Goal: Information Seeking & Learning: Learn about a topic

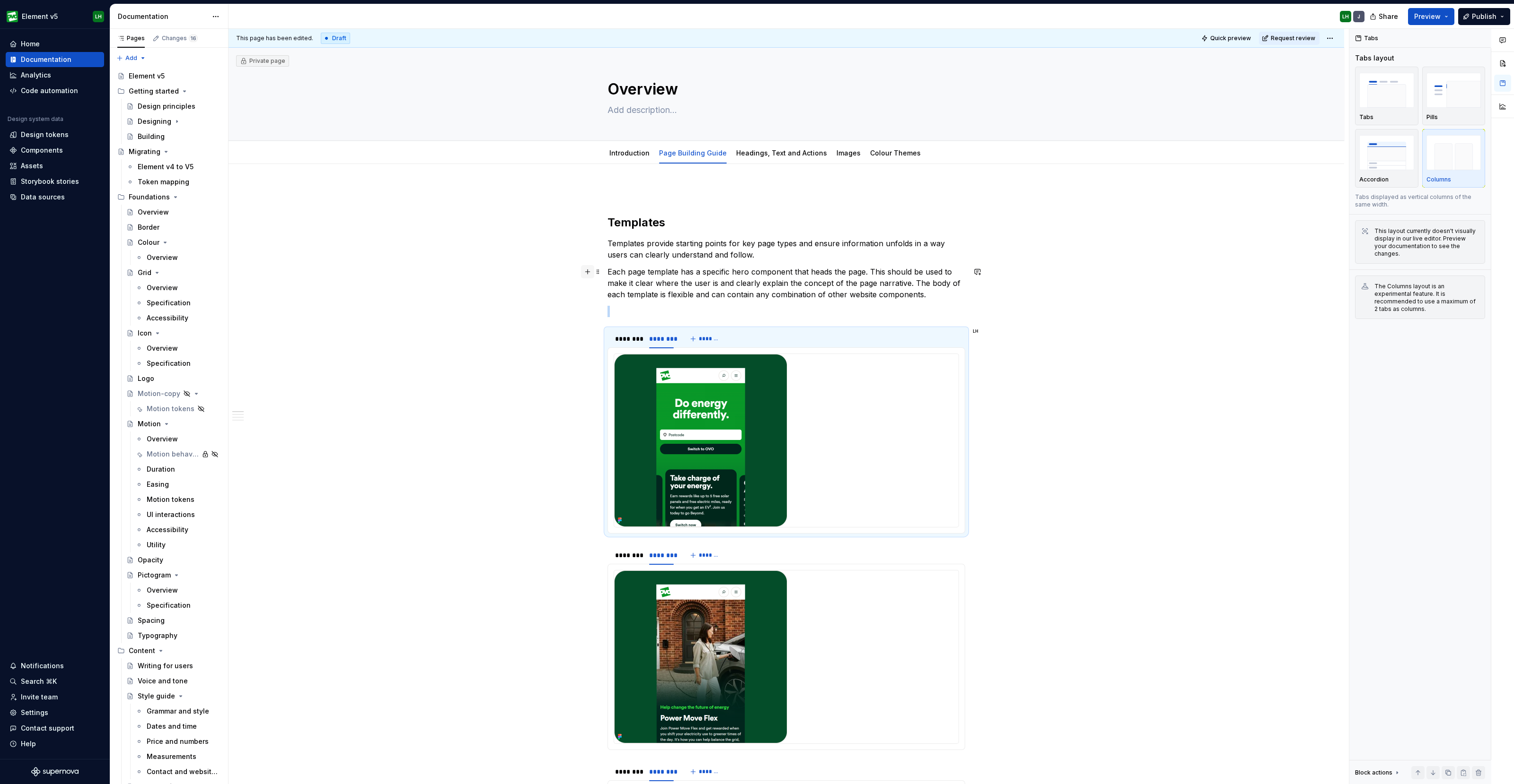
scroll to position [2966, 0]
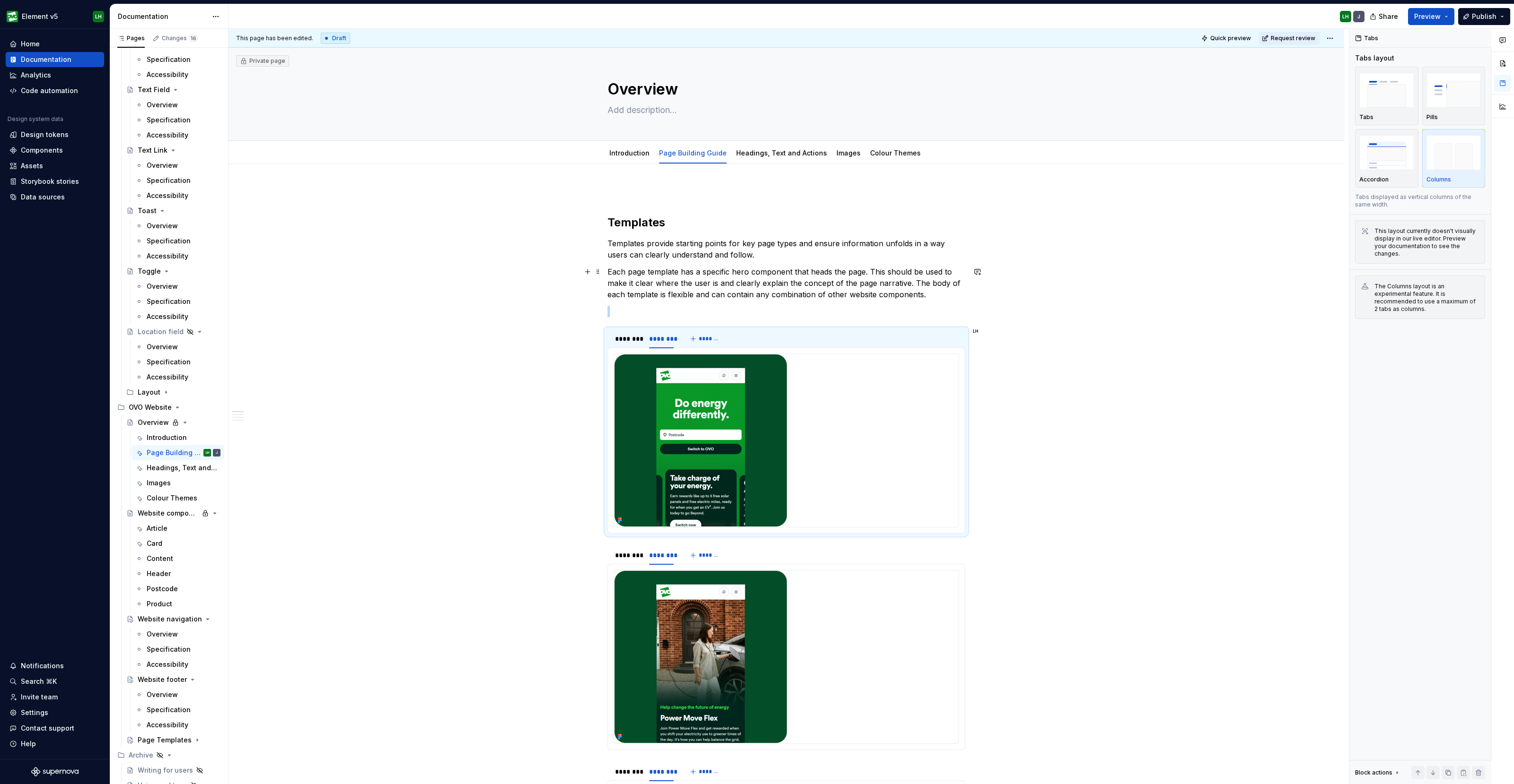
click at [585, 270] on button "button" at bounding box center [588, 272] width 14 height 14
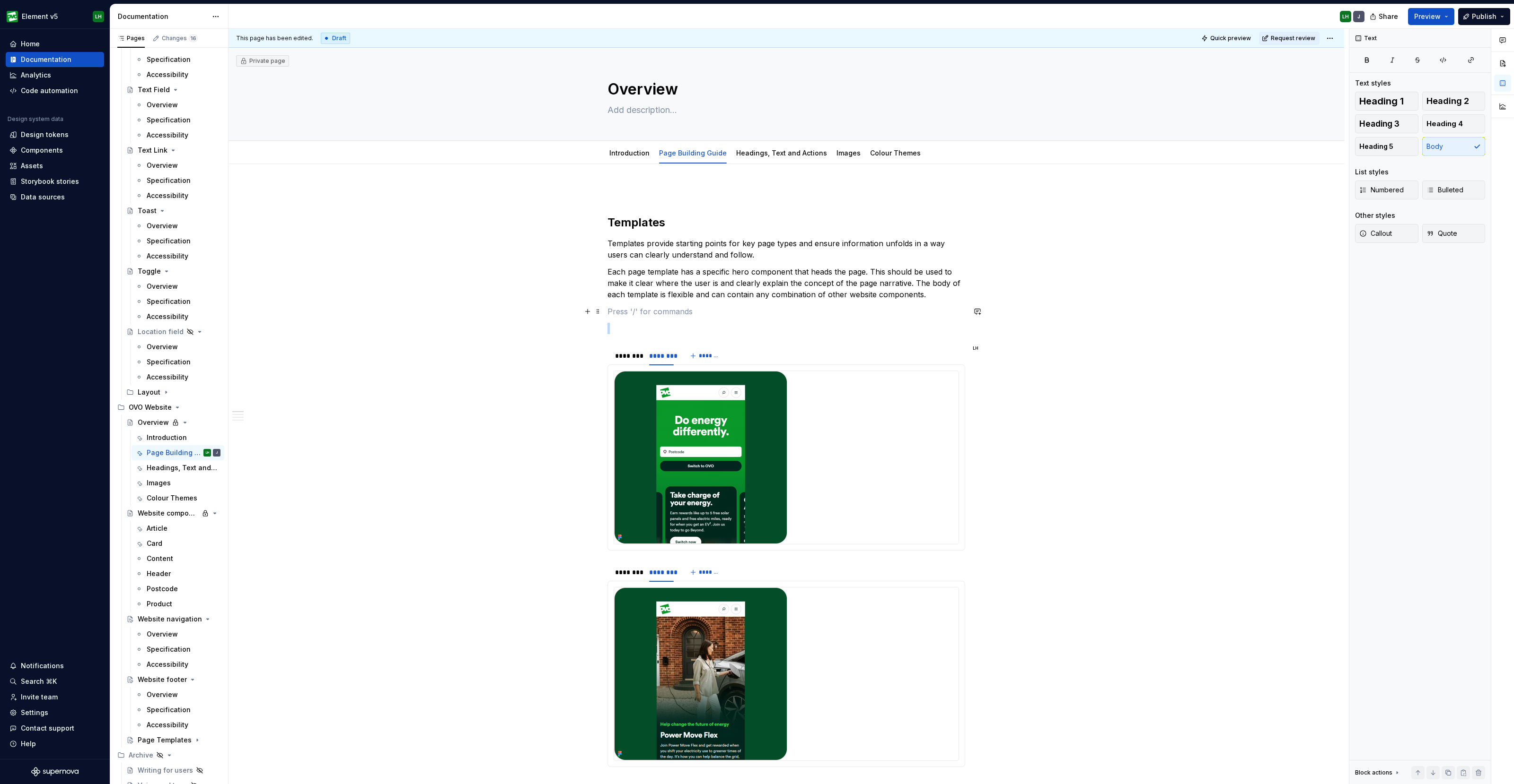
click at [670, 314] on p at bounding box center [786, 311] width 358 height 11
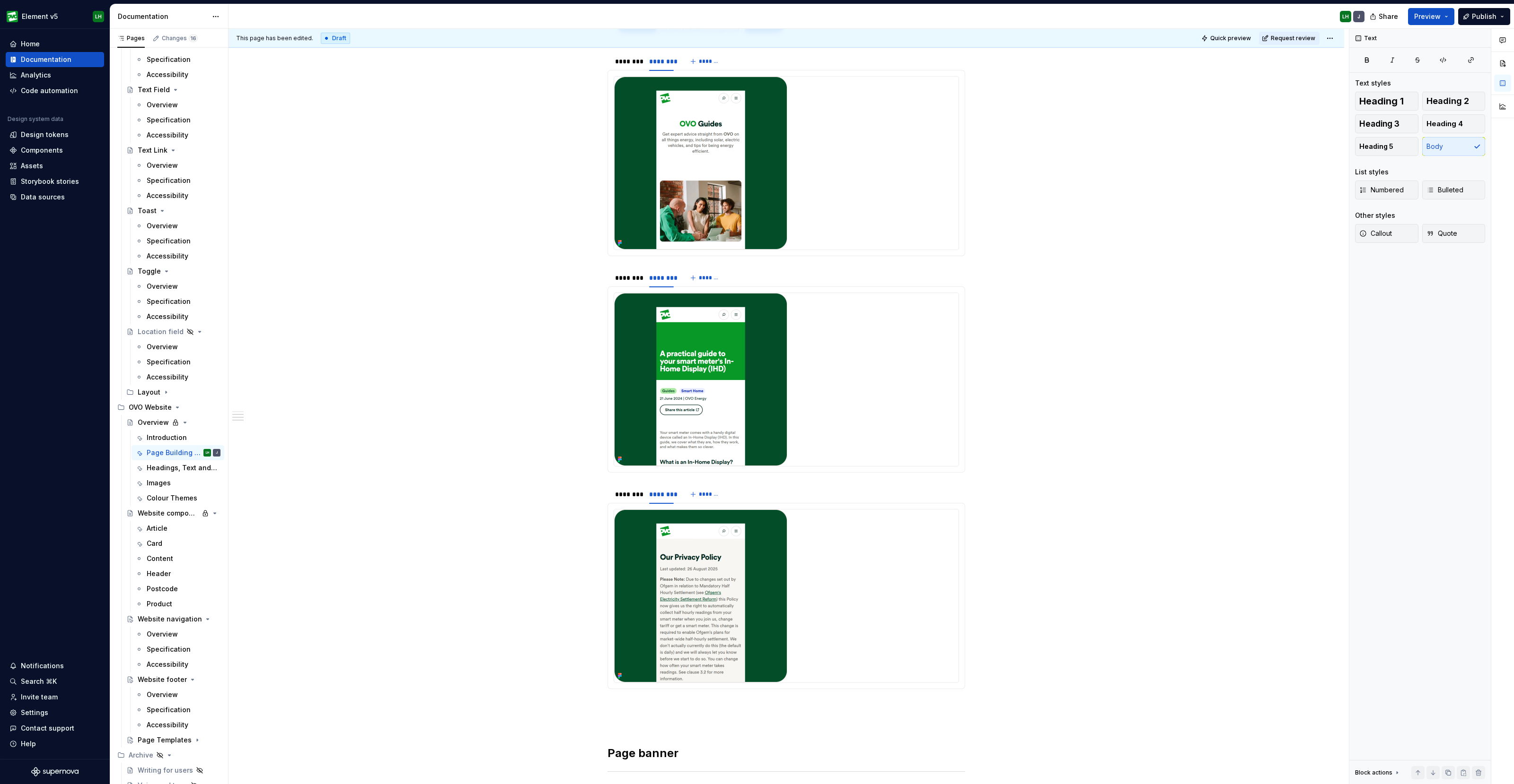
scroll to position [1651, 0]
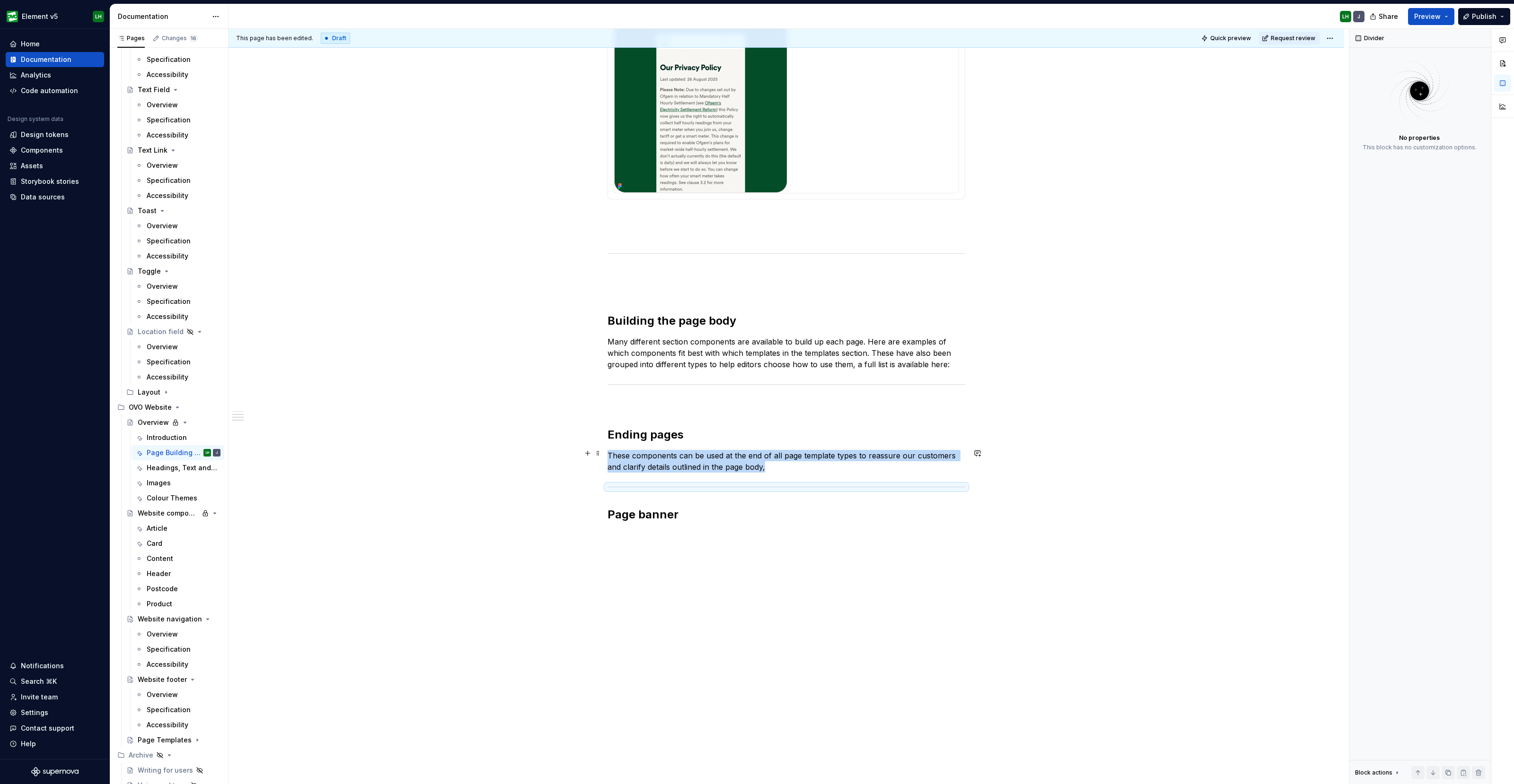
drag, startPoint x: 598, startPoint y: 273, endPoint x: 630, endPoint y: 466, distance: 195.6
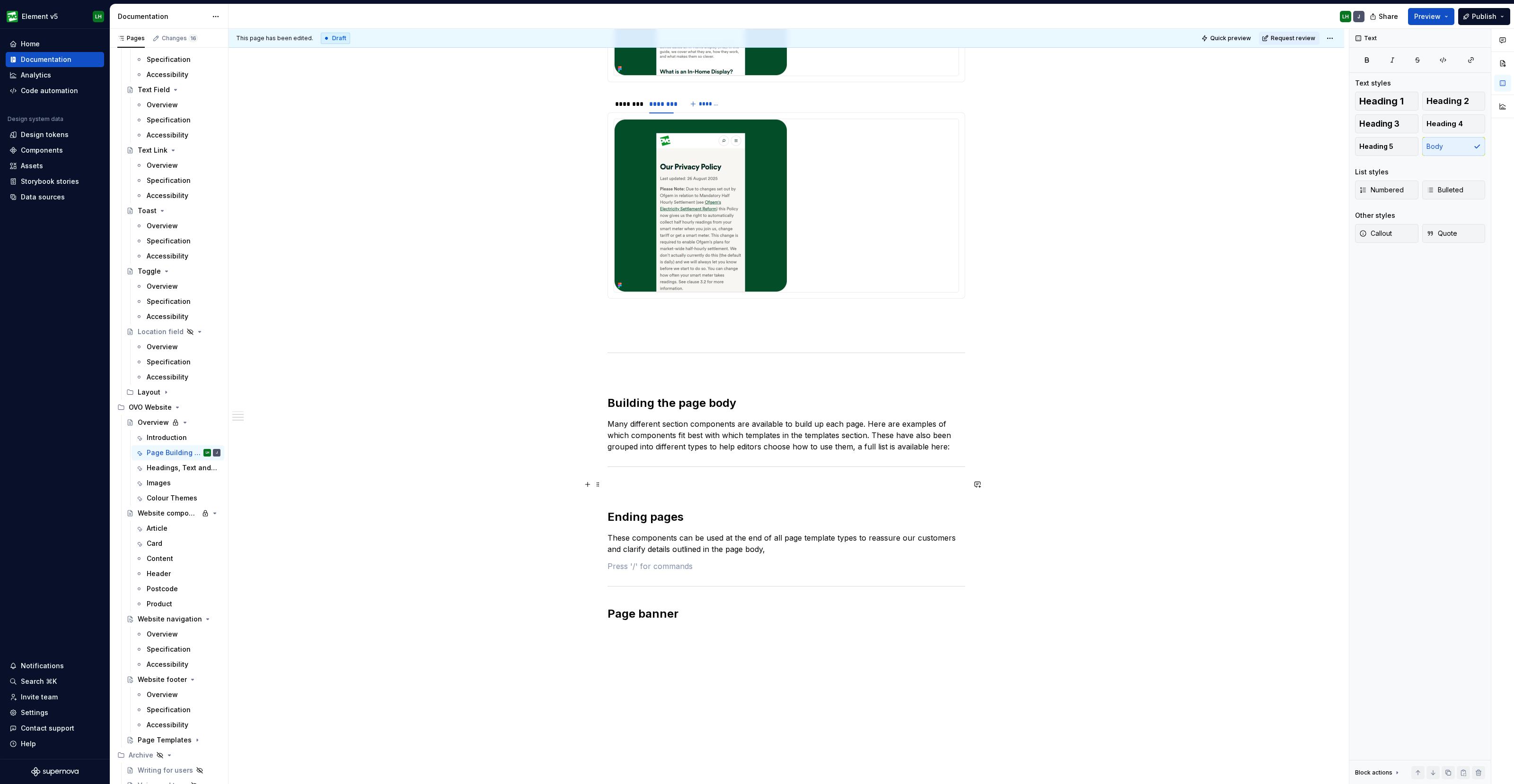
scroll to position [1533, 0]
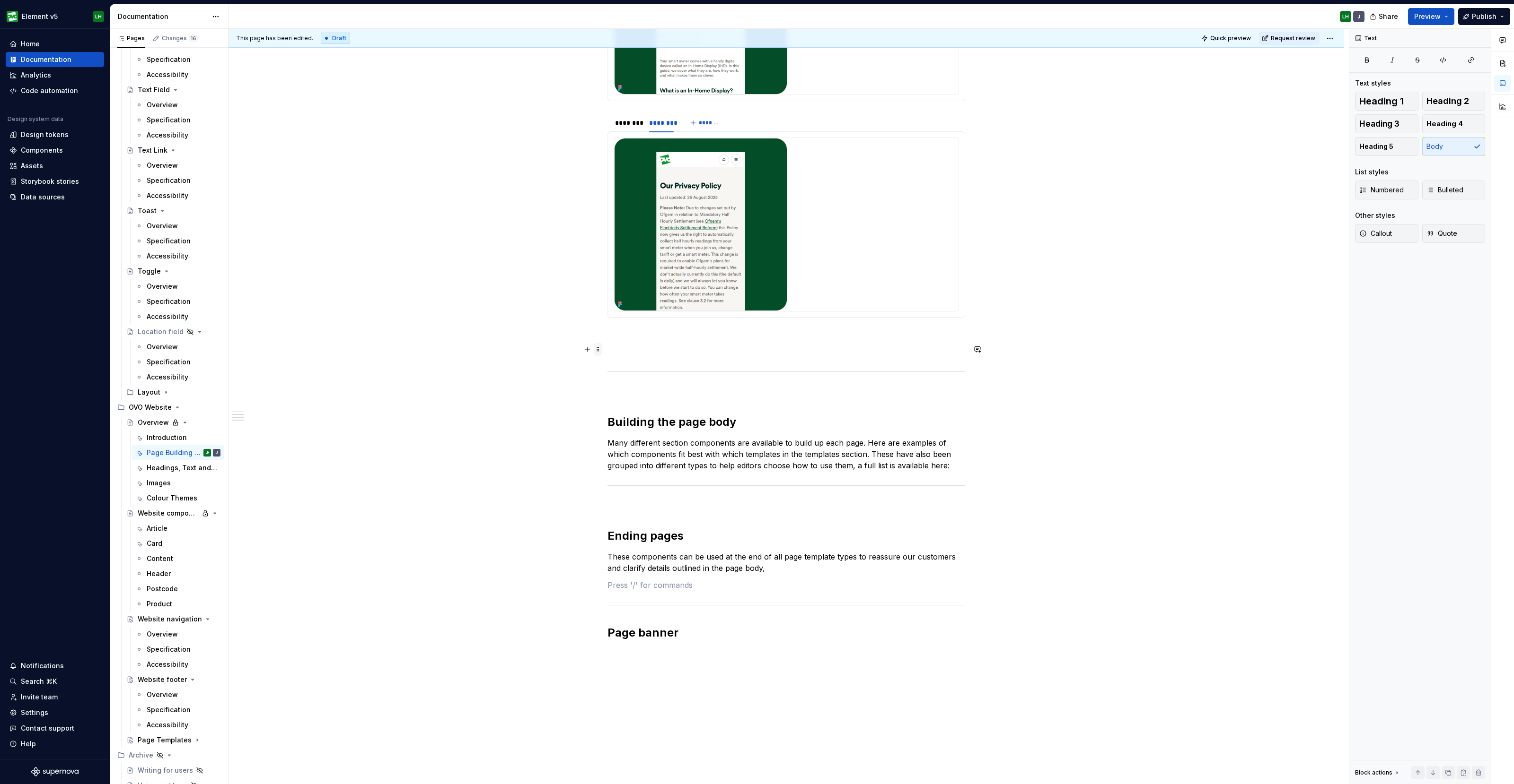
click at [600, 349] on span at bounding box center [598, 349] width 8 height 14
click at [624, 428] on div "Delete" at bounding box center [642, 432] width 62 height 9
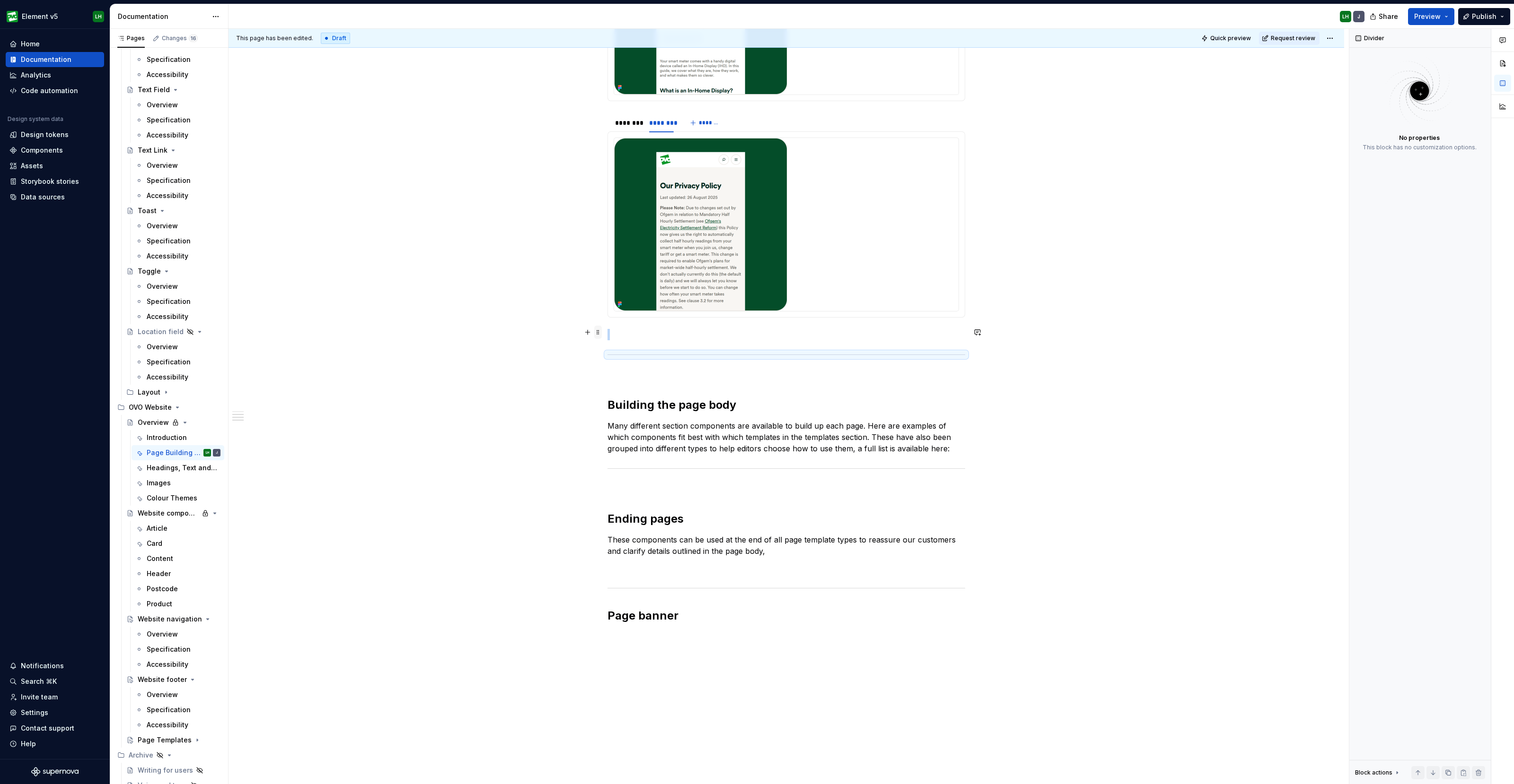
click at [598, 329] on span at bounding box center [598, 333] width 8 height 14
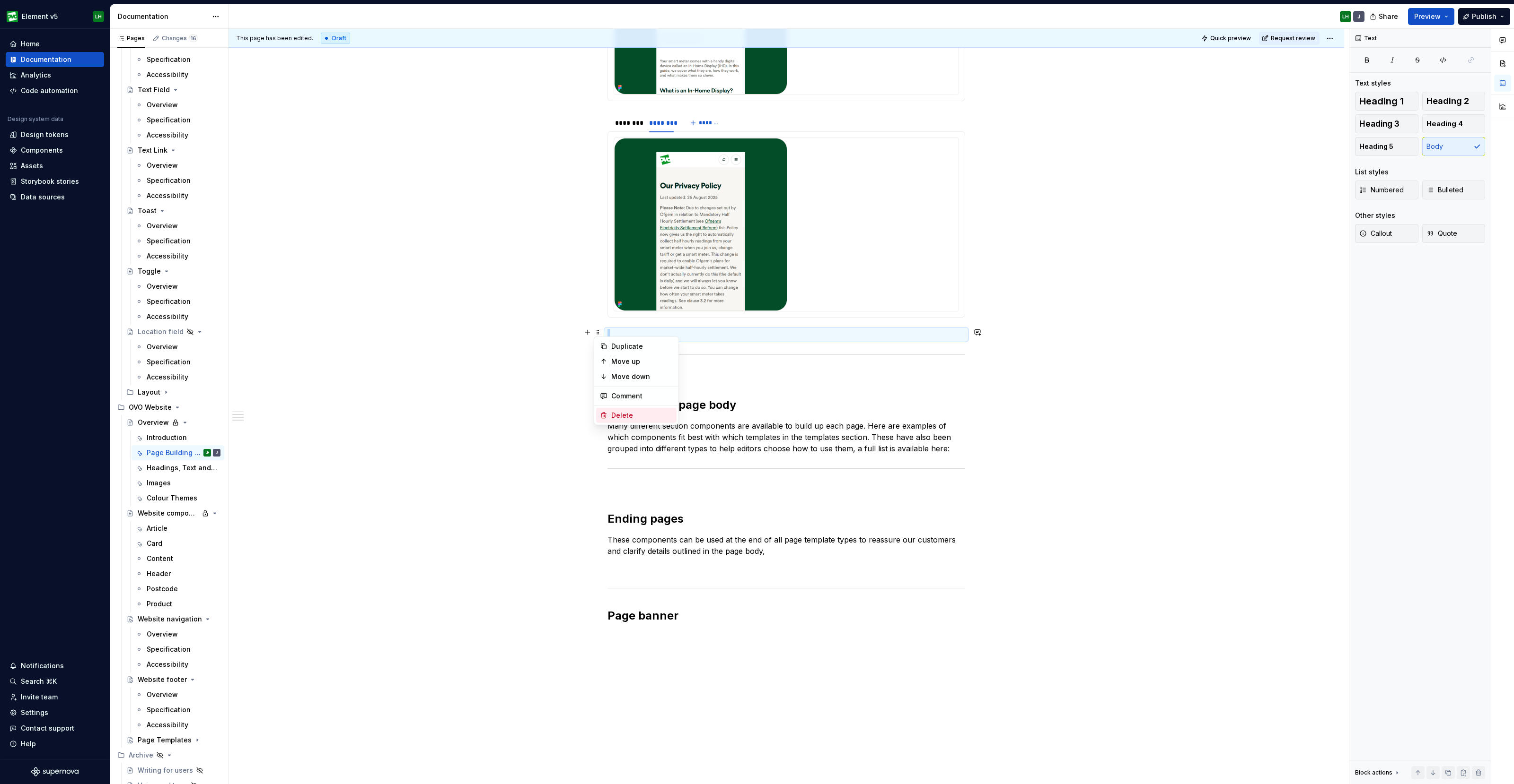
click at [624, 412] on div "Delete" at bounding box center [642, 415] width 62 height 9
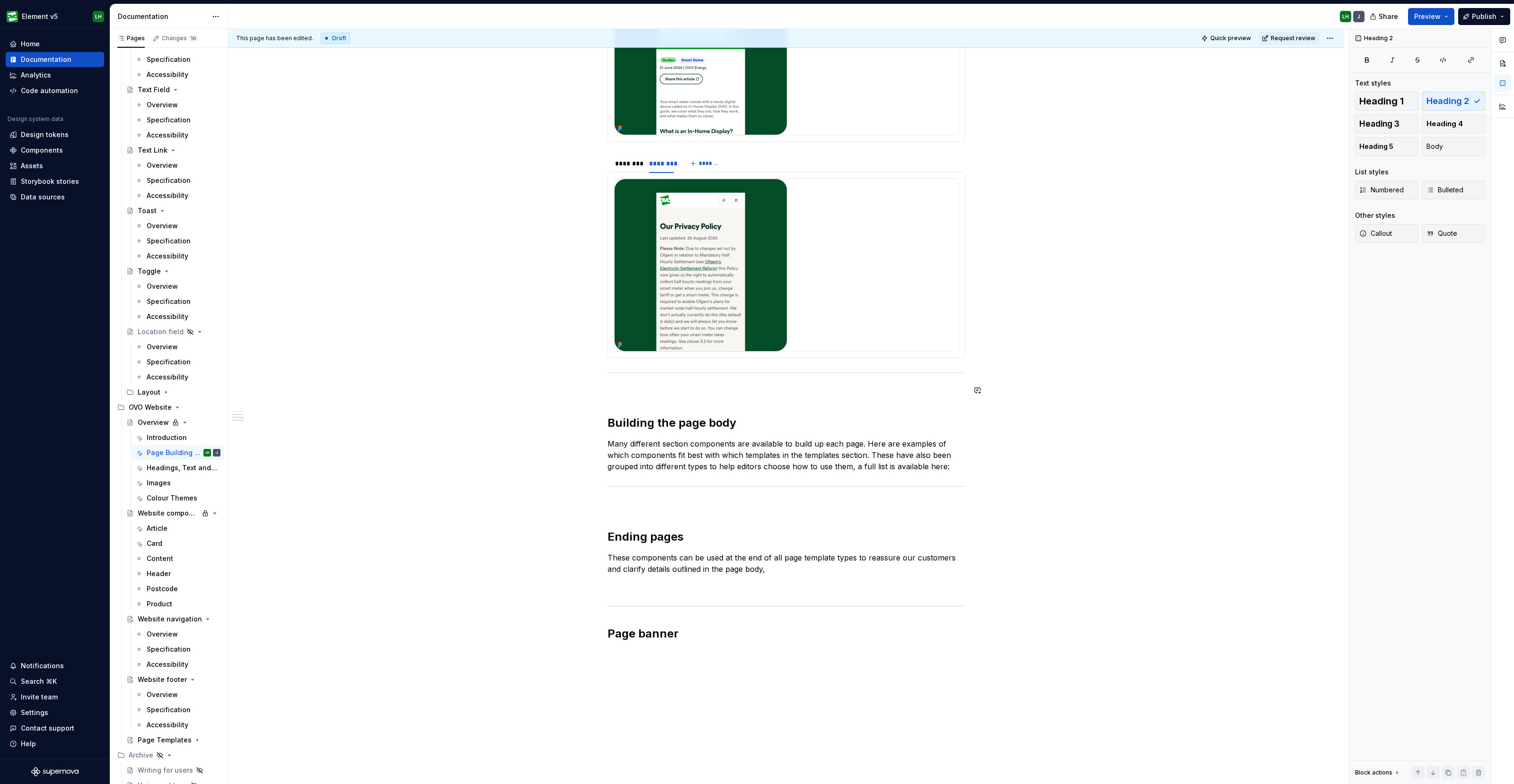
scroll to position [1473, 0]
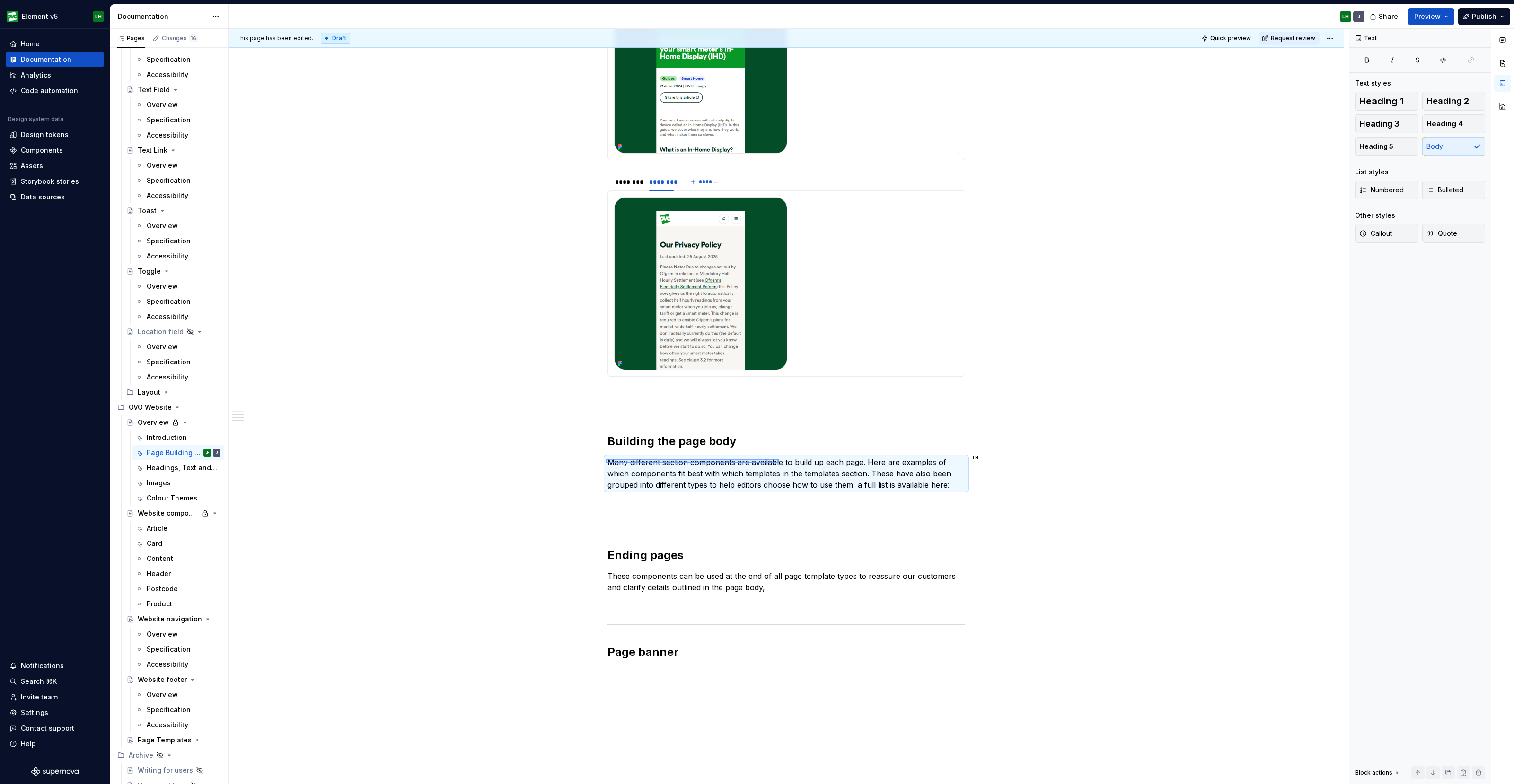
drag, startPoint x: 605, startPoint y: 460, endPoint x: 779, endPoint y: 462, distance: 174.0
click at [779, 462] on div "This page has been edited. Draft Quick preview Request review Private page Over…" at bounding box center [789, 407] width 1121 height 756
click at [835, 469] on p "Many different section components are available to build up each page. Here are…" at bounding box center [786, 473] width 358 height 34
click at [149, 511] on div "Website components" at bounding box center [155, 513] width 35 height 9
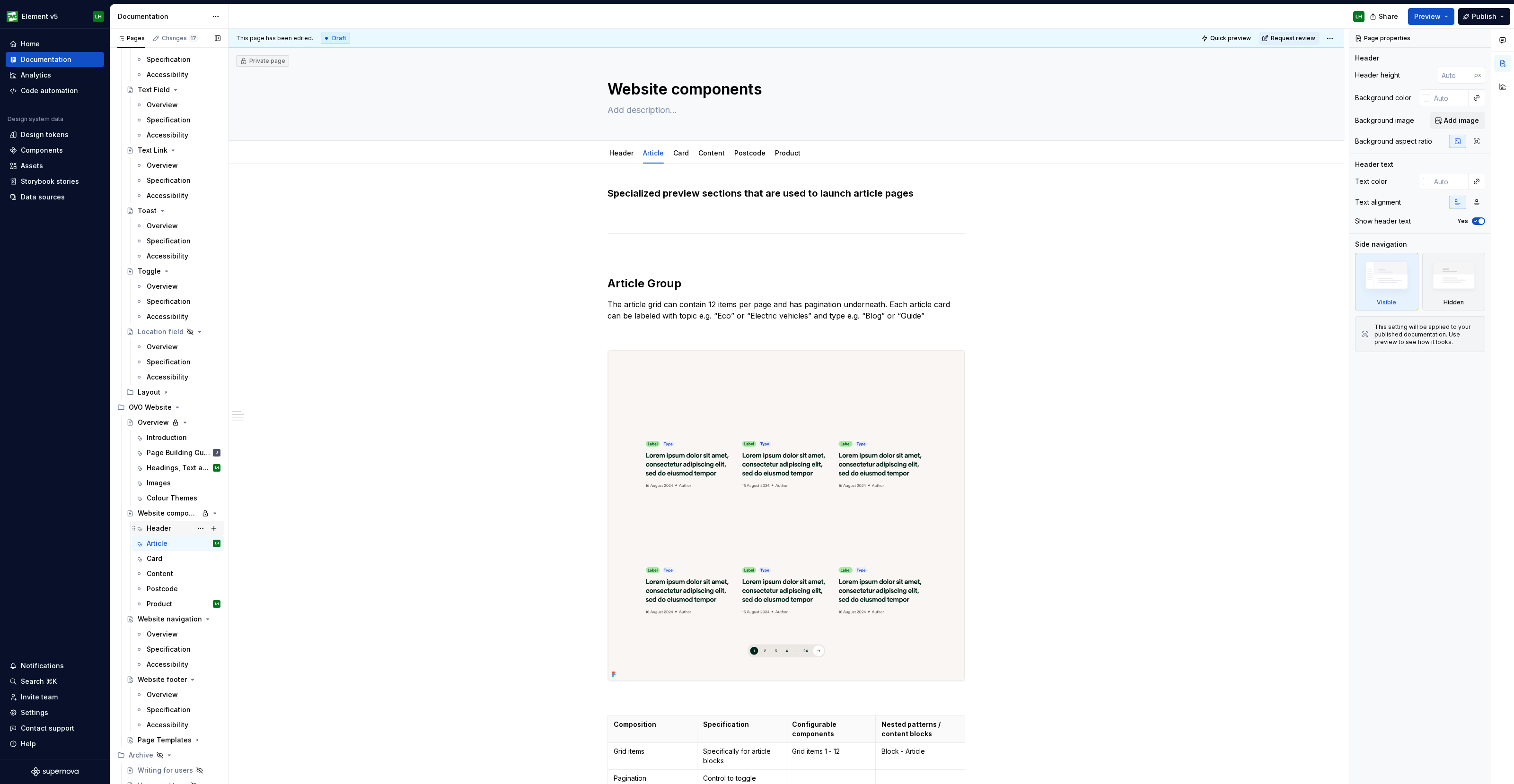
click at [160, 533] on div "Header" at bounding box center [183, 528] width 73 height 14
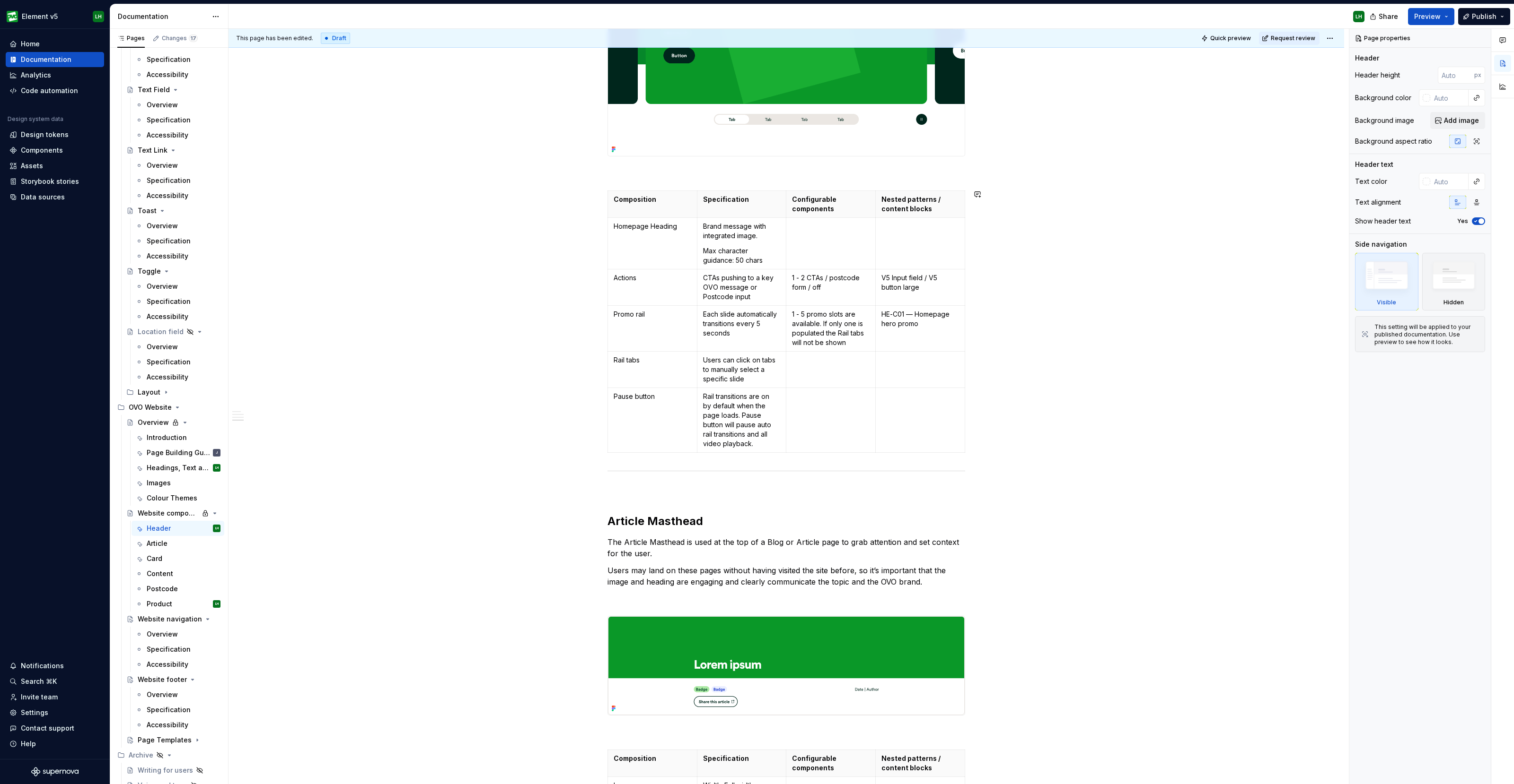
scroll to position [1772, 0]
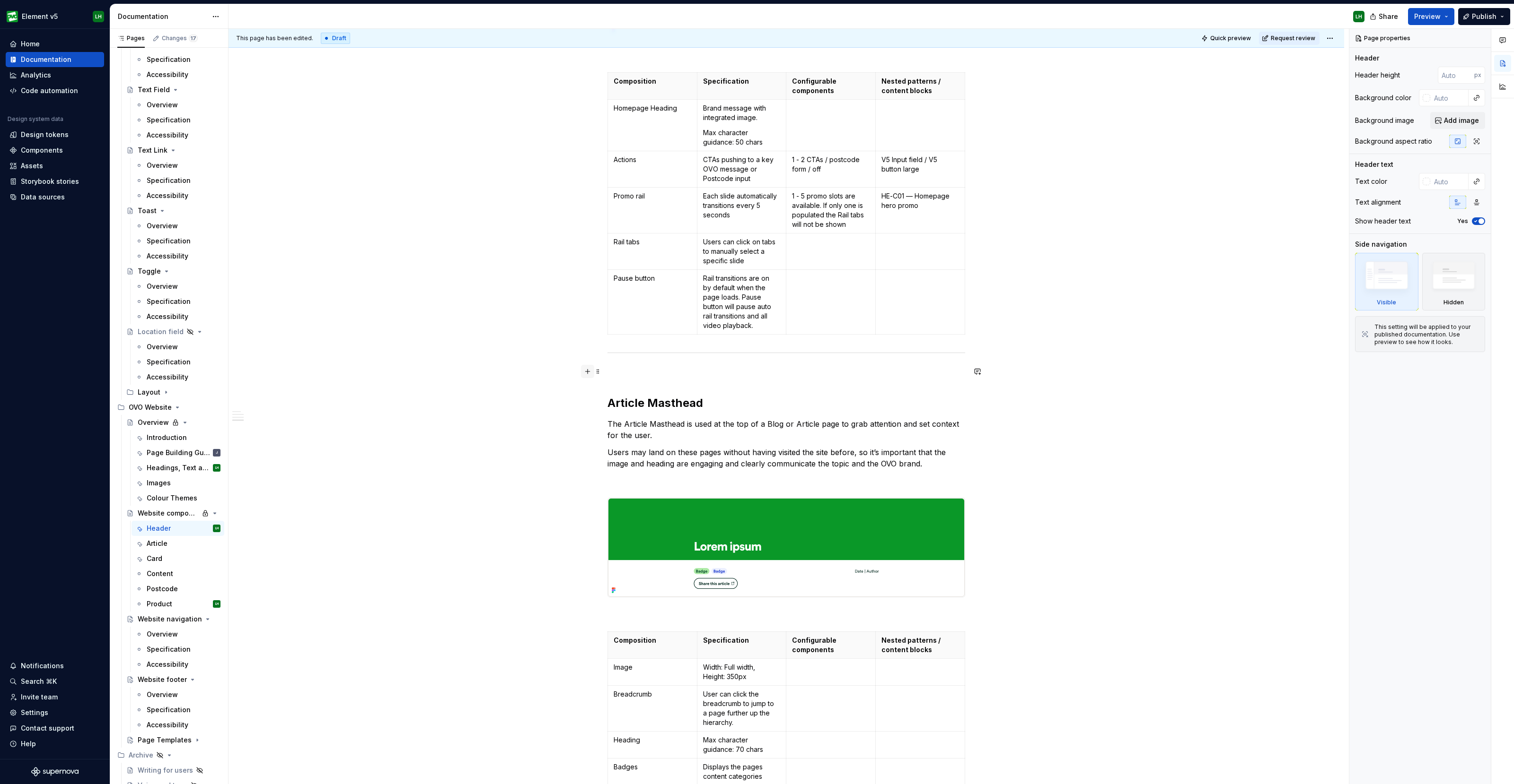
click at [586, 367] on button "button" at bounding box center [588, 371] width 14 height 14
type textarea "*"
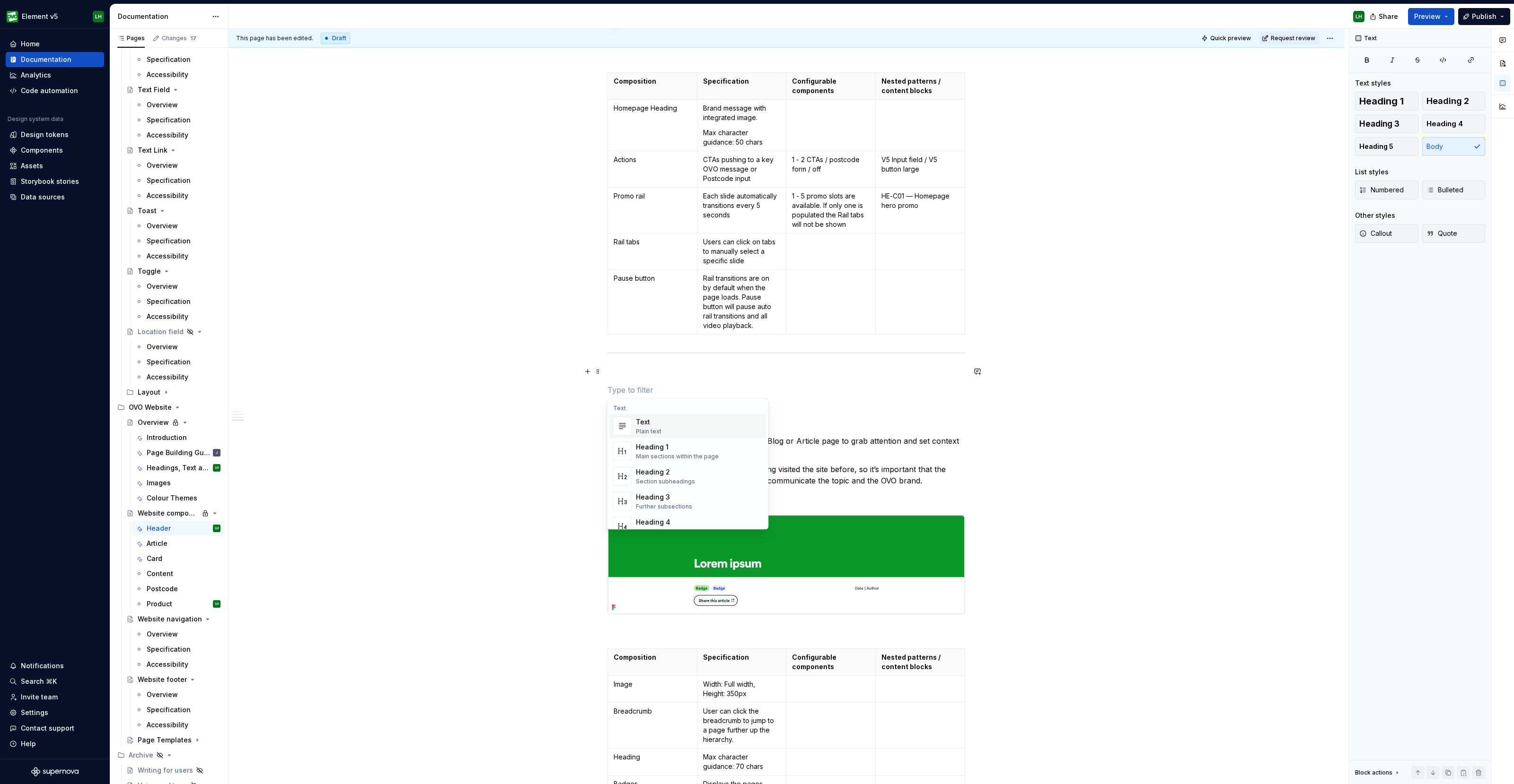
click at [624, 367] on p at bounding box center [786, 372] width 358 height 11
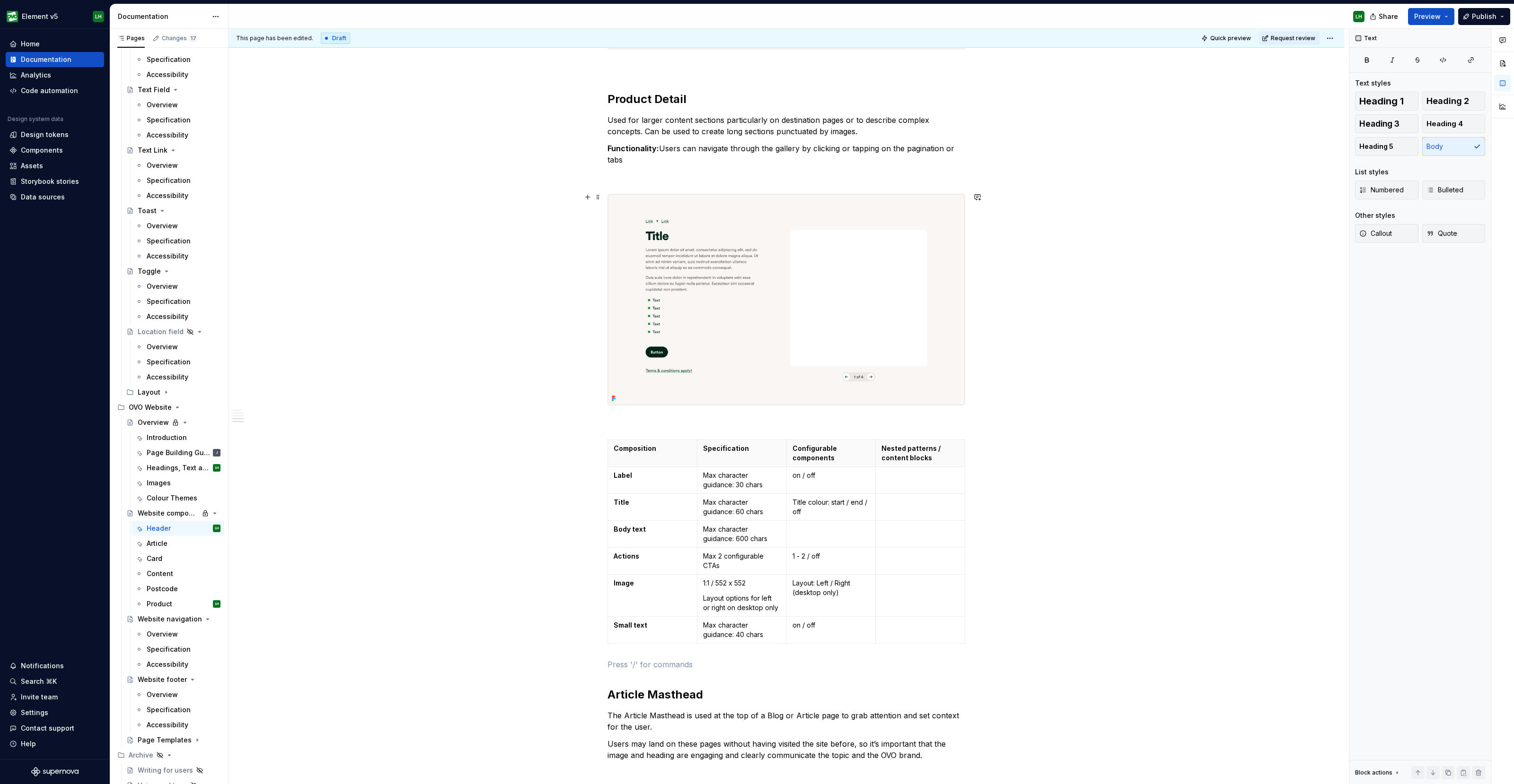
scroll to position [2246, 0]
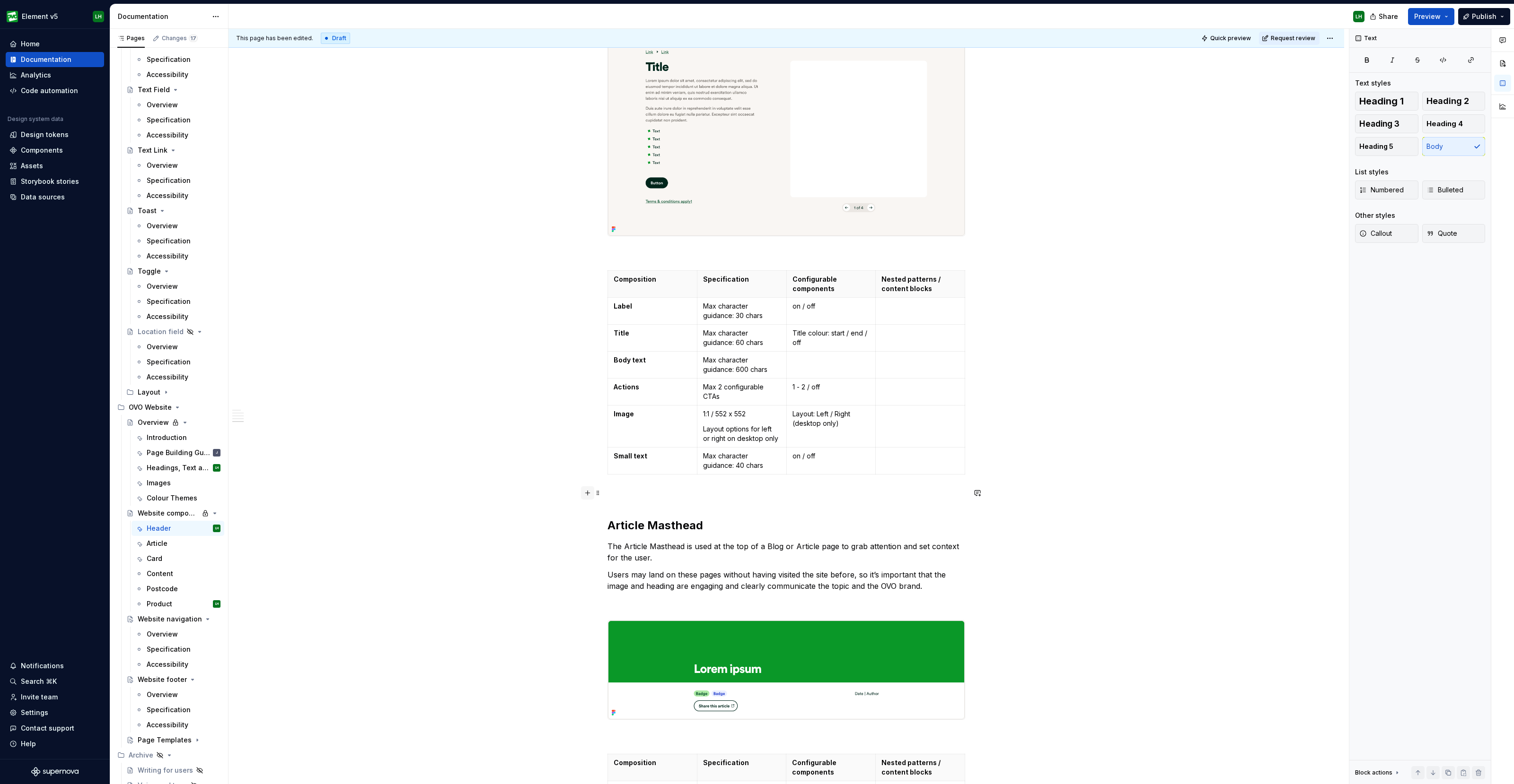
click at [588, 496] on button "button" at bounding box center [588, 493] width 14 height 14
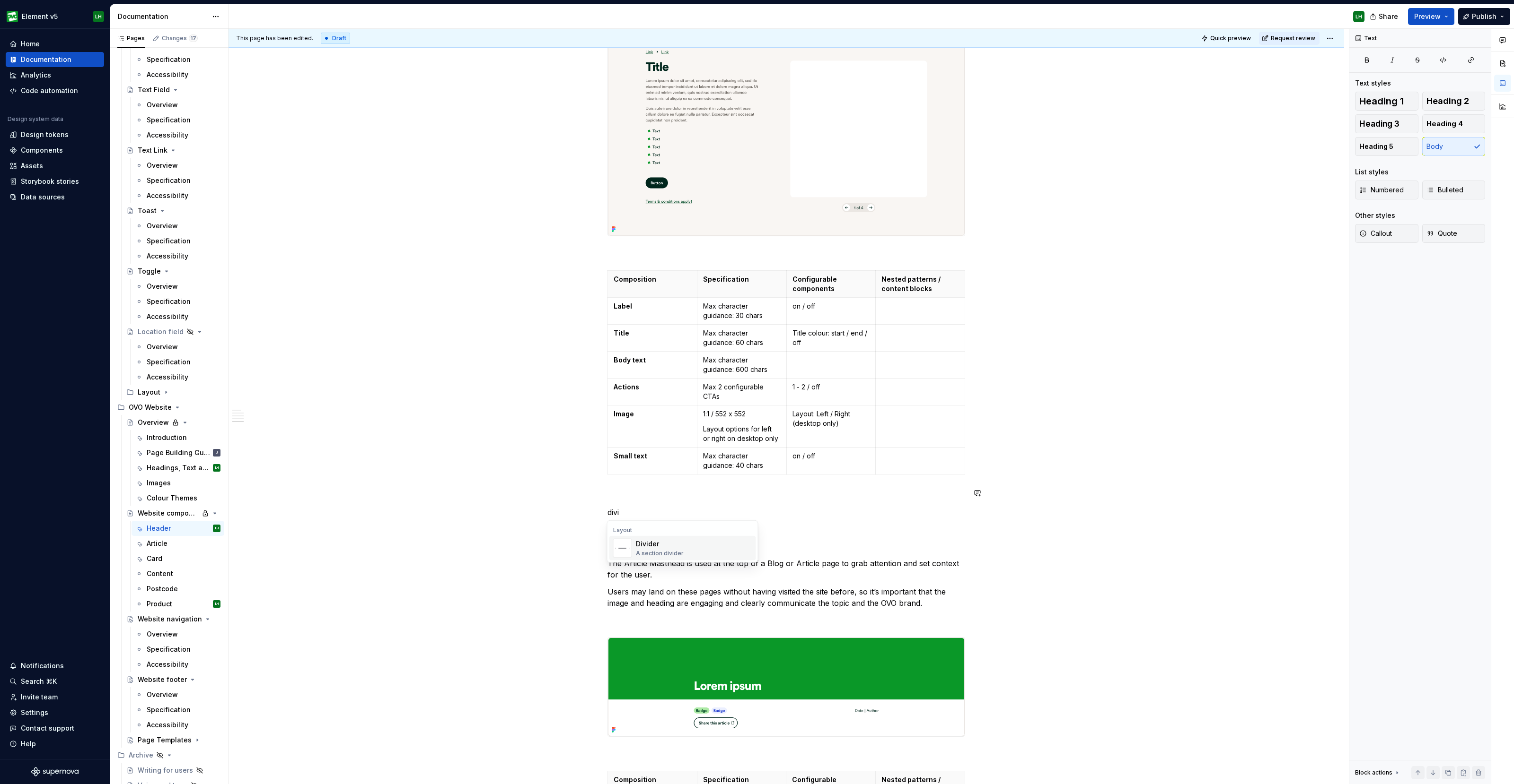
click at [653, 541] on div "Divider" at bounding box center [659, 543] width 48 height 9
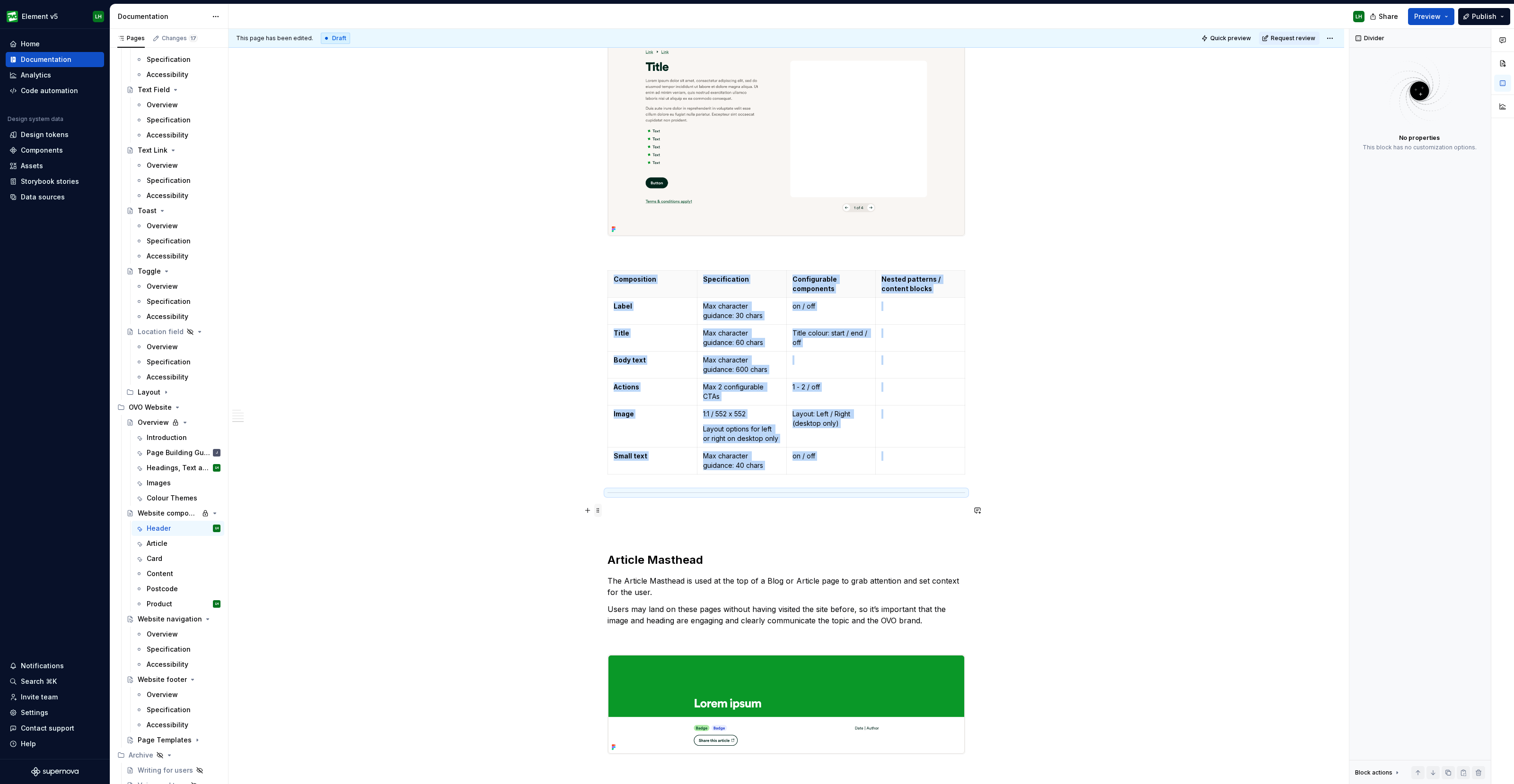
click at [599, 512] on span at bounding box center [598, 511] width 8 height 14
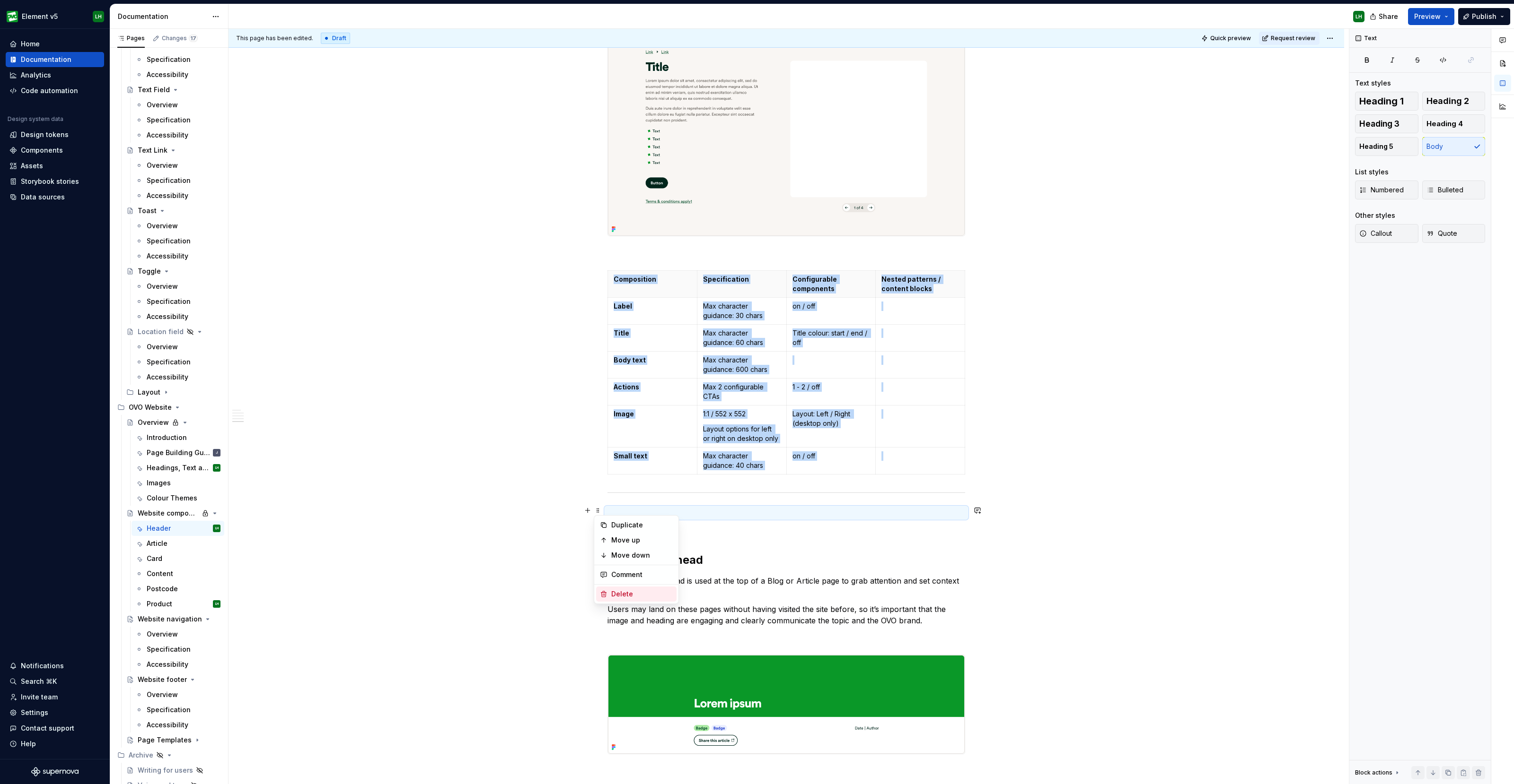
click at [634, 594] on div "Delete" at bounding box center [642, 594] width 62 height 9
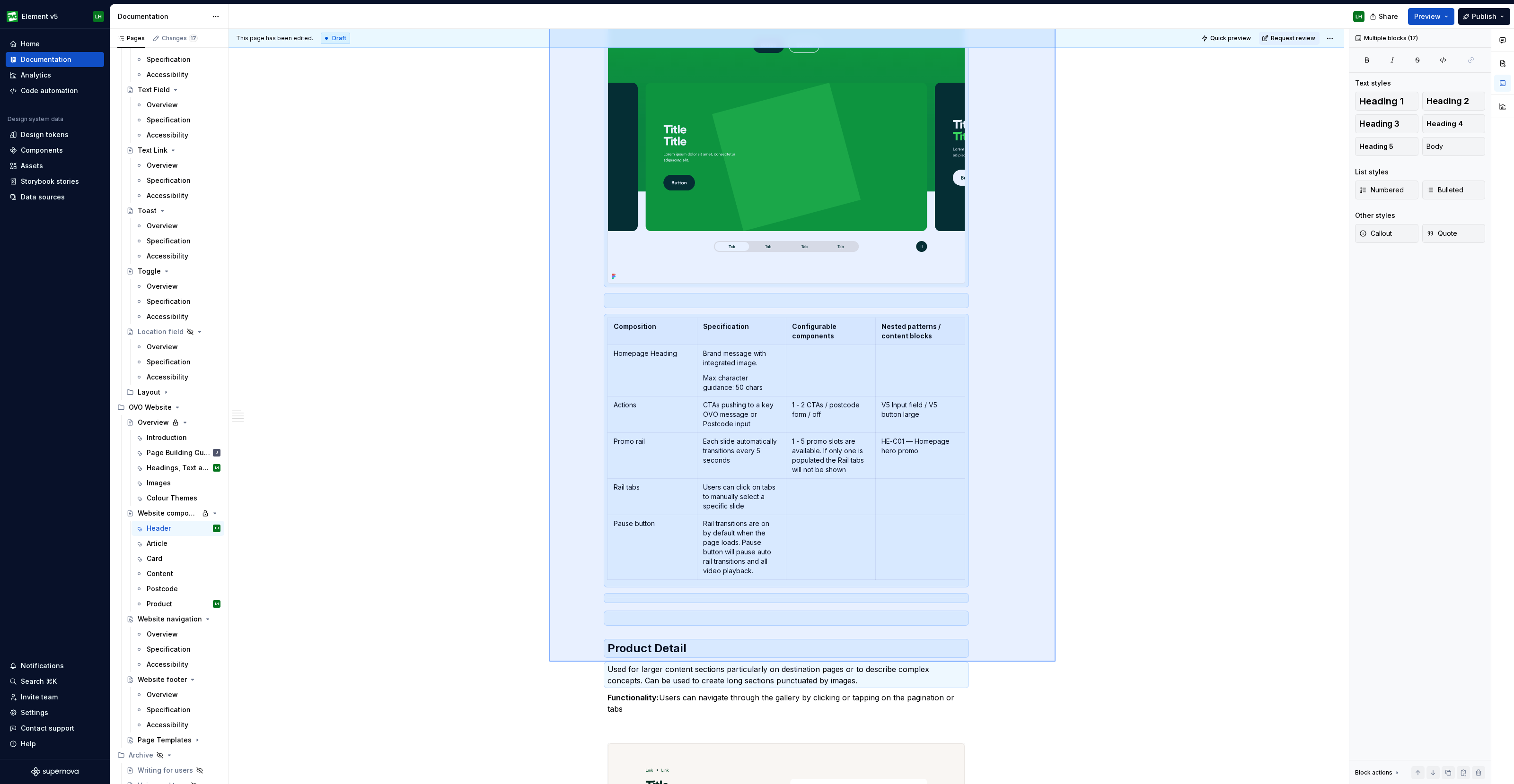
scroll to position [1532, 0]
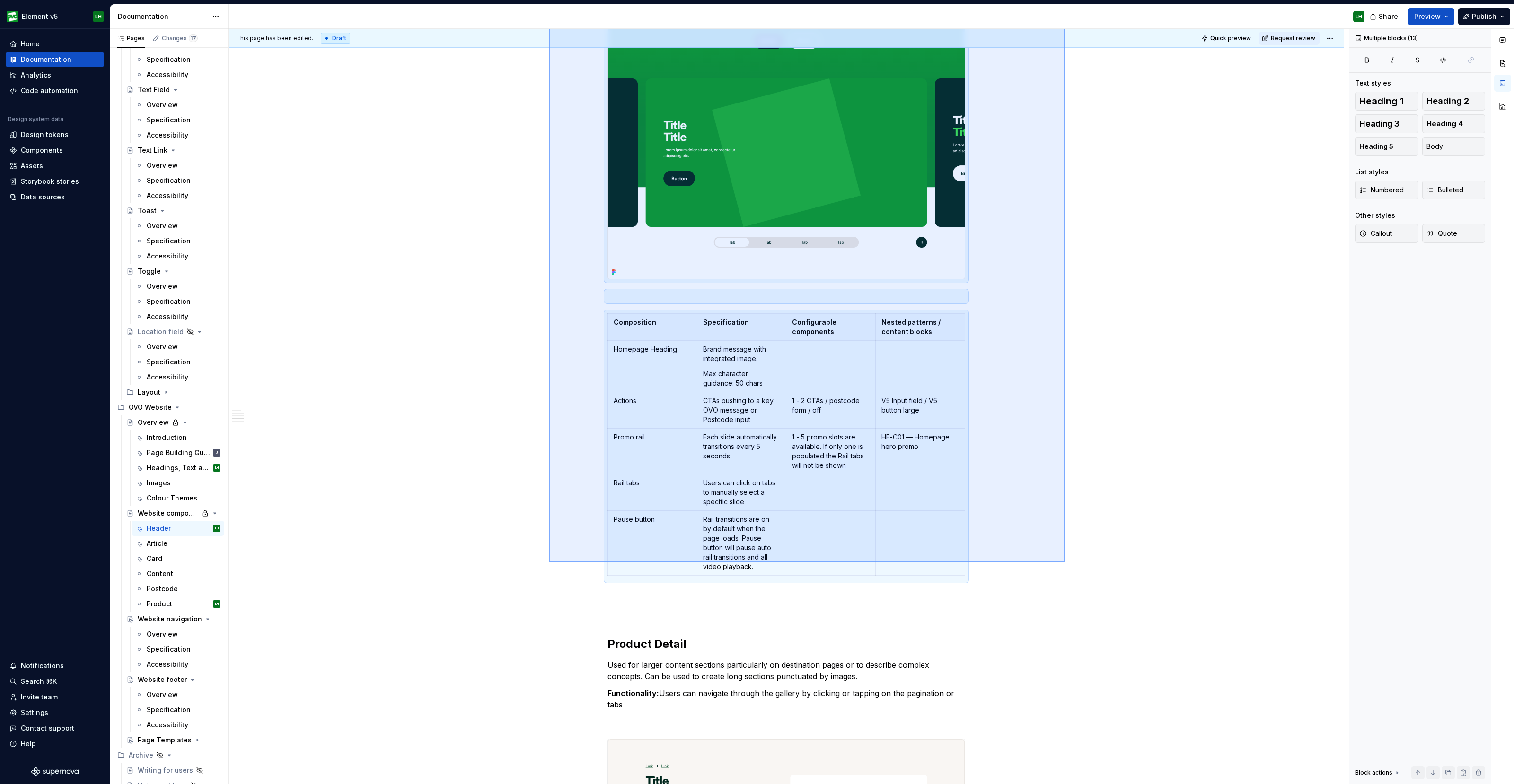
drag, startPoint x: 549, startPoint y: 197, endPoint x: 886, endPoint y: 448, distance: 420.2
click at [1066, 565] on div "This page has been edited. Draft Quick preview Request review Private page Webs…" at bounding box center [789, 407] width 1121 height 756
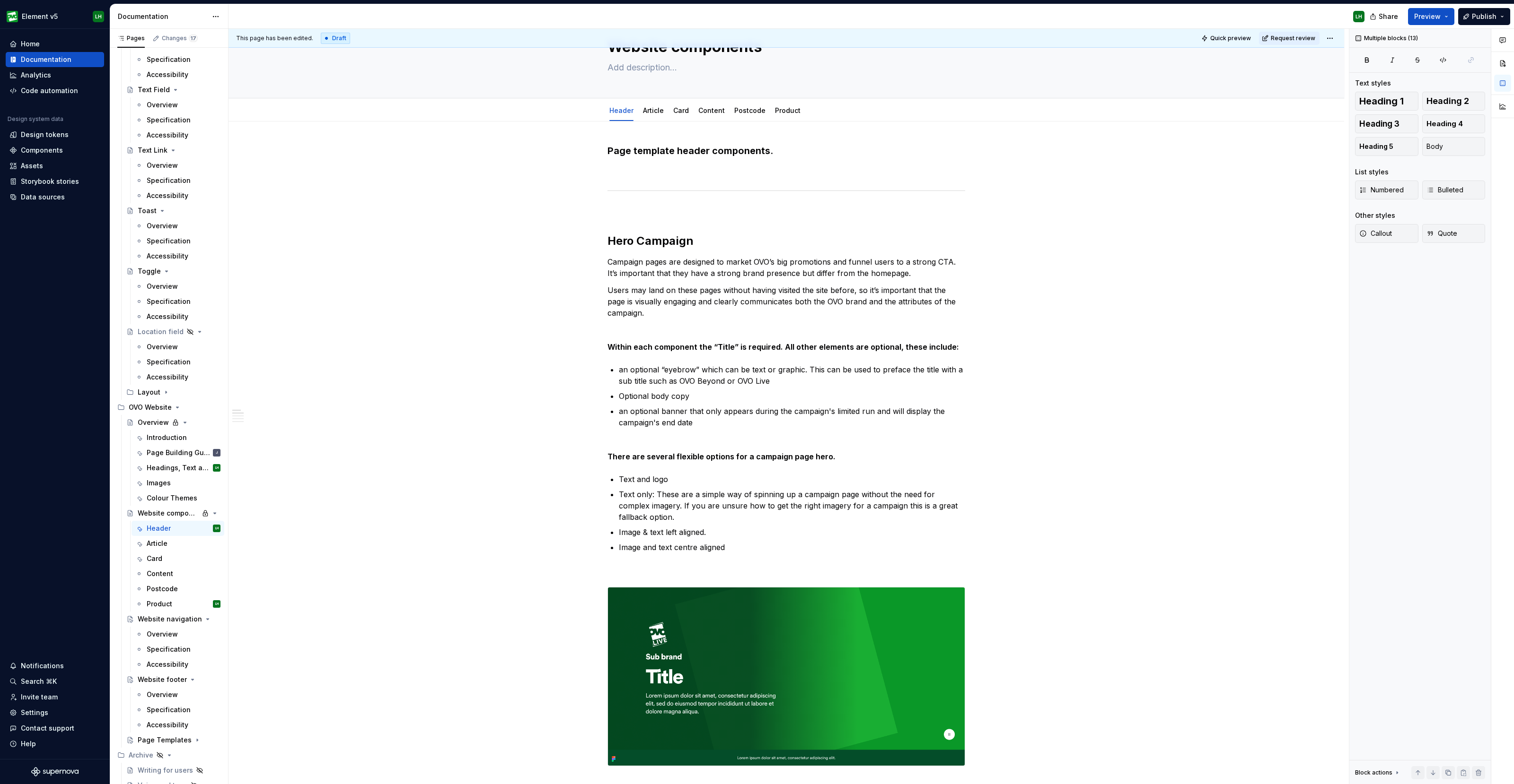
scroll to position [0, 0]
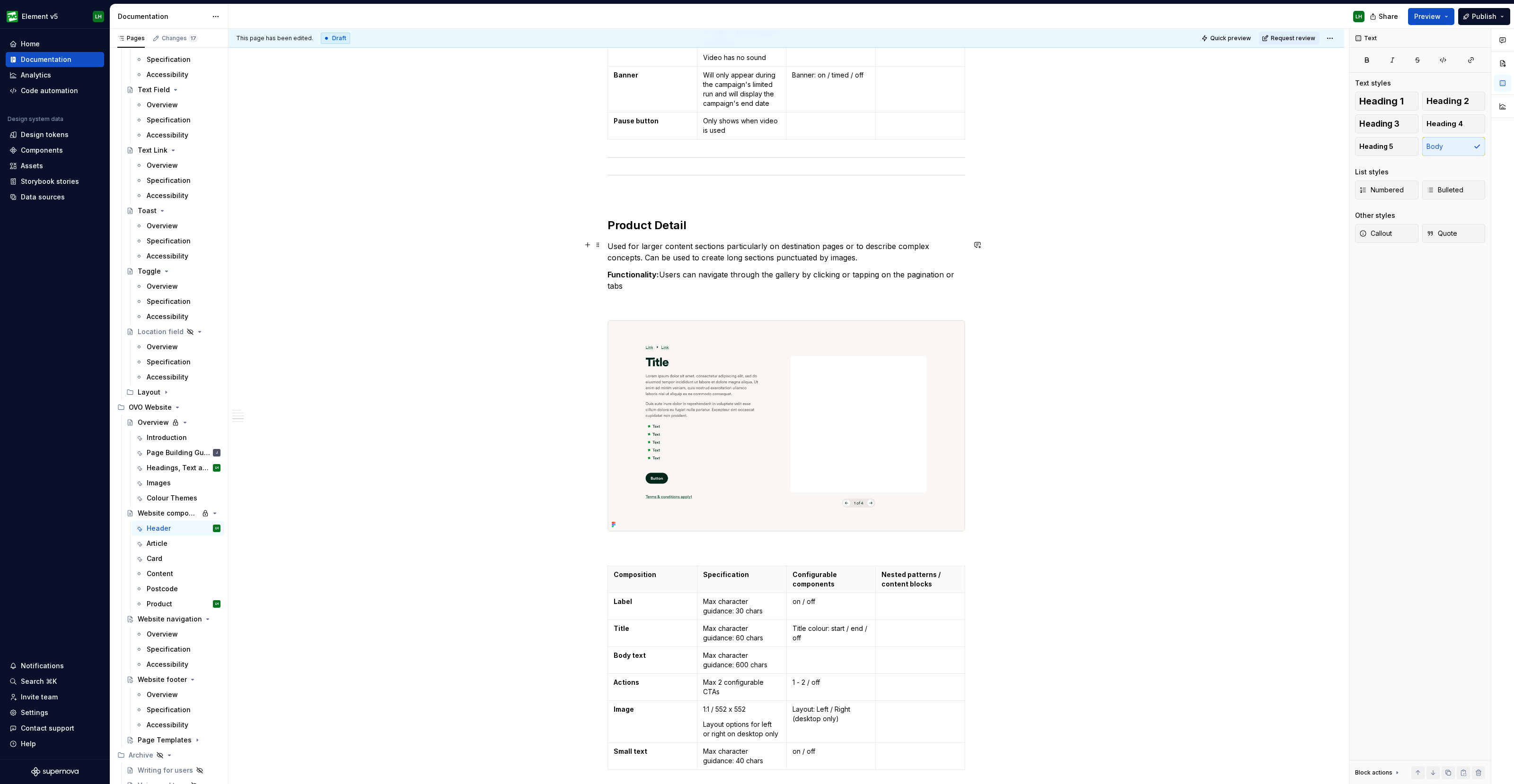
scroll to position [1772, 0]
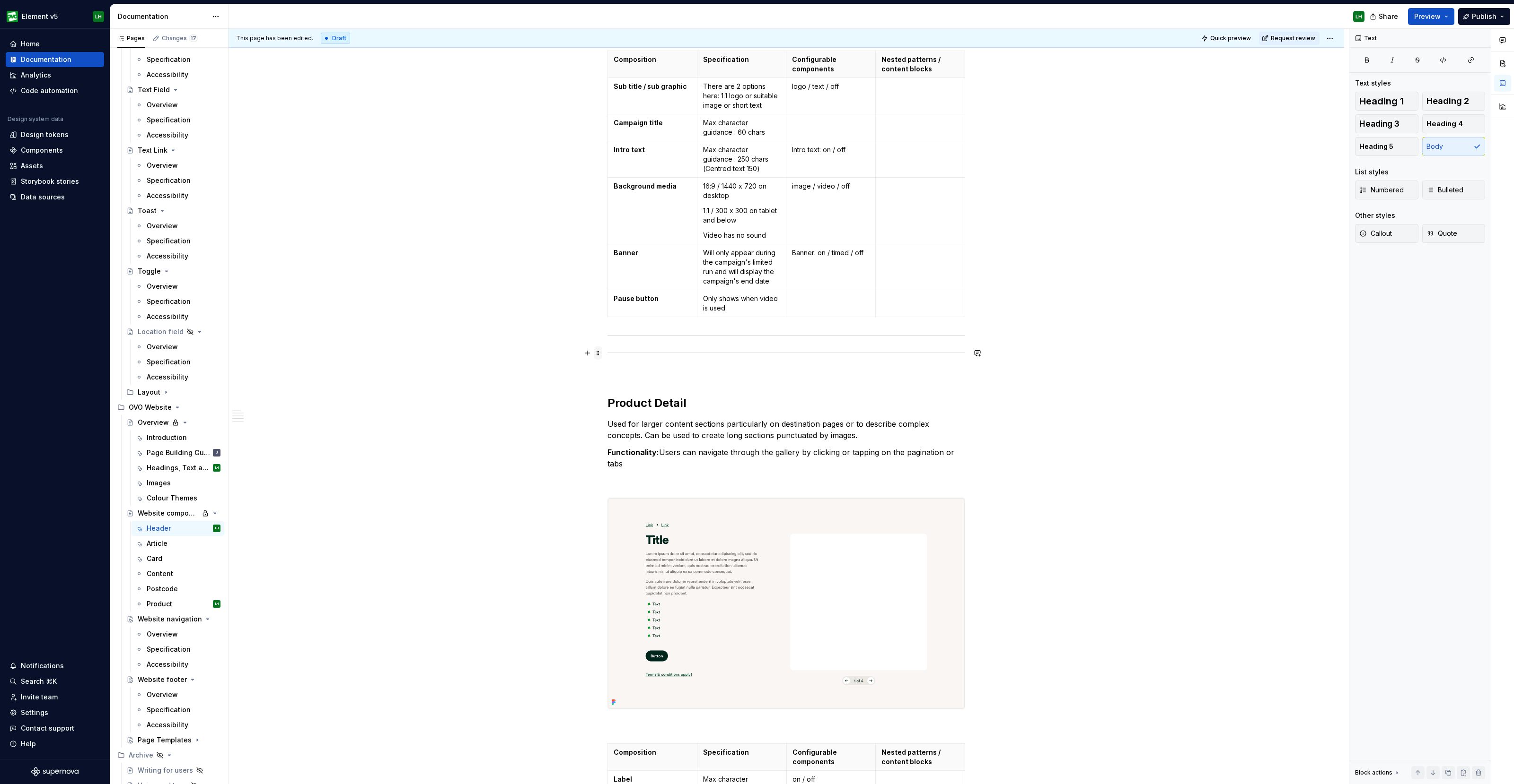
click at [598, 353] on span at bounding box center [598, 354] width 8 height 14
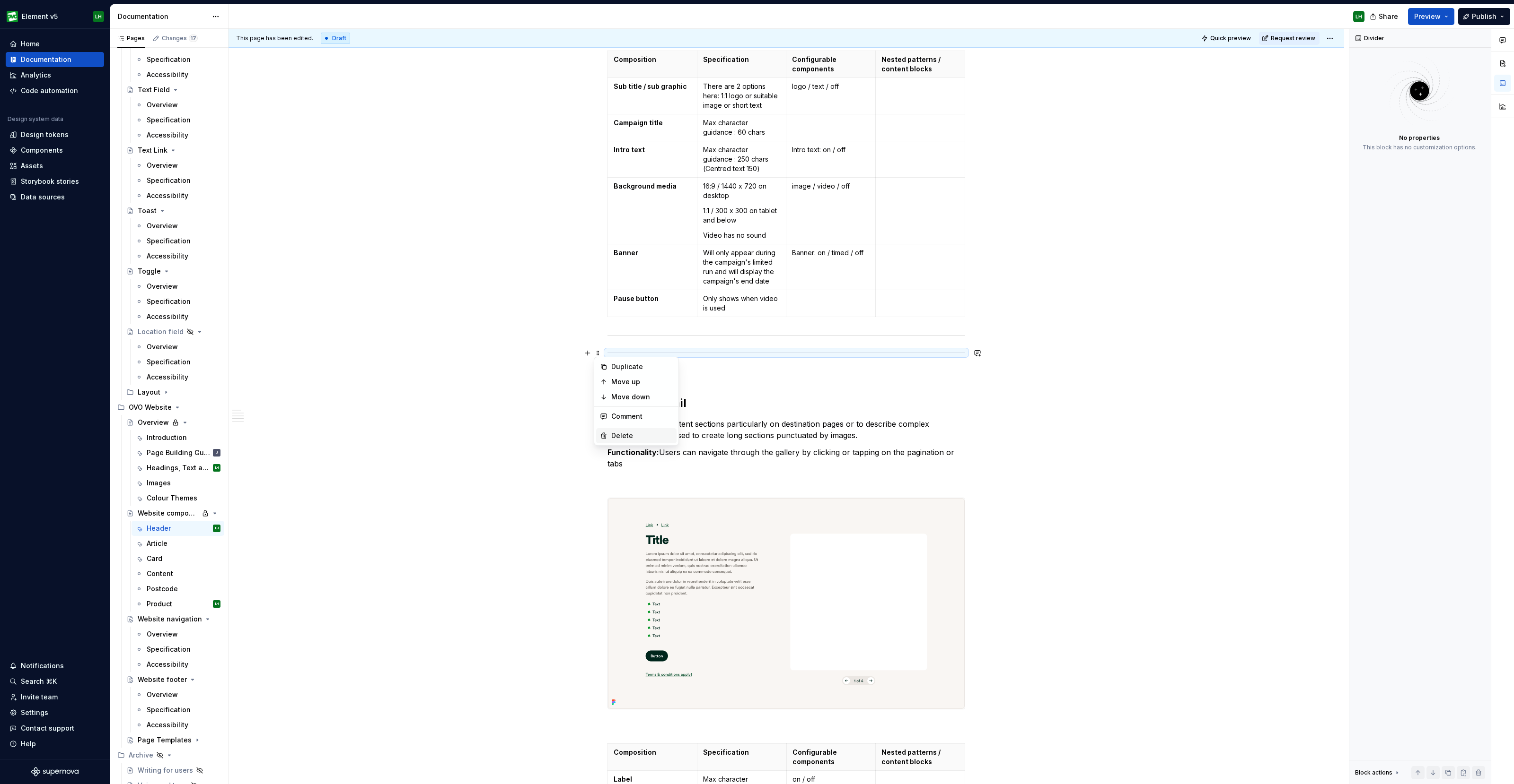
click at [620, 441] on div "Delete" at bounding box center [636, 436] width 80 height 15
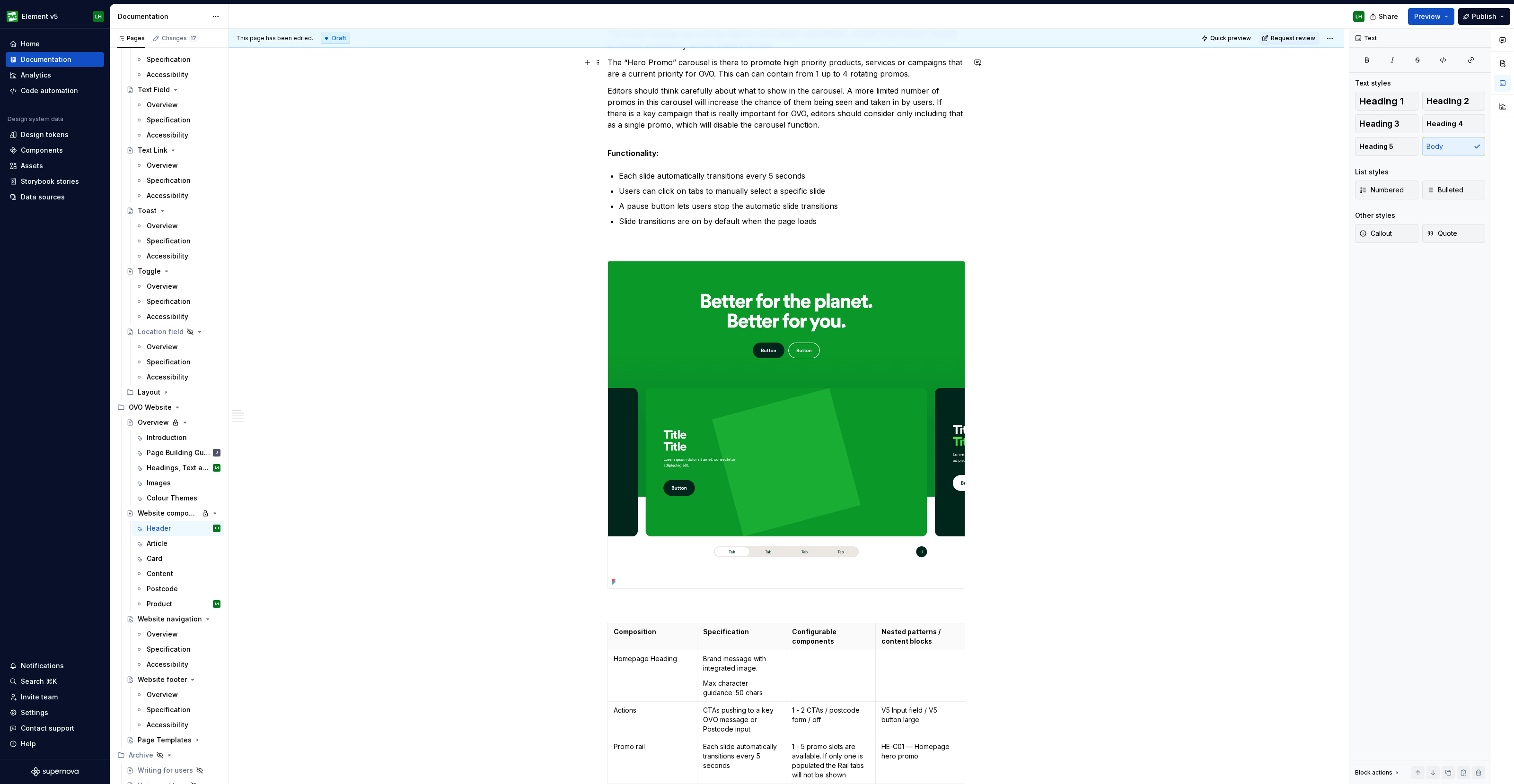
scroll to position [0, 0]
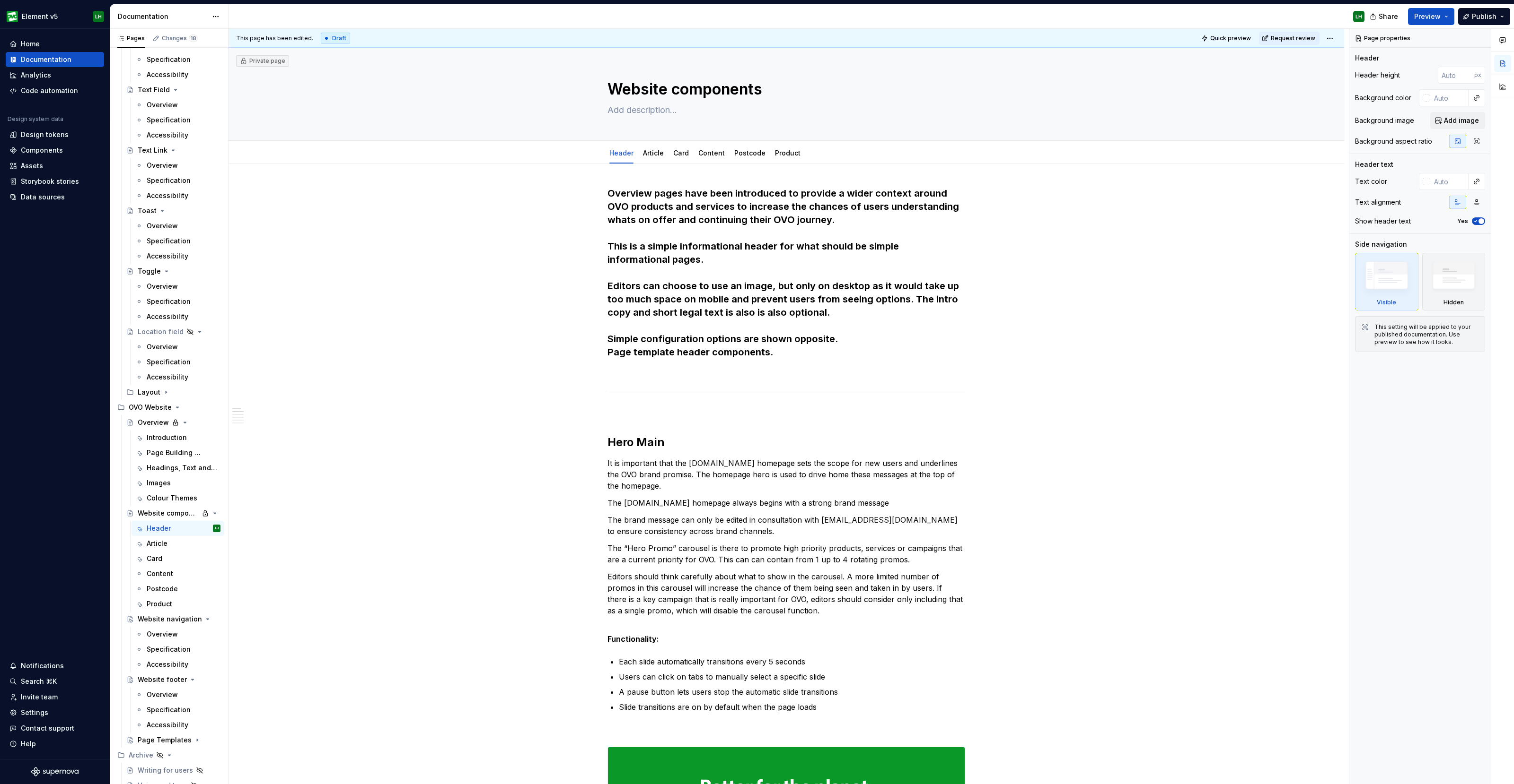
type textarea "*"
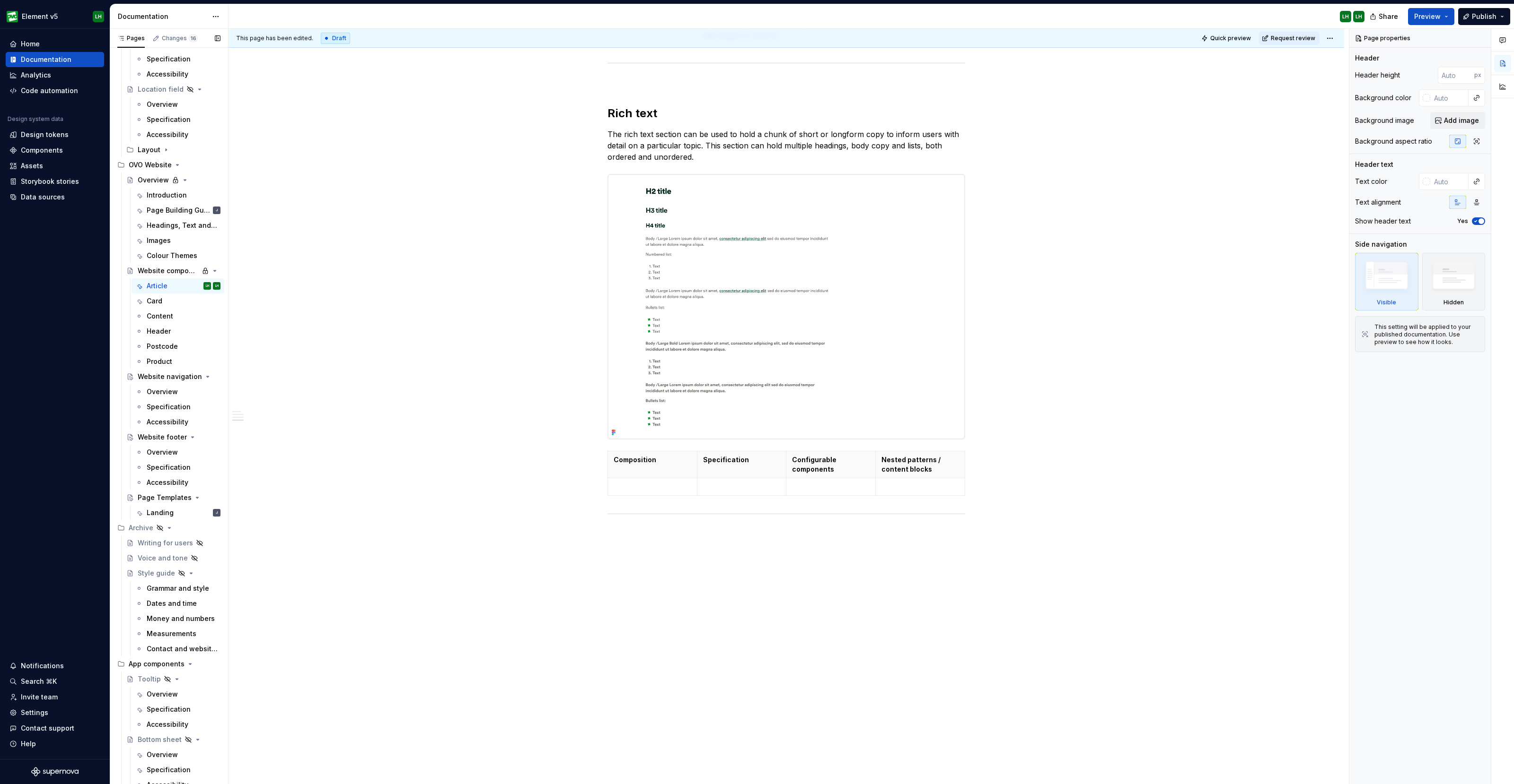
scroll to position [3214, 0]
click at [163, 320] on div "Header" at bounding box center [183, 327] width 73 height 14
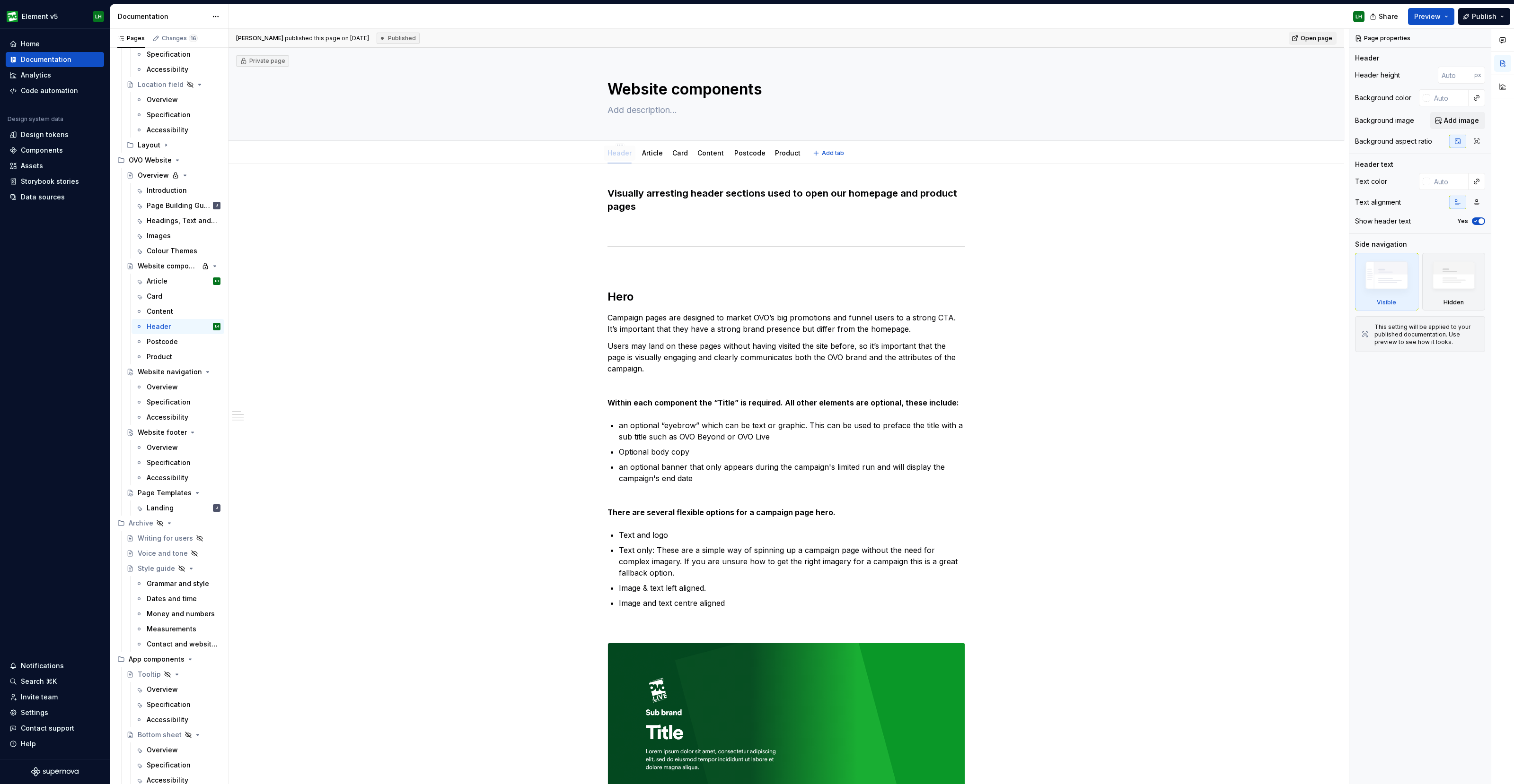
drag, startPoint x: 709, startPoint y: 150, endPoint x: 615, endPoint y: 154, distance: 94.1
type textarea "*"
click at [638, 206] on h3 "Visually arresting header sections used to open our homepage and product pages" at bounding box center [786, 199] width 358 height 26
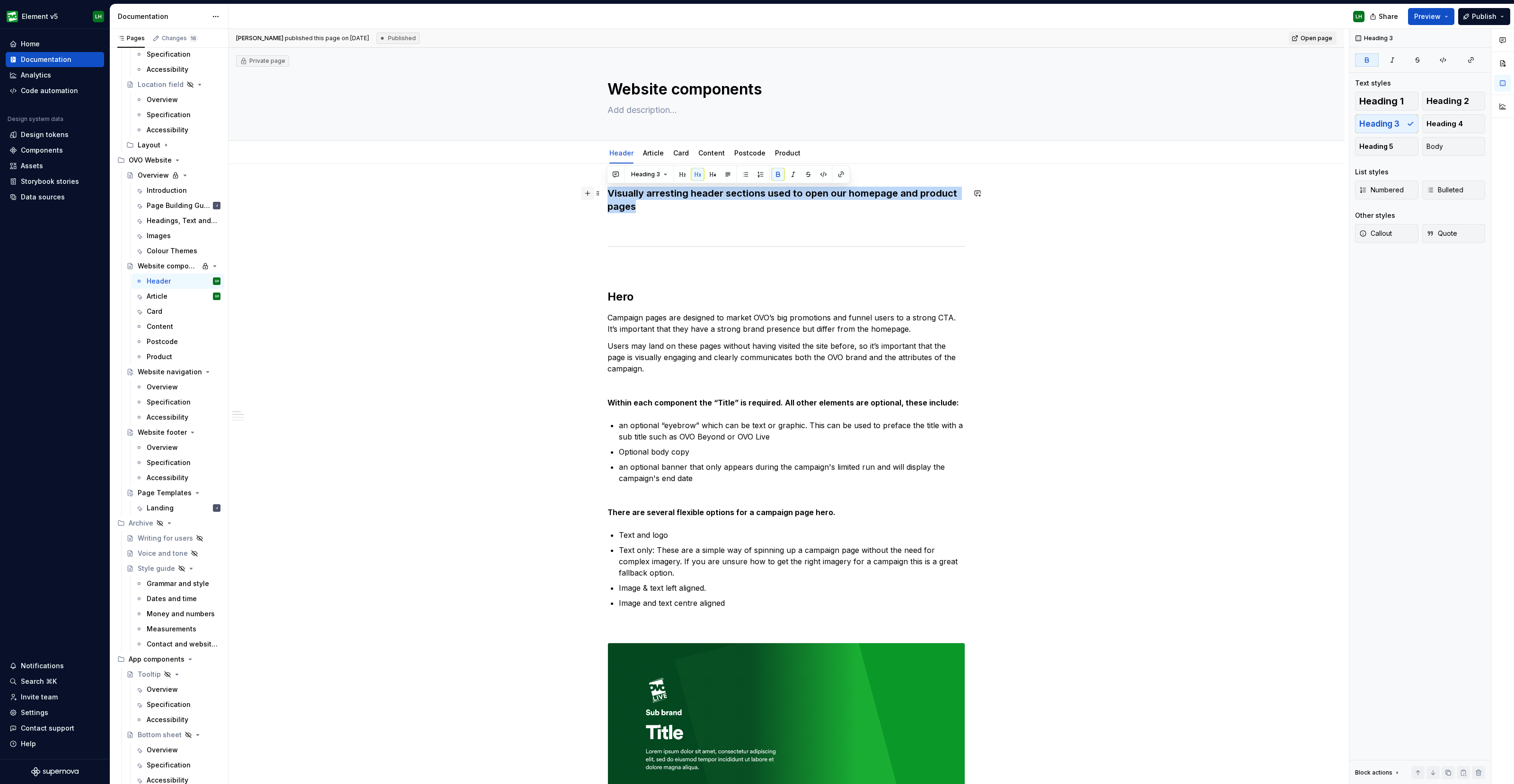
drag, startPoint x: 688, startPoint y: 206, endPoint x: 588, endPoint y: 198, distance: 100.3
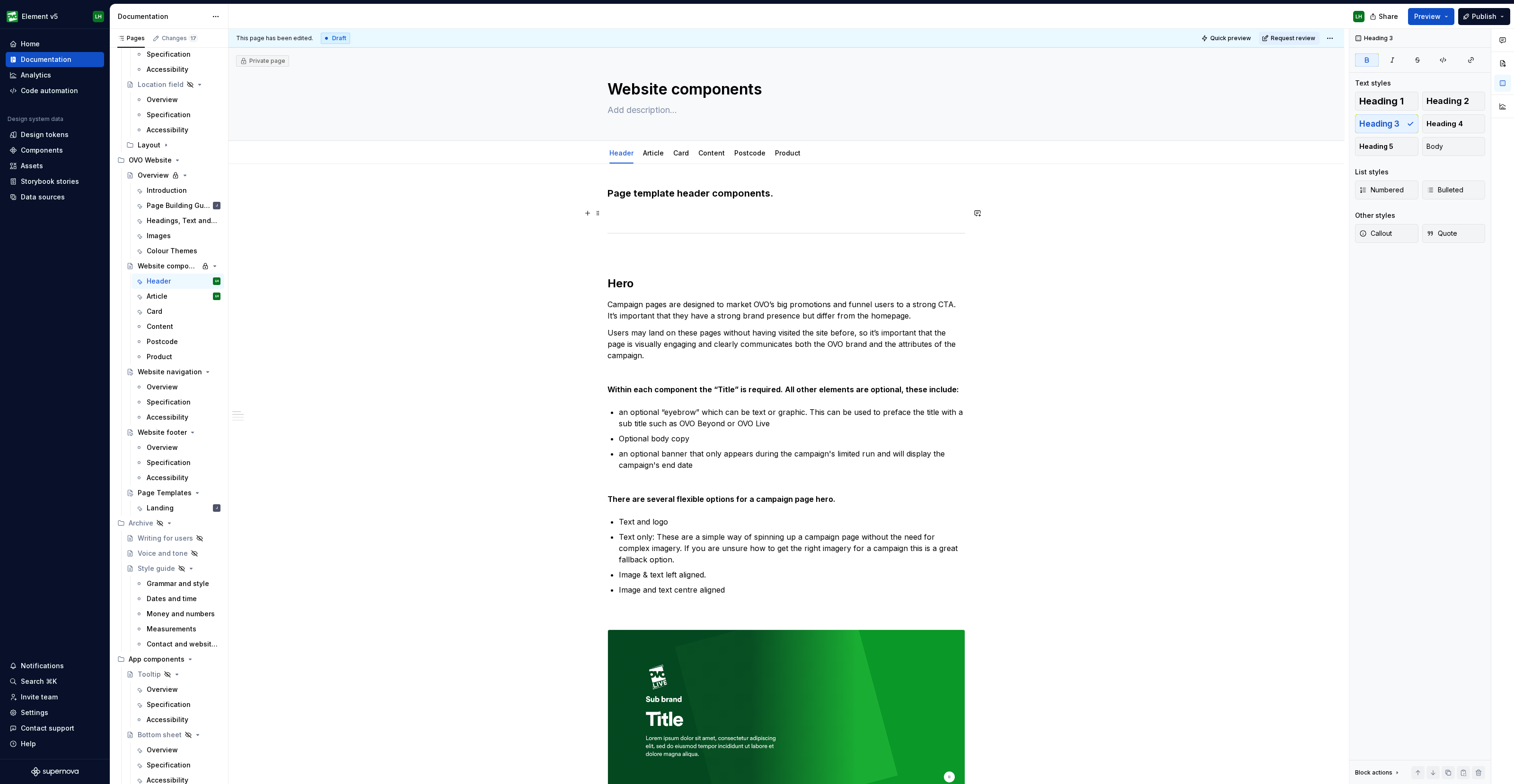
click at [665, 218] on p at bounding box center [786, 213] width 358 height 11
click at [646, 149] on div "Article" at bounding box center [653, 153] width 21 height 9
click at [649, 152] on link "Article" at bounding box center [653, 153] width 21 height 8
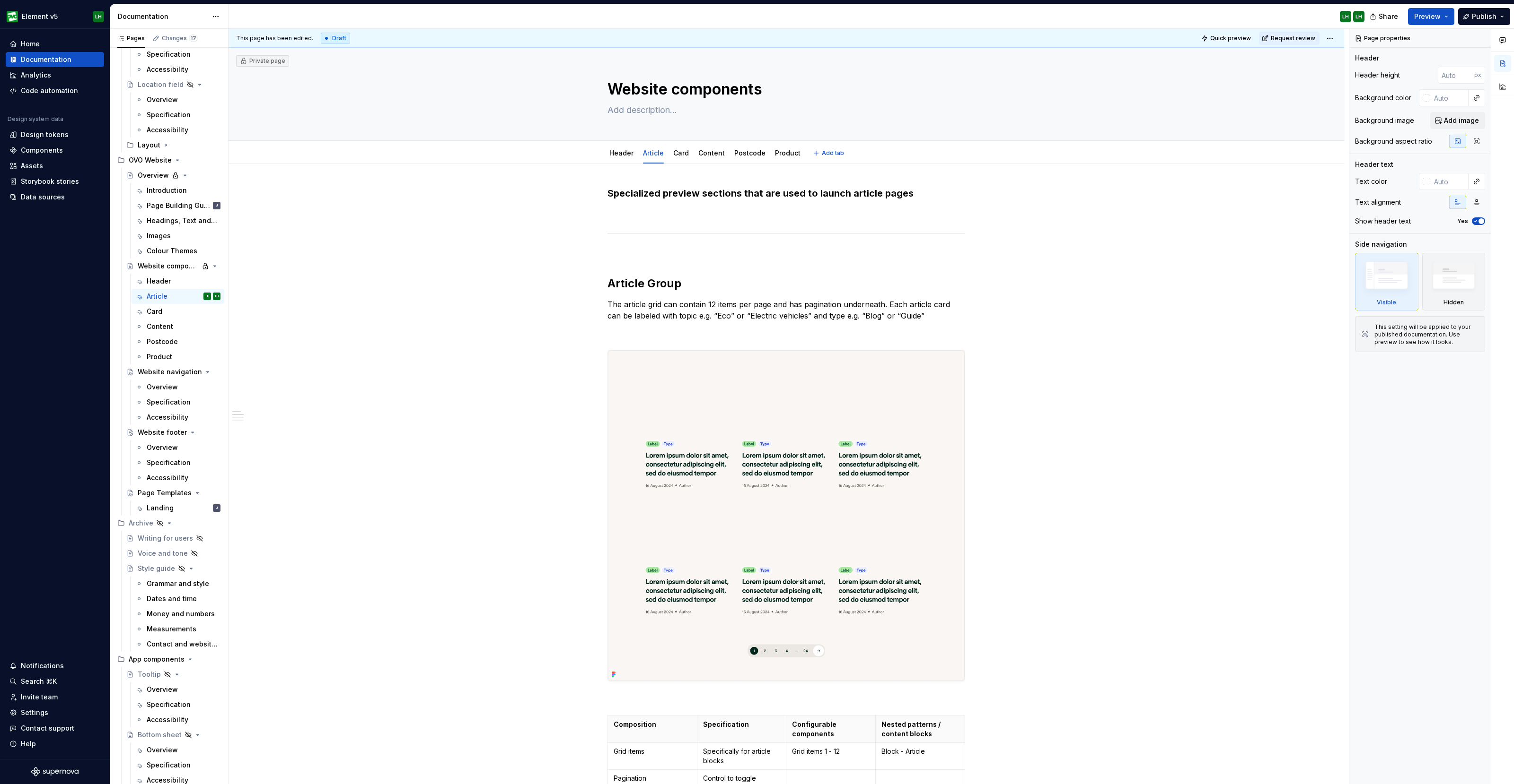
click at [621, 154] on link "Header" at bounding box center [621, 153] width 24 height 8
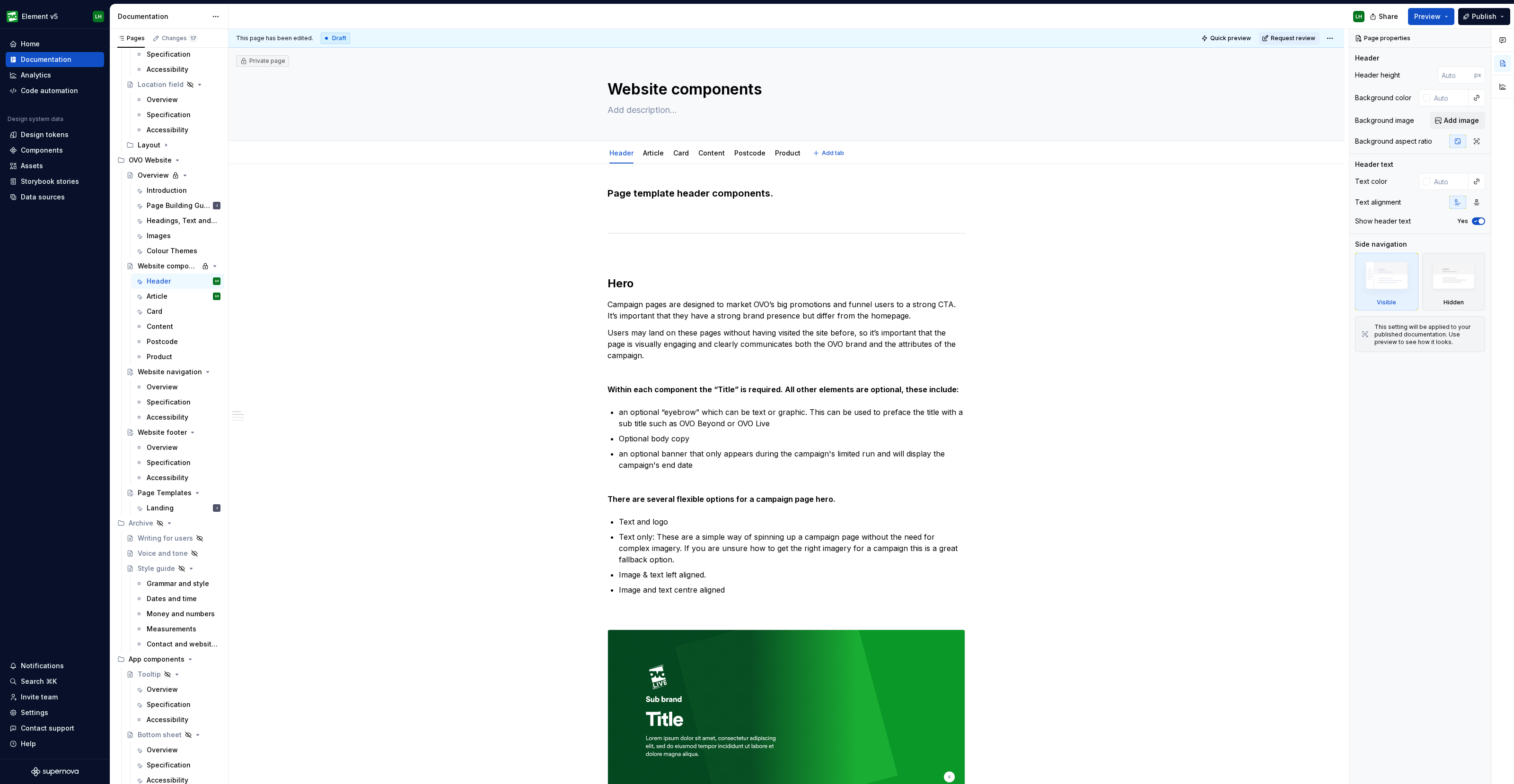
type textarea "*"
click at [621, 208] on p at bounding box center [786, 213] width 358 height 11
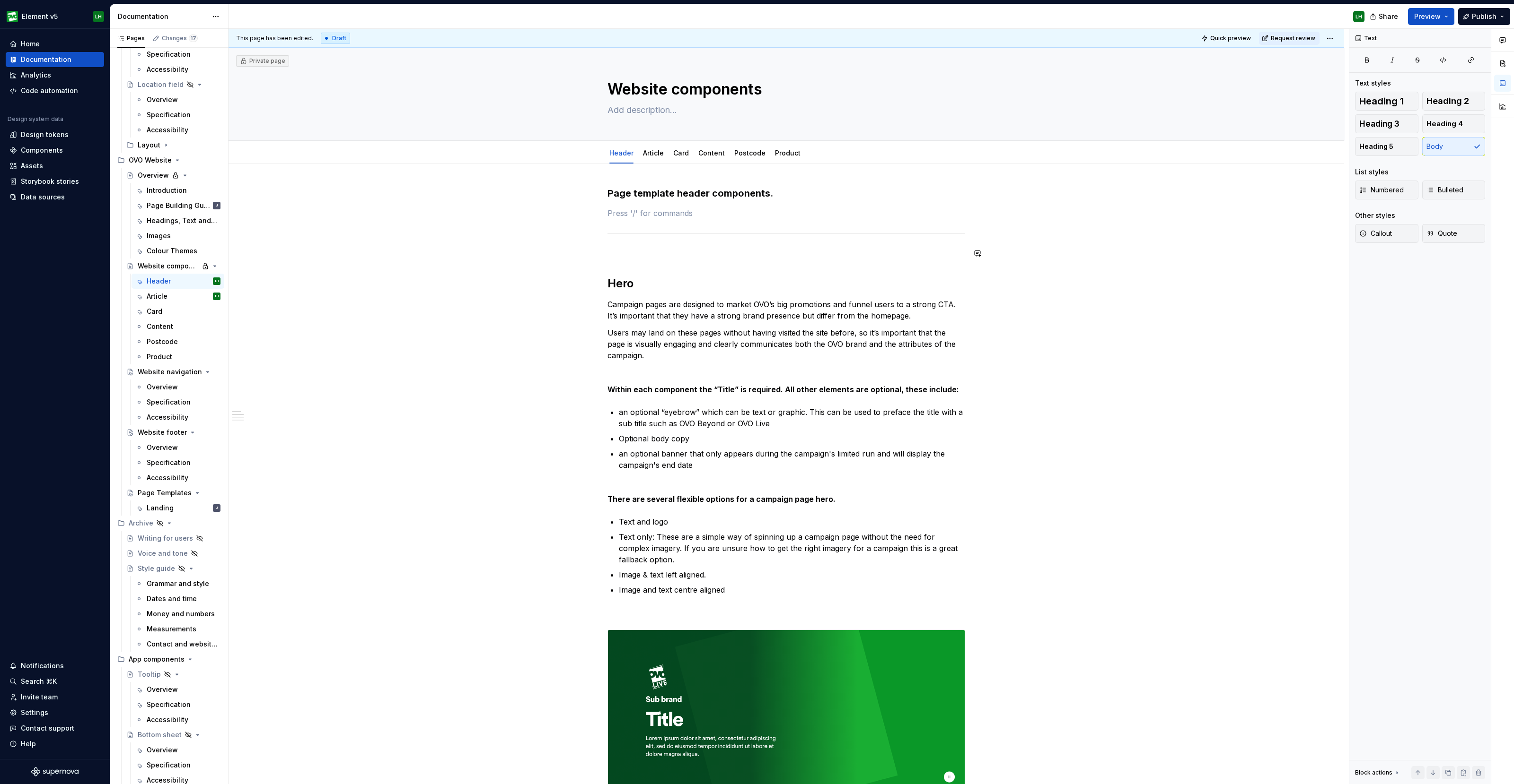
click at [616, 251] on p at bounding box center [786, 253] width 358 height 11
click at [608, 285] on h2 "Hero" at bounding box center [786, 284] width 358 height 15
drag, startPoint x: 666, startPoint y: 282, endPoint x: 599, endPoint y: 282, distance: 67.0
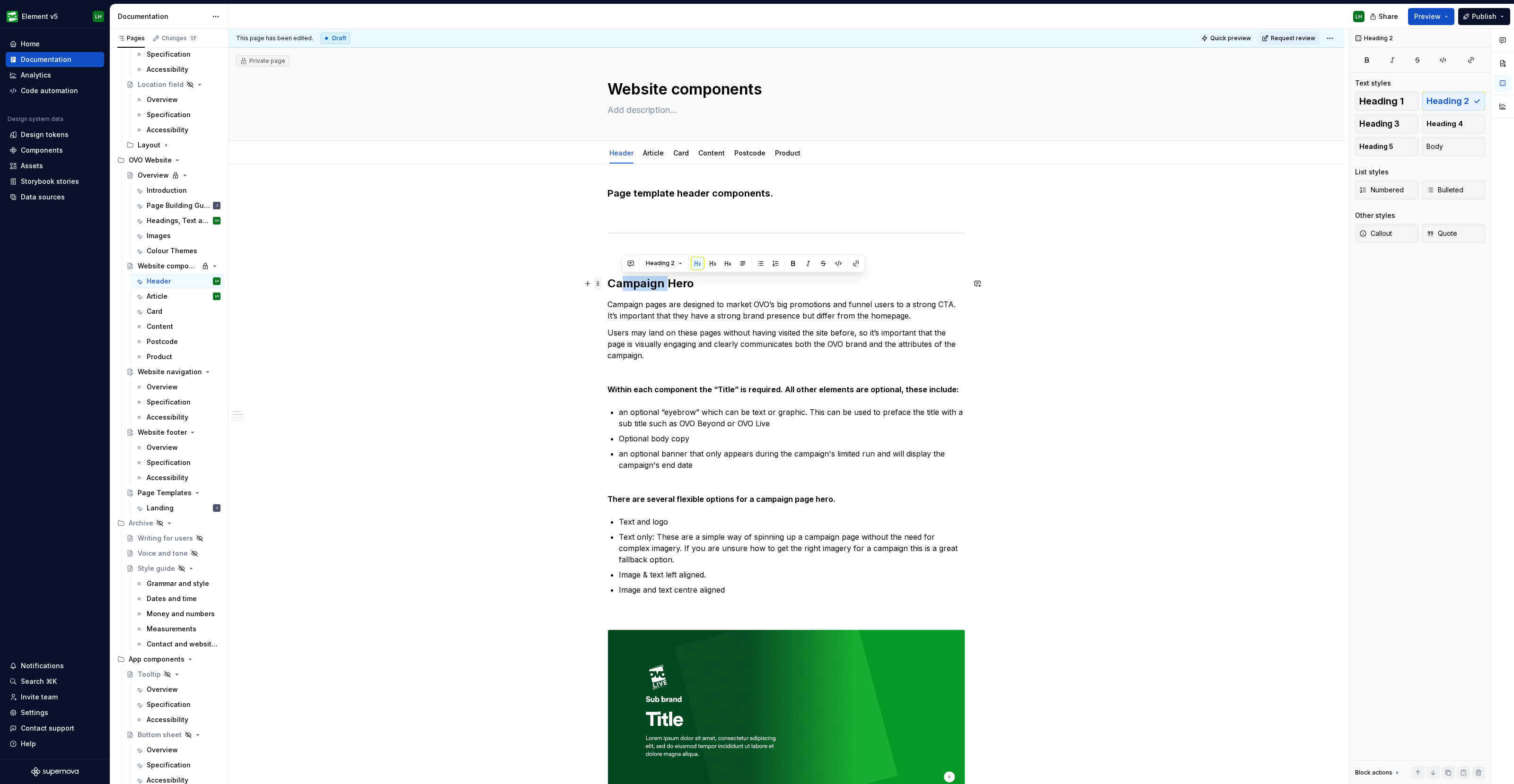
click at [627, 285] on h2 "Campaign Hero" at bounding box center [786, 284] width 358 height 15
click at [627, 285] on h2 "Campaign Hero" at bounding box center [786, 284] width 358 height 15
click at [711, 278] on h2 "Hero" at bounding box center [786, 284] width 358 height 15
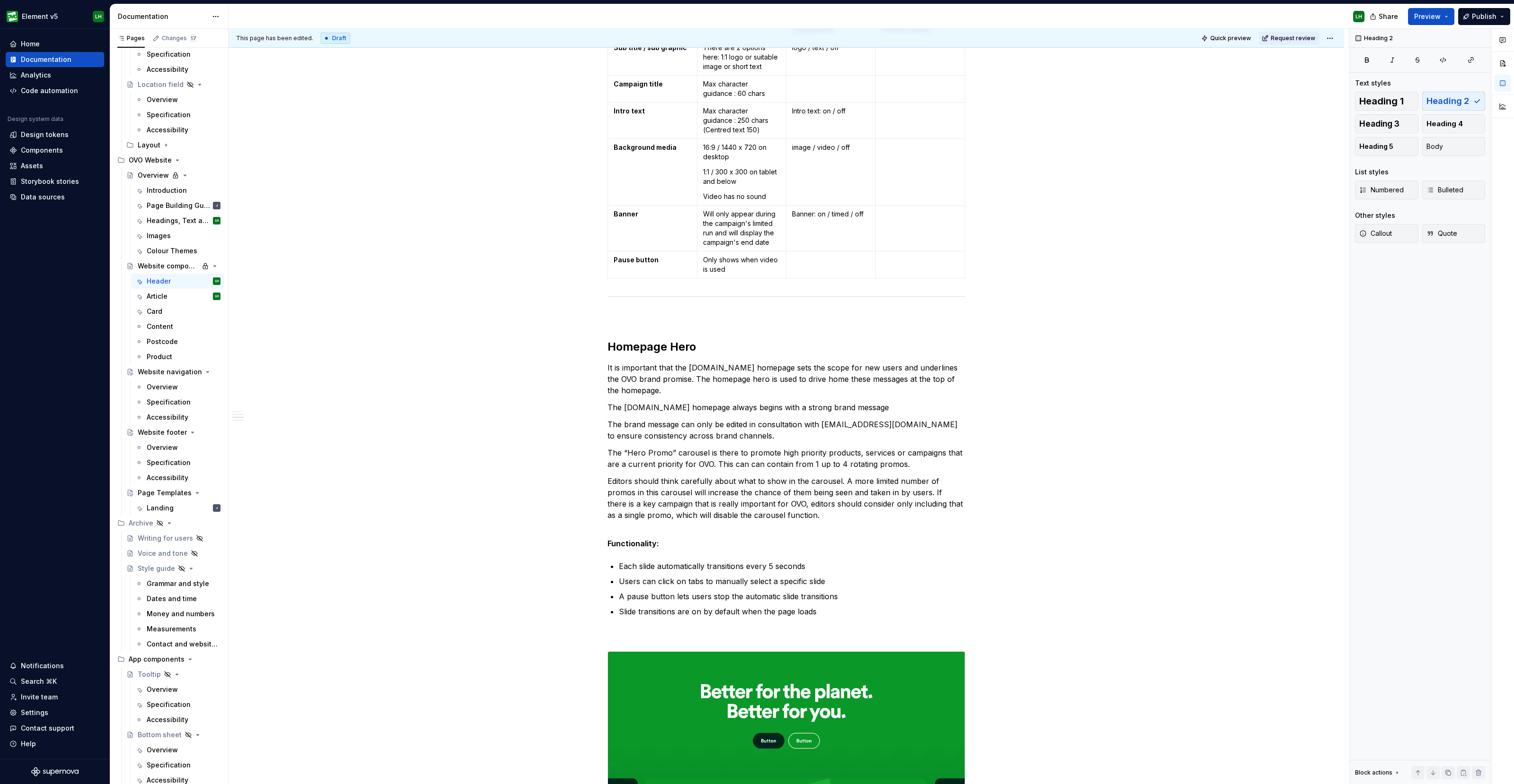
scroll to position [886, 0]
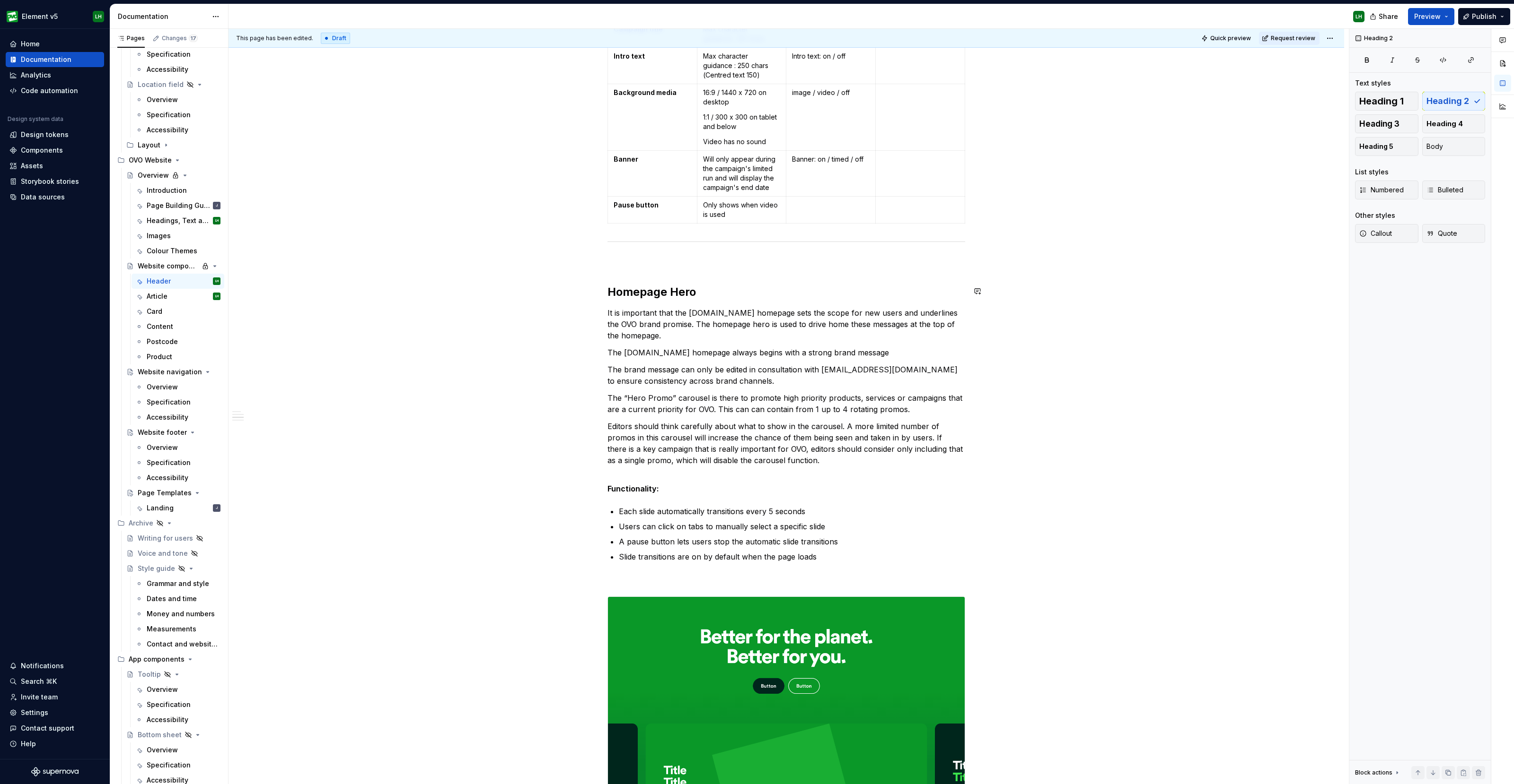
click at [653, 284] on h2 "Homepage Hero" at bounding box center [786, 292] width 358 height 15
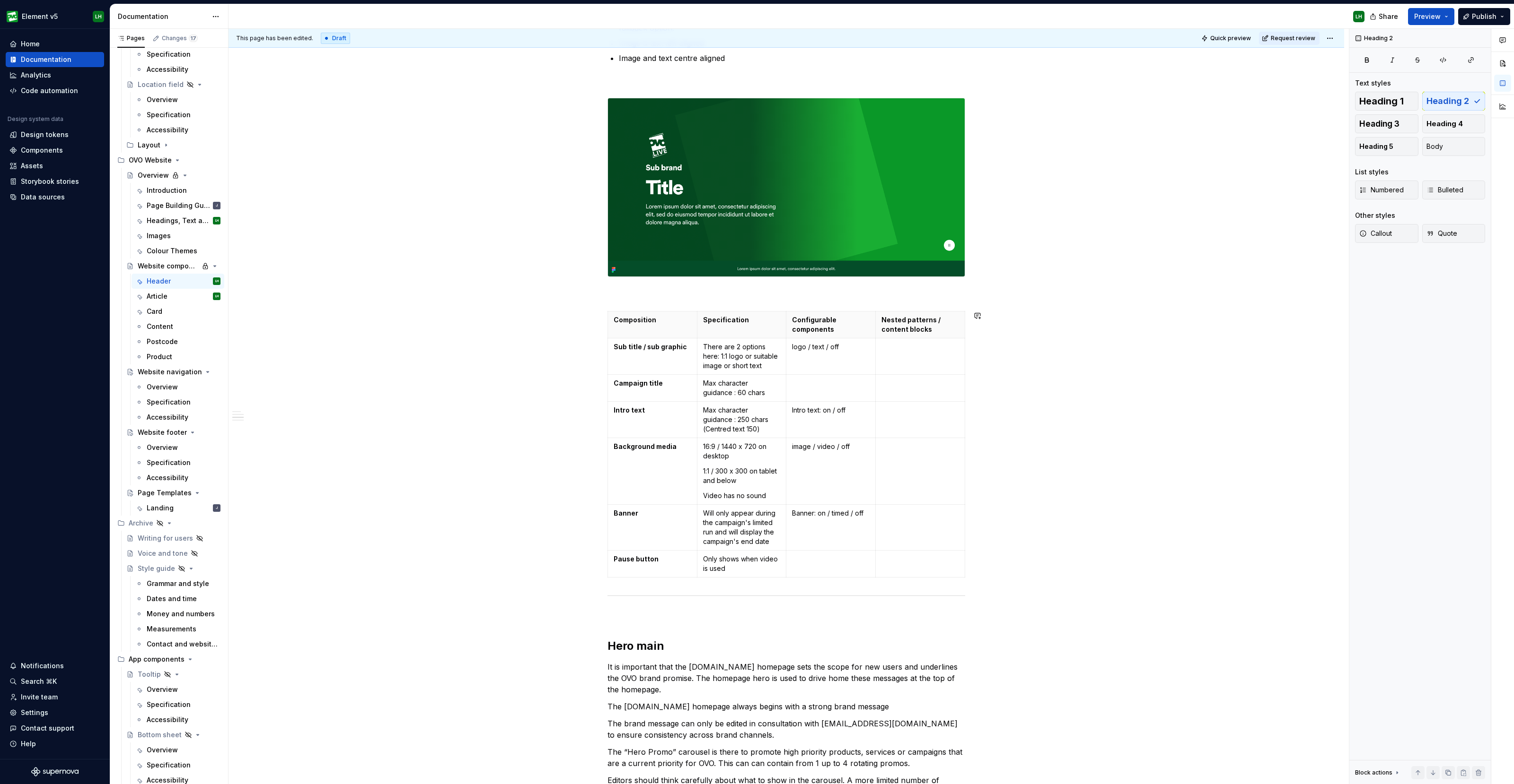
scroll to position [650, 0]
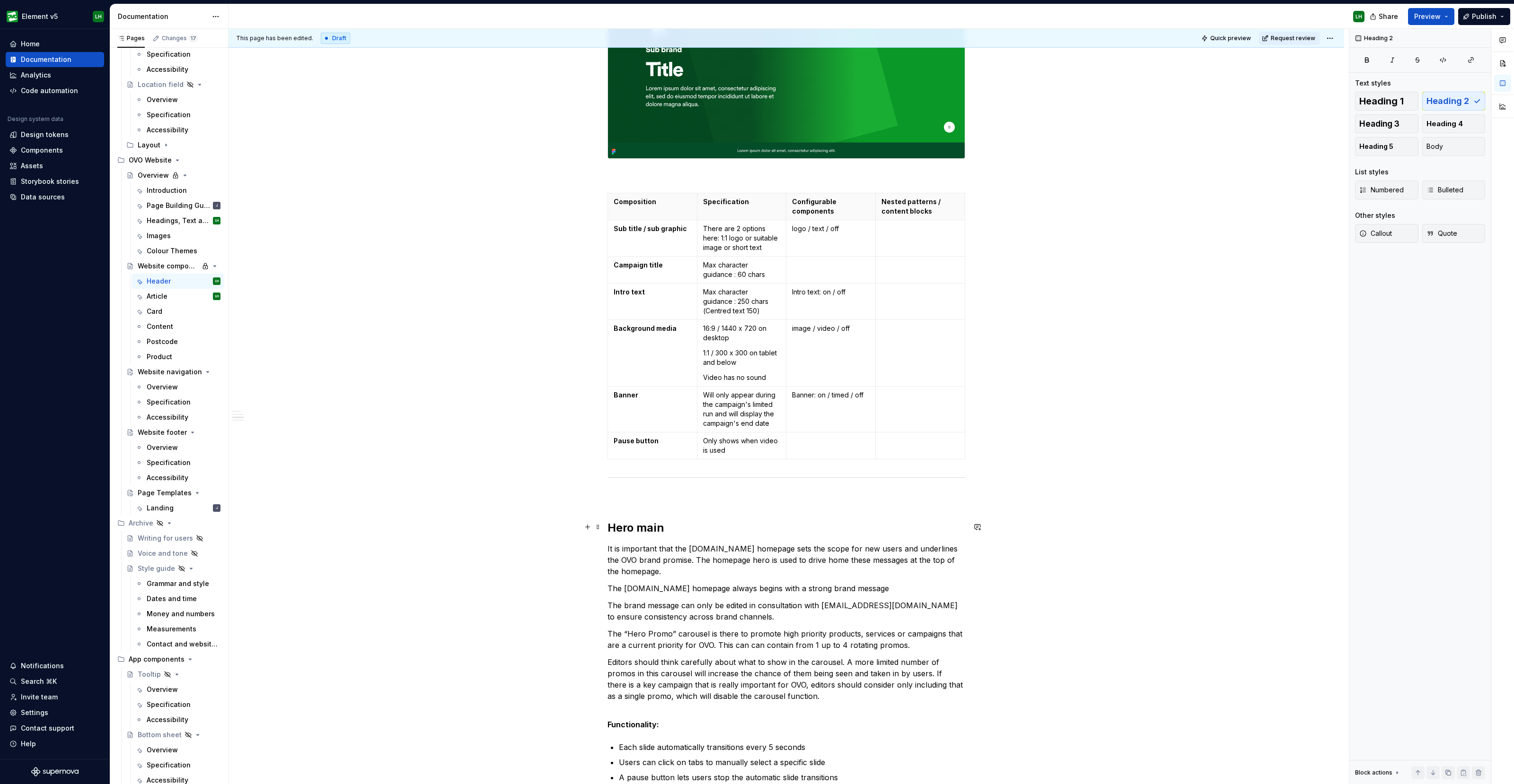
click at [641, 527] on h2 "Hero main" at bounding box center [786, 528] width 358 height 15
click at [643, 527] on h2 "Hero main" at bounding box center [786, 528] width 358 height 15
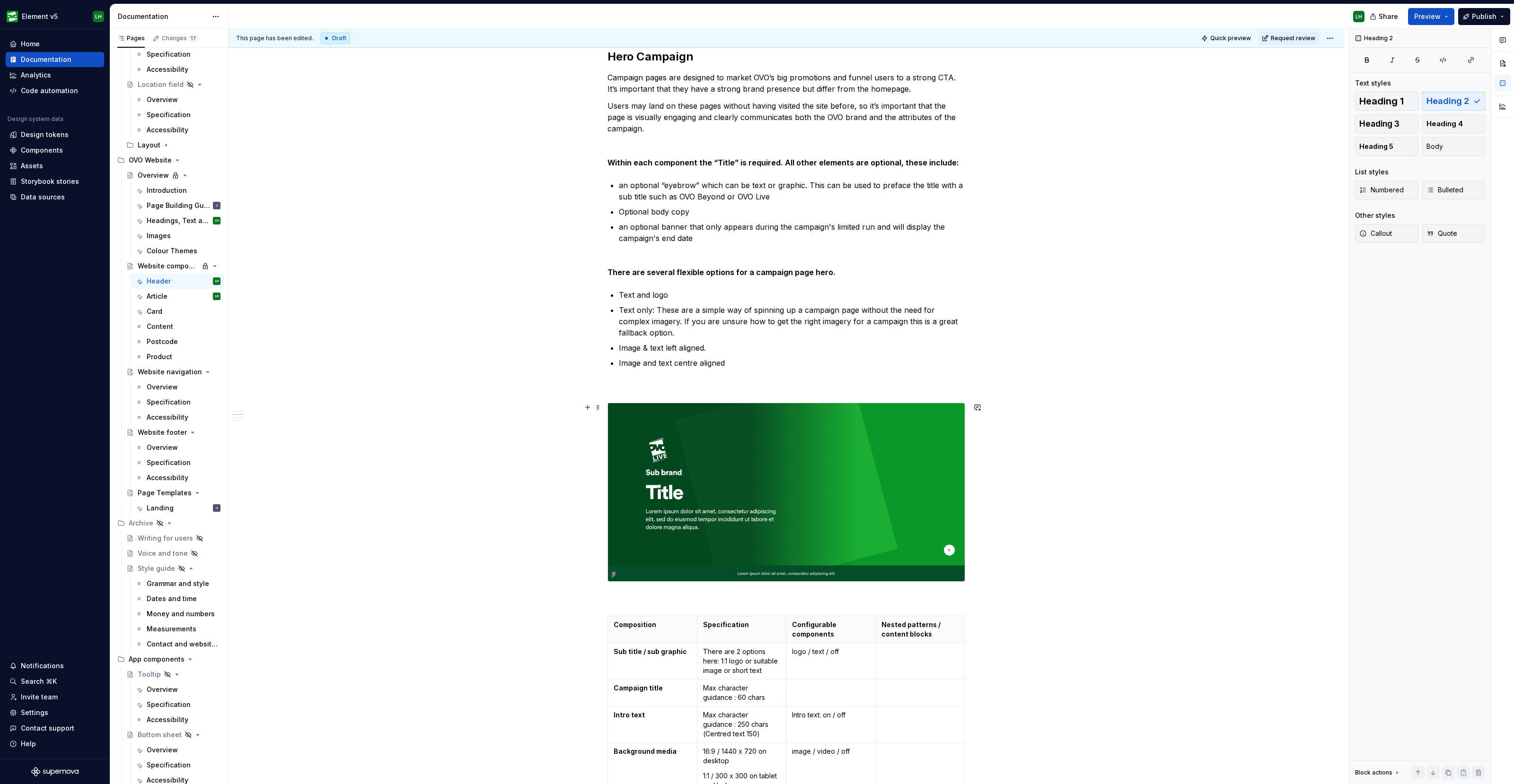
scroll to position [0, 0]
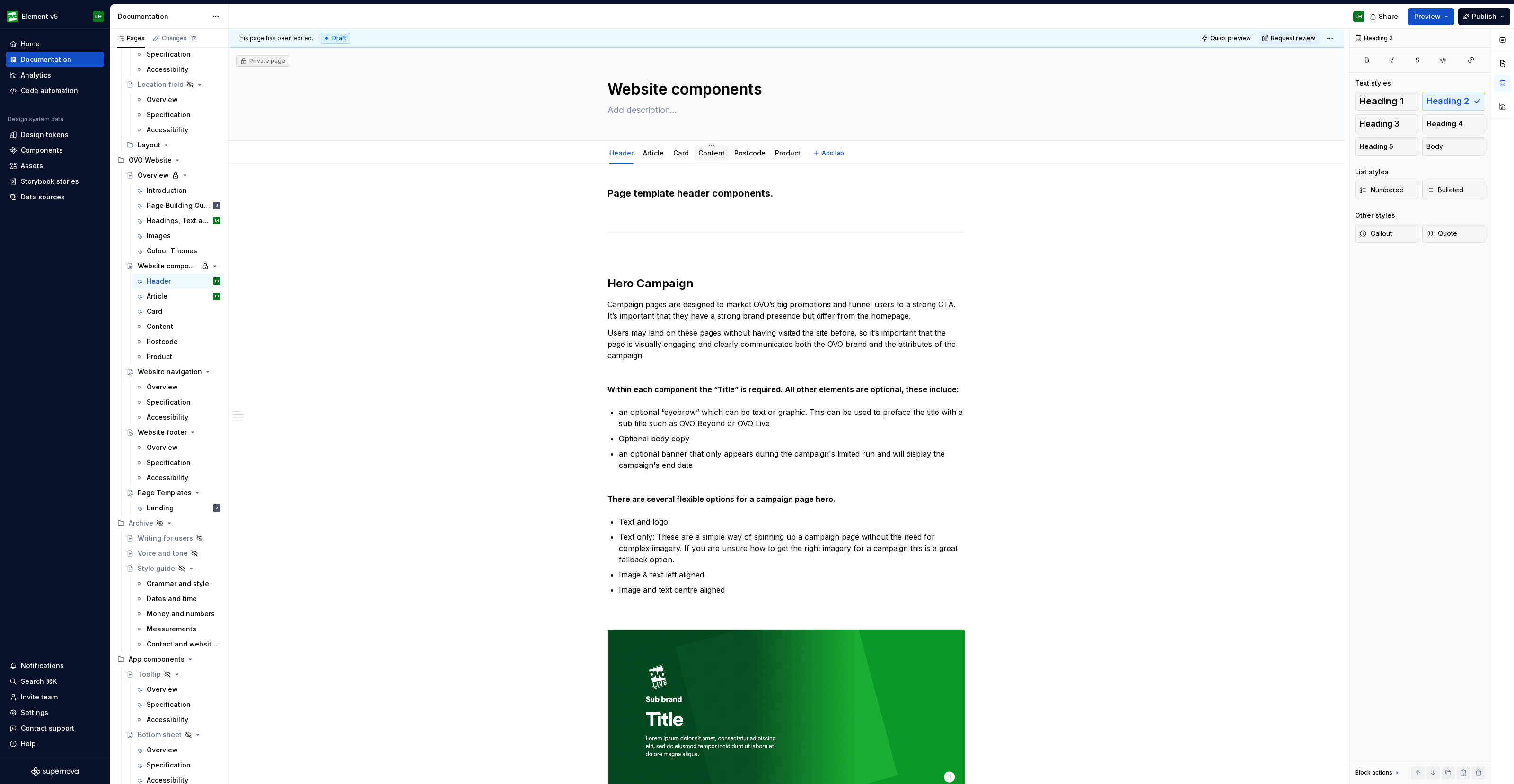
click at [720, 151] on link "Content" at bounding box center [711, 153] width 26 height 8
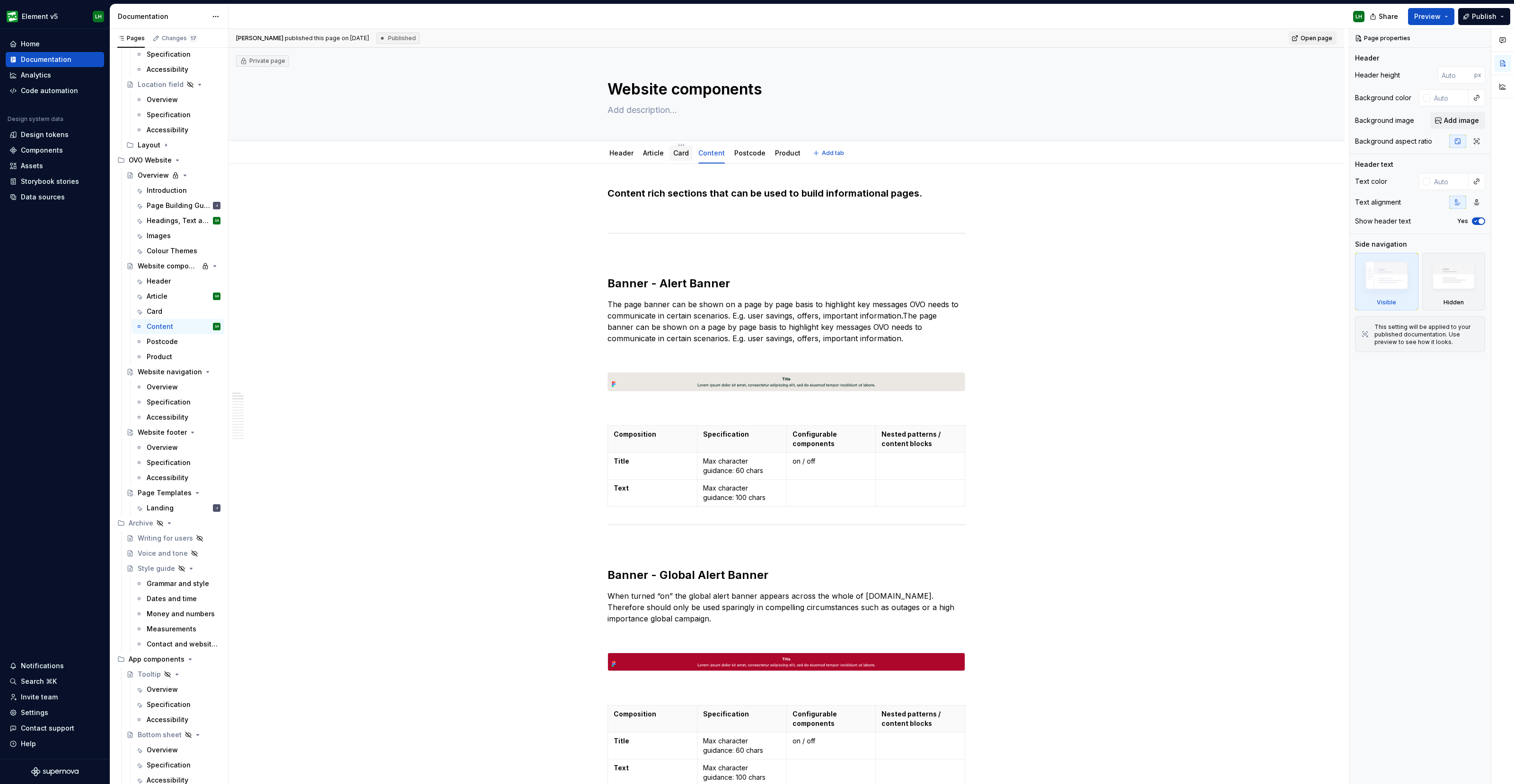
click at [681, 149] on link "Card" at bounding box center [681, 153] width 15 height 8
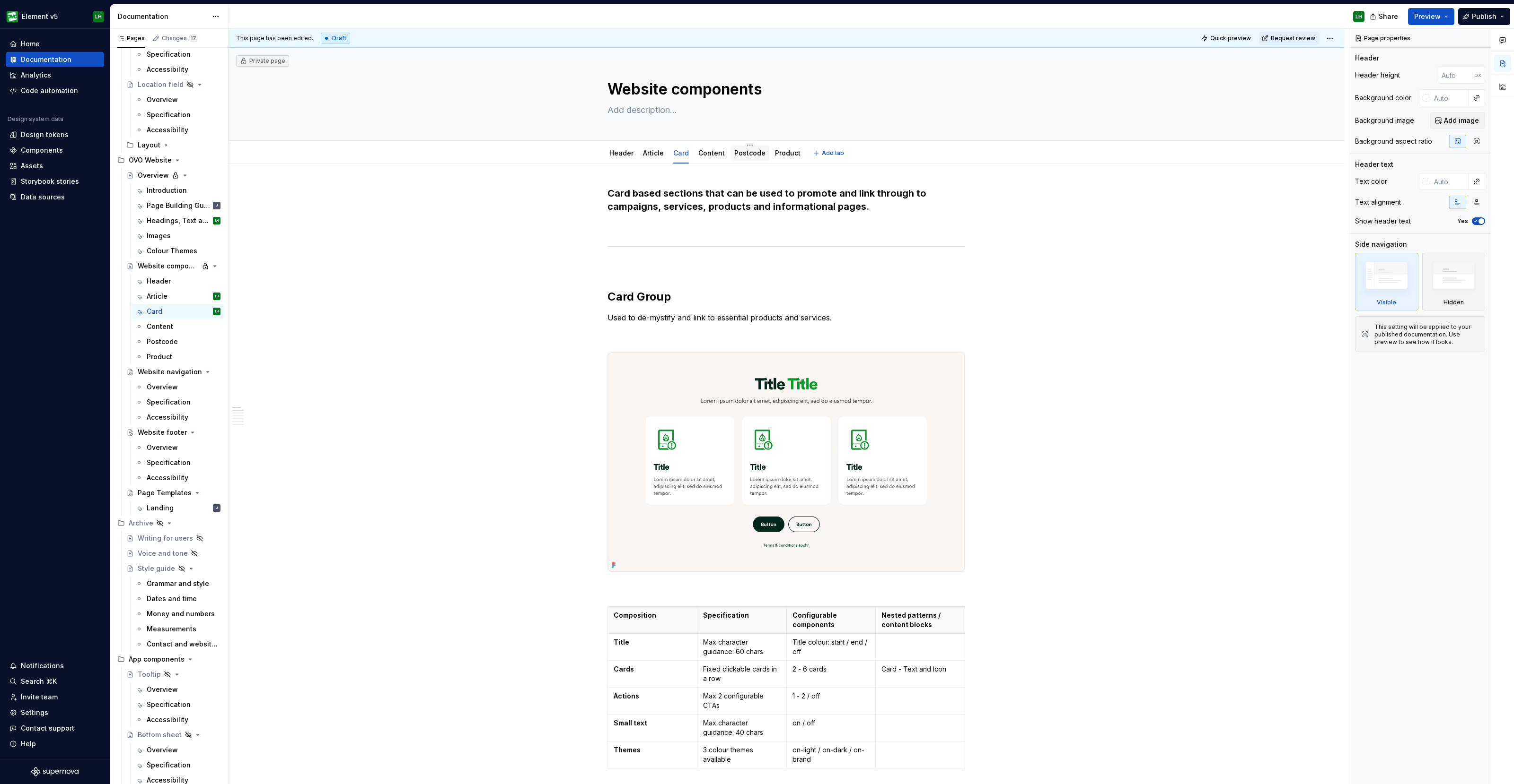
click at [736, 154] on link "Postcode" at bounding box center [749, 153] width 31 height 8
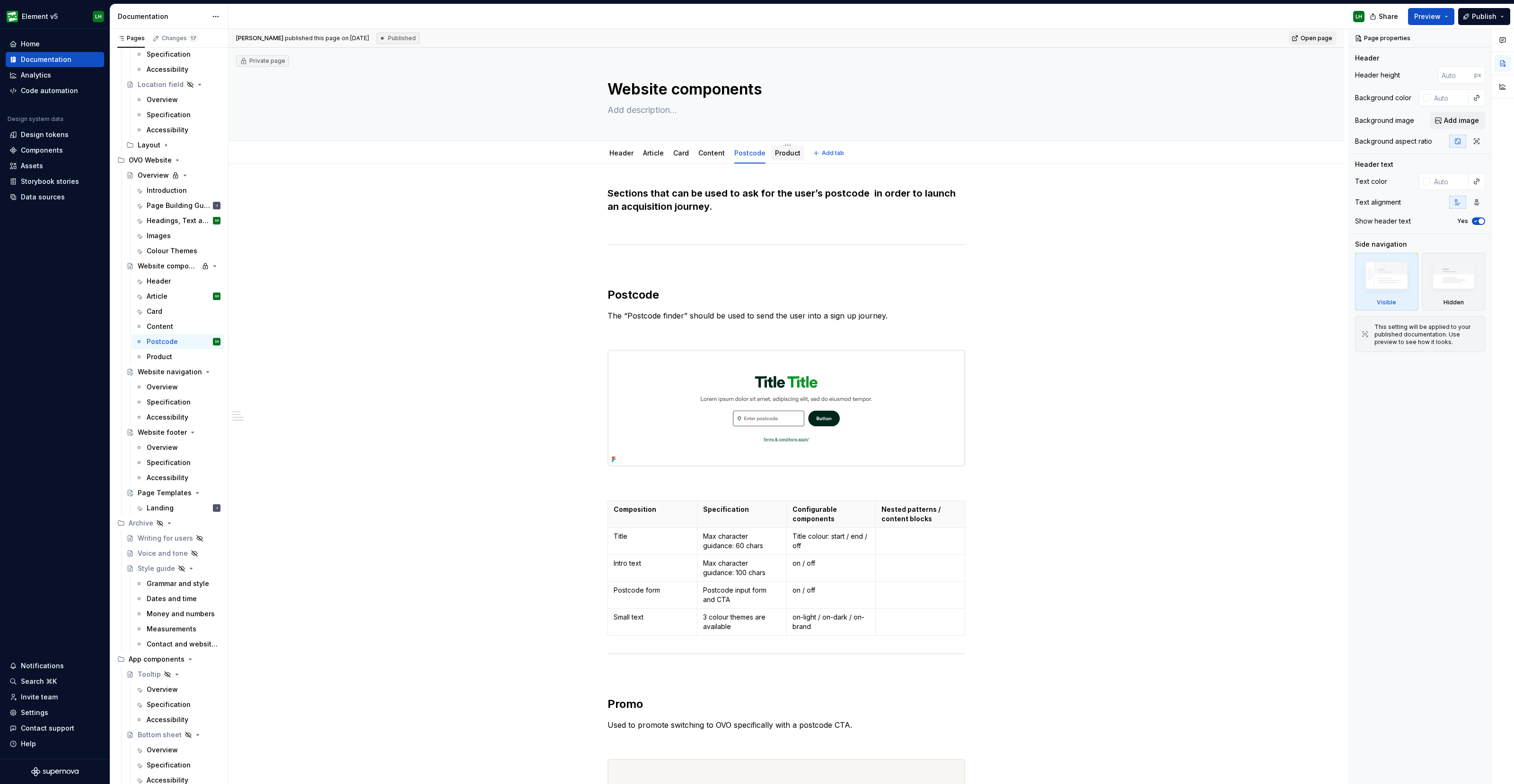
click at [785, 153] on link "Product" at bounding box center [788, 153] width 25 height 8
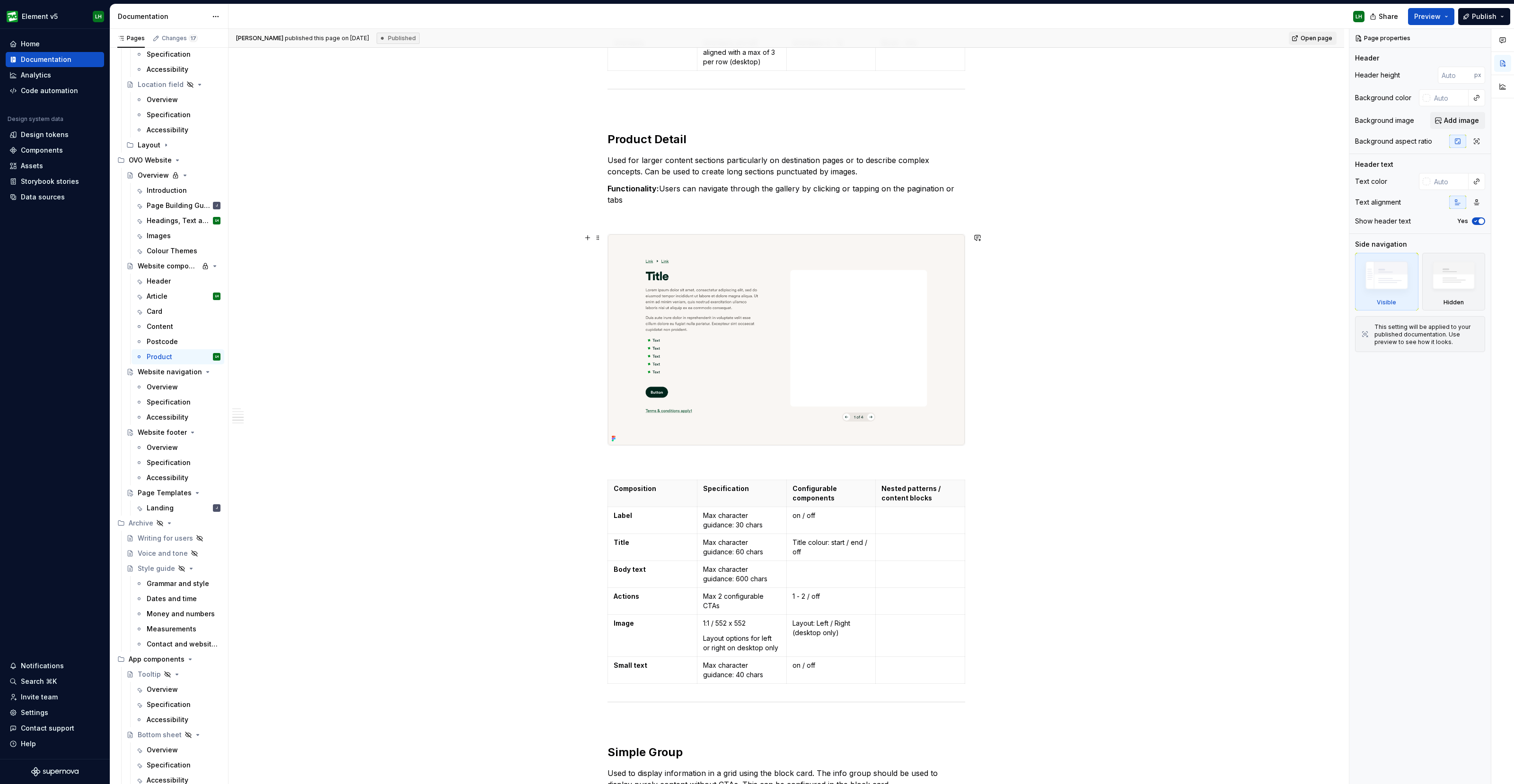
scroll to position [1241, 0]
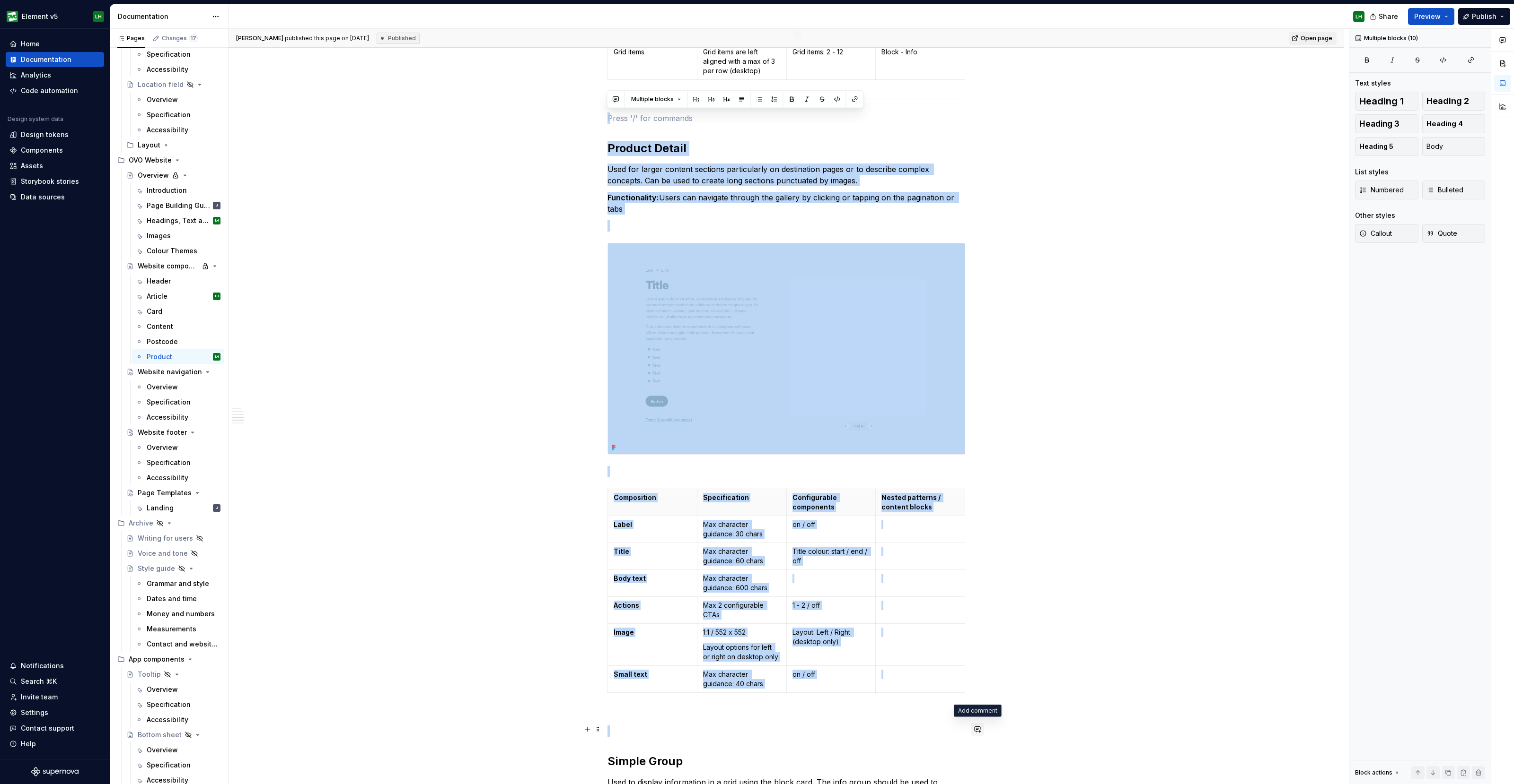
drag, startPoint x: 623, startPoint y: 117, endPoint x: 977, endPoint y: 726, distance: 704.4
click at [965, 726] on div "Specialised sections used to present product information only. Comparison Group…" at bounding box center [786, 305] width 358 height 2718
click at [1028, 611] on div "Specialised sections used to present product information only. Comparison Group…" at bounding box center [786, 411] width 1115 height 2976
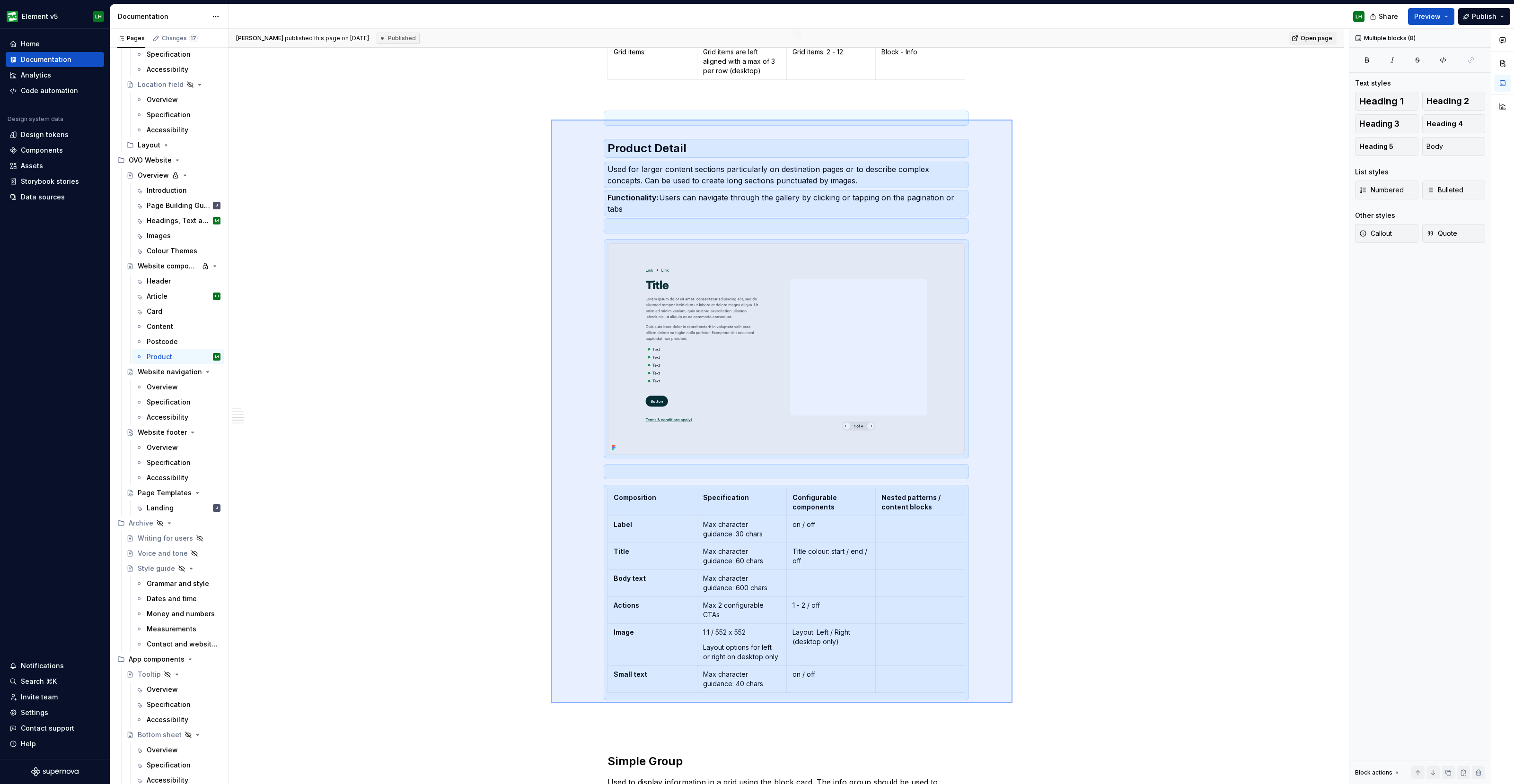
drag, startPoint x: 1012, startPoint y: 703, endPoint x: 551, endPoint y: 120, distance: 743.2
click at [551, 120] on div "[PERSON_NAME] published this page on [DATE] Published Open page Private page We…" at bounding box center [789, 407] width 1121 height 756
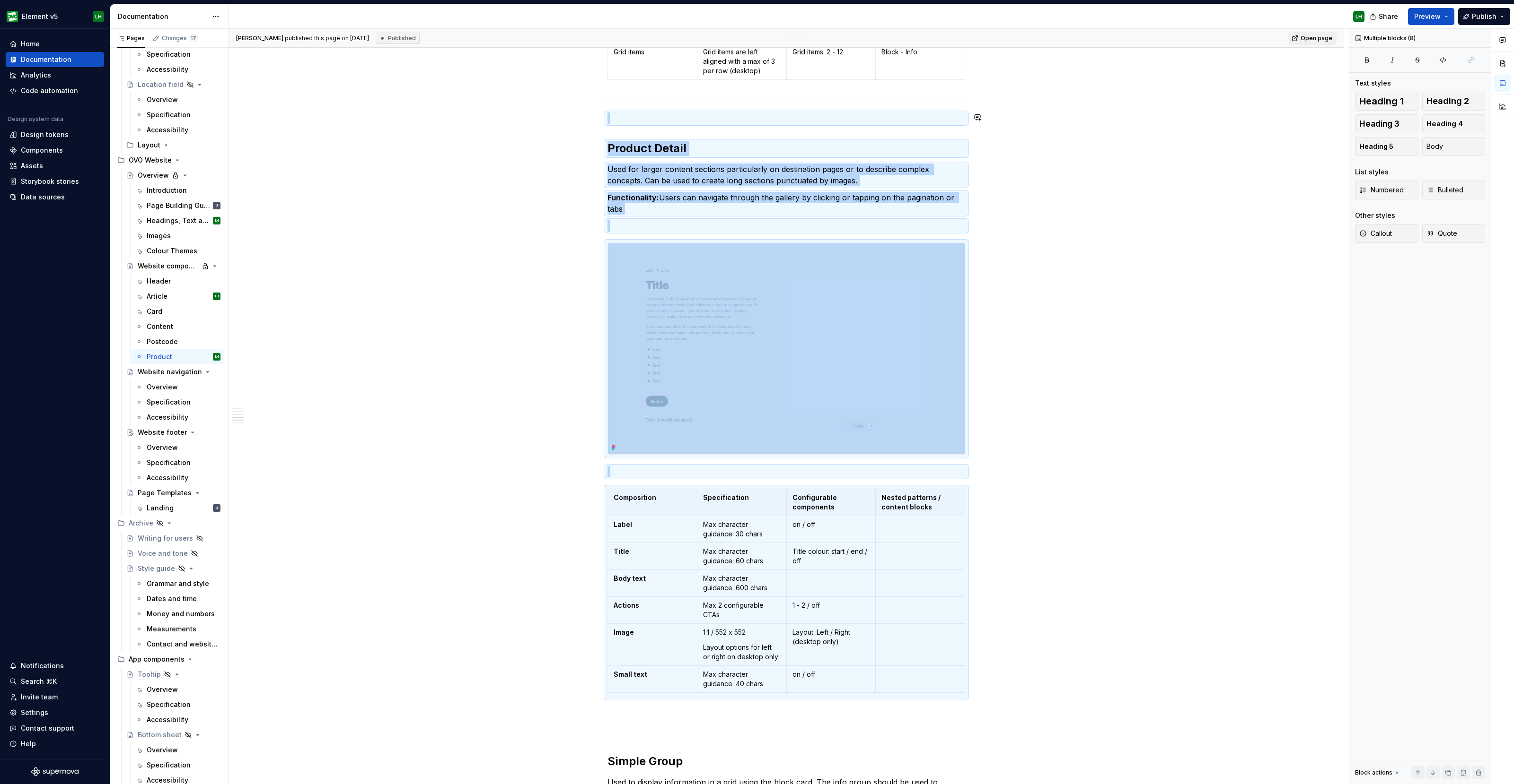
copy div "Product Detail Used for larger content sections particularly on destination pag…"
click at [1045, 327] on div "Specialised sections used to present product information only. Comparison Group…" at bounding box center [786, 411] width 1115 height 2976
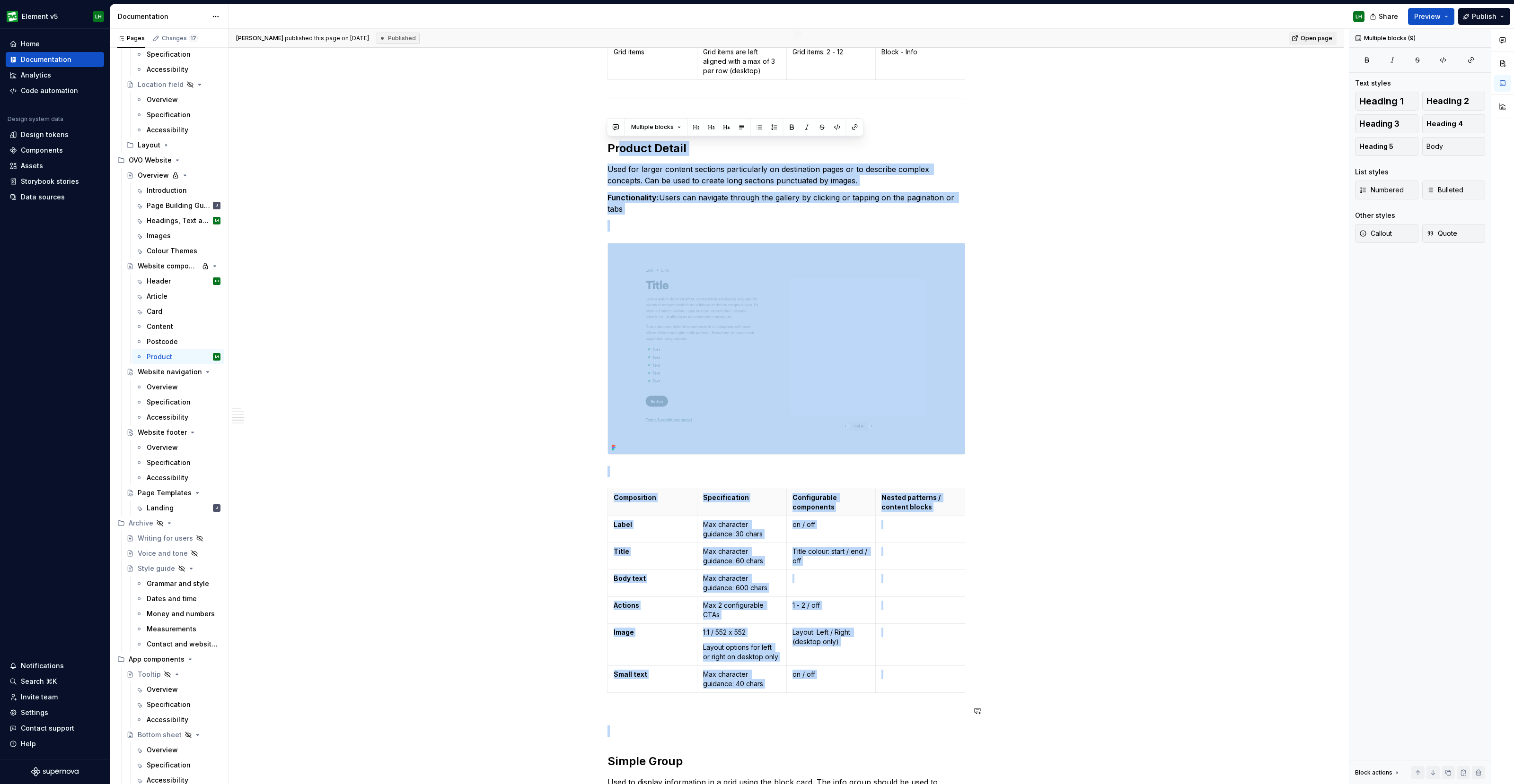
drag, startPoint x: 617, startPoint y: 124, endPoint x: 987, endPoint y: 713, distance: 695.6
click at [987, 713] on div "Specialised sections used to present product information only. Comparison Group…" at bounding box center [786, 411] width 1115 height 2976
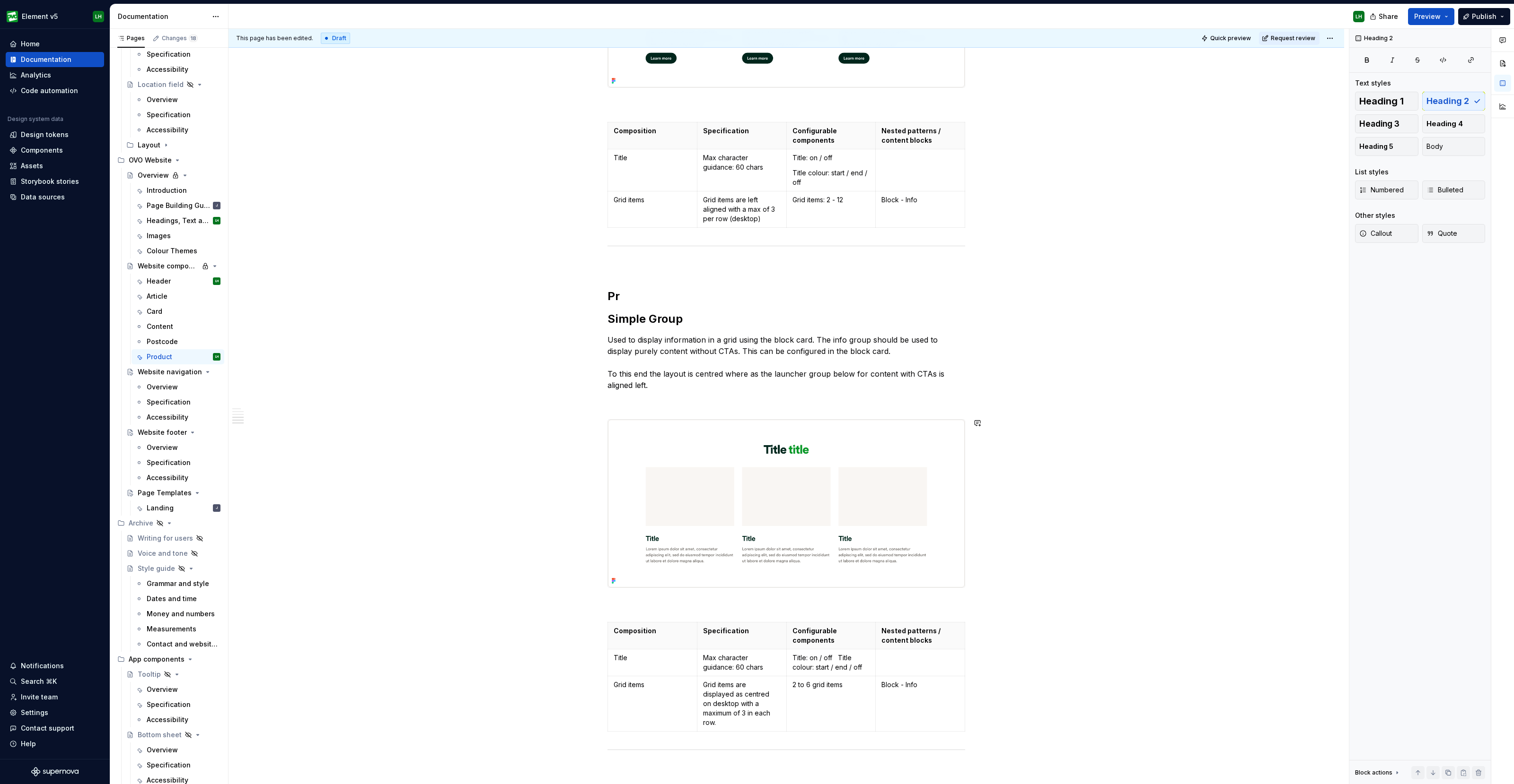
scroll to position [1063, 0]
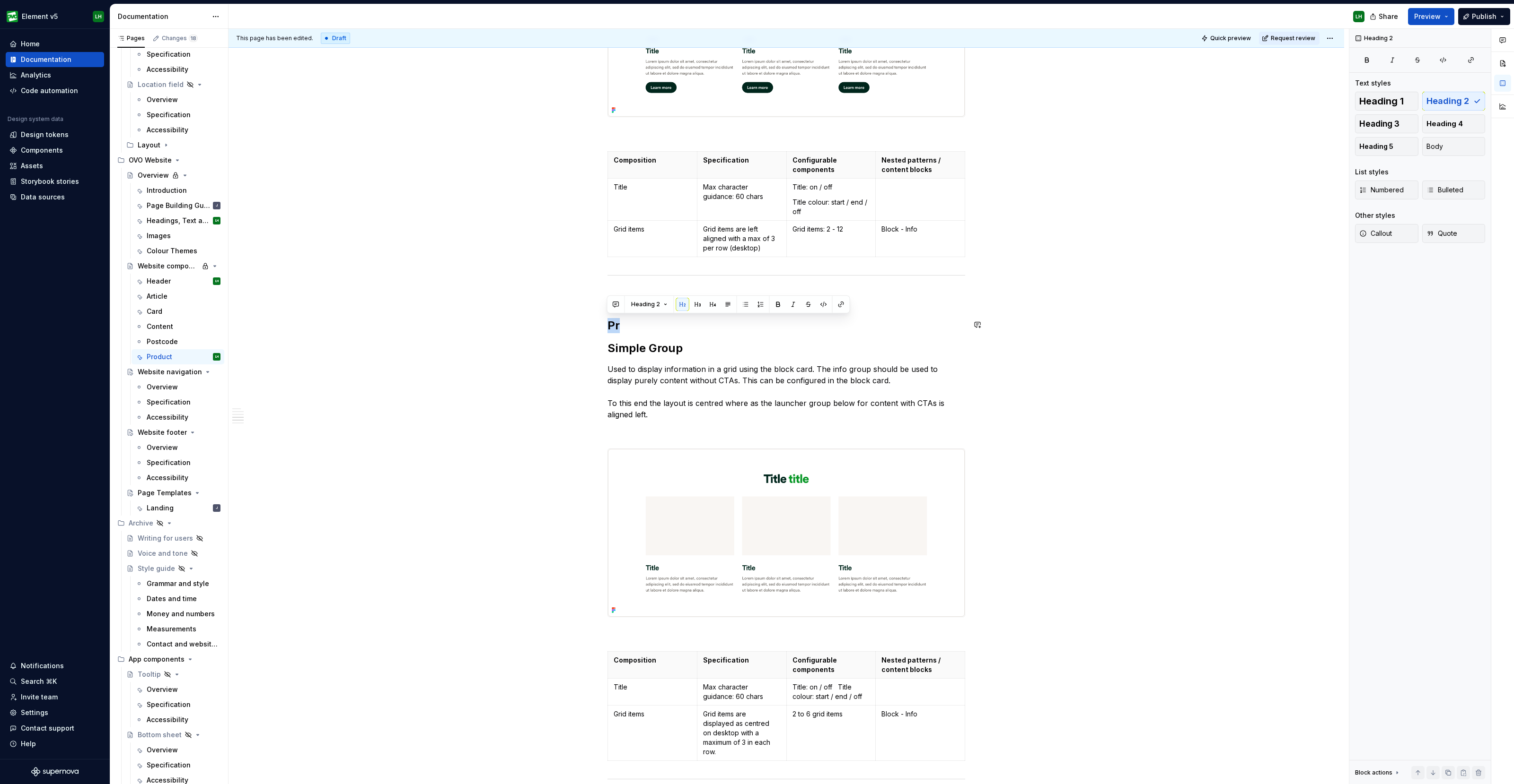
drag, startPoint x: 631, startPoint y: 322, endPoint x: 608, endPoint y: 304, distance: 29.2
click at [608, 304] on div "Specialised sections used to present product information only. Comparison Group…" at bounding box center [786, 181] width 358 height 2116
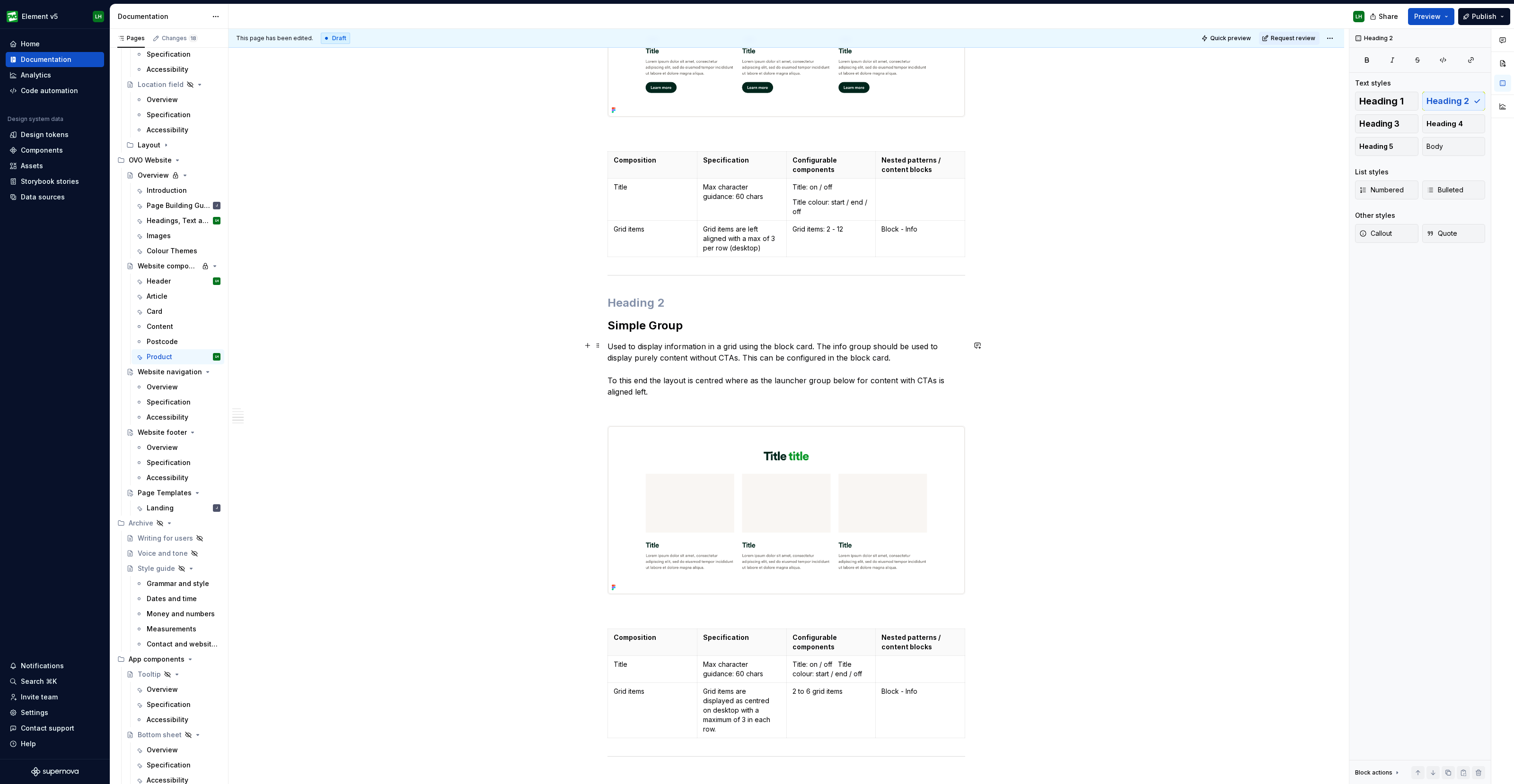
click at [1297, 346] on div "Specialised sections used to present product information only. Comparison Group…" at bounding box center [786, 281] width 1115 height 2362
click at [1161, 343] on div "Specialised sections used to present product information only. Comparison Group…" at bounding box center [786, 281] width 1115 height 2362
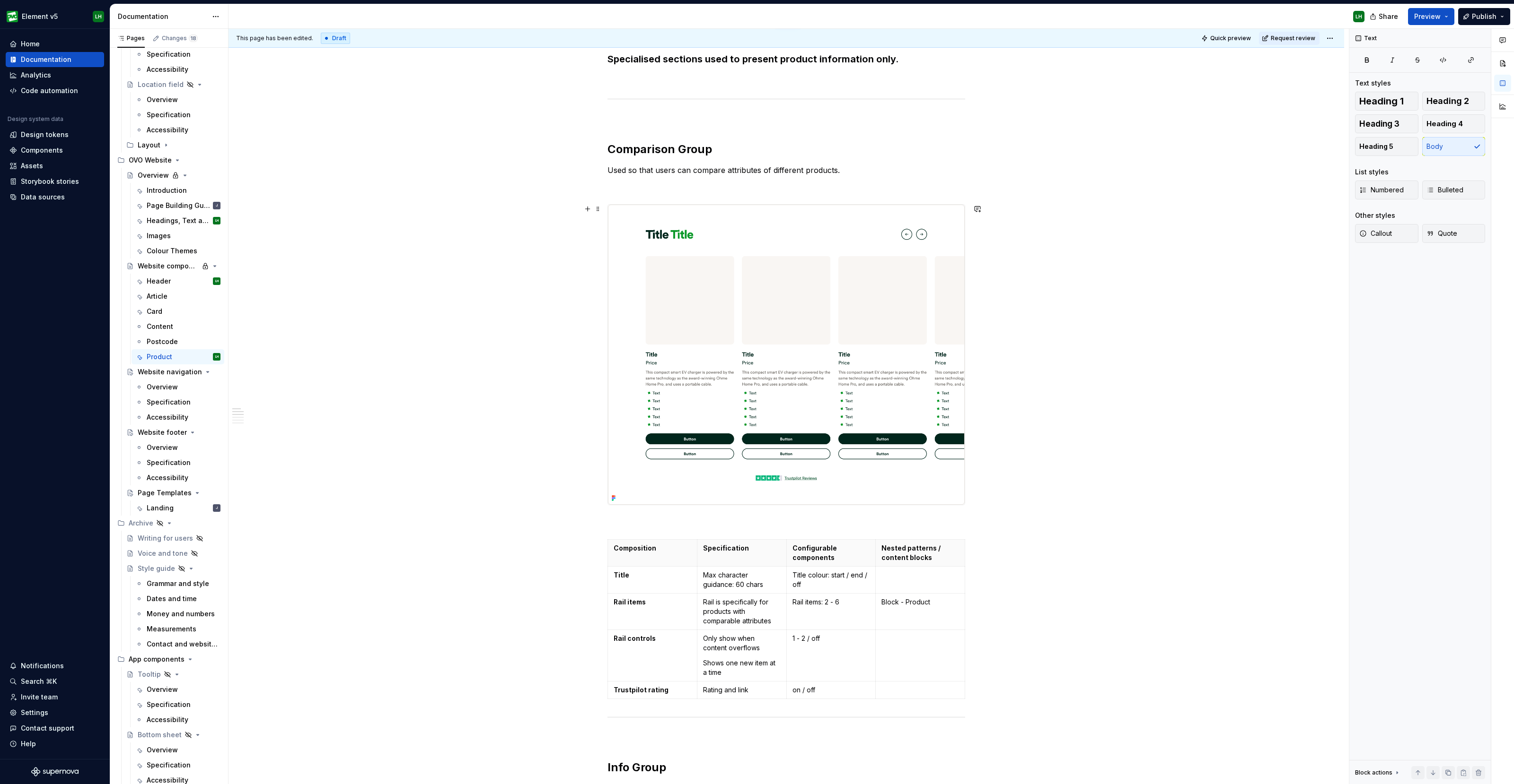
scroll to position [0, 0]
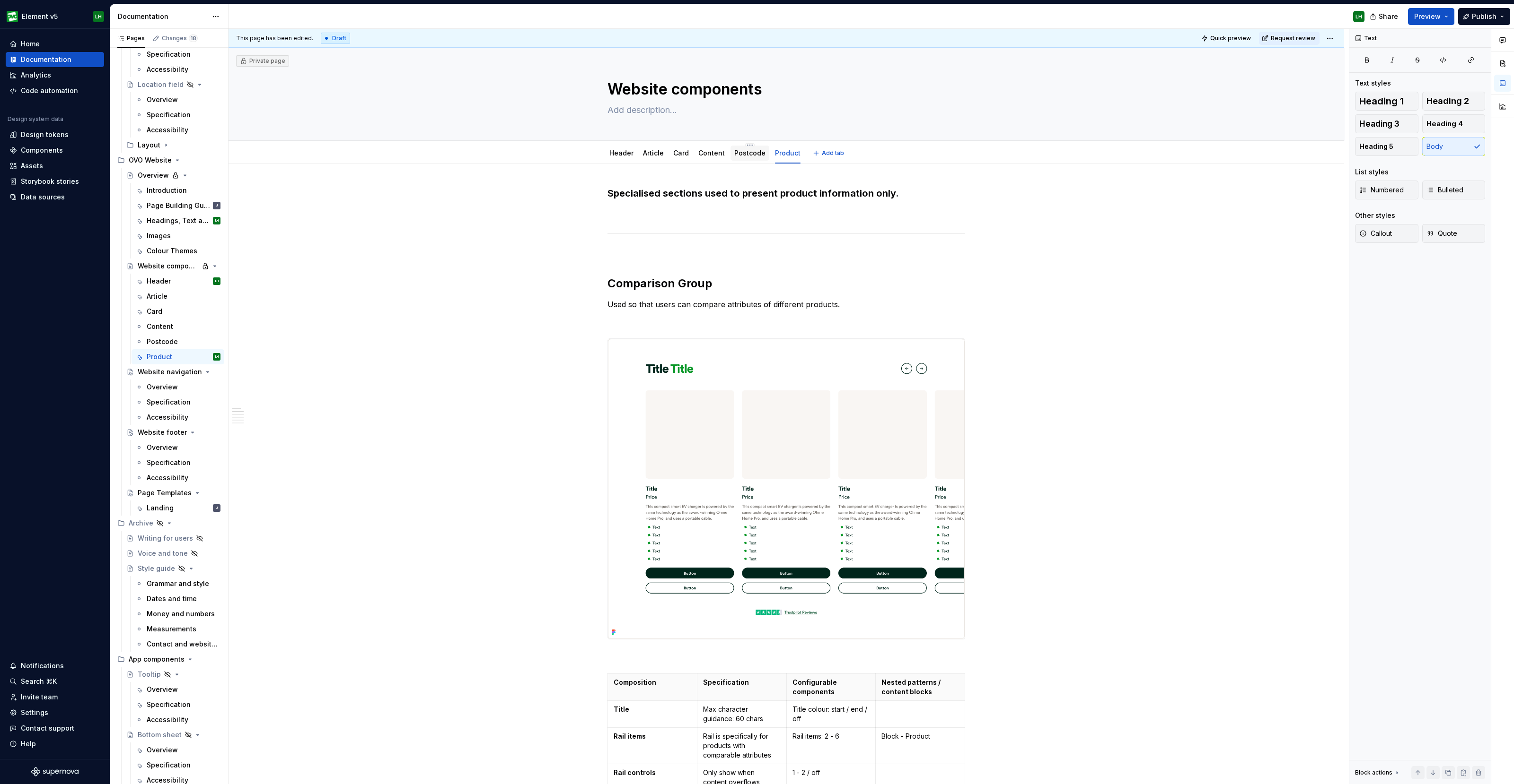
click at [752, 150] on link "Postcode" at bounding box center [749, 153] width 31 height 8
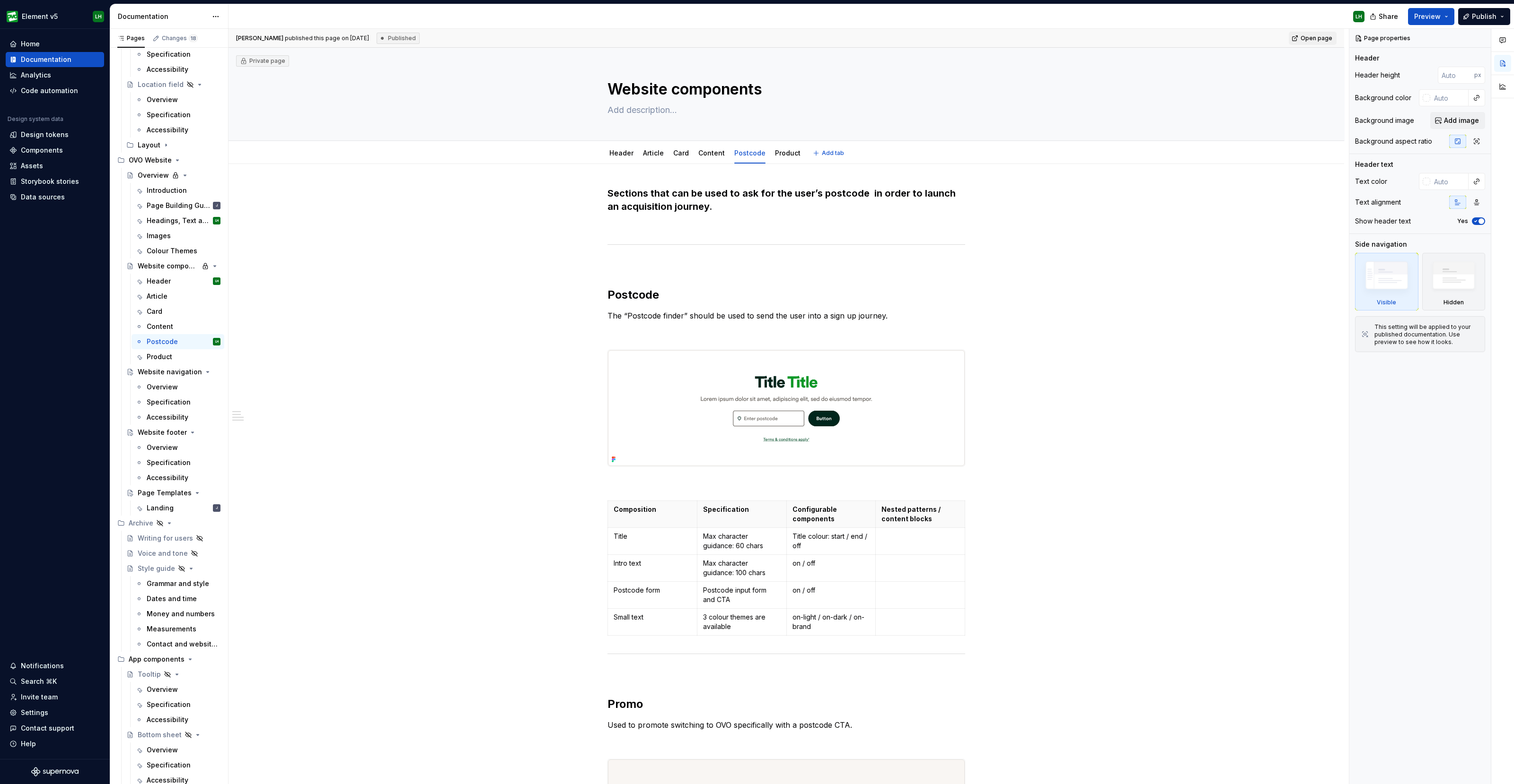
click at [705, 149] on link "Content" at bounding box center [711, 153] width 26 height 8
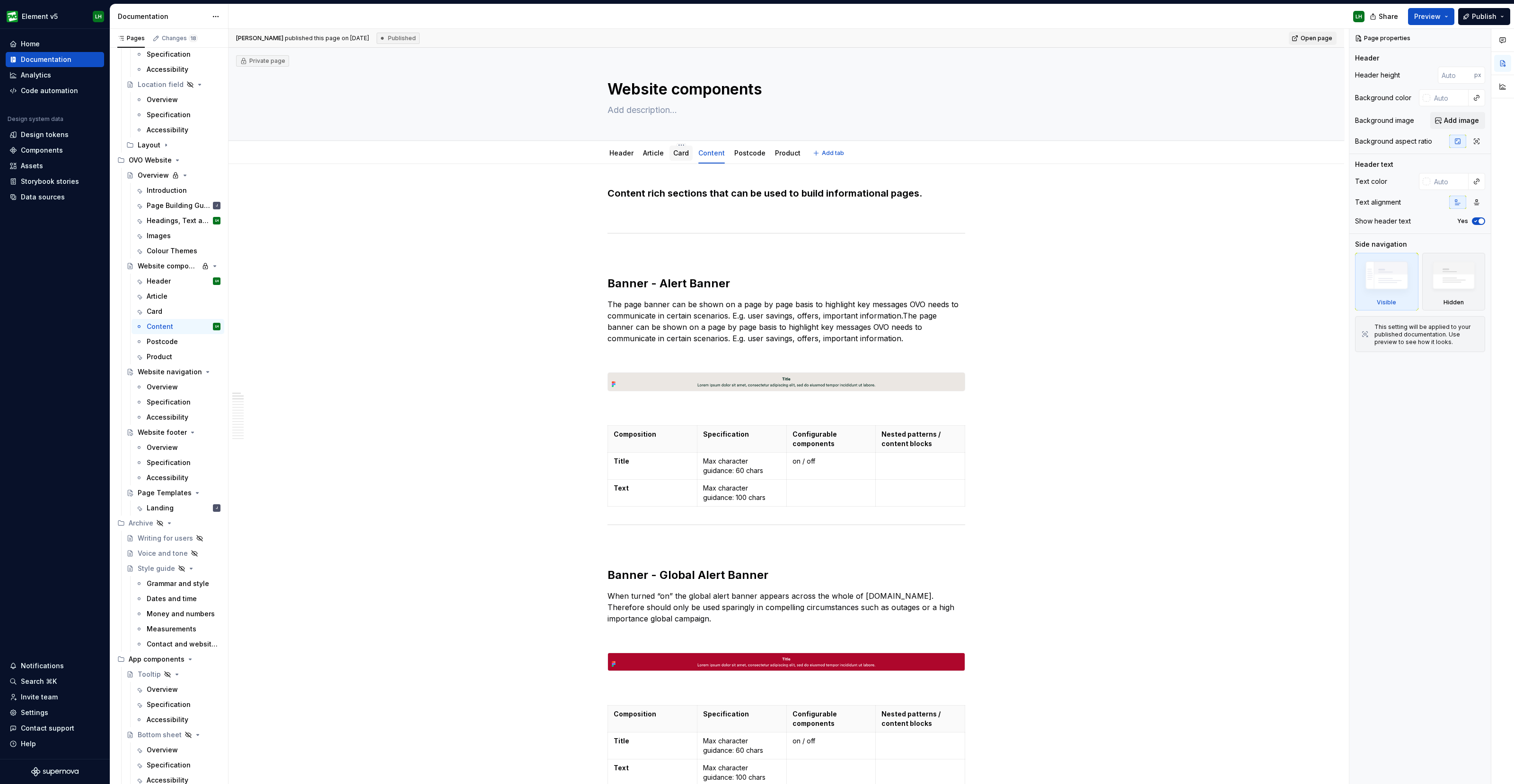
click at [674, 154] on link "Card" at bounding box center [681, 153] width 15 height 8
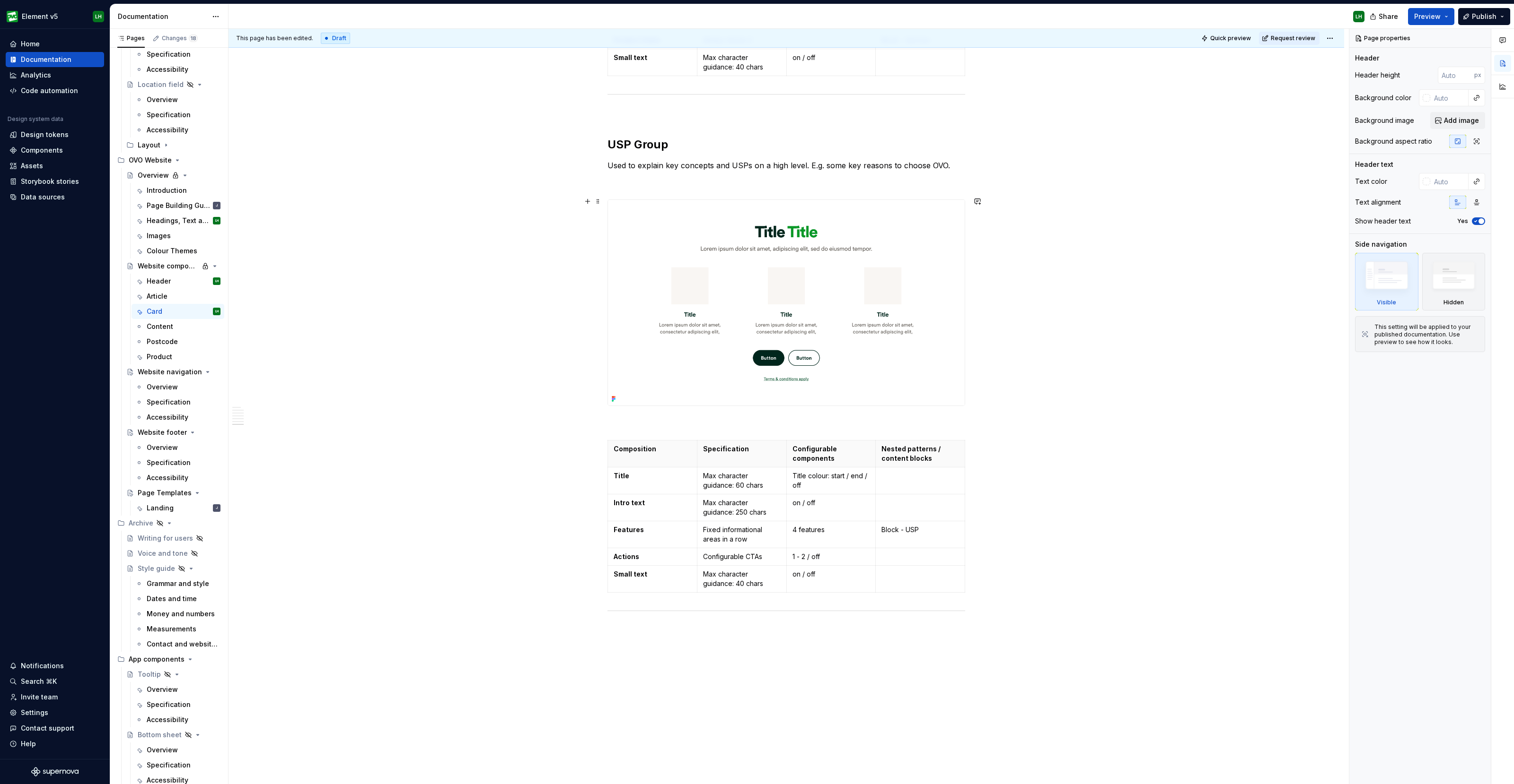
scroll to position [2814, 0]
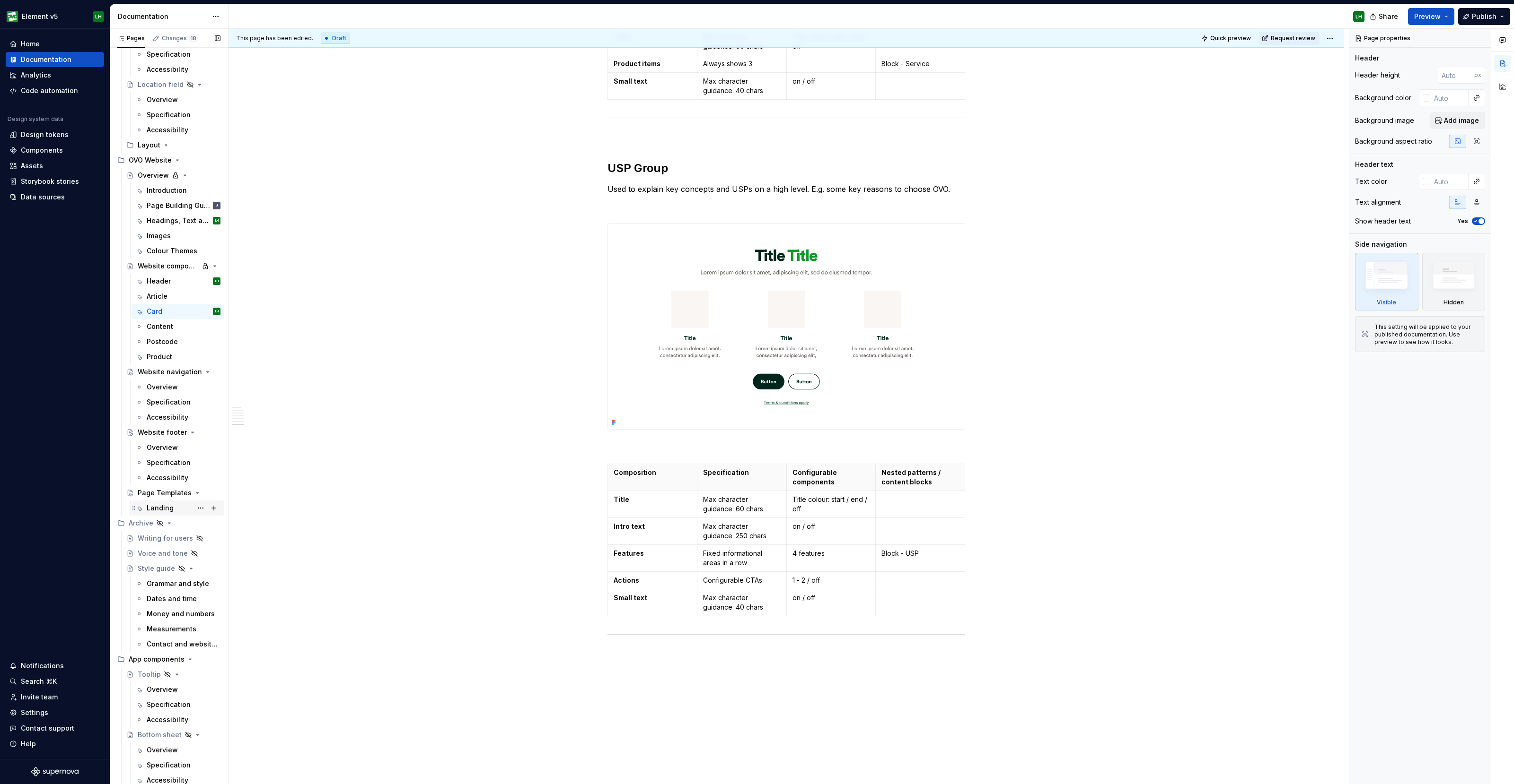
click at [155, 508] on div "Landing" at bounding box center [160, 508] width 27 height 9
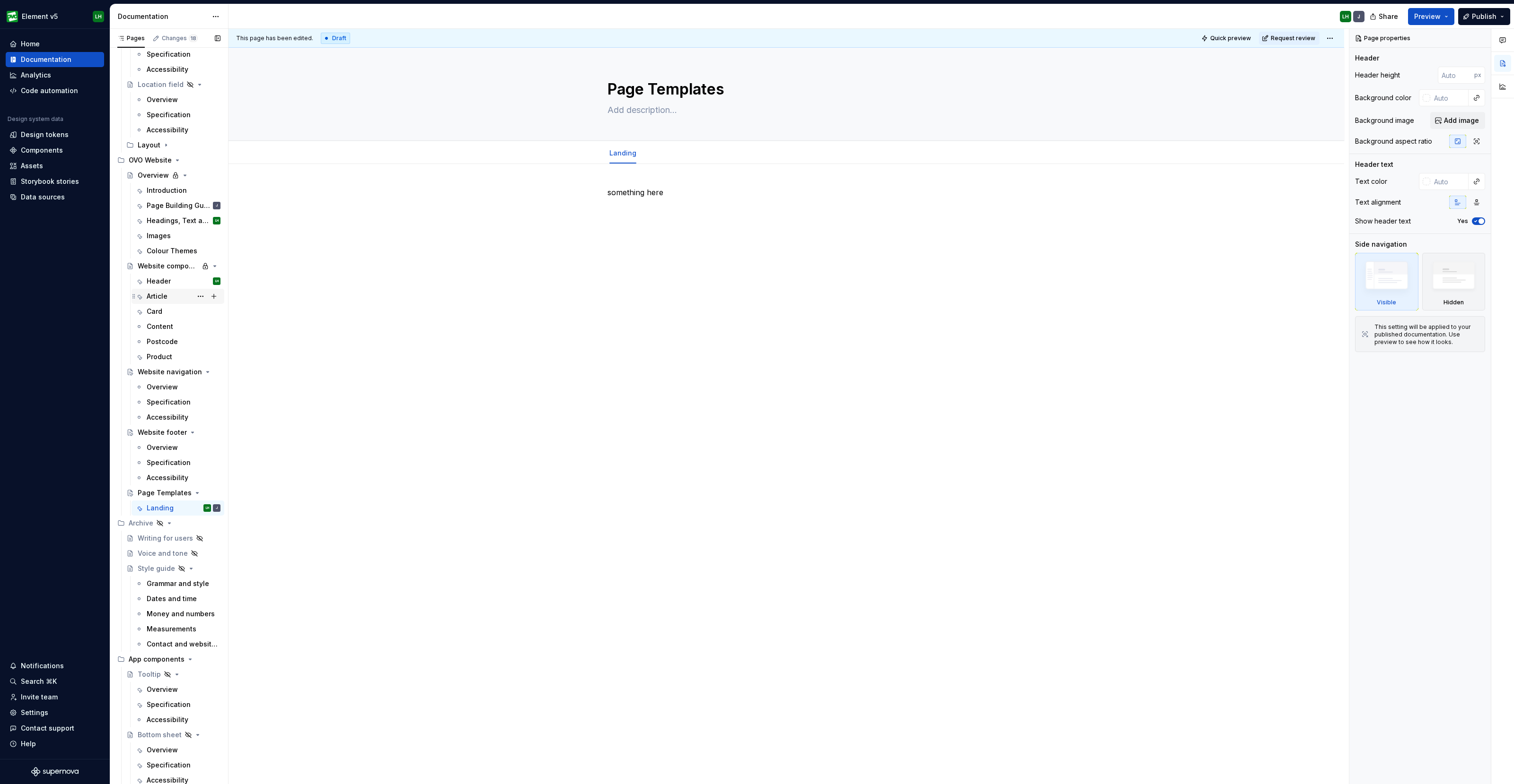
click at [158, 295] on div "Article" at bounding box center [157, 296] width 21 height 9
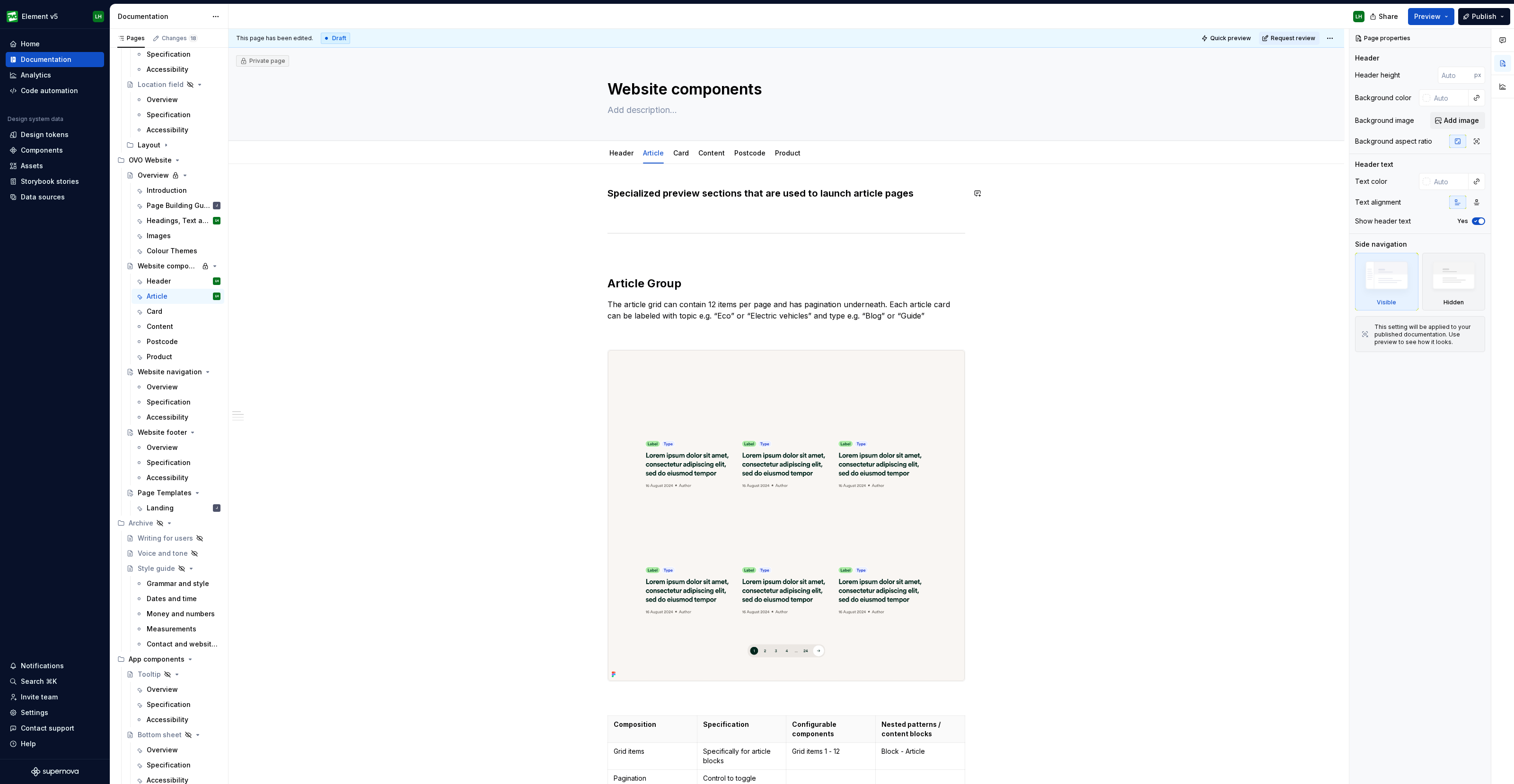
click at [678, 154] on link "Card" at bounding box center [681, 153] width 15 height 8
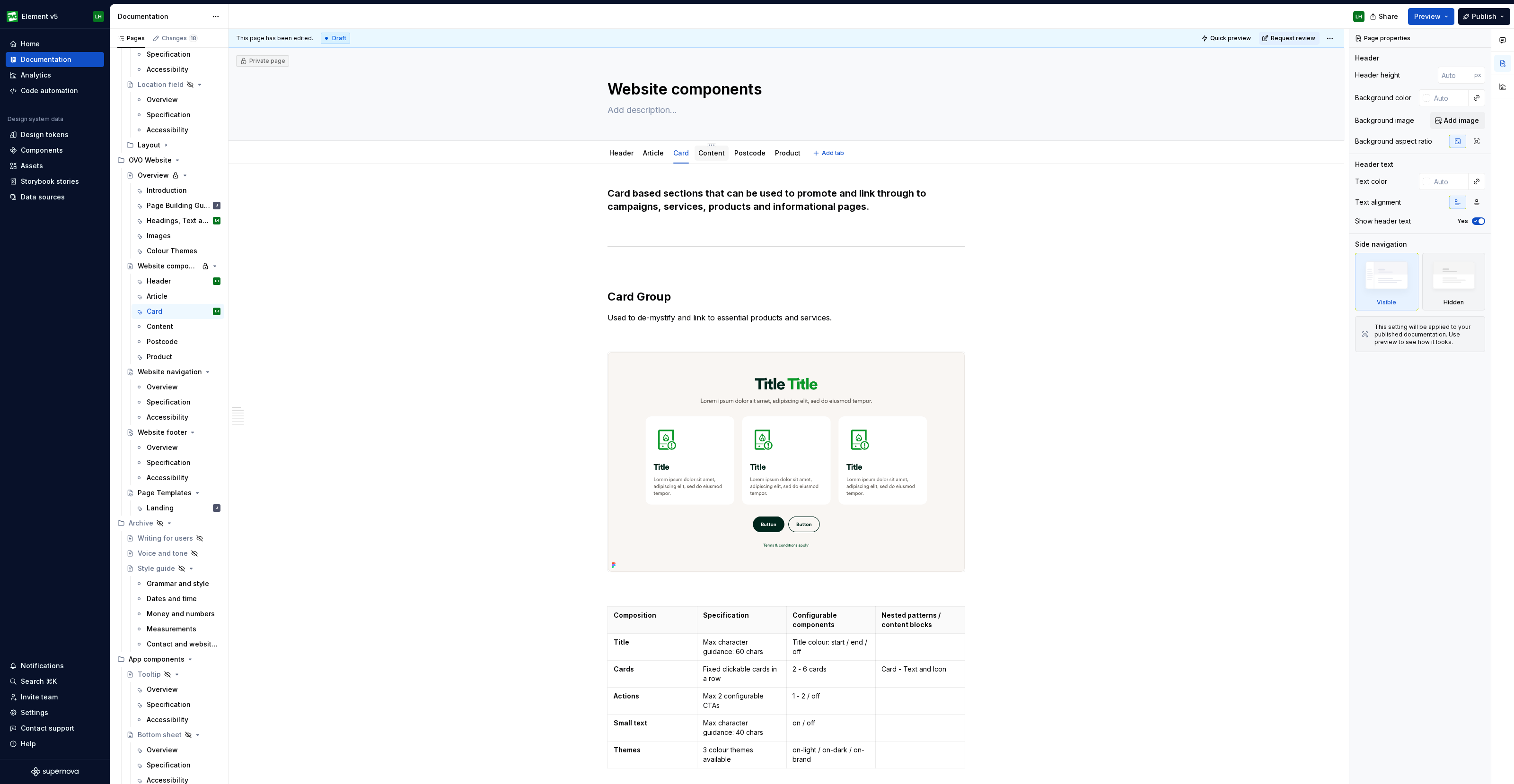
click at [702, 158] on div "Content" at bounding box center [711, 153] width 26 height 11
click at [700, 152] on link "Content" at bounding box center [711, 153] width 26 height 8
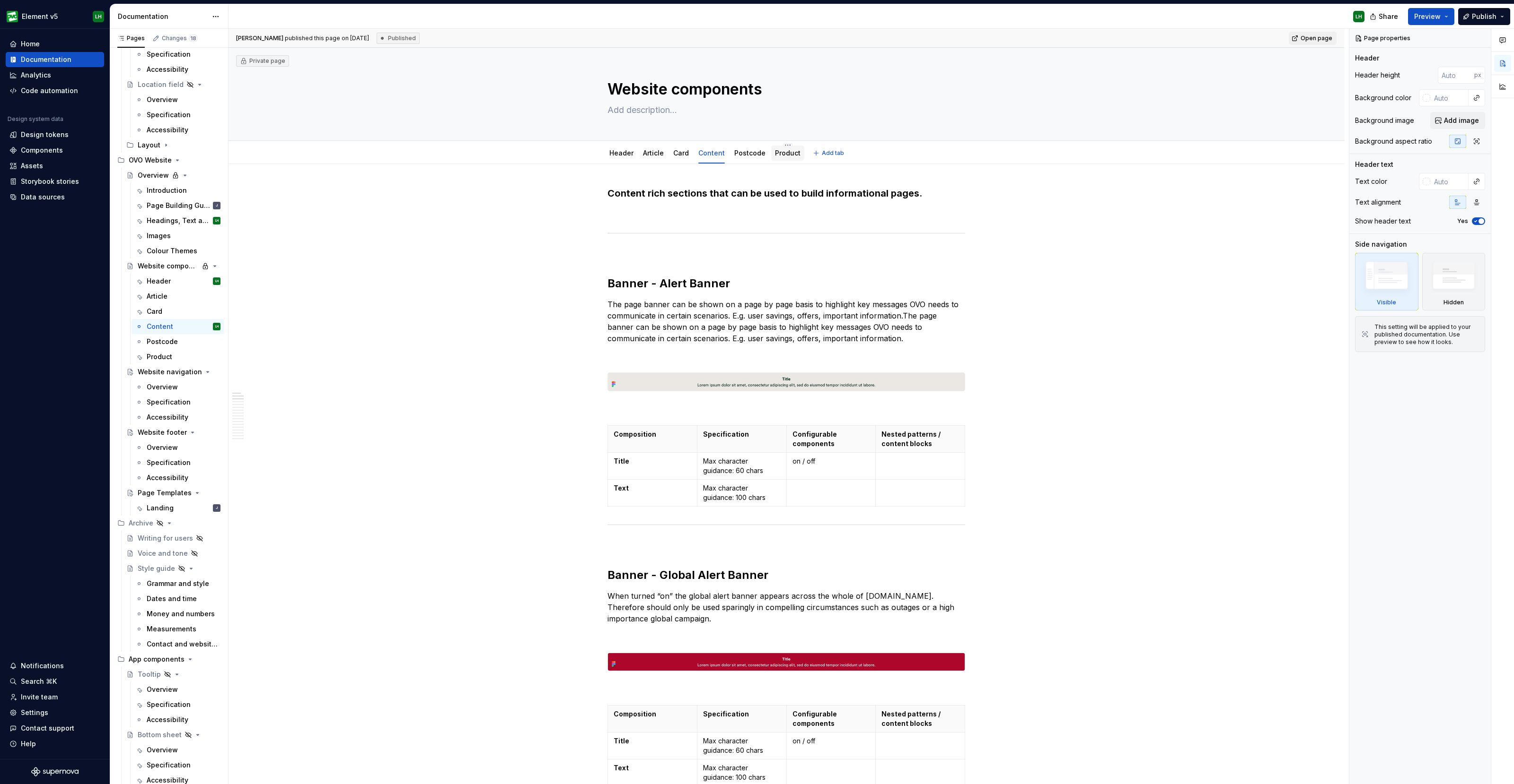
click at [776, 150] on link "Product" at bounding box center [788, 153] width 25 height 8
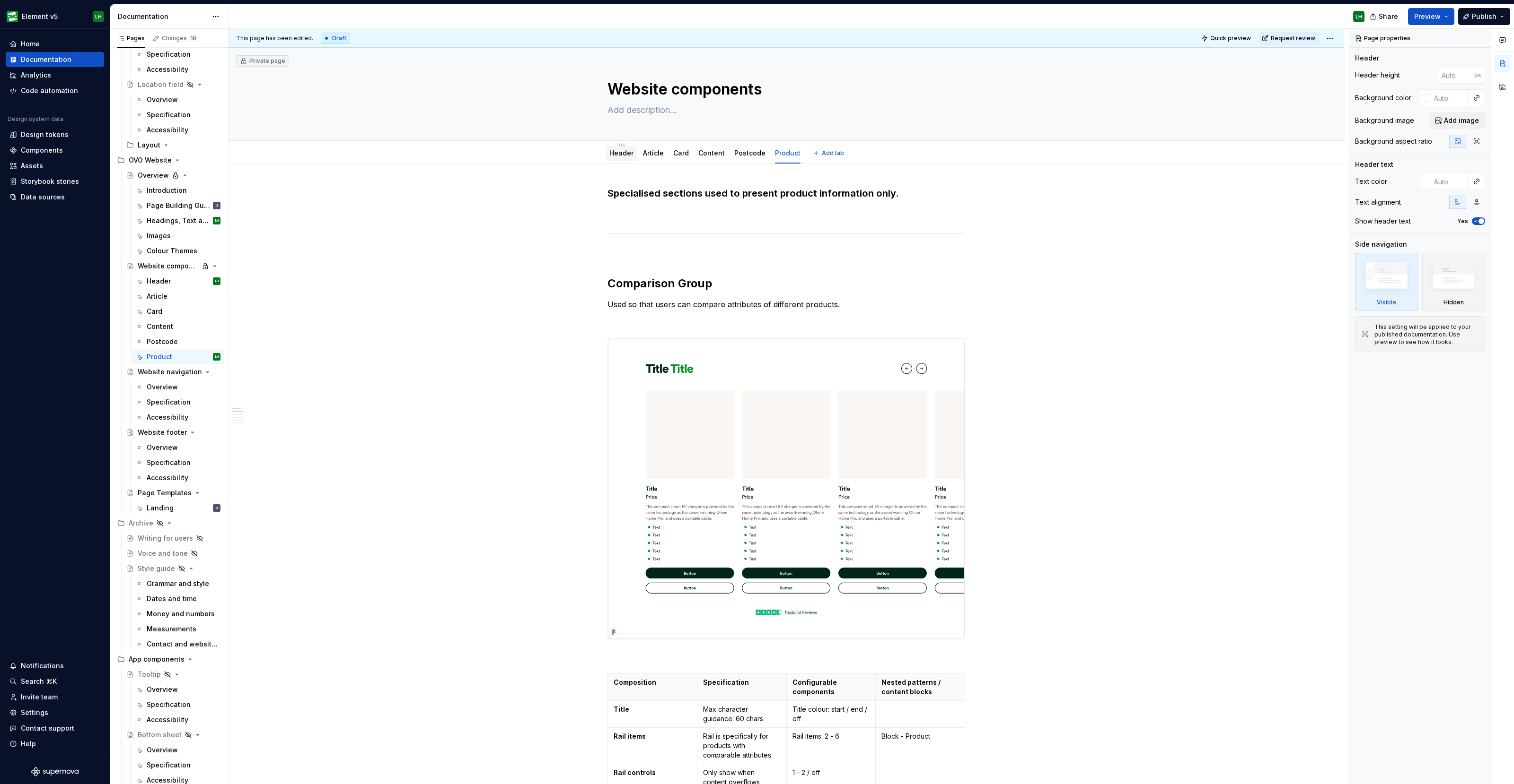
click at [616, 155] on link "Header" at bounding box center [621, 153] width 24 height 8
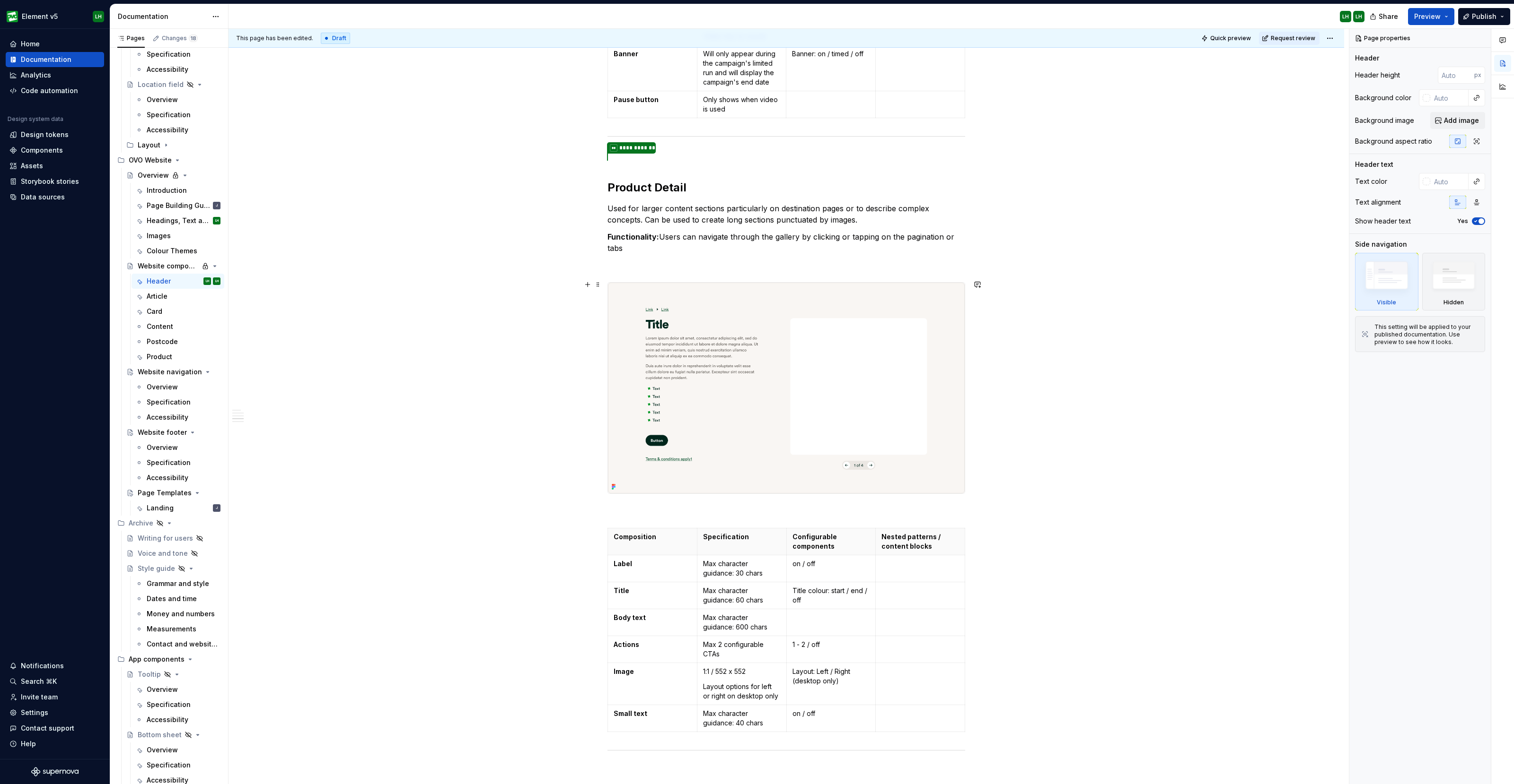
scroll to position [1890, 0]
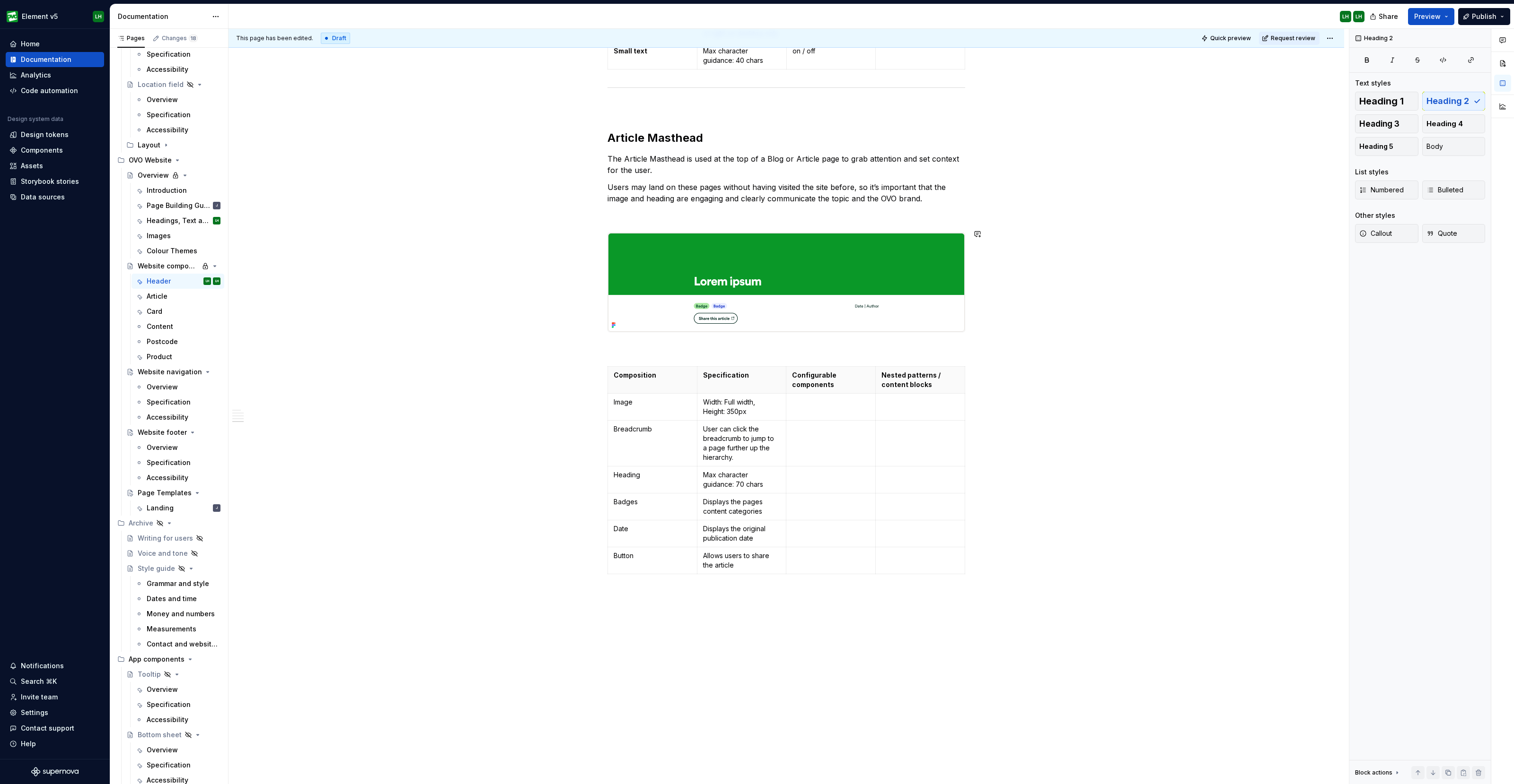
scroll to position [2592, 0]
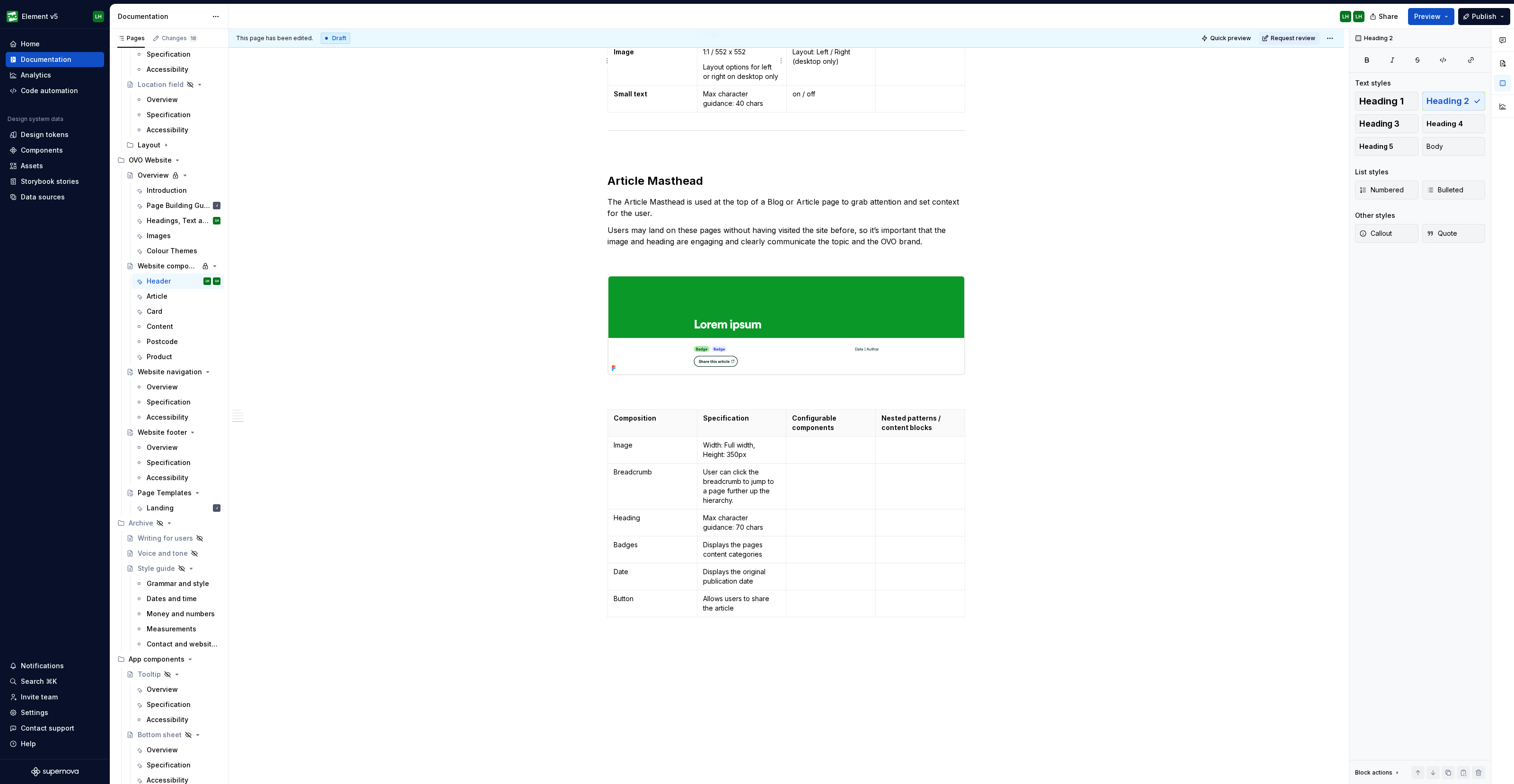
type textarea "*"
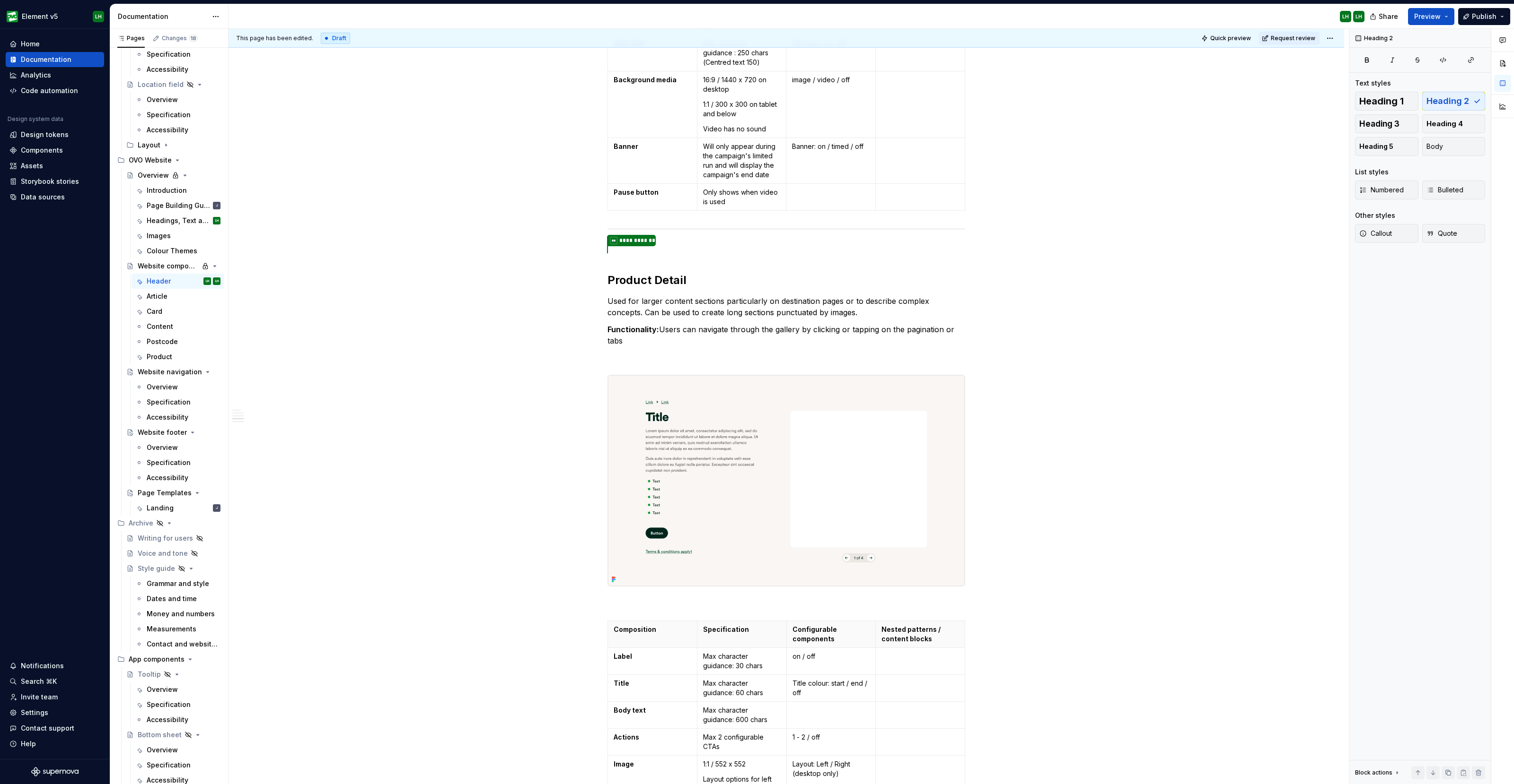
scroll to position [1654, 0]
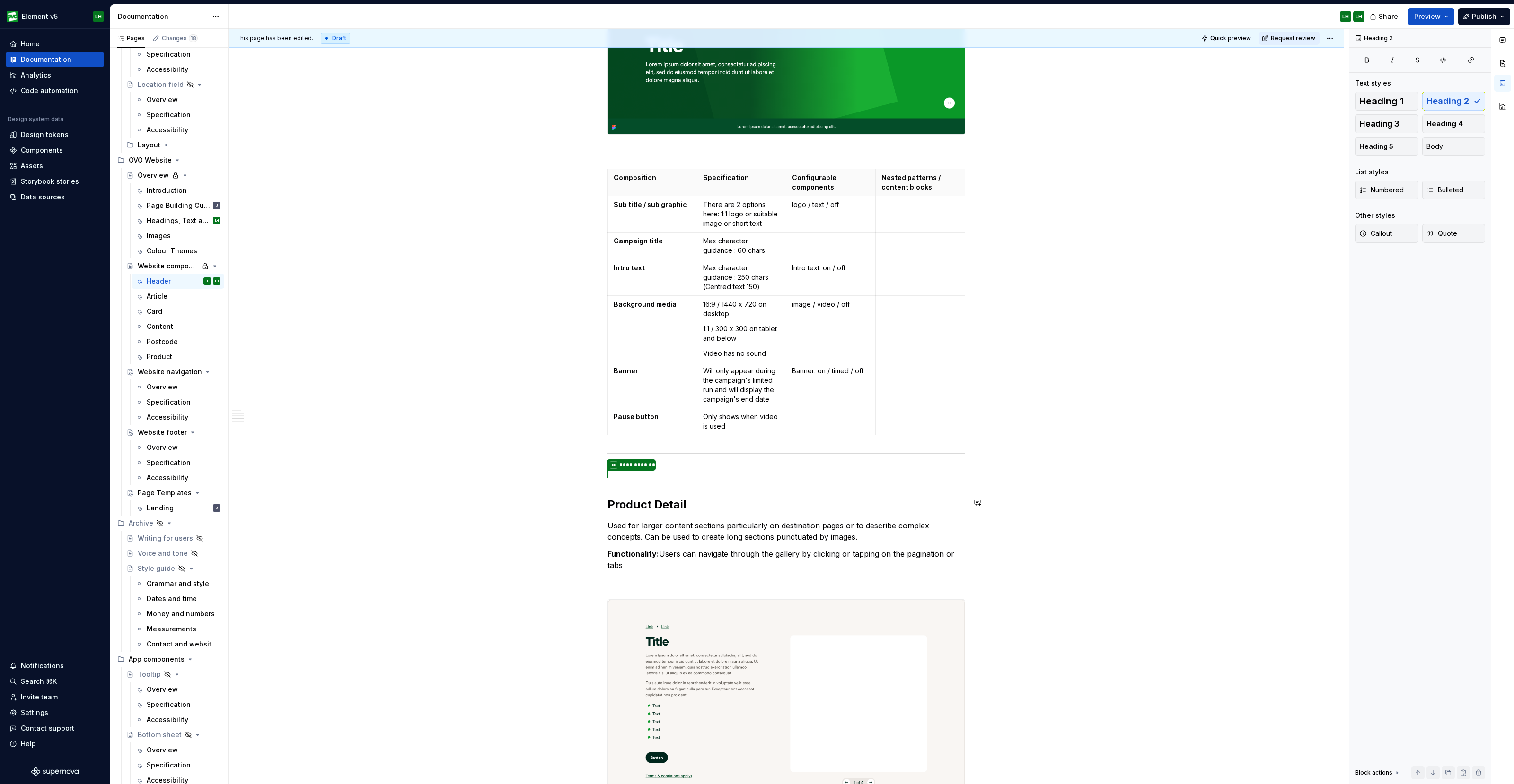
click at [638, 478] on div "Page template header components. Hero Main It is important that the [DOMAIN_NAM…" at bounding box center [786, 65] width 358 height 3065
click at [643, 474] on p "**********" at bounding box center [786, 474] width 358 height 13
drag, startPoint x: 653, startPoint y: 473, endPoint x: 606, endPoint y: 473, distance: 47.0
click at [606, 473] on div "Page template header components. Hero Main It is important that the [DOMAIN_NAM…" at bounding box center [786, 176] width 1115 height 3334
click at [757, 449] on button "button" at bounding box center [762, 455] width 14 height 14
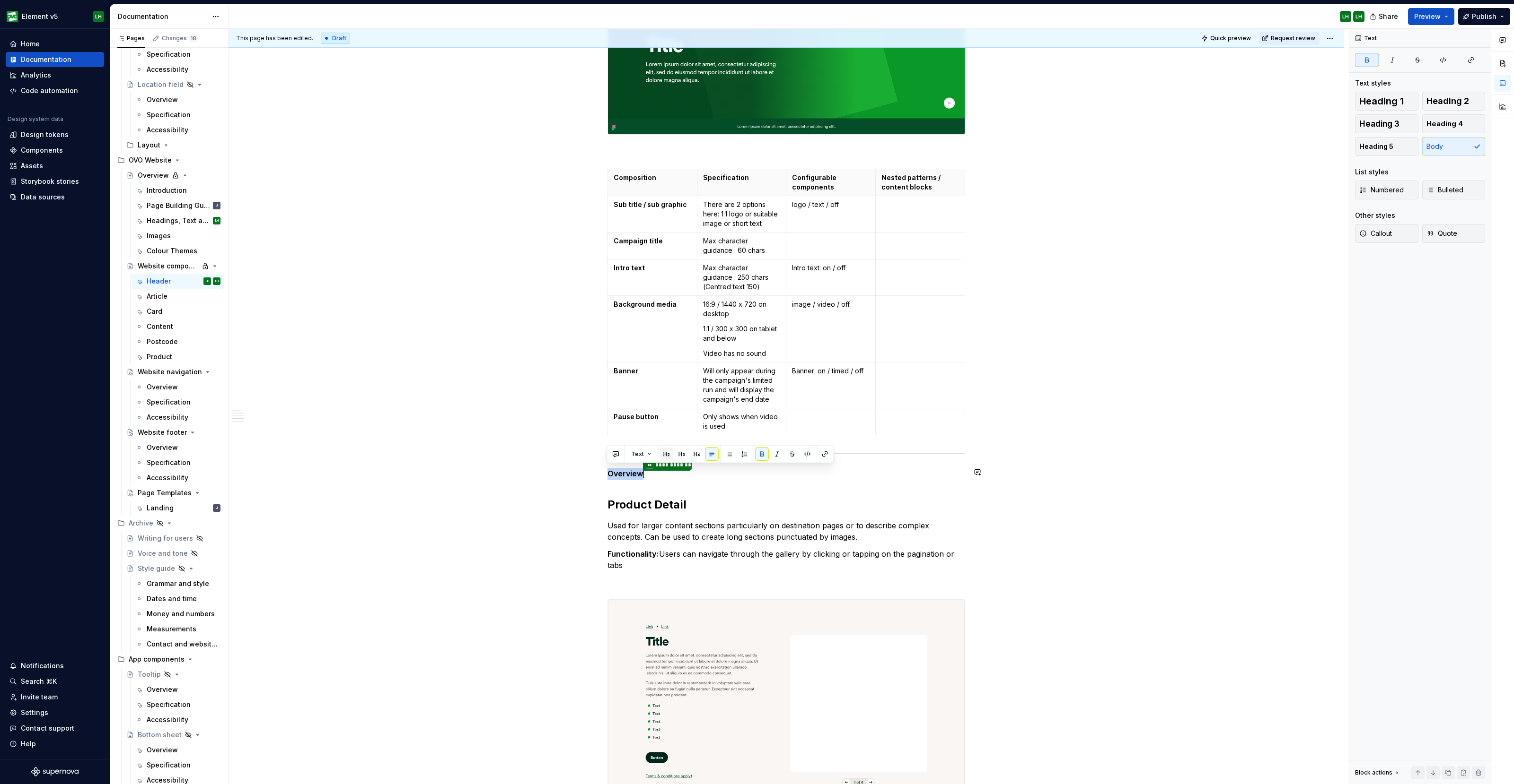
click at [670, 457] on button "button" at bounding box center [666, 455] width 14 height 14
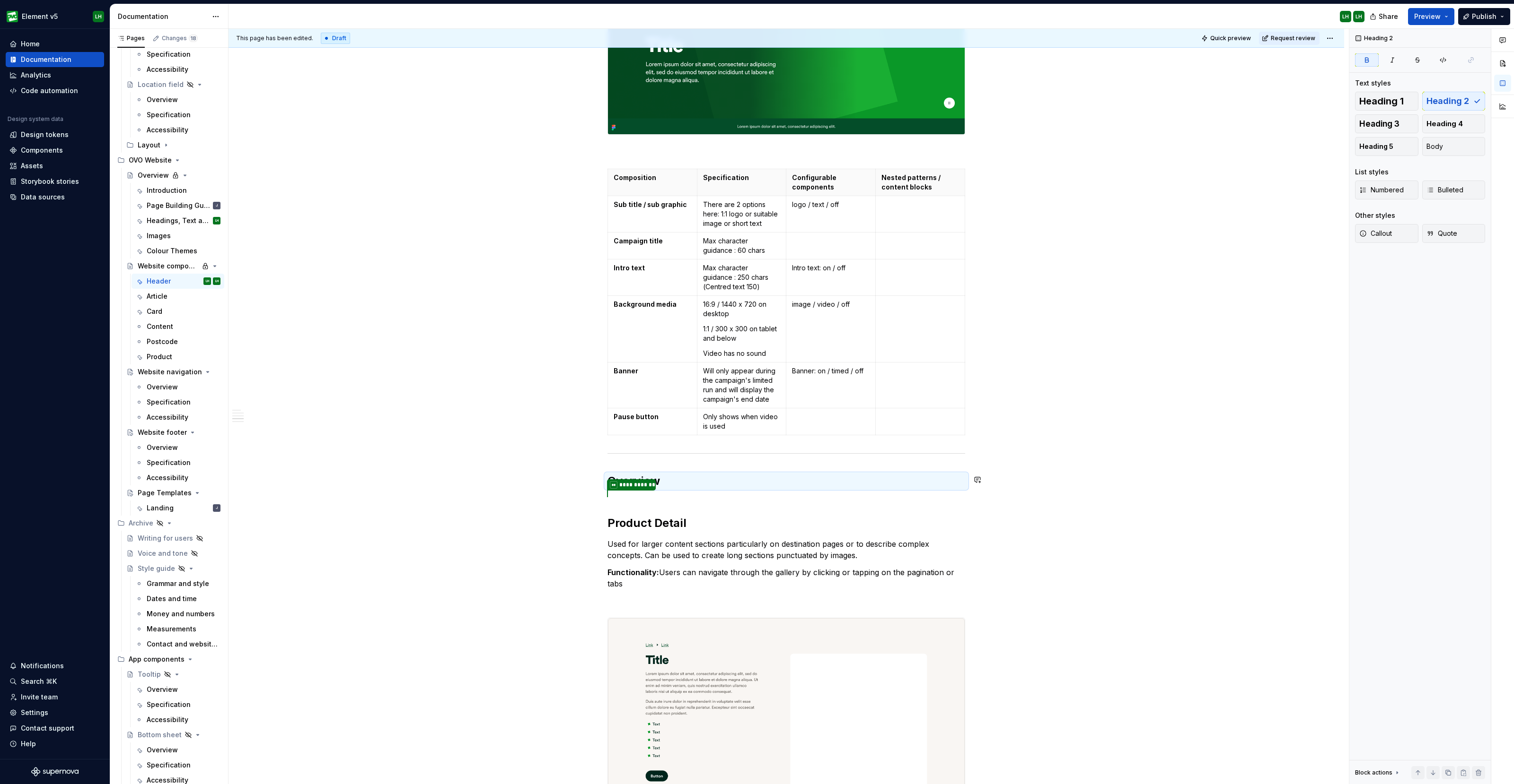
click at [686, 504] on div "Page template header components. Hero Main It is important that the [DOMAIN_NAM…" at bounding box center [786, 74] width 358 height 3084
click at [610, 499] on div "Page template header components. Hero Main It is important that the [DOMAIN_NAM…" at bounding box center [786, 74] width 358 height 3084
click at [634, 495] on div "Page template header components. Hero Main It is important that the [DOMAIN_NAM…" at bounding box center [786, 74] width 358 height 3084
click at [690, 484] on h2 "Overview" at bounding box center [786, 481] width 358 height 15
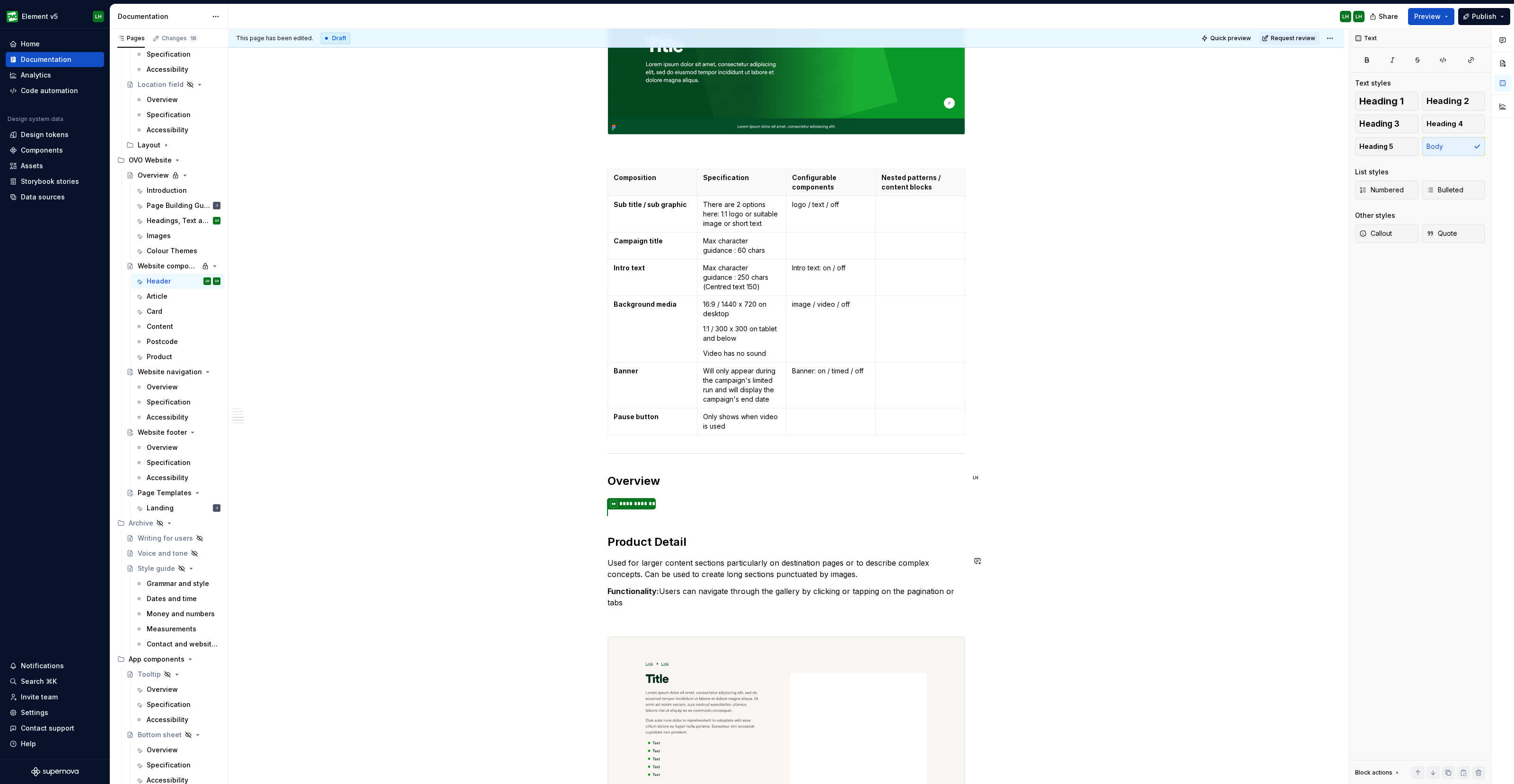
drag, startPoint x: 808, startPoint y: 582, endPoint x: 741, endPoint y: 587, distance: 67.2
click at [808, 582] on div "Page template header components. Hero Main It is important that the [DOMAIN_NAM…" at bounding box center [786, 84] width 358 height 3103
click at [667, 506] on div "Page template header components. Hero Main It is important that the [DOMAIN_NAM…" at bounding box center [786, 84] width 358 height 3103
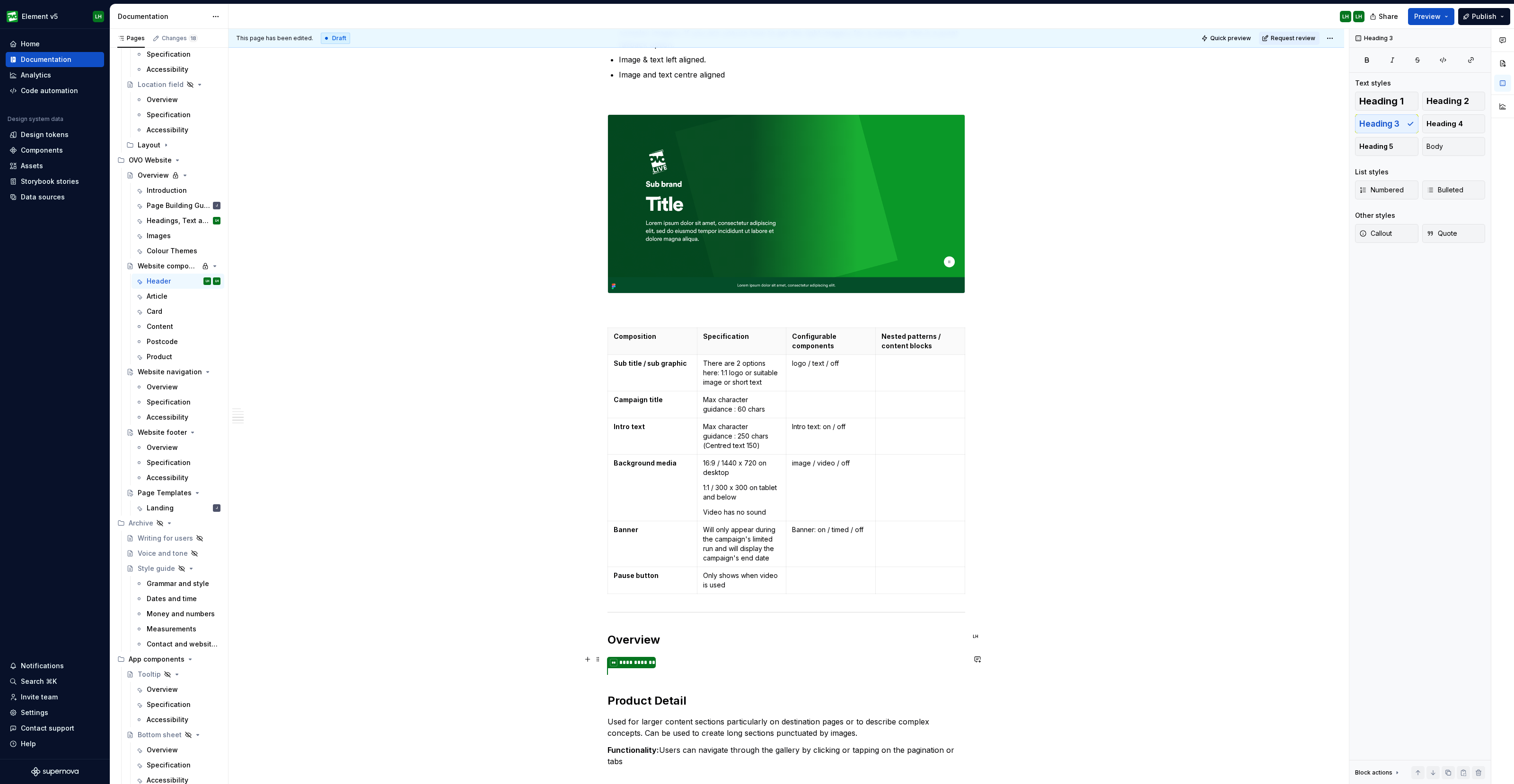
scroll to position [1813, 0]
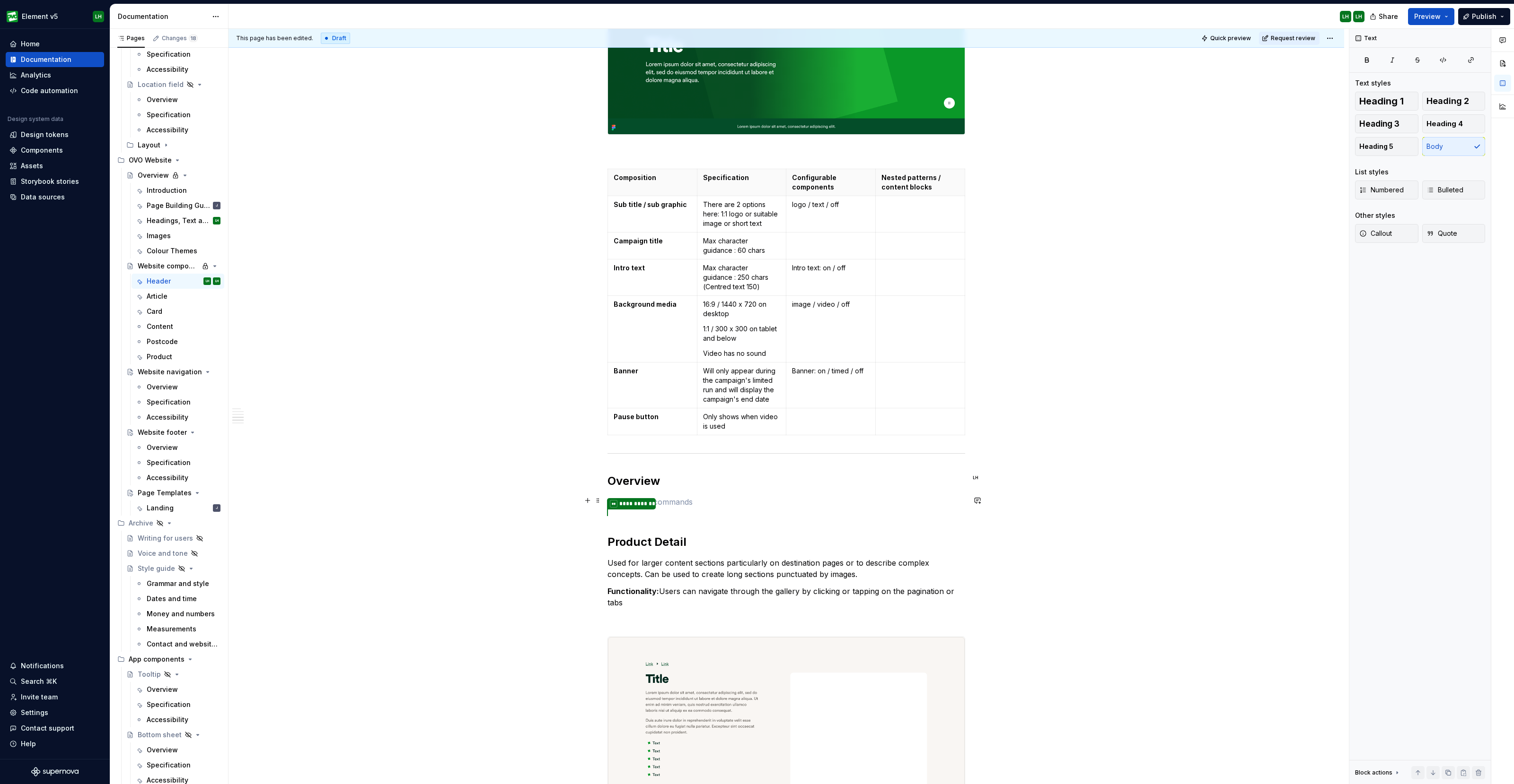
click at [672, 502] on p at bounding box center [786, 501] width 358 height 11
click at [684, 500] on p at bounding box center [786, 501] width 358 height 11
click at [683, 497] on p at bounding box center [786, 501] width 358 height 11
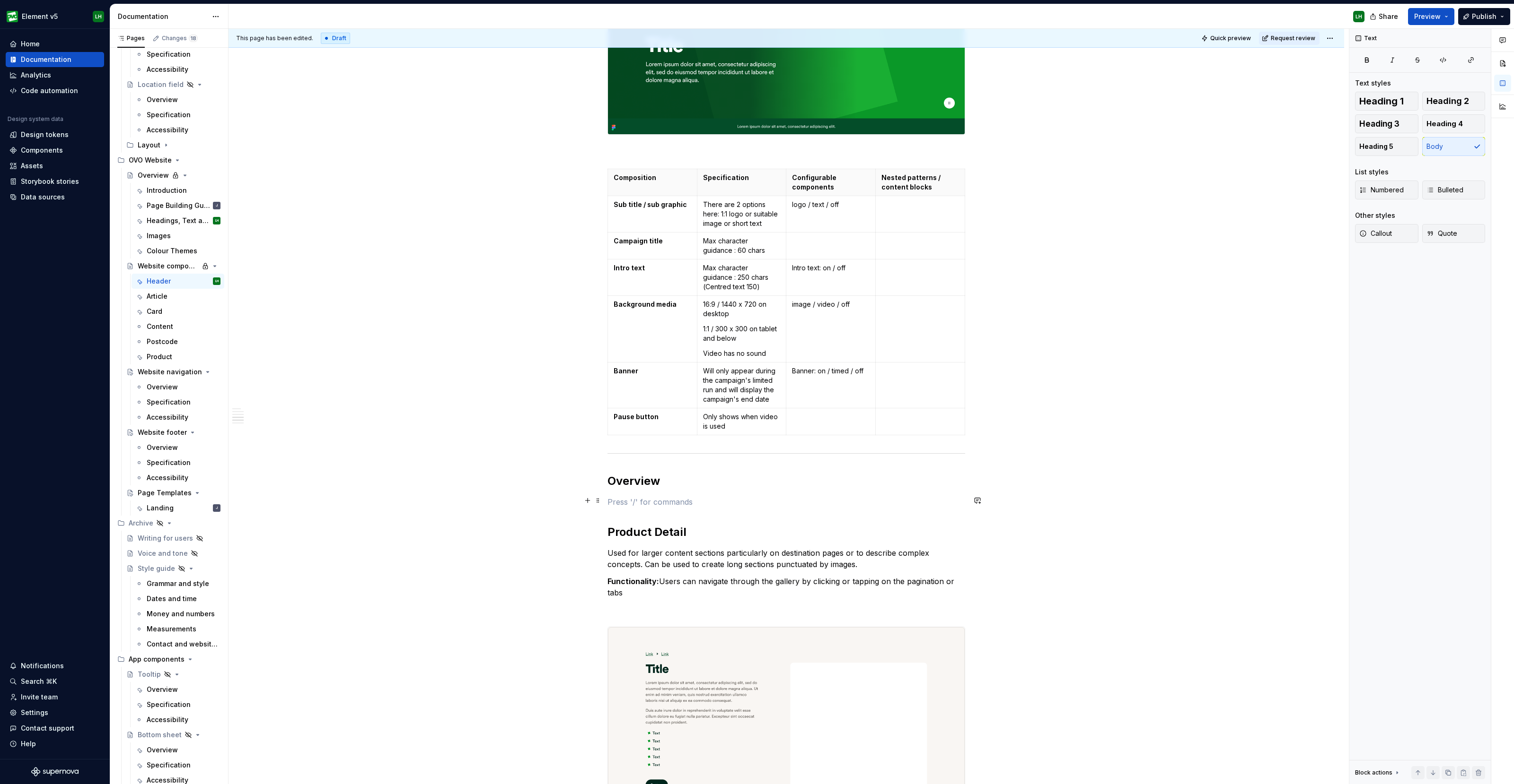
click at [651, 502] on p at bounding box center [786, 501] width 358 height 11
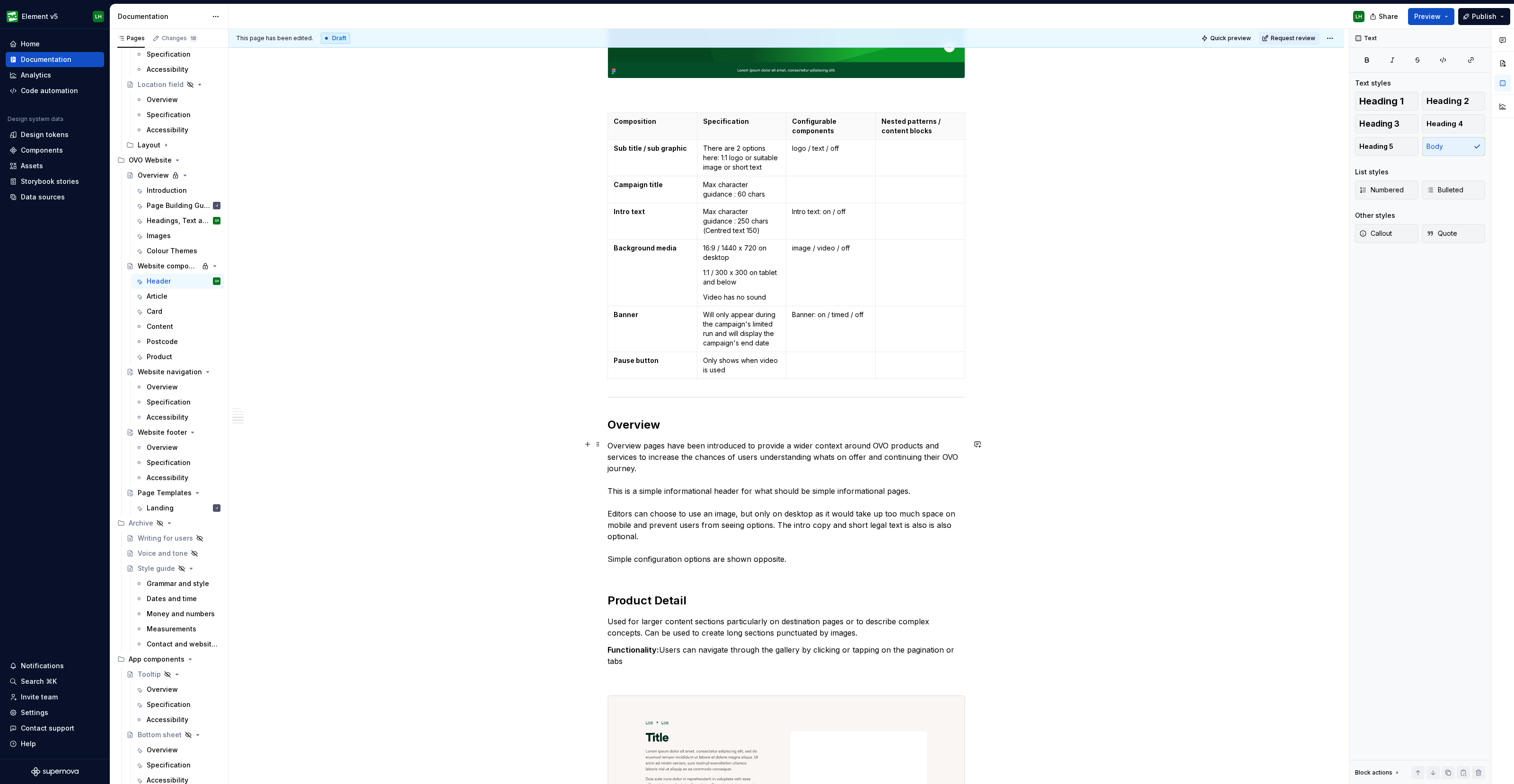
scroll to position [1931, 0]
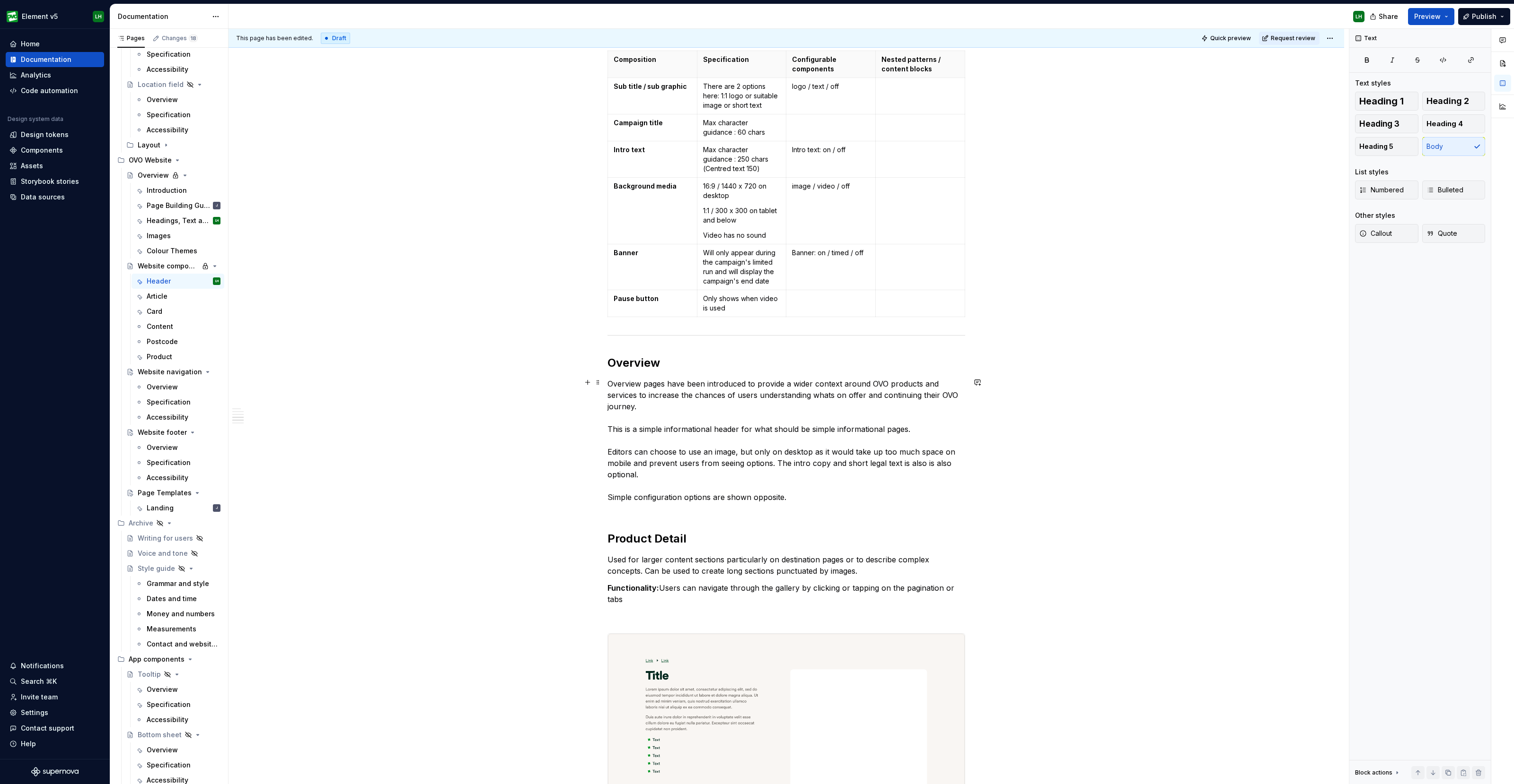
click at [829, 392] on p "Overview pages have been introduced to provide a wider context around OVO produ…" at bounding box center [786, 446] width 358 height 136
click at [773, 473] on p "Overview pages have been introduced to provide a wider context around OVO produ…" at bounding box center [786, 446] width 358 height 136
click at [658, 494] on p "Overview pages have been introduced to provide a wider context around OVO produ…" at bounding box center [786, 446] width 358 height 136
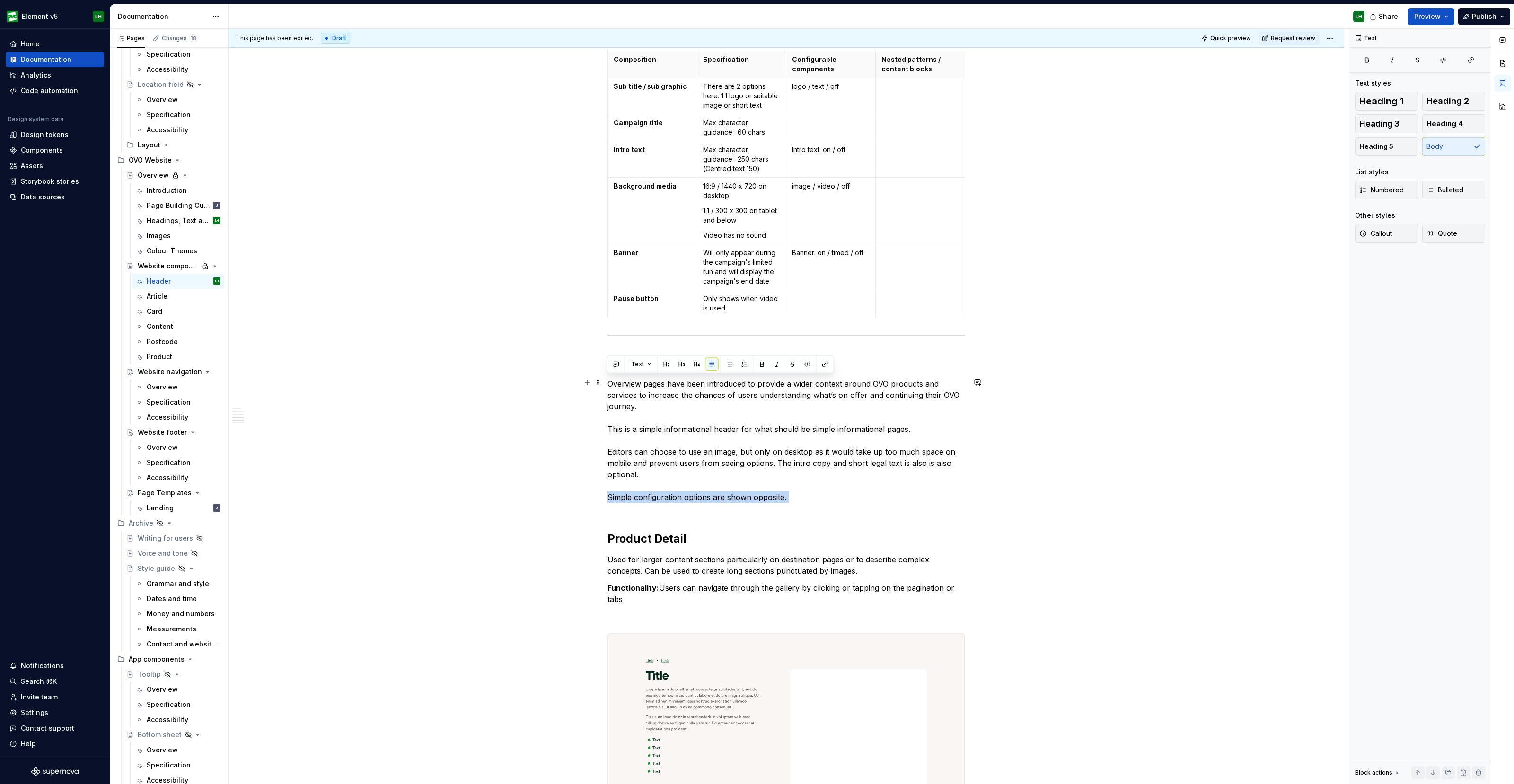
click at [658, 494] on p "Overview pages have been introduced to provide a wider context around OVO produ…" at bounding box center [786, 446] width 358 height 136
click at [616, 482] on p "Overview pages have been introduced to provide a wider context around OVO produ…" at bounding box center [786, 441] width 358 height 125
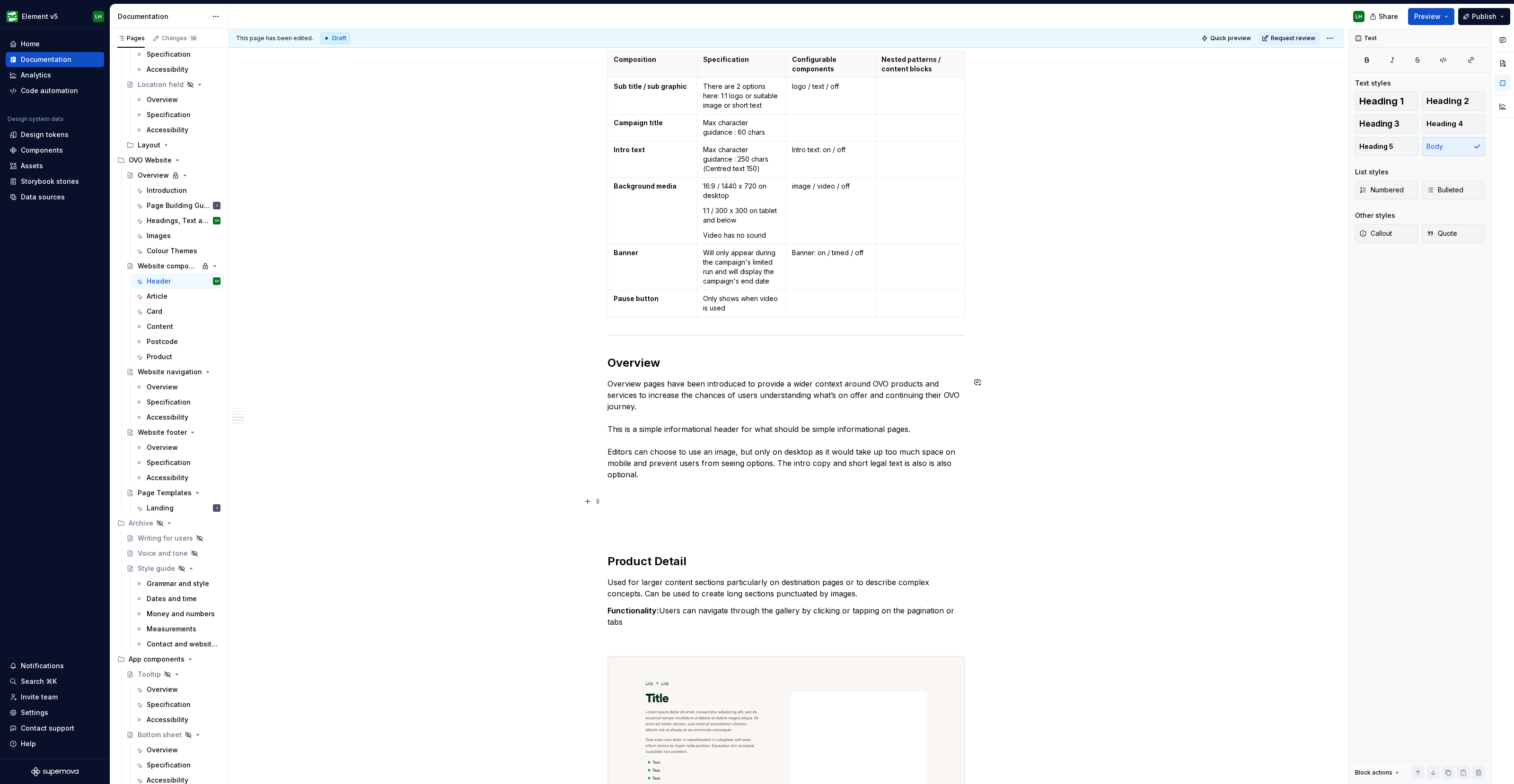
click at [617, 528] on p at bounding box center [786, 531] width 358 height 11
click at [618, 512] on p at bounding box center [786, 508] width 358 height 23
click at [587, 503] on button "button" at bounding box center [588, 502] width 14 height 14
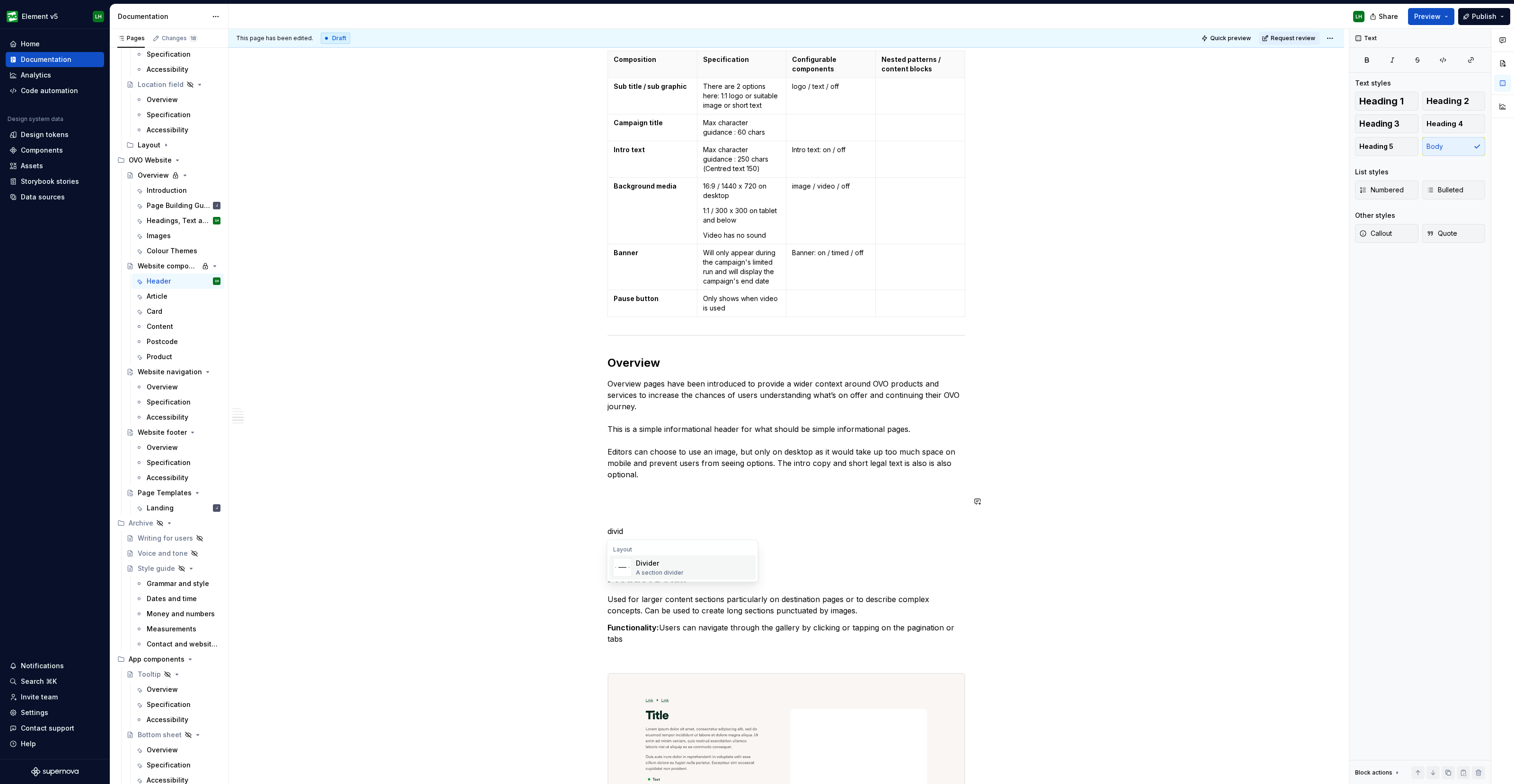
click at [665, 568] on div "Divider A section divider" at bounding box center [659, 567] width 48 height 18
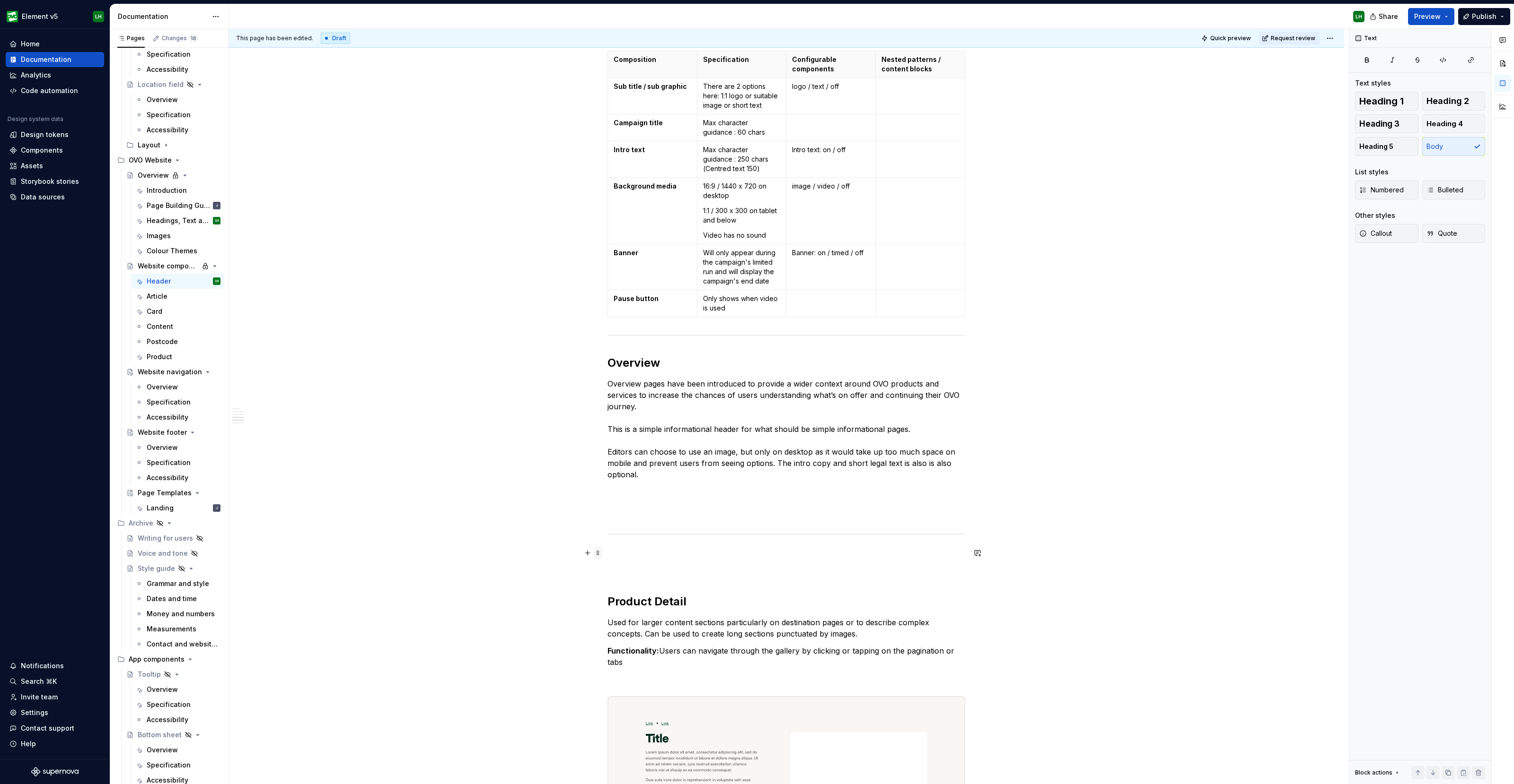
click at [598, 554] on span at bounding box center [598, 554] width 8 height 14
click at [619, 623] on div "Comment" at bounding box center [636, 617] width 80 height 15
click at [594, 538] on div "Overview pages have been introduced to provide a wider context around OVO produ…" at bounding box center [786, 87] width 1115 height 3708
click at [599, 554] on span at bounding box center [598, 554] width 8 height 14
click at [620, 633] on div "Delete" at bounding box center [642, 635] width 62 height 9
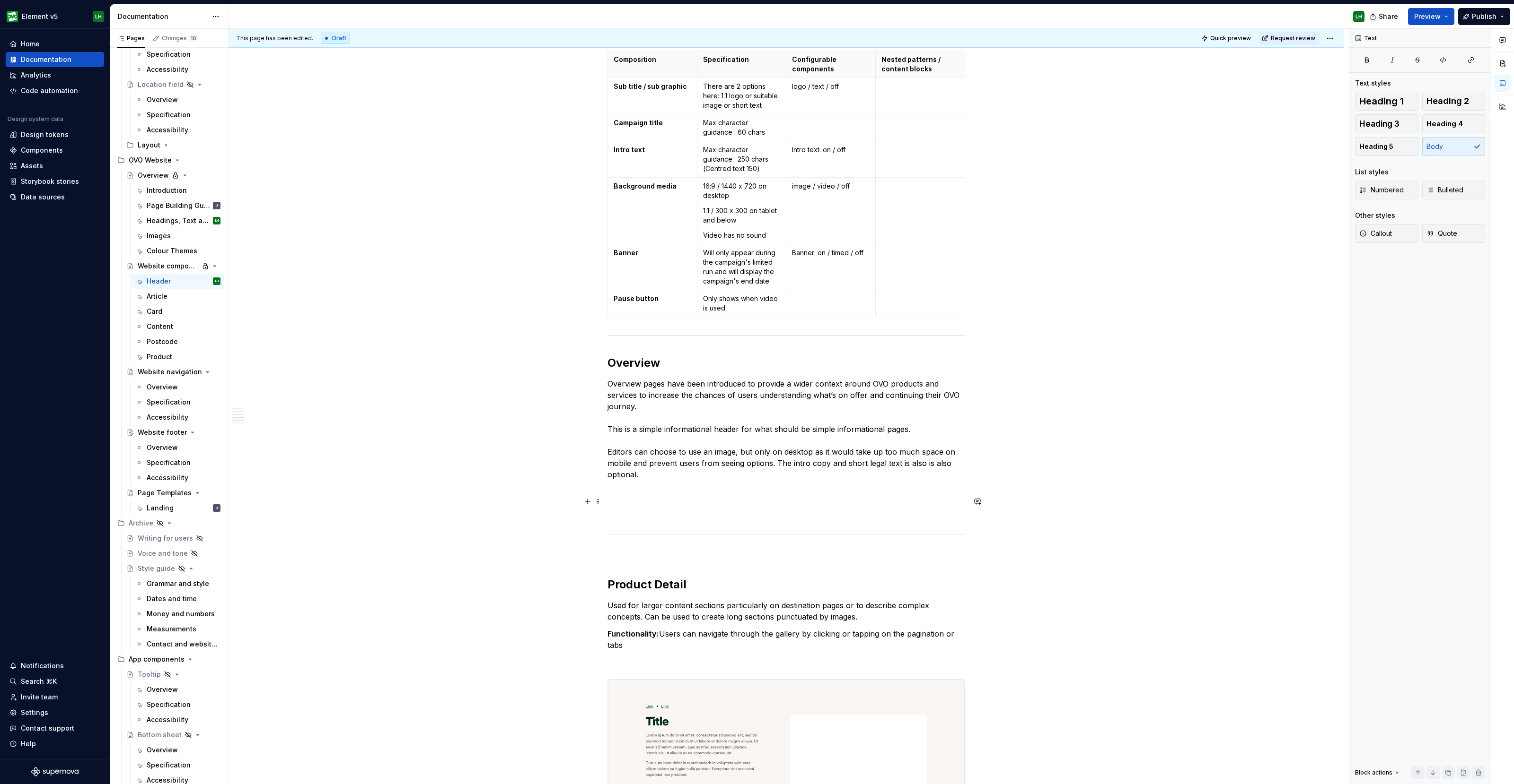
click at [619, 500] on p at bounding box center [786, 508] width 358 height 23
click at [586, 505] on button "button" at bounding box center [588, 502] width 14 height 14
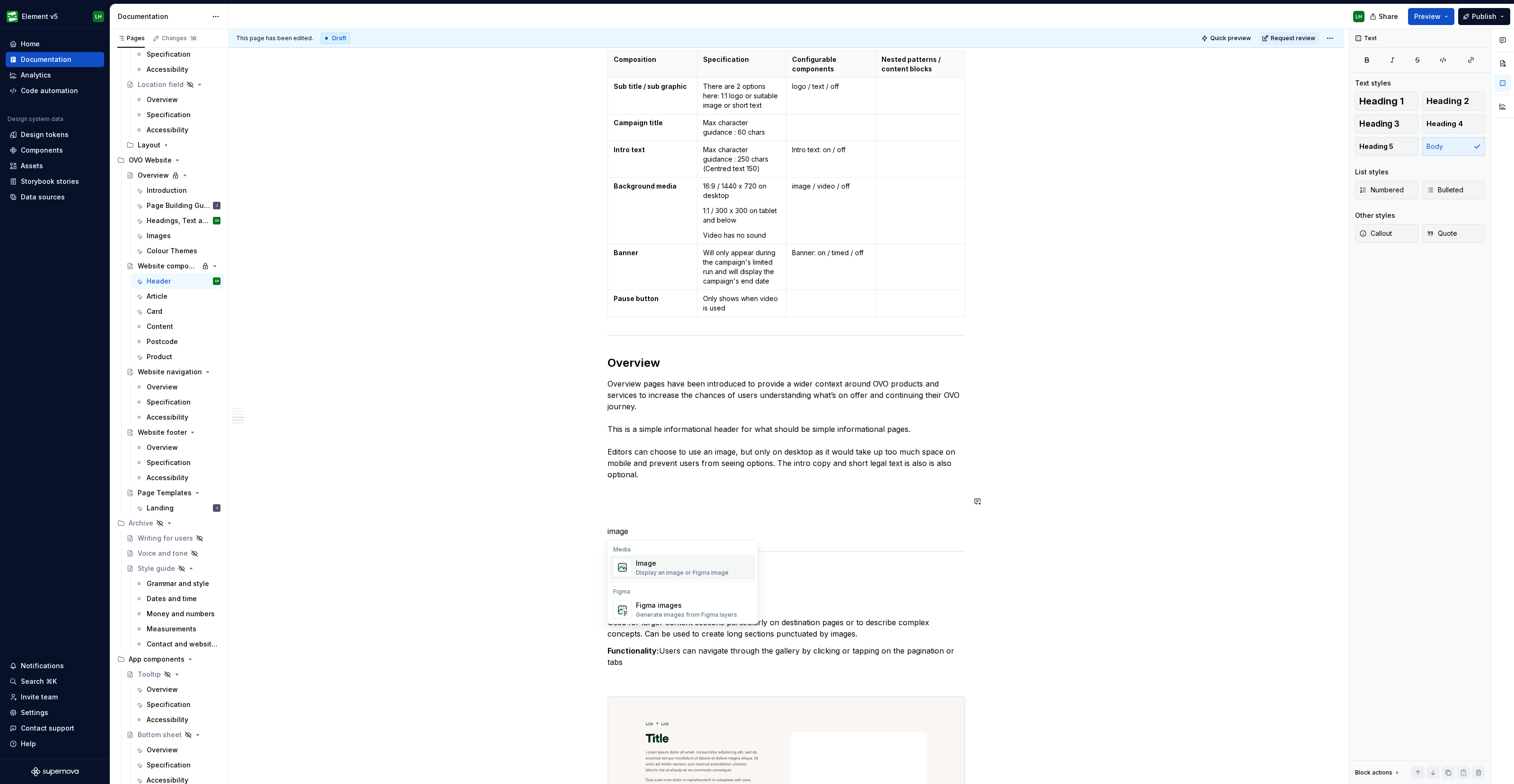
click at [671, 569] on div "Display an image or Figma image" at bounding box center [682, 572] width 93 height 8
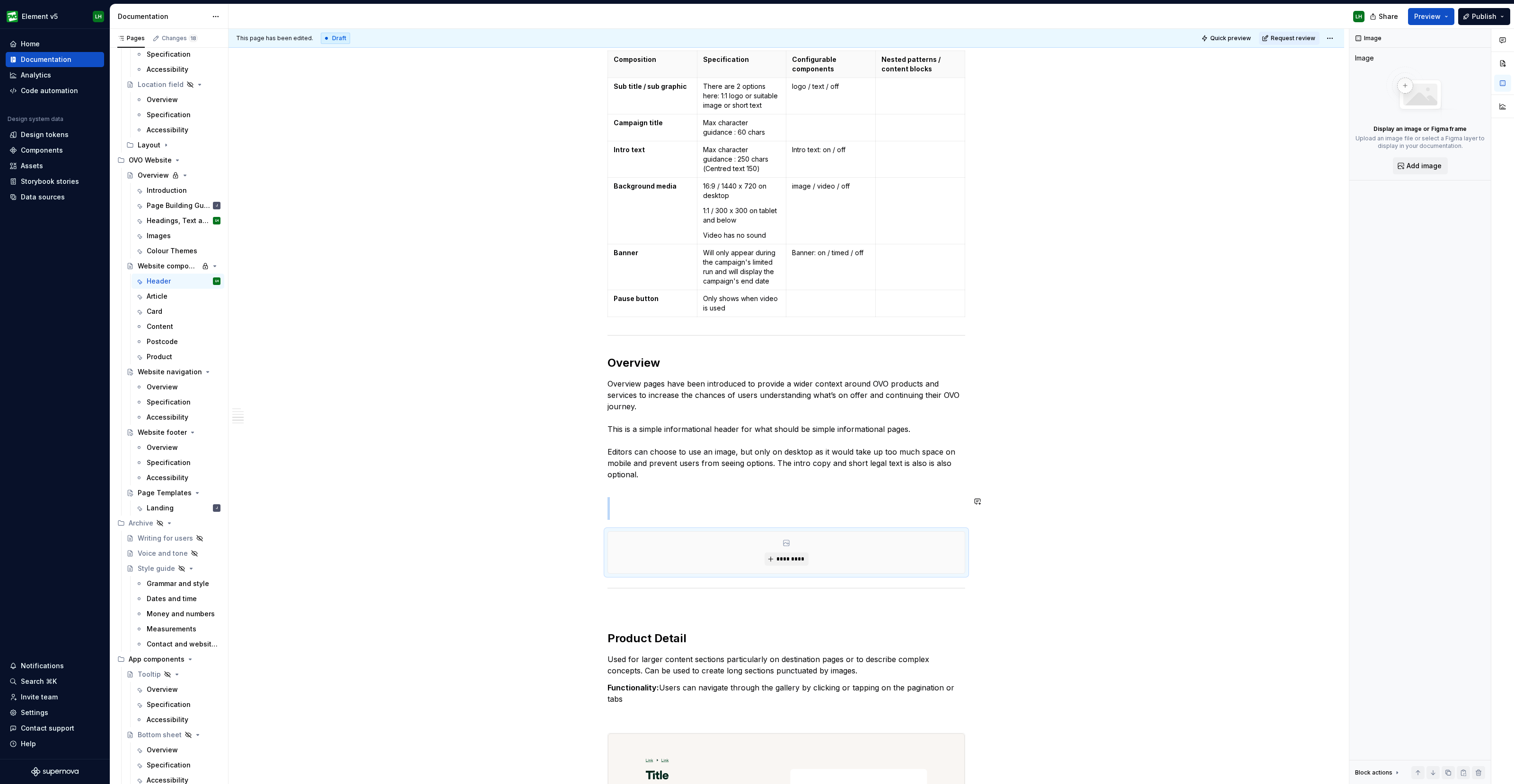
type textarea "*"
click at [596, 501] on span at bounding box center [598, 502] width 8 height 14
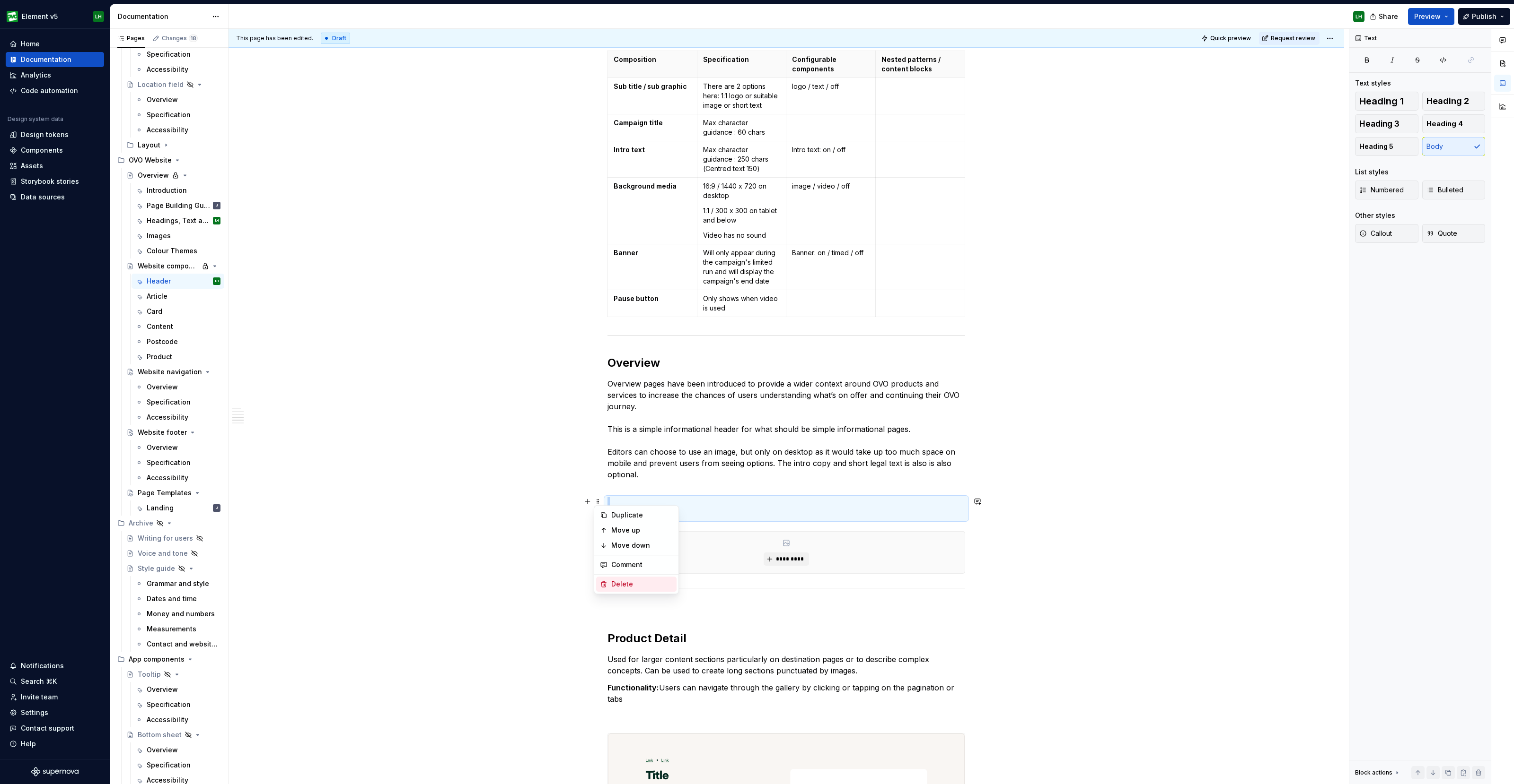
click at [646, 585] on div "Delete" at bounding box center [642, 584] width 62 height 9
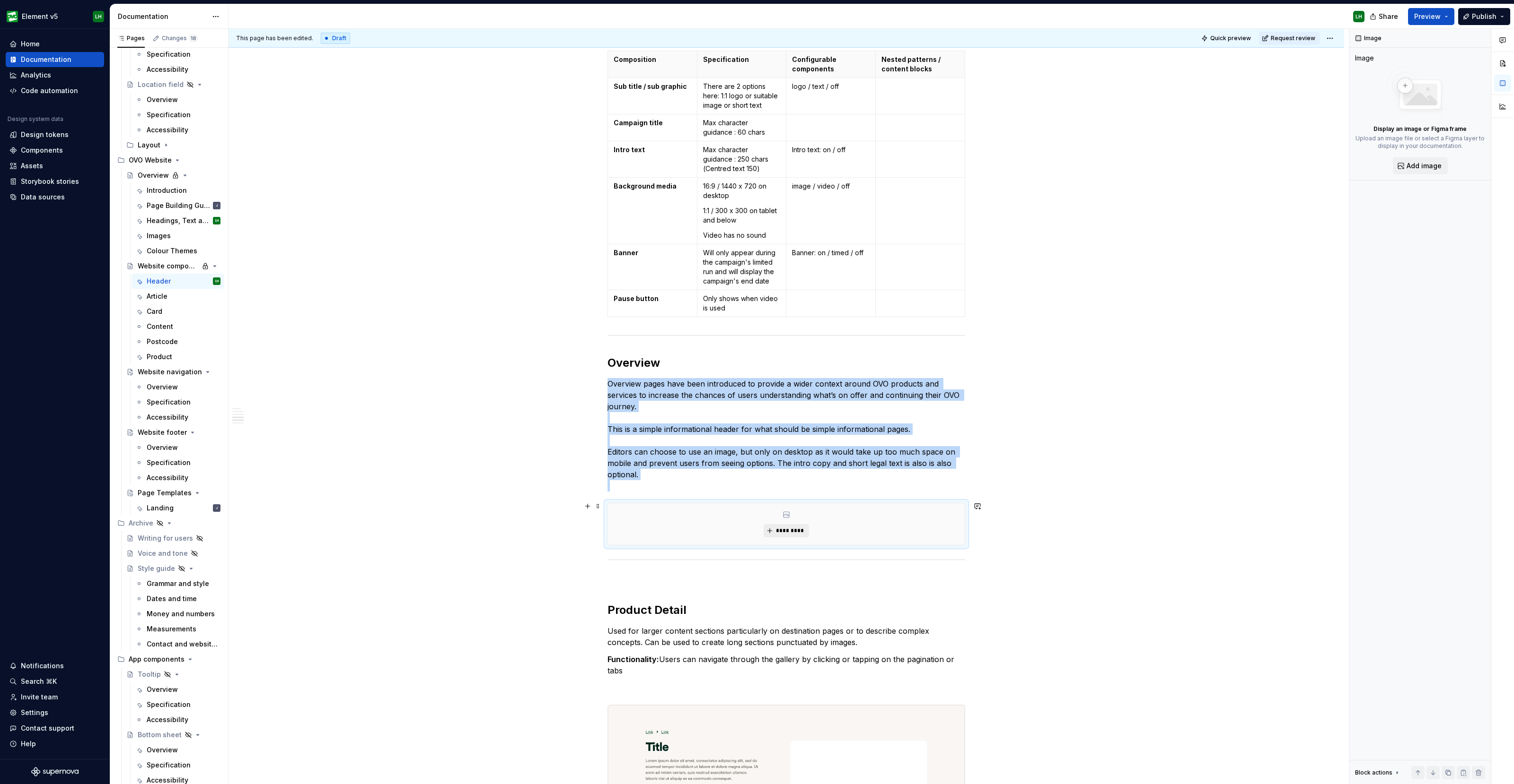
click at [771, 524] on button "*********" at bounding box center [785, 531] width 45 height 14
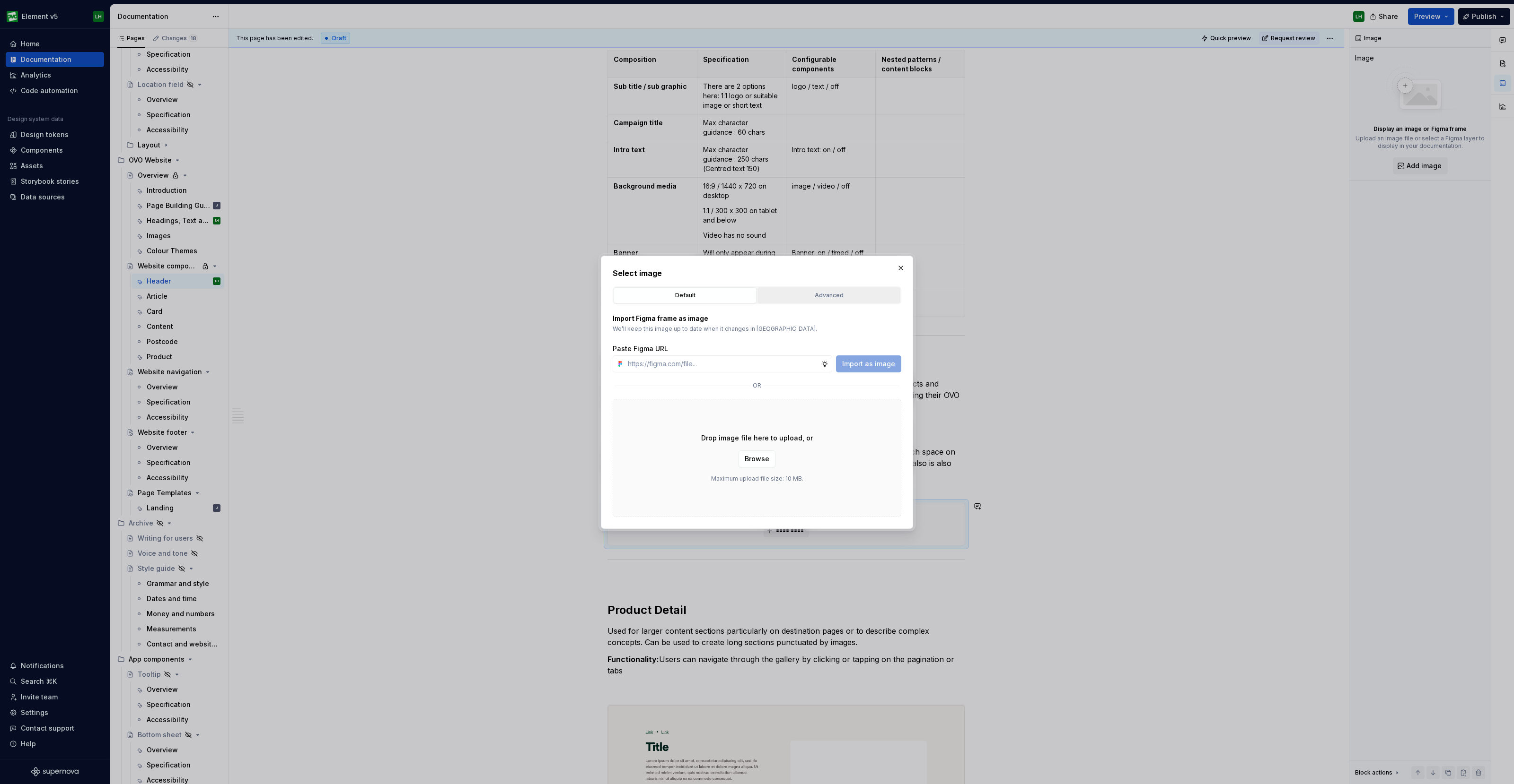
click at [797, 303] on button "Advanced" at bounding box center [828, 295] width 143 height 16
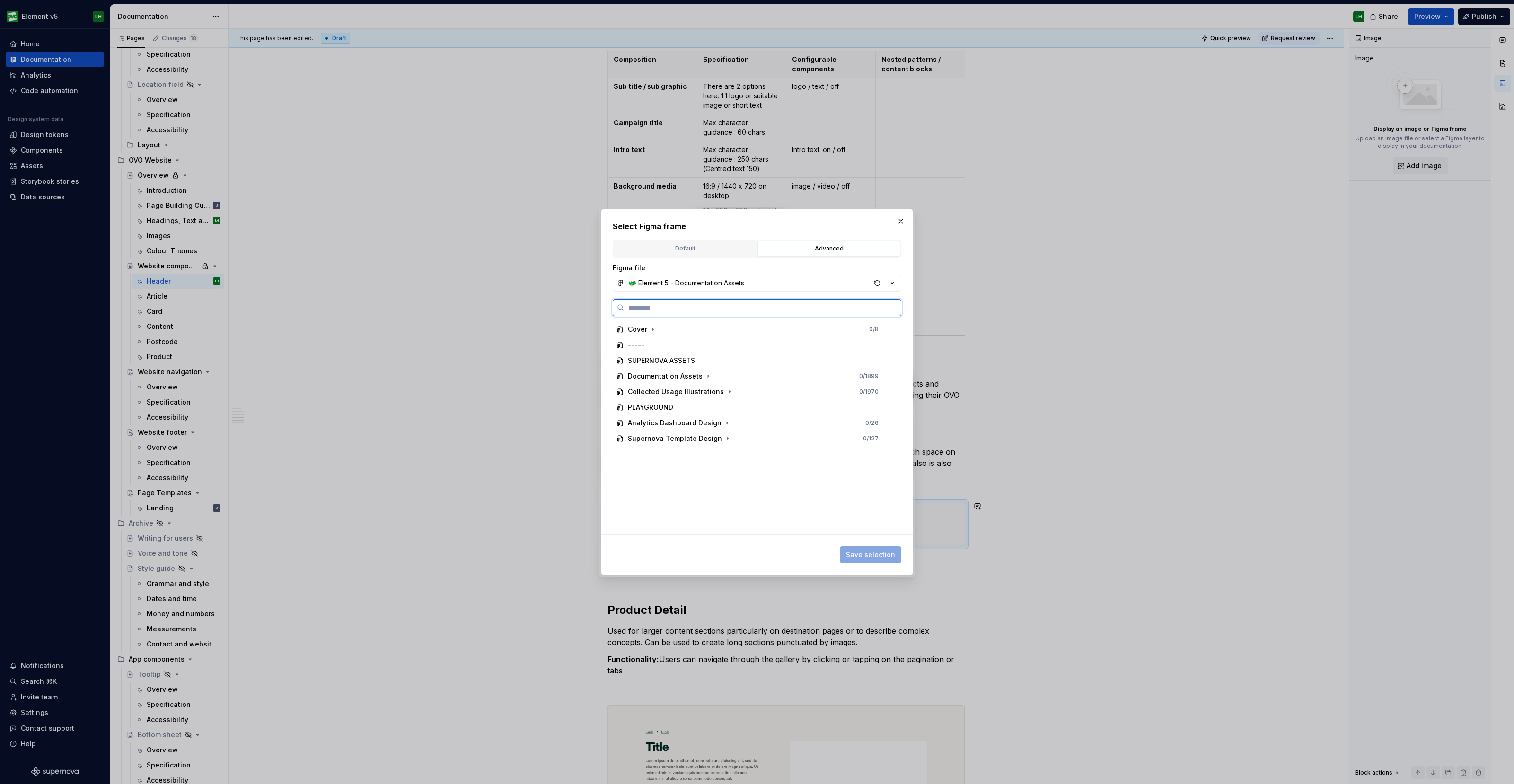
click at [739, 311] on input "search" at bounding box center [762, 307] width 276 height 9
type input "****"
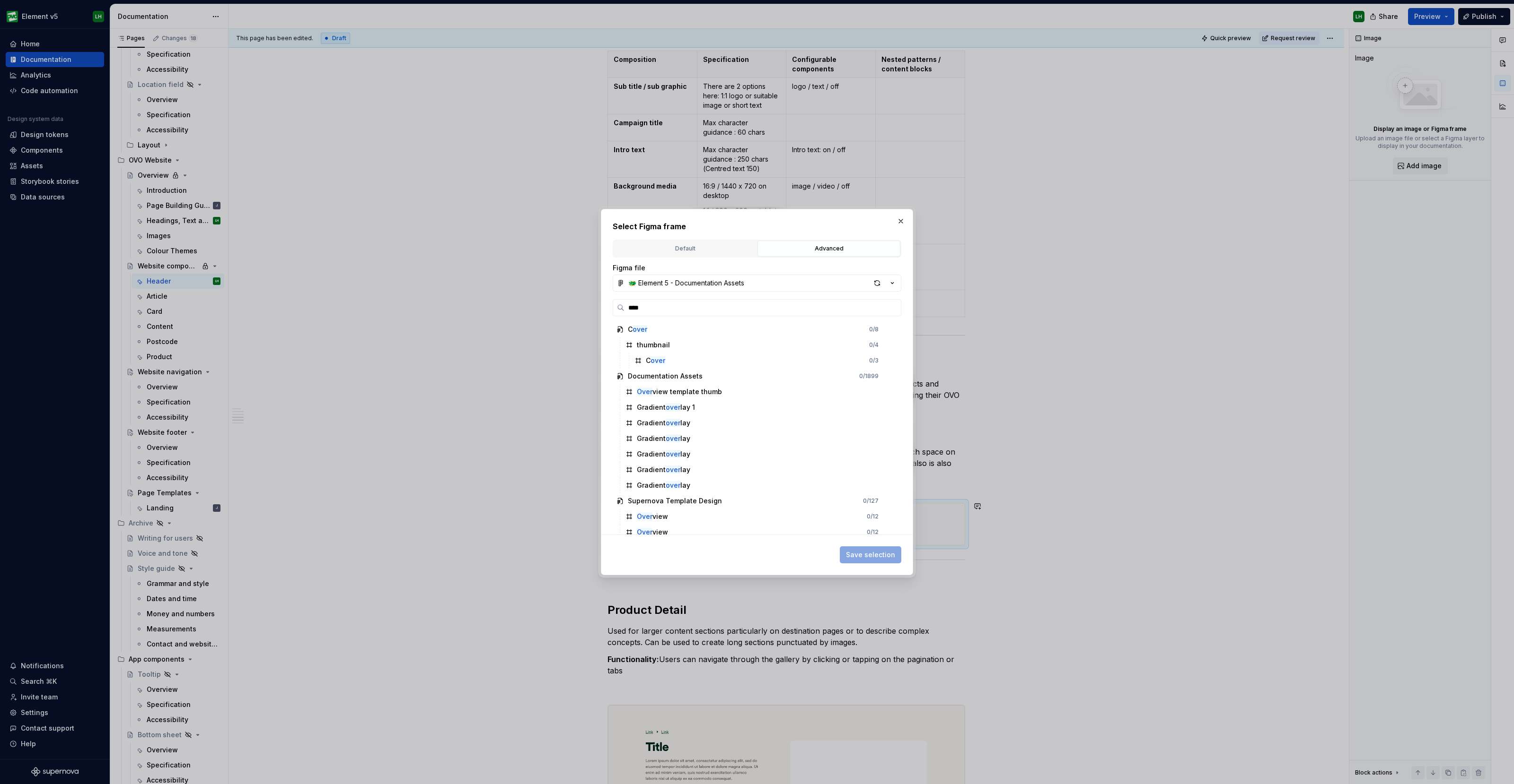
click at [878, 278] on div "button" at bounding box center [877, 284] width 14 height 14
type textarea "*"
type input "******"
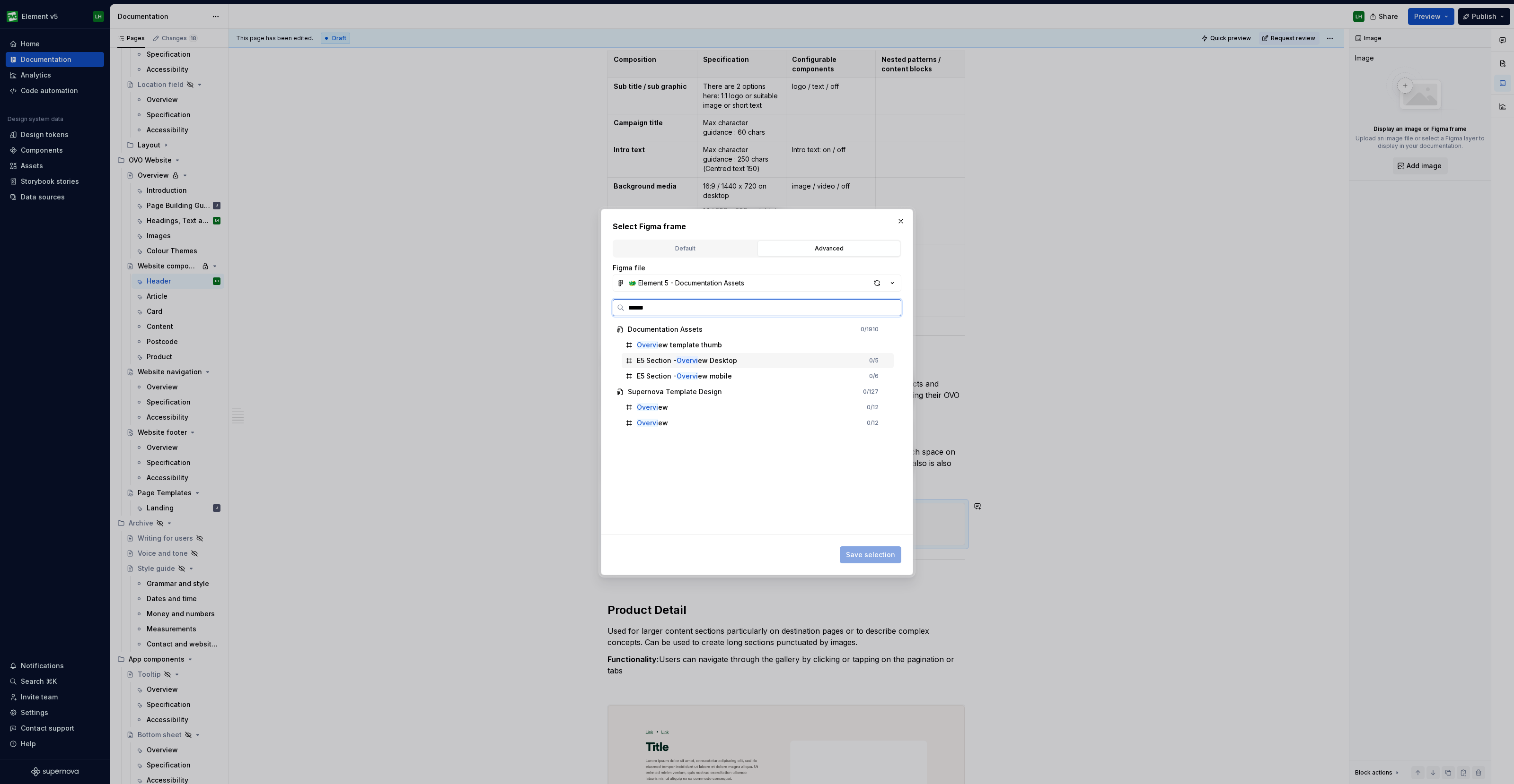
click at [789, 359] on div "E5 Section - Overvi ew Desktop 0 / 5" at bounding box center [757, 360] width 272 height 15
click at [858, 554] on span "Save selection" at bounding box center [871, 554] width 49 height 9
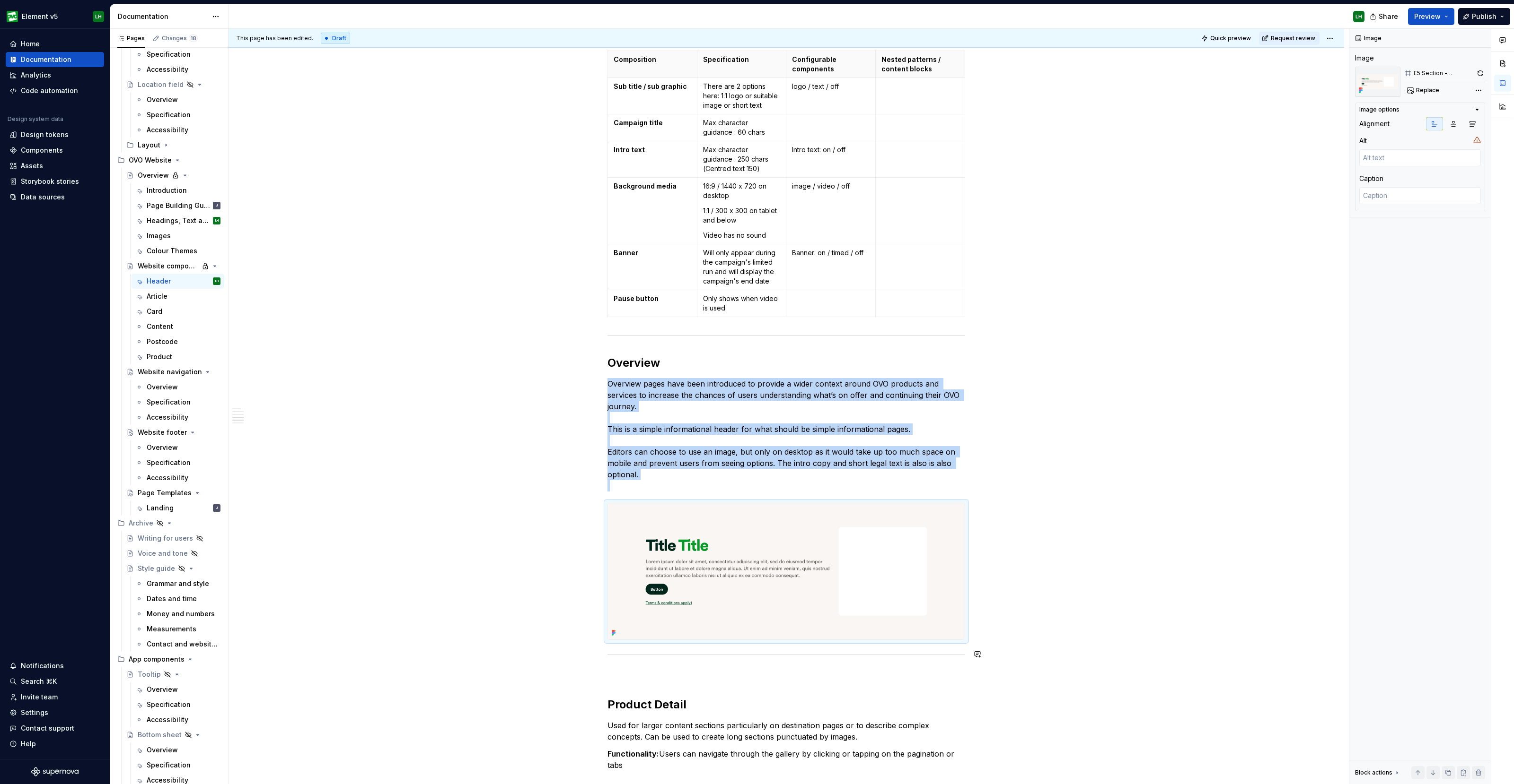
type textarea "*"
click at [588, 509] on button "button" at bounding box center [588, 506] width 14 height 14
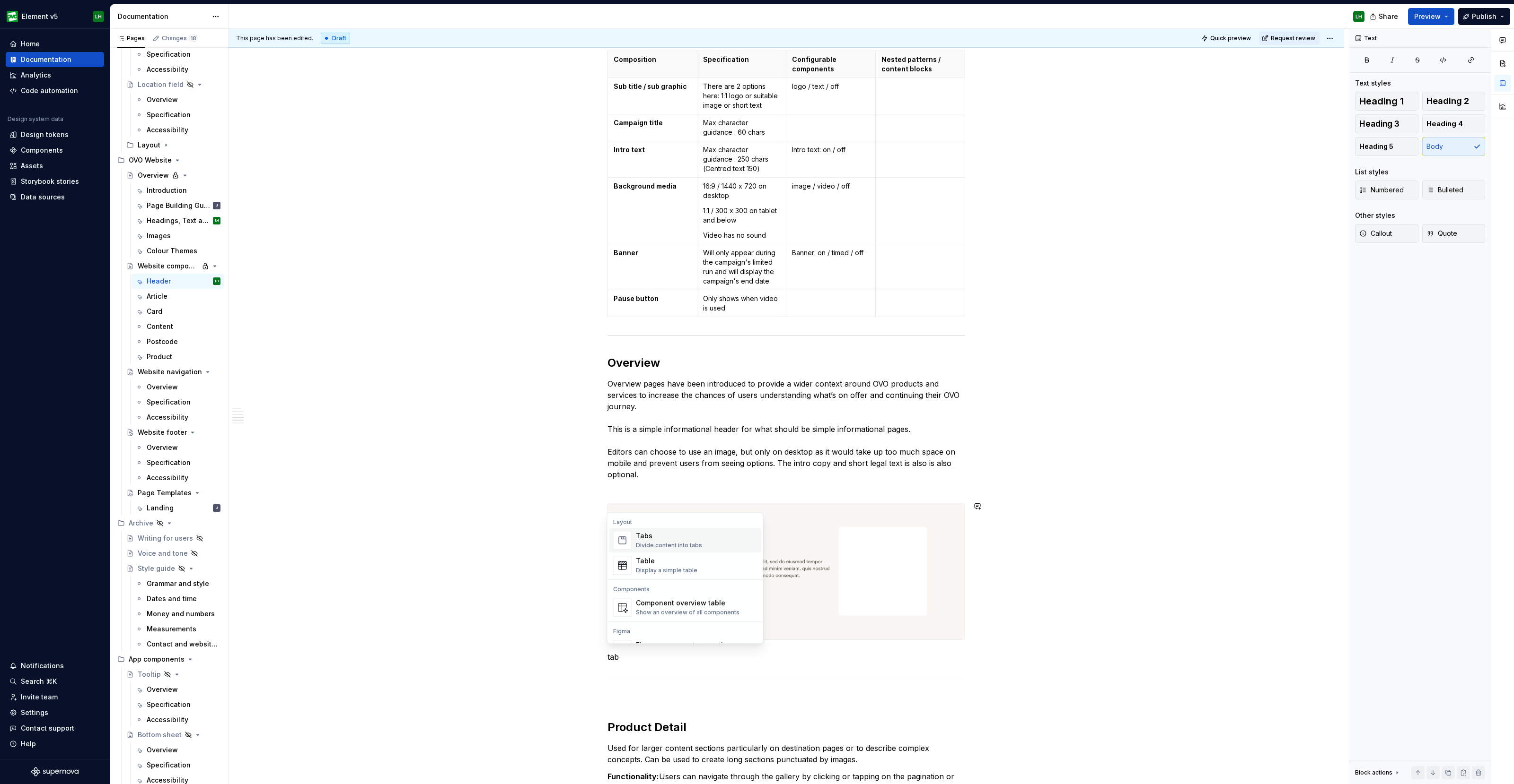
click at [713, 566] on div "Table Display a simple table" at bounding box center [697, 565] width 122 height 19
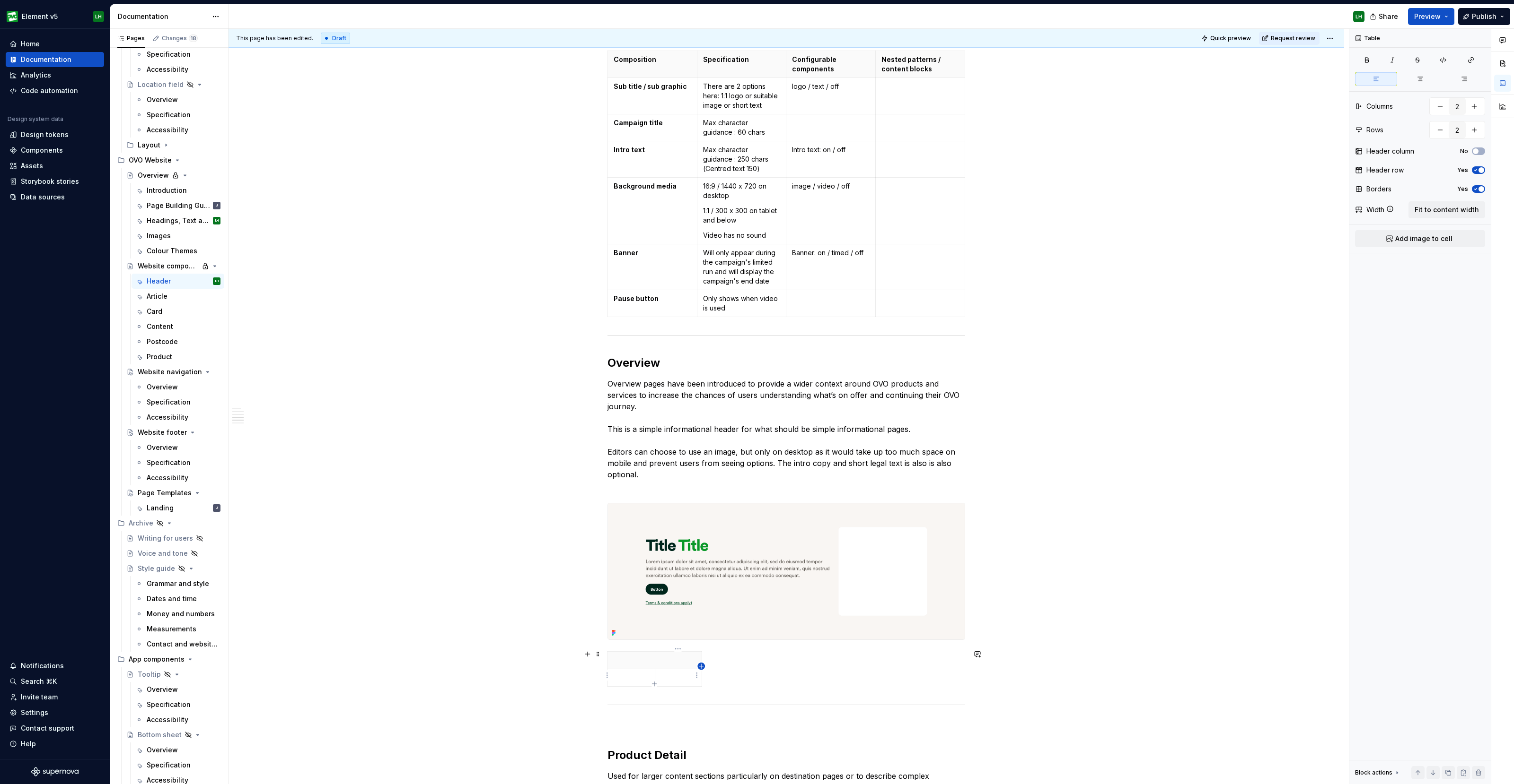
click at [699, 668] on icon "button" at bounding box center [701, 666] width 8 height 8
click at [720, 665] on div at bounding box center [786, 671] width 358 height 39
click at [717, 666] on icon "button" at bounding box center [718, 666] width 8 height 8
type input "4"
click at [1459, 211] on span "Fit to content width" at bounding box center [1446, 209] width 64 height 9
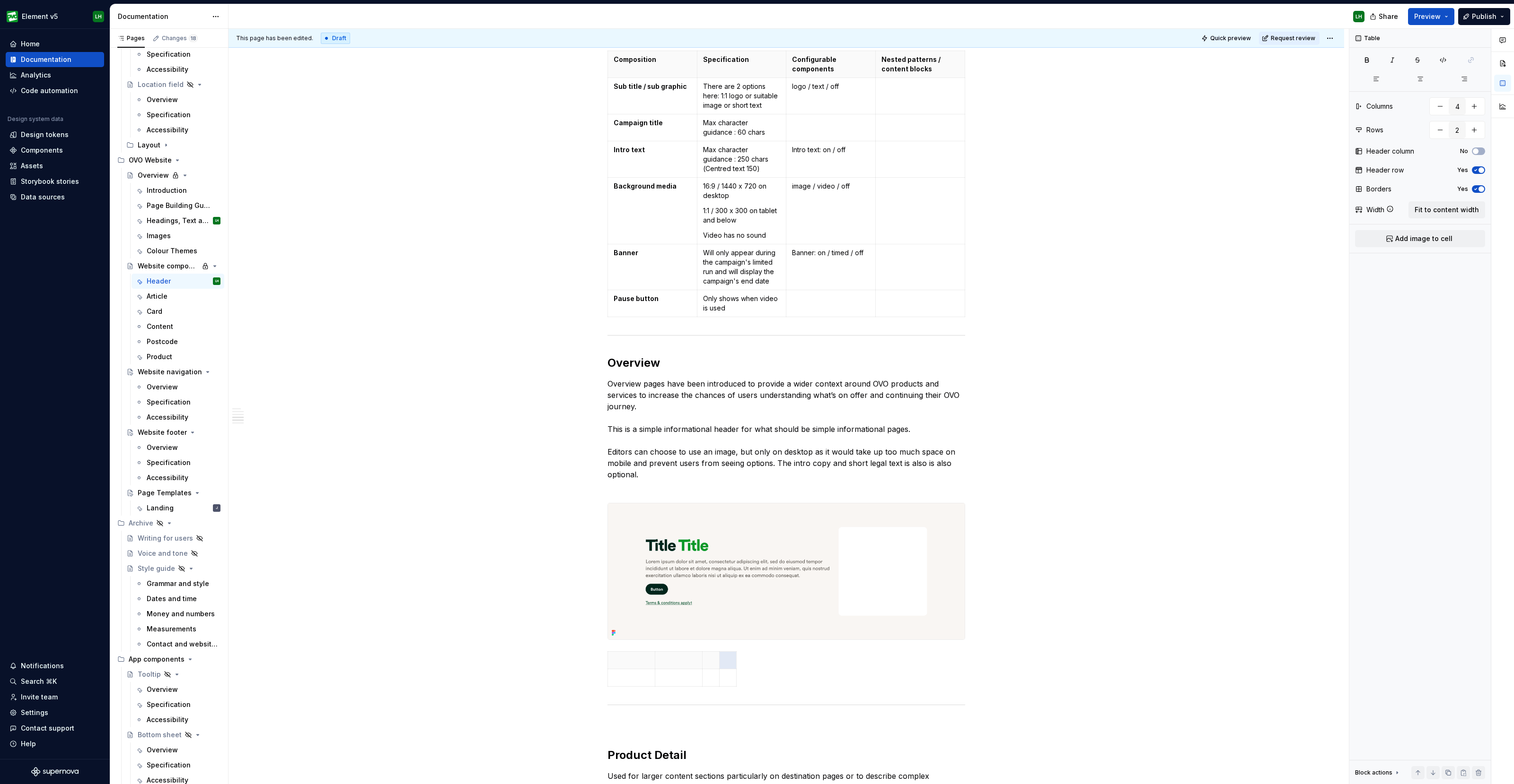
type textarea "*"
click at [659, 658] on p at bounding box center [653, 660] width 78 height 9
type input "7"
click at [638, 56] on p "Composition" at bounding box center [653, 59] width 78 height 9
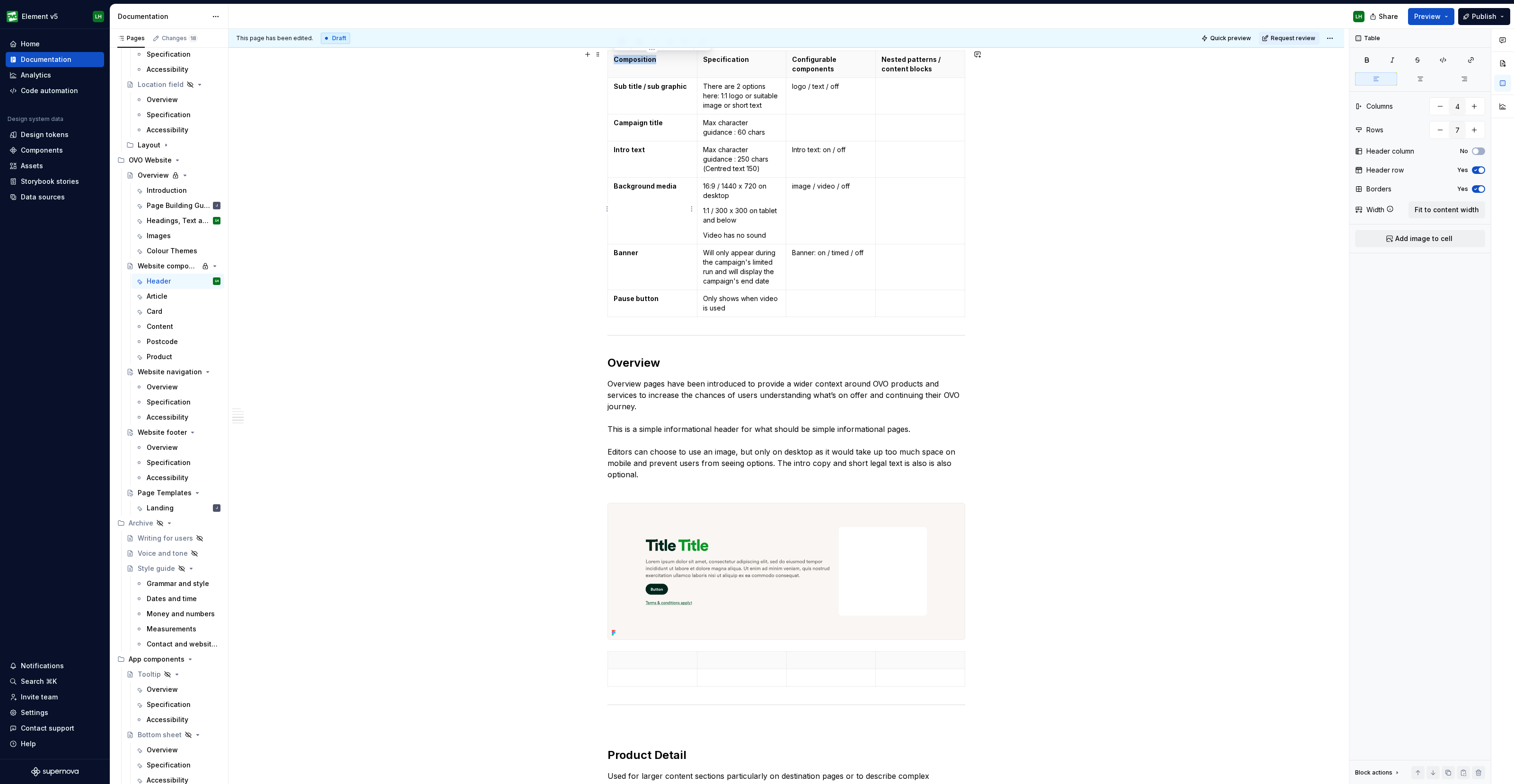
copy p "Composition"
type textarea "*"
click at [621, 656] on p at bounding box center [653, 660] width 78 height 9
click at [718, 57] on p "Specification" at bounding box center [741, 59] width 78 height 9
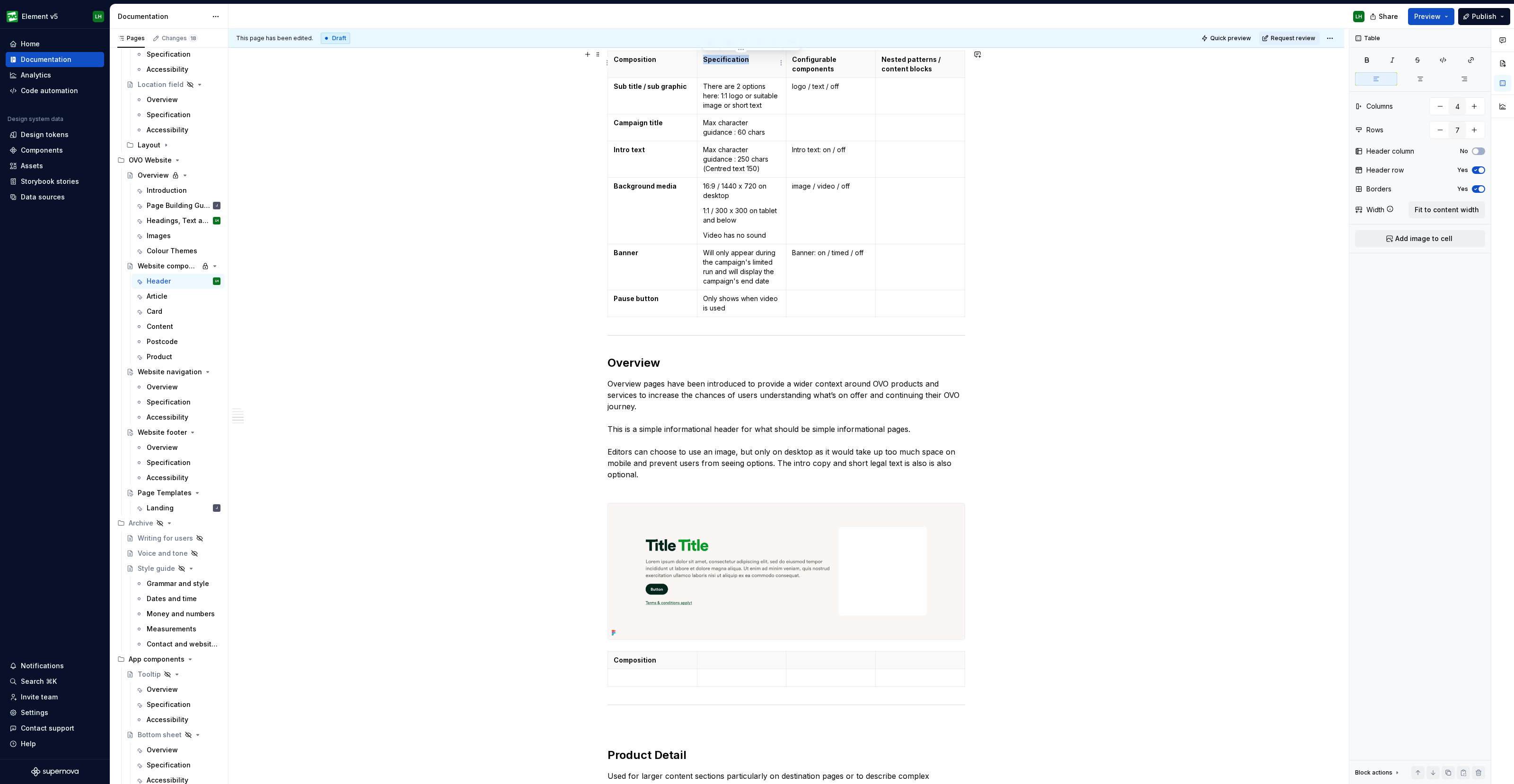
click at [718, 57] on p "Specification" at bounding box center [741, 59] width 78 height 9
copy p "Specification"
click at [720, 656] on p at bounding box center [741, 660] width 78 height 9
click at [819, 66] on p "Configurable components" at bounding box center [831, 64] width 78 height 19
type input "7"
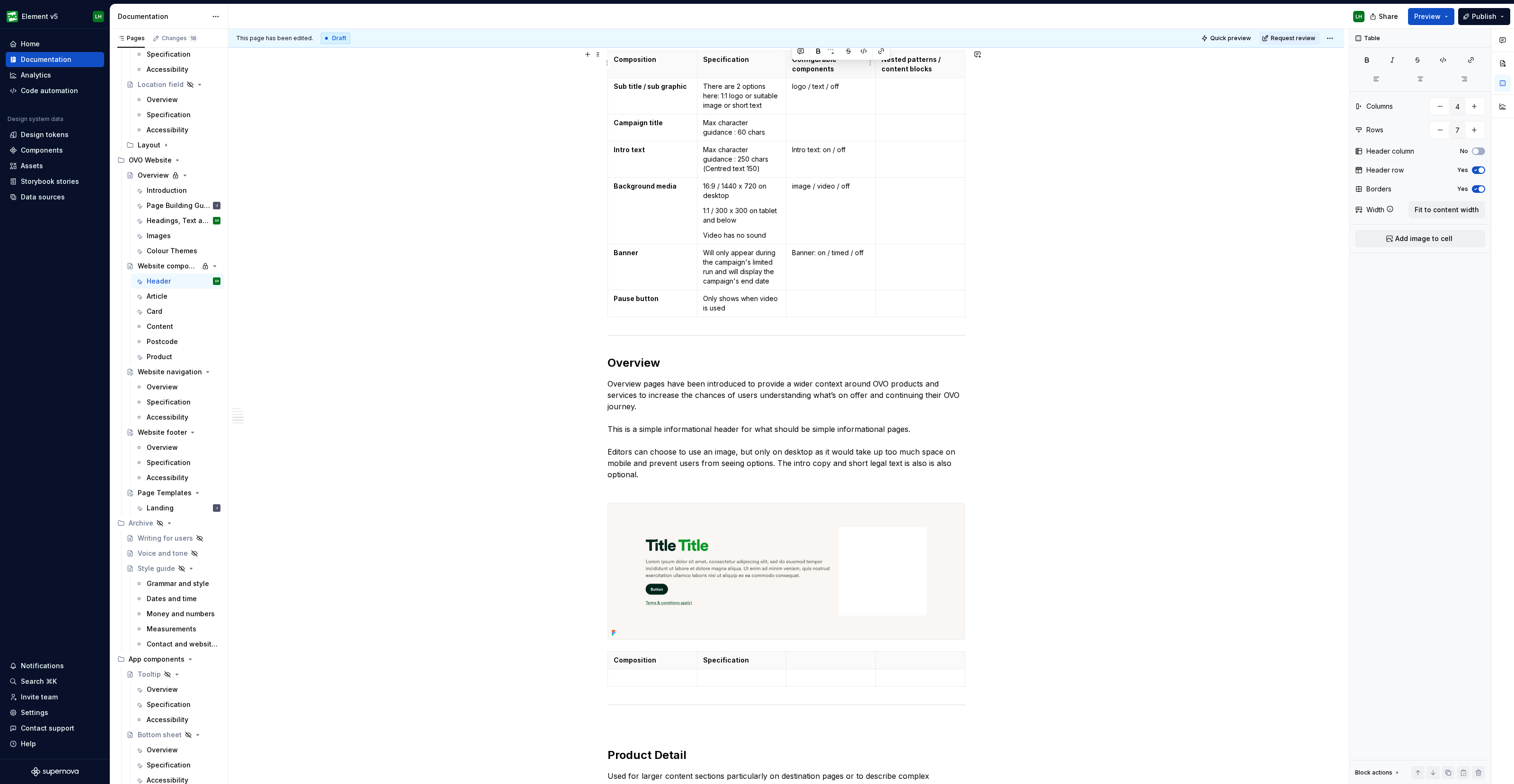
click at [819, 66] on p "Configurable components" at bounding box center [831, 64] width 78 height 19
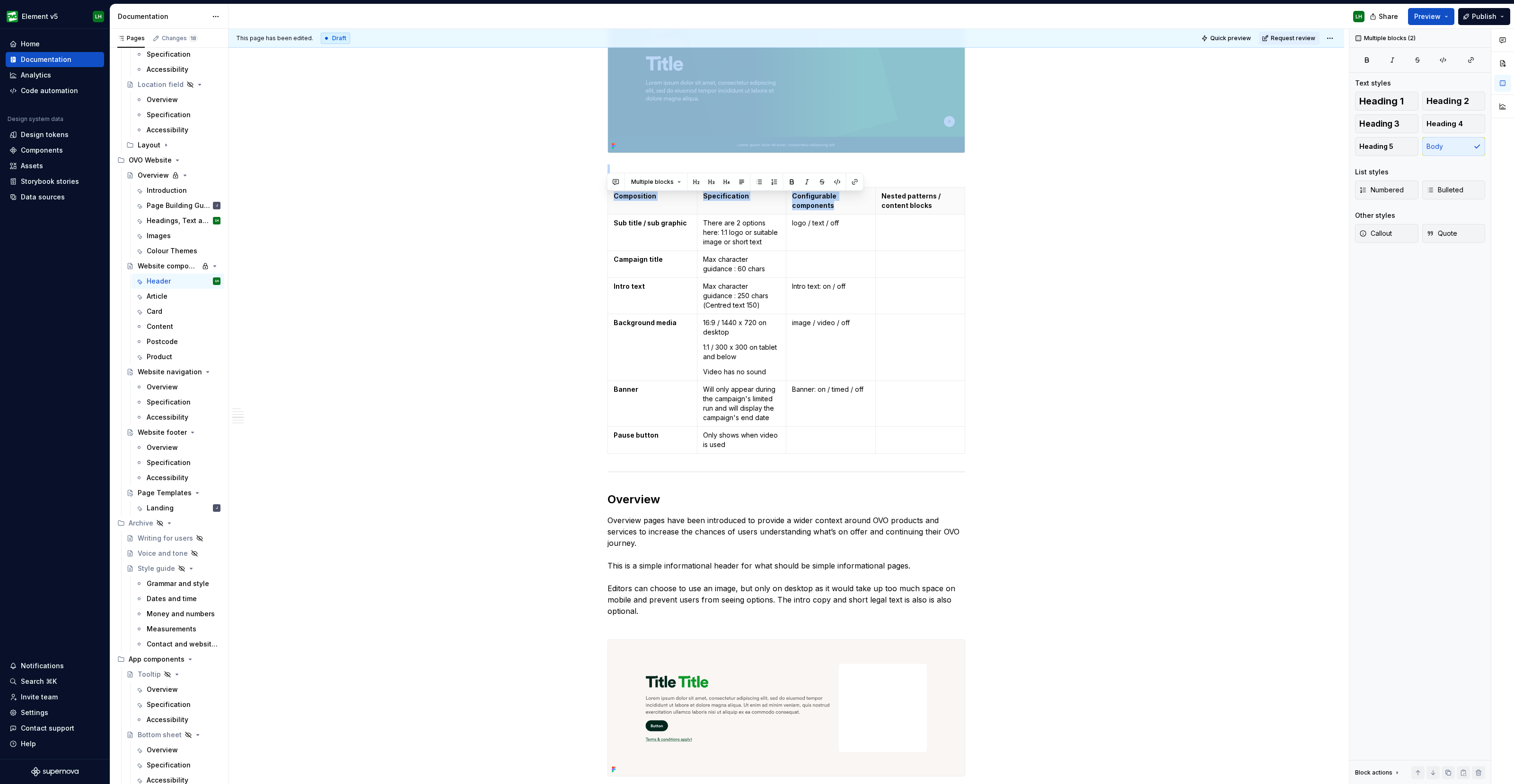
scroll to position [1761, 0]
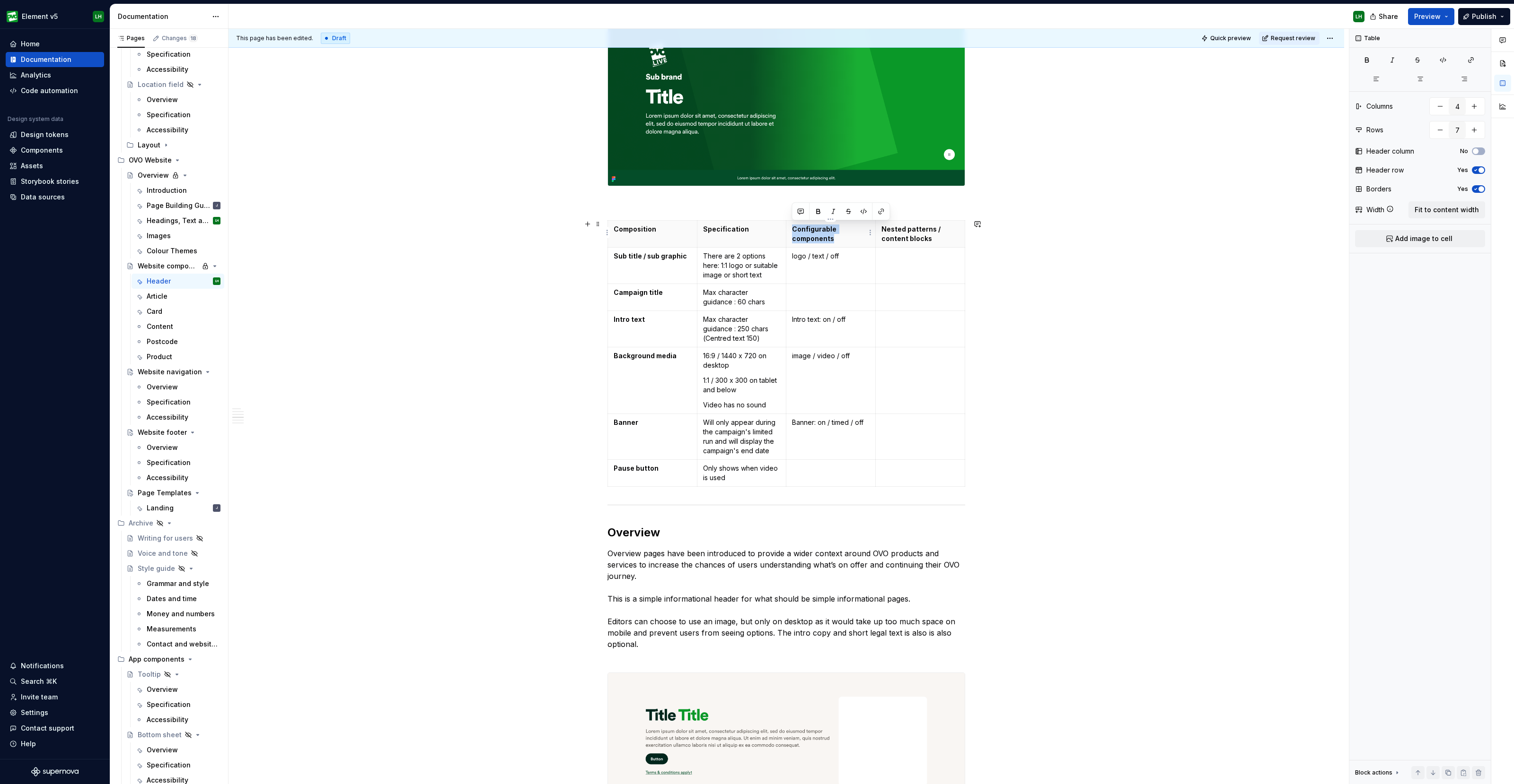
drag, startPoint x: 836, startPoint y: 66, endPoint x: 792, endPoint y: 231, distance: 170.8
click at [792, 231] on p "Configurable components" at bounding box center [831, 234] width 78 height 19
copy p "Configurable components"
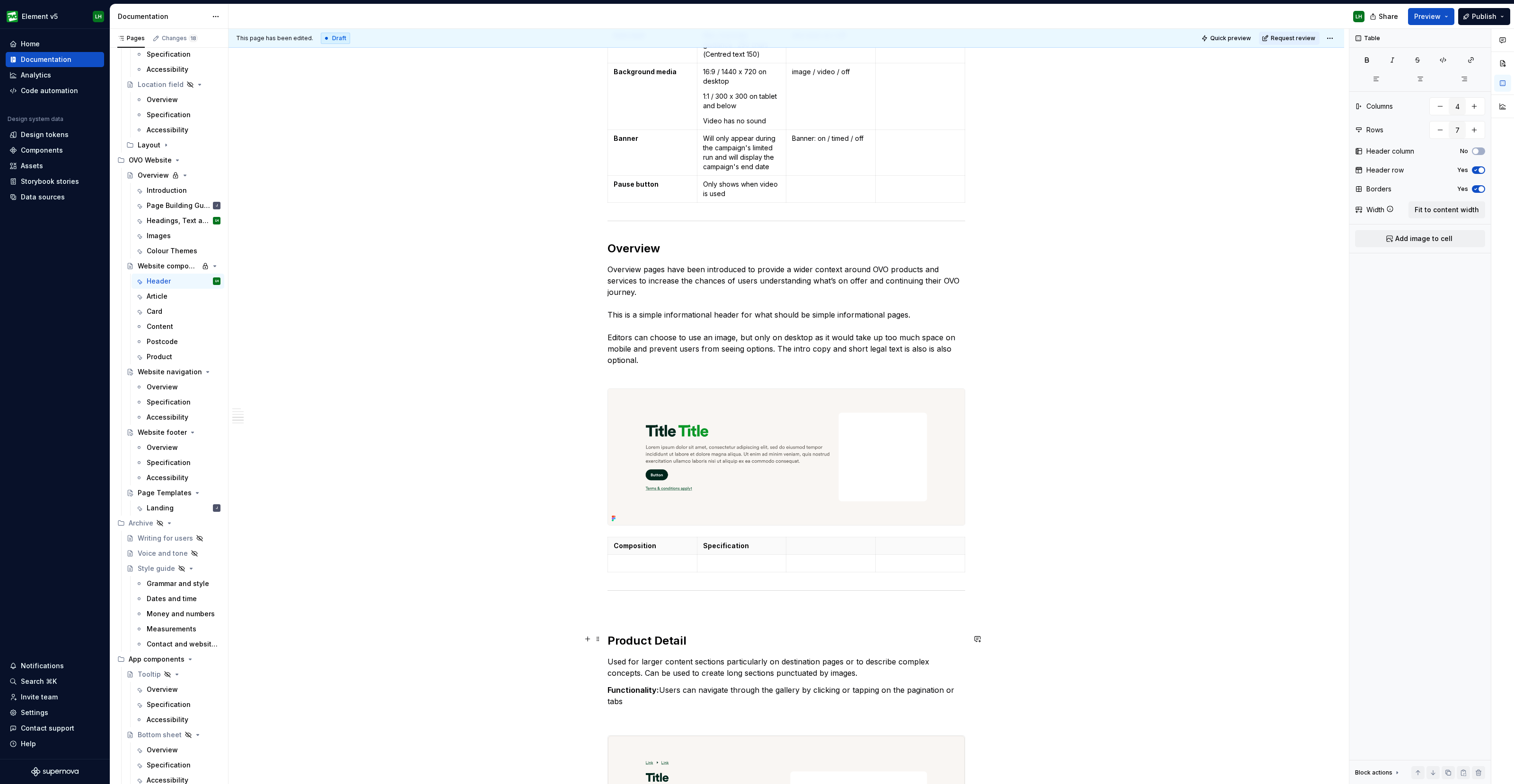
scroll to position [2057, 0]
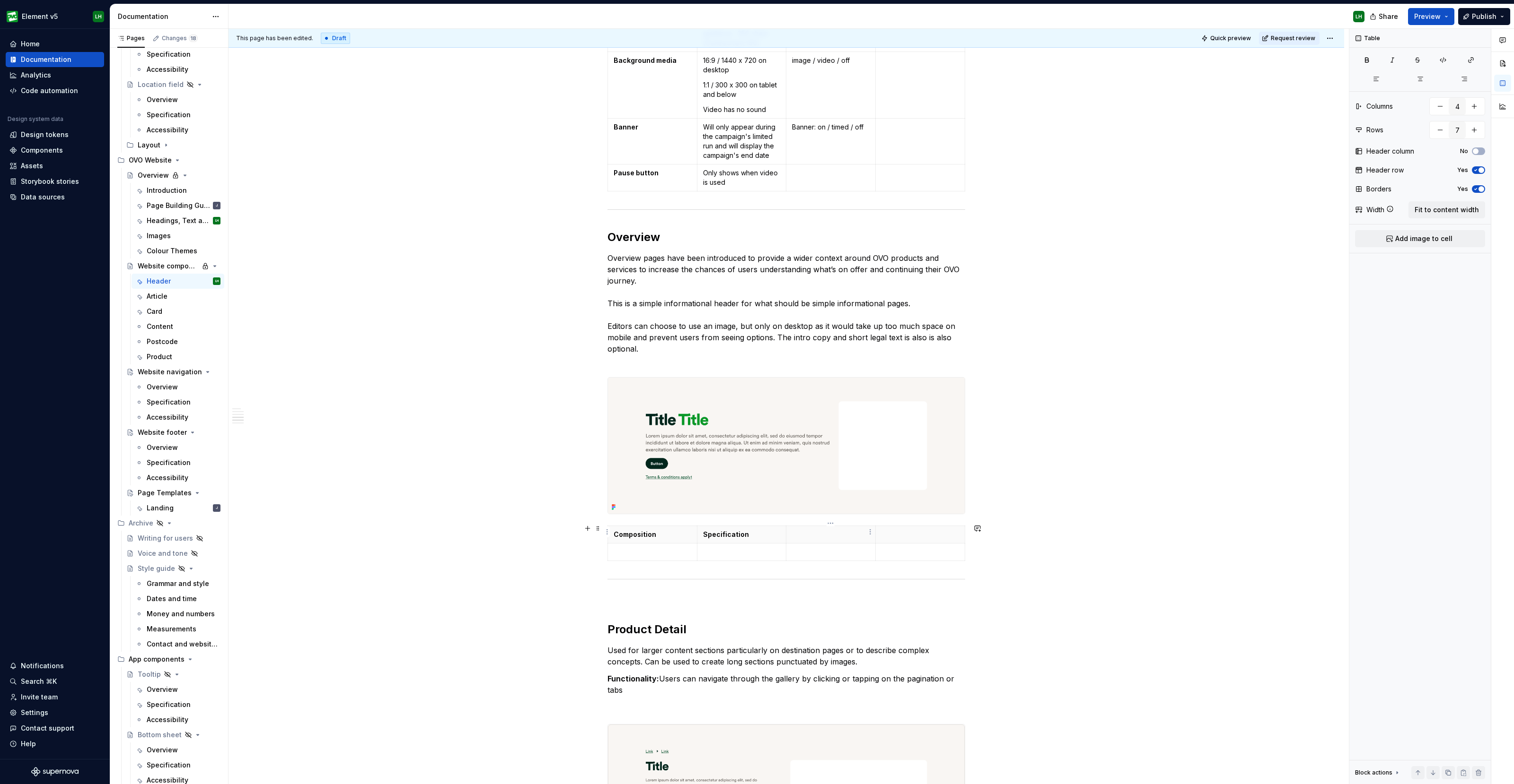
click at [806, 539] on th at bounding box center [831, 534] width 90 height 18
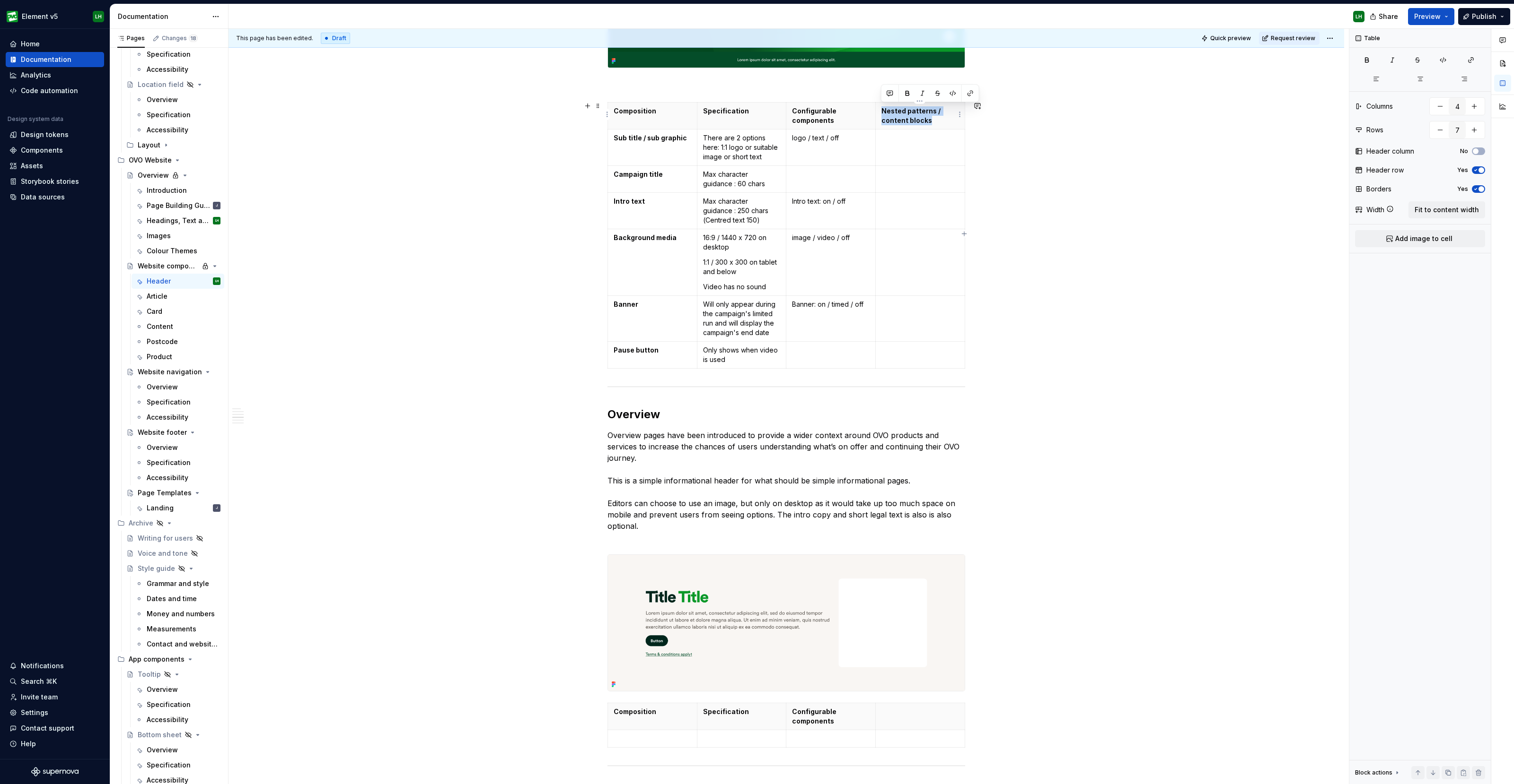
drag, startPoint x: 931, startPoint y: 119, endPoint x: 882, endPoint y: 111, distance: 49.6
click at [882, 111] on p "Nested patterns / content blocks" at bounding box center [920, 116] width 78 height 19
copy p "Nested patterns / content blocks"
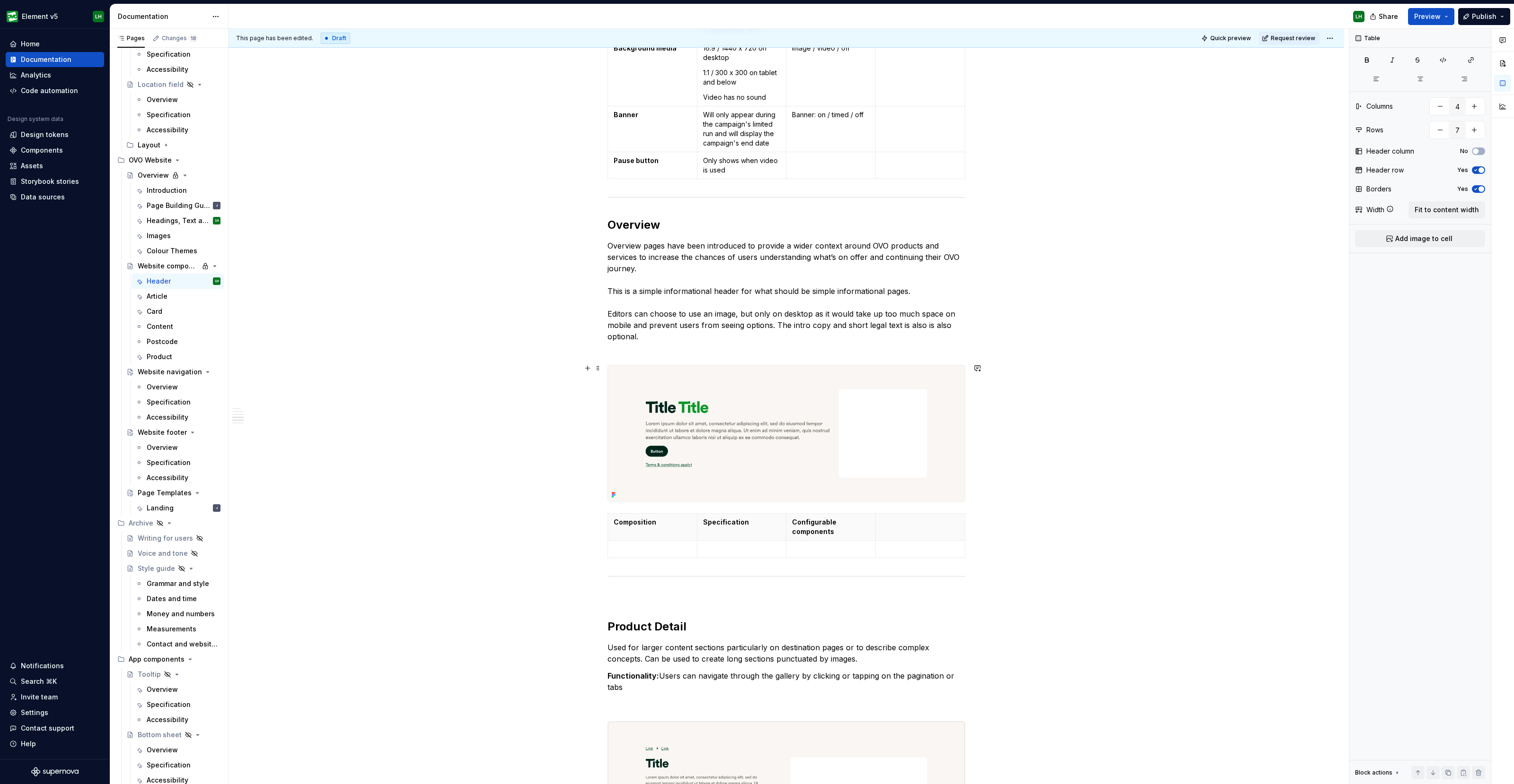
scroll to position [2117, 0]
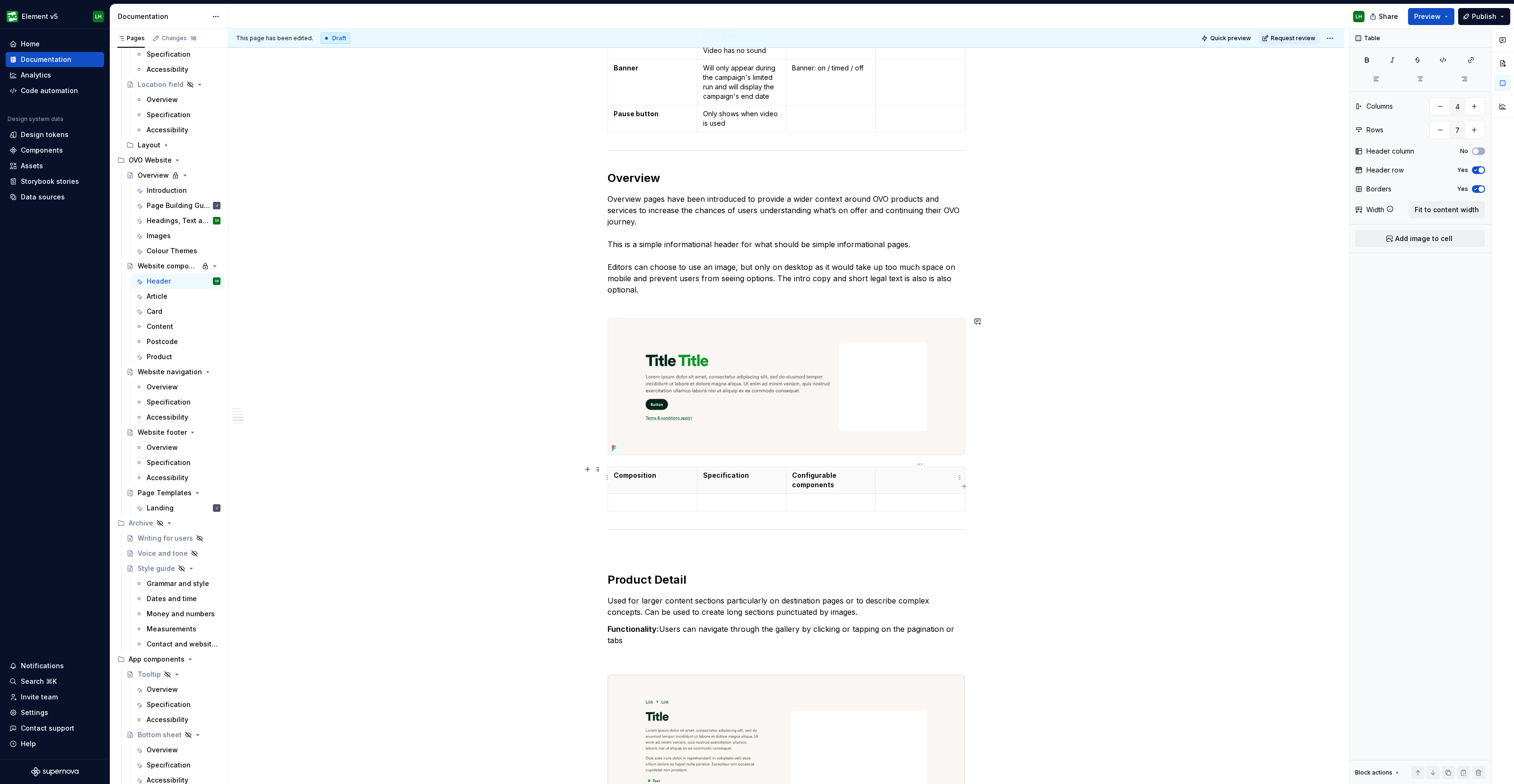
click at [901, 477] on p at bounding box center [920, 475] width 78 height 9
click at [942, 503] on p at bounding box center [920, 502] width 78 height 9
click at [622, 501] on p at bounding box center [653, 502] width 78 height 9
click at [787, 508] on icon "button" at bounding box center [785, 508] width 8 height 8
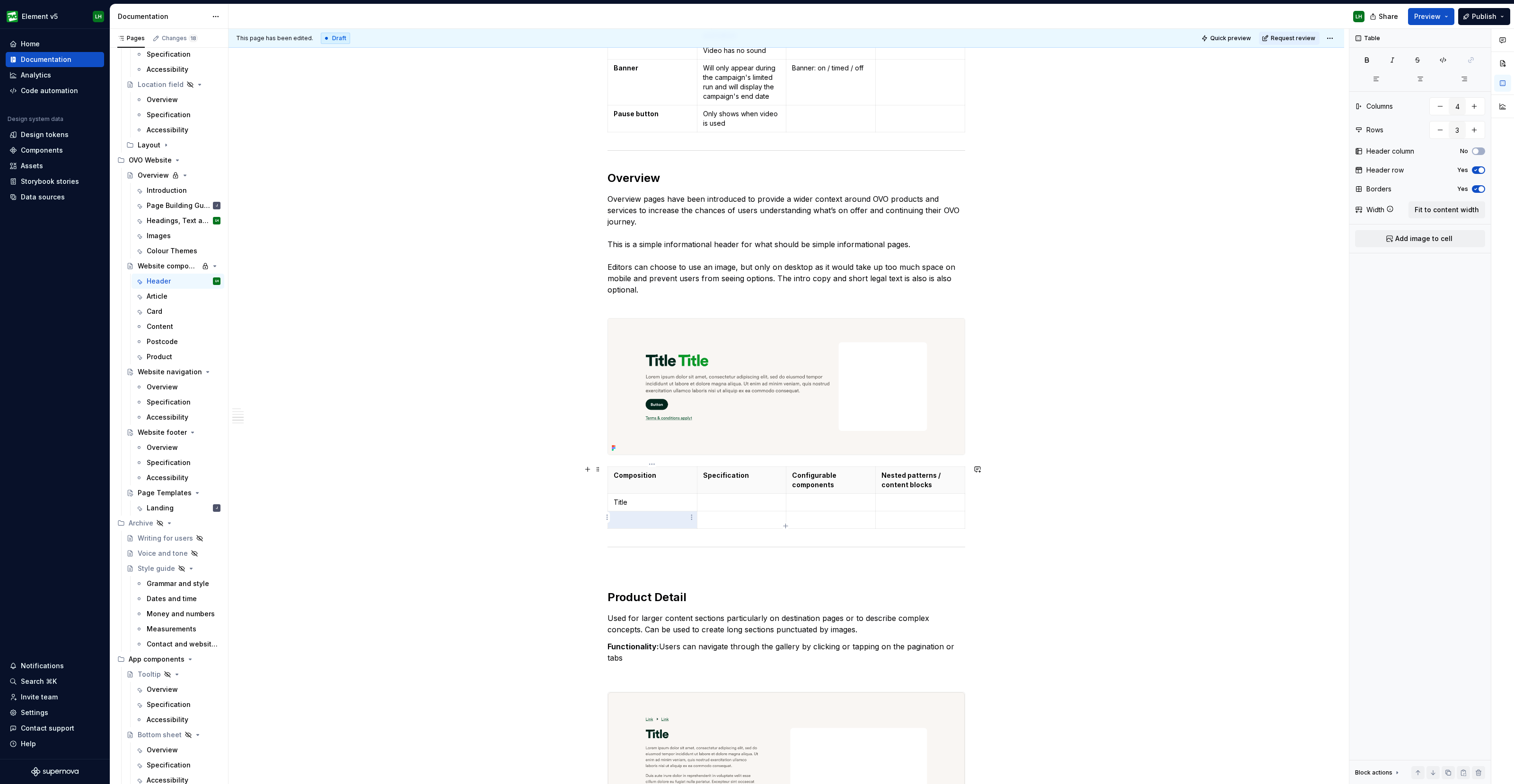
click at [638, 517] on p at bounding box center [653, 520] width 78 height 9
click at [785, 526] on icon "button" at bounding box center [785, 526] width 4 height 4
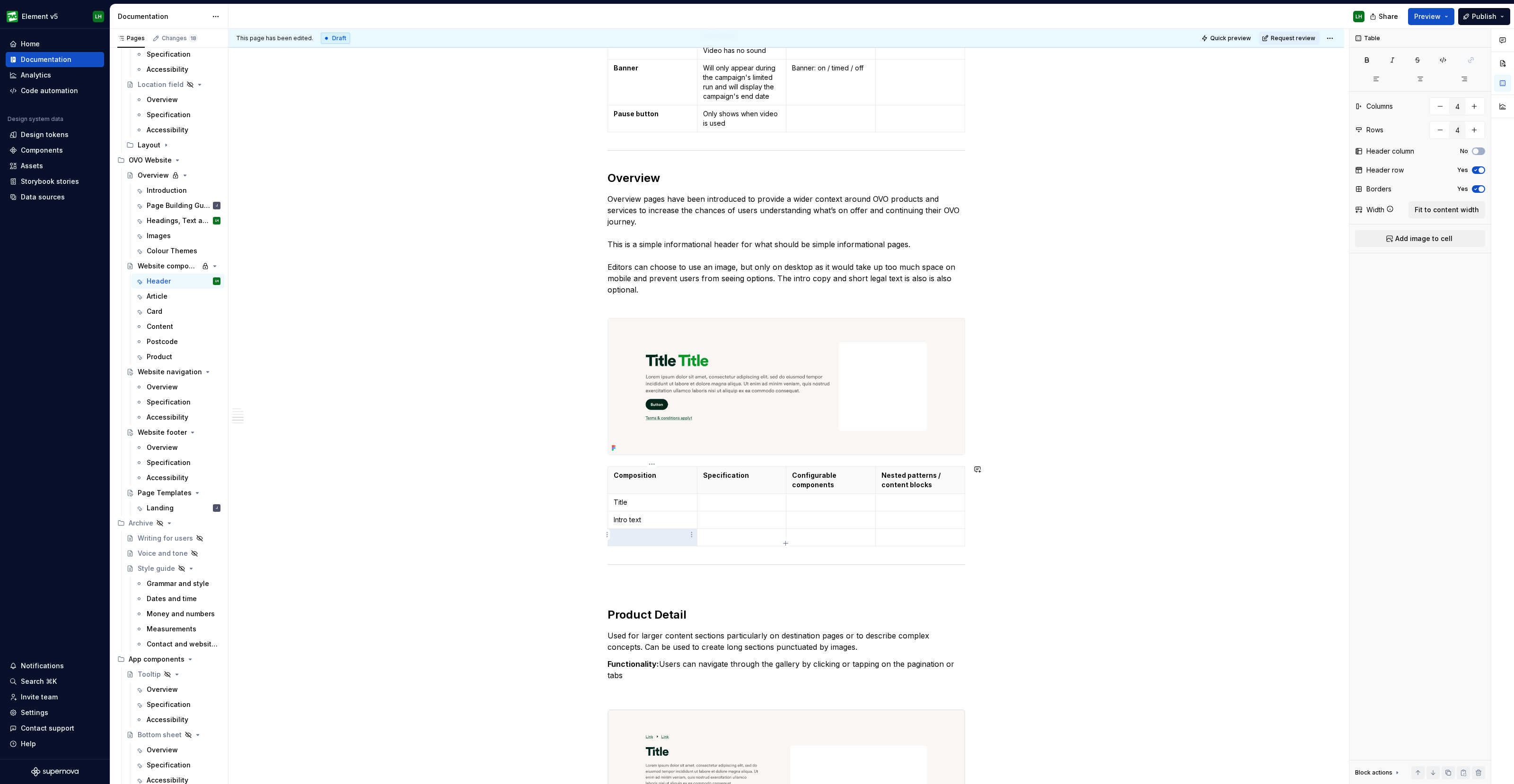
click at [670, 540] on td at bounding box center [653, 537] width 90 height 18
click at [681, 537] on p at bounding box center [653, 537] width 78 height 9
click at [784, 540] on icon "button" at bounding box center [785, 543] width 8 height 8
type input "5"
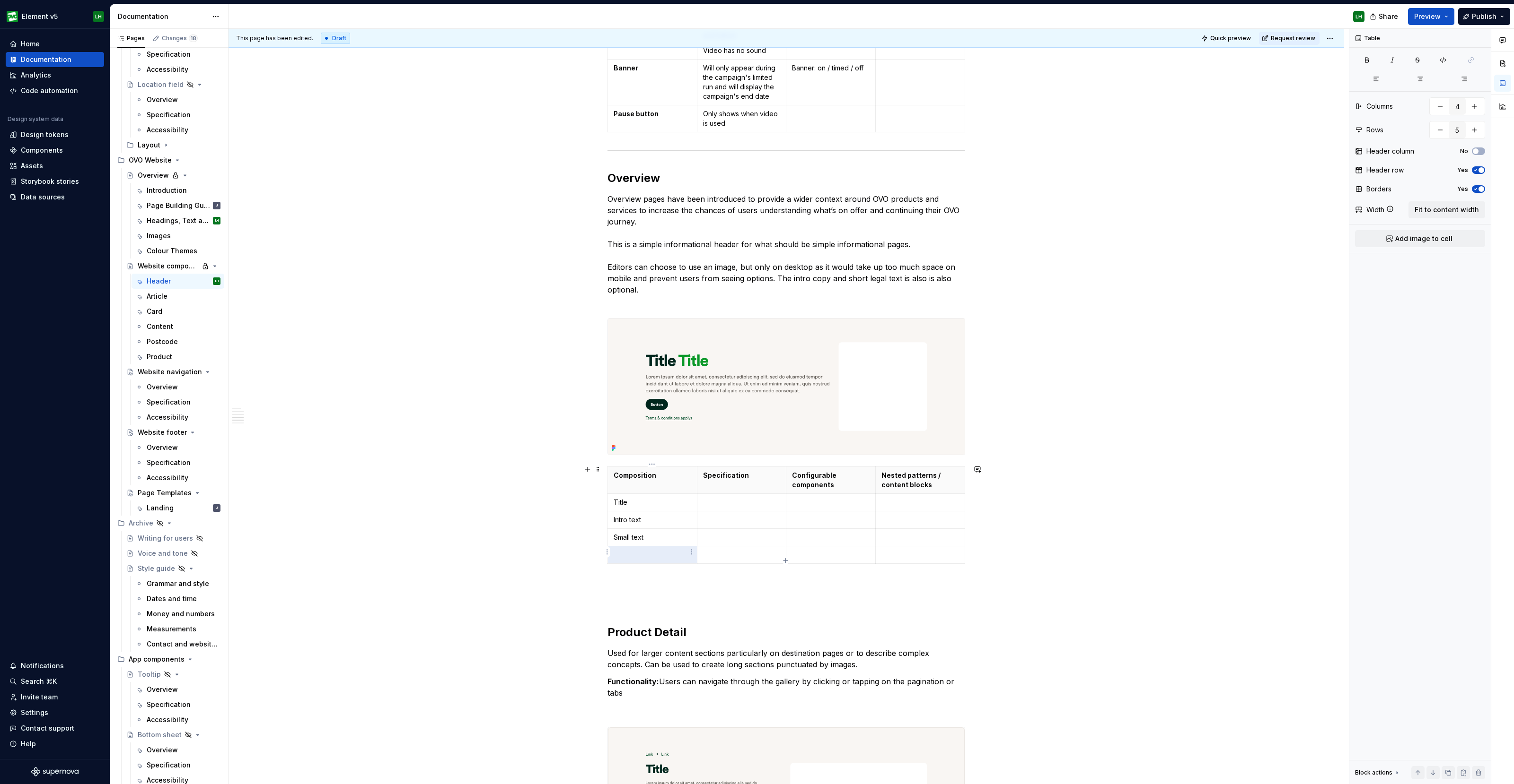
click at [651, 556] on p at bounding box center [653, 554] width 78 height 9
drag, startPoint x: 646, startPoint y: 553, endPoint x: 616, endPoint y: 502, distance: 59.2
click at [616, 502] on tbody "Composition Specification Configurable components Nested patterns / content blo…" at bounding box center [786, 515] width 357 height 97
click at [638, 481] on button "button" at bounding box center [640, 484] width 14 height 14
click at [624, 501] on p "T itle" at bounding box center [653, 502] width 78 height 9
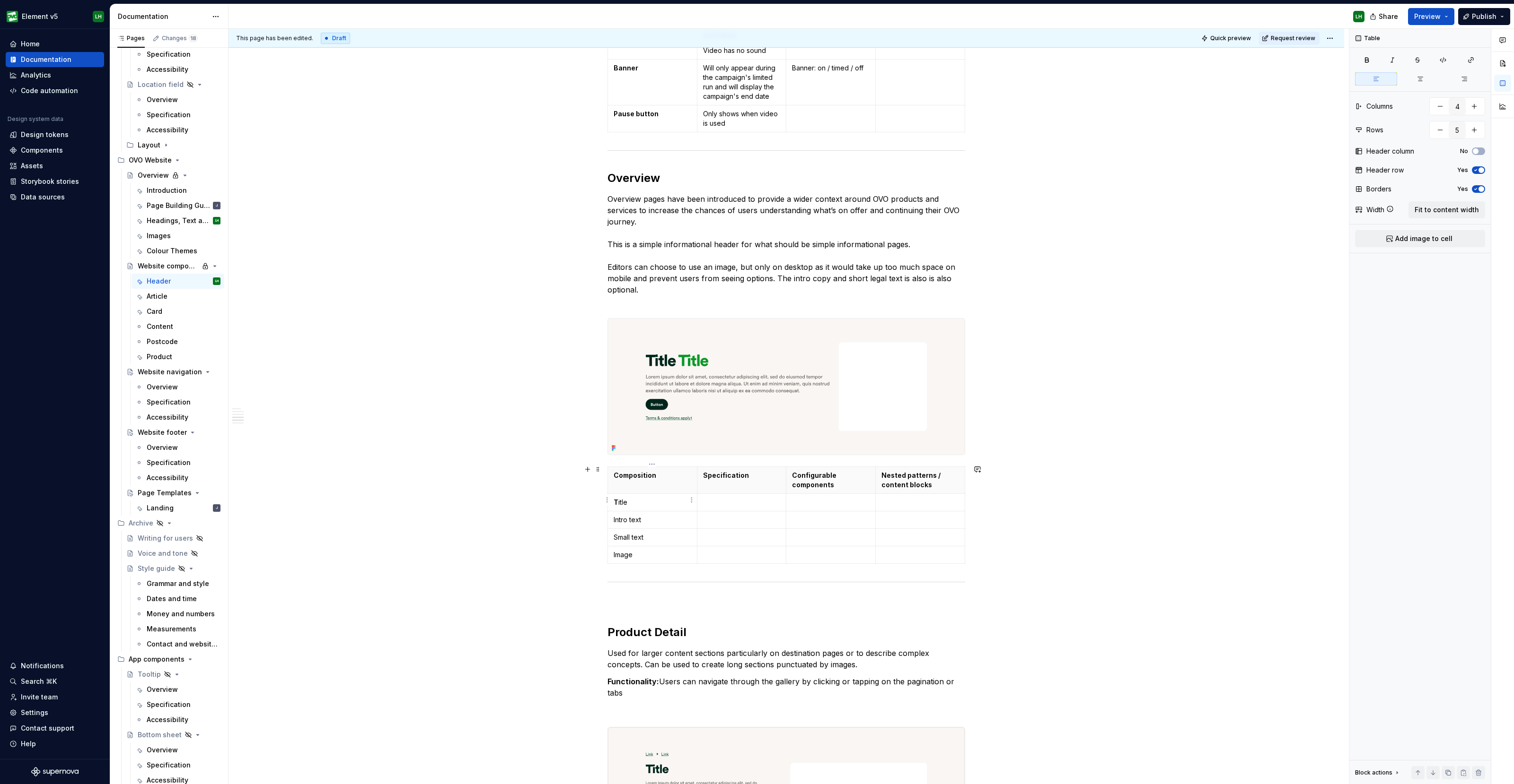
click at [624, 501] on p "T itle" at bounding box center [653, 502] width 78 height 9
drag, startPoint x: 639, startPoint y: 501, endPoint x: 611, endPoint y: 500, distance: 28.0
click at [611, 500] on td "T itle" at bounding box center [653, 502] width 90 height 18
click at [643, 485] on button "button" at bounding box center [640, 484] width 14 height 14
drag, startPoint x: 650, startPoint y: 520, endPoint x: 638, endPoint y: 512, distance: 14.4
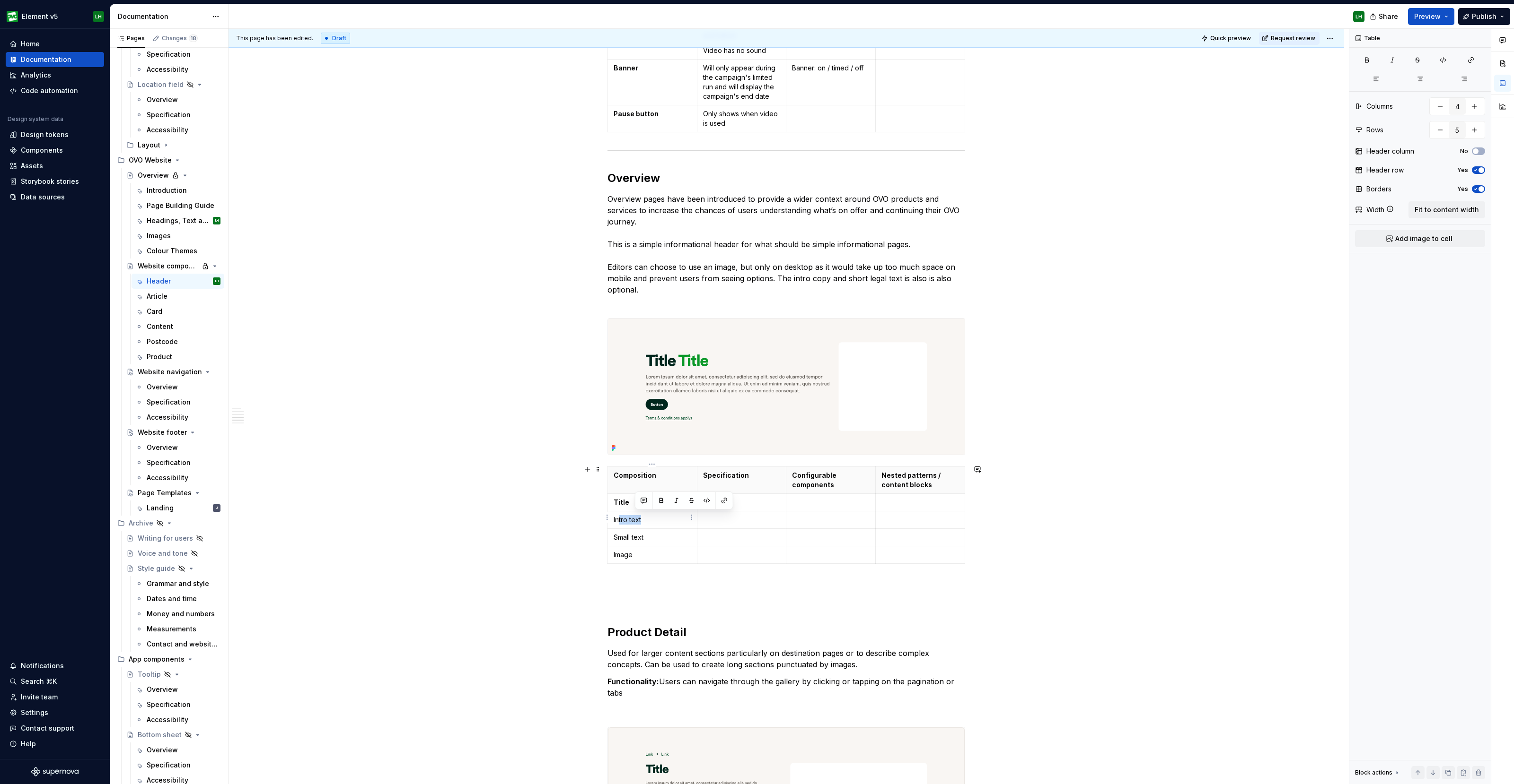
click at [612, 521] on td "Intro text" at bounding box center [653, 520] width 90 height 18
click at [639, 504] on button "button" at bounding box center [640, 500] width 14 height 14
drag, startPoint x: 646, startPoint y: 533, endPoint x: 615, endPoint y: 535, distance: 31.1
click at [615, 535] on p "Small text" at bounding box center [653, 537] width 78 height 9
click at [638, 519] on button "button" at bounding box center [640, 519] width 14 height 14
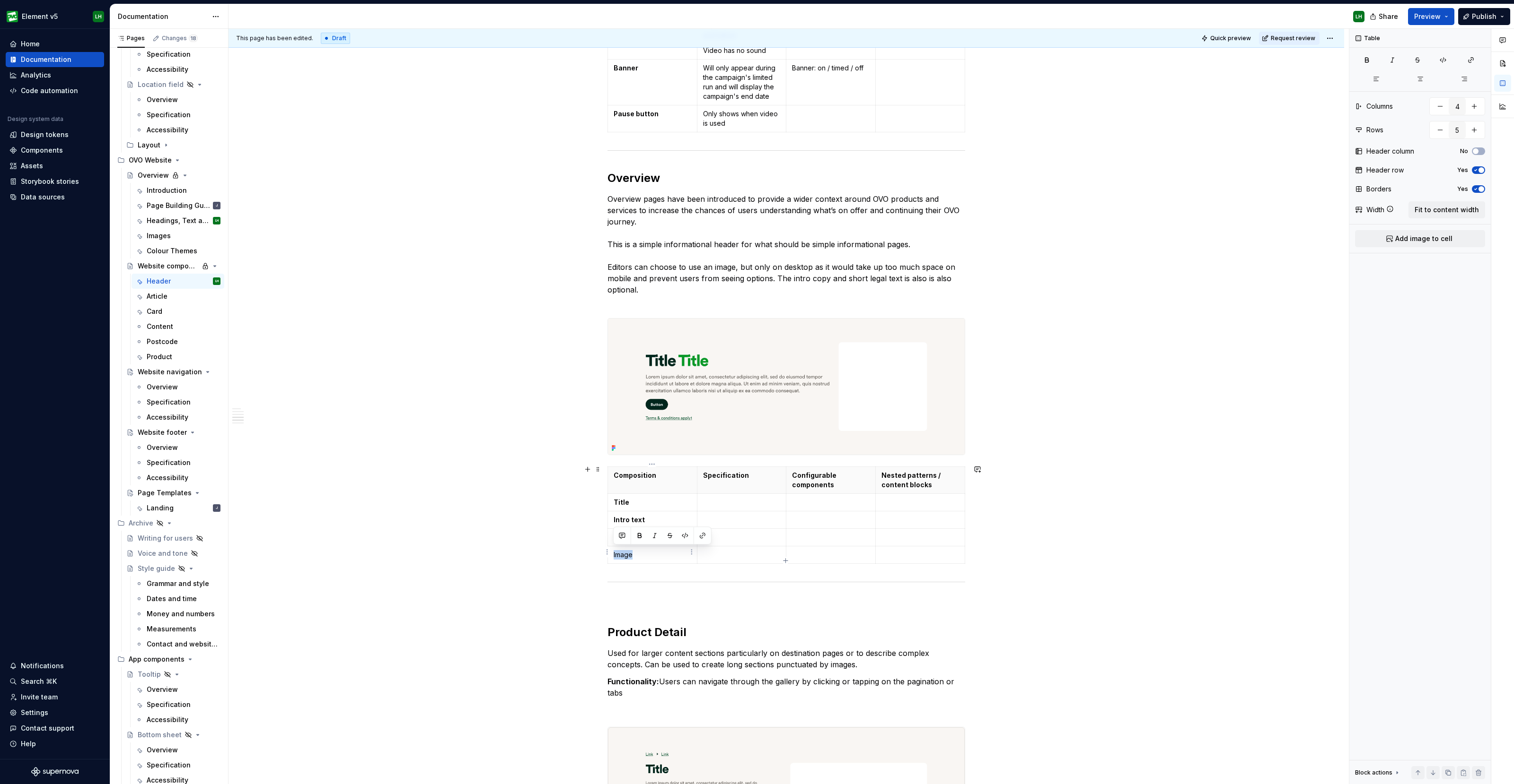
drag, startPoint x: 632, startPoint y: 551, endPoint x: 612, endPoint y: 552, distance: 20.0
click at [612, 552] on td "Image" at bounding box center [653, 554] width 90 height 18
click at [638, 533] on button "button" at bounding box center [640, 536] width 14 height 14
click at [719, 518] on p at bounding box center [741, 520] width 78 height 9
click at [720, 500] on p at bounding box center [741, 502] width 78 height 9
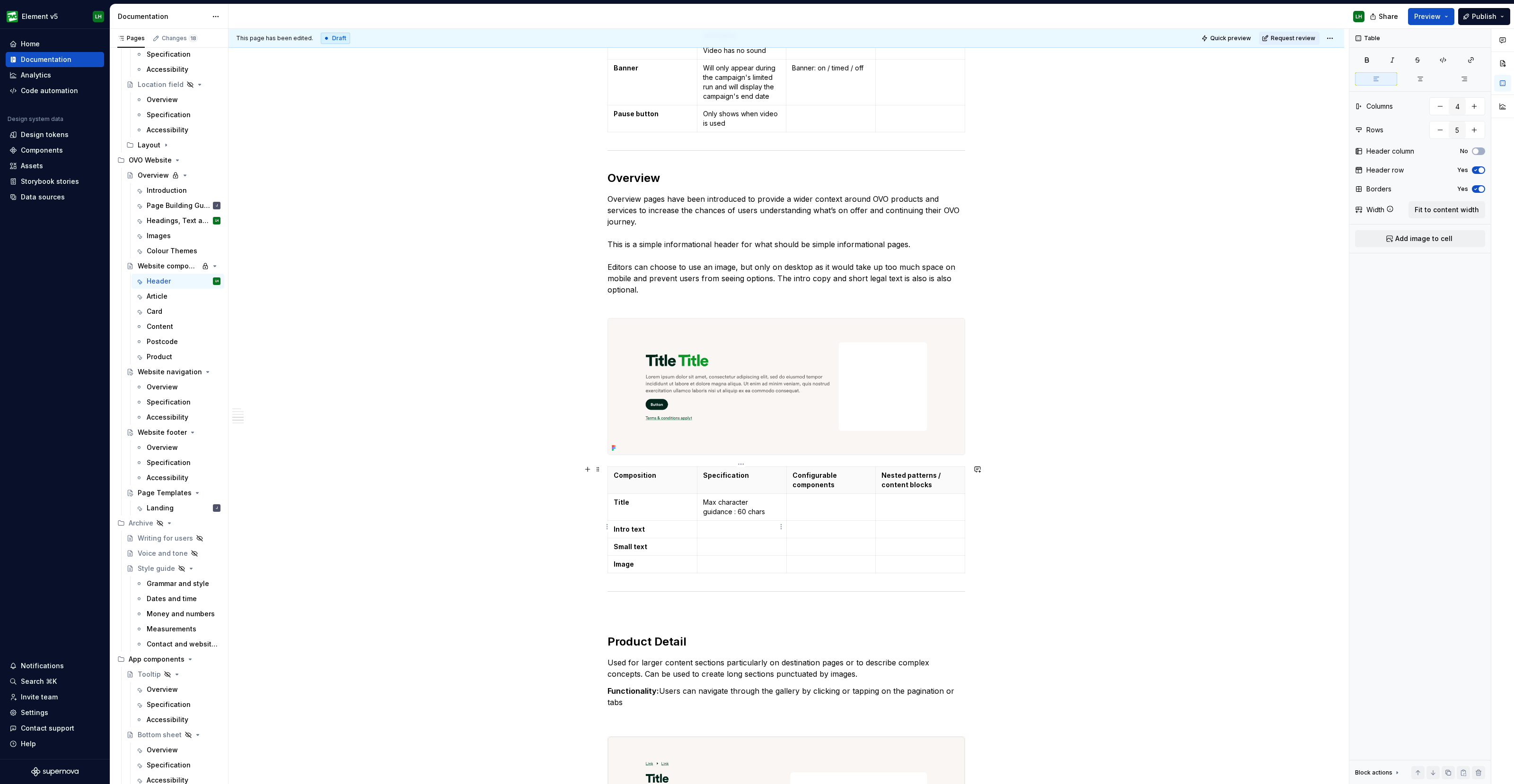
click at [752, 525] on p at bounding box center [741, 529] width 78 height 9
click at [750, 554] on p at bounding box center [741, 556] width 78 height 9
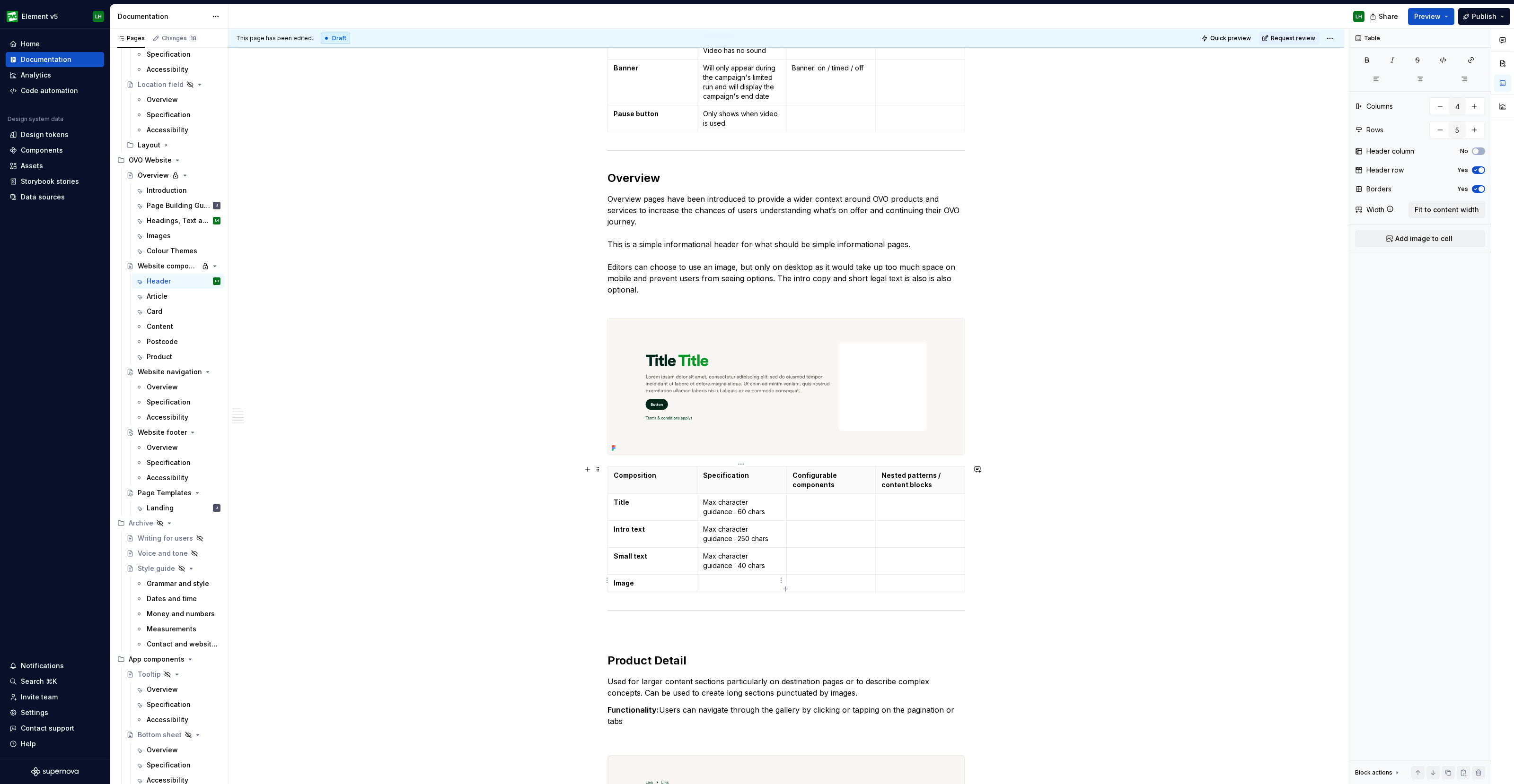
click at [725, 581] on p at bounding box center [741, 583] width 78 height 9
click at [804, 515] on td at bounding box center [831, 507] width 90 height 27
click at [795, 532] on td at bounding box center [831, 534] width 90 height 27
click at [822, 556] on p at bounding box center [831, 556] width 78 height 9
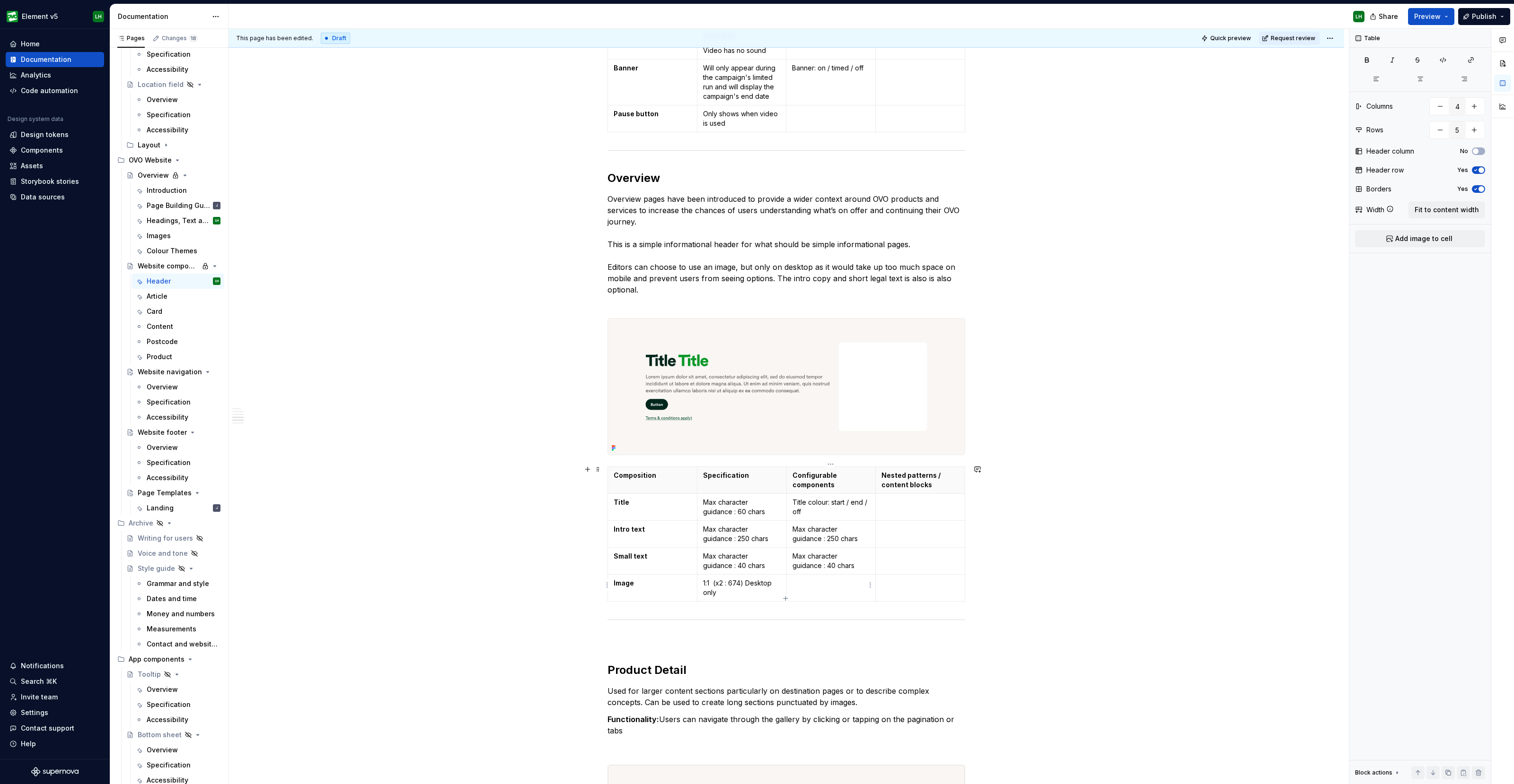
click at [817, 587] on td at bounding box center [831, 588] width 90 height 27
click at [1195, 542] on div "Overview pages have been introduced to provide a wider context around OVO produ…" at bounding box center [786, 29] width 1115 height 3962
click at [587, 149] on button "button" at bounding box center [588, 151] width 14 height 14
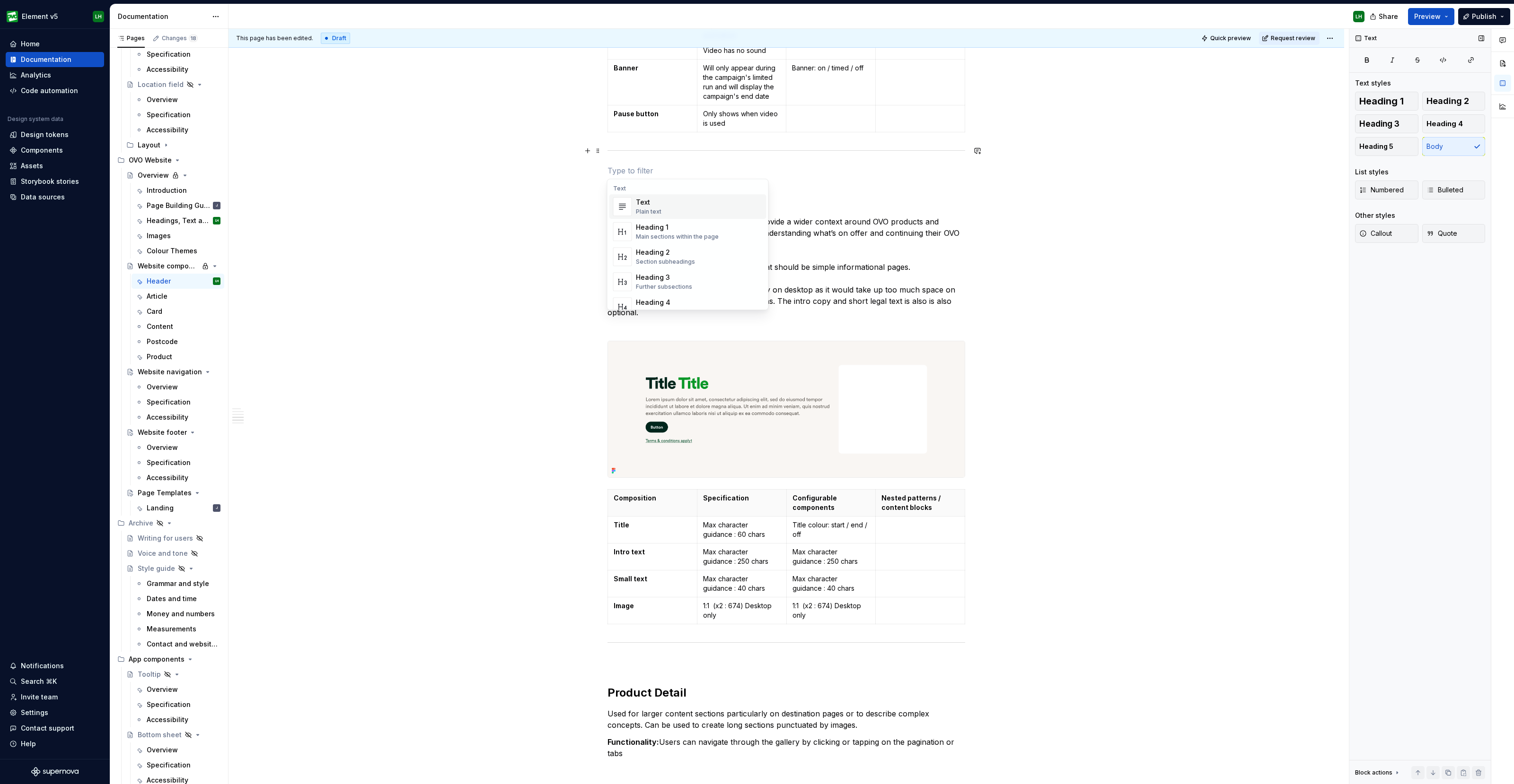
click at [1076, 580] on div "Overview pages have been introduced to provide a wider context around OVO produ…" at bounding box center [786, 40] width 1115 height 3984
click at [1432, 18] on span "Preview" at bounding box center [1426, 16] width 26 height 9
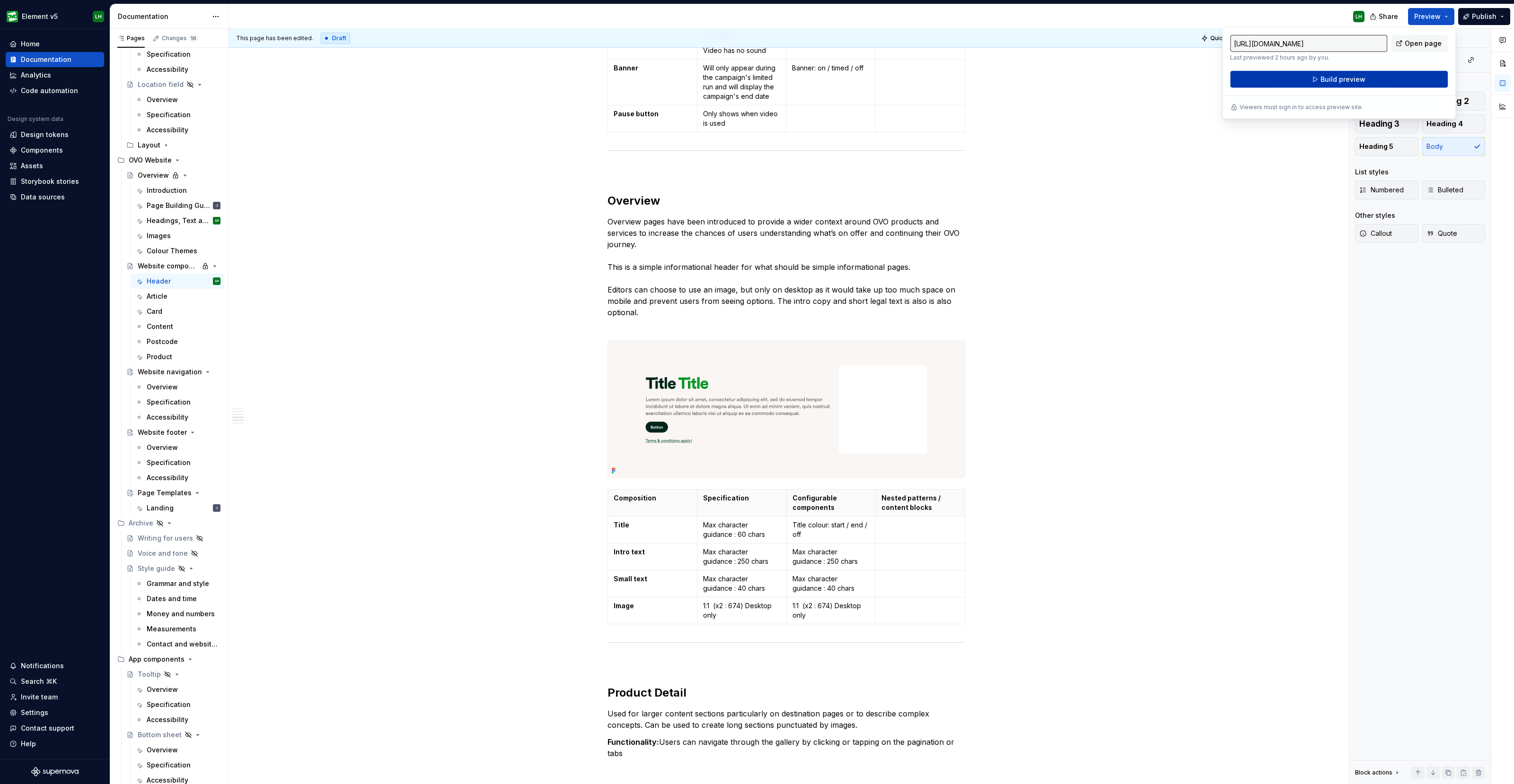
click at [1322, 79] on span "Build preview" at bounding box center [1343, 79] width 45 height 9
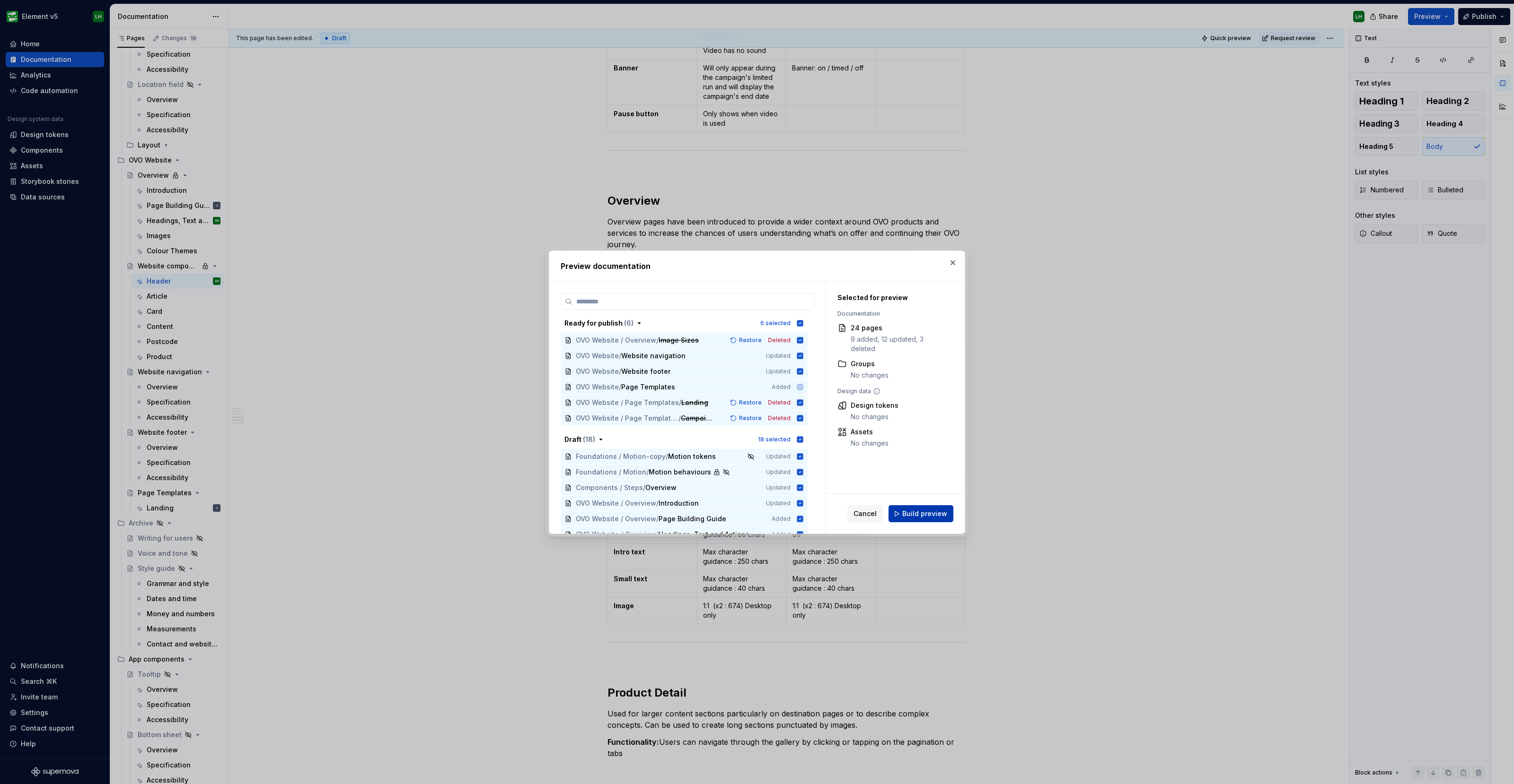
click at [909, 520] on button "Build preview" at bounding box center [920, 514] width 65 height 17
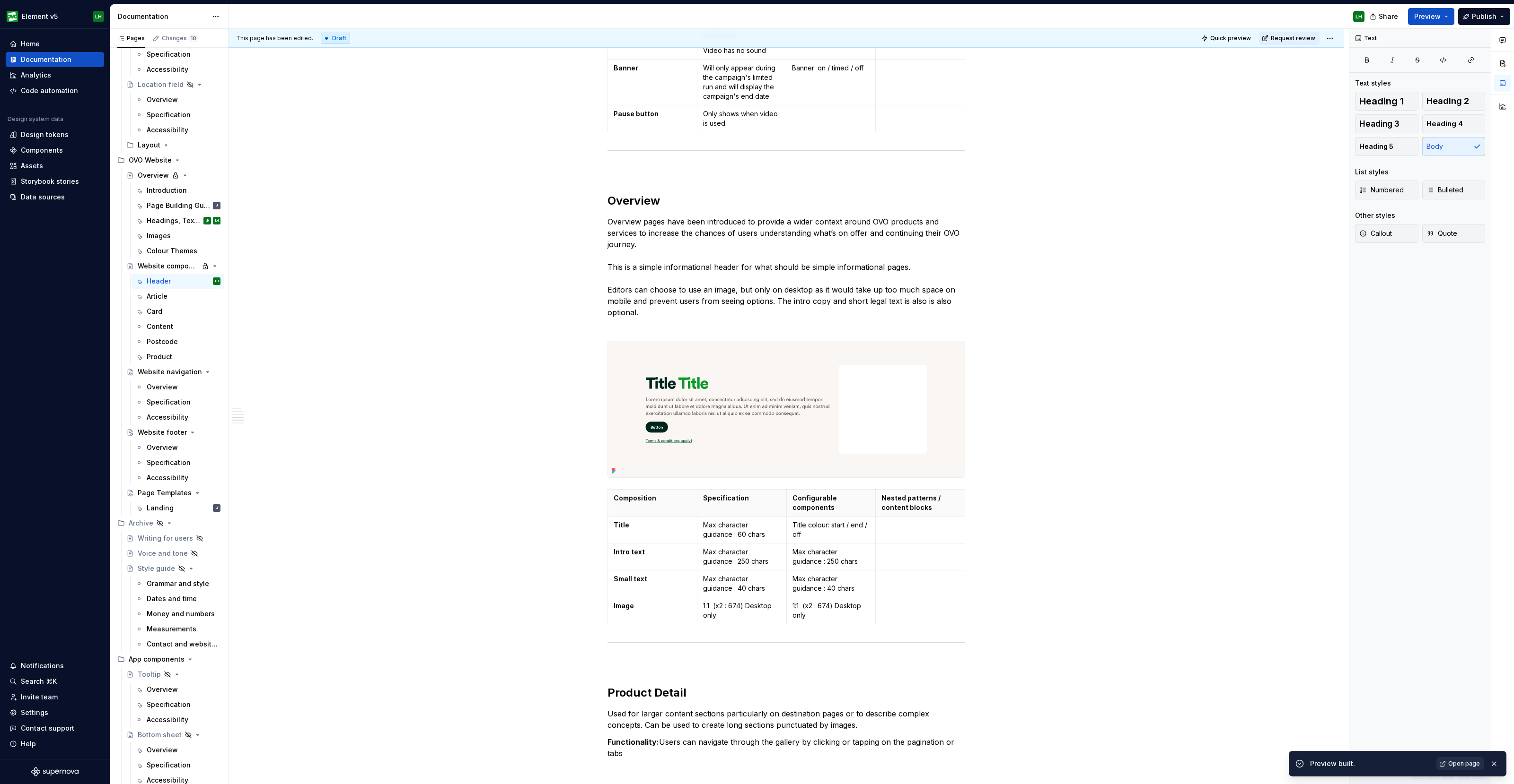
click at [1458, 764] on span "Open page" at bounding box center [1464, 764] width 32 height 8
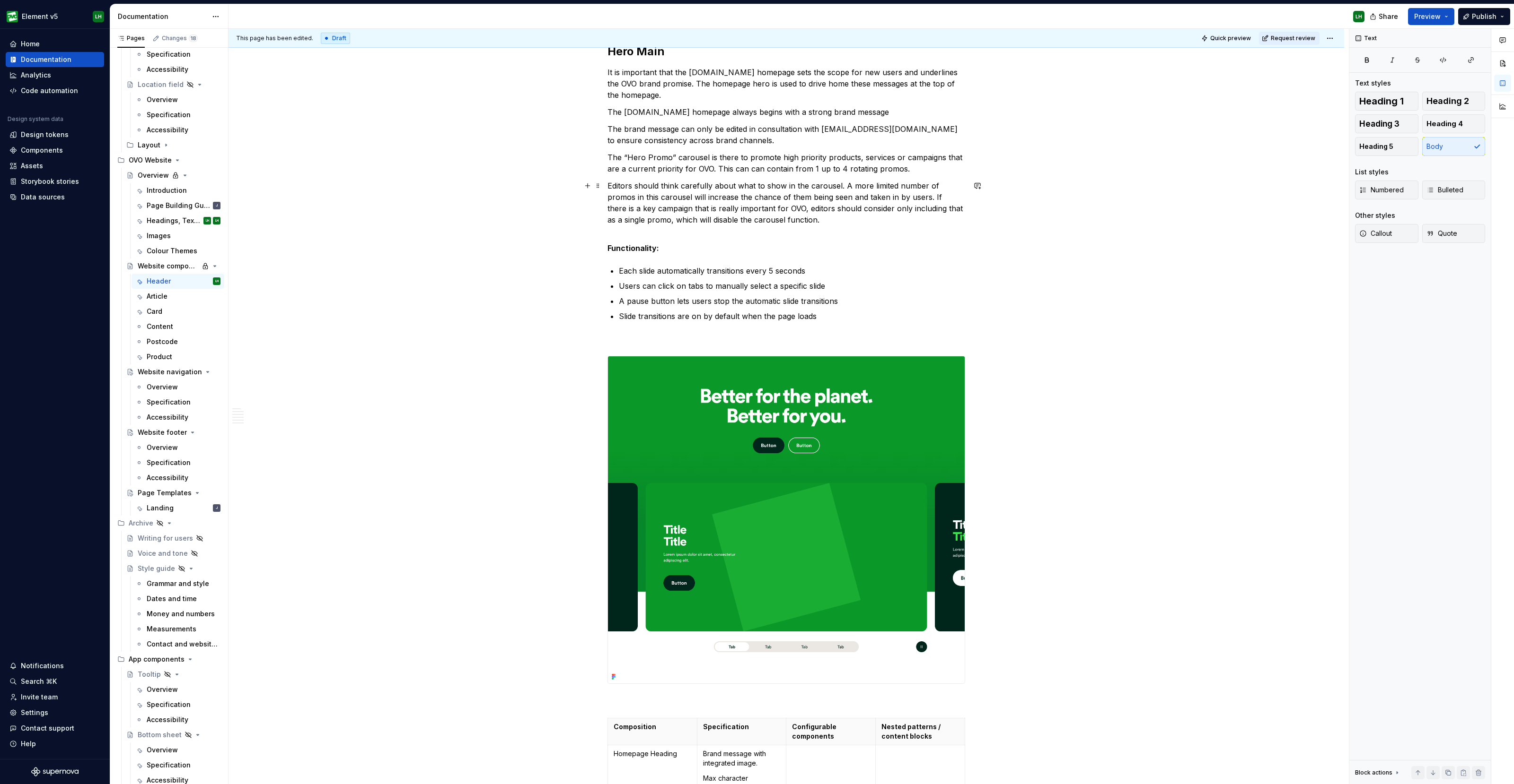
scroll to position [462, 0]
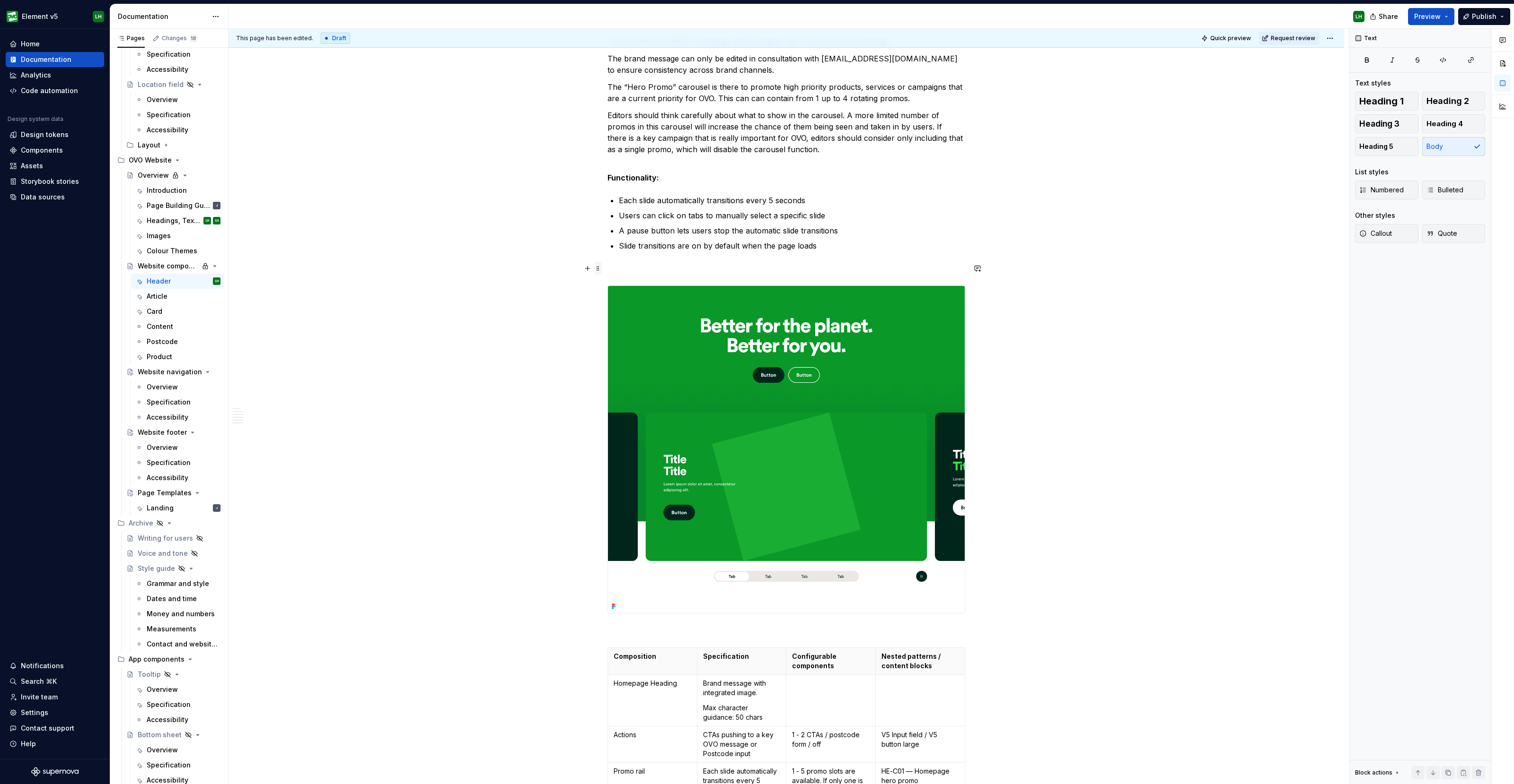
click at [599, 265] on span at bounding box center [598, 268] width 8 height 14
click at [629, 353] on div "Delete" at bounding box center [642, 351] width 62 height 9
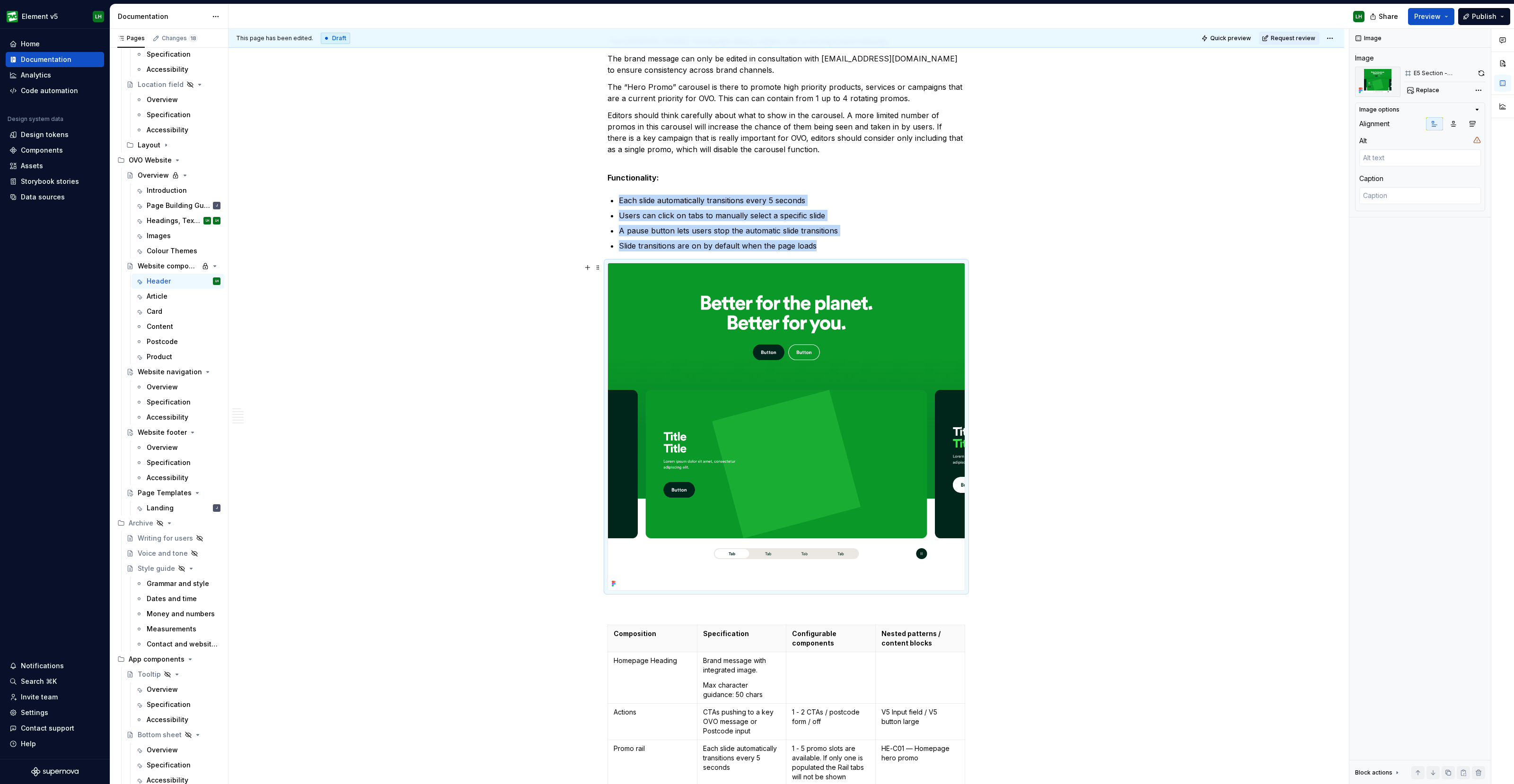
scroll to position [580, 0]
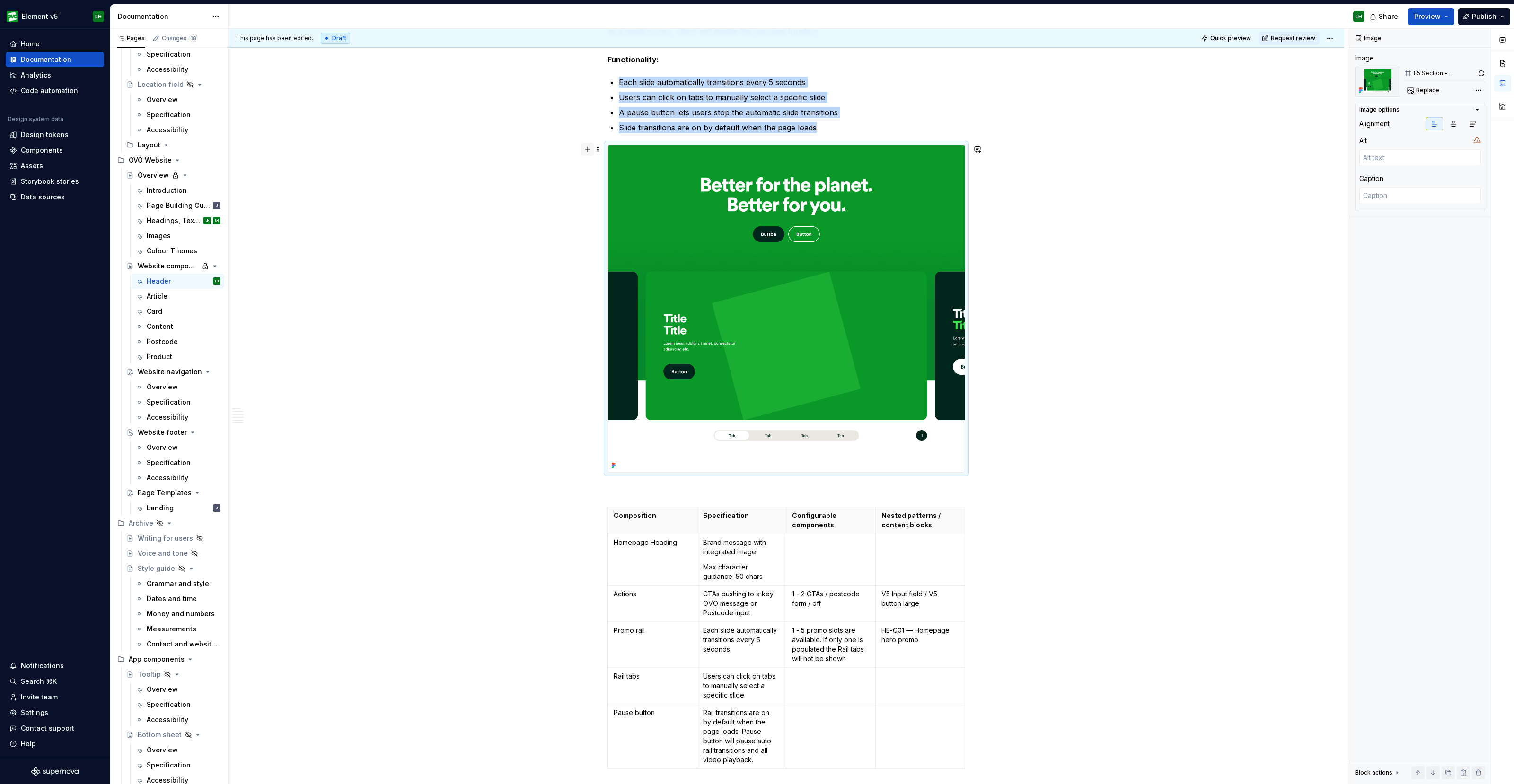
click at [586, 152] on button "button" at bounding box center [588, 149] width 14 height 14
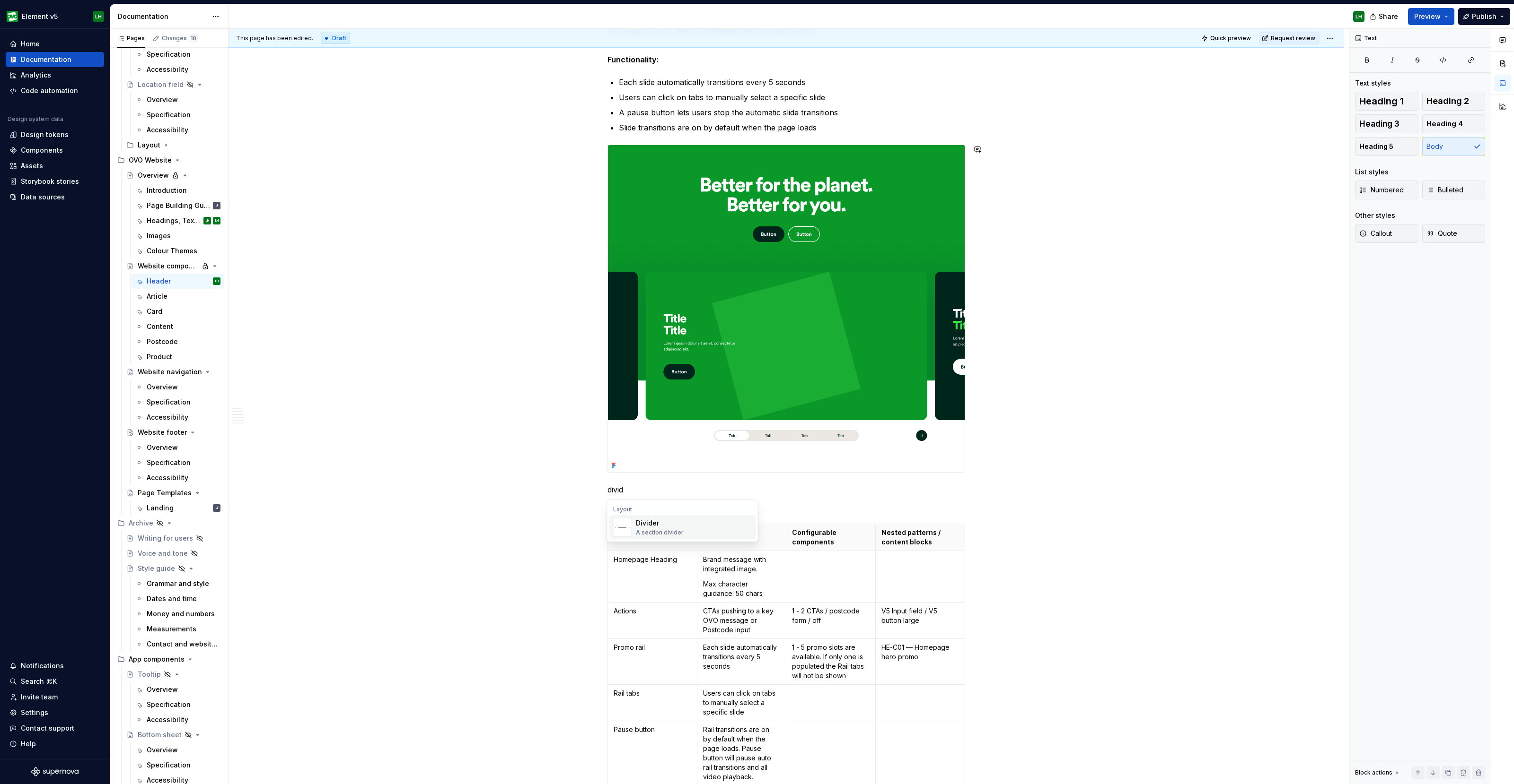
click at [698, 531] on div "Divider A section divider" at bounding box center [694, 527] width 117 height 19
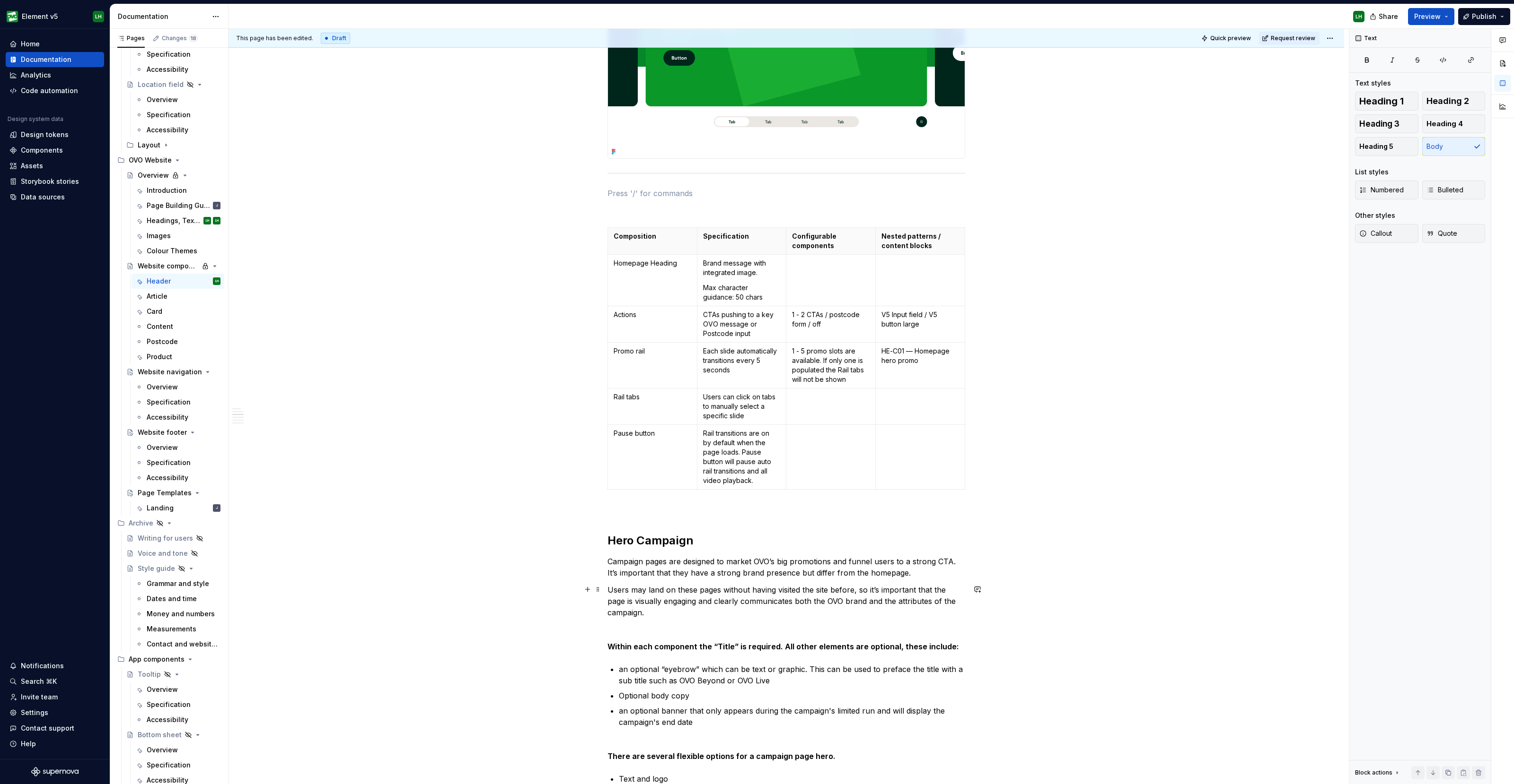
scroll to position [816, 0]
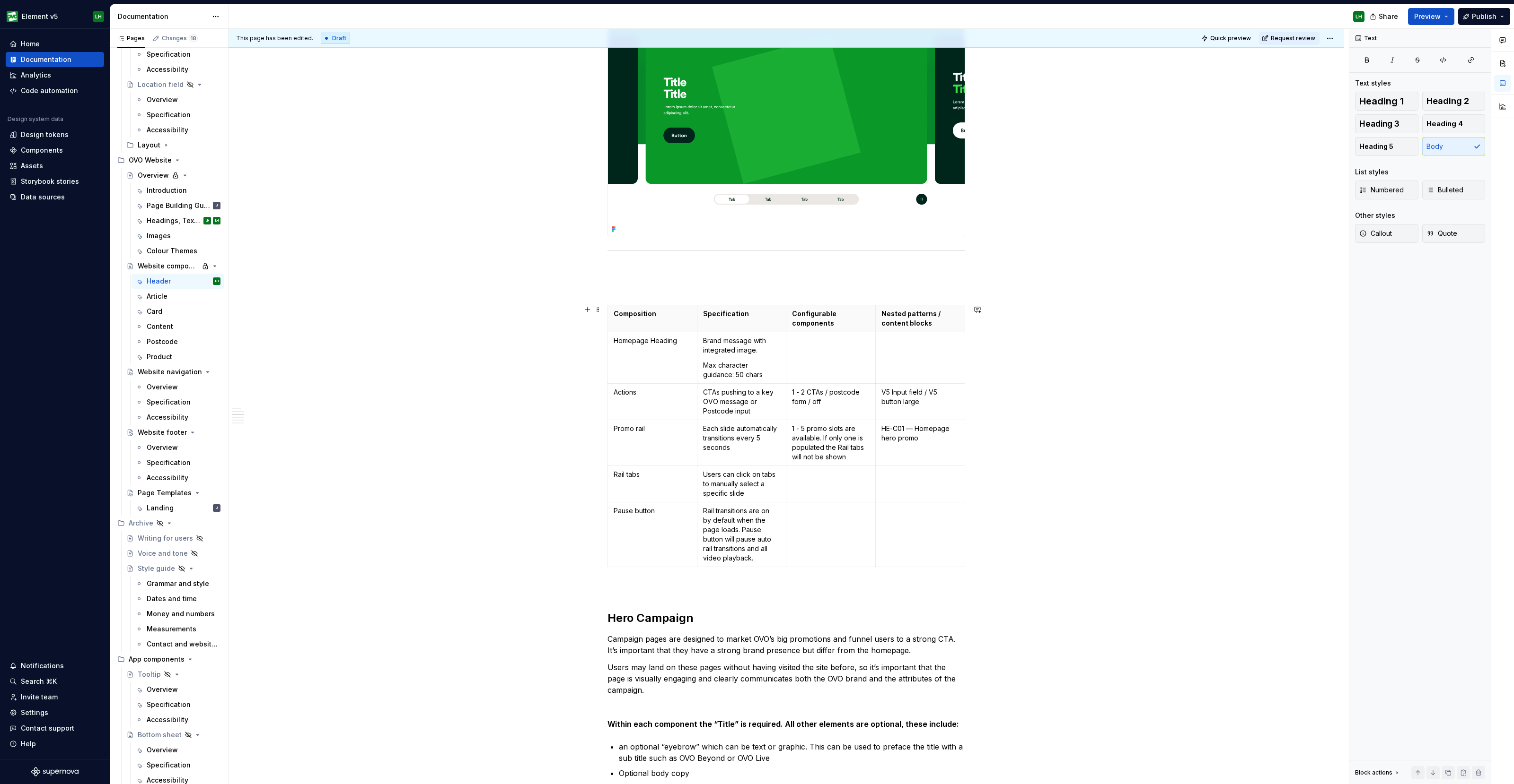
drag, startPoint x: 599, startPoint y: 253, endPoint x: 575, endPoint y: 278, distance: 34.7
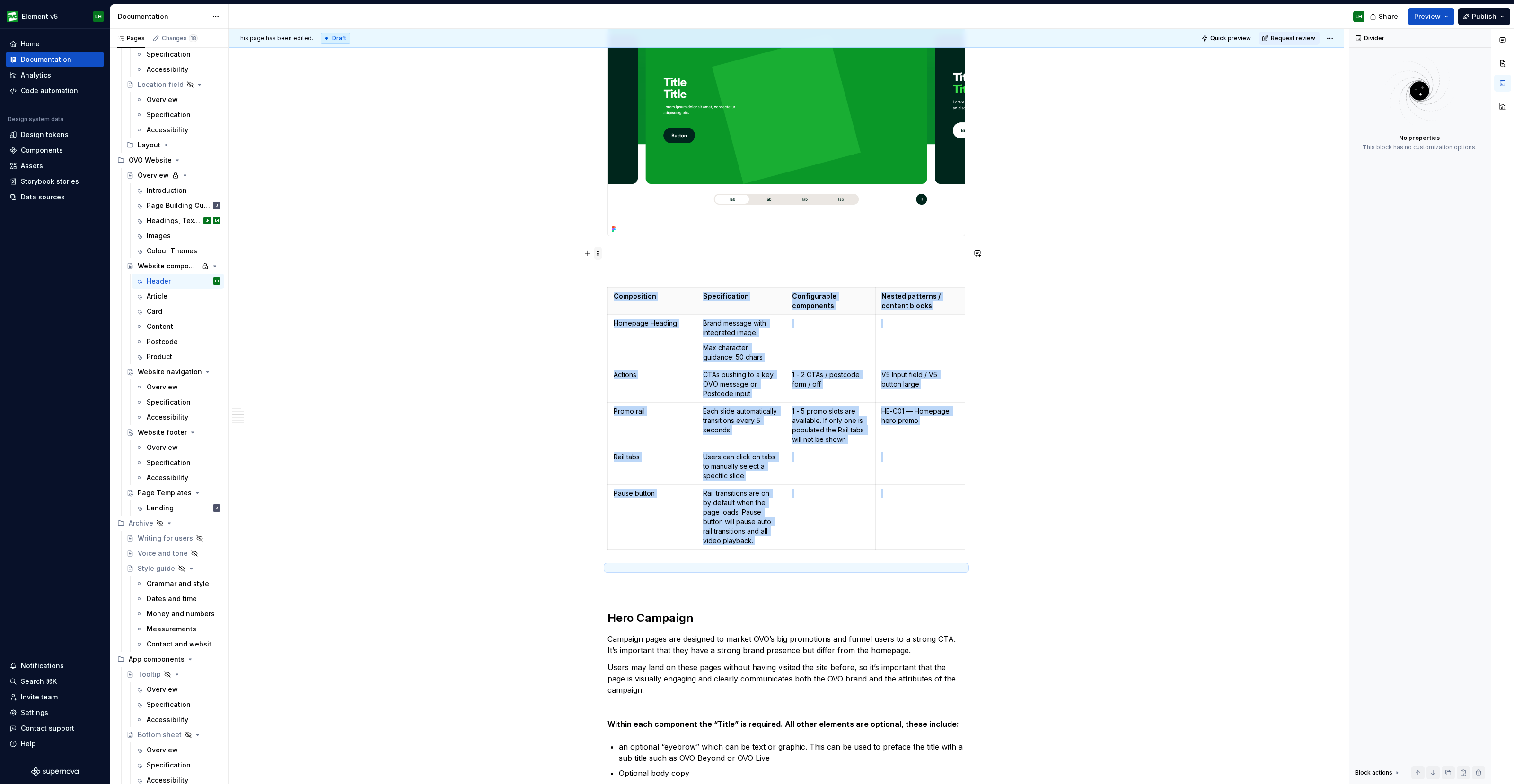
click at [595, 251] on span at bounding box center [598, 253] width 8 height 14
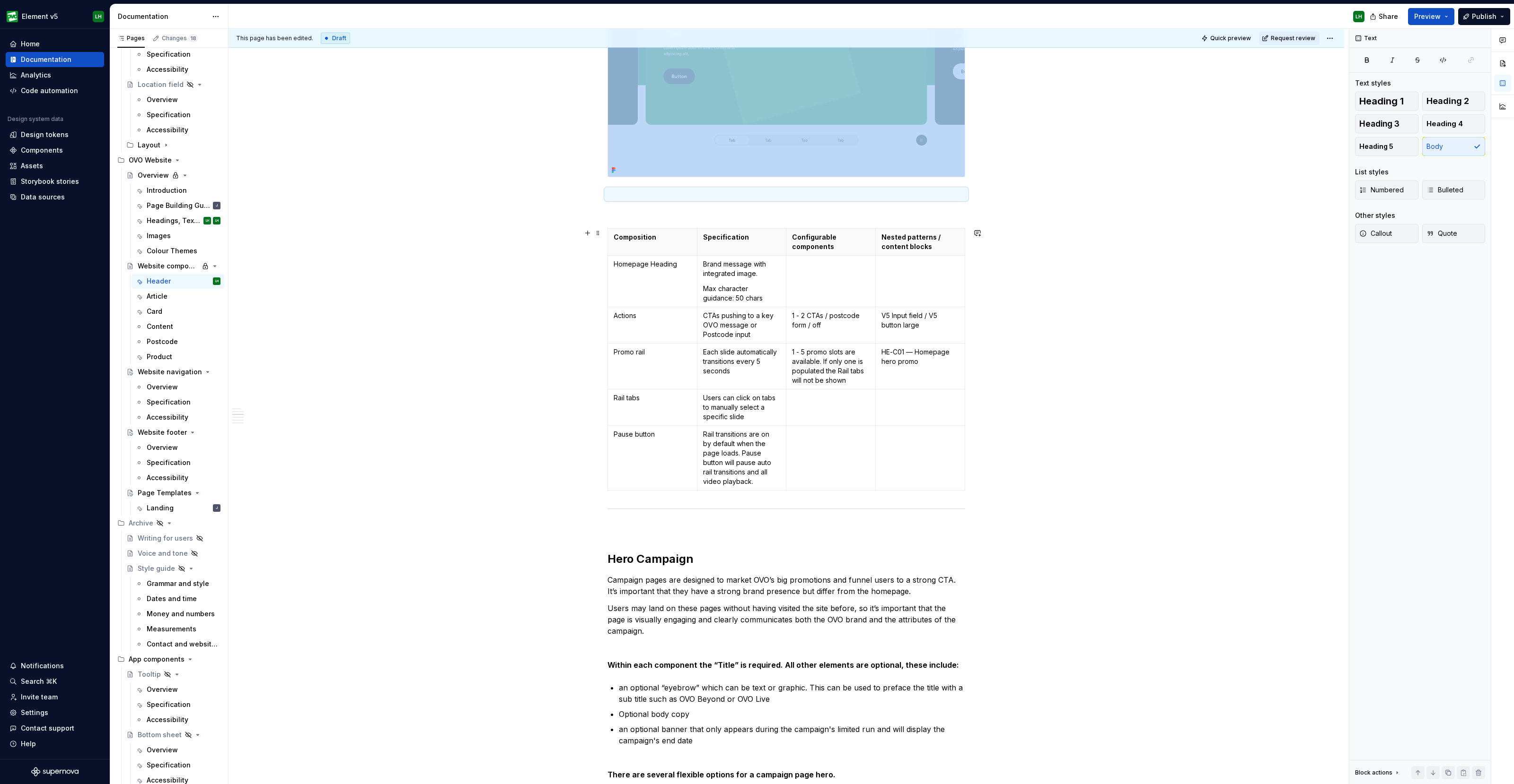
scroll to position [698, 0]
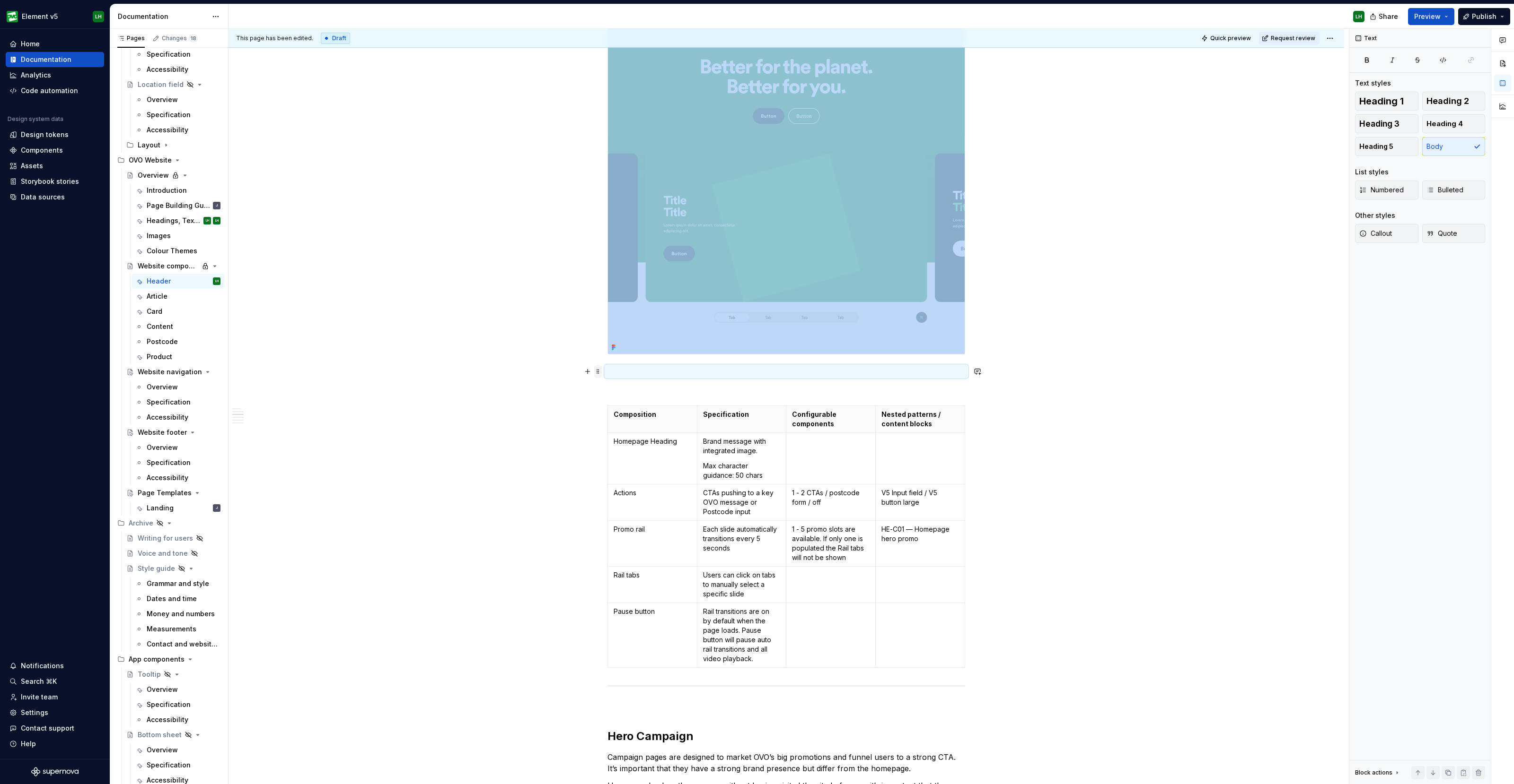
click at [600, 370] on span at bounding box center [598, 371] width 8 height 14
click at [620, 448] on div "Delete" at bounding box center [636, 455] width 80 height 15
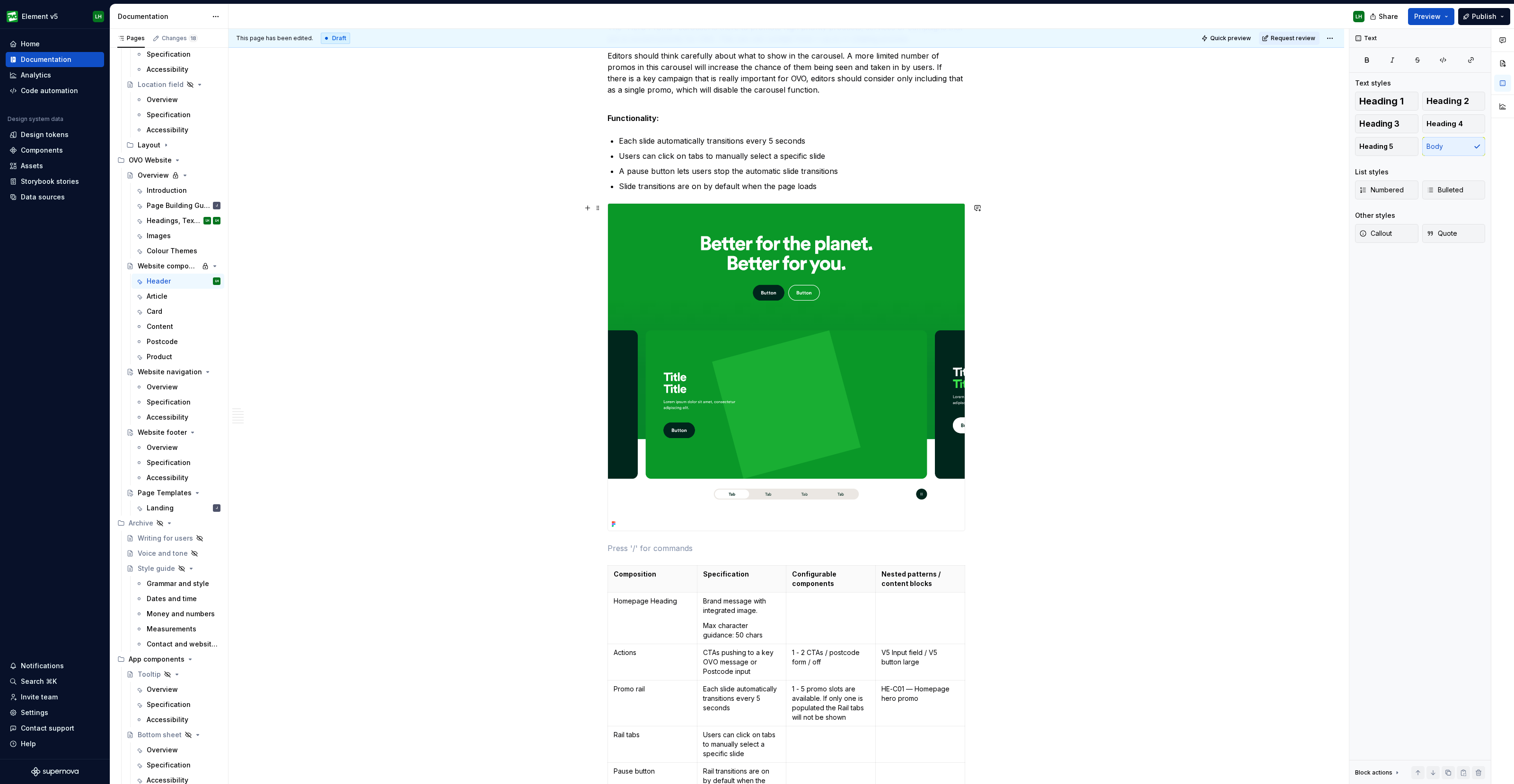
scroll to position [521, 0]
click at [590, 190] on button "button" at bounding box center [588, 187] width 14 height 14
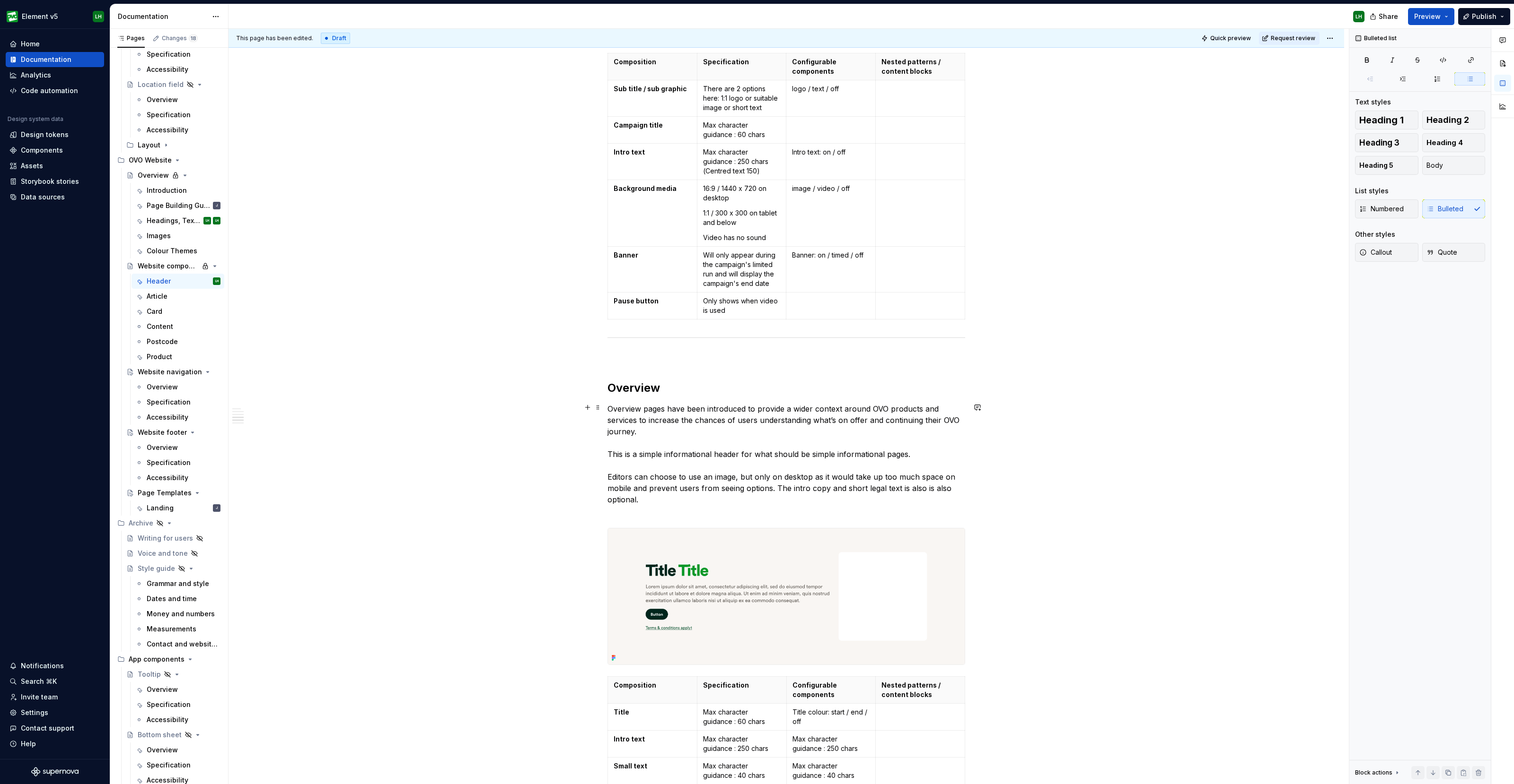
scroll to position [2235, 0]
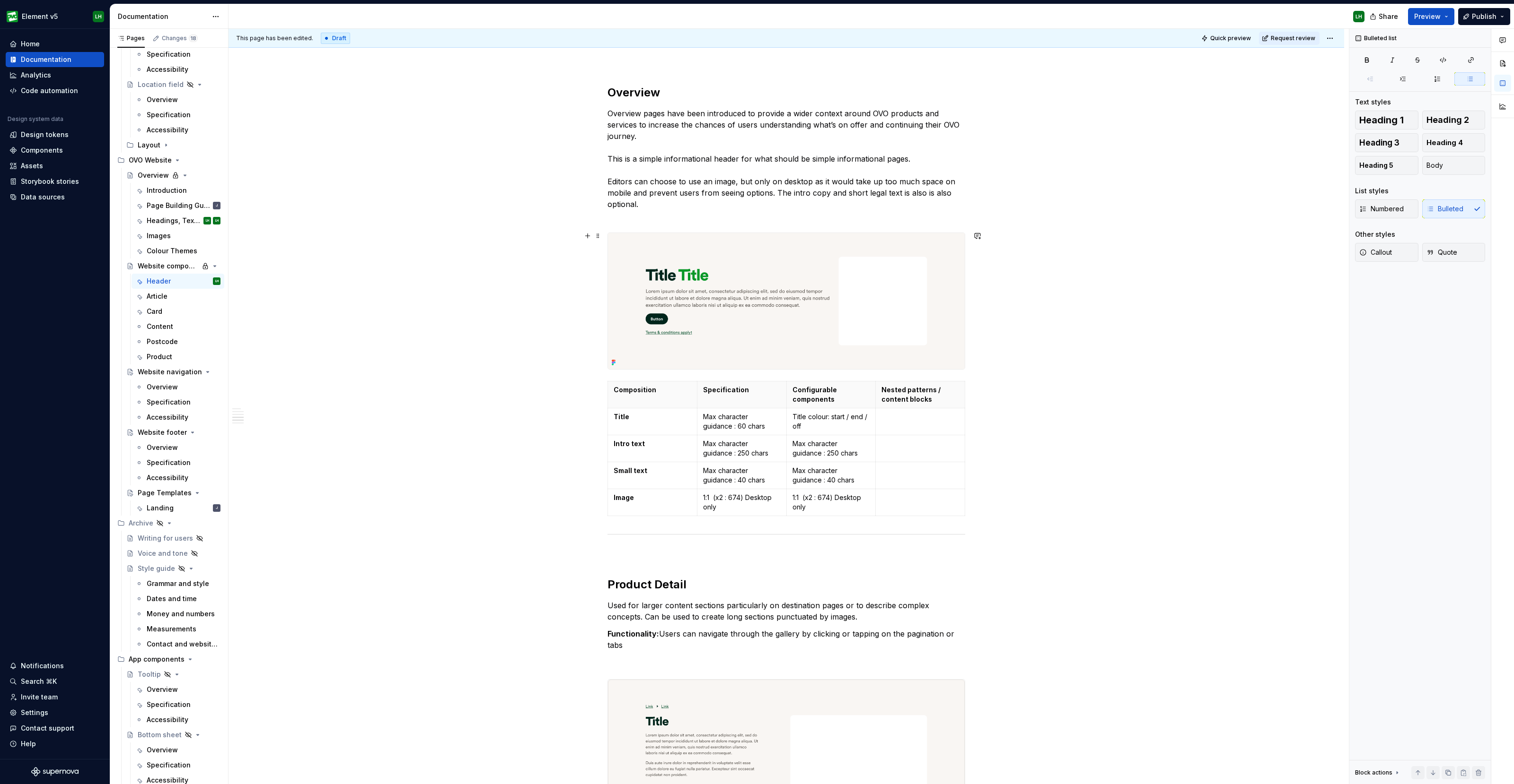
click at [586, 233] on button "button" at bounding box center [588, 236] width 14 height 14
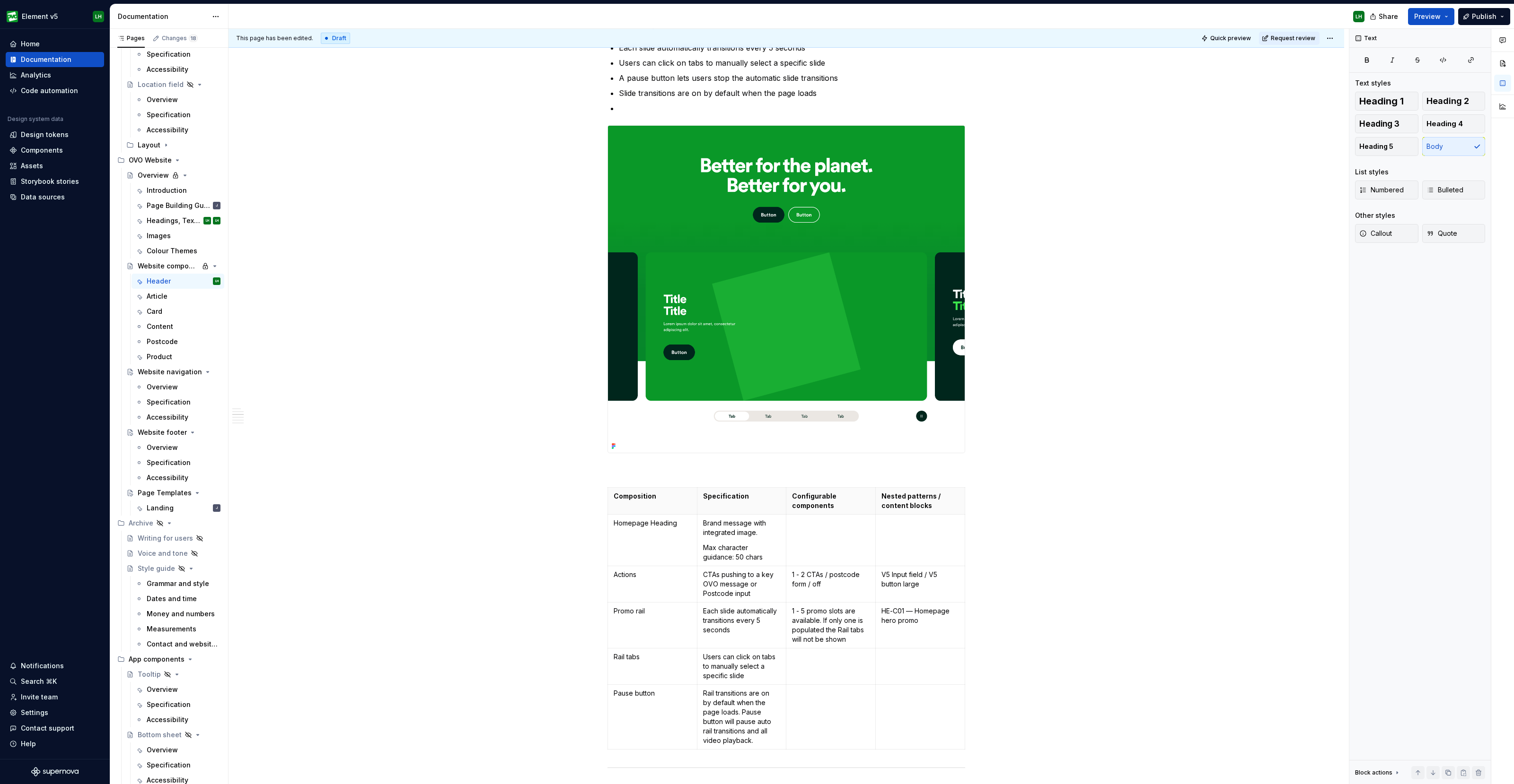
scroll to position [0, 0]
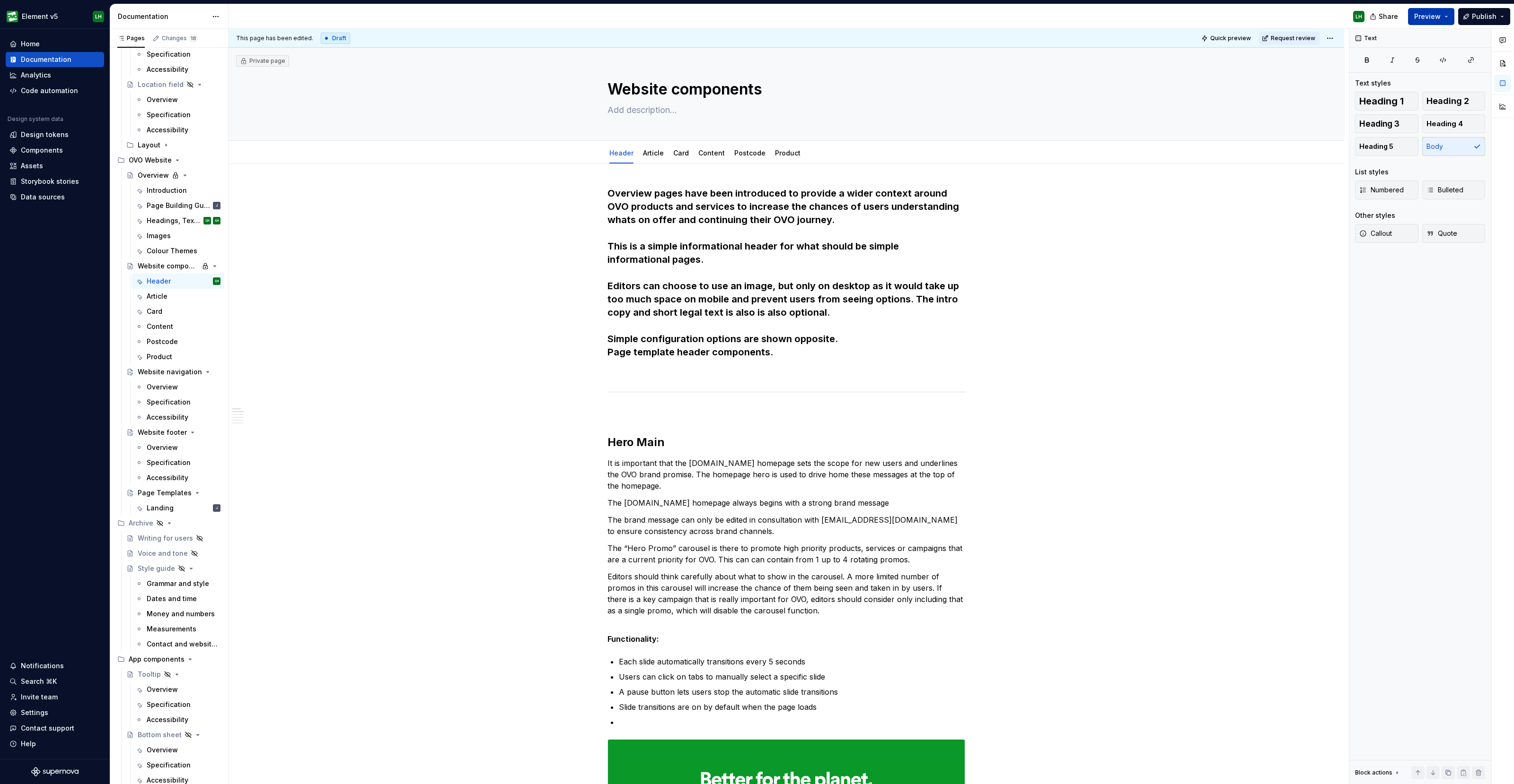
click at [1419, 17] on span "Preview" at bounding box center [1426, 16] width 26 height 9
click at [1329, 72] on button "Build preview" at bounding box center [1339, 79] width 218 height 17
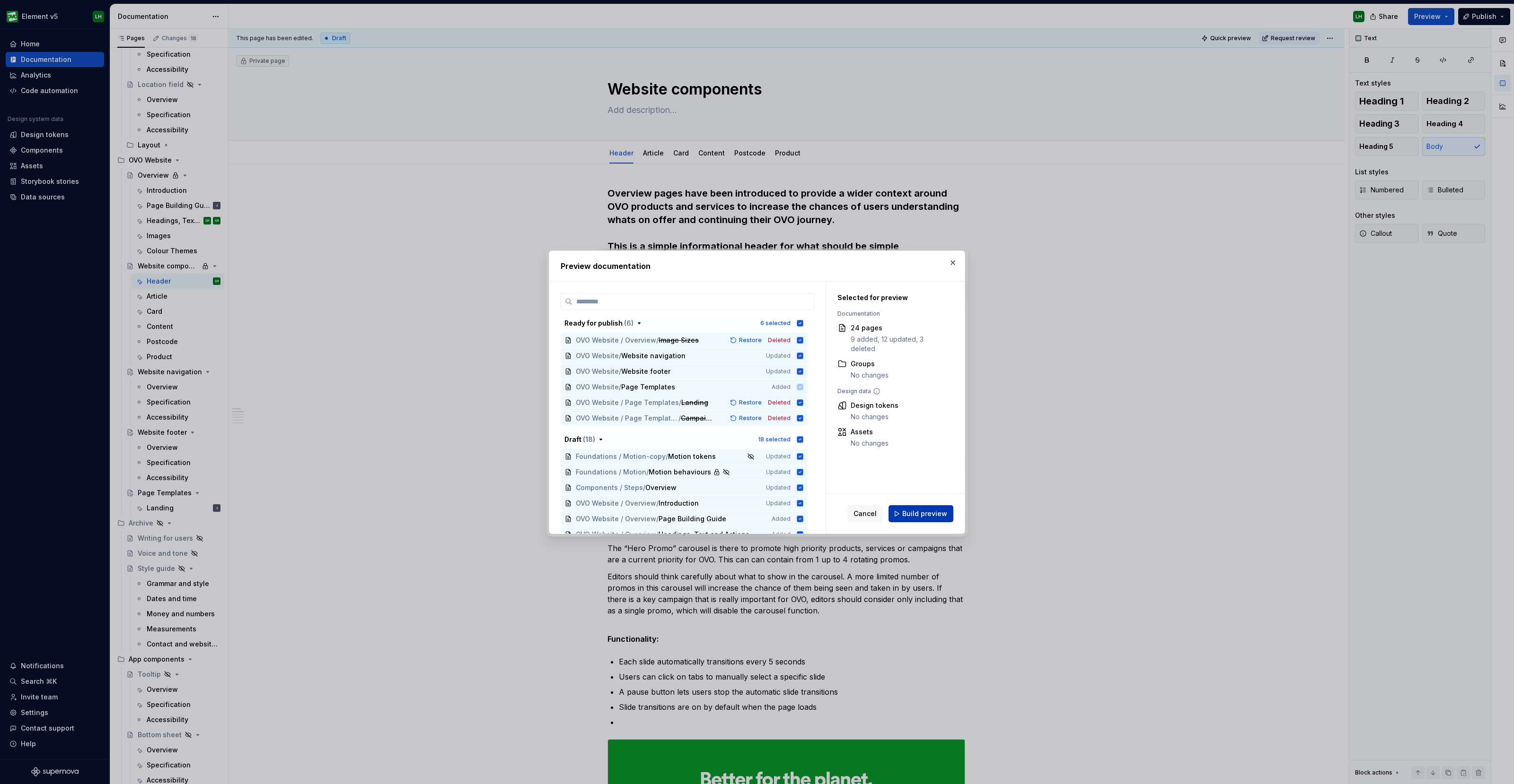
click at [918, 513] on span "Build preview" at bounding box center [924, 513] width 45 height 9
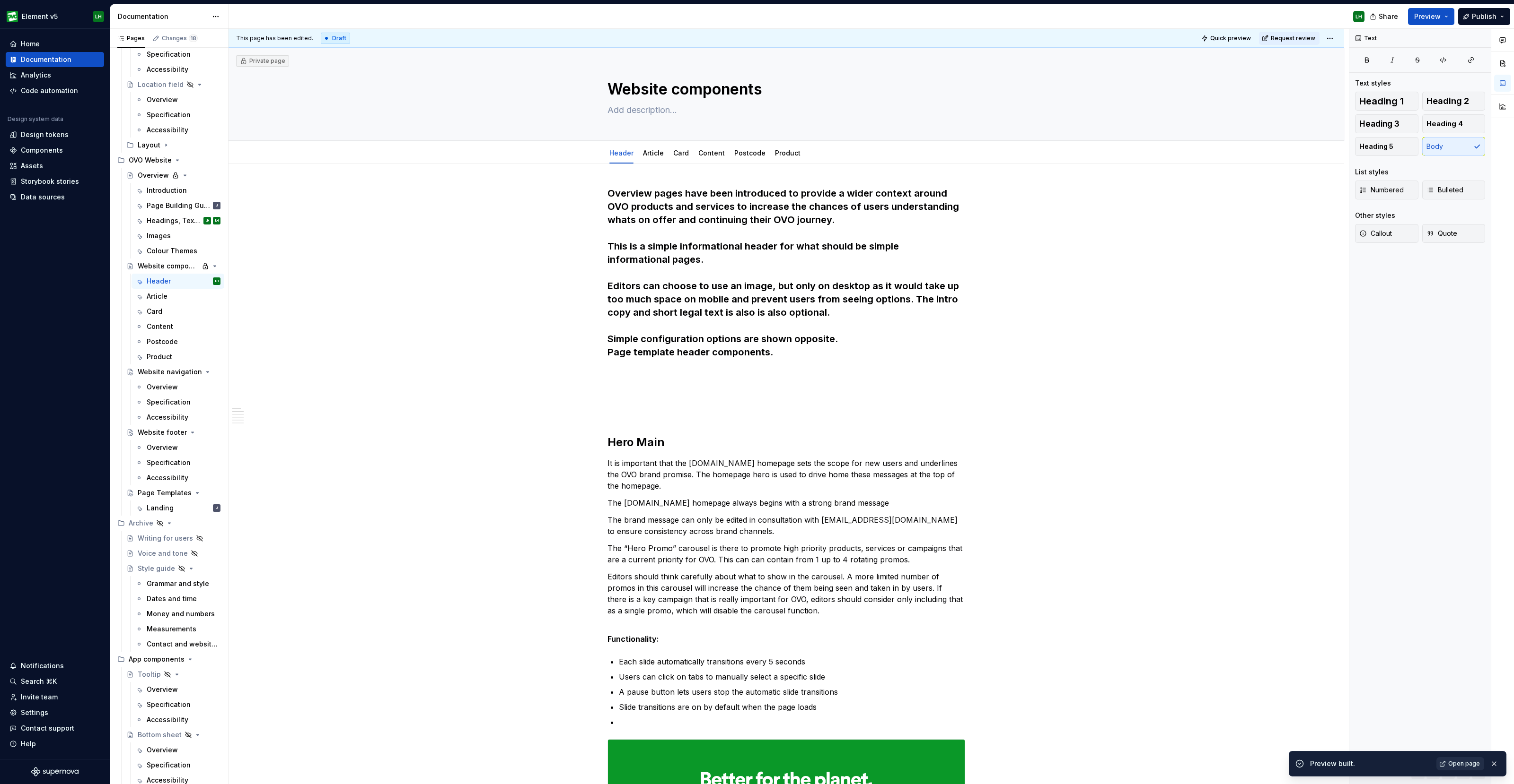
click at [1465, 768] on link "Open page" at bounding box center [1460, 764] width 48 height 14
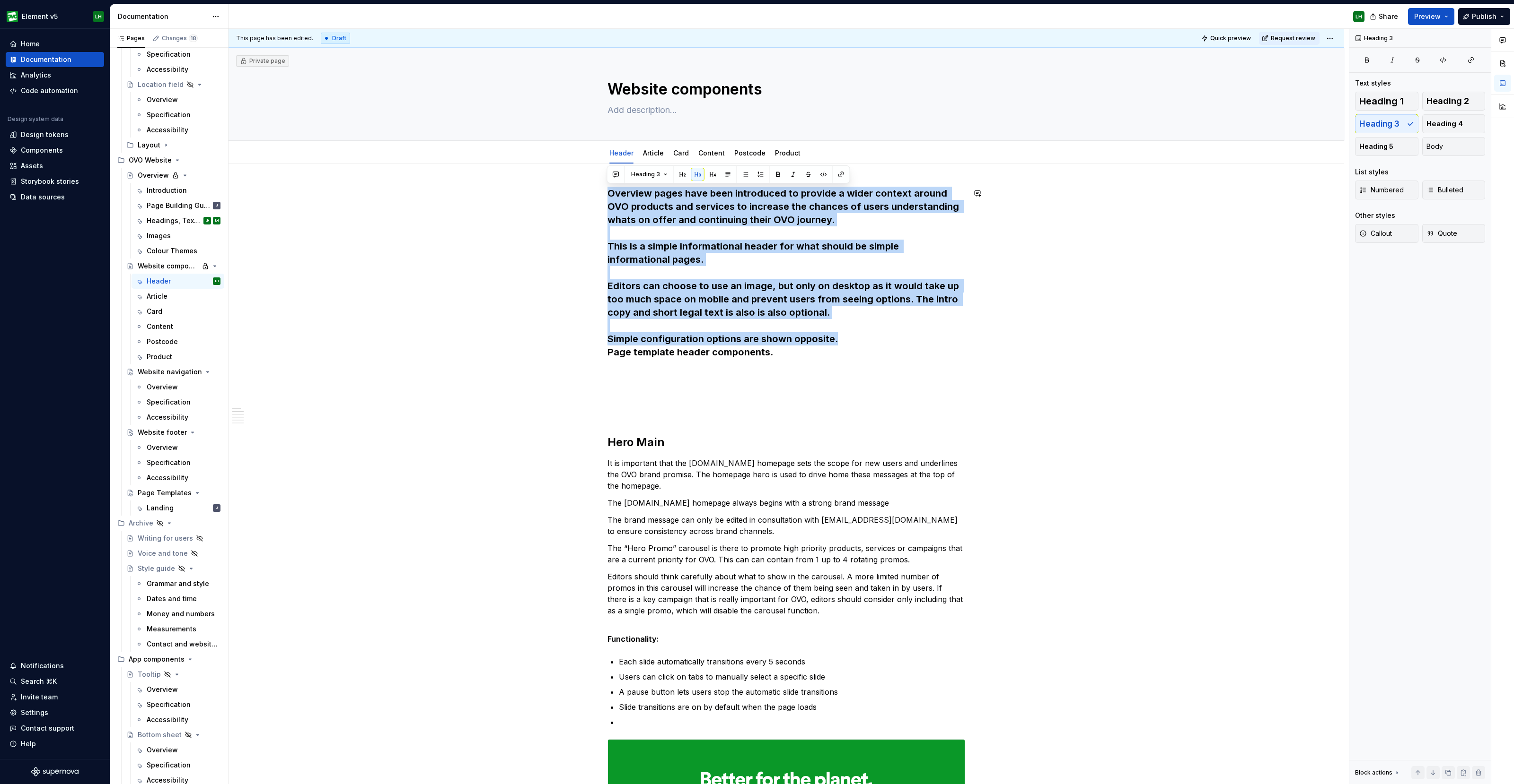
drag, startPoint x: 845, startPoint y: 339, endPoint x: 581, endPoint y: 178, distance: 309.2
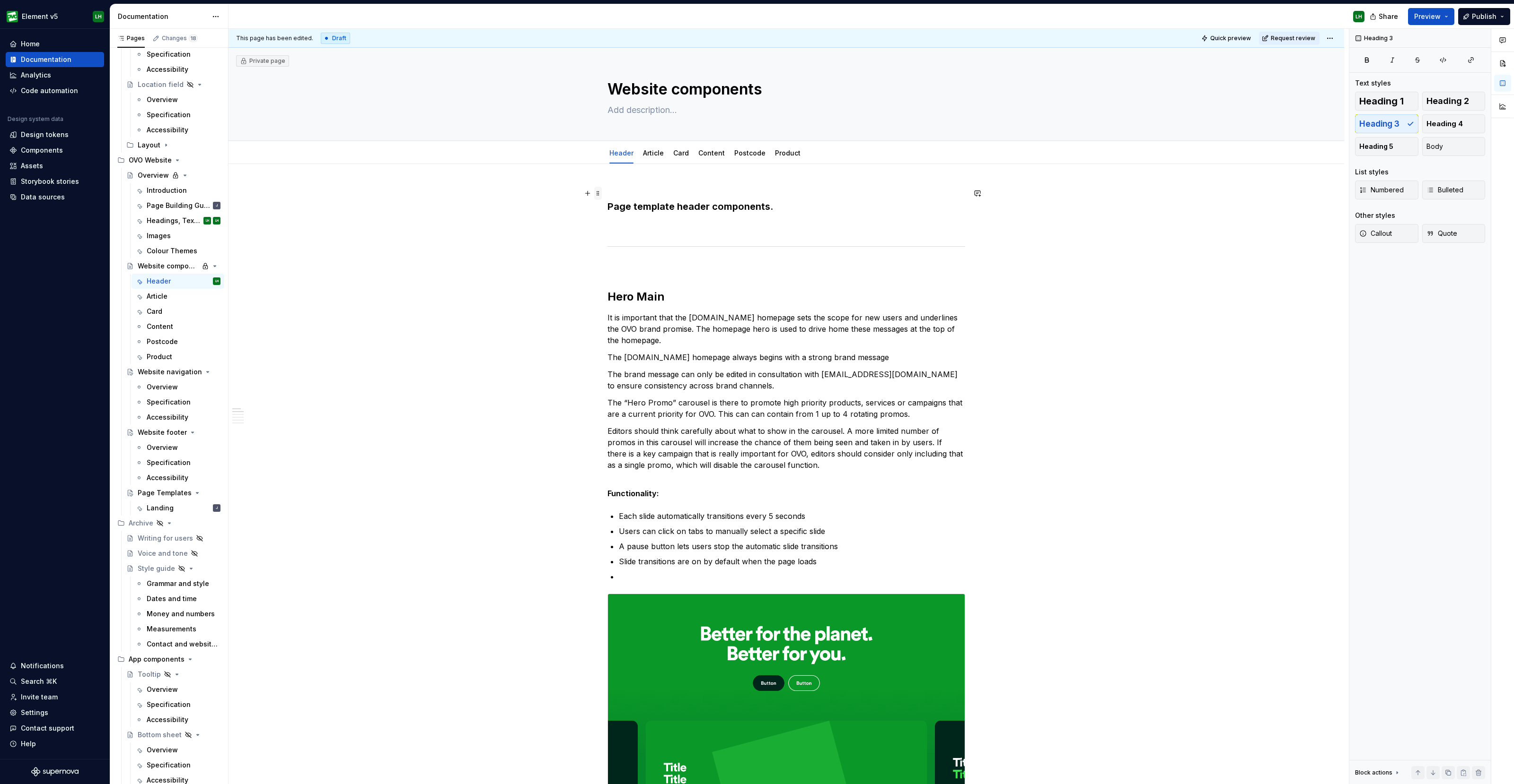
click at [596, 187] on span at bounding box center [598, 193] width 8 height 14
click at [596, 225] on span at bounding box center [598, 226] width 8 height 14
click at [619, 307] on div "Delete" at bounding box center [642, 309] width 62 height 9
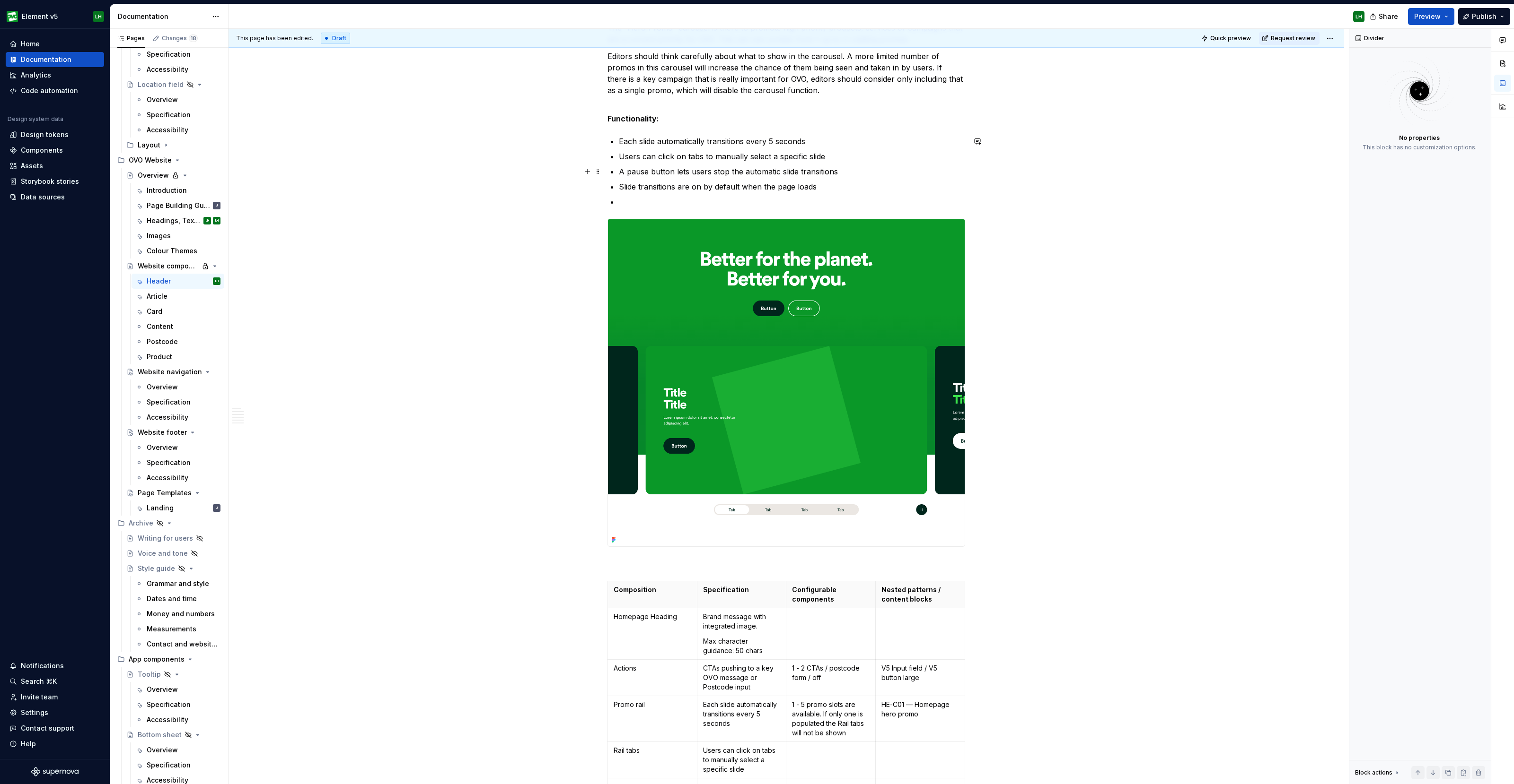
scroll to position [354, 0]
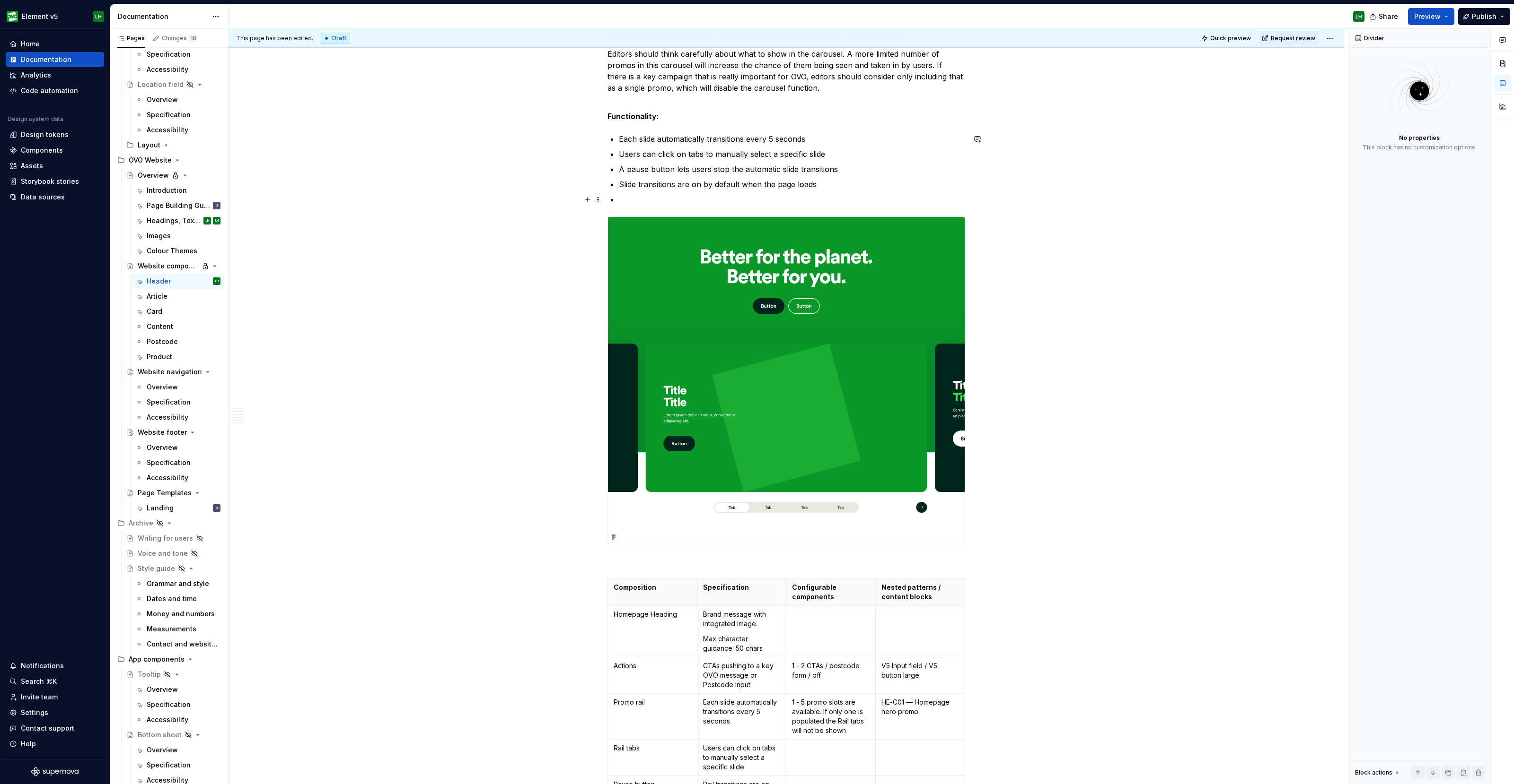
click at [627, 195] on p at bounding box center [792, 199] width 346 height 11
click at [1439, 169] on span "Body" at bounding box center [1435, 165] width 17 height 9
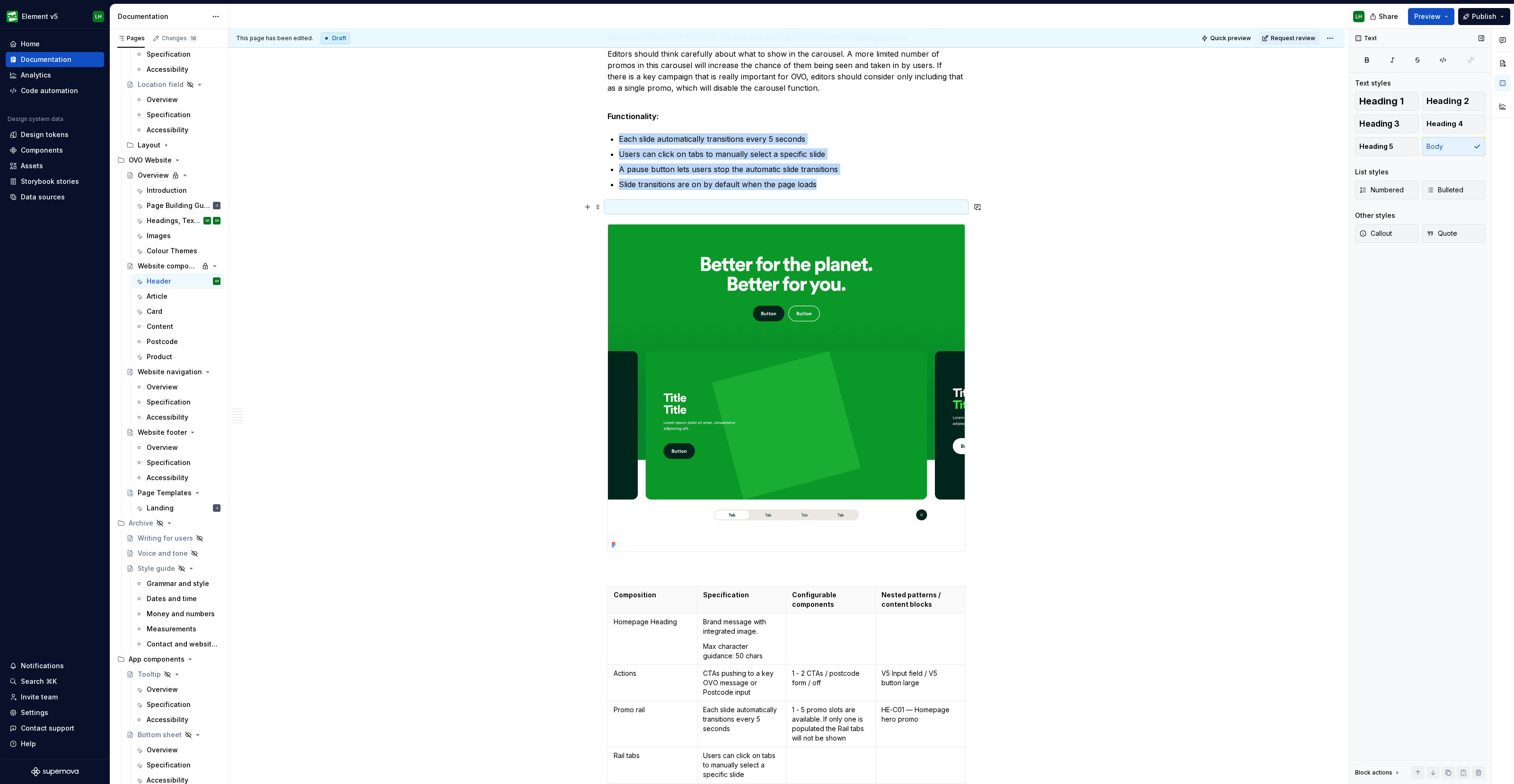
click at [801, 202] on p at bounding box center [786, 207] width 358 height 11
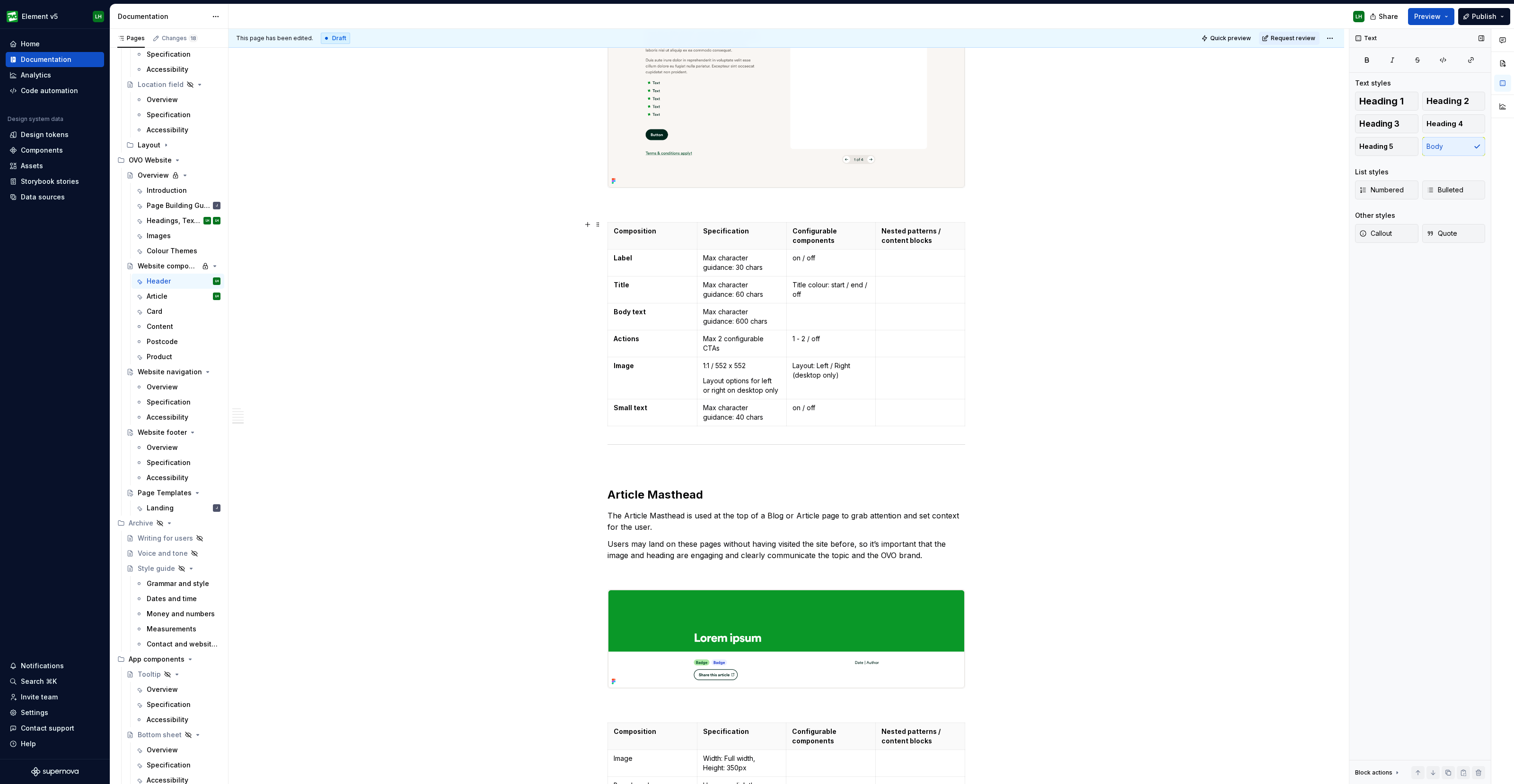
scroll to position [2818, 0]
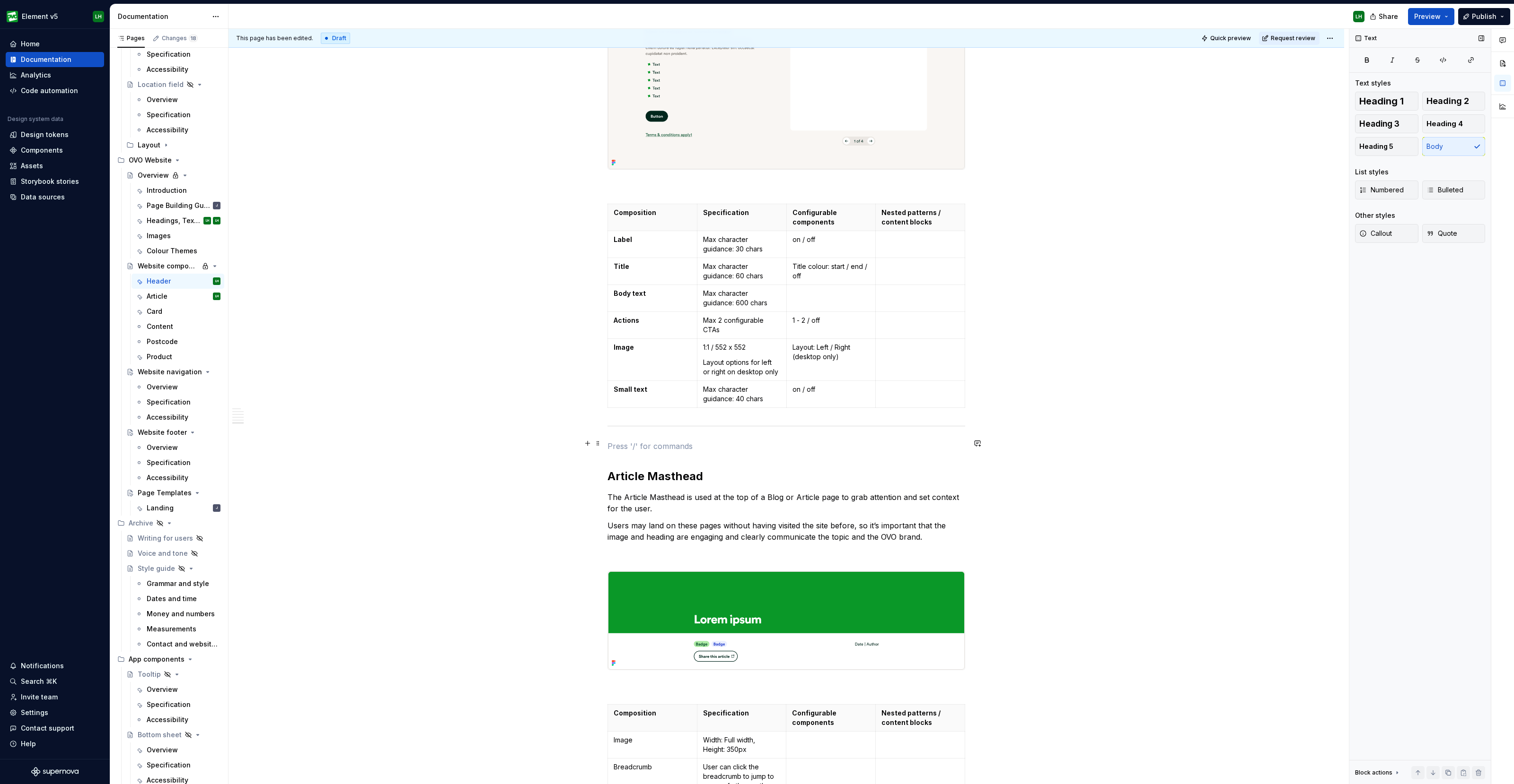
click at [624, 441] on p at bounding box center [786, 446] width 358 height 11
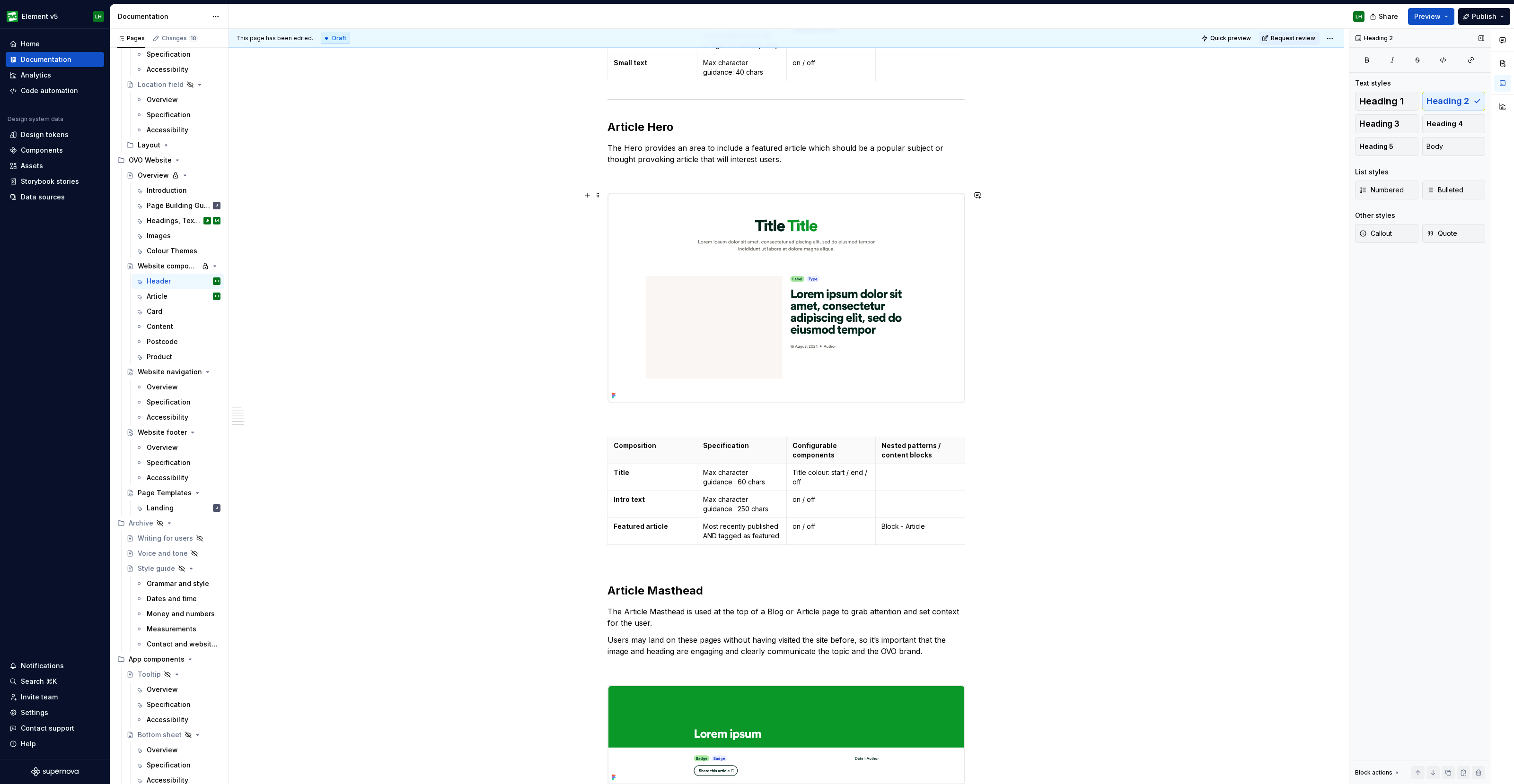
scroll to position [3231, 0]
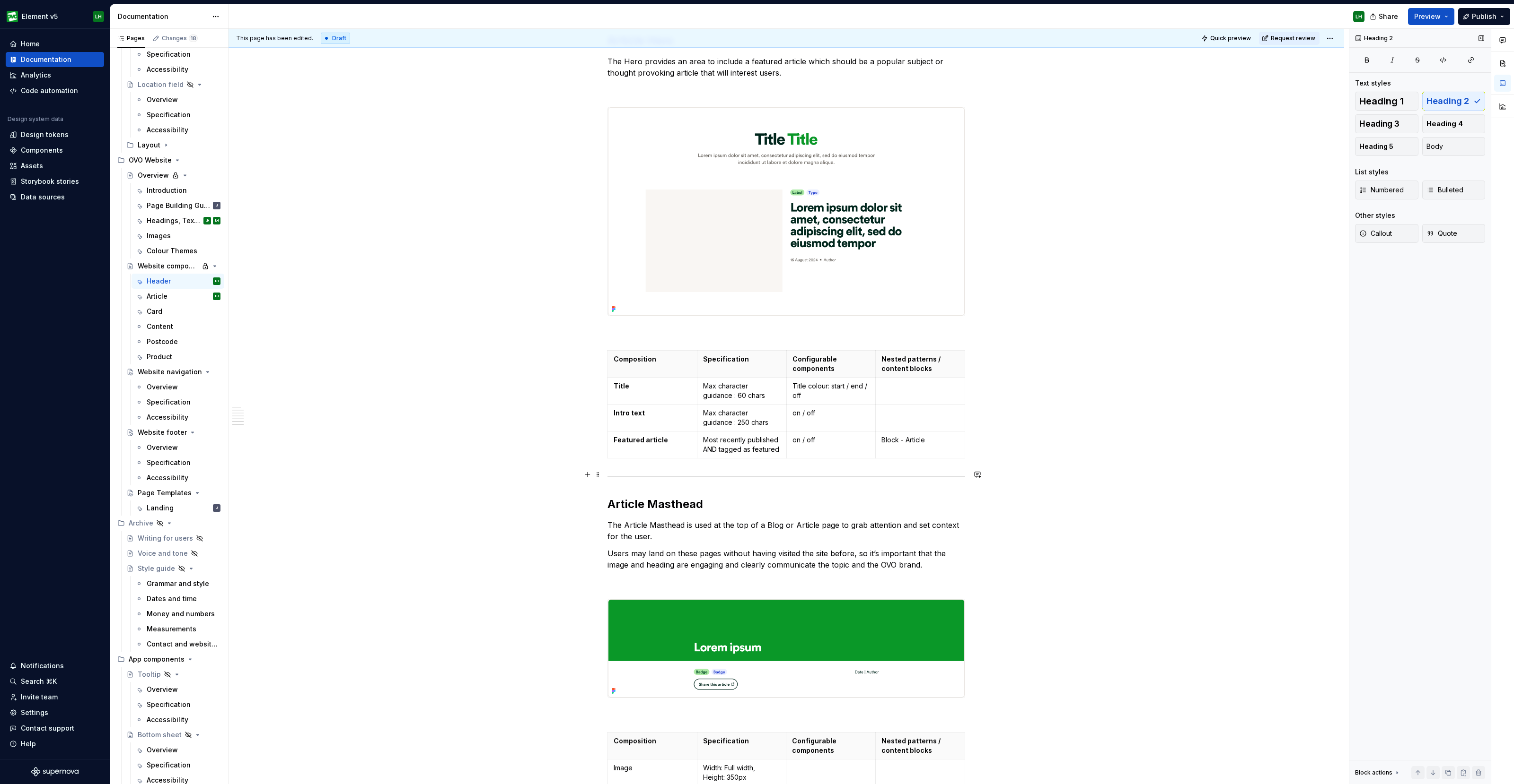
click at [585, 471] on button "button" at bounding box center [588, 475] width 14 height 14
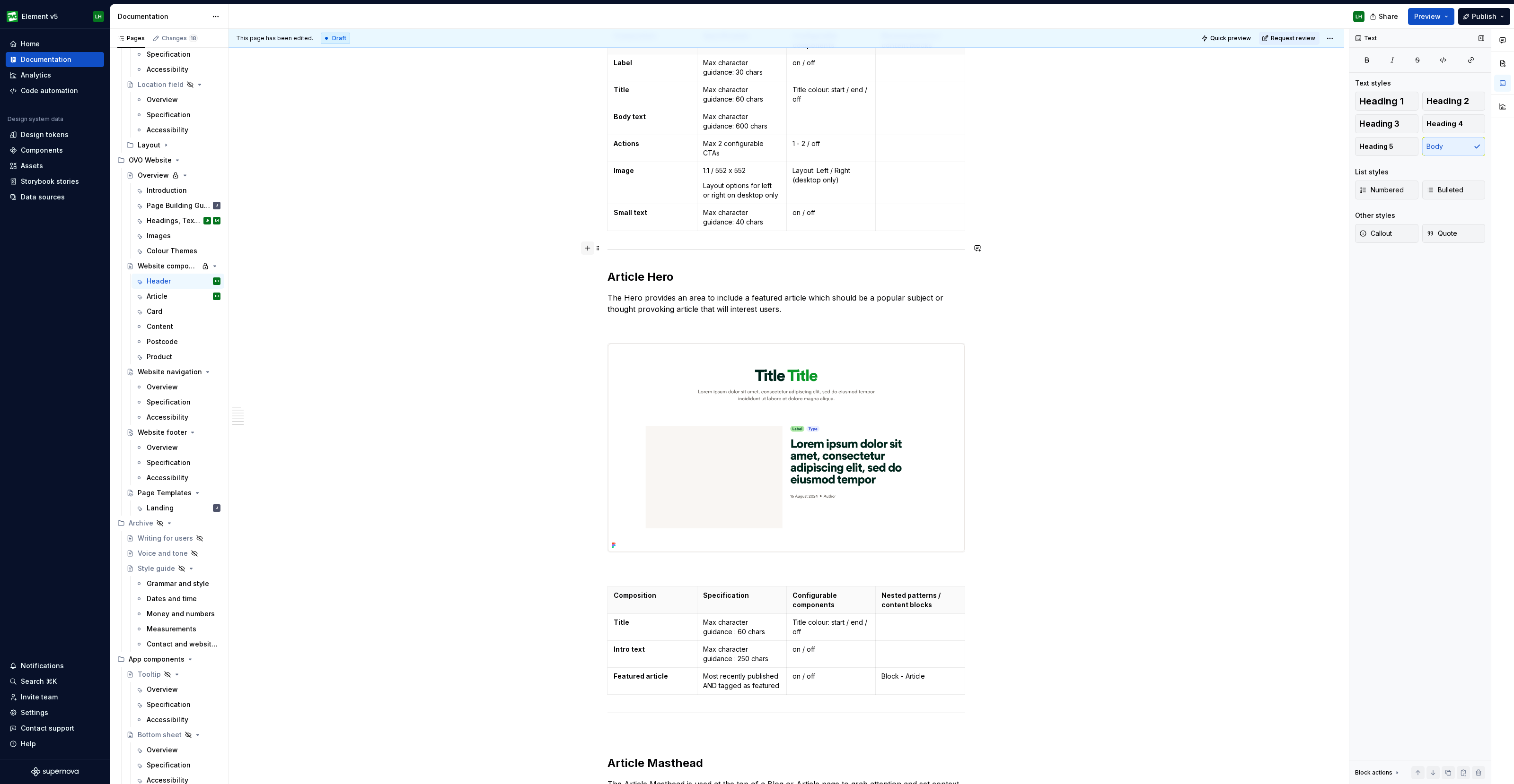
click at [591, 246] on button "button" at bounding box center [588, 248] width 14 height 14
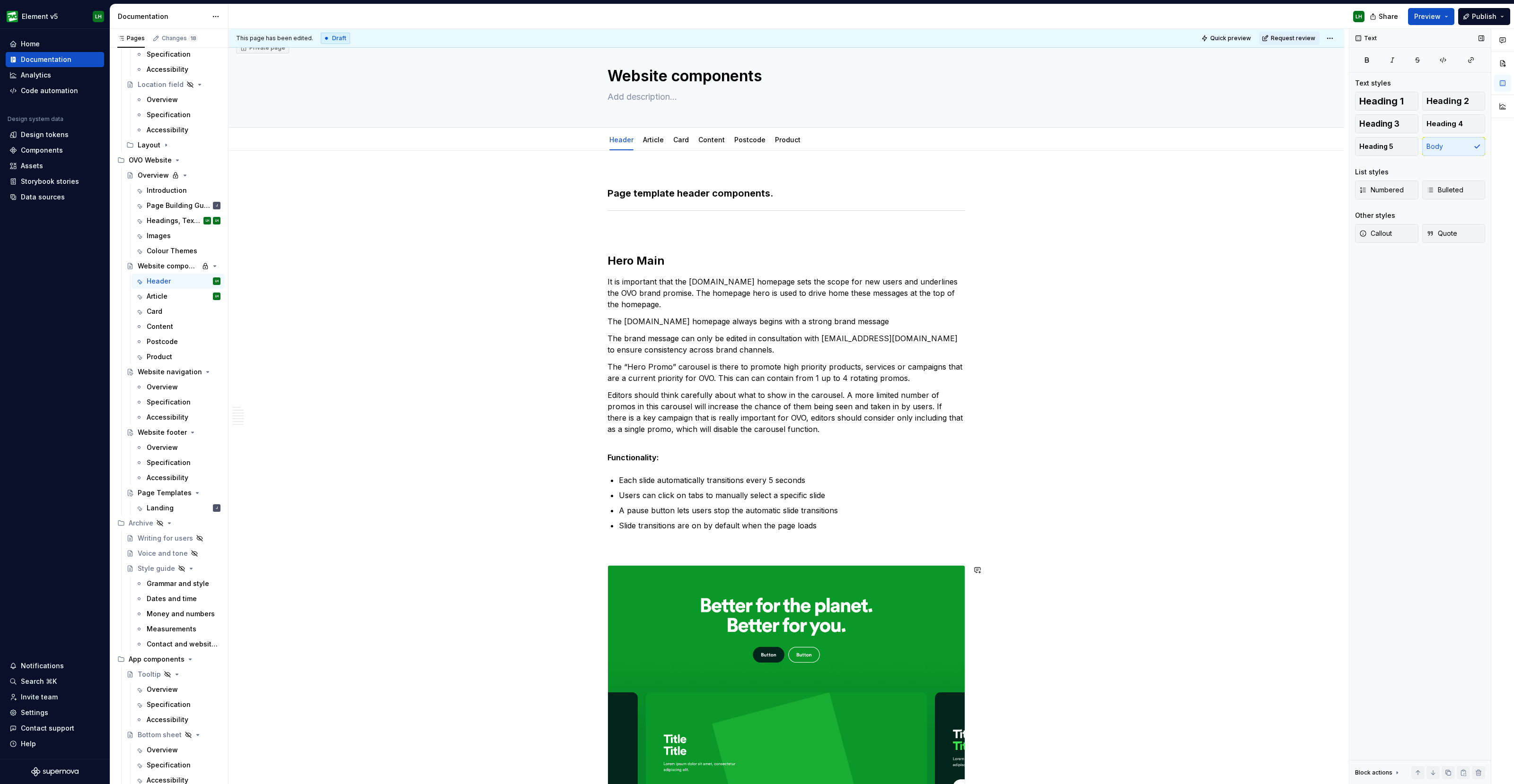
scroll to position [0, 0]
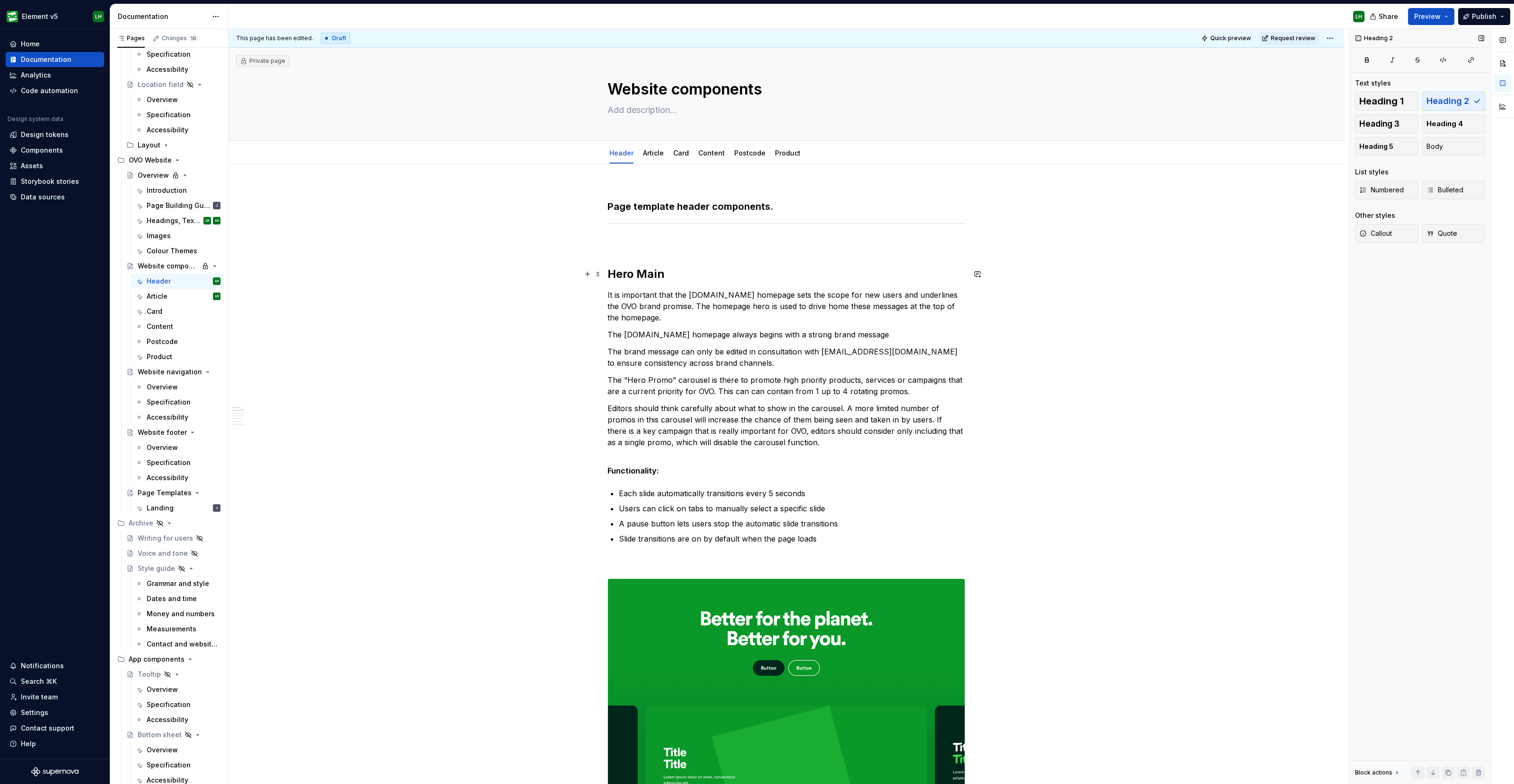
click at [674, 278] on h2 "Hero Main" at bounding box center [786, 274] width 358 height 15
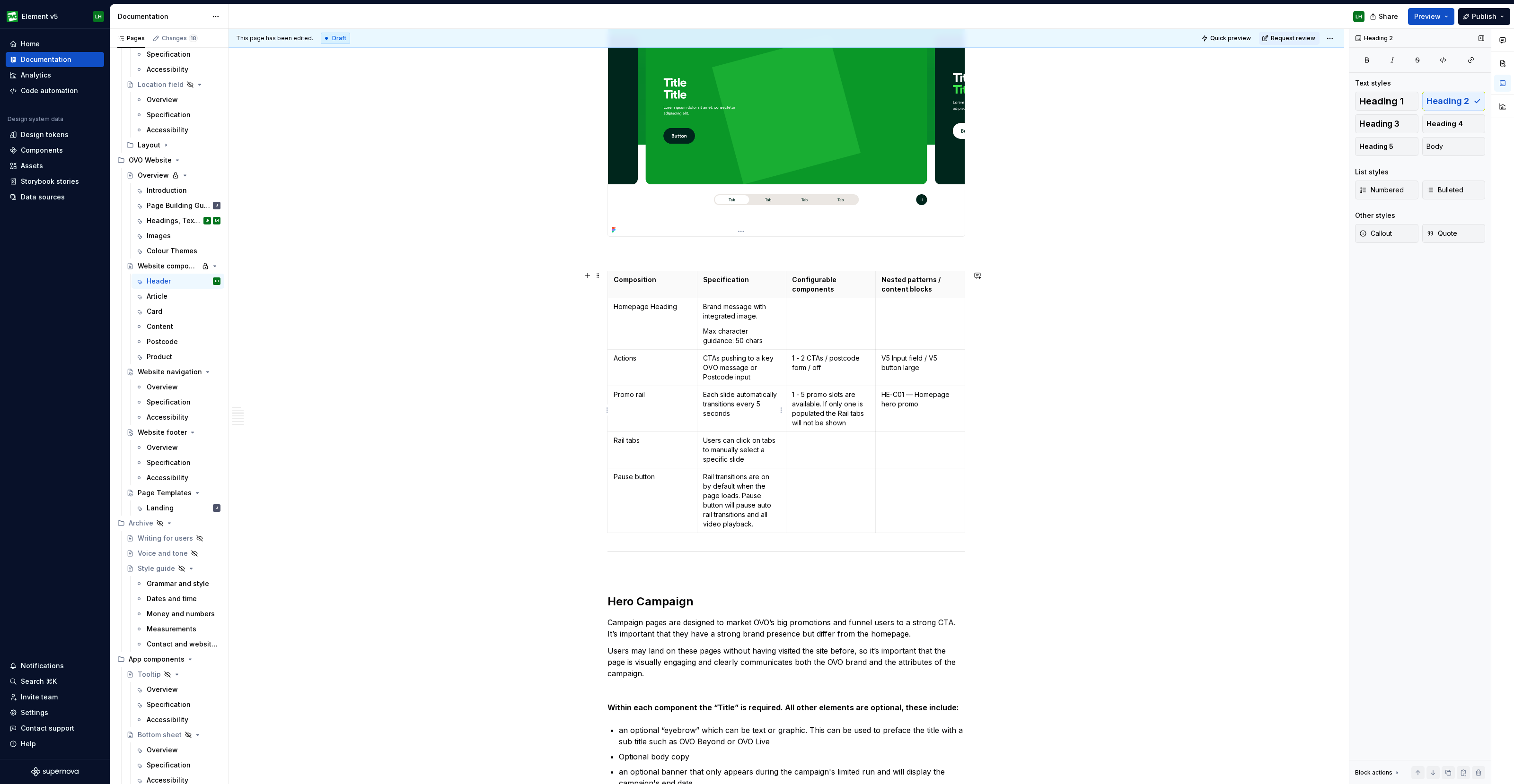
scroll to position [768, 0]
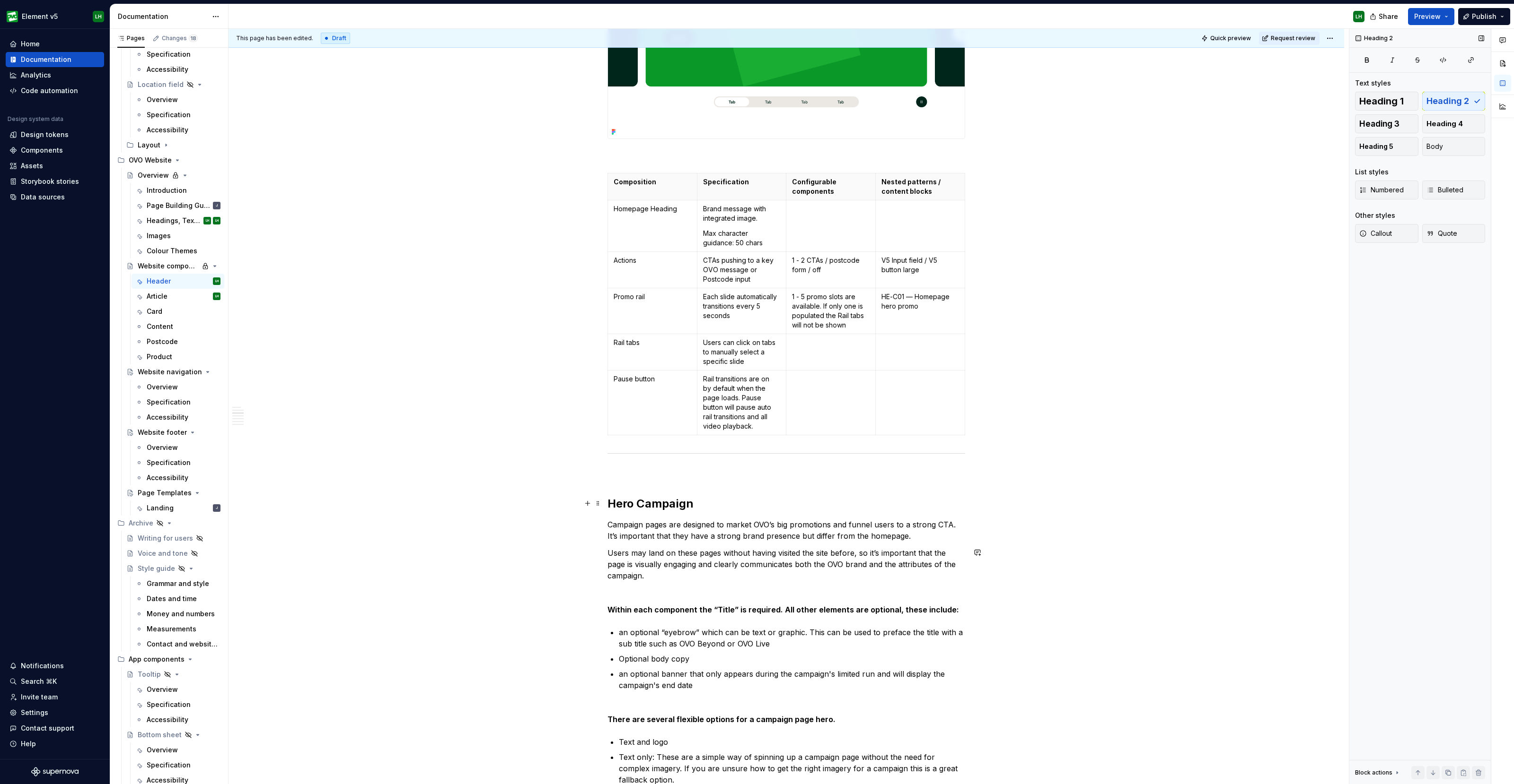
click at [709, 502] on h2 "Hero Campaign" at bounding box center [786, 504] width 358 height 15
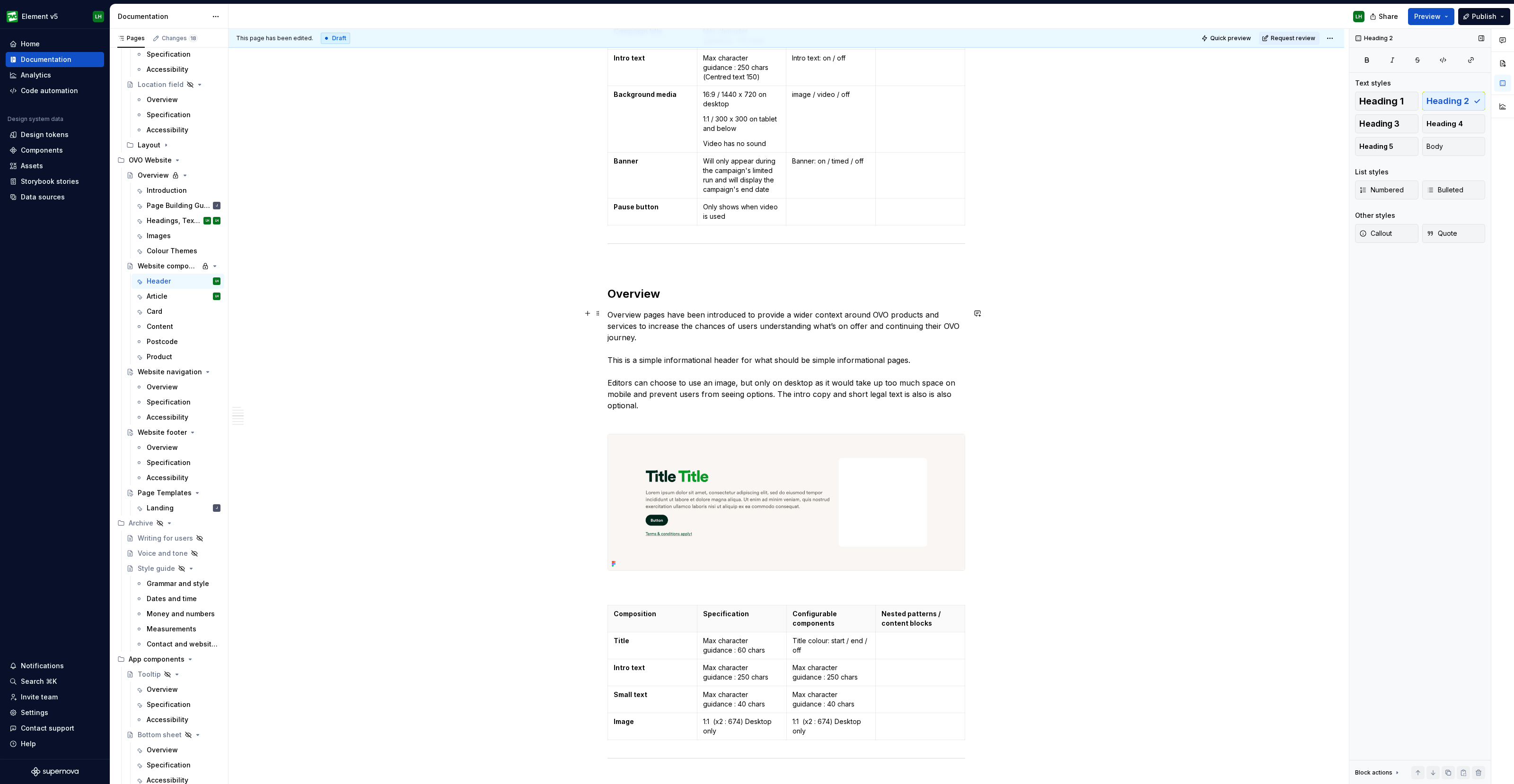
scroll to position [1890, 0]
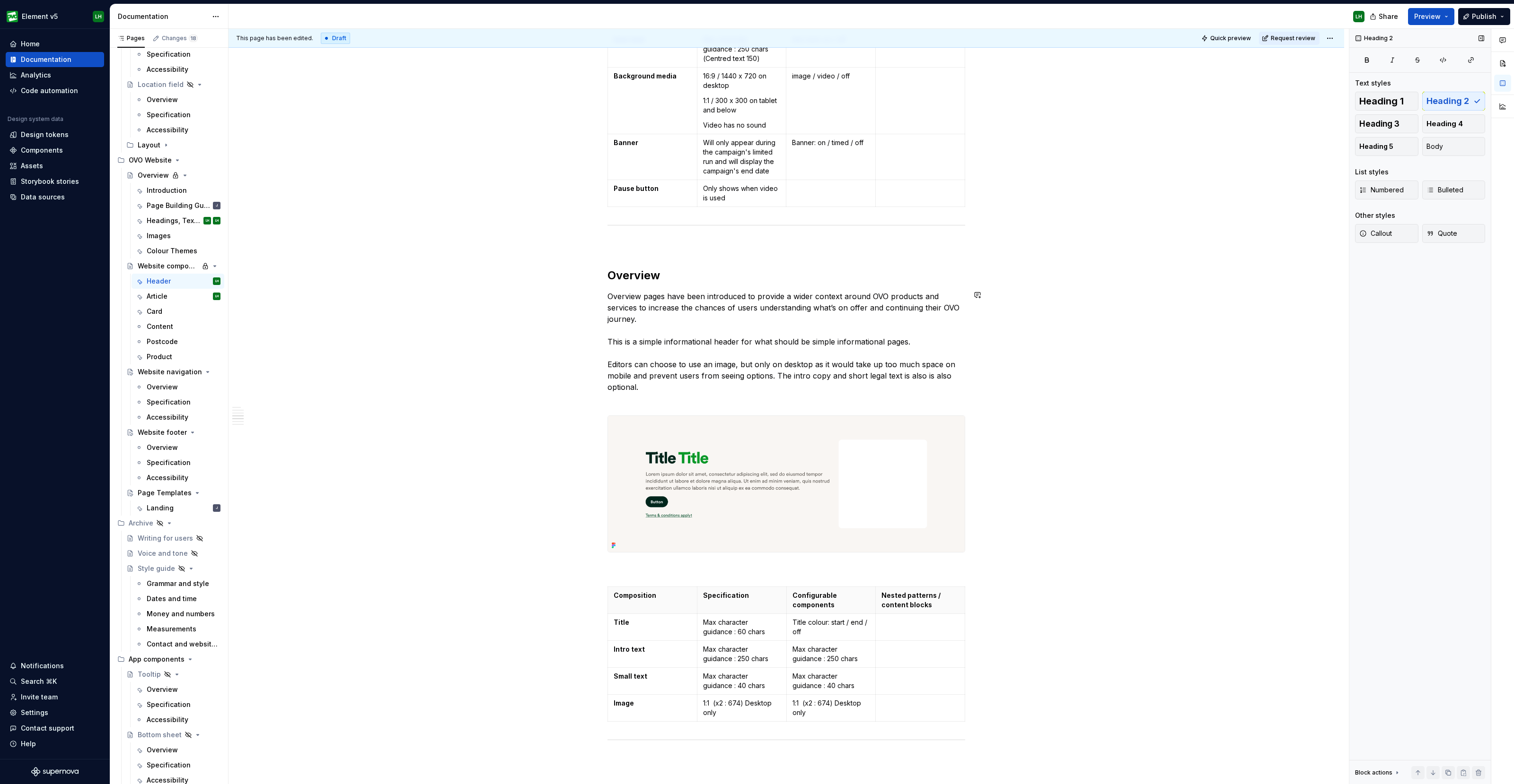
click at [672, 275] on h2 "Overview" at bounding box center [786, 276] width 358 height 15
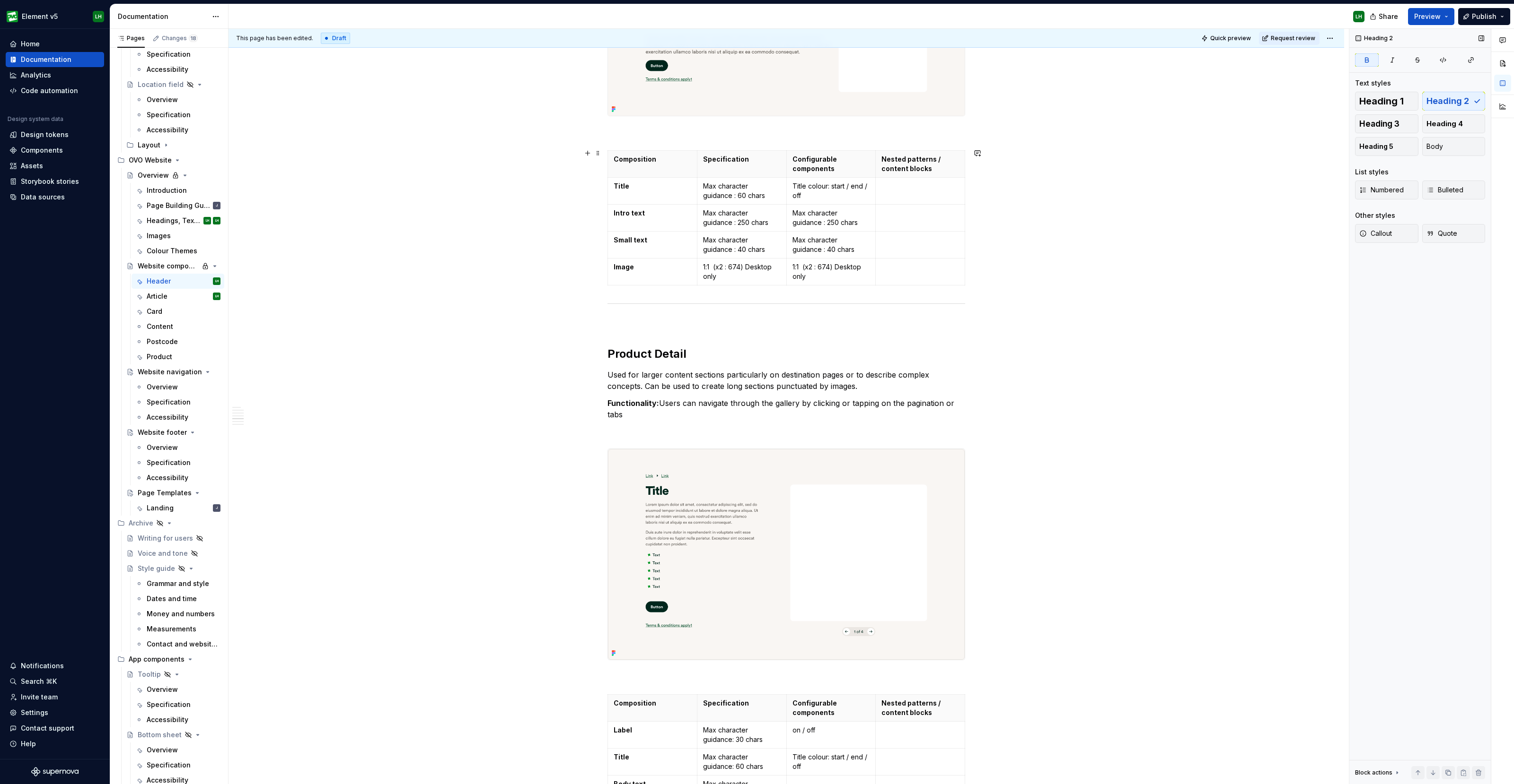
scroll to position [2364, 0]
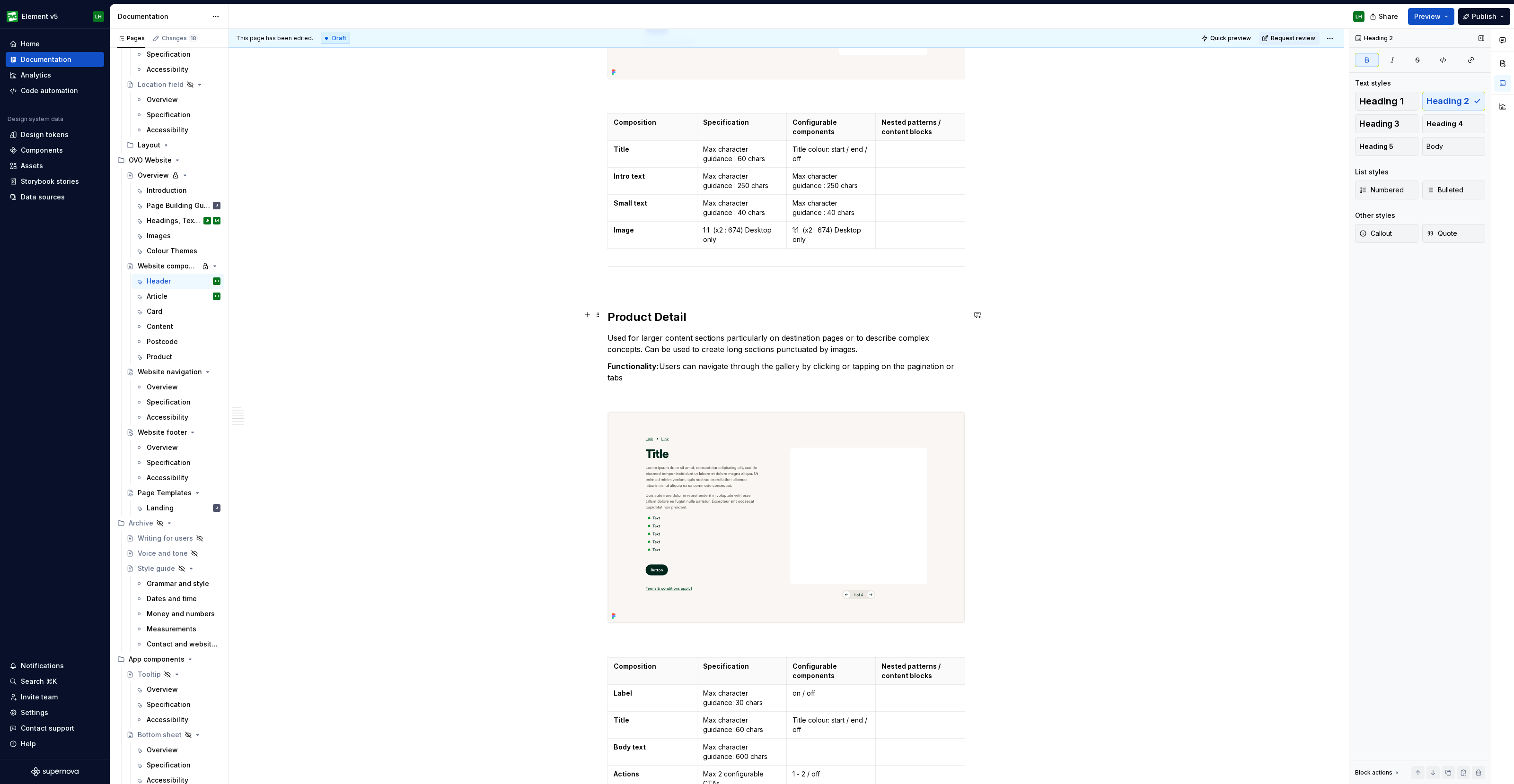
click at [698, 311] on h2 "Product Detail" at bounding box center [786, 317] width 358 height 15
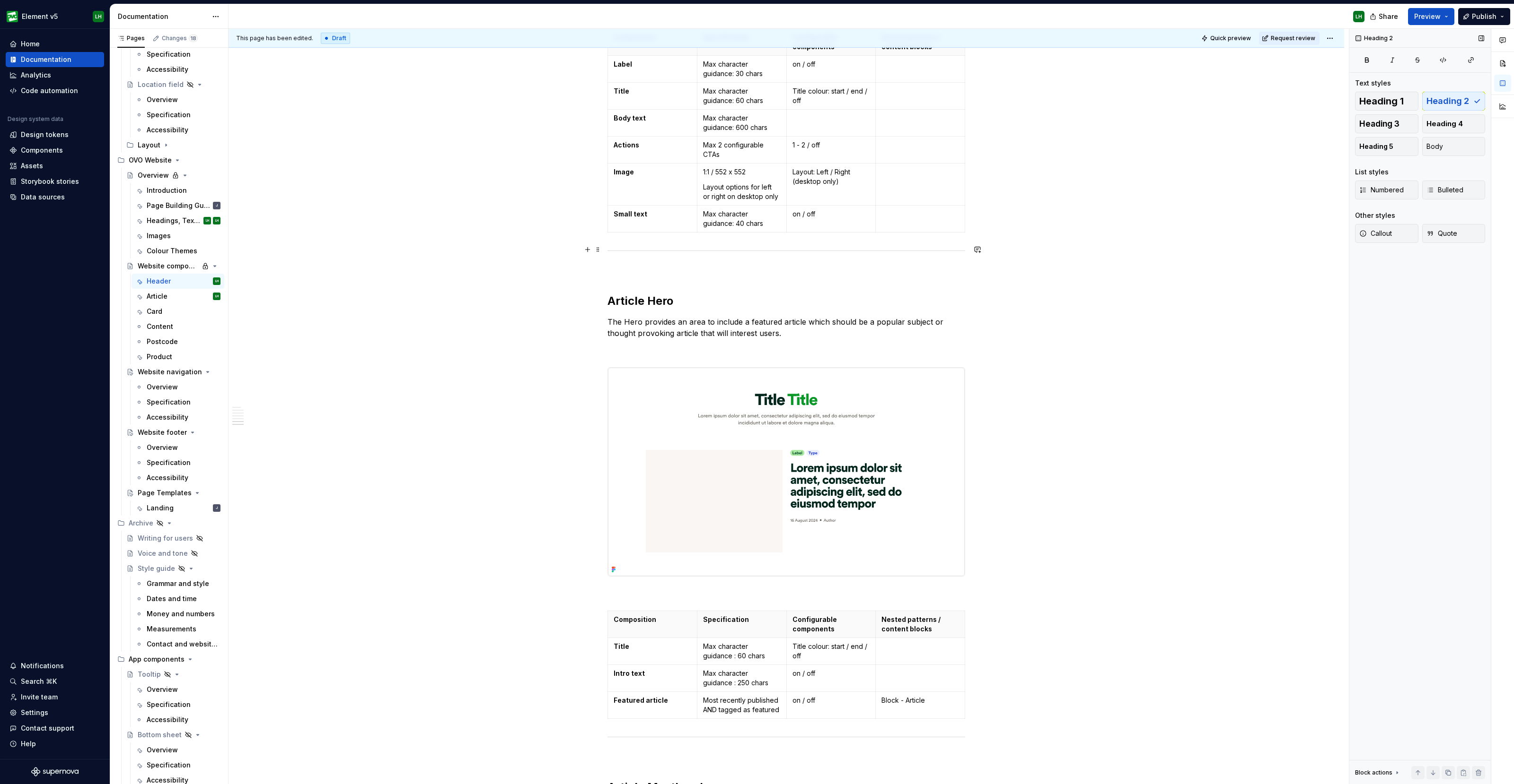
scroll to position [3073, 0]
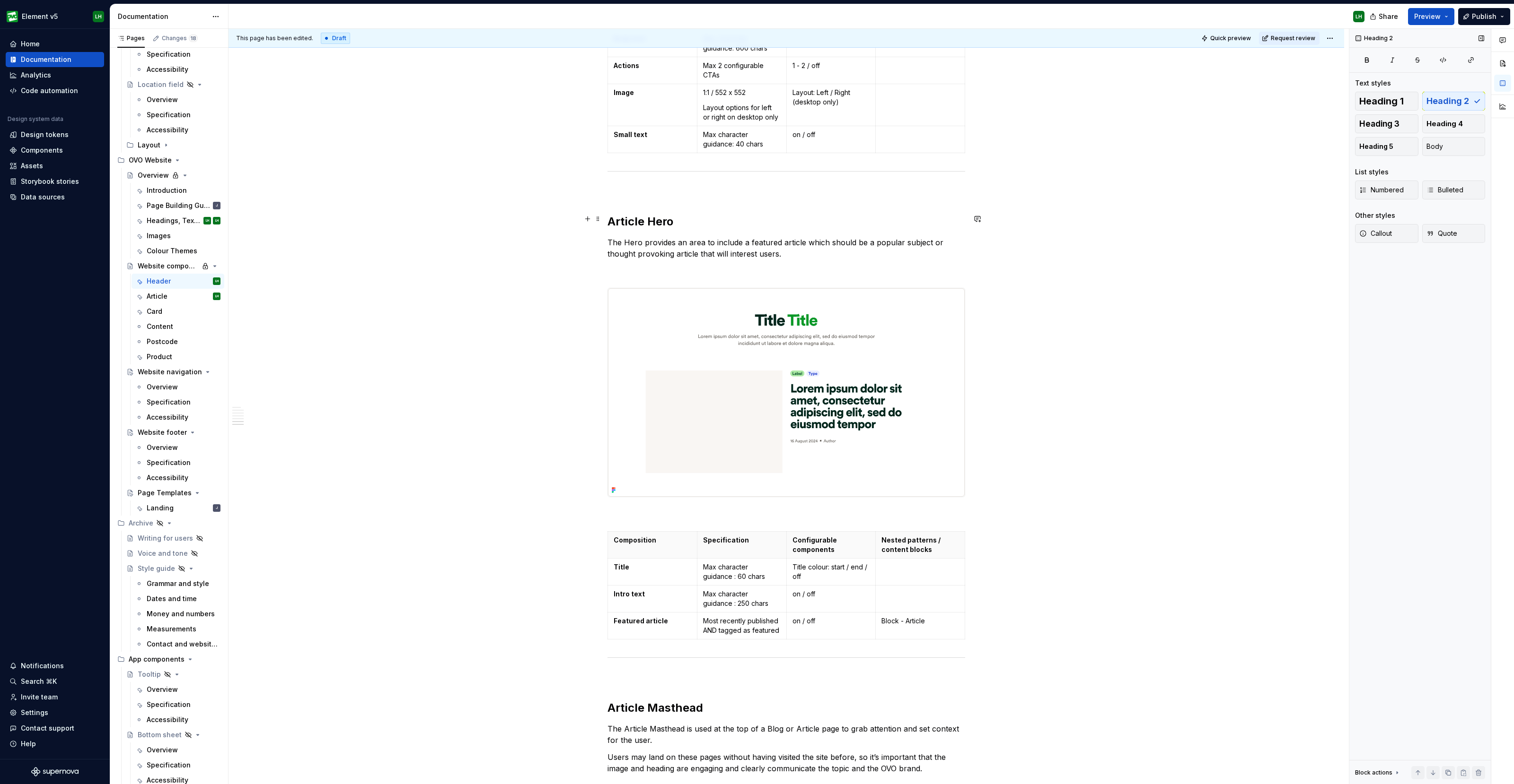
click at [684, 220] on h2 "Article Hero" at bounding box center [786, 222] width 358 height 15
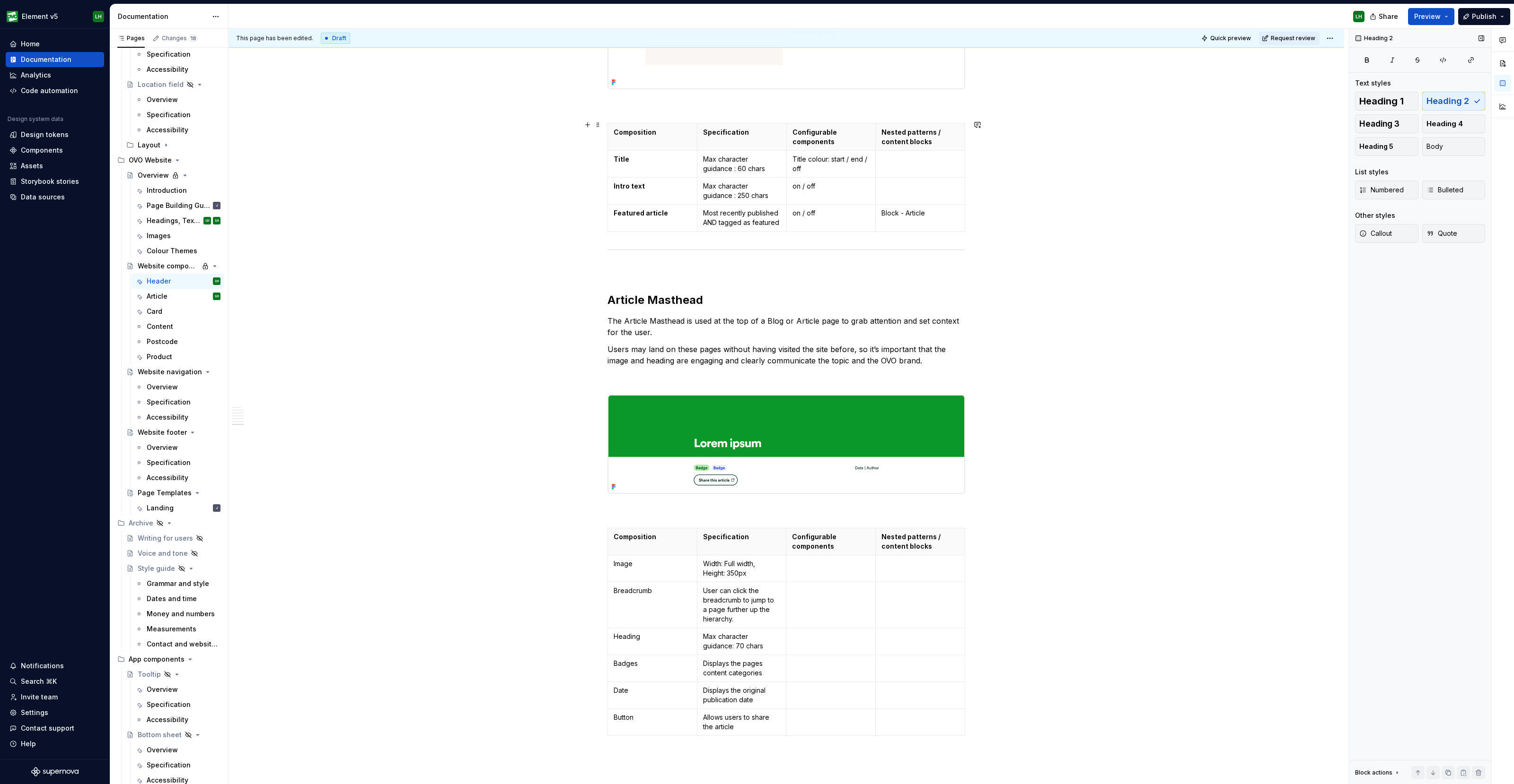
scroll to position [3486, 0]
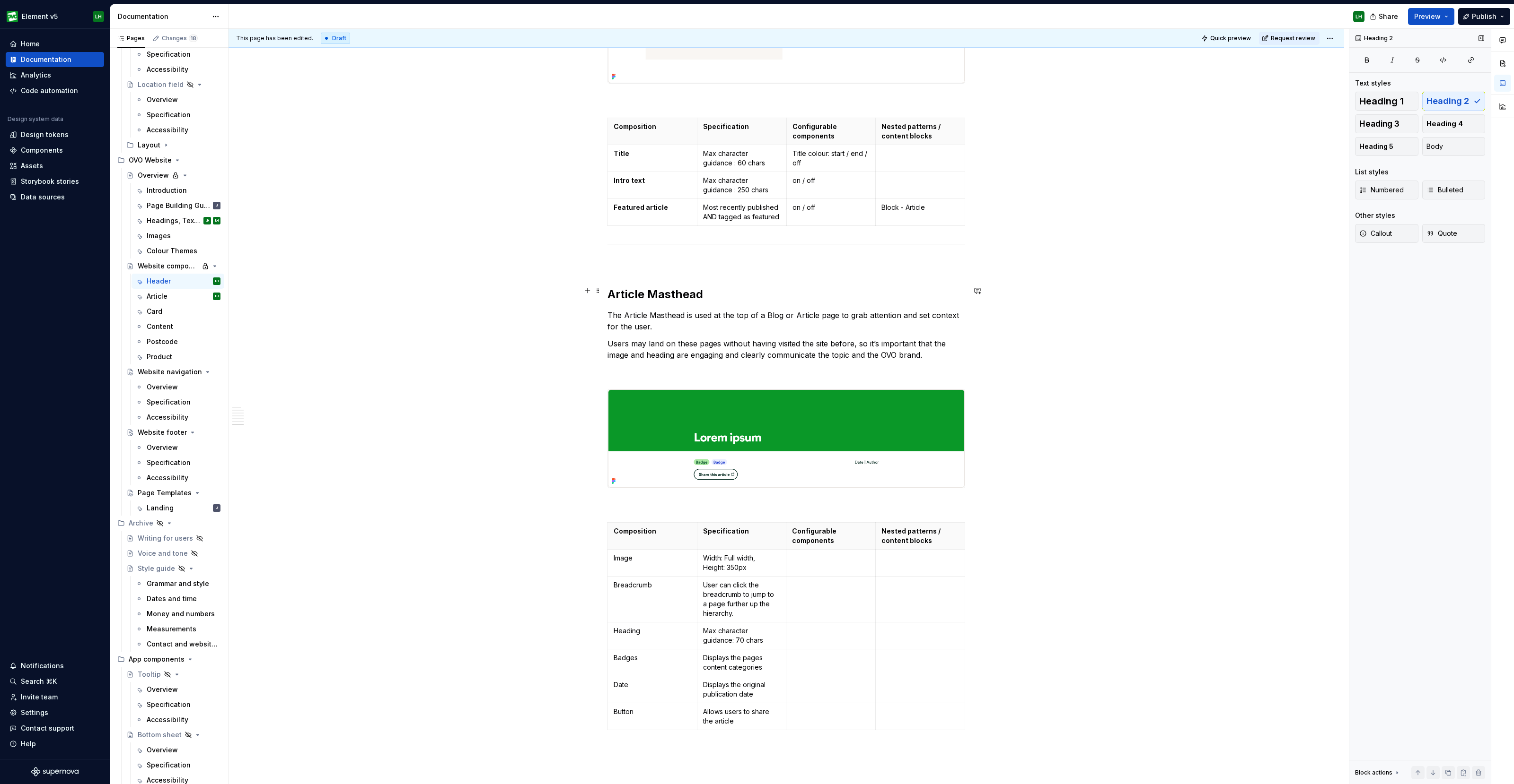
click at [713, 287] on h2 "Article Masthead" at bounding box center [786, 295] width 358 height 15
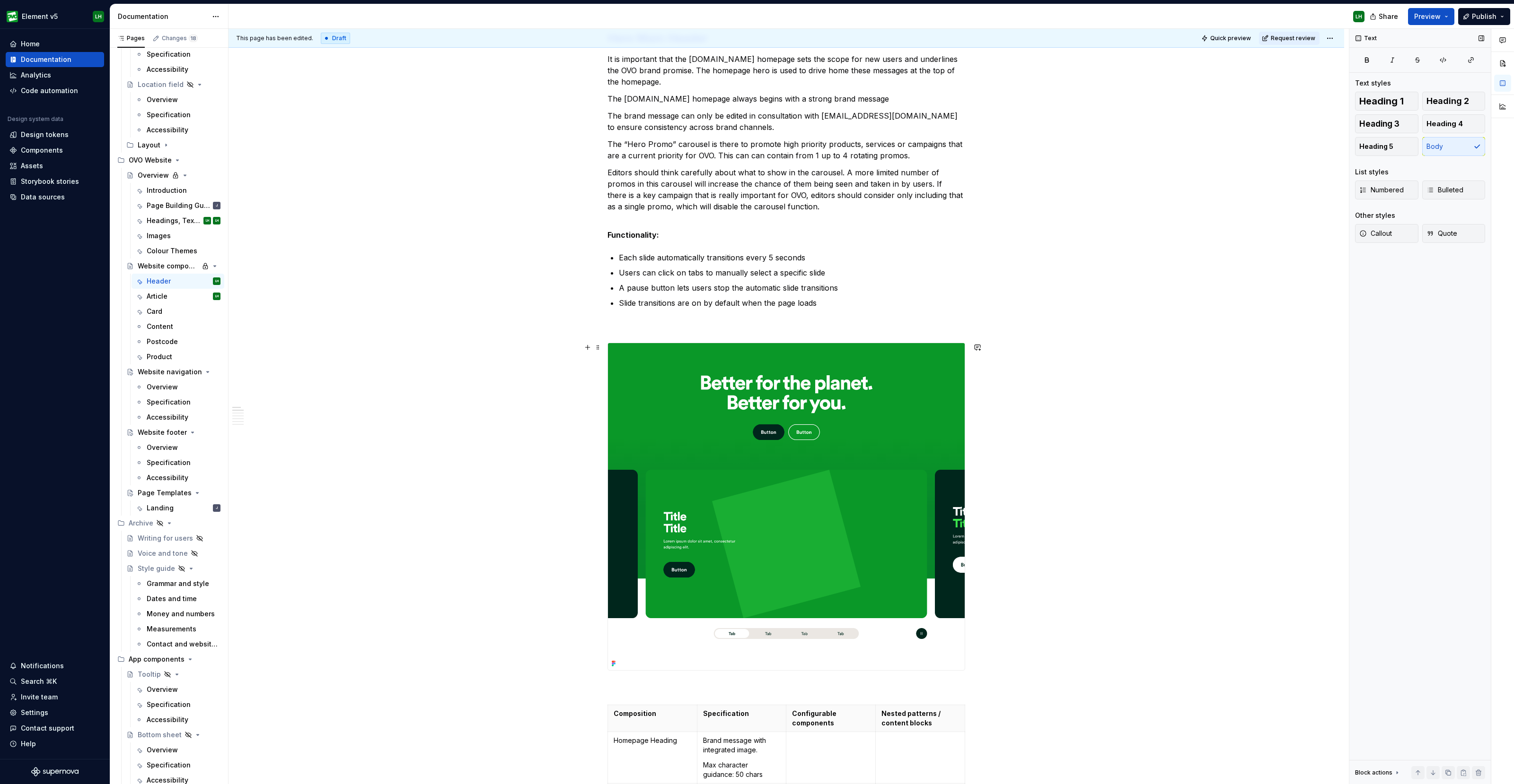
scroll to position [408, 0]
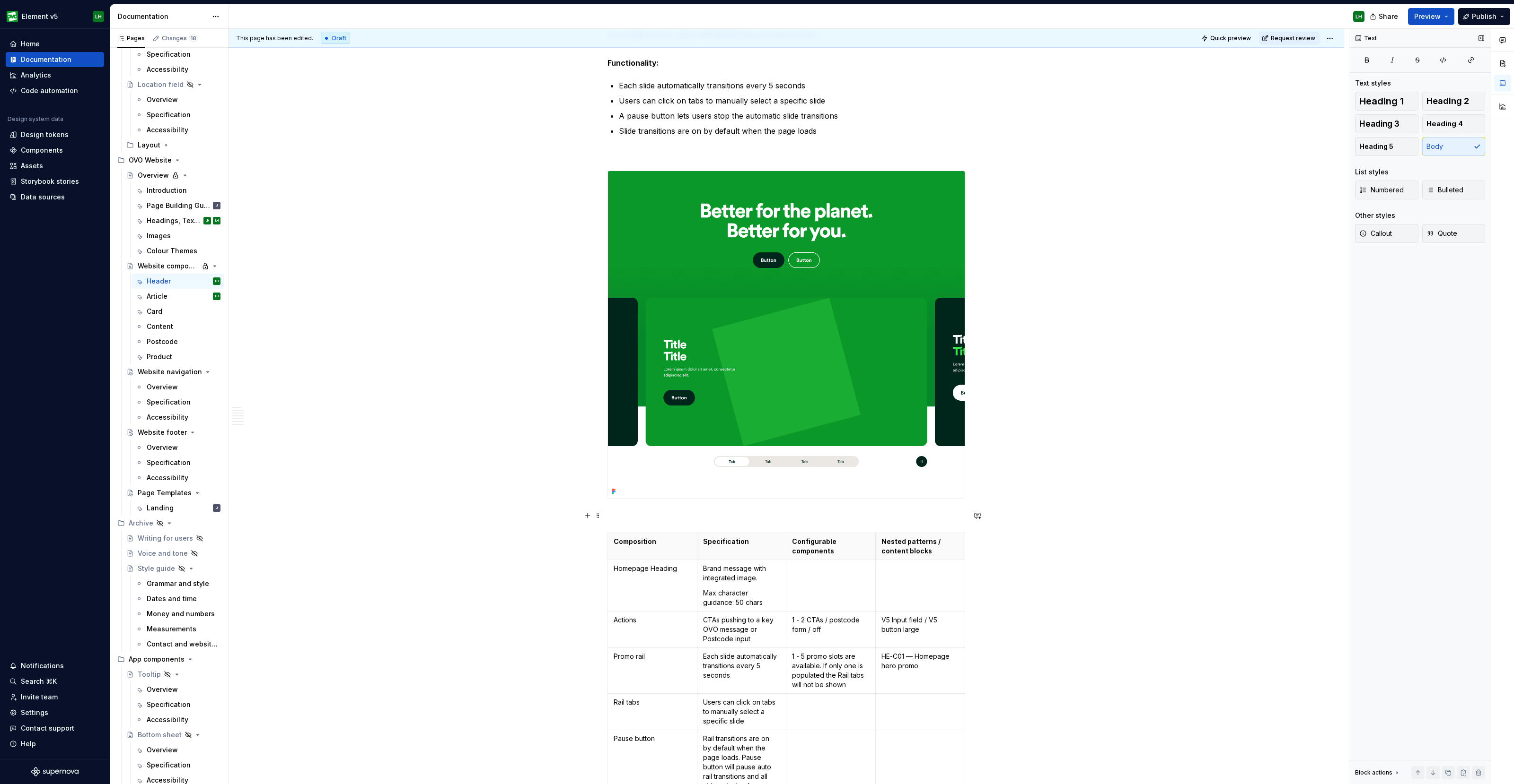
click at [633, 515] on p at bounding box center [786, 515] width 358 height 11
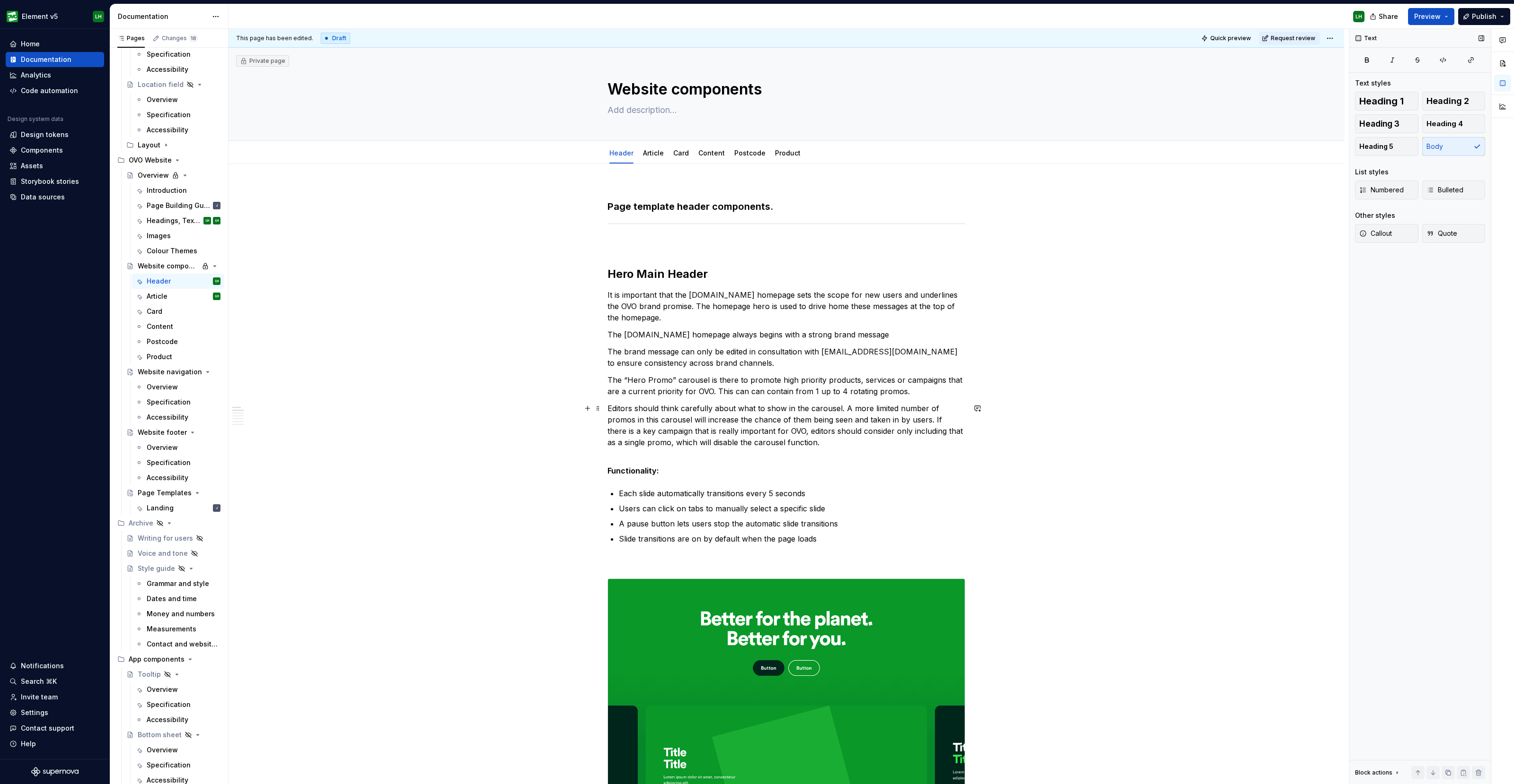
scroll to position [473, 0]
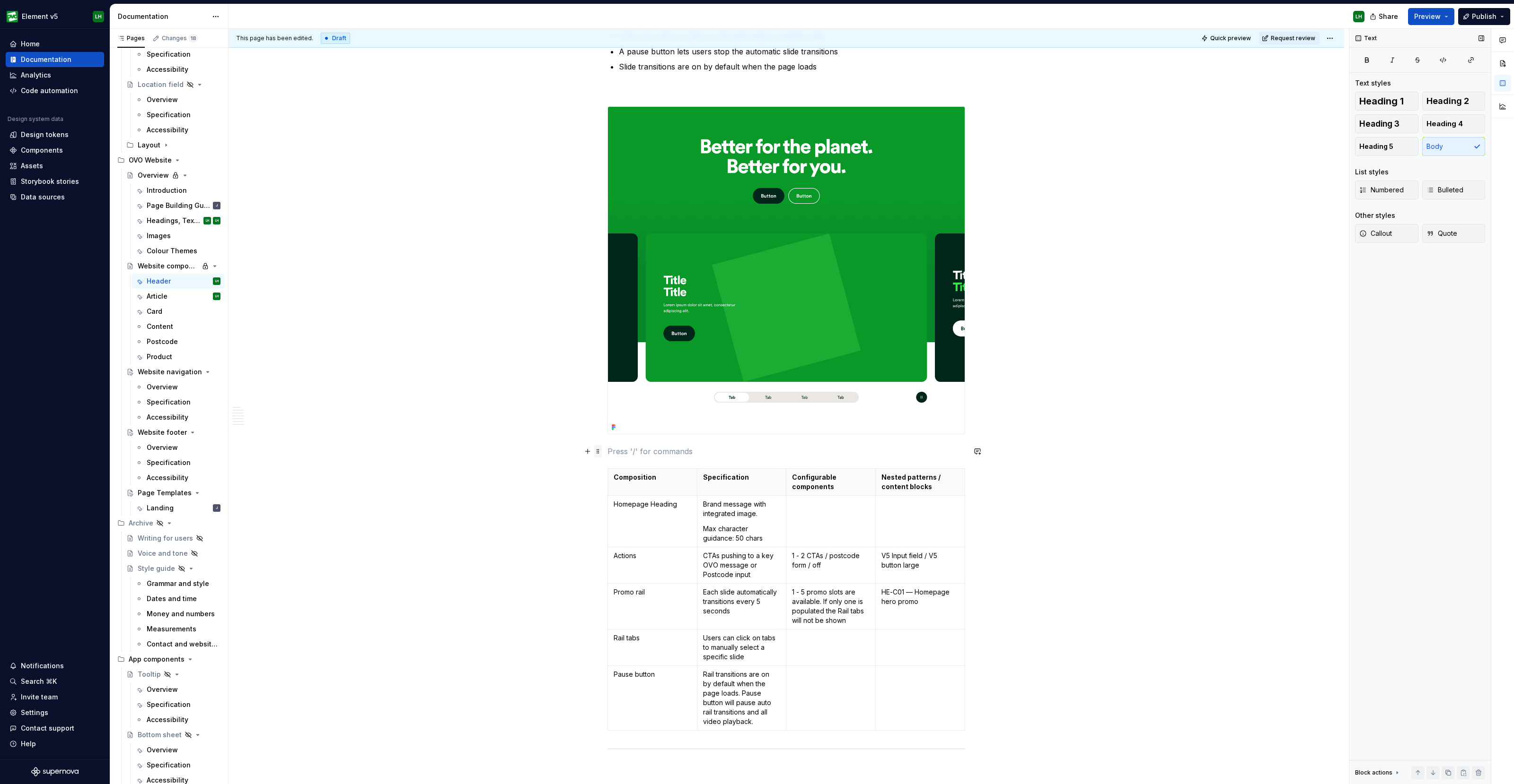
click at [598, 454] on span at bounding box center [598, 451] width 8 height 14
click at [632, 531] on div "Delete" at bounding box center [642, 533] width 62 height 9
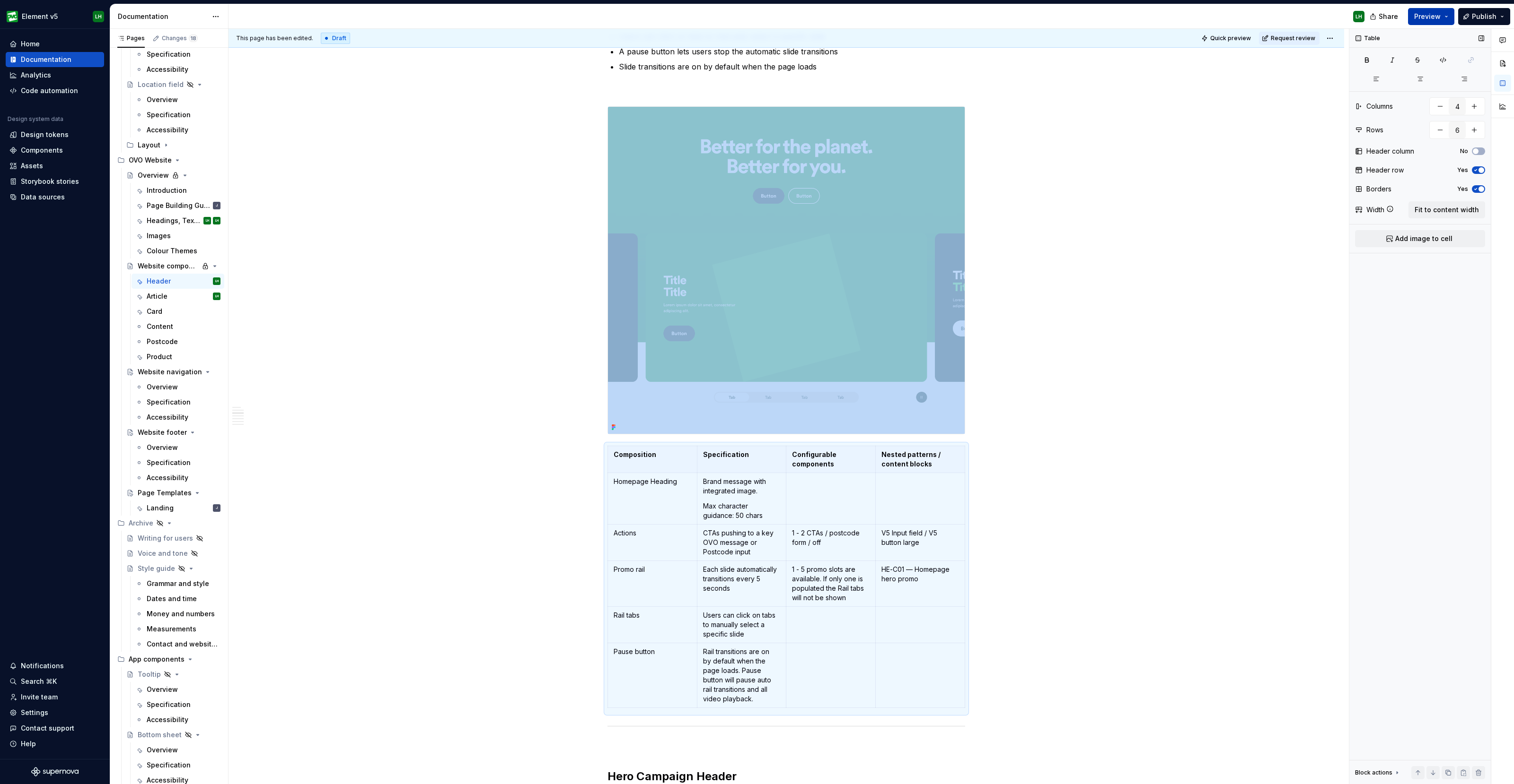
click at [1424, 14] on span "Preview" at bounding box center [1426, 16] width 26 height 9
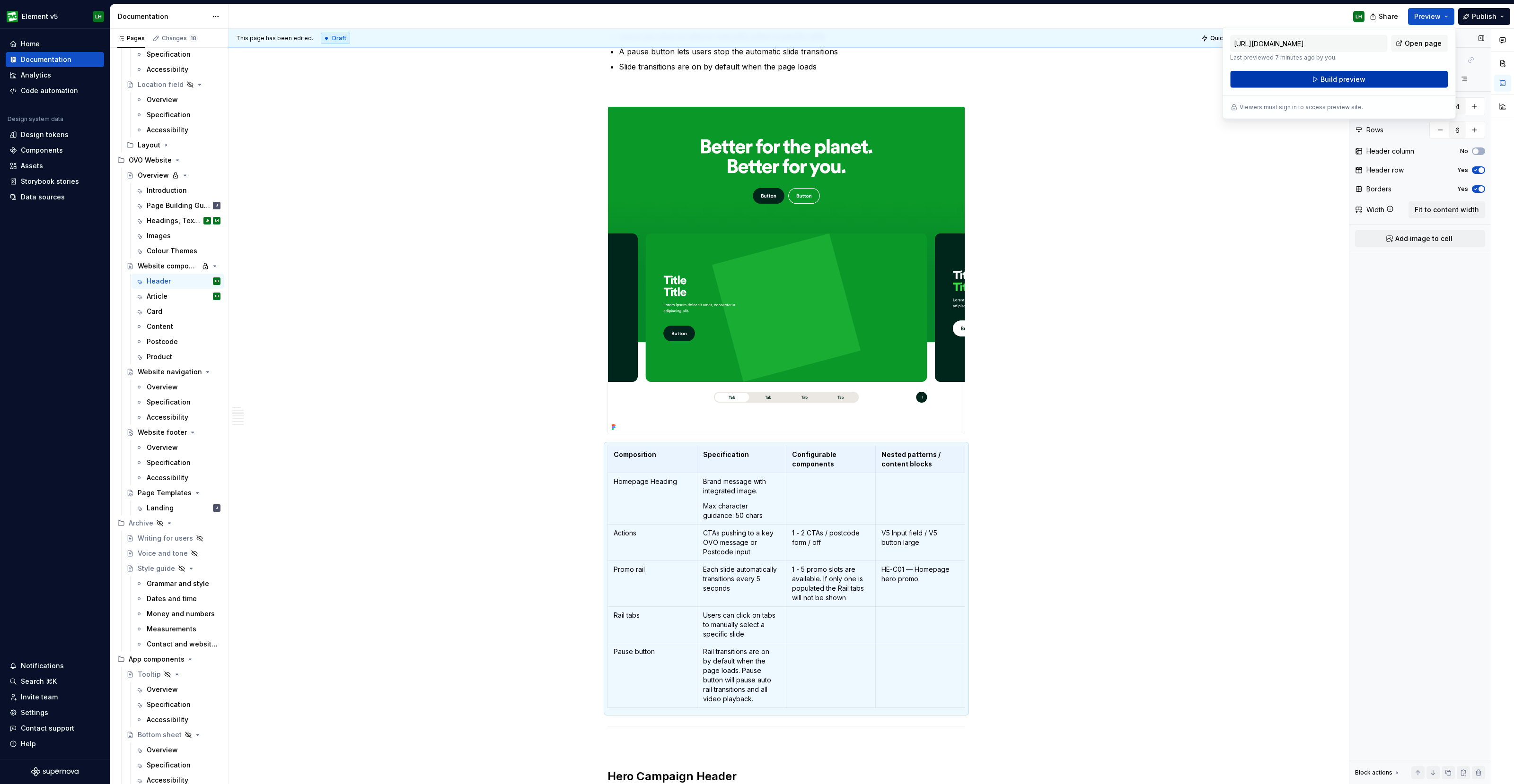
click at [1347, 77] on span "Build preview" at bounding box center [1343, 79] width 45 height 9
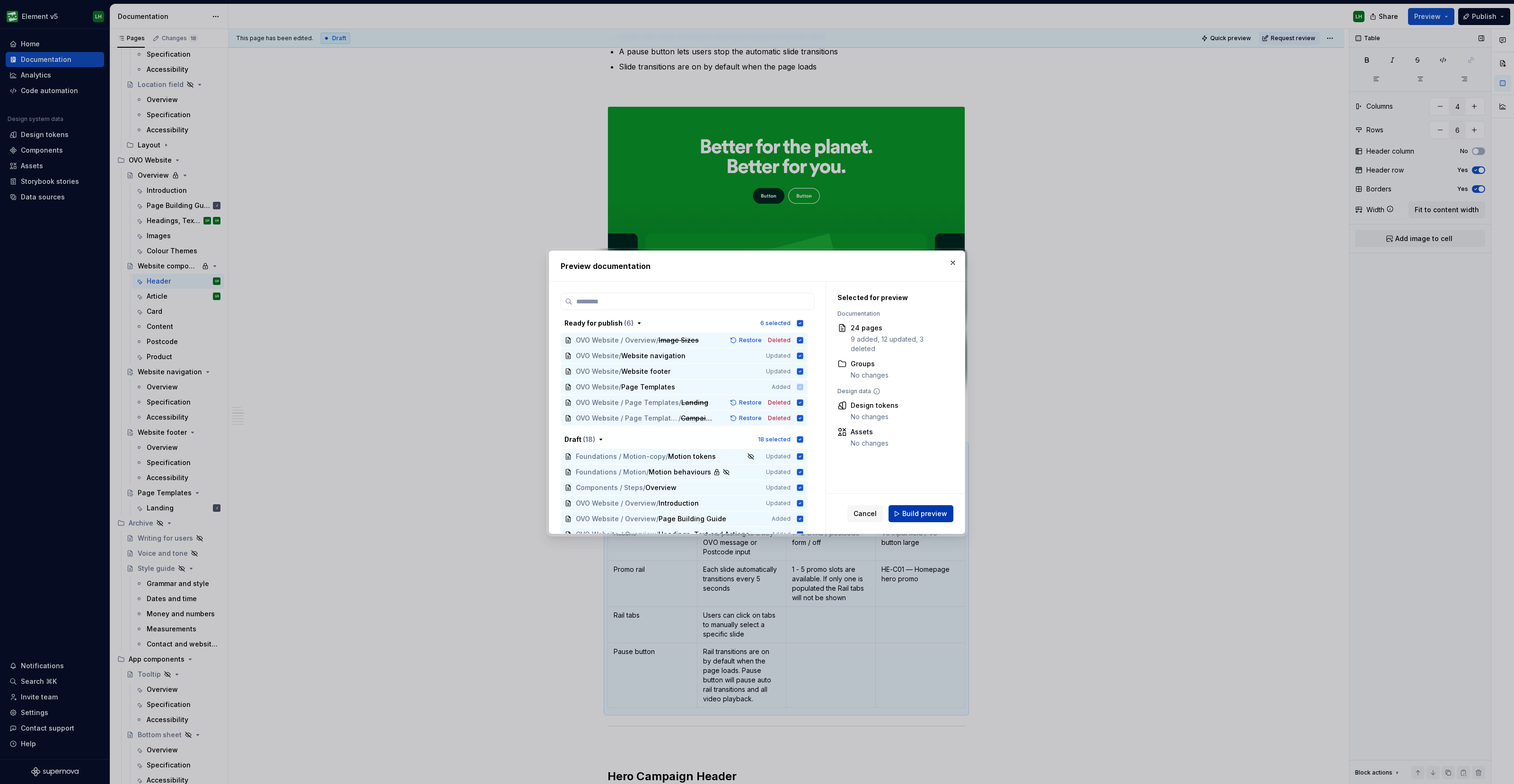
click at [914, 509] on span "Build preview" at bounding box center [924, 513] width 45 height 9
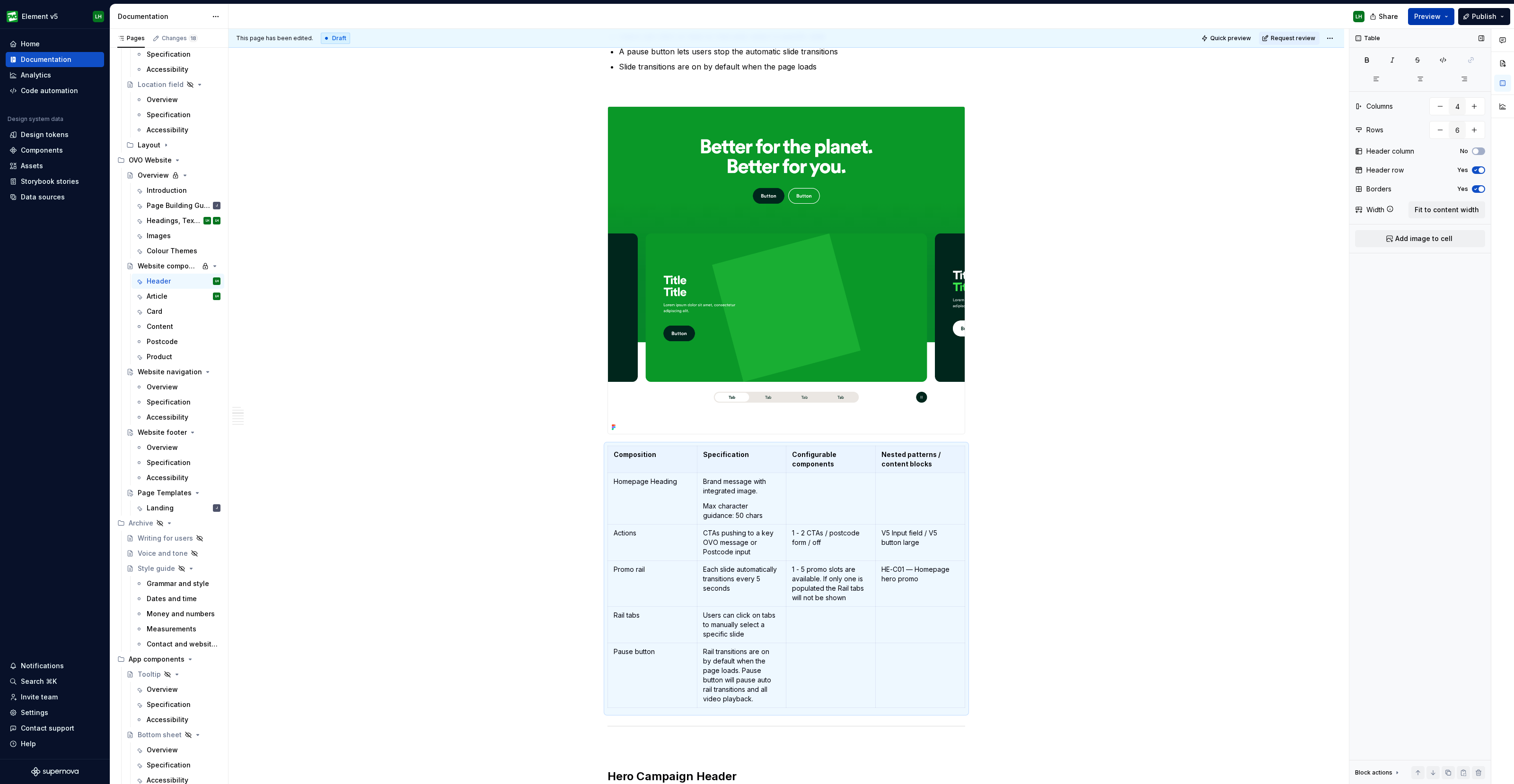
click at [1449, 15] on button "Preview" at bounding box center [1430, 17] width 46 height 17
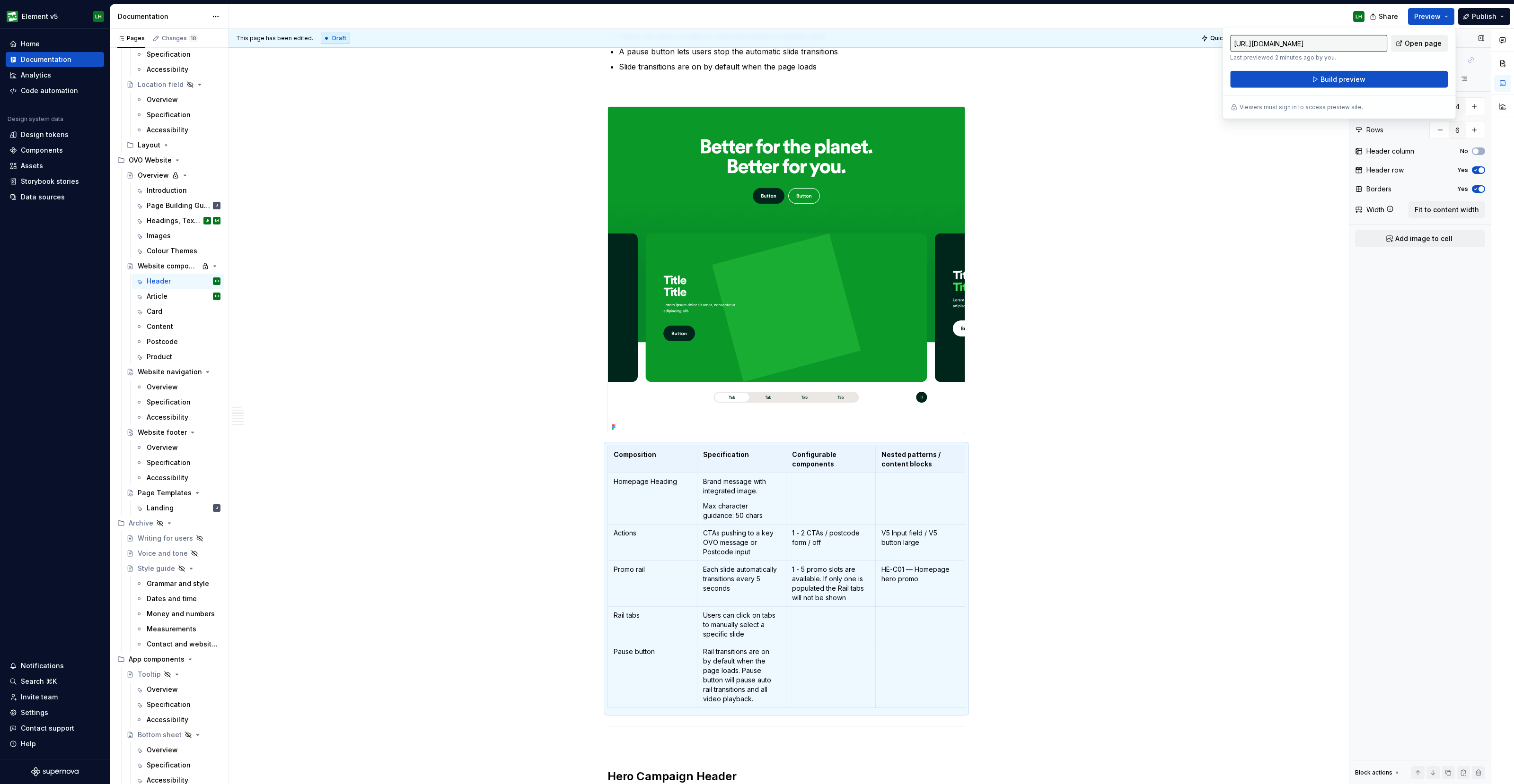
click at [1435, 39] on span "Open page" at bounding box center [1423, 43] width 37 height 9
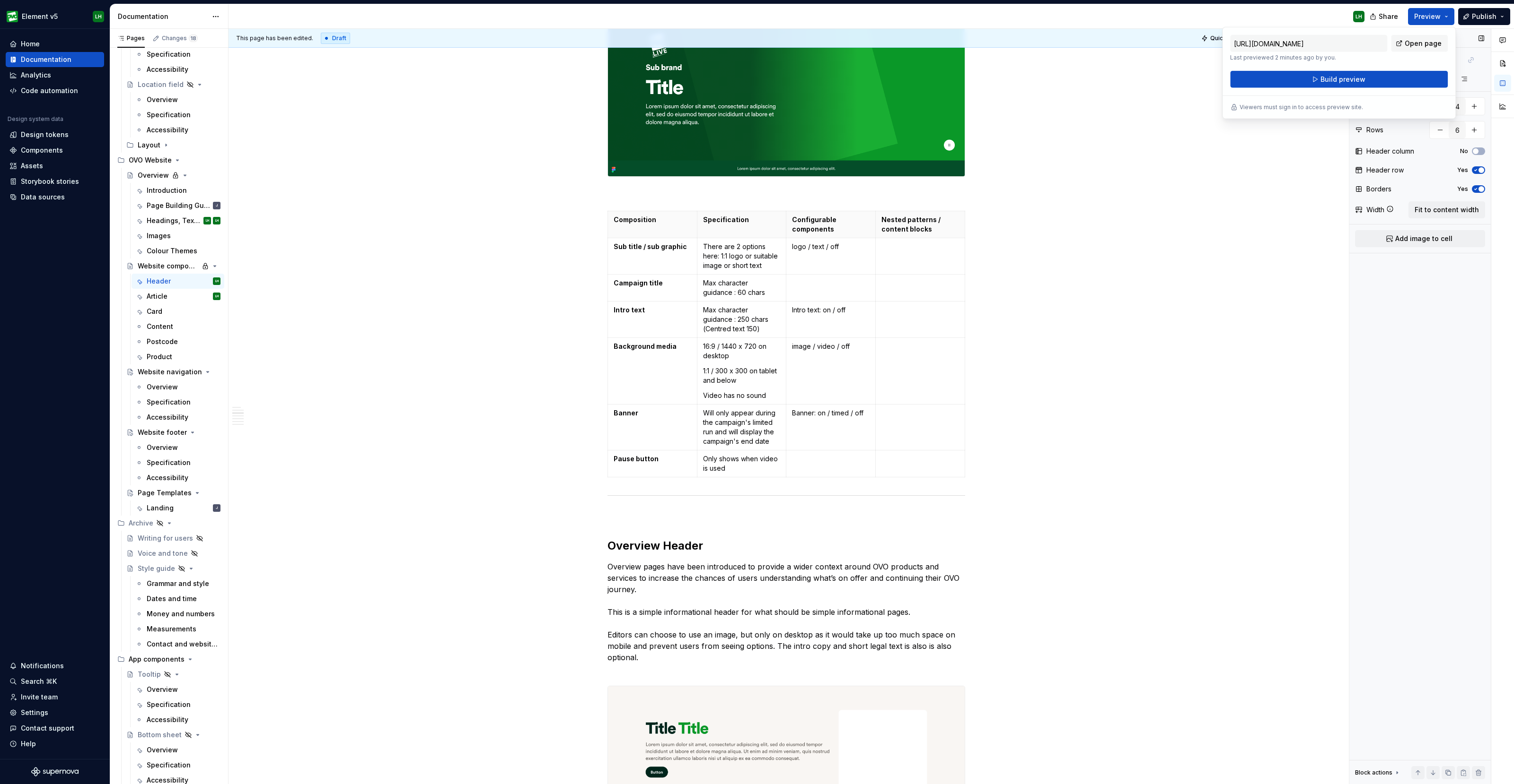
scroll to position [1831, 0]
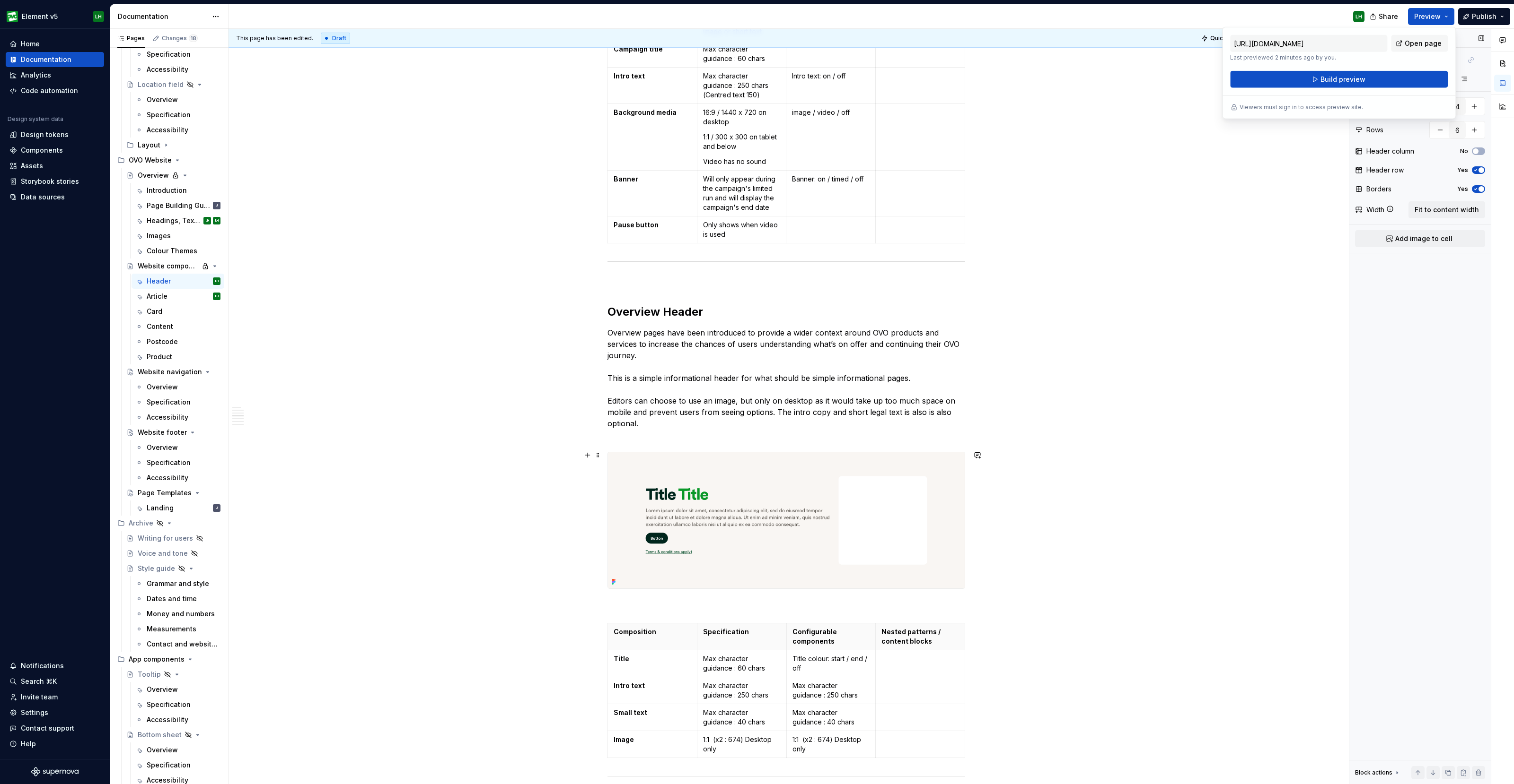
click at [741, 488] on img at bounding box center [786, 520] width 356 height 136
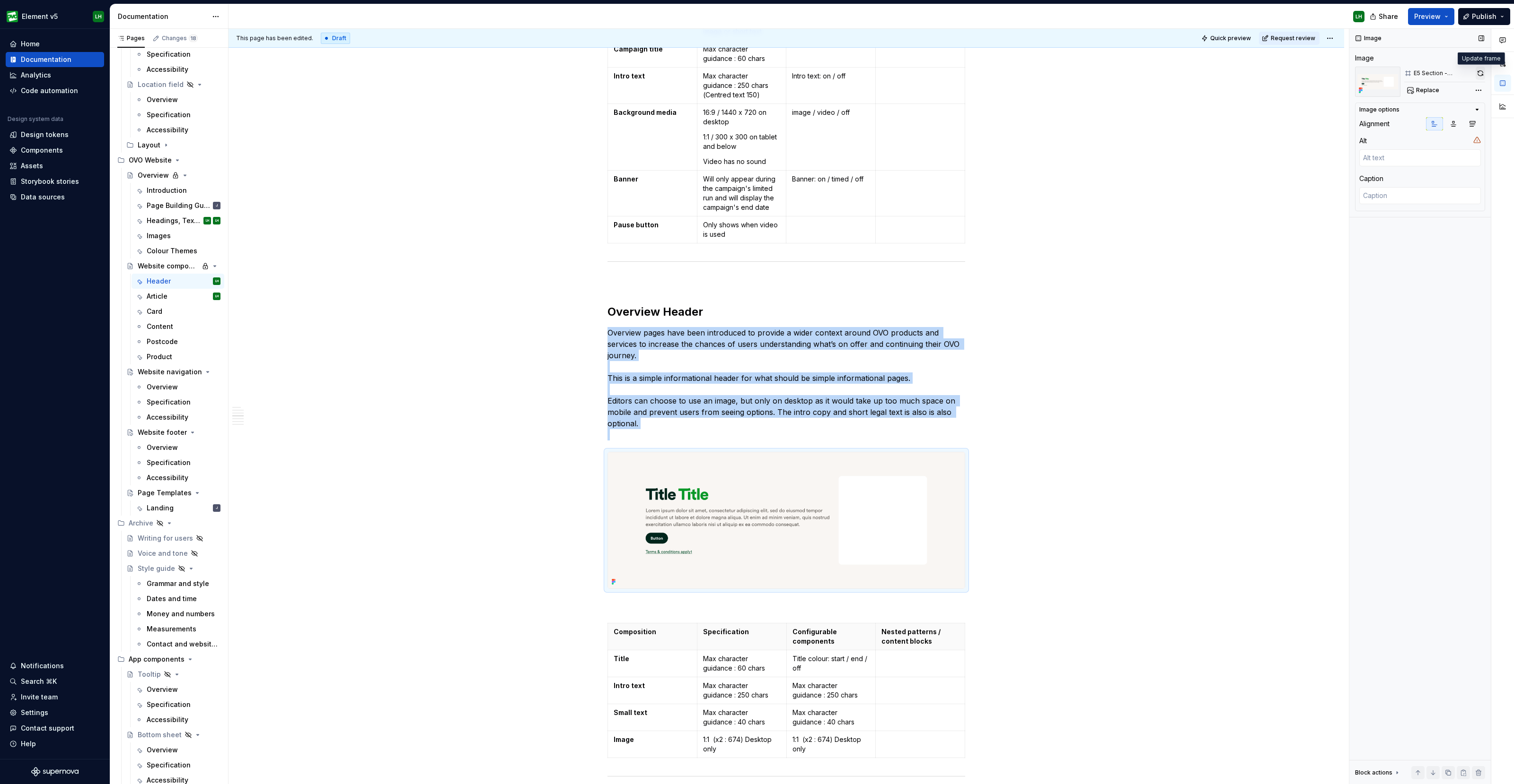
click at [1480, 72] on button "button" at bounding box center [1479, 73] width 9 height 14
click at [1446, 15] on button "Preview" at bounding box center [1430, 17] width 46 height 17
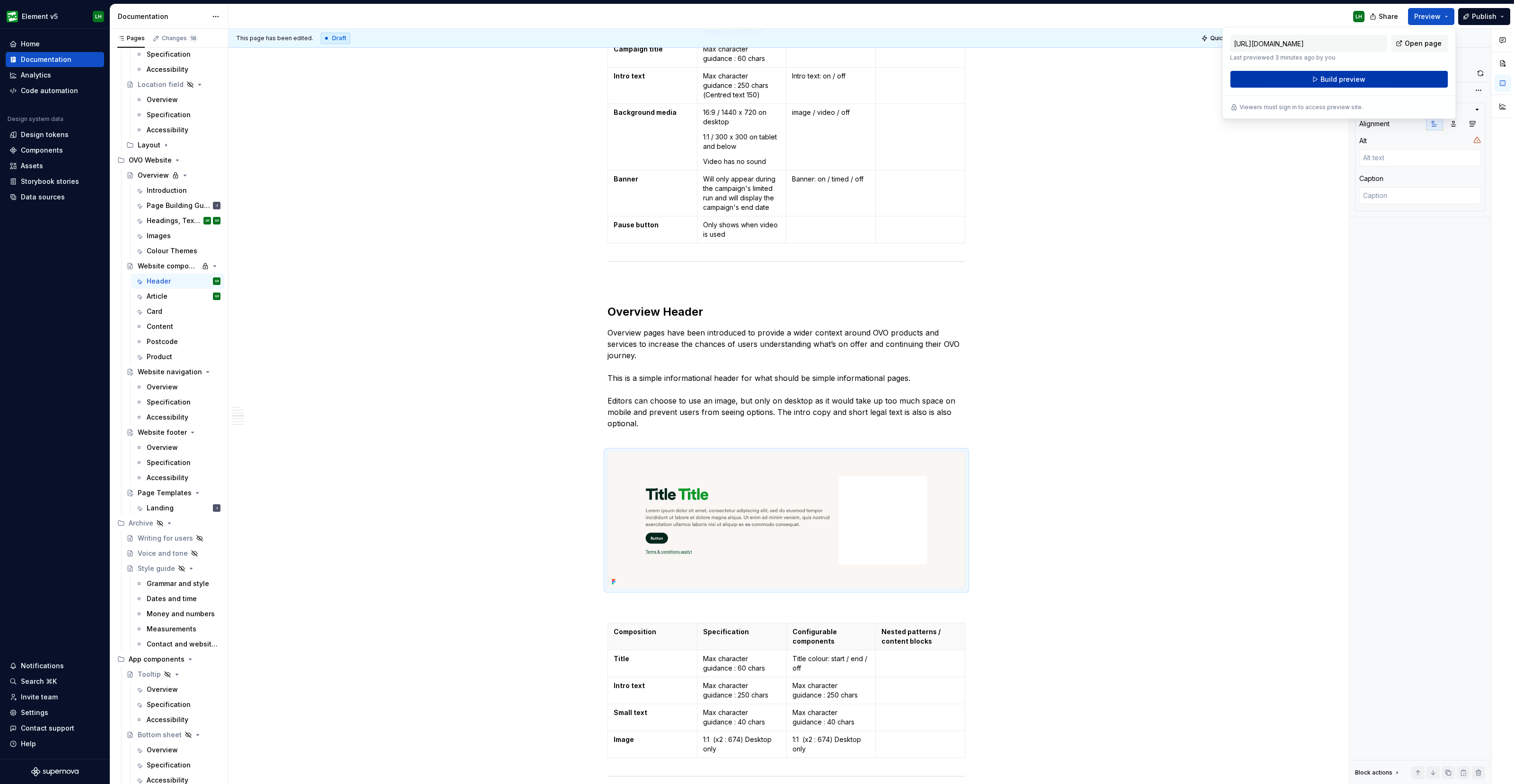
click at [1393, 72] on button "Build preview" at bounding box center [1339, 79] width 218 height 17
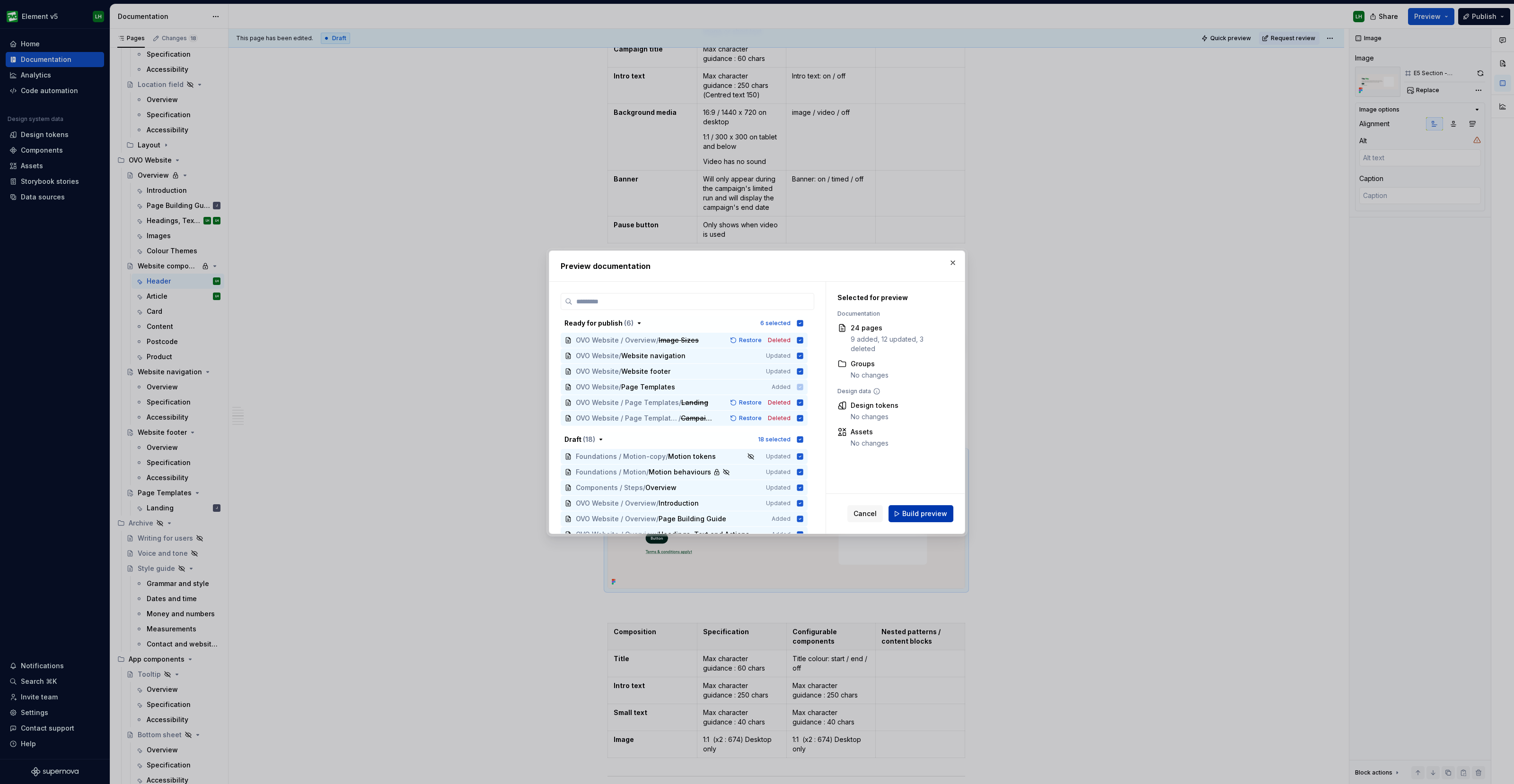
click at [925, 514] on span "Build preview" at bounding box center [924, 513] width 45 height 9
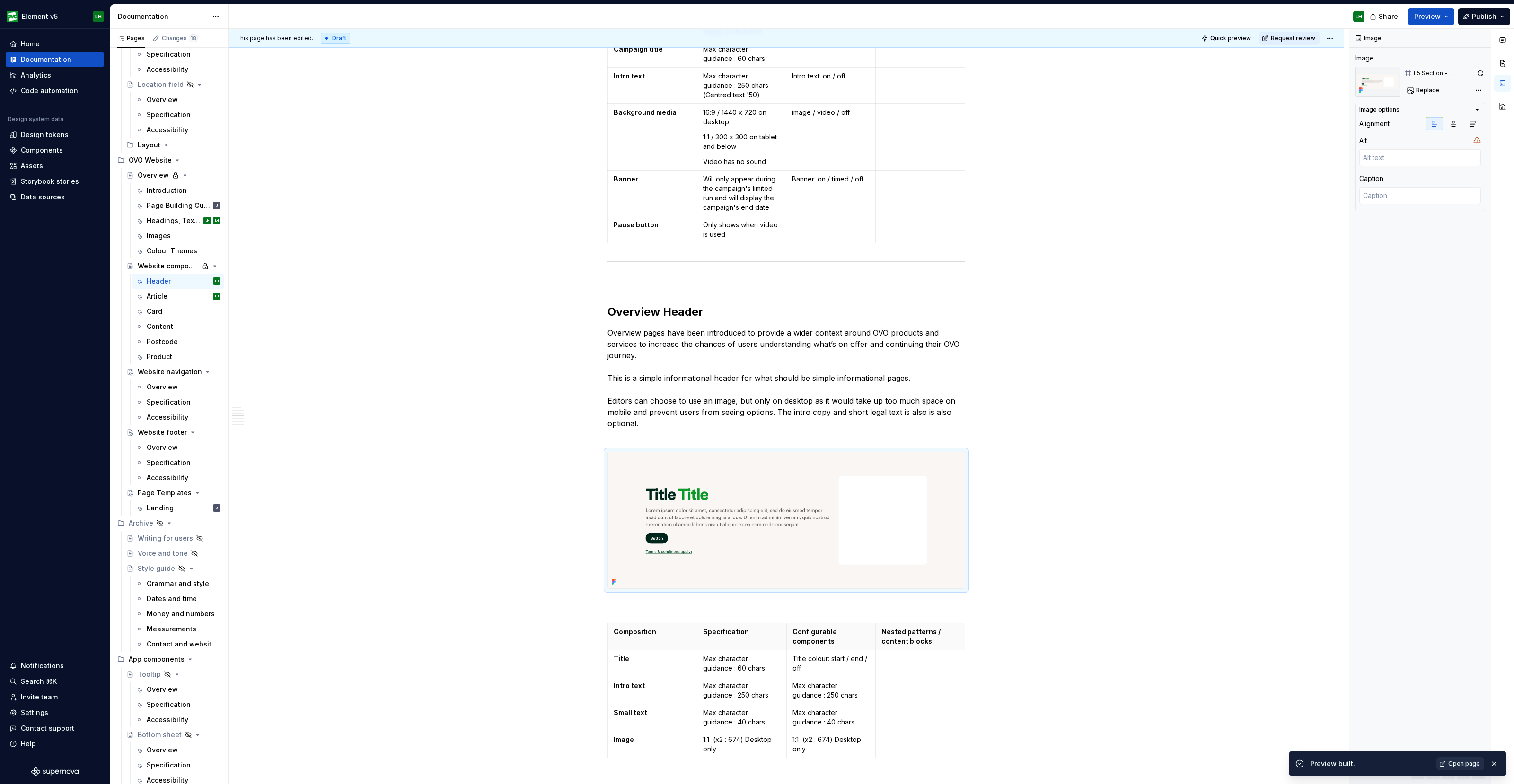
click at [1460, 759] on link "Open page" at bounding box center [1460, 764] width 48 height 14
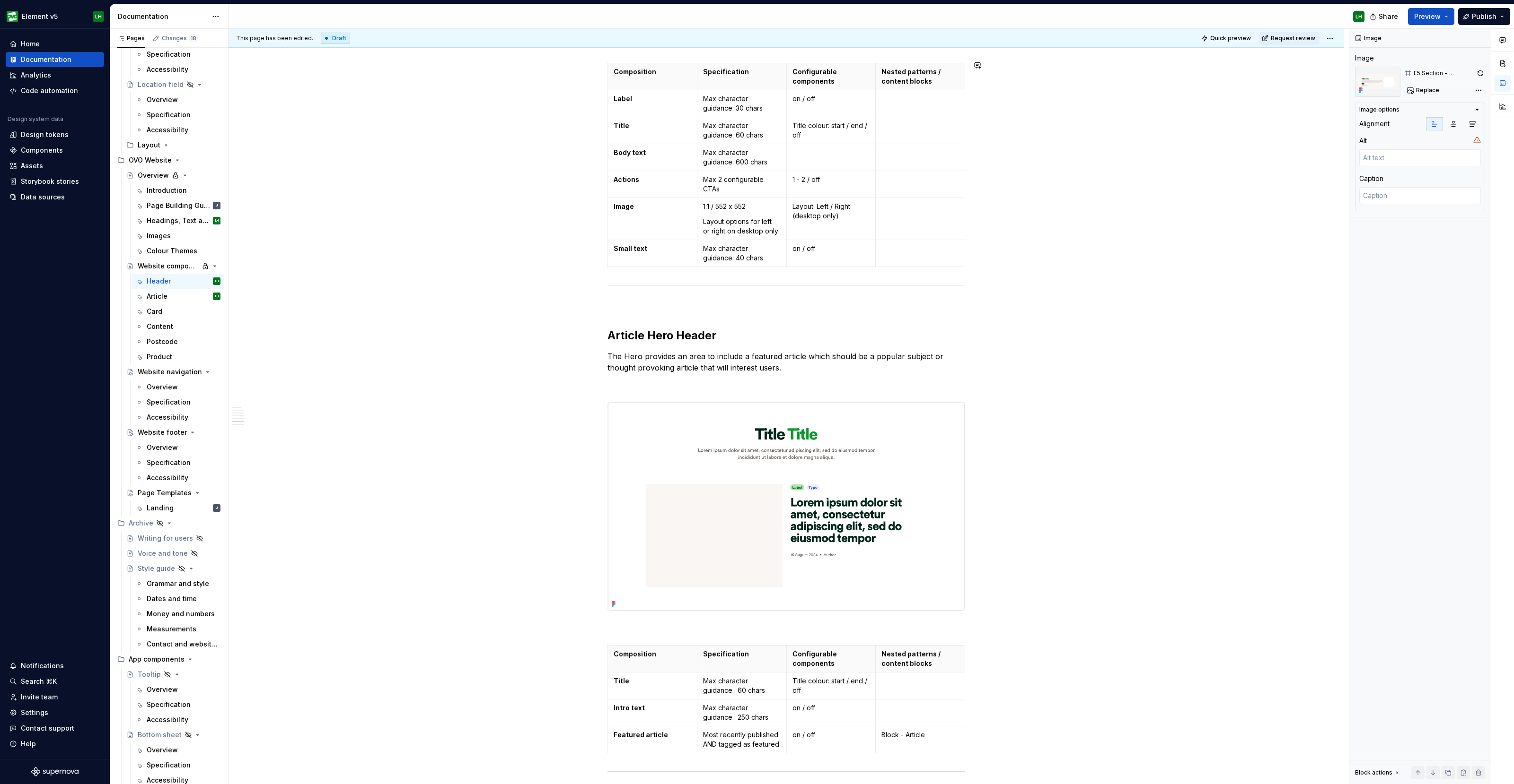
scroll to position [2955, 0]
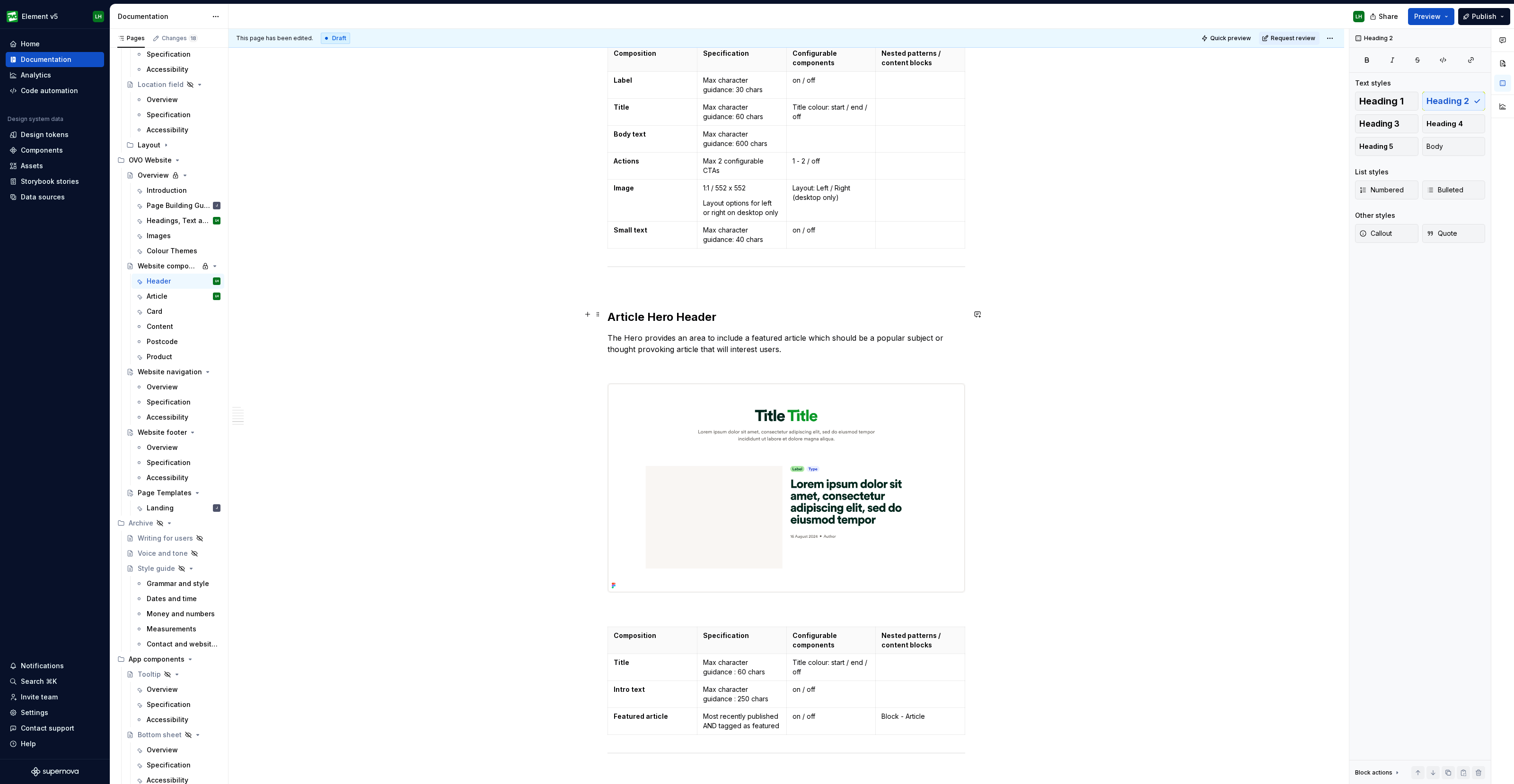
click at [643, 313] on h2 "Article Hero Header" at bounding box center [786, 317] width 358 height 15
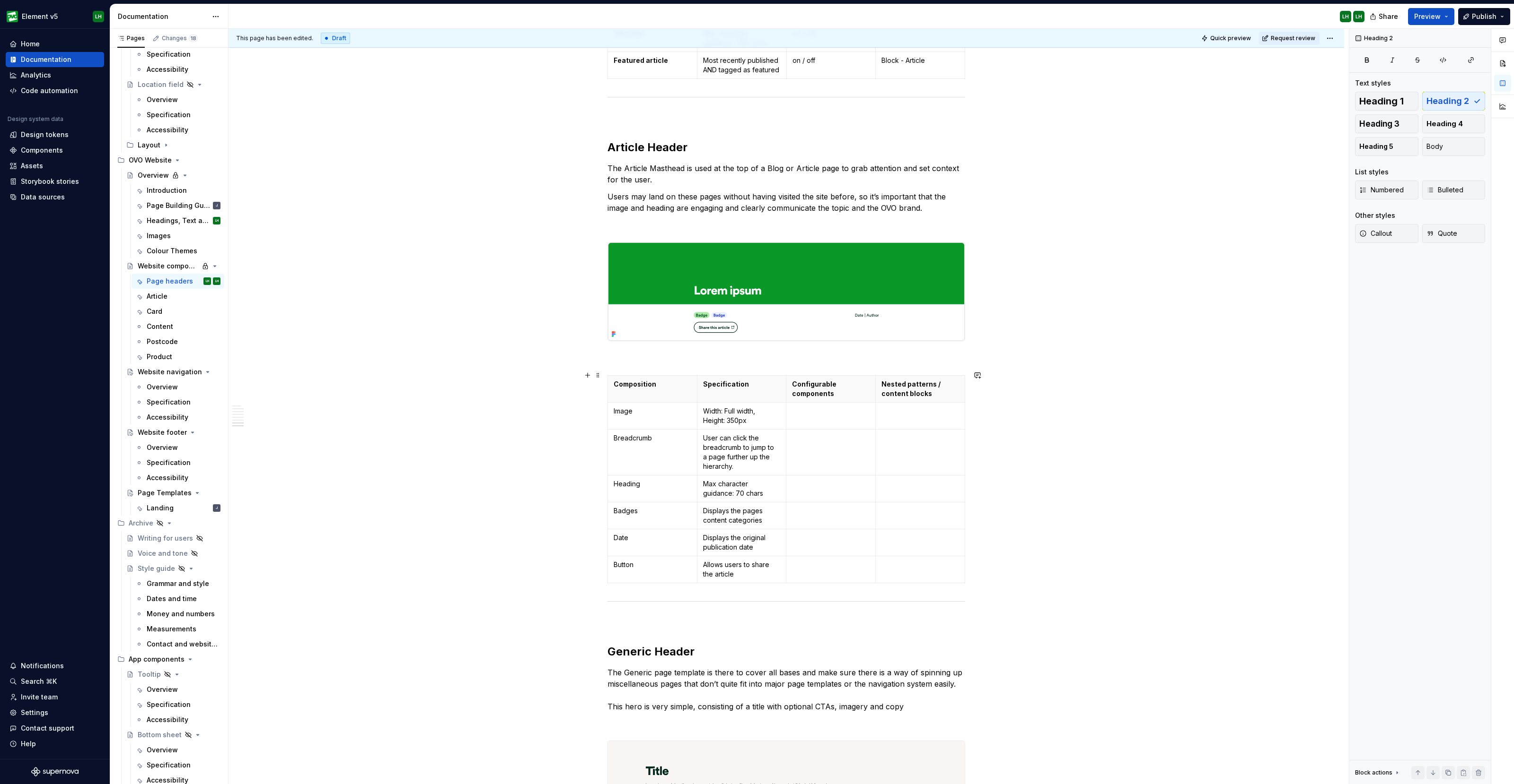
scroll to position [3576, 0]
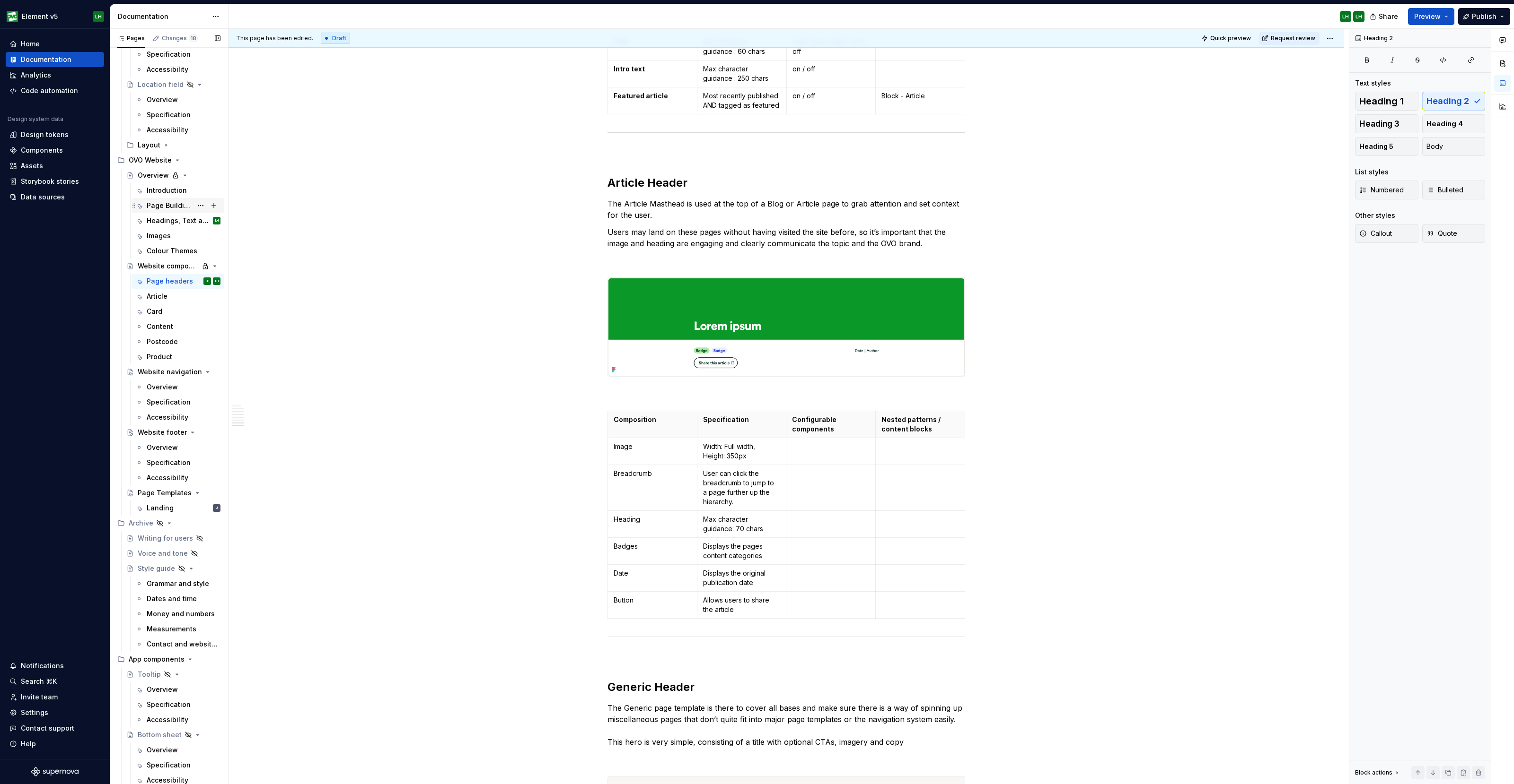
click at [174, 202] on div "Page Building Guide" at bounding box center [170, 205] width 46 height 9
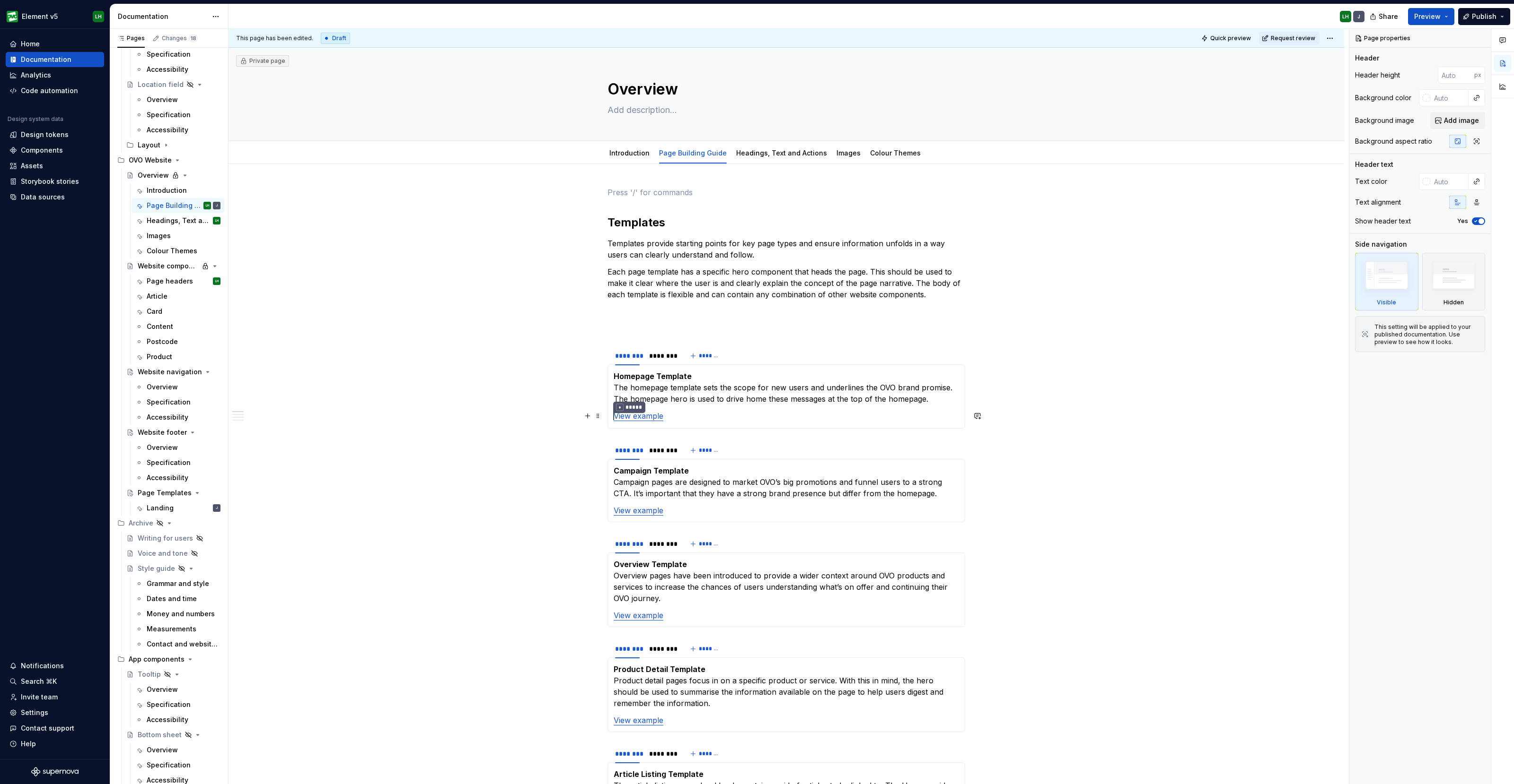
click at [703, 407] on section-item-column "Homepage Template The homepage template sets the scope for new users and underl…" at bounding box center [786, 397] width 345 height 52
type textarea "*"
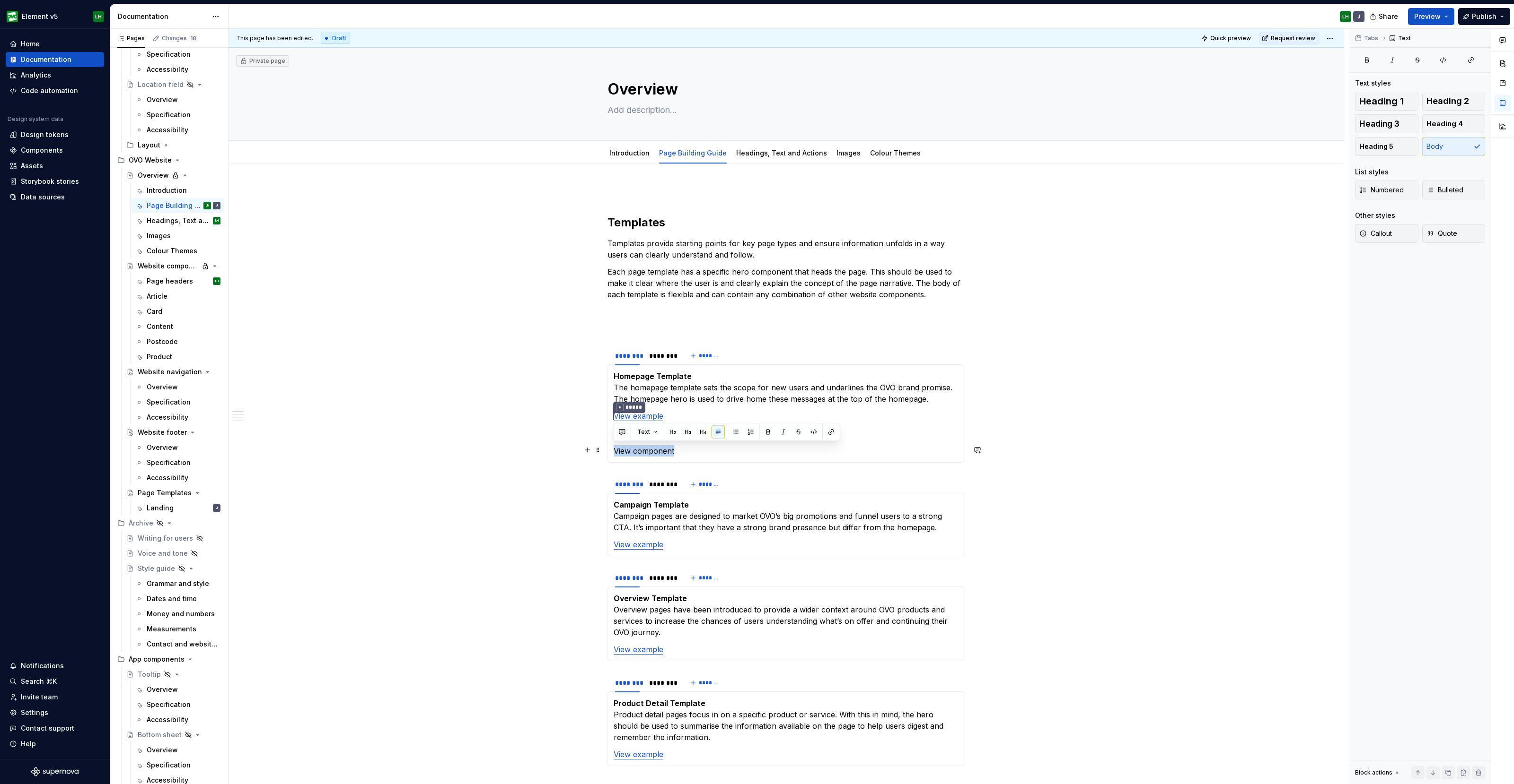
drag, startPoint x: 679, startPoint y: 447, endPoint x: 610, endPoint y: 451, distance: 69.1
click at [610, 451] on div "Homepage Template The homepage template sets the scope for new users and underl…" at bounding box center [786, 414] width 358 height 99
click at [673, 449] on p "View component" at bounding box center [786, 451] width 345 height 11
drag, startPoint x: 701, startPoint y: 446, endPoint x: 612, endPoint y: 444, distance: 89.0
click at [612, 444] on div "Homepage Template The homepage template sets the scope for new users and underl…" at bounding box center [786, 414] width 358 height 99
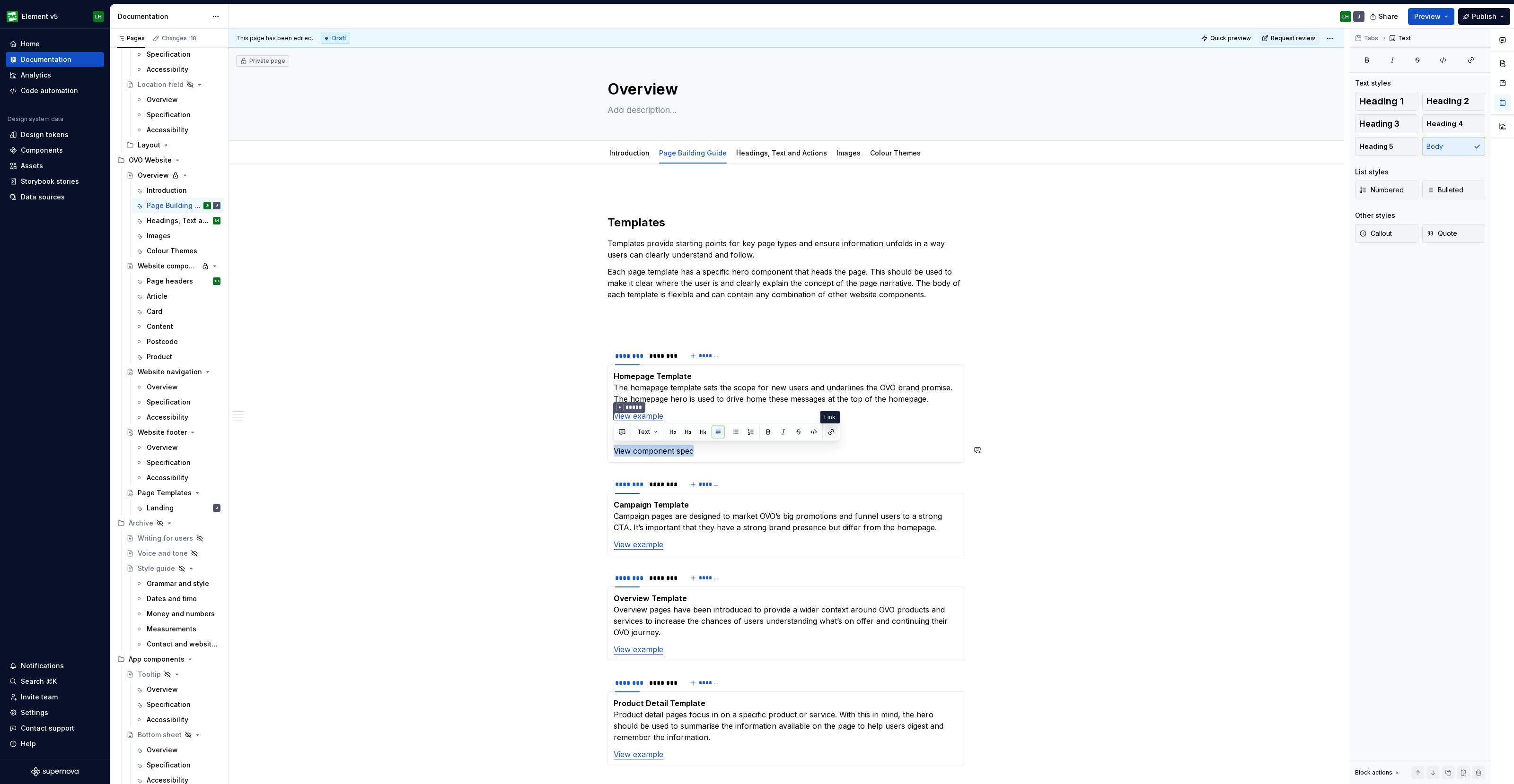
click at [825, 428] on button "button" at bounding box center [831, 432] width 14 height 14
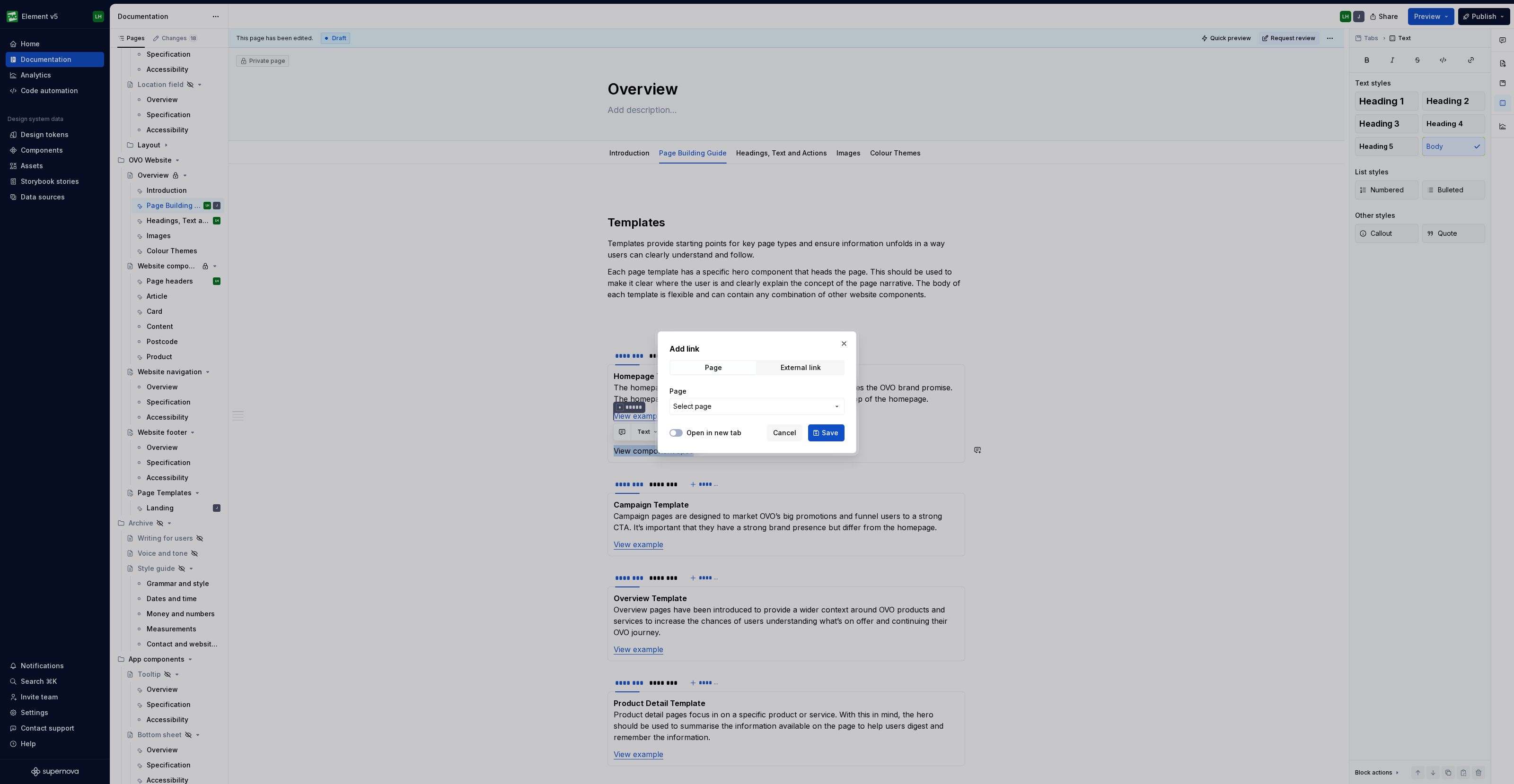
click at [762, 411] on button "Select page" at bounding box center [757, 407] width 175 height 17
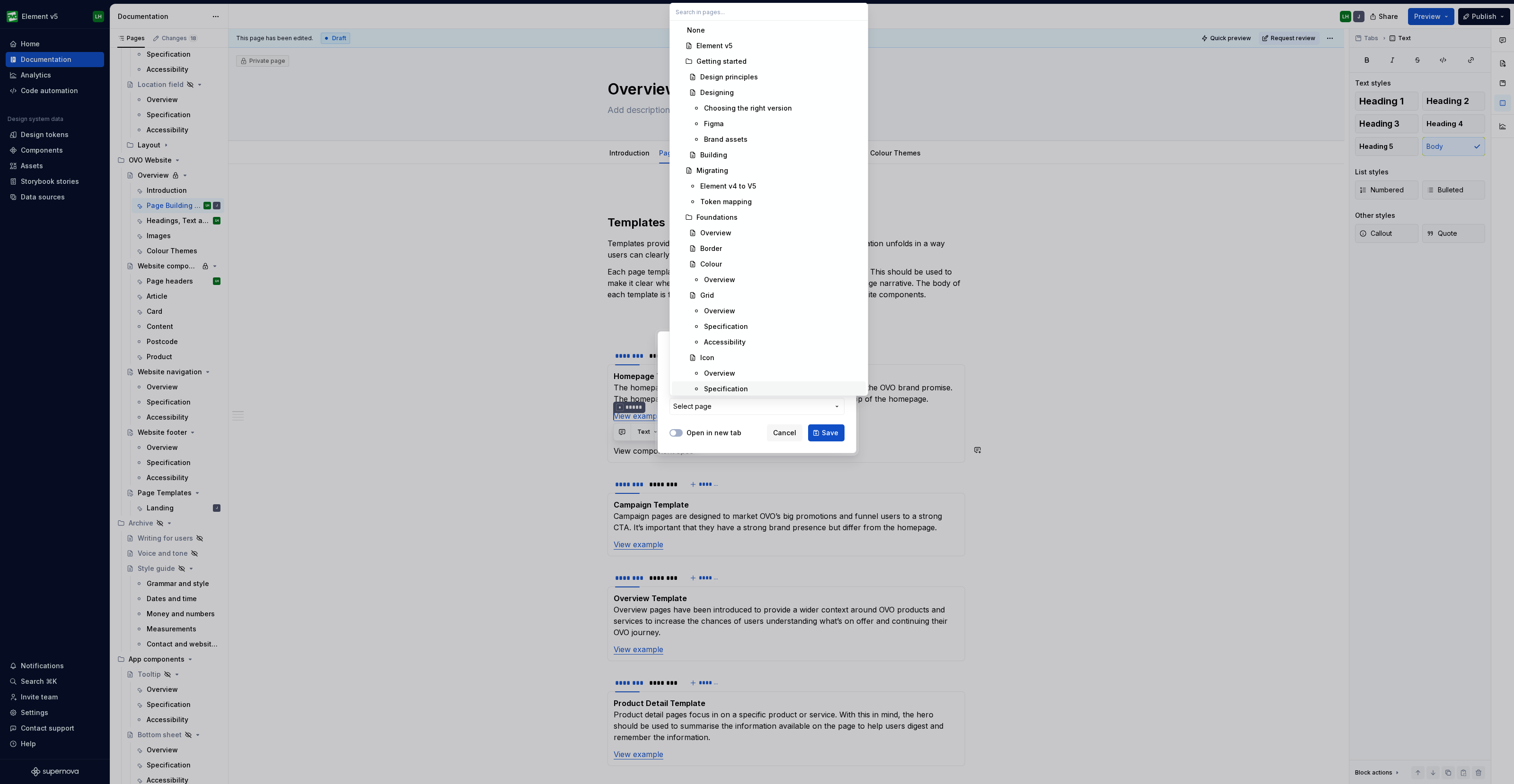
click at [756, 422] on div "Add link Page External link Page Select page Open in new tab Cancel Save" at bounding box center [757, 392] width 1514 height 784
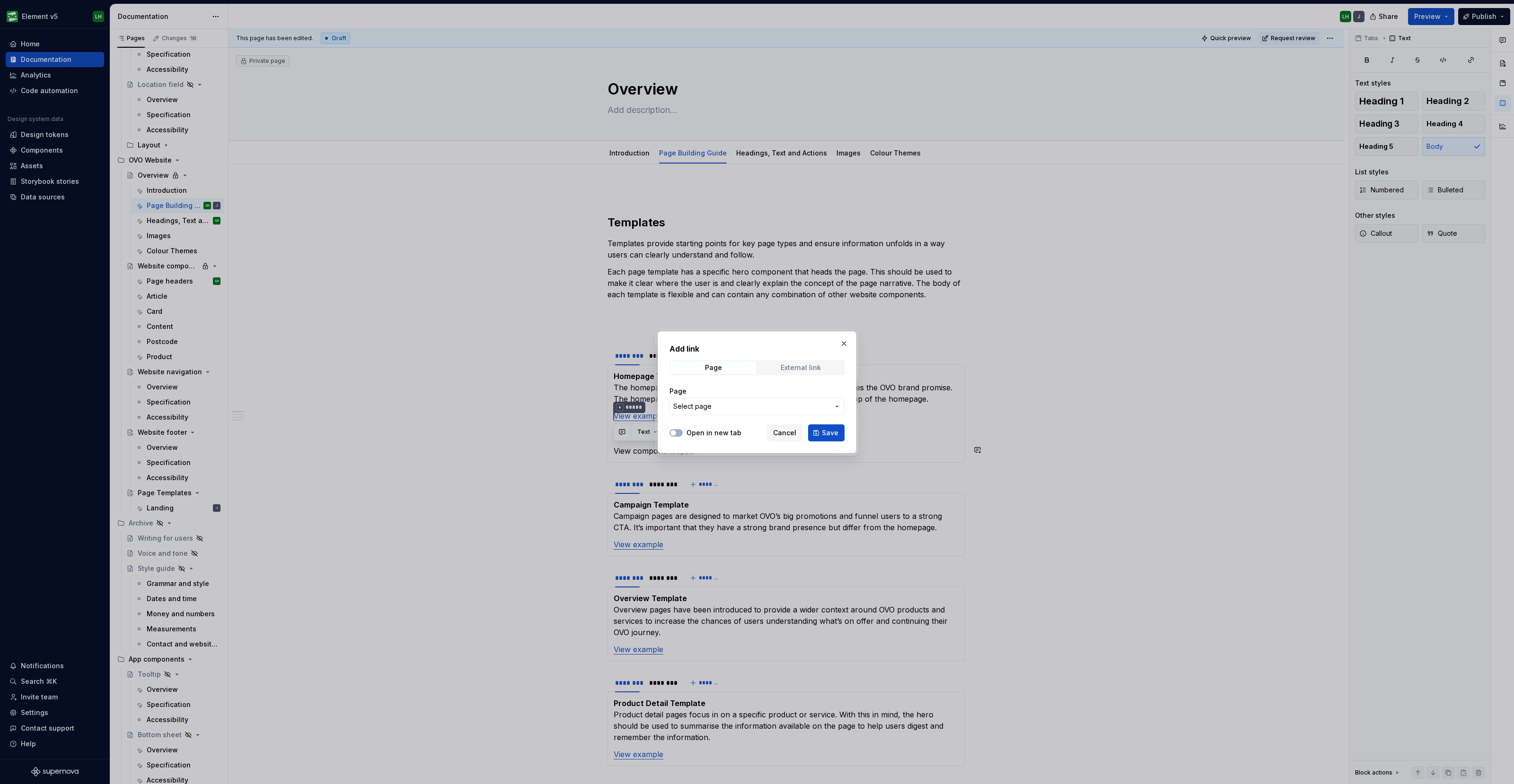
click at [781, 365] on div "External link" at bounding box center [800, 367] width 41 height 8
click at [717, 405] on input "URL" at bounding box center [757, 407] width 175 height 17
paste input "[URL][DOMAIN_NAME]"
type input "[URL][DOMAIN_NAME]"
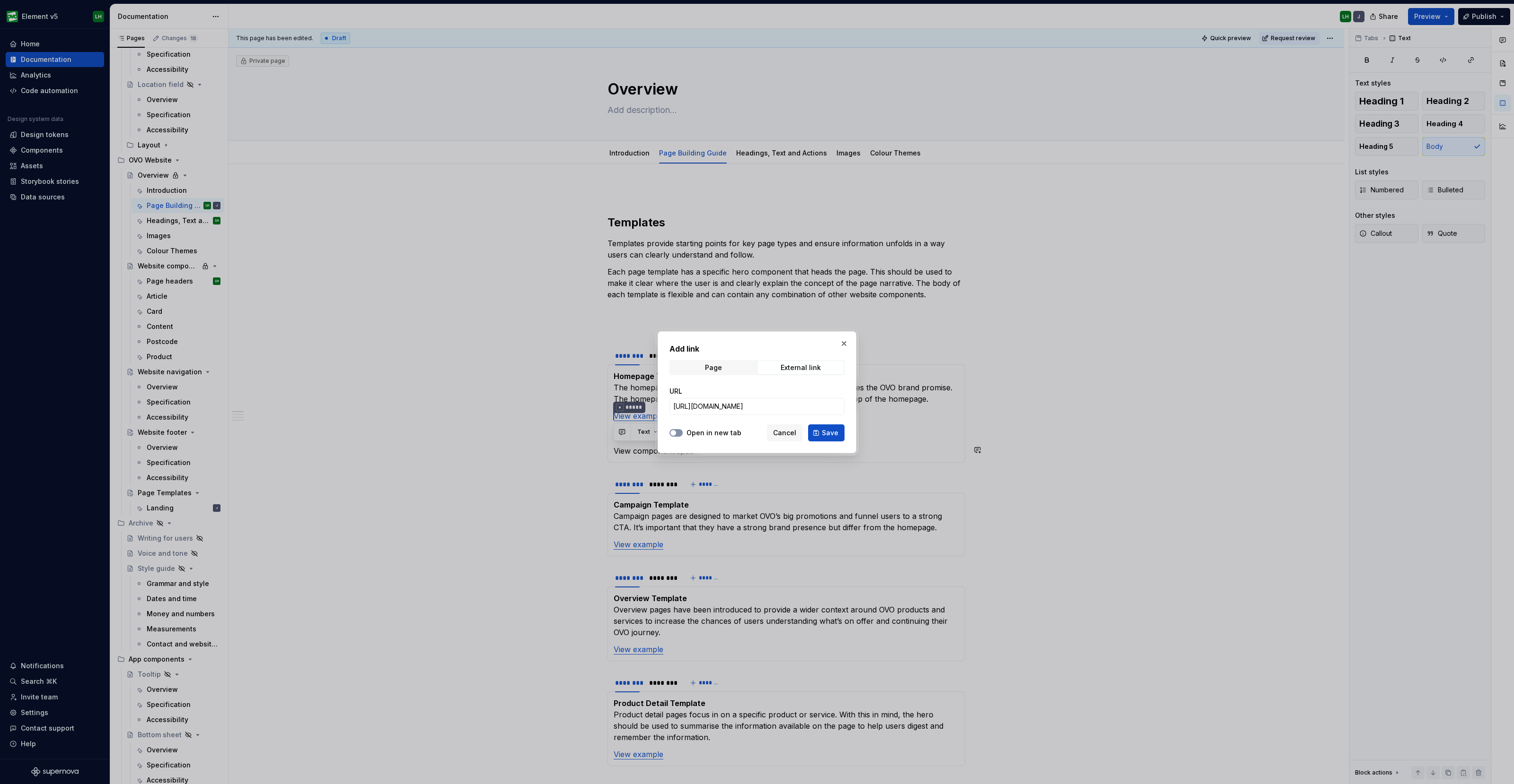
click at [681, 433] on button "Open in new tab" at bounding box center [676, 433] width 14 height 8
click at [828, 435] on span "Save" at bounding box center [830, 433] width 17 height 9
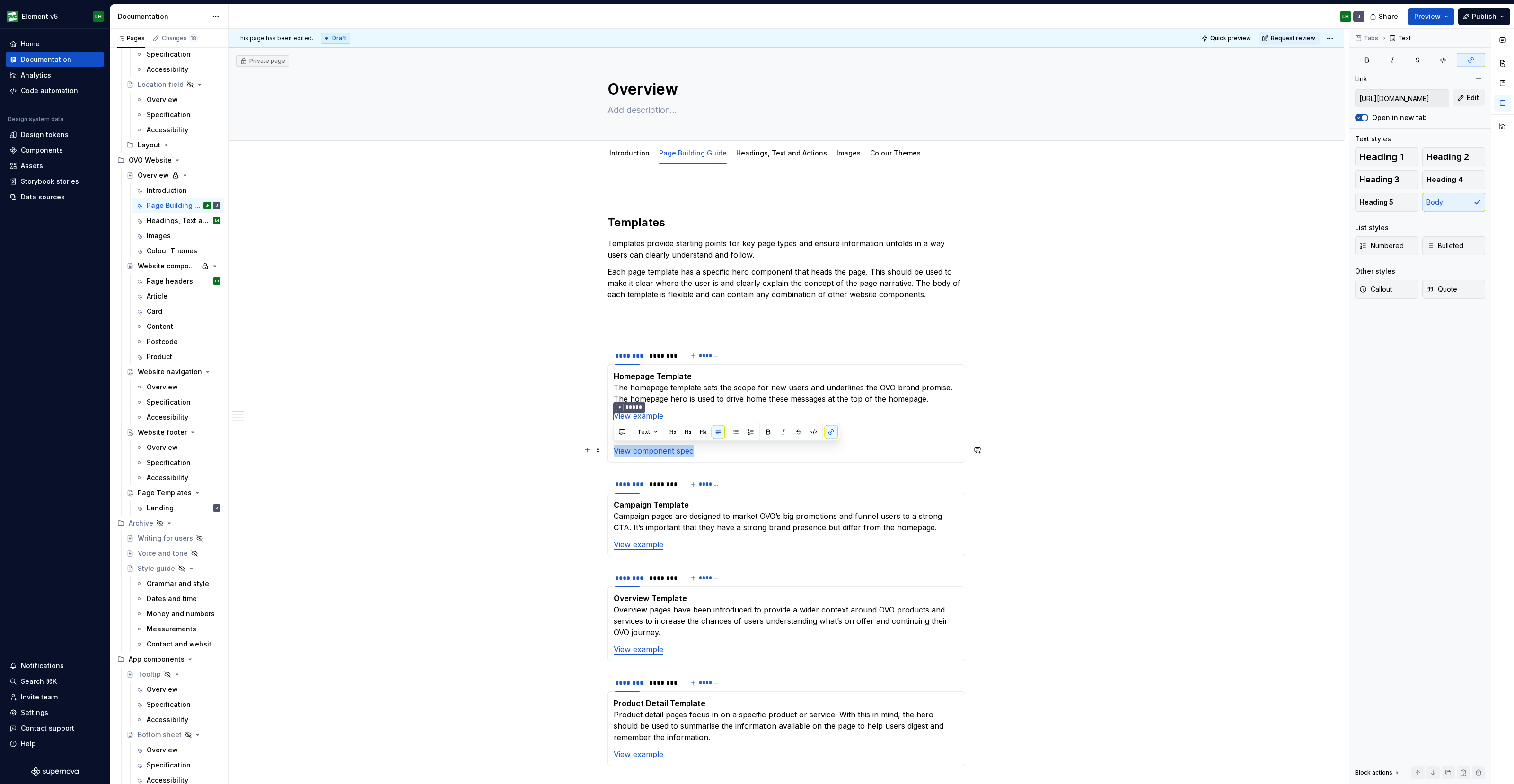
click at [731, 448] on p "View component spec" at bounding box center [786, 451] width 345 height 11
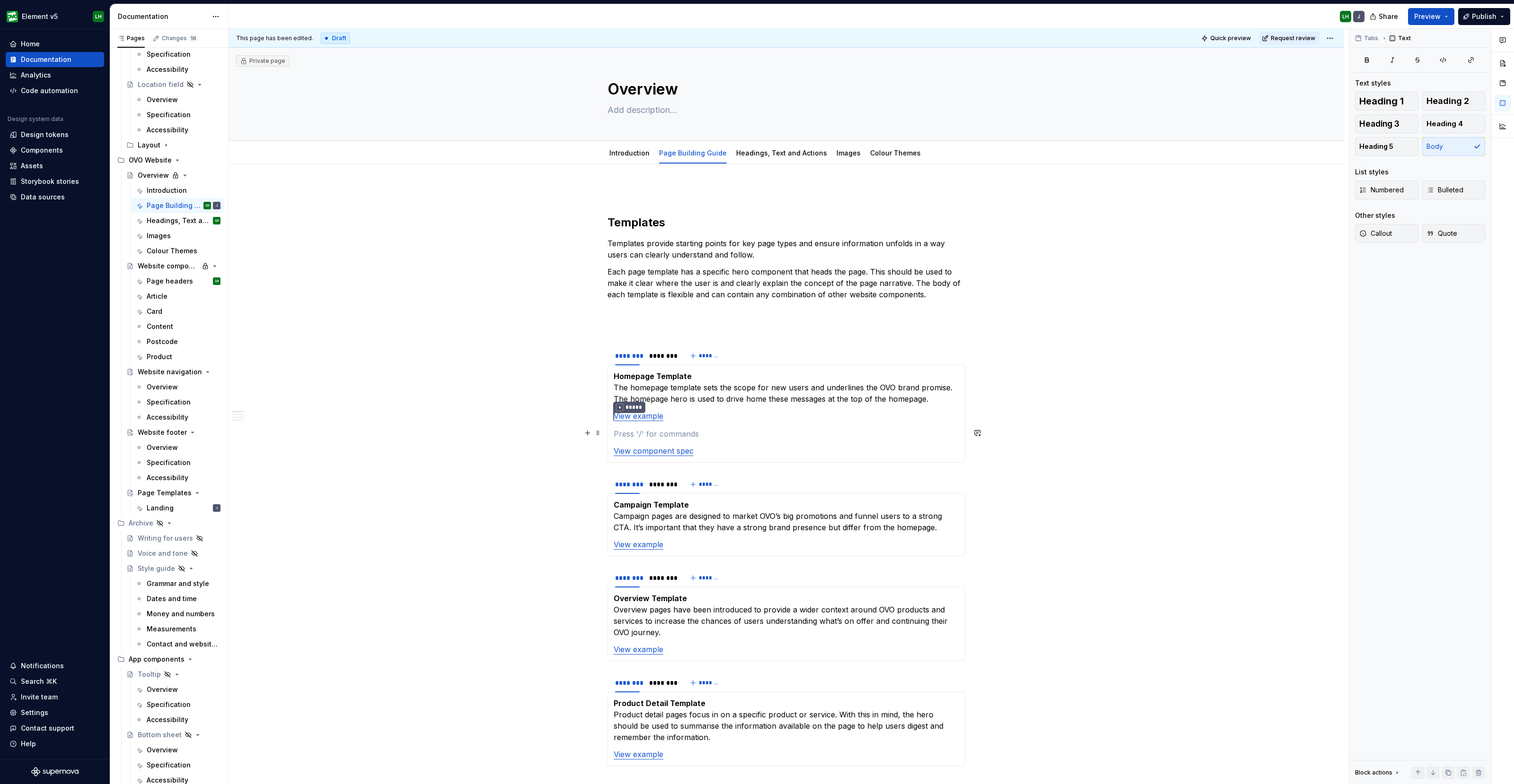
click at [638, 434] on p at bounding box center [786, 434] width 345 height 11
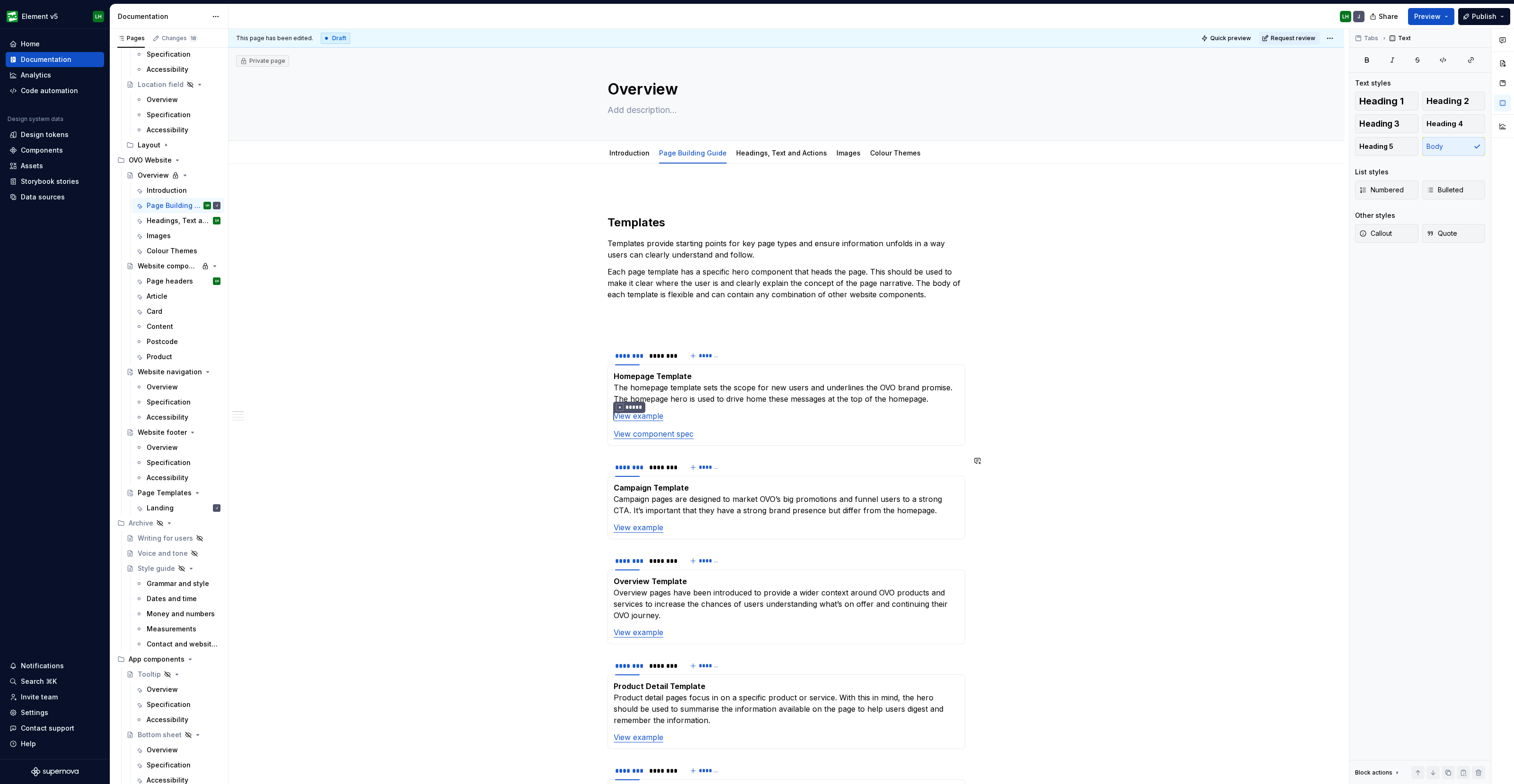
click at [677, 532] on p "View example" at bounding box center [786, 527] width 345 height 11
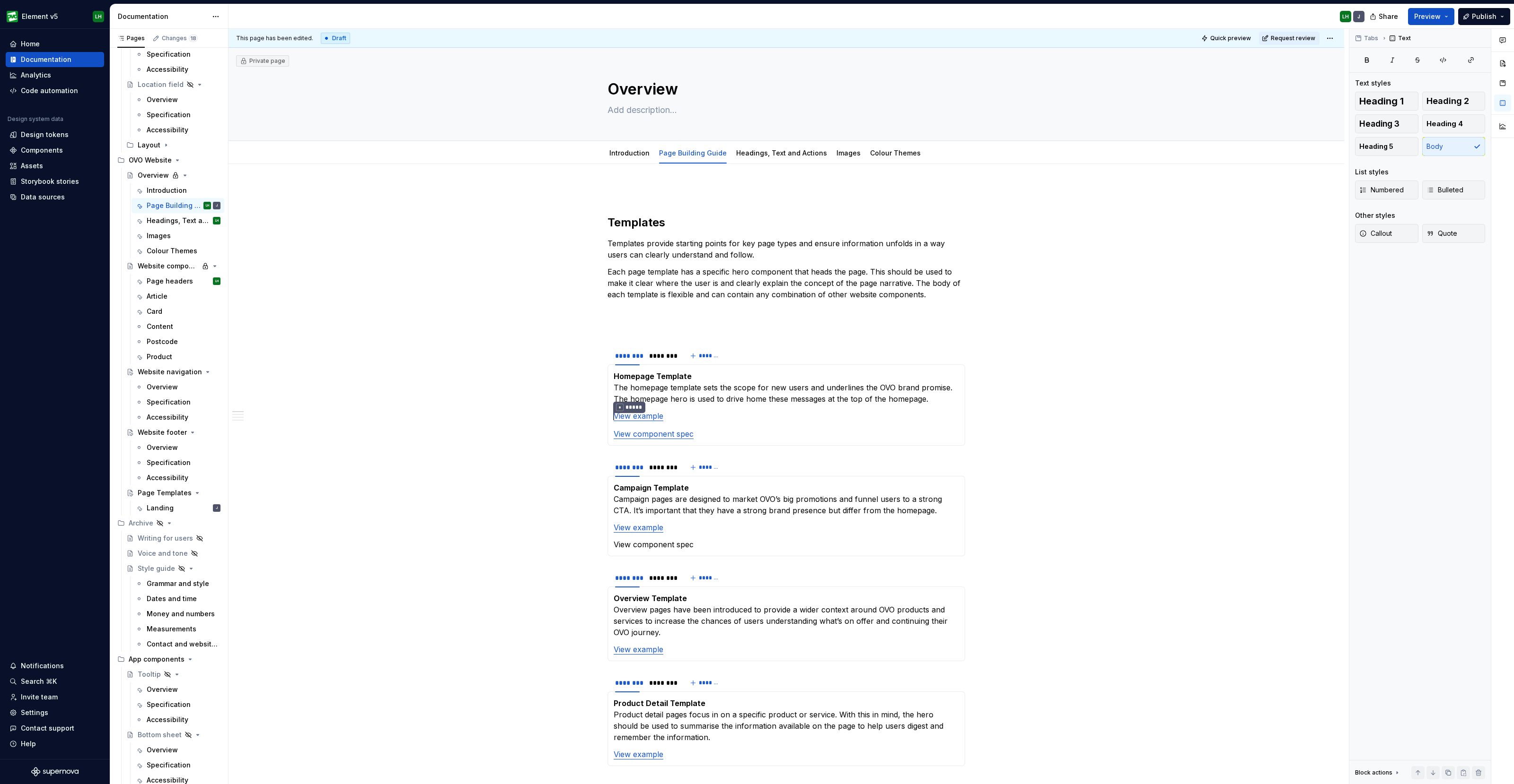
type textarea "*"
drag, startPoint x: 702, startPoint y: 544, endPoint x: 612, endPoint y: 541, distance: 90.0
click at [614, 541] on p "View component spec" at bounding box center [786, 544] width 345 height 11
click at [833, 523] on button "button" at bounding box center [831, 526] width 14 height 14
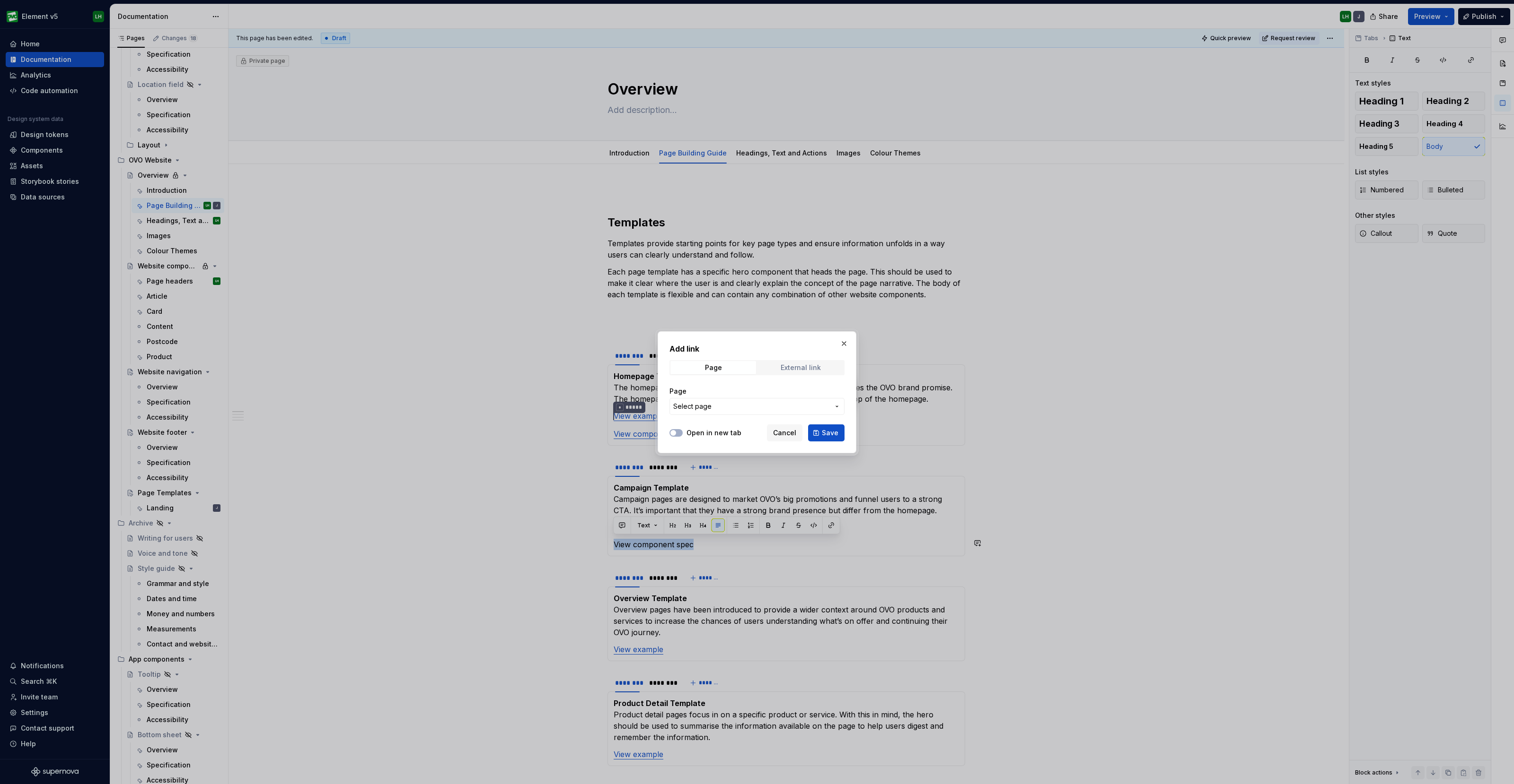
click at [785, 365] on div "External link" at bounding box center [800, 367] width 41 height 8
click at [705, 403] on input "URL" at bounding box center [757, 407] width 175 height 17
paste input "[URL][DOMAIN_NAME]"
type input "[URL][DOMAIN_NAME]"
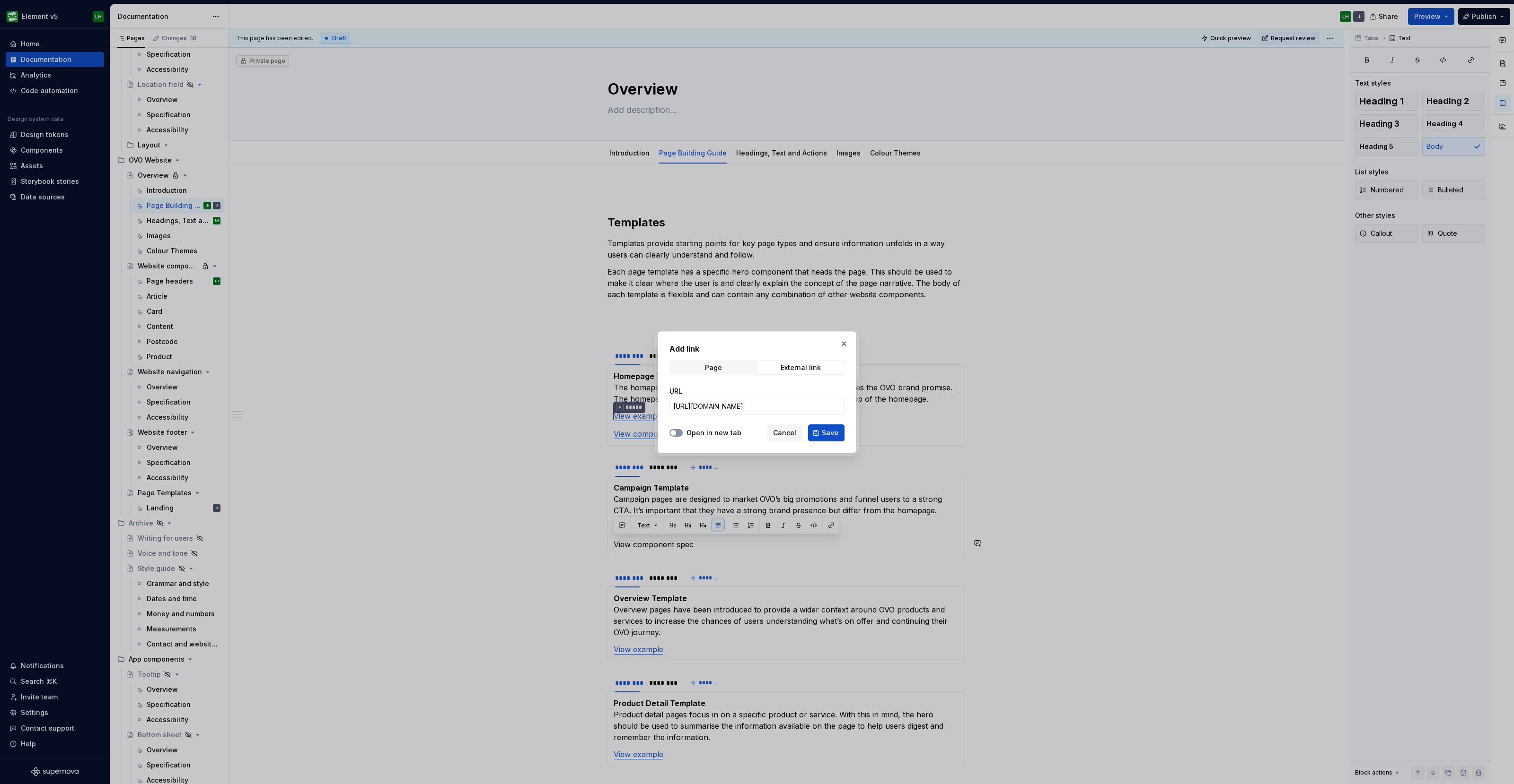
click at [676, 433] on icon "button" at bounding box center [673, 433] width 8 height 6
click at [828, 431] on span "Save" at bounding box center [830, 433] width 17 height 9
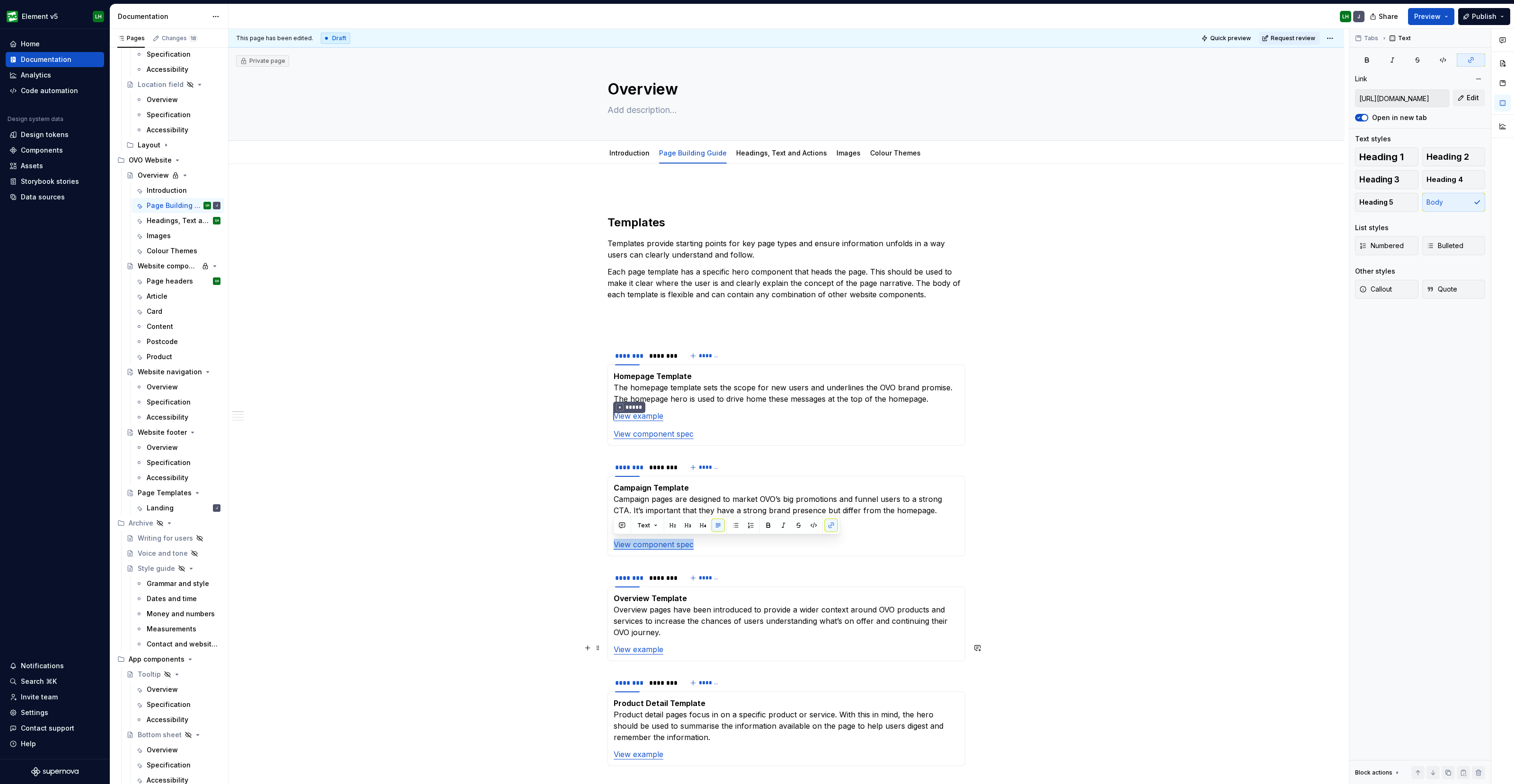
click at [693, 644] on p "View example" at bounding box center [786, 649] width 345 height 11
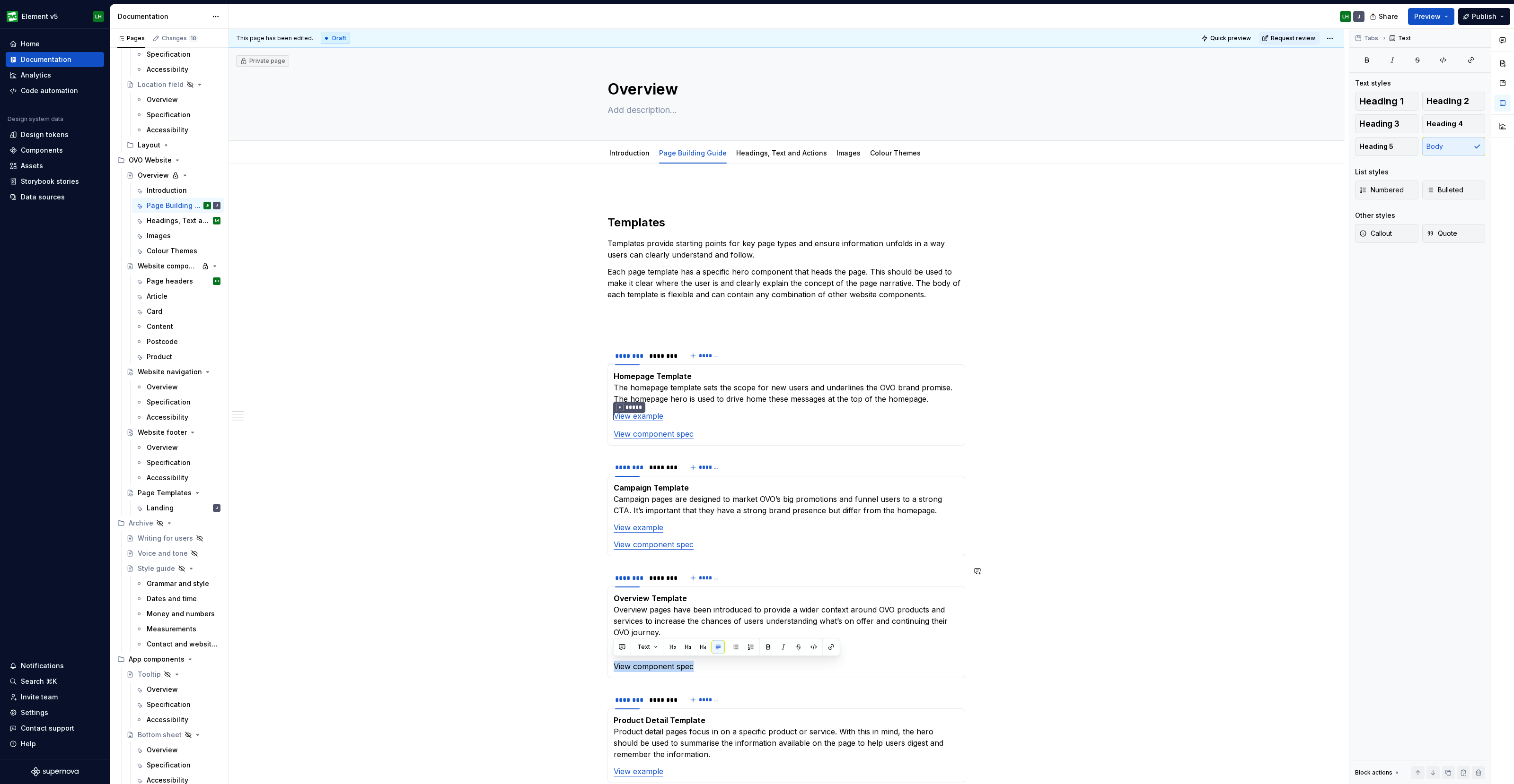
drag, startPoint x: 632, startPoint y: 673, endPoint x: 614, endPoint y: 673, distance: 18.0
click at [614, 673] on div "Overview Template Overview pages have been introduced to provide a wider contex…" at bounding box center [786, 632] width 358 height 92
type textarea "*"
click at [829, 647] on button "button" at bounding box center [831, 647] width 14 height 14
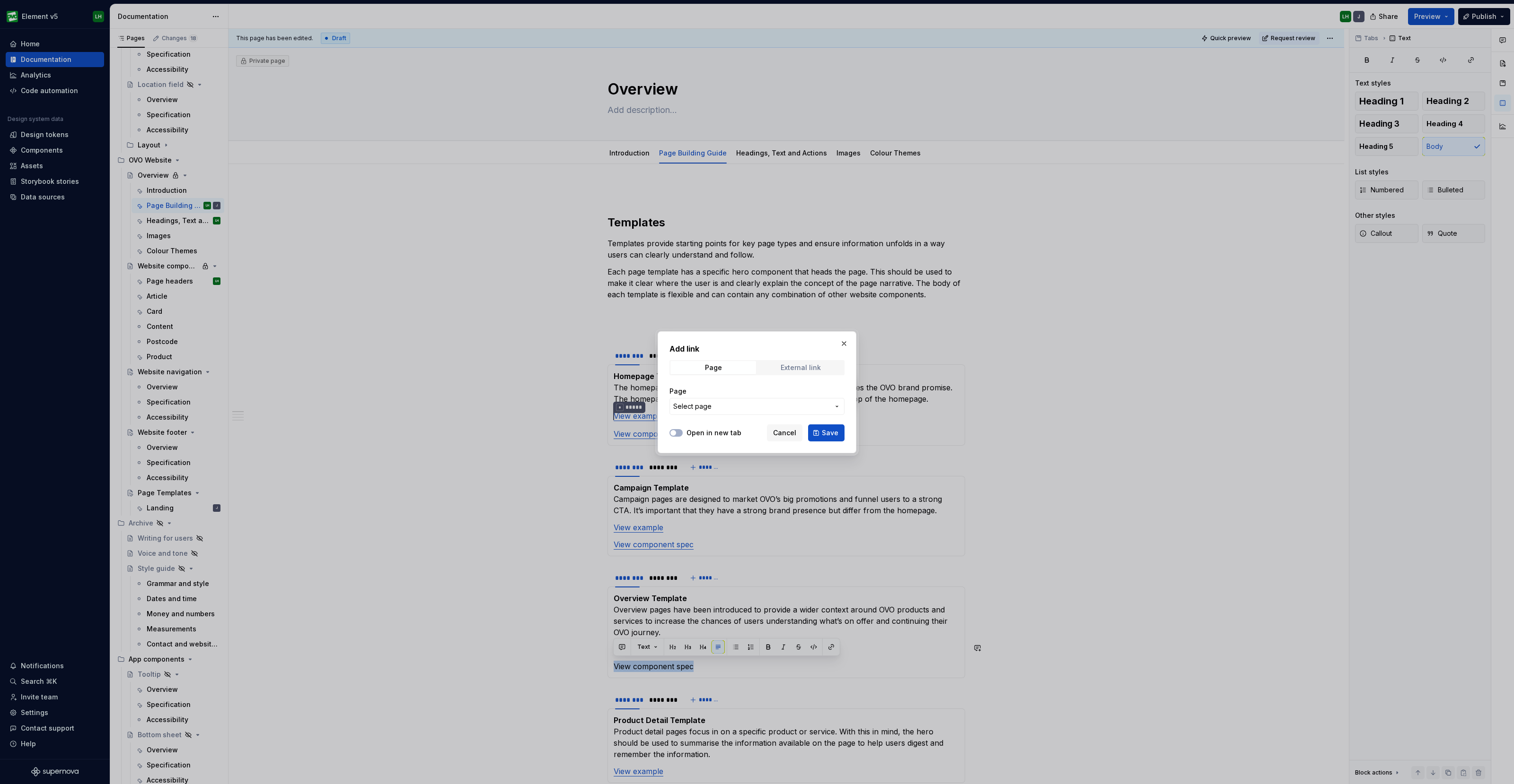
click at [784, 366] on div "External link" at bounding box center [800, 367] width 41 height 8
click at [700, 405] on input "URL" at bounding box center [757, 407] width 175 height 17
paste input "[URL][DOMAIN_NAME]"
type input "[URL][DOMAIN_NAME]"
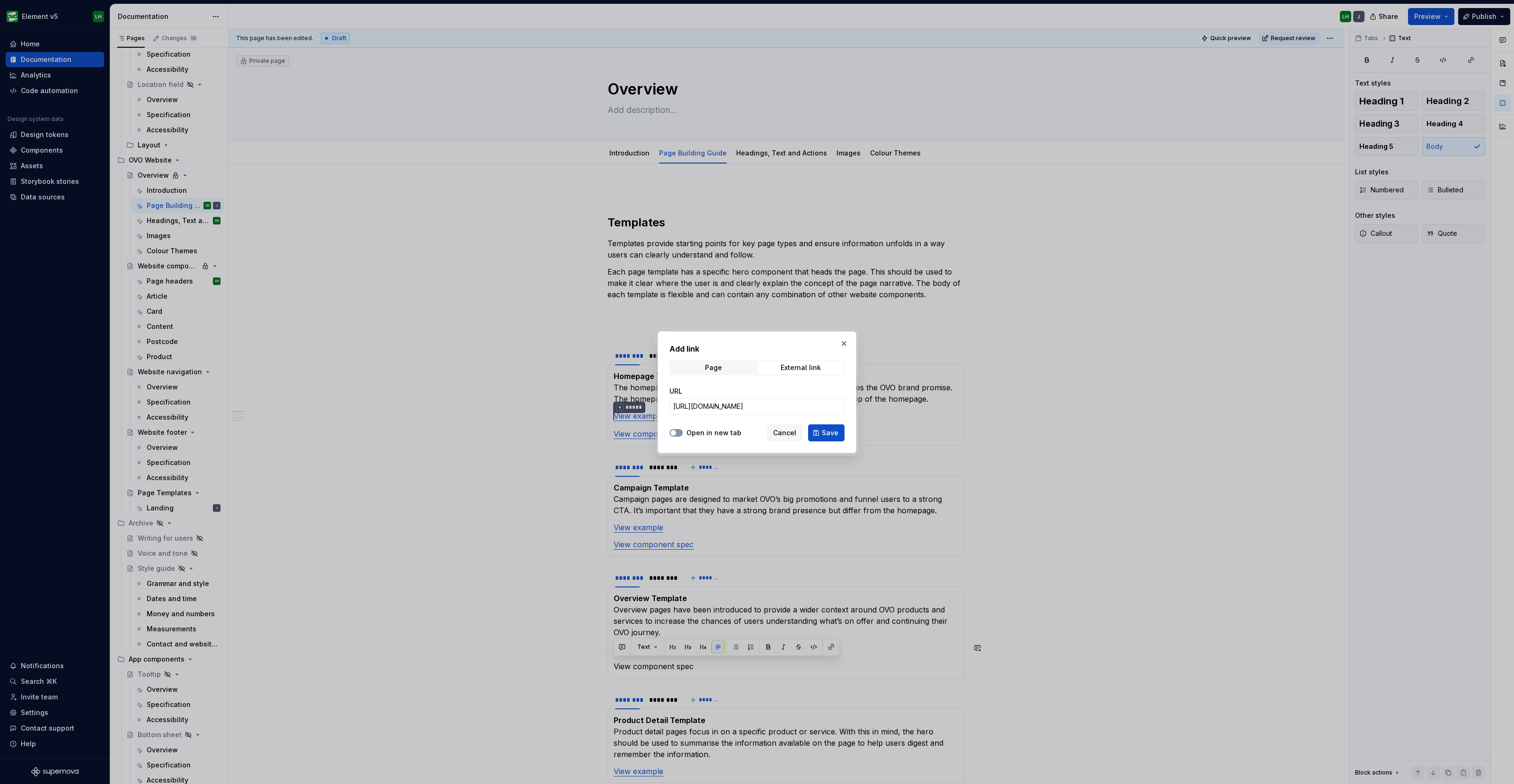
click at [677, 431] on button "Open in new tab" at bounding box center [676, 433] width 14 height 8
click at [827, 434] on span "Save" at bounding box center [830, 433] width 17 height 9
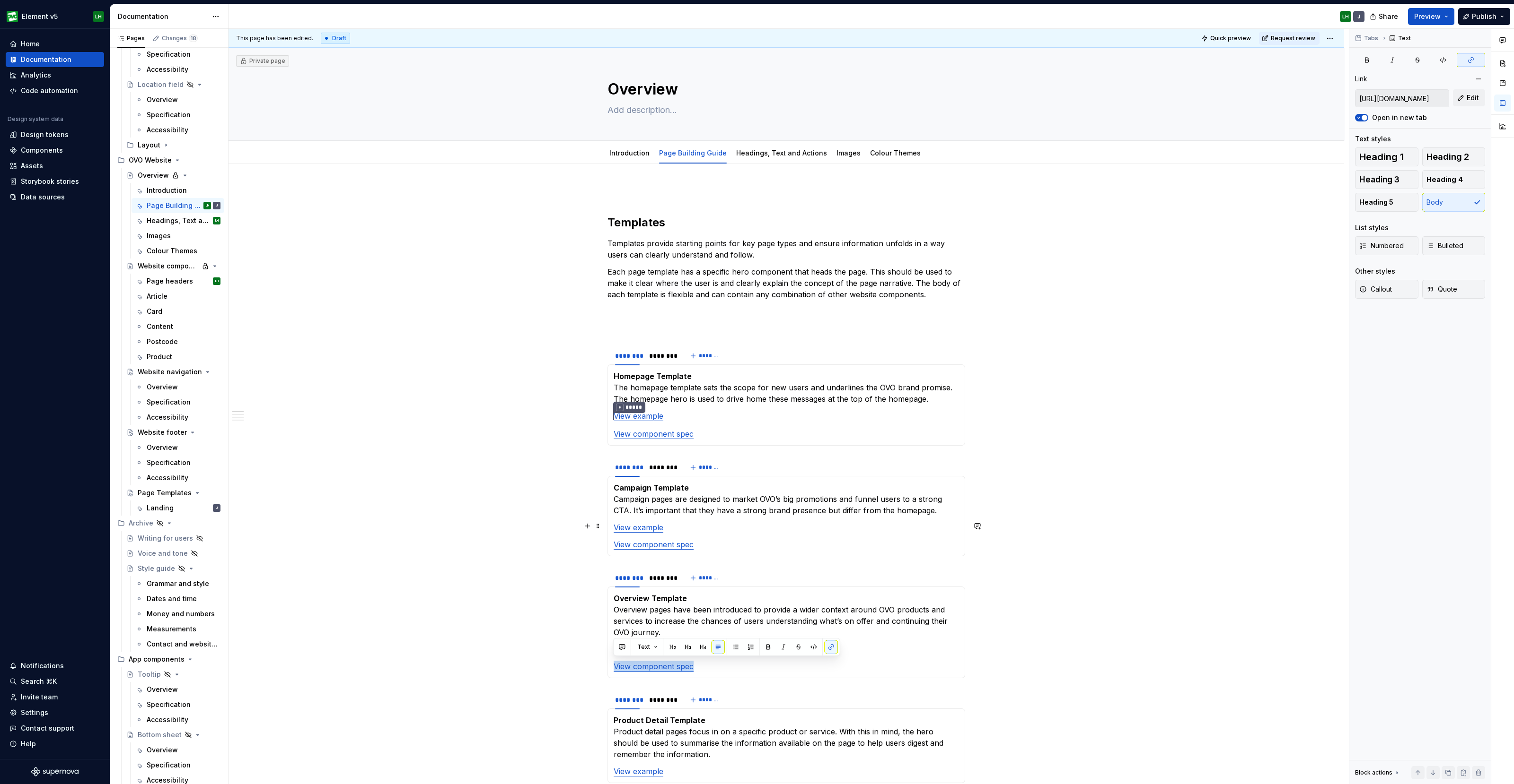
scroll to position [236, 0]
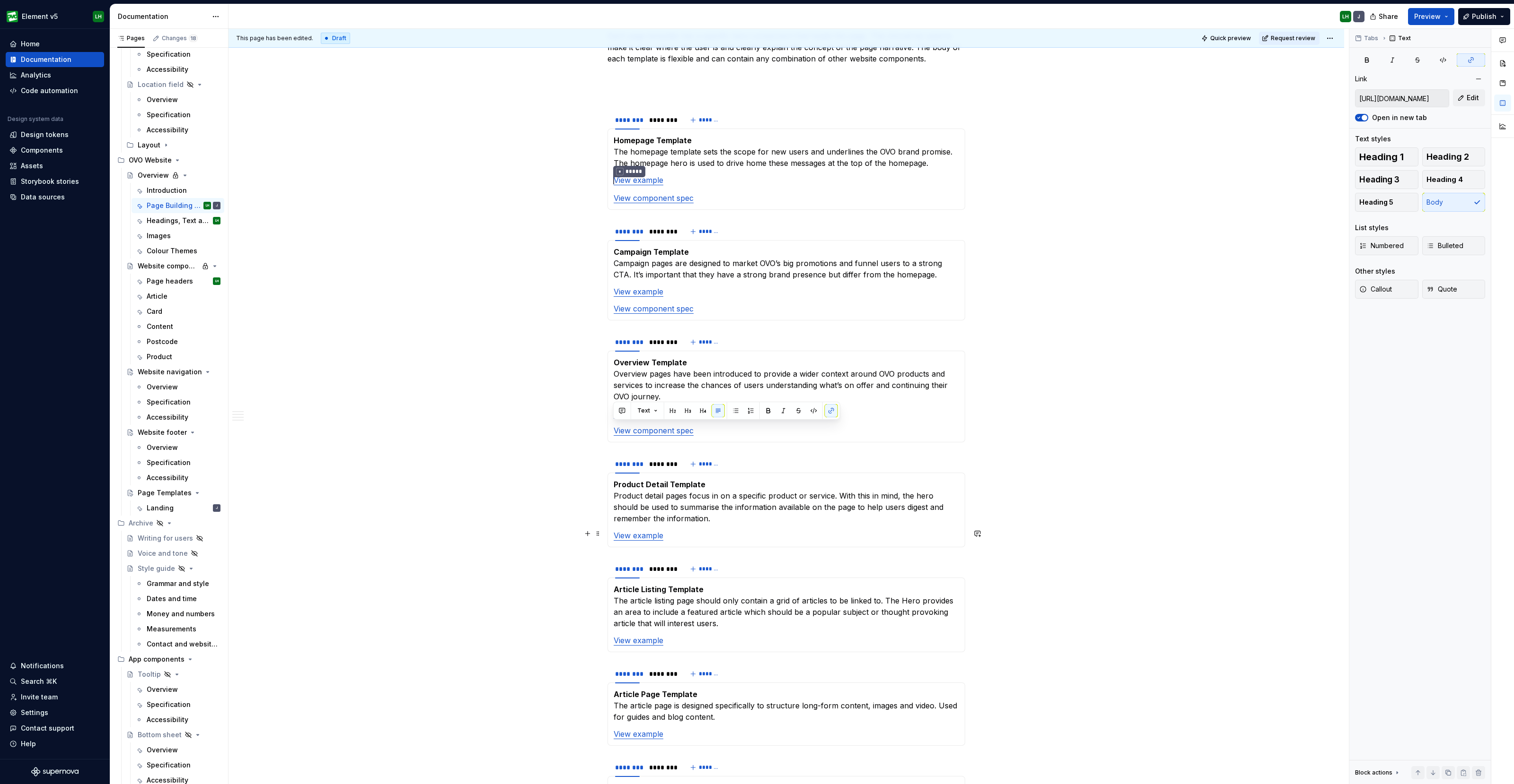
click at [692, 533] on p "View example" at bounding box center [786, 535] width 345 height 11
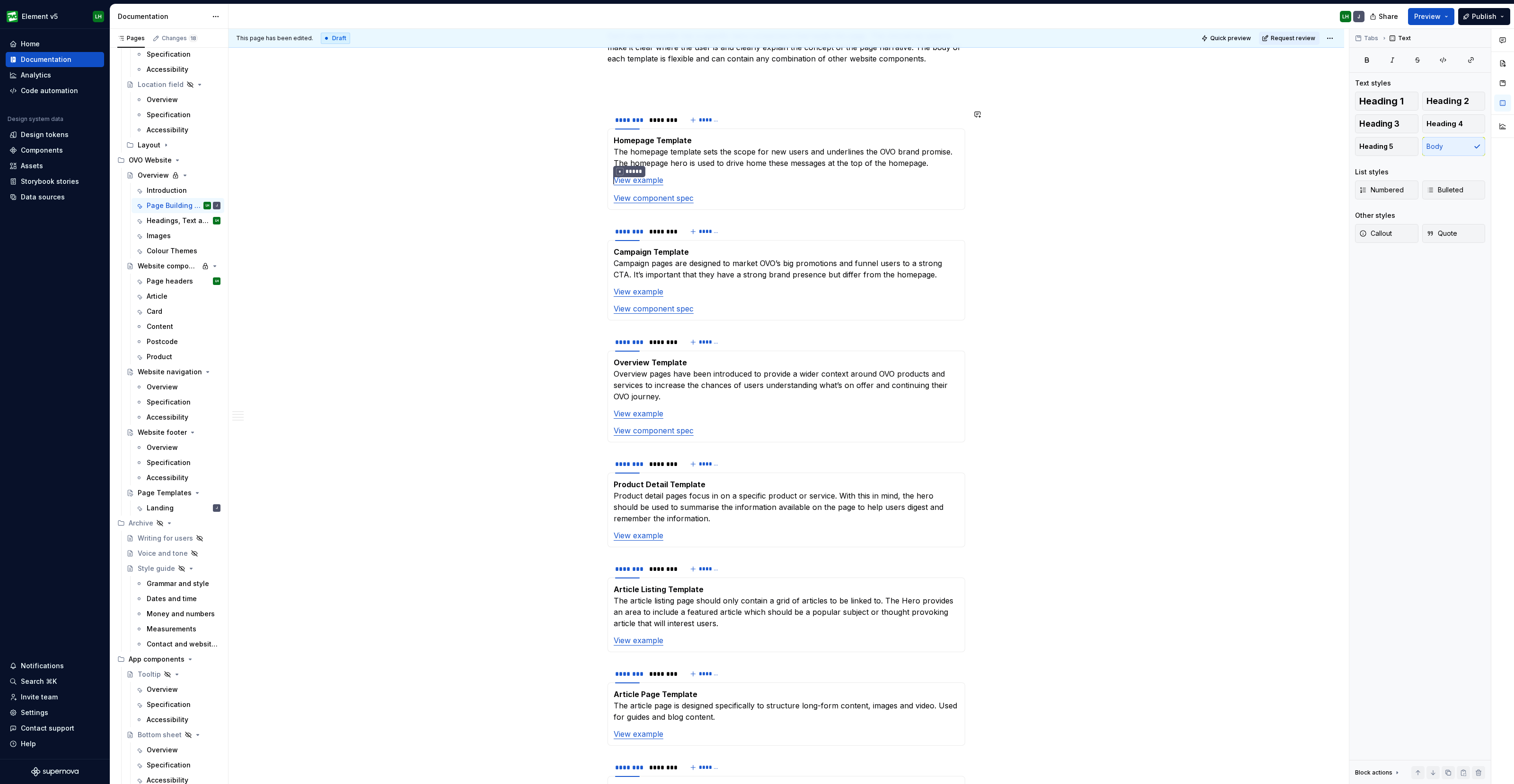
type textarea "*"
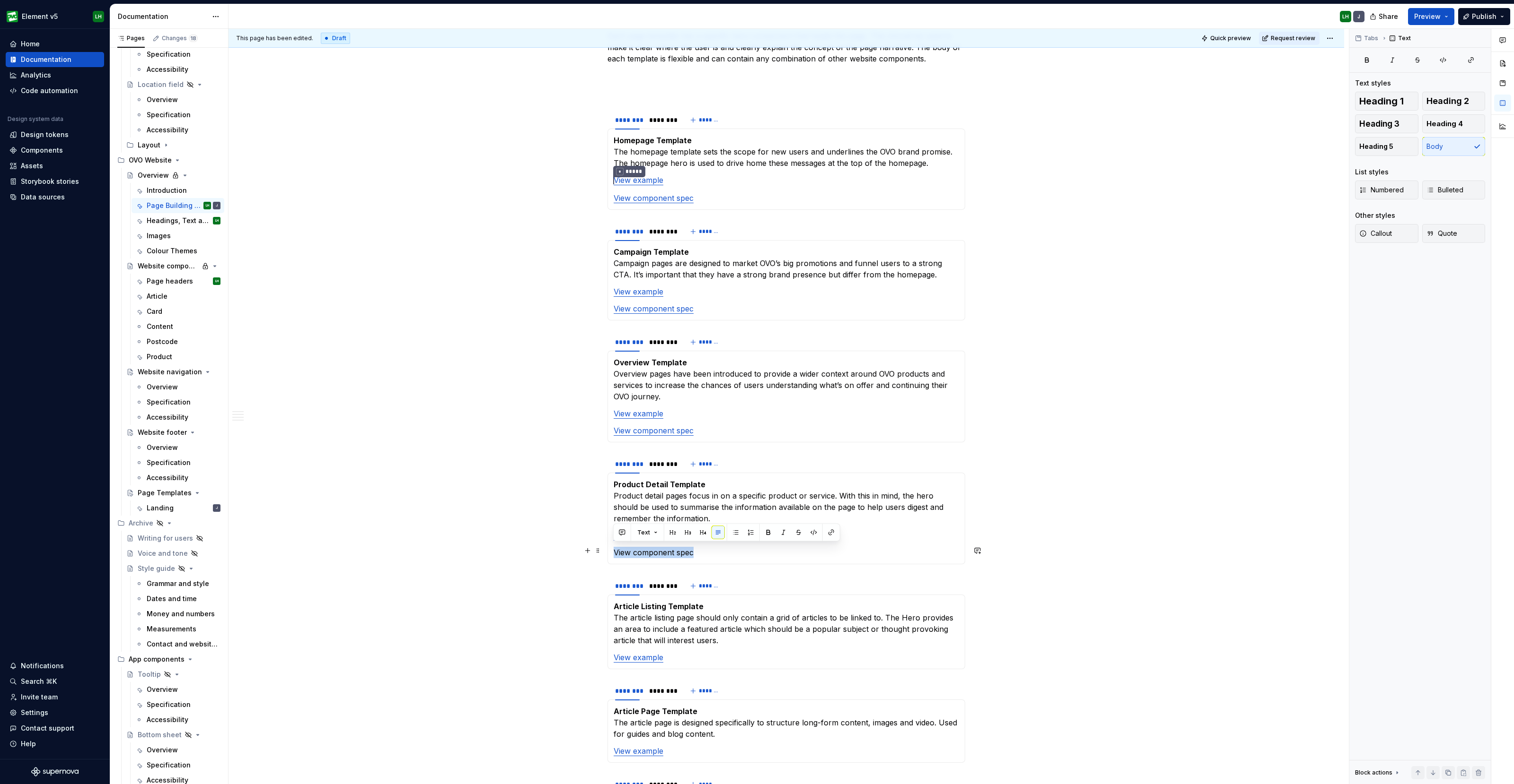
drag, startPoint x: 641, startPoint y: 551, endPoint x: 610, endPoint y: 553, distance: 31.1
click at [610, 553] on div "Product Detail Template Product detail pages focus in on a specific product or …" at bounding box center [786, 518] width 358 height 92
click at [827, 533] on button "button" at bounding box center [831, 533] width 14 height 14
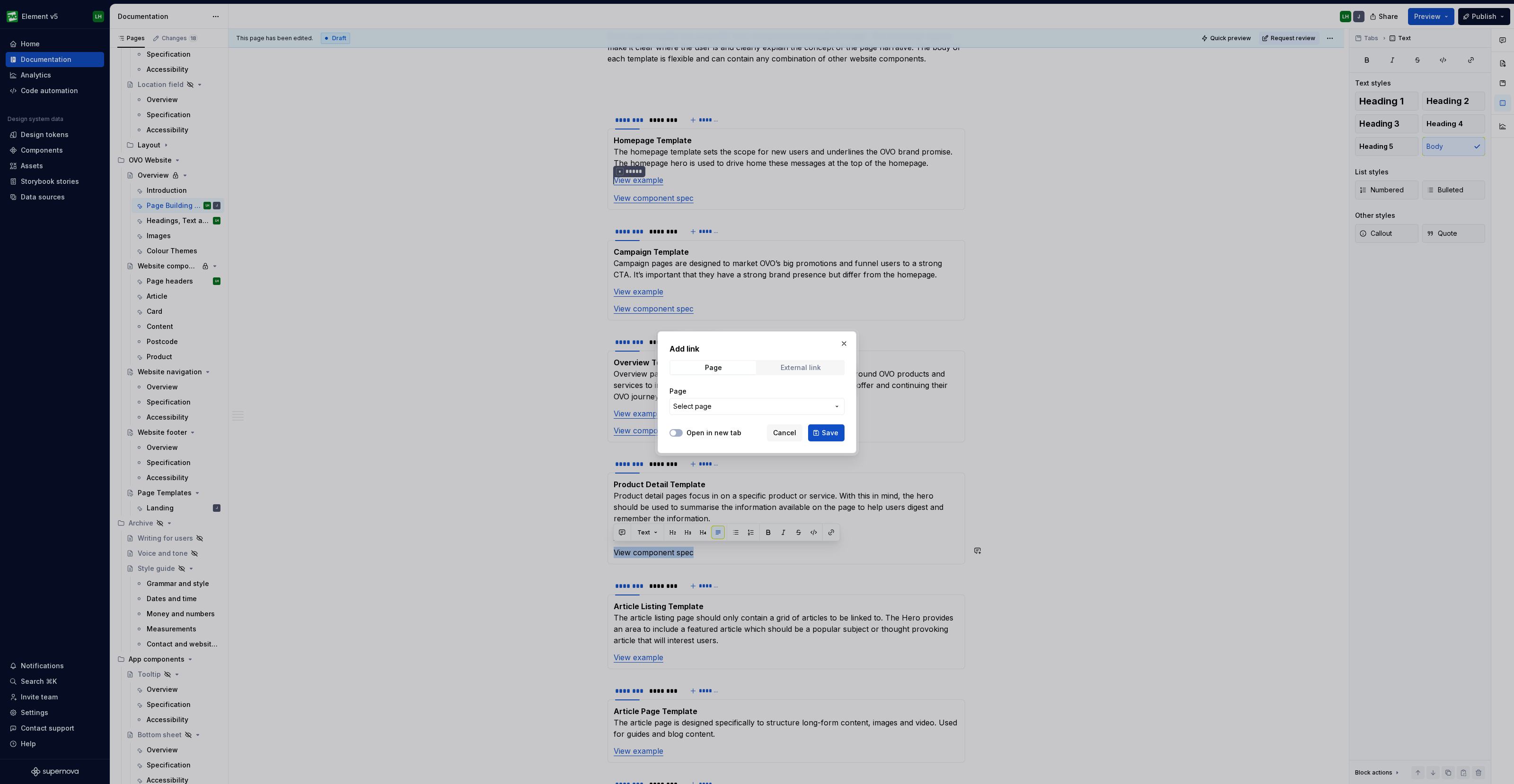
click at [808, 363] on span "External link" at bounding box center [800, 368] width 85 height 14
click at [714, 403] on input "URL" at bounding box center [757, 407] width 175 height 17
paste input "[URL][DOMAIN_NAME]"
type input "[URL][DOMAIN_NAME]"
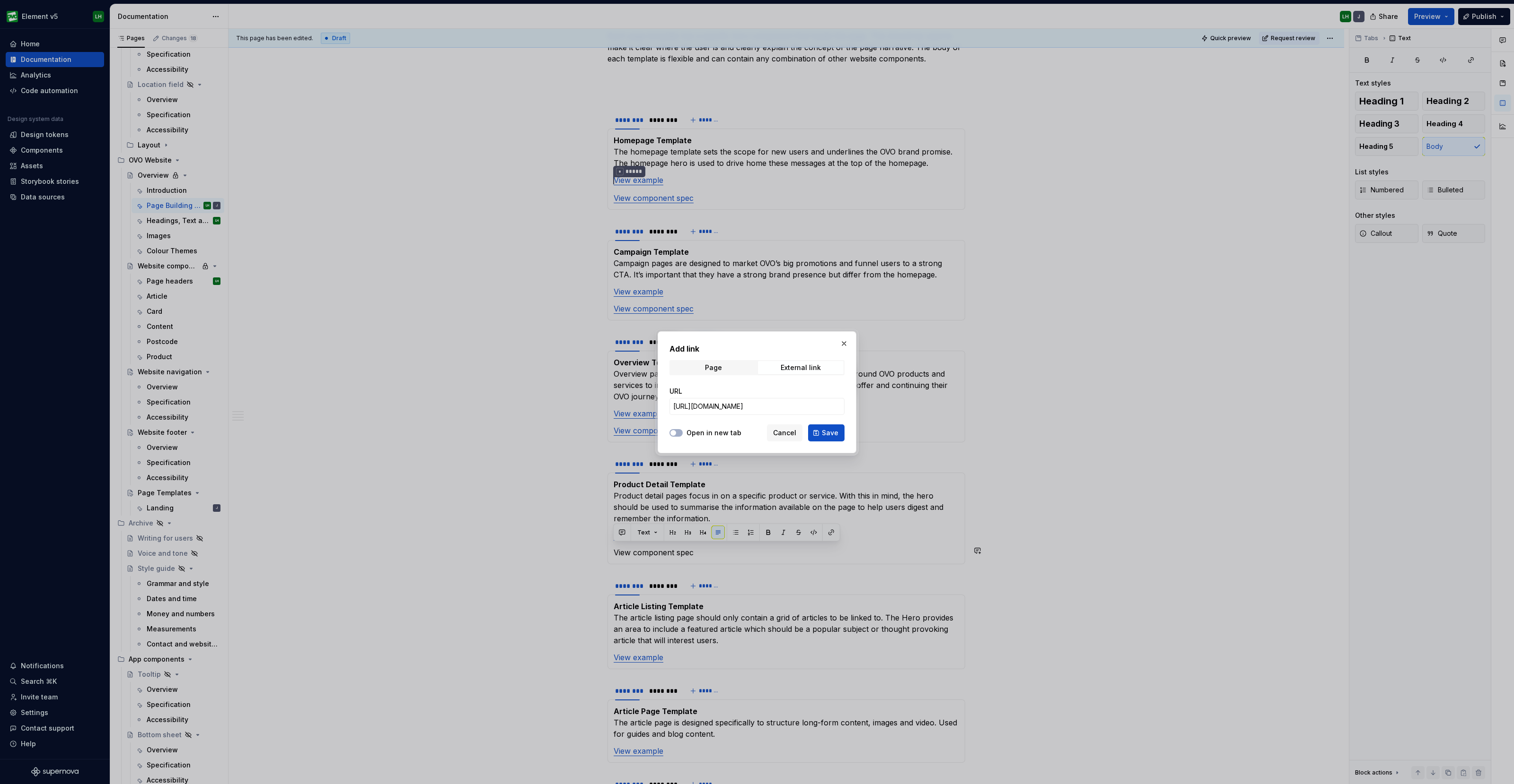
click at [670, 429] on div at bounding box center [676, 433] width 14 height 9
click at [675, 432] on span "button" at bounding box center [673, 433] width 6 height 6
click at [817, 431] on button "Save" at bounding box center [826, 433] width 36 height 17
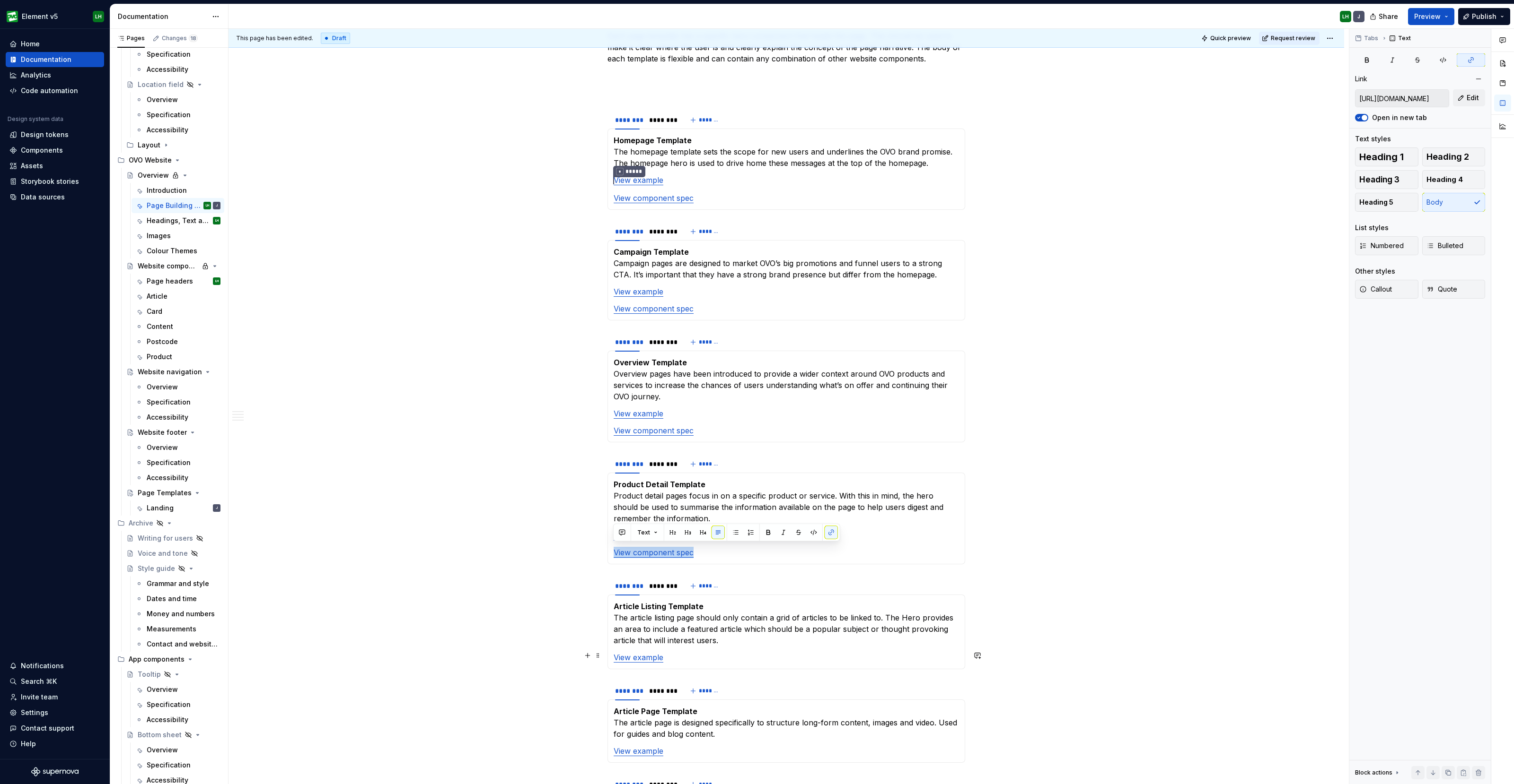
click at [706, 653] on p "View example" at bounding box center [786, 657] width 345 height 11
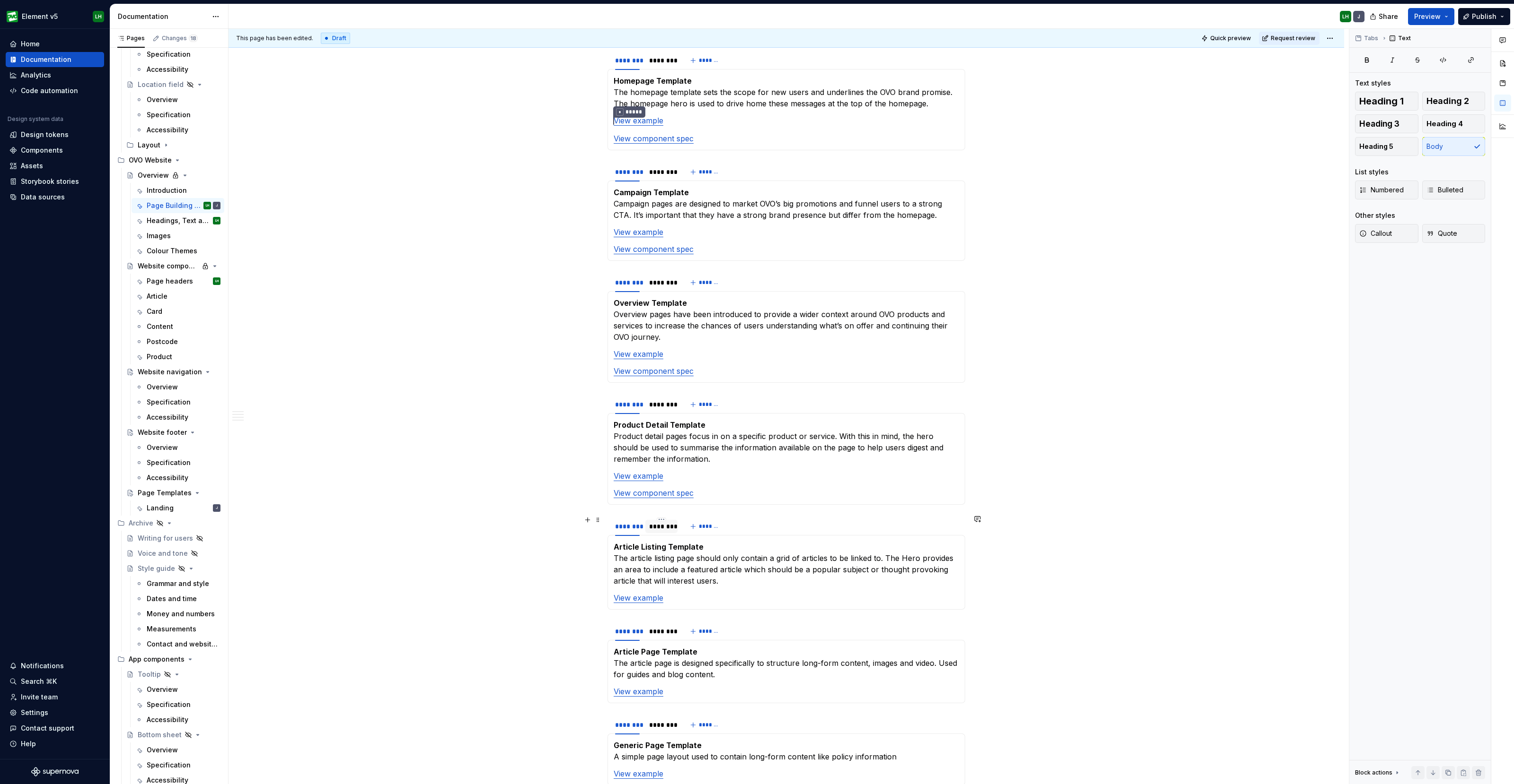
scroll to position [354, 0]
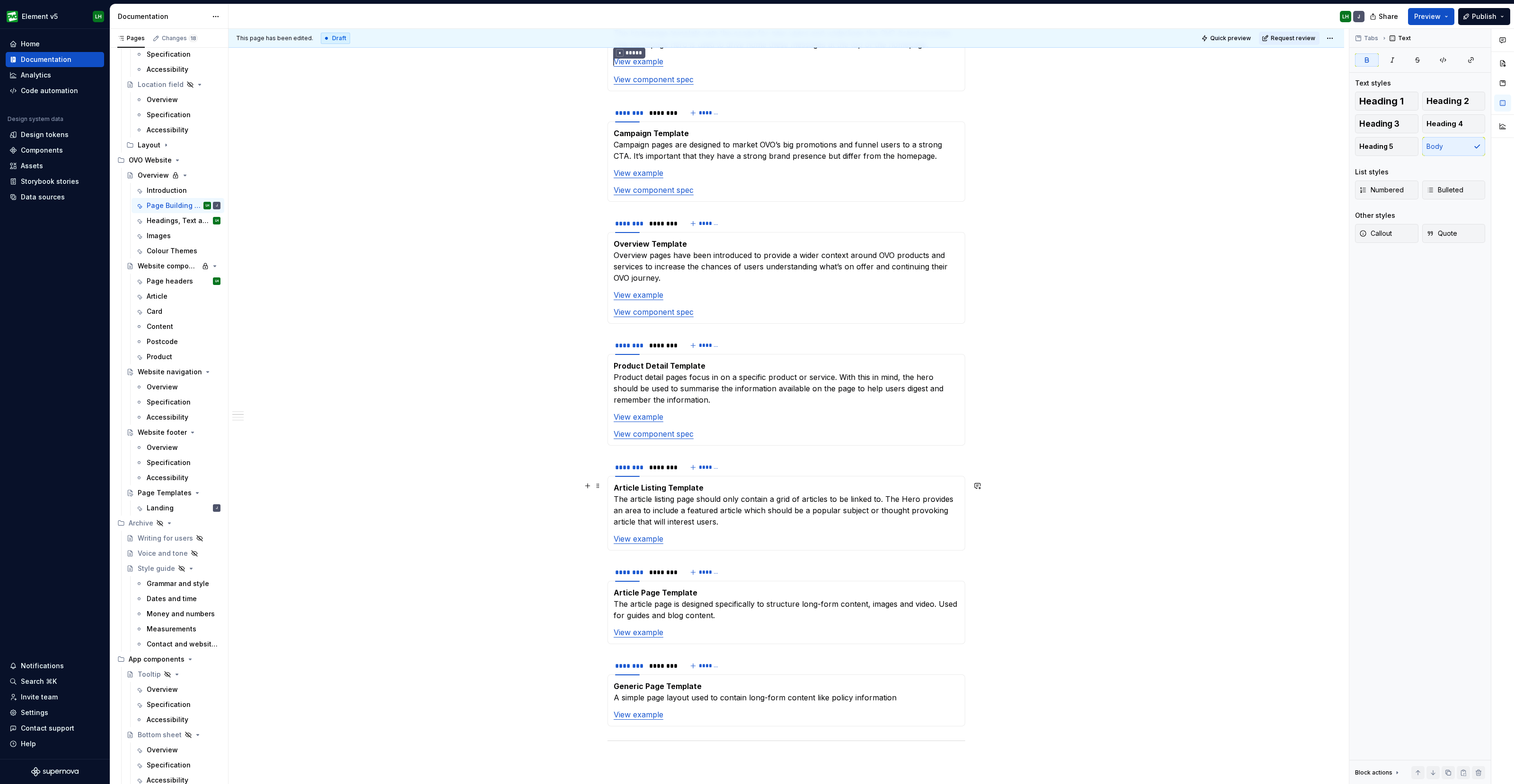
click at [647, 485] on strong "Article Listing Template" at bounding box center [659, 488] width 90 height 9
click at [664, 500] on p "Article Launcher Template The article listing page should only contain a grid o…" at bounding box center [786, 505] width 345 height 46
click at [669, 534] on section-item-column "Article Launcher Template The article launcher page should only contain a grid …" at bounding box center [786, 513] width 345 height 62
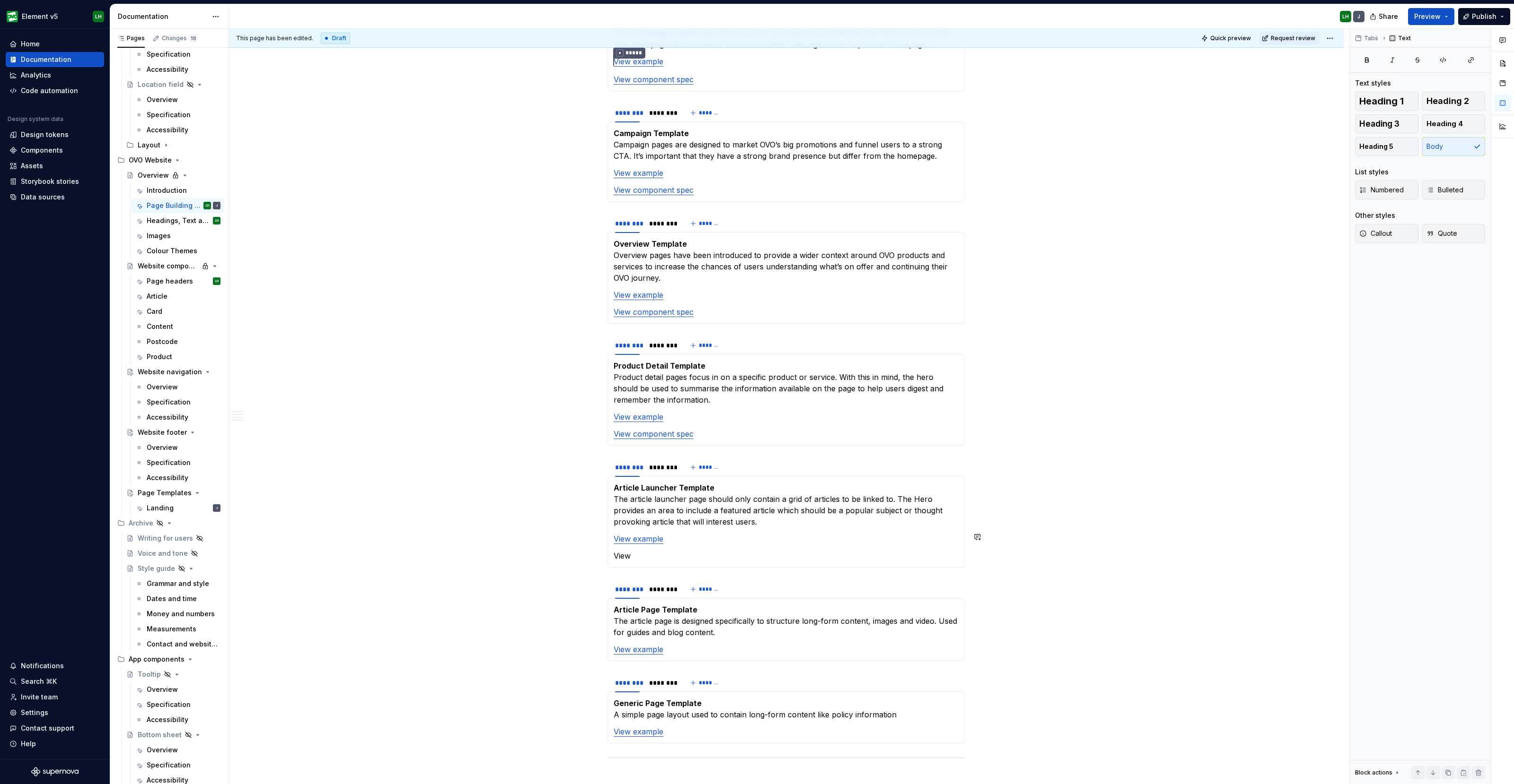
type textarea "*"
drag, startPoint x: 639, startPoint y: 555, endPoint x: 608, endPoint y: 554, distance: 31.0
click at [608, 554] on div "Article Launcher Template The article launcher page should only contain a grid …" at bounding box center [786, 522] width 358 height 92
click at [825, 540] on button "button" at bounding box center [831, 537] width 14 height 14
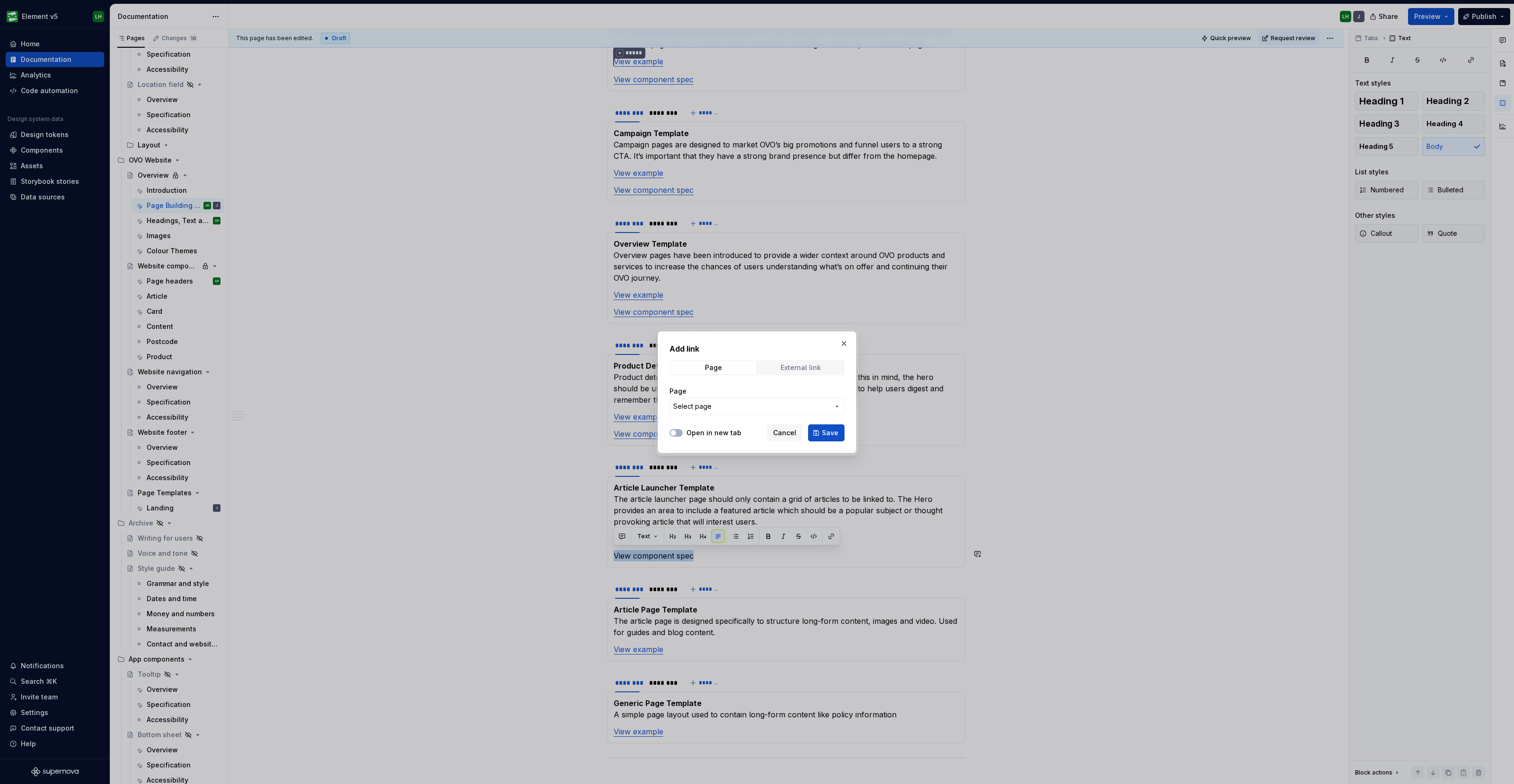
click at [794, 366] on div "External link" at bounding box center [800, 367] width 41 height 8
click at [724, 403] on input "URL" at bounding box center [757, 407] width 175 height 17
paste input "[URL][DOMAIN_NAME]"
type input "[URL][DOMAIN_NAME]"
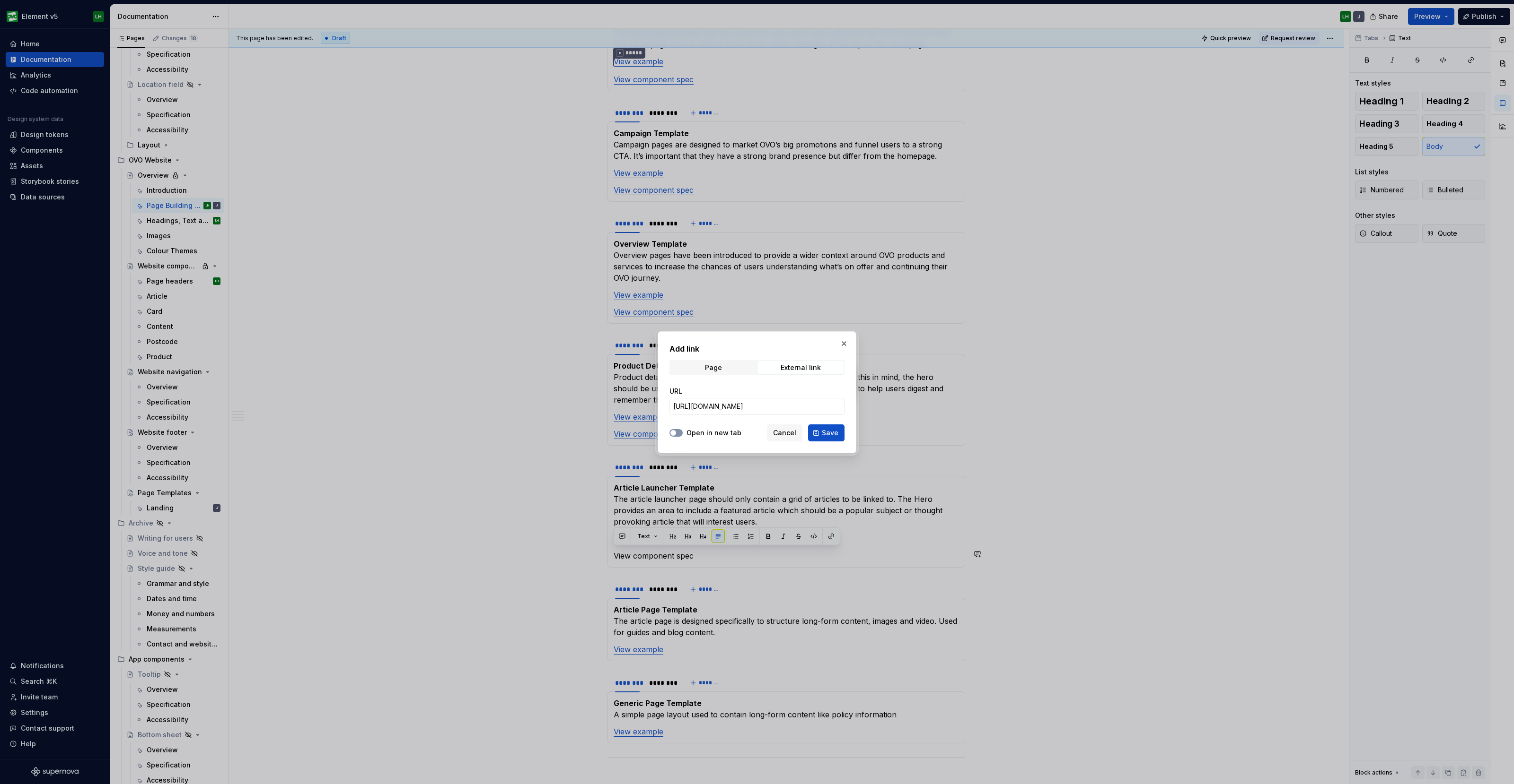
click at [674, 431] on span "button" at bounding box center [673, 433] width 6 height 6
click at [836, 432] on span "Save" at bounding box center [830, 433] width 17 height 9
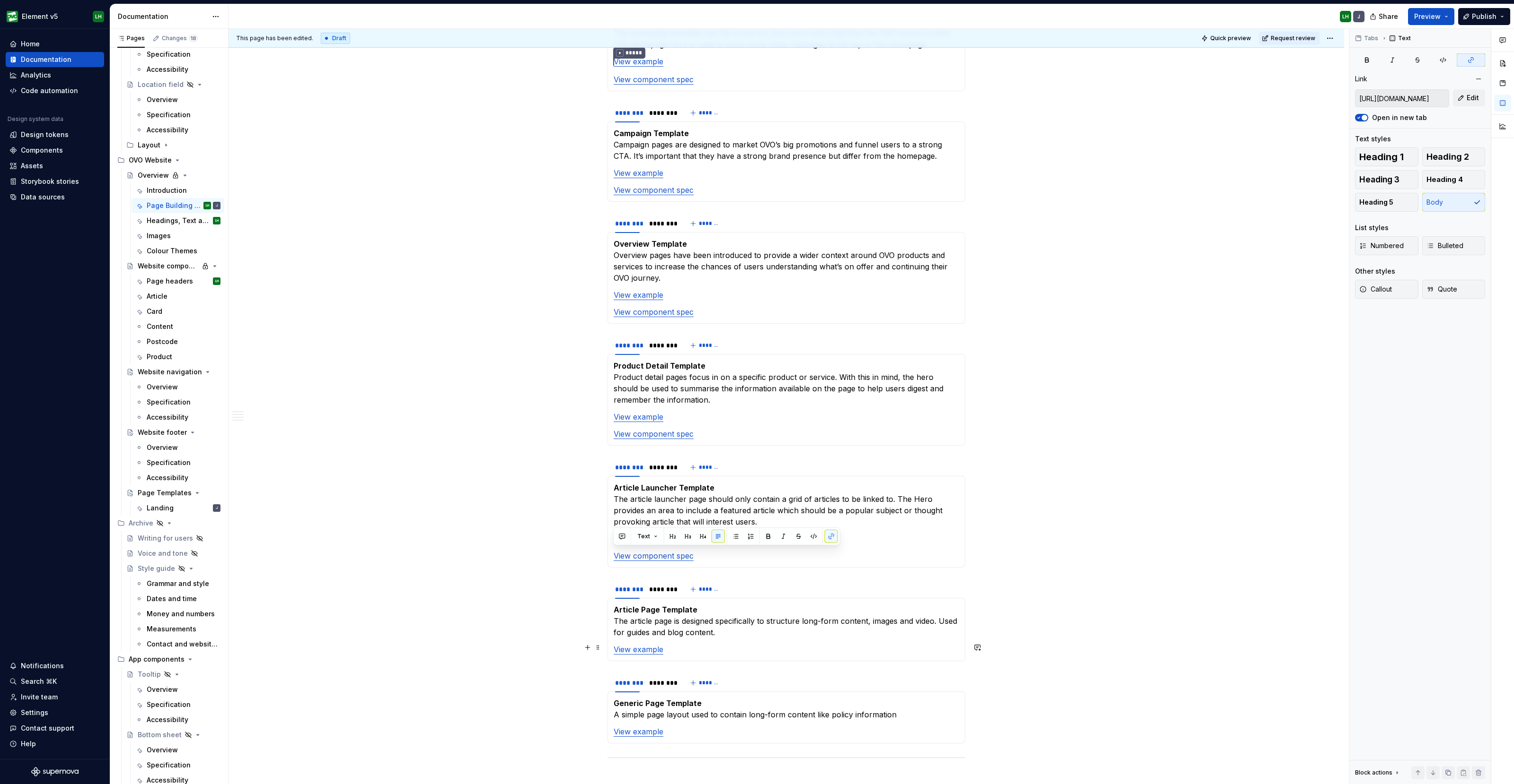
click at [676, 645] on p "View example" at bounding box center [786, 649] width 345 height 11
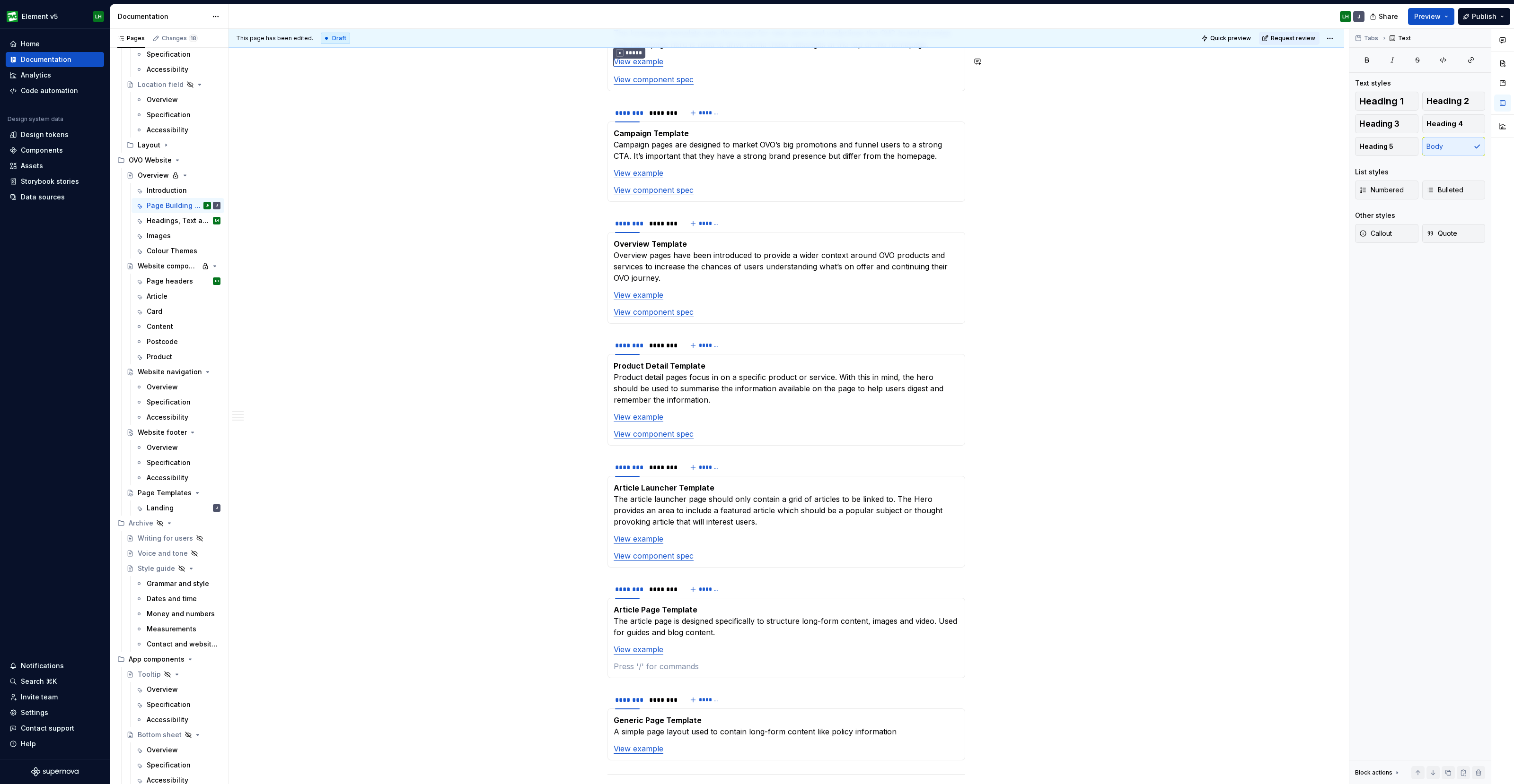
type textarea "*"
drag, startPoint x: 694, startPoint y: 662, endPoint x: 612, endPoint y: 668, distance: 82.2
click at [614, 668] on p "View component spec" at bounding box center [786, 666] width 345 height 11
click at [833, 650] on button "button" at bounding box center [831, 647] width 14 height 14
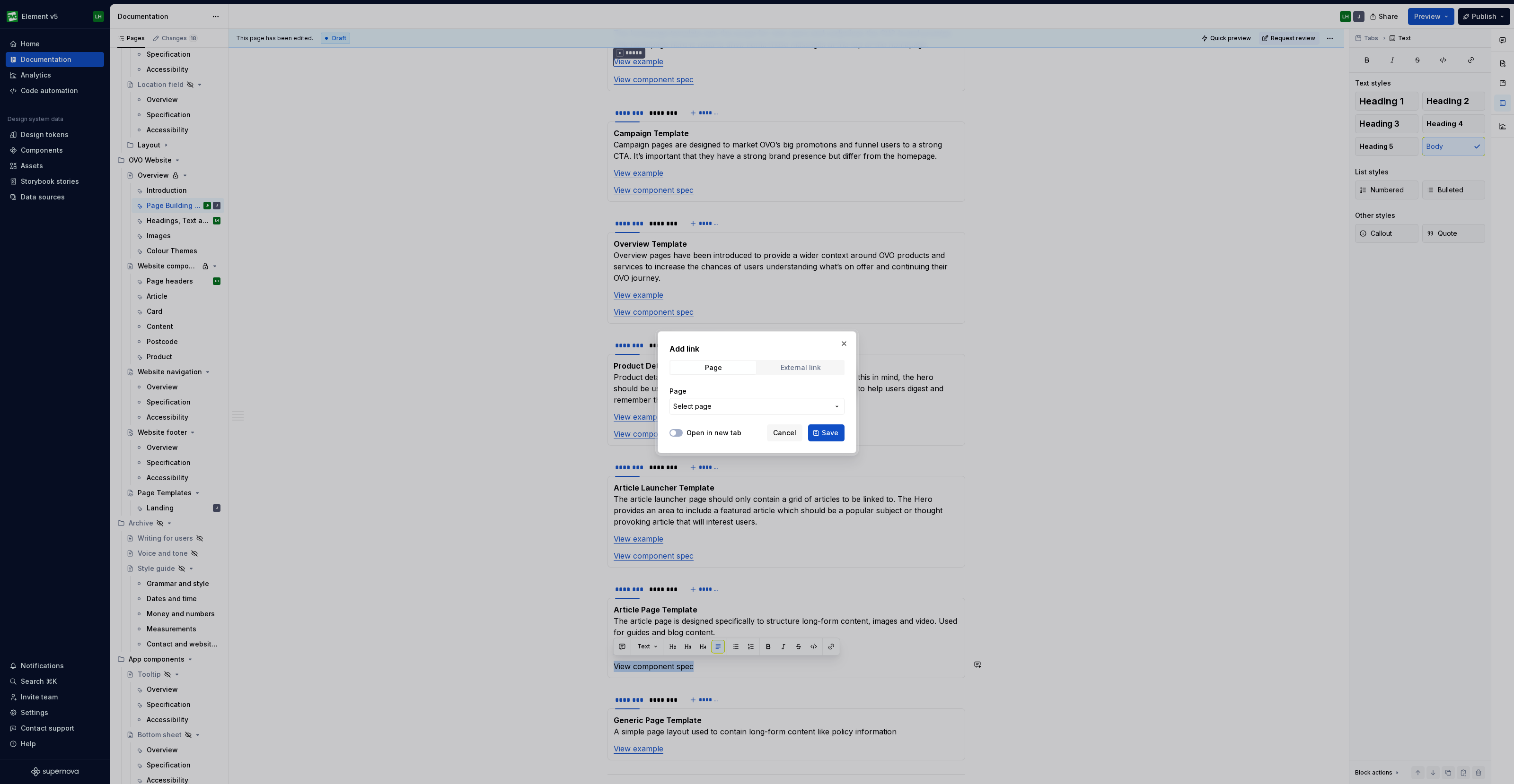
click at [802, 367] on div "External link" at bounding box center [800, 367] width 41 height 8
click at [714, 400] on input "URL" at bounding box center [757, 407] width 175 height 17
paste input "[URL][DOMAIN_NAME]"
type input "[URL][DOMAIN_NAME]"
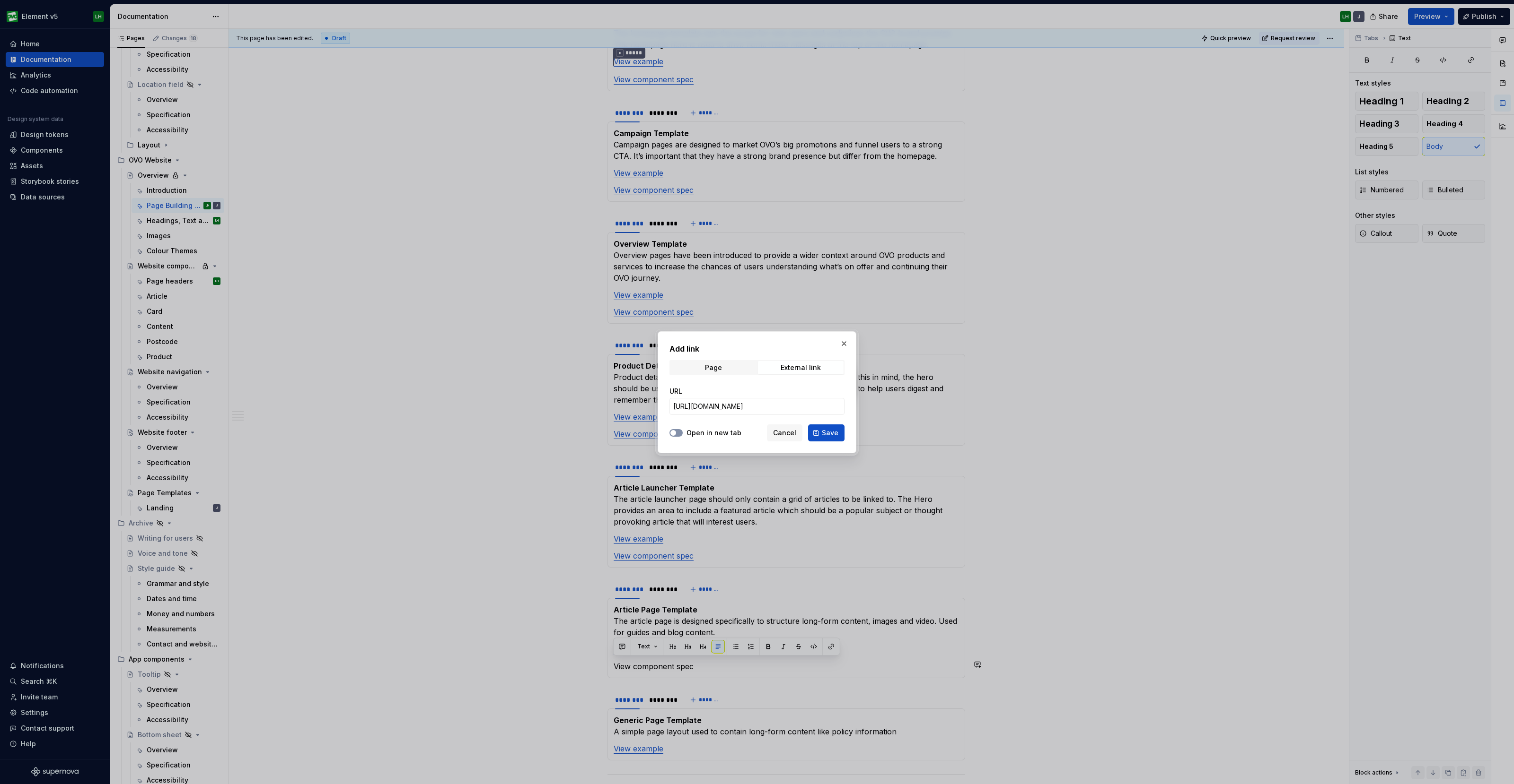
click at [681, 430] on div at bounding box center [676, 433] width 14 height 9
click at [677, 434] on button "Open in new tab" at bounding box center [676, 433] width 14 height 8
click at [830, 430] on span "Save" at bounding box center [830, 433] width 17 height 9
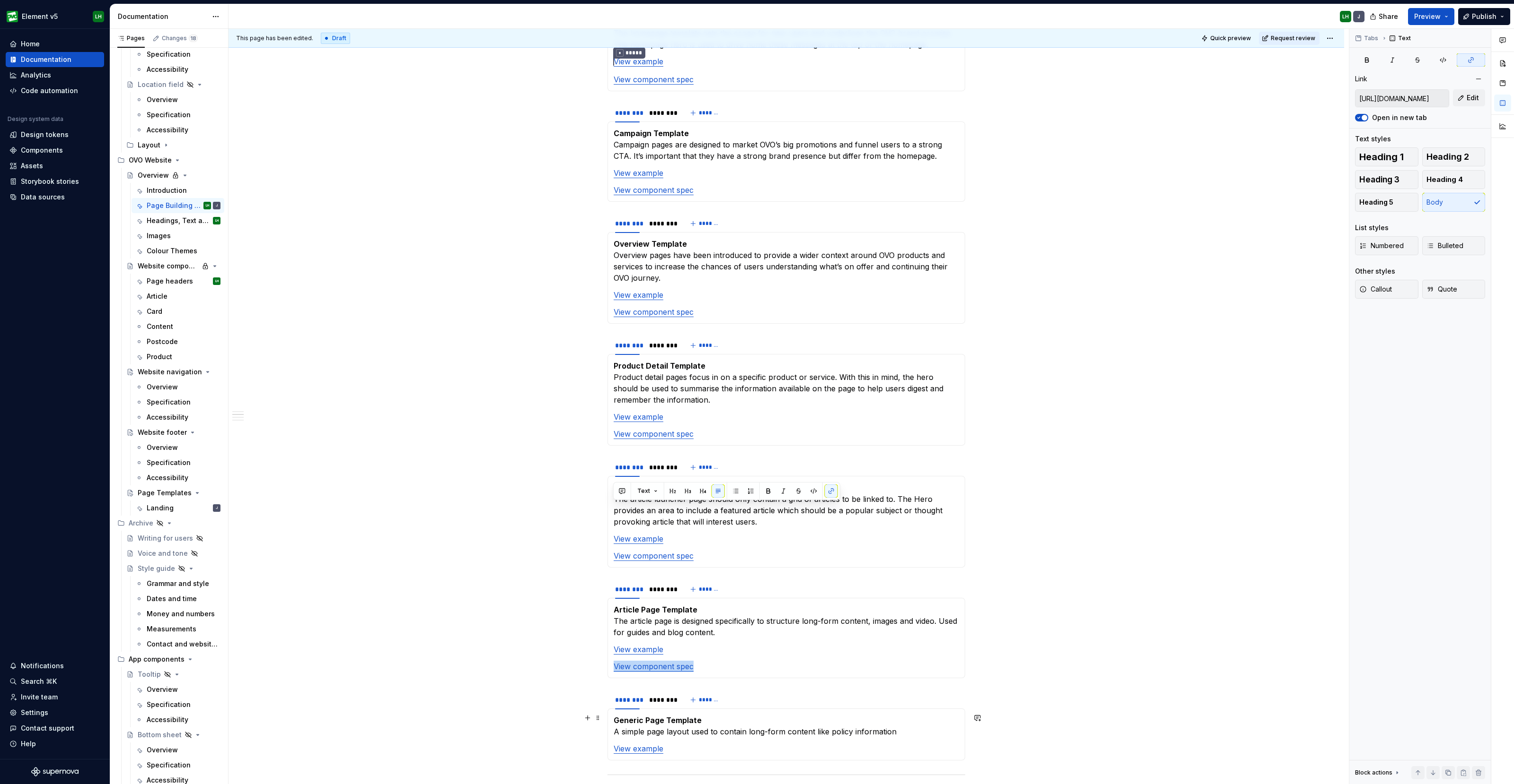
scroll to position [591, 0]
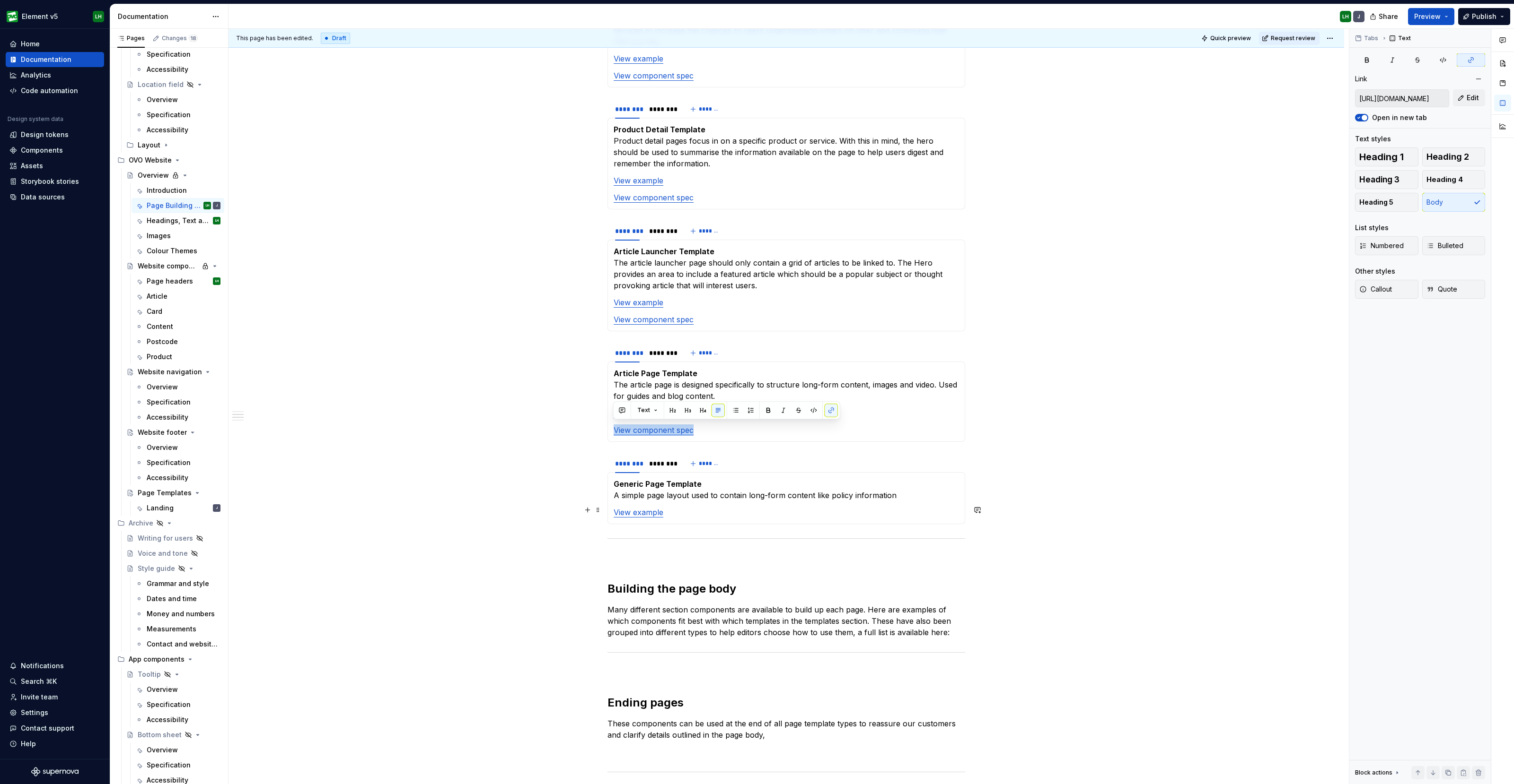
click at [685, 501] on section-item-column "Generic Page Template A simple page layout used to contain long-form content li…" at bounding box center [786, 498] width 345 height 40
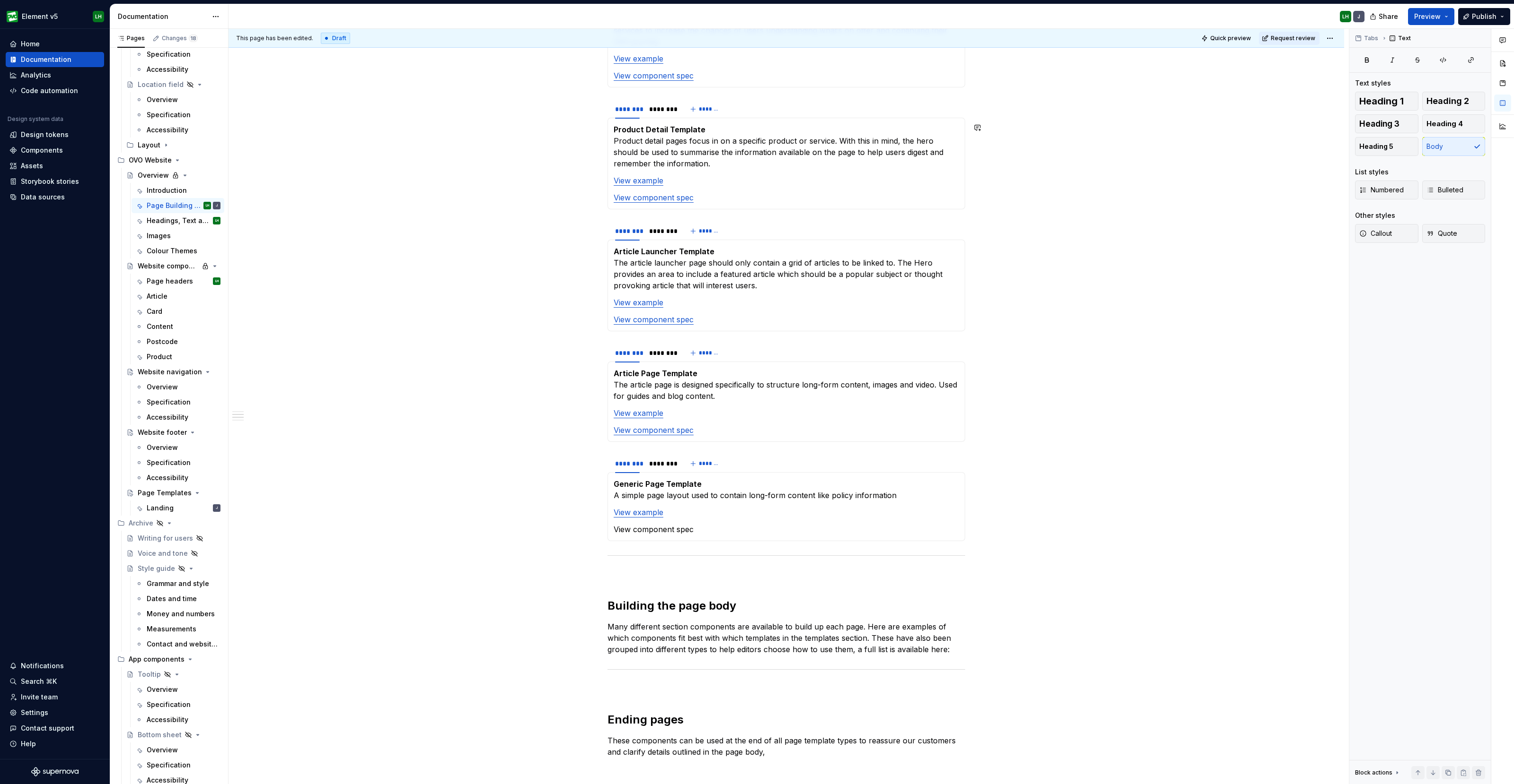
type textarea "*"
drag, startPoint x: 706, startPoint y: 525, endPoint x: 614, endPoint y: 524, distance: 92.0
click at [614, 524] on p "View component spec" at bounding box center [786, 529] width 345 height 11
click at [828, 509] on button "button" at bounding box center [831, 510] width 14 height 14
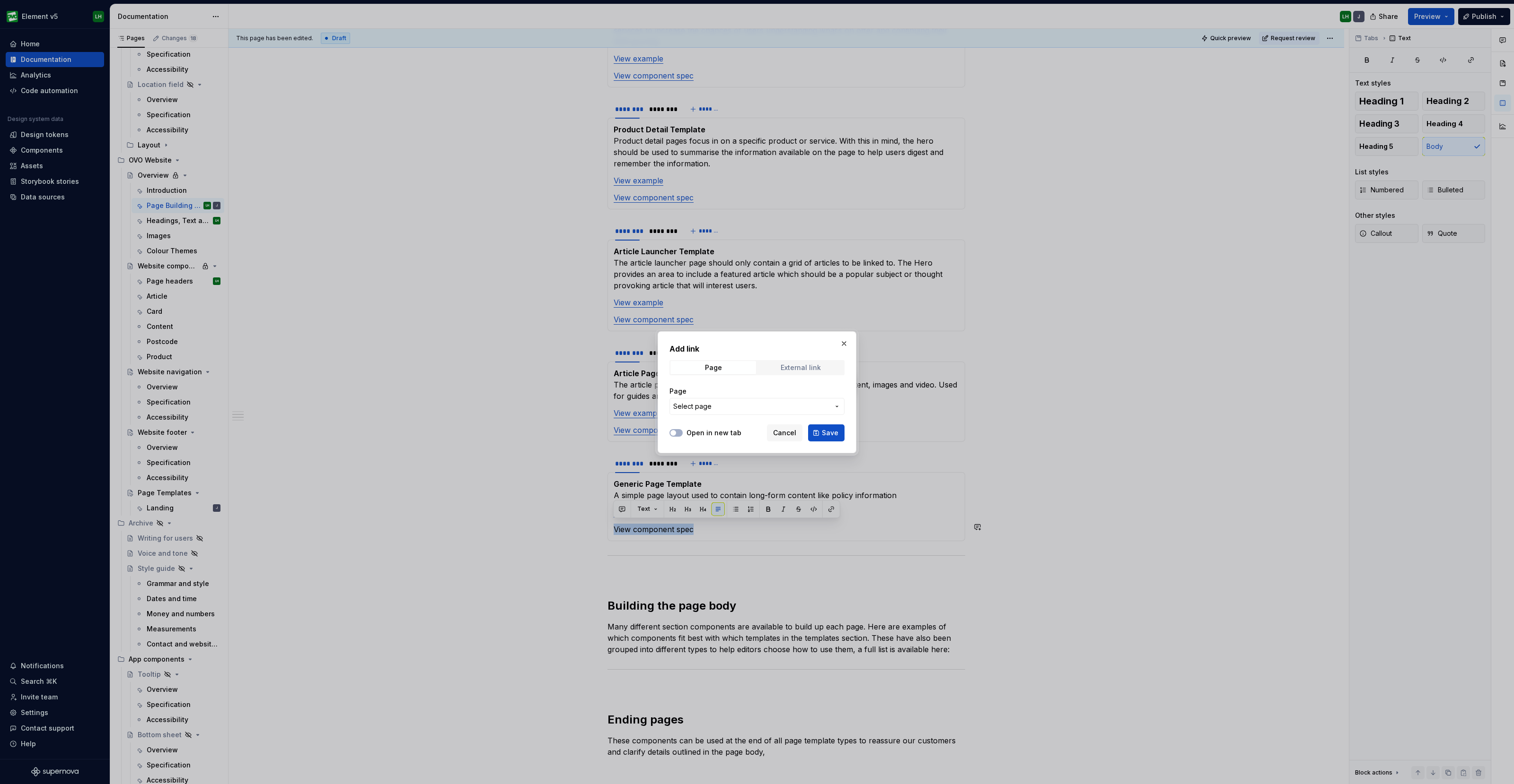
click at [778, 364] on span "External link" at bounding box center [800, 368] width 85 height 14
click at [688, 405] on input "URL" at bounding box center [757, 407] width 175 height 17
paste input "[URL][DOMAIN_NAME]"
type input "[URL][DOMAIN_NAME]"
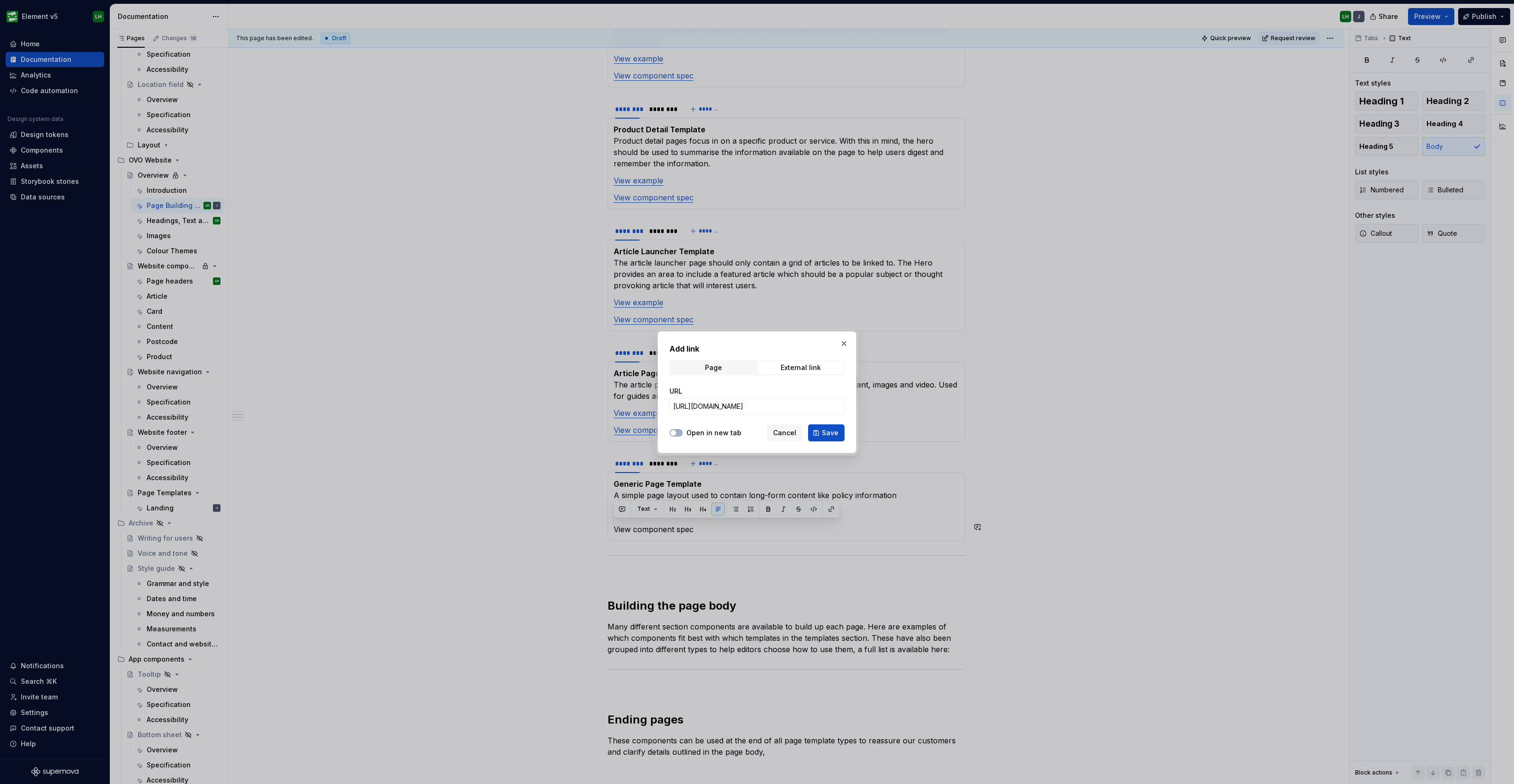
click at [678, 427] on div "Open in new tab Cancel Save" at bounding box center [757, 431] width 175 height 21
click at [671, 430] on span "button" at bounding box center [673, 433] width 6 height 6
click at [826, 430] on span "Save" at bounding box center [830, 433] width 17 height 9
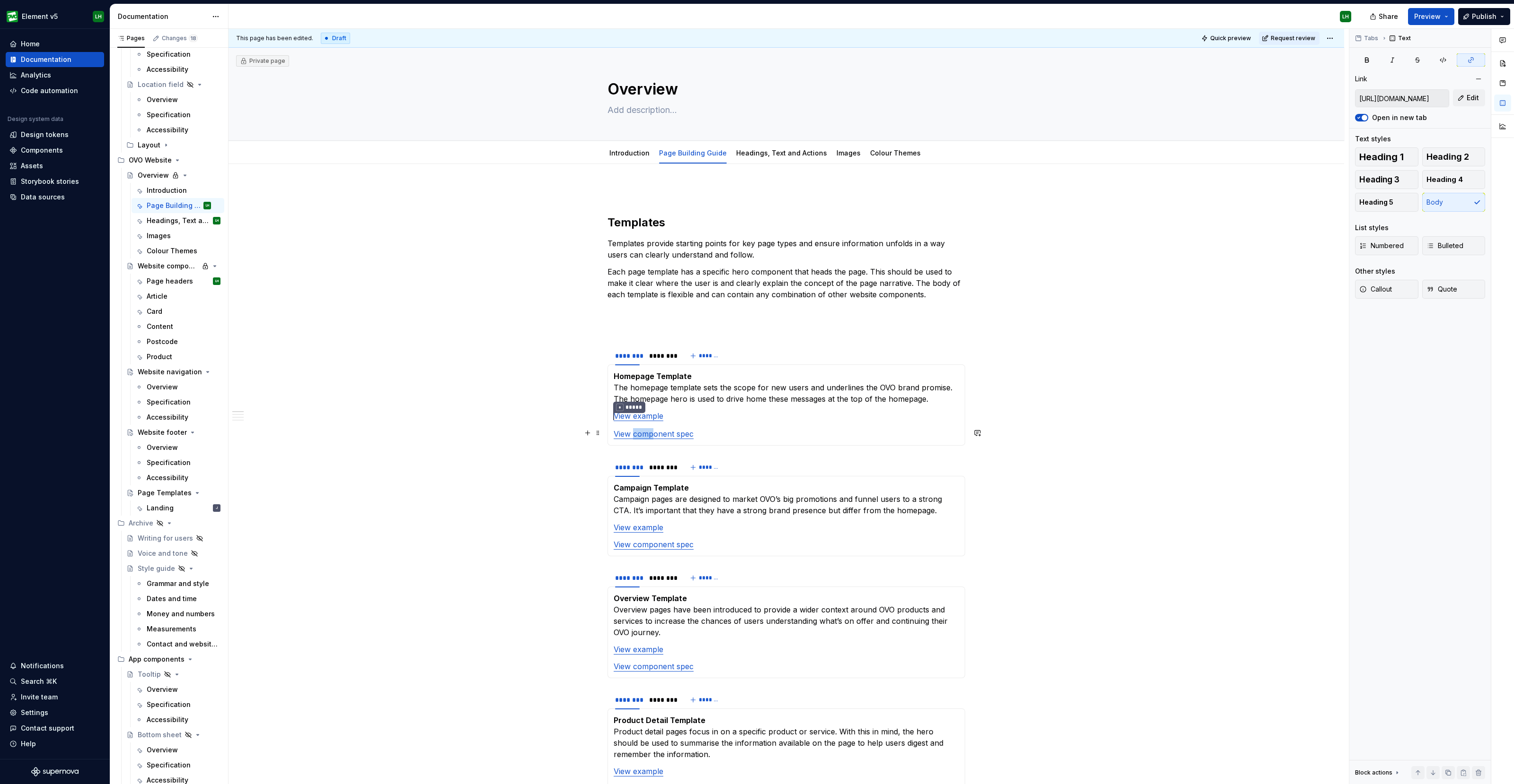
type input "[URL][DOMAIN_NAME]"
drag, startPoint x: 634, startPoint y: 433, endPoint x: 692, endPoint y: 434, distance: 58.0
click at [692, 434] on p "View component spec" at bounding box center [786, 434] width 345 height 11
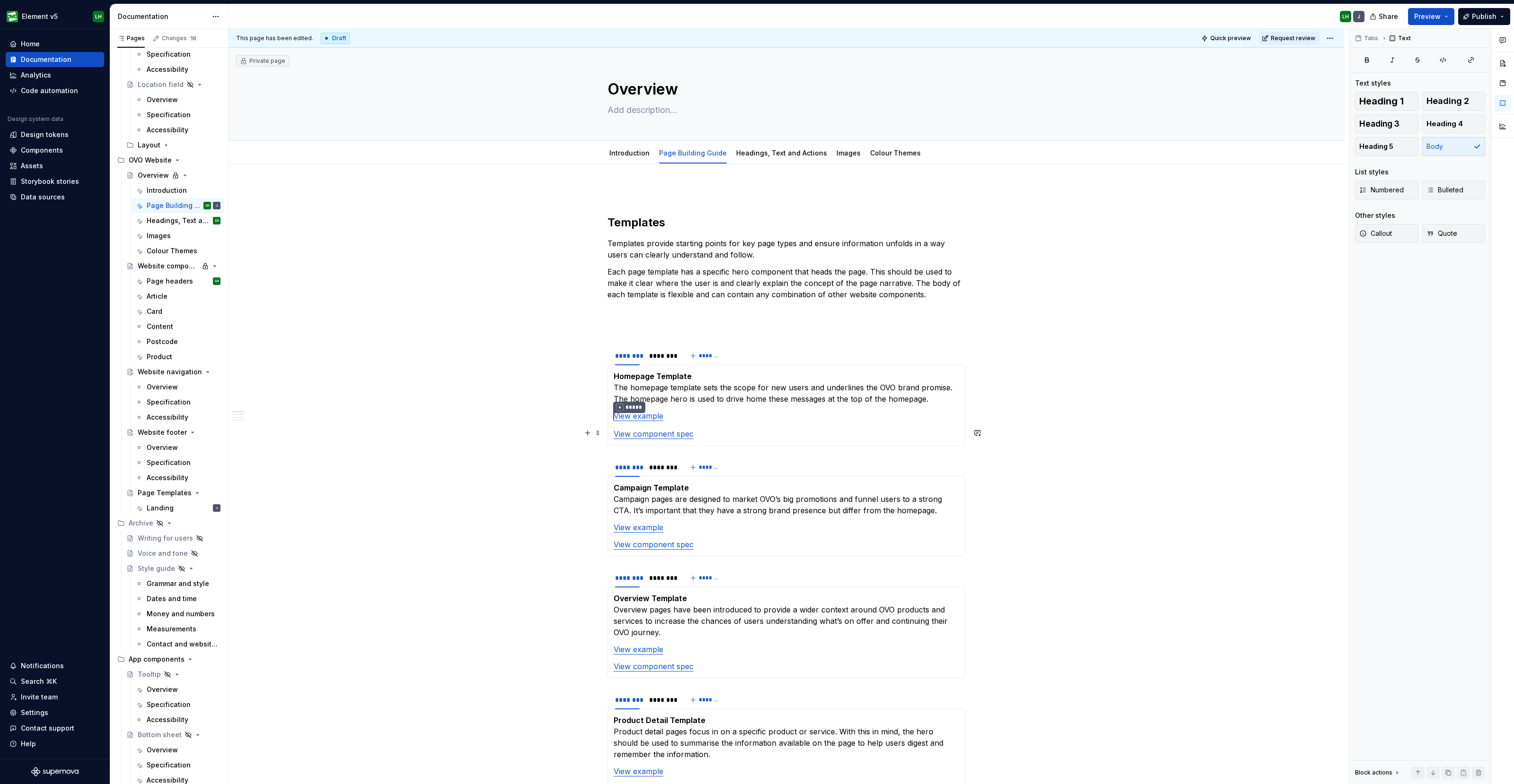
click at [681, 437] on link "View component spec" at bounding box center [654, 434] width 80 height 9
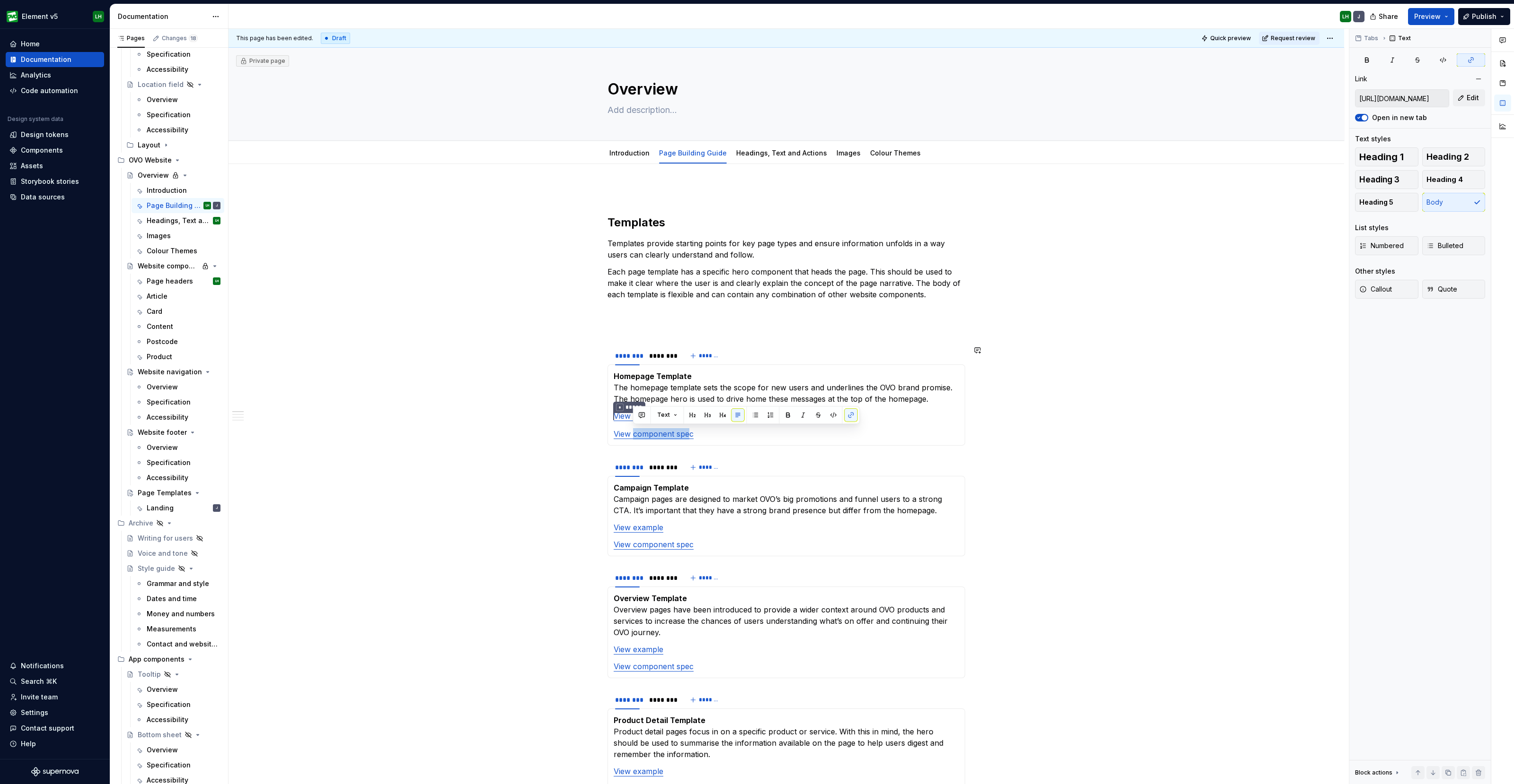
drag, startPoint x: 688, startPoint y: 435, endPoint x: 634, endPoint y: 441, distance: 54.3
click at [634, 441] on div "Homepage Template The homepage template sets the scope for new users and underl…" at bounding box center [786, 405] width 358 height 81
drag, startPoint x: 647, startPoint y: 540, endPoint x: 688, endPoint y: 543, distance: 41.1
click at [688, 543] on link "View component spec" at bounding box center [654, 544] width 80 height 9
drag, startPoint x: 633, startPoint y: 666, endPoint x: 688, endPoint y: 665, distance: 55.0
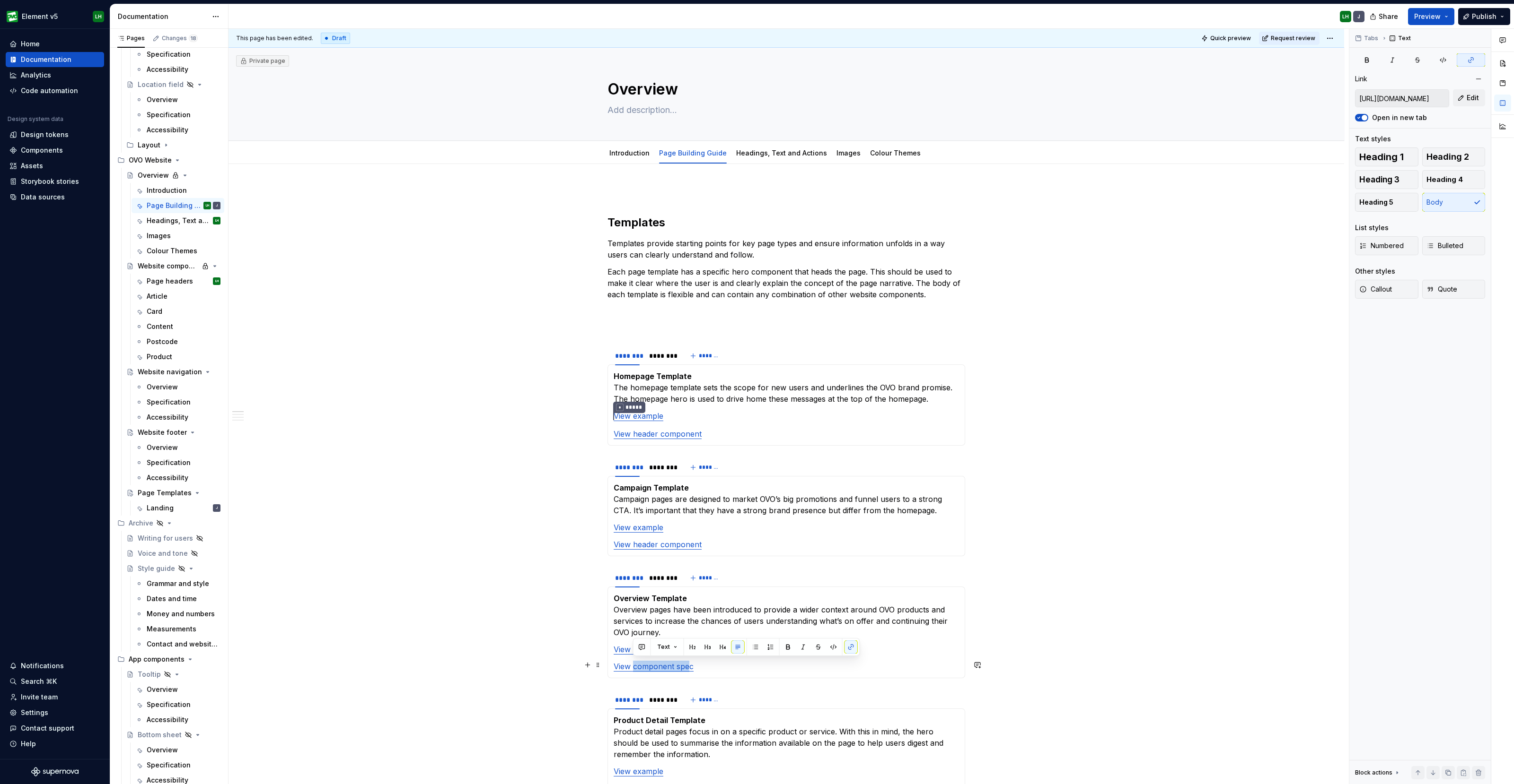
click at [688, 665] on link "View component spec" at bounding box center [654, 666] width 80 height 9
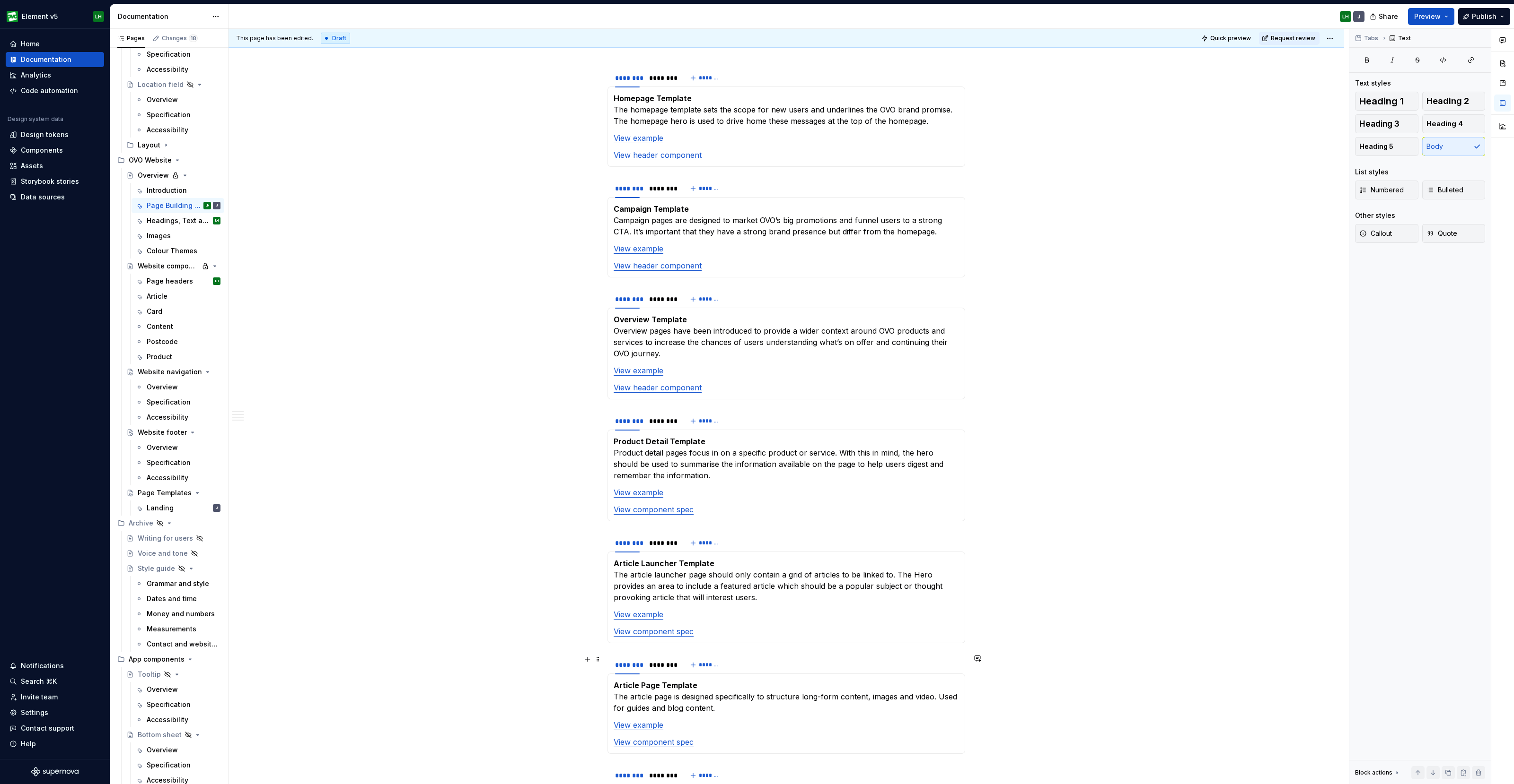
scroll to position [295, 0]
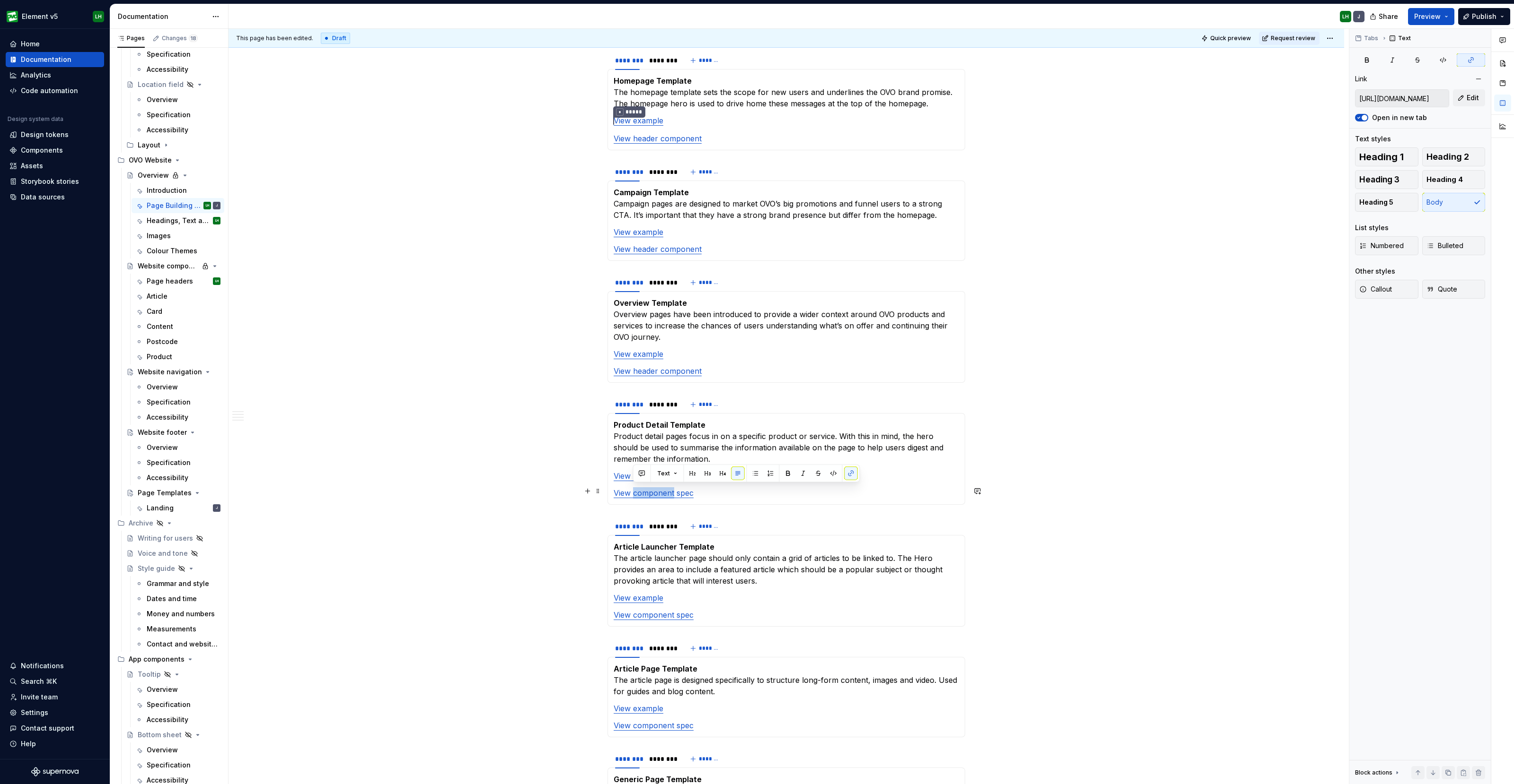
drag, startPoint x: 674, startPoint y: 490, endPoint x: 633, endPoint y: 493, distance: 41.1
click at [633, 493] on link "View component spec" at bounding box center [654, 493] width 80 height 9
drag, startPoint x: 665, startPoint y: 612, endPoint x: 686, endPoint y: 611, distance: 21.0
click at [686, 611] on link "View component spec" at bounding box center [654, 614] width 80 height 9
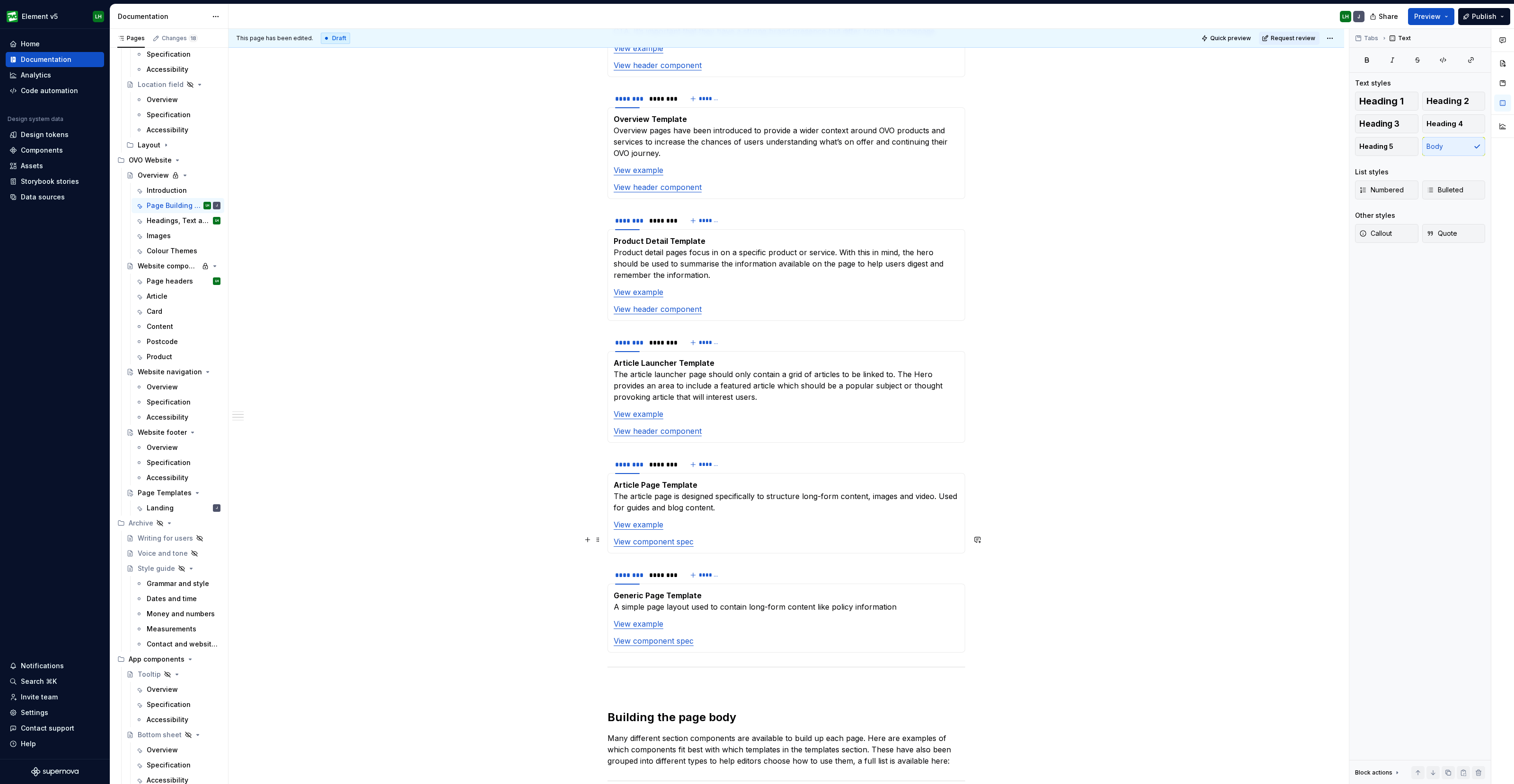
scroll to position [532, 0]
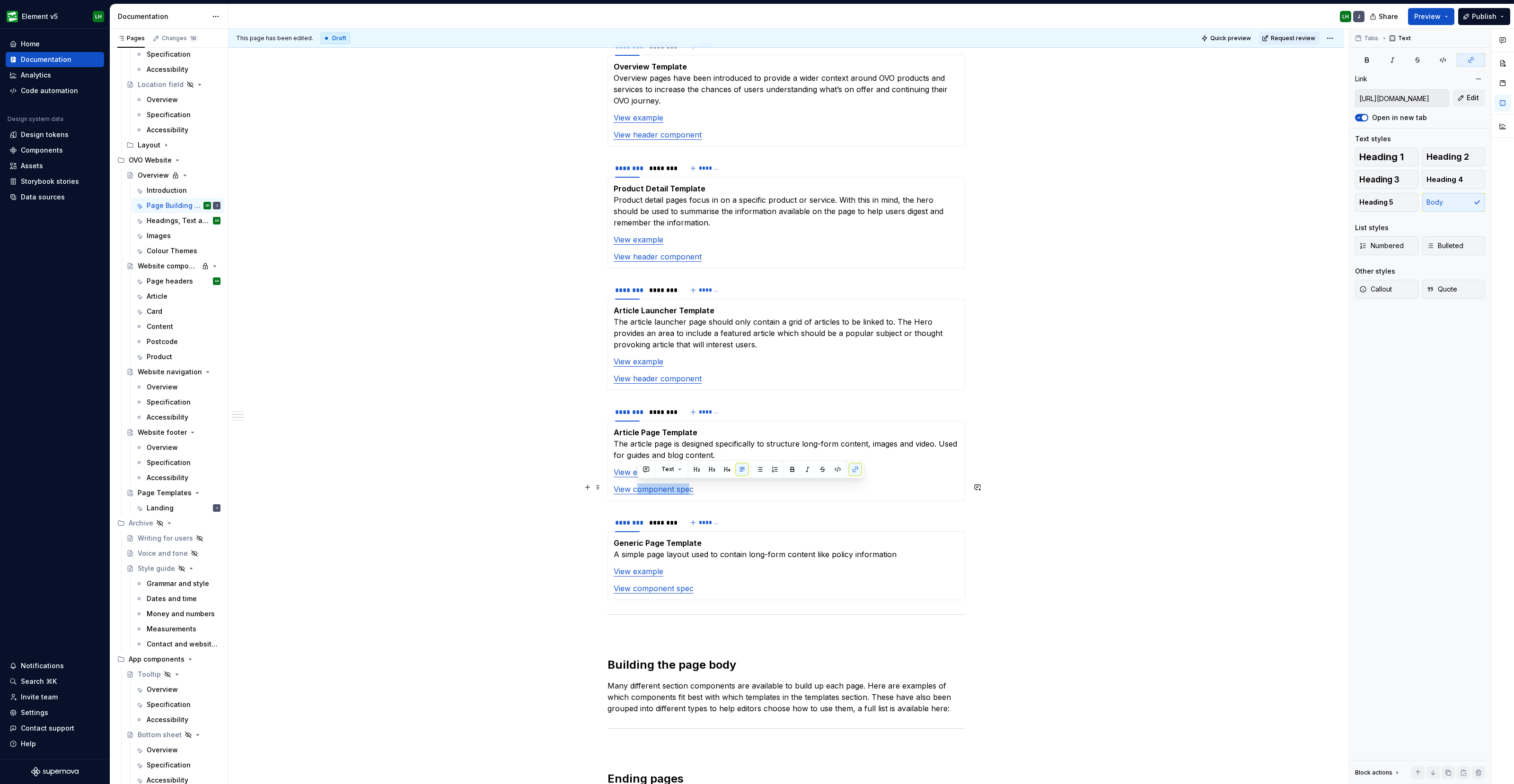
drag, startPoint x: 645, startPoint y: 486, endPoint x: 688, endPoint y: 486, distance: 43.0
click at [688, 486] on link "View component spec" at bounding box center [654, 489] width 80 height 9
drag, startPoint x: 633, startPoint y: 584, endPoint x: 686, endPoint y: 582, distance: 53.0
click at [686, 584] on link "View component spec" at bounding box center [654, 588] width 80 height 9
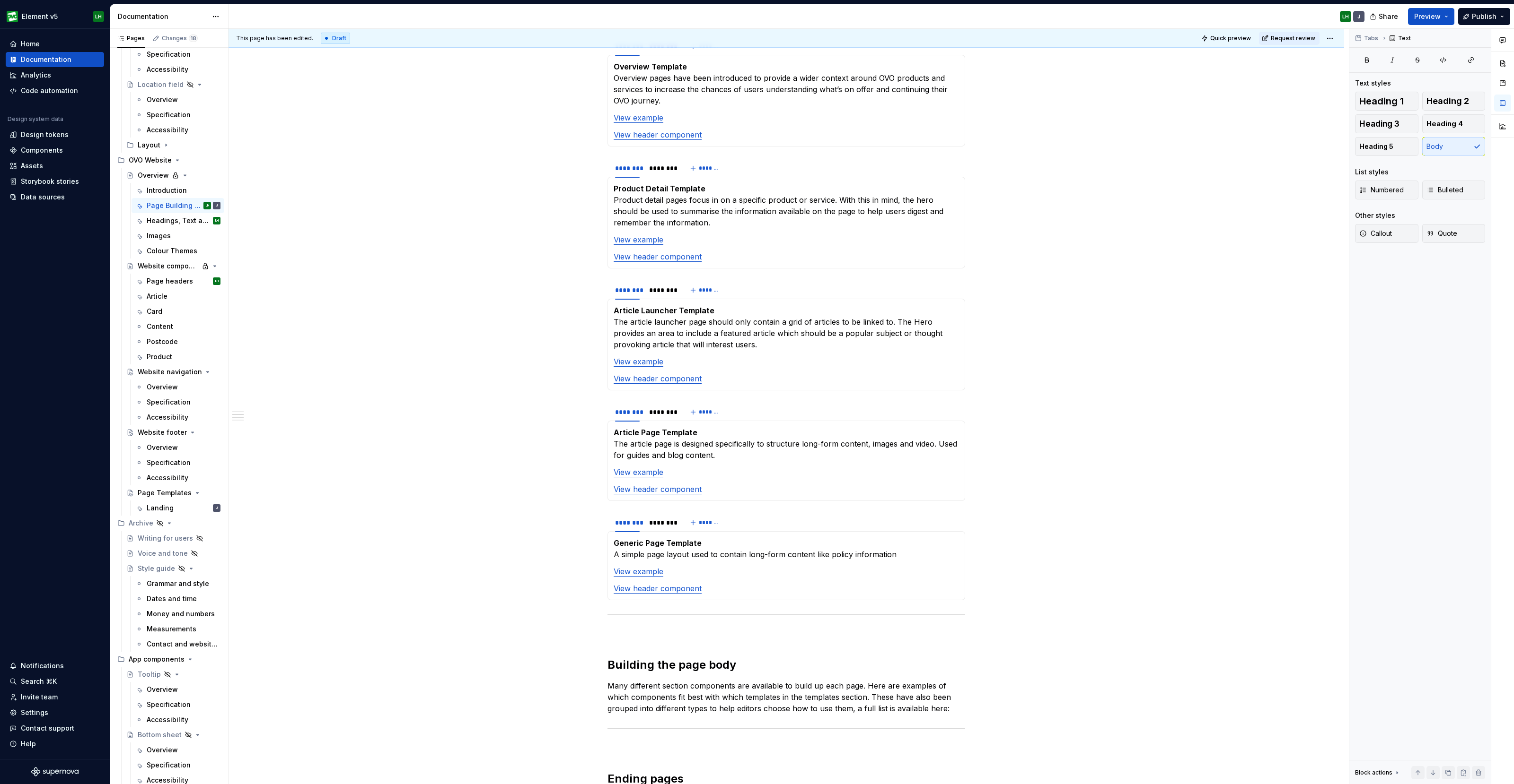
click at [1431, 5] on div "Share Preview Publish" at bounding box center [1443, 16] width 142 height 24
click at [1435, 8] on button "Preview" at bounding box center [1430, 17] width 46 height 17
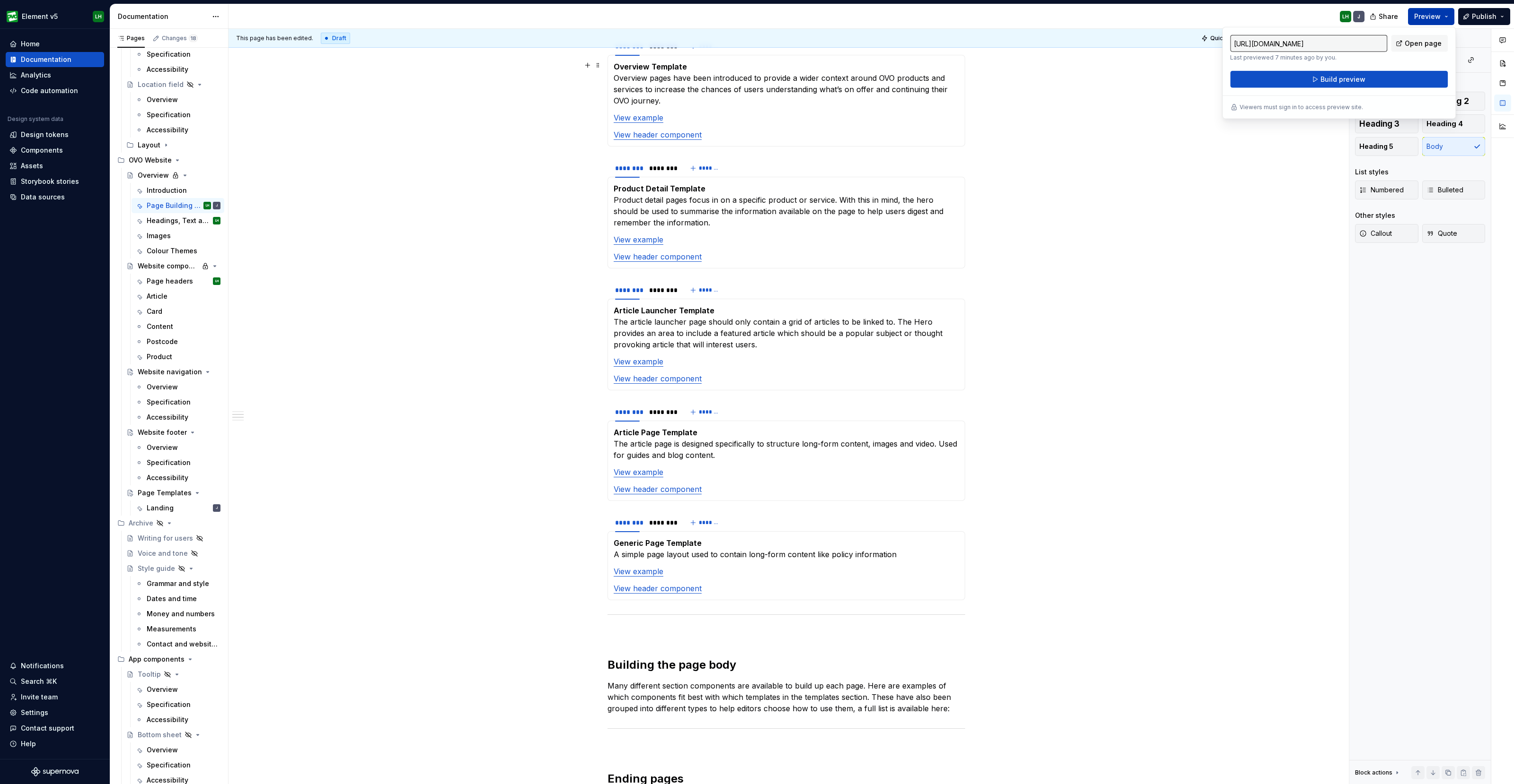
click at [1316, 78] on button "Build preview" at bounding box center [1339, 79] width 218 height 17
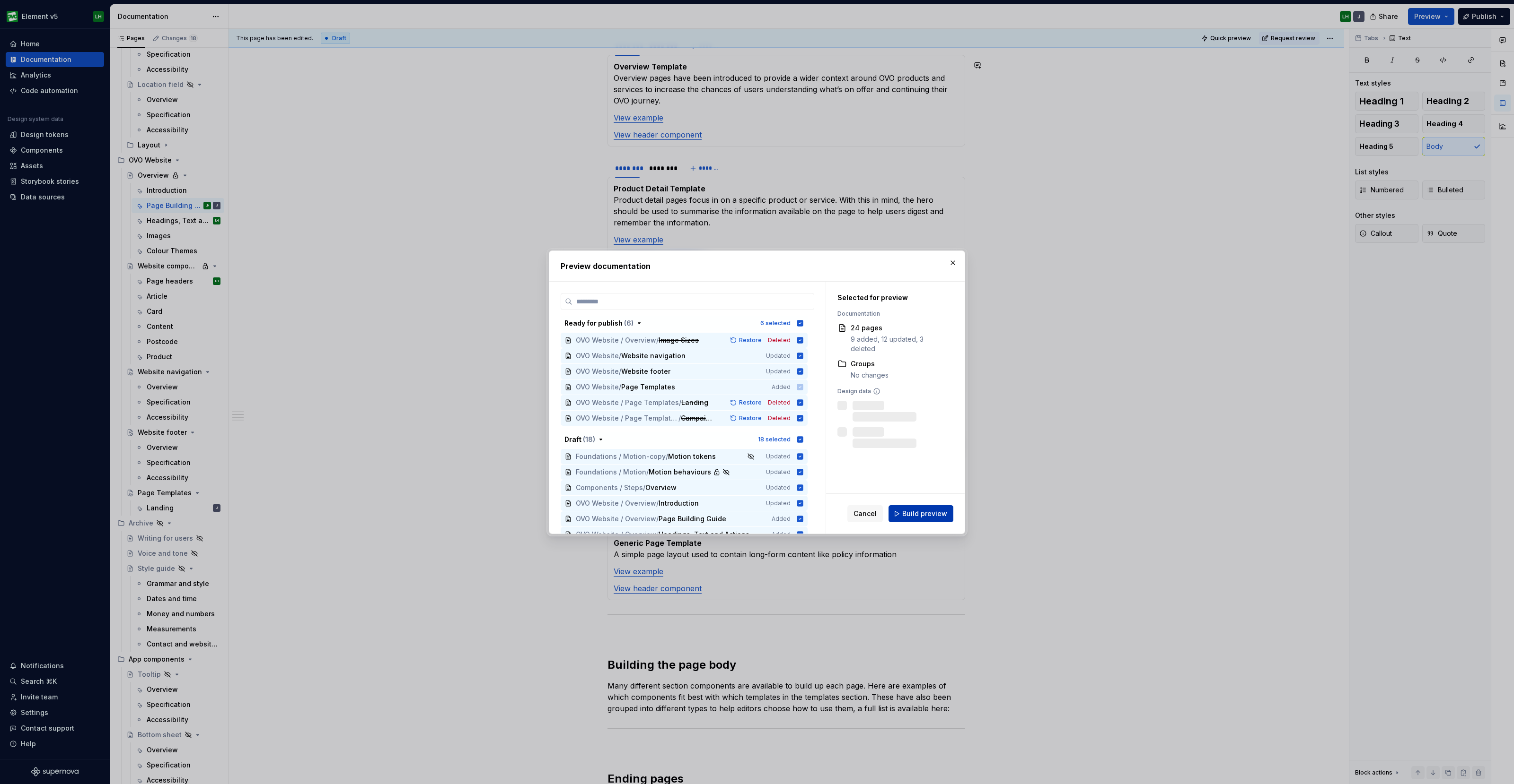
click at [935, 507] on button "Build preview" at bounding box center [920, 514] width 65 height 17
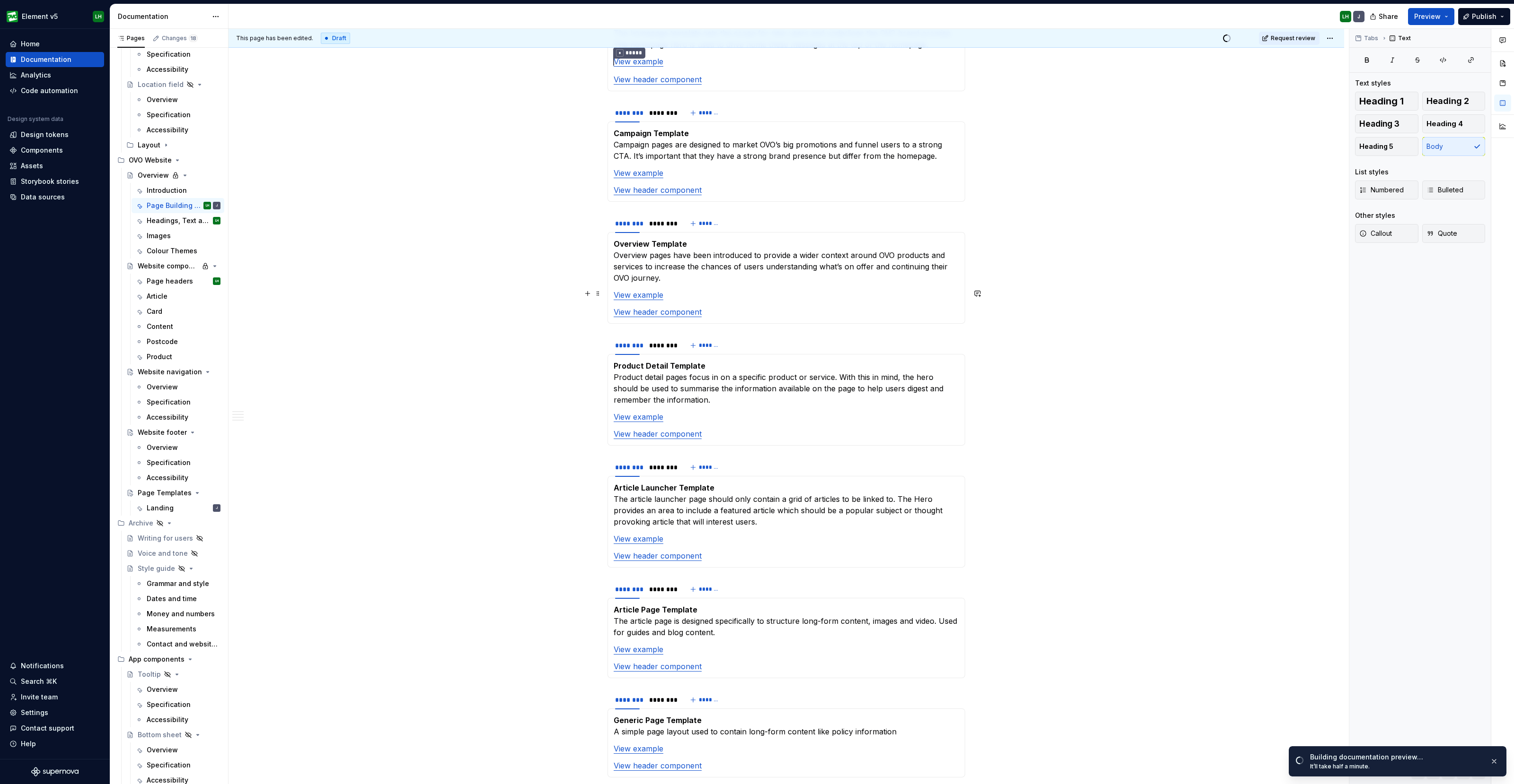
scroll to position [295, 0]
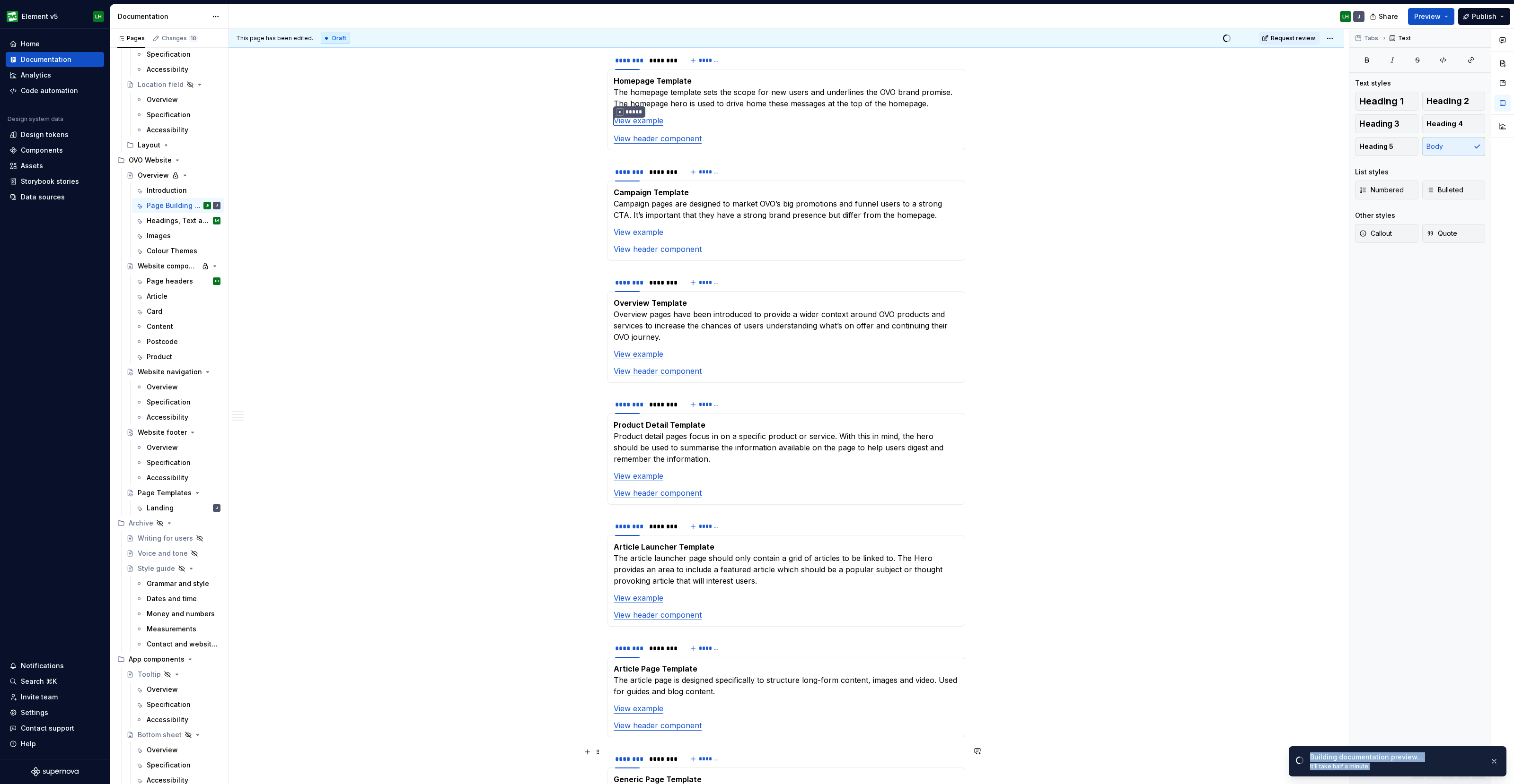
drag, startPoint x: 1379, startPoint y: 766, endPoint x: 1311, endPoint y: 760, distance: 68.3
click at [1311, 760] on div "Building documentation preview… It’ll take half a minute." at bounding box center [1396, 761] width 172 height 18
click at [1317, 759] on div "Building documentation preview…" at bounding box center [1396, 757] width 172 height 9
click at [1462, 765] on span "Open page" at bounding box center [1464, 764] width 32 height 8
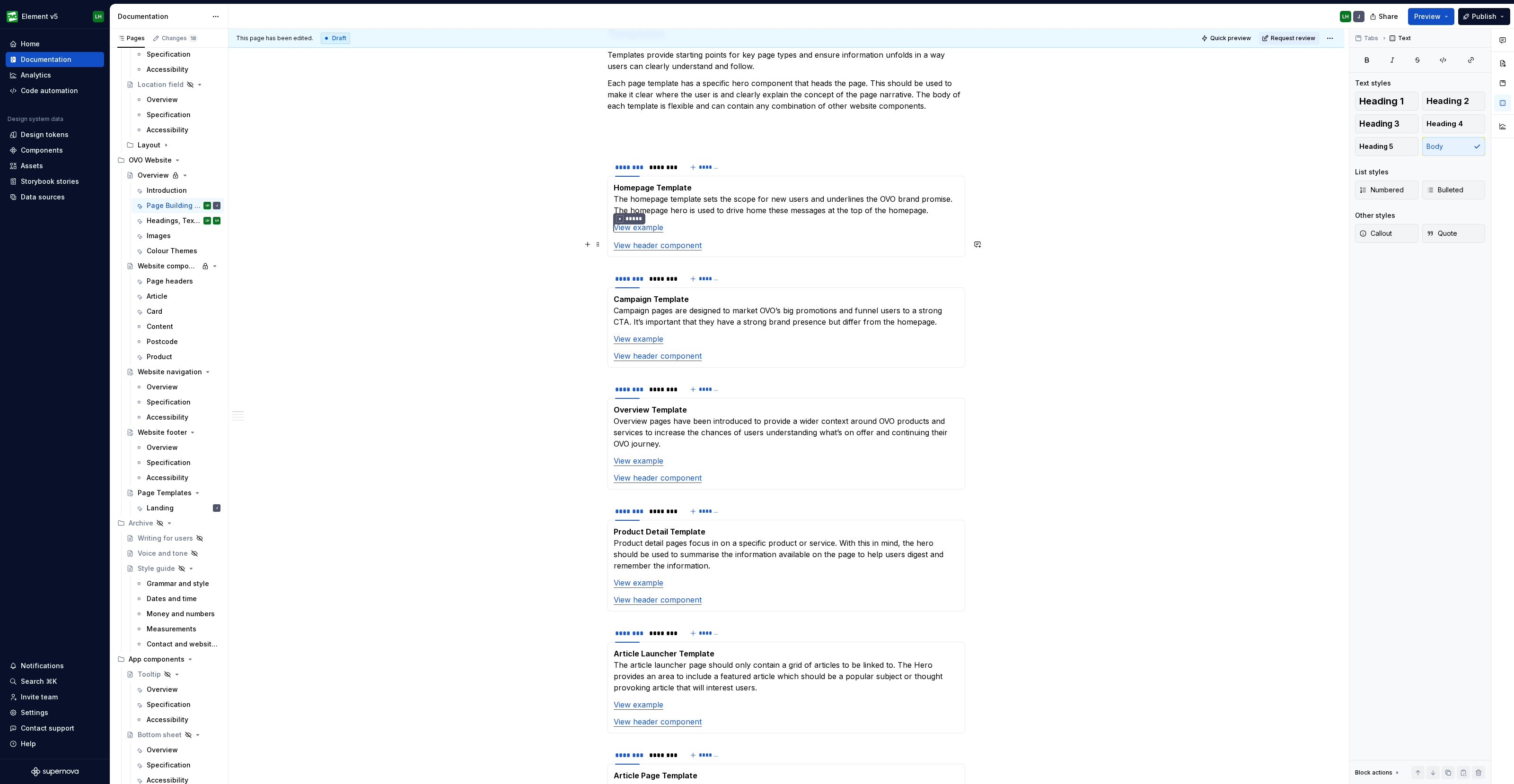
scroll to position [177, 0]
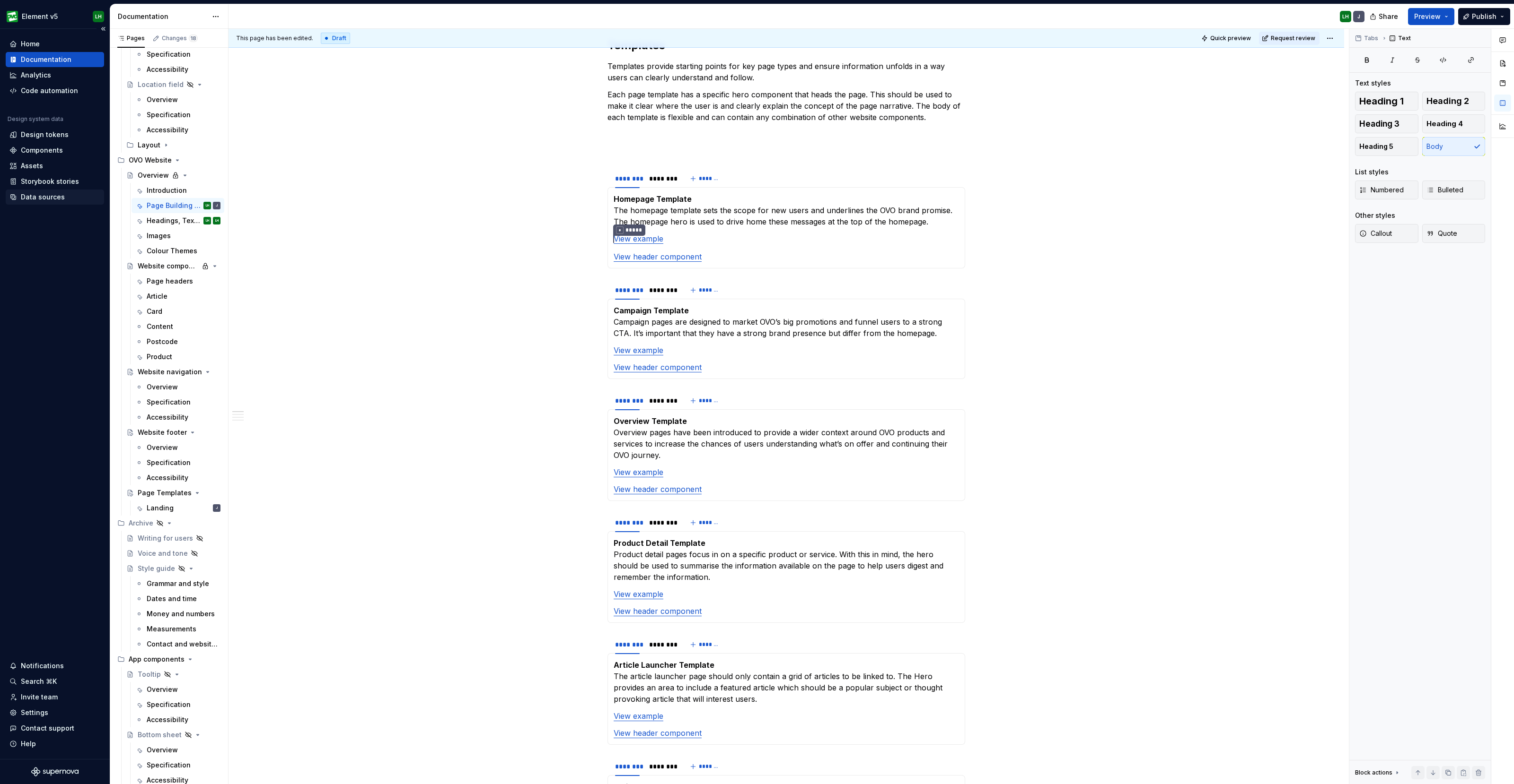
click at [46, 197] on div "Data sources" at bounding box center [43, 197] width 44 height 9
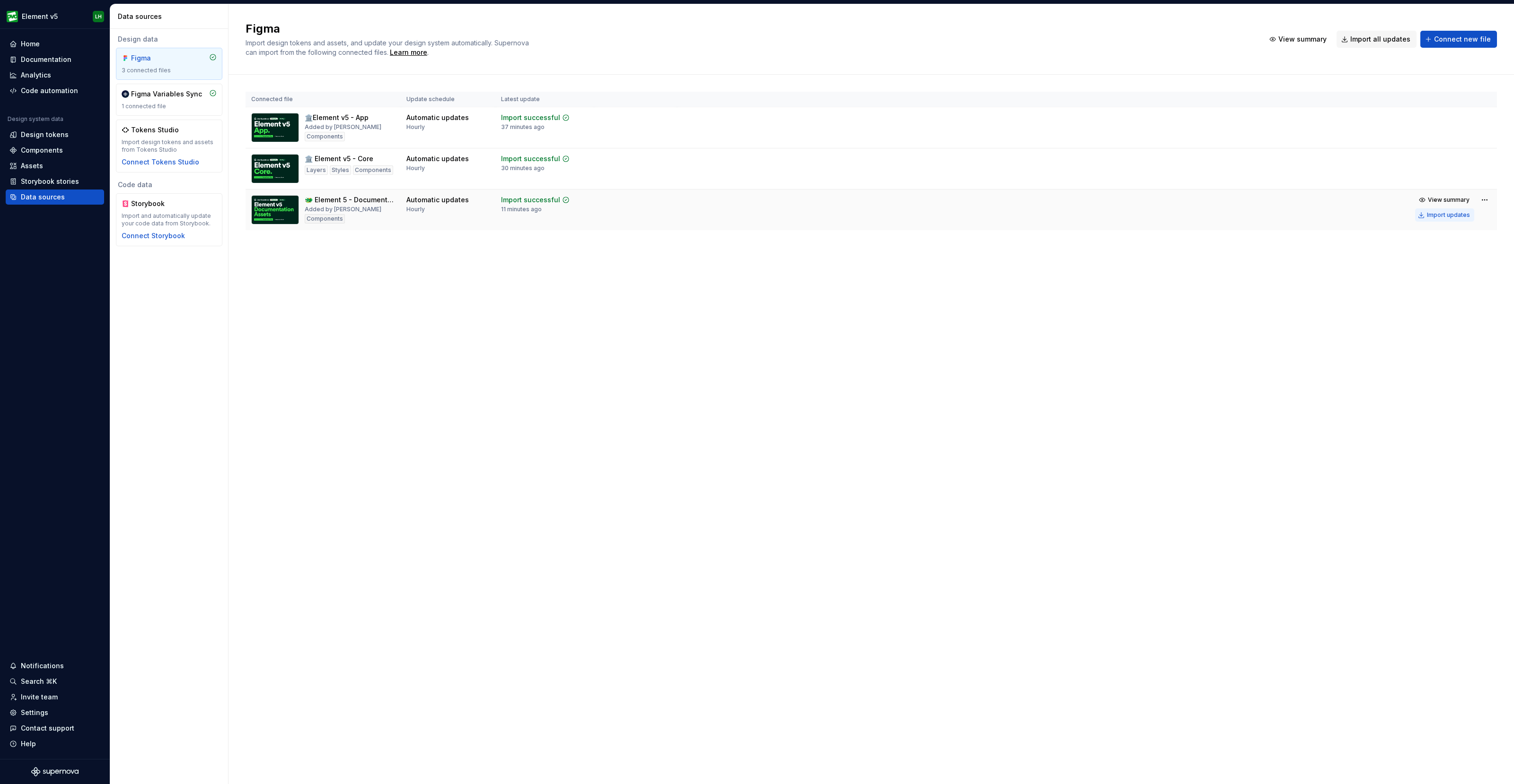
click at [1446, 214] on div "Import updates" at bounding box center [1448, 214] width 43 height 8
click at [68, 62] on div "Documentation" at bounding box center [46, 59] width 51 height 9
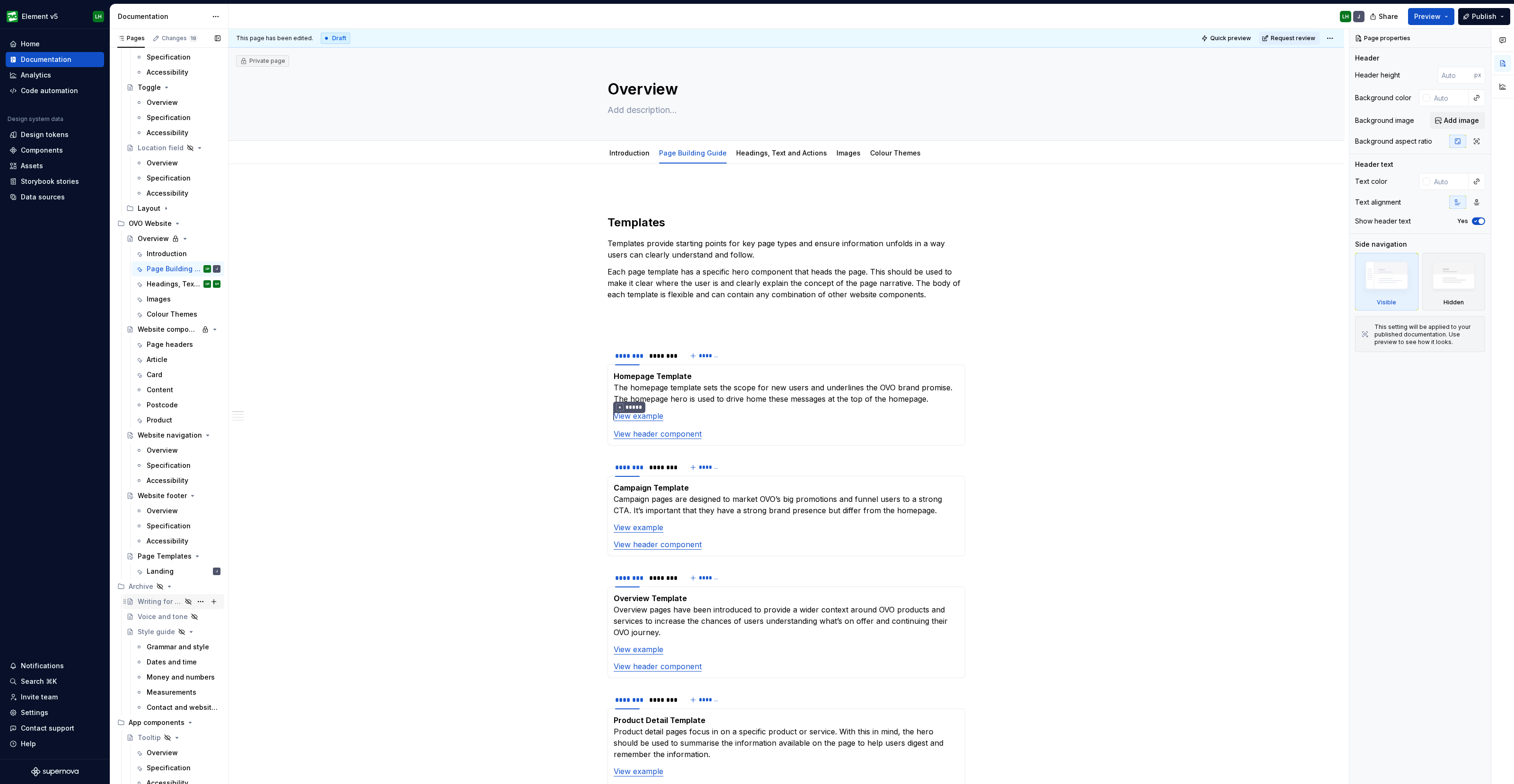
scroll to position [3155, 0]
click at [152, 563] on div "Landing" at bounding box center [160, 567] width 27 height 9
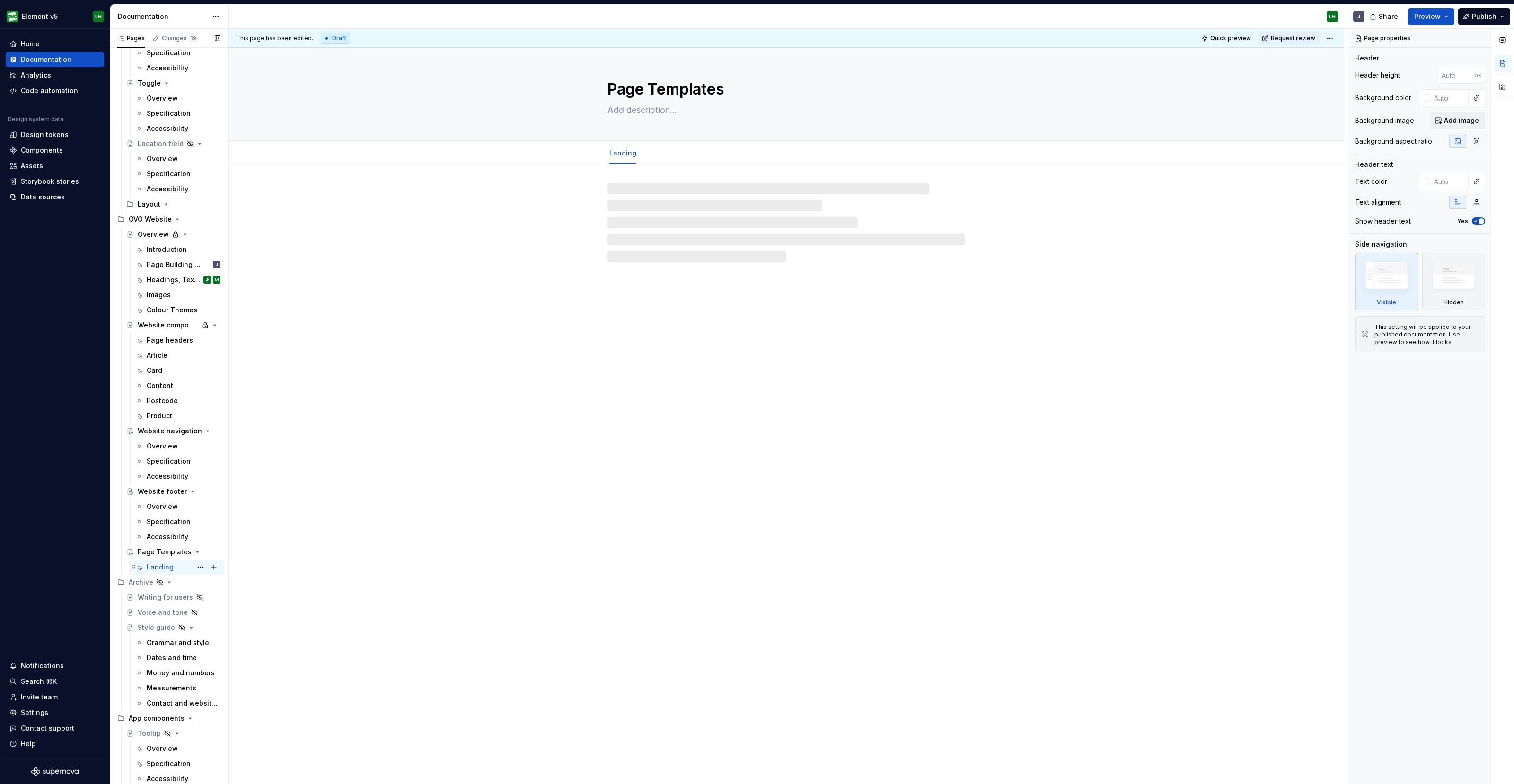
click at [152, 563] on div "Landing" at bounding box center [160, 567] width 27 height 9
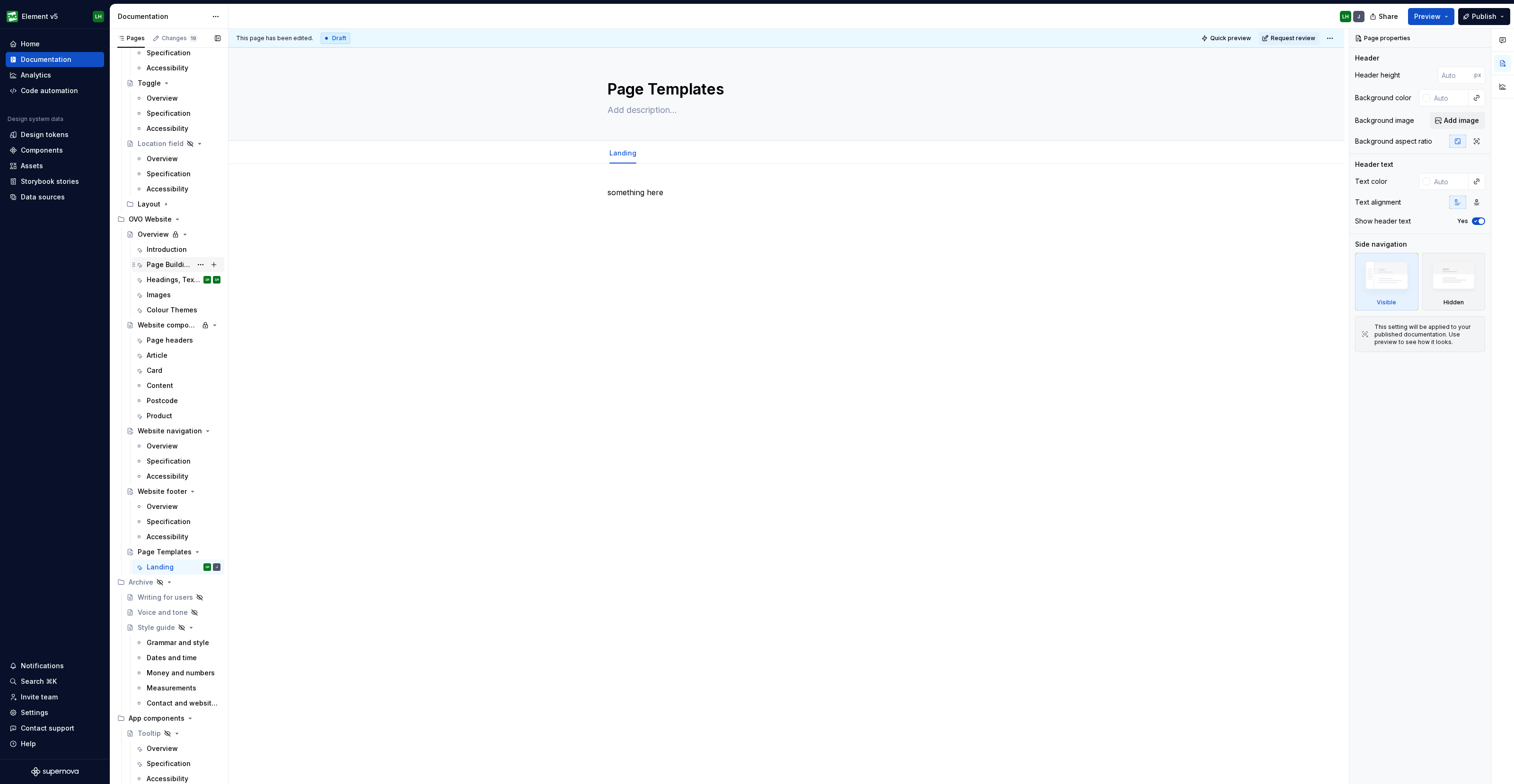
click at [160, 264] on div "Page Building Guide" at bounding box center [170, 264] width 46 height 9
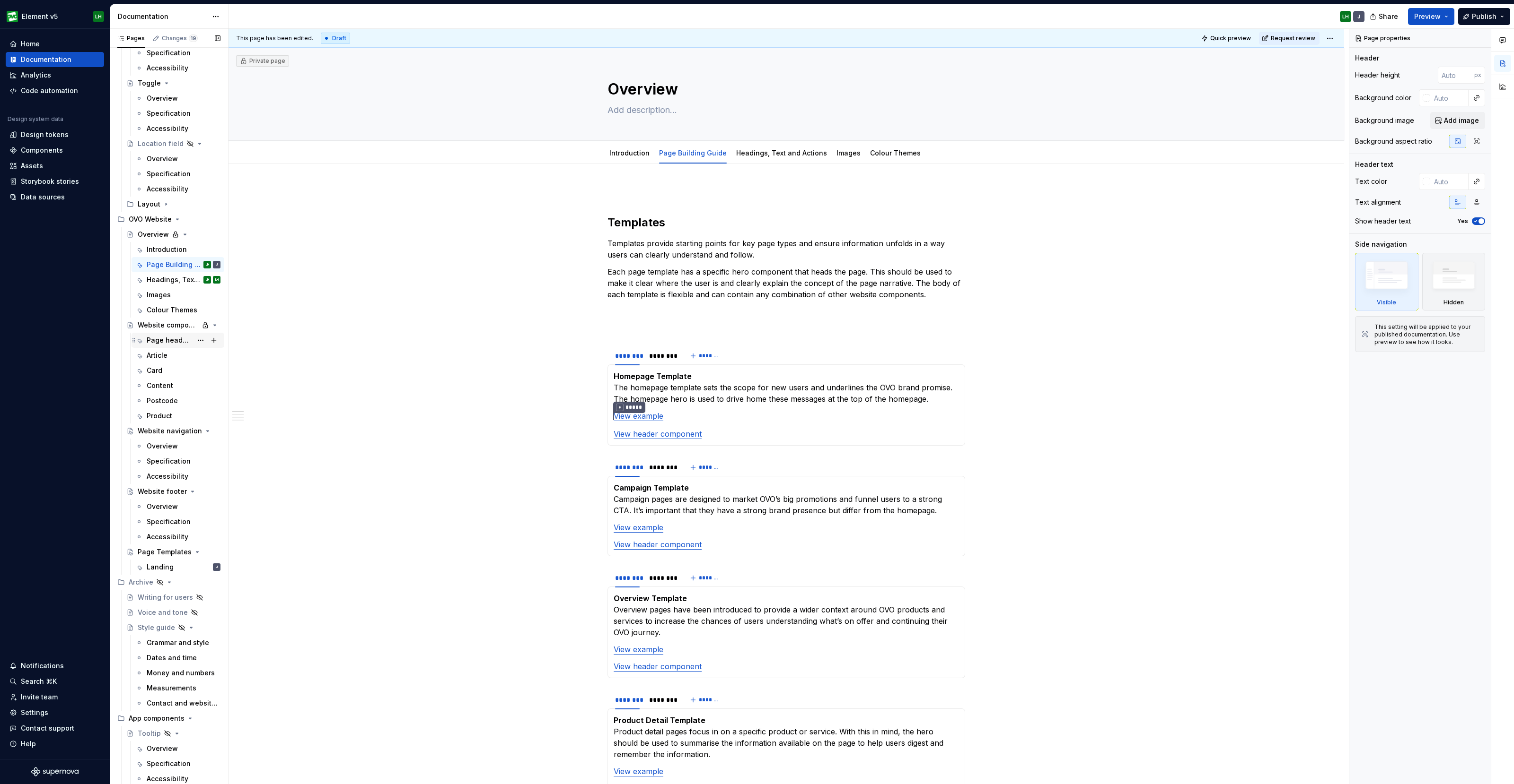
click at [161, 334] on div "Page headers" at bounding box center [183, 341] width 73 height 14
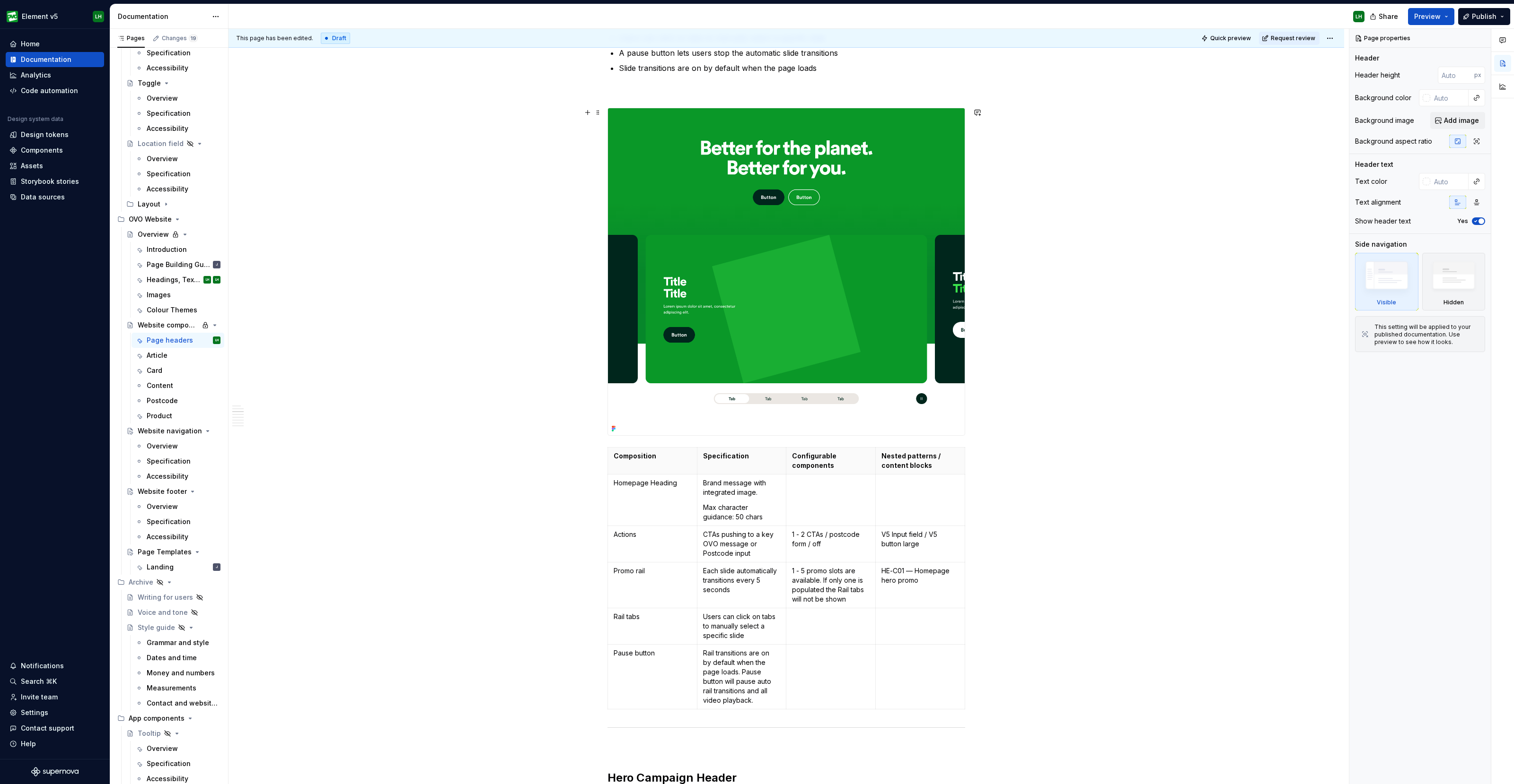
scroll to position [473, 0]
drag, startPoint x: 1075, startPoint y: 219, endPoint x: 795, endPoint y: 383, distance: 324.5
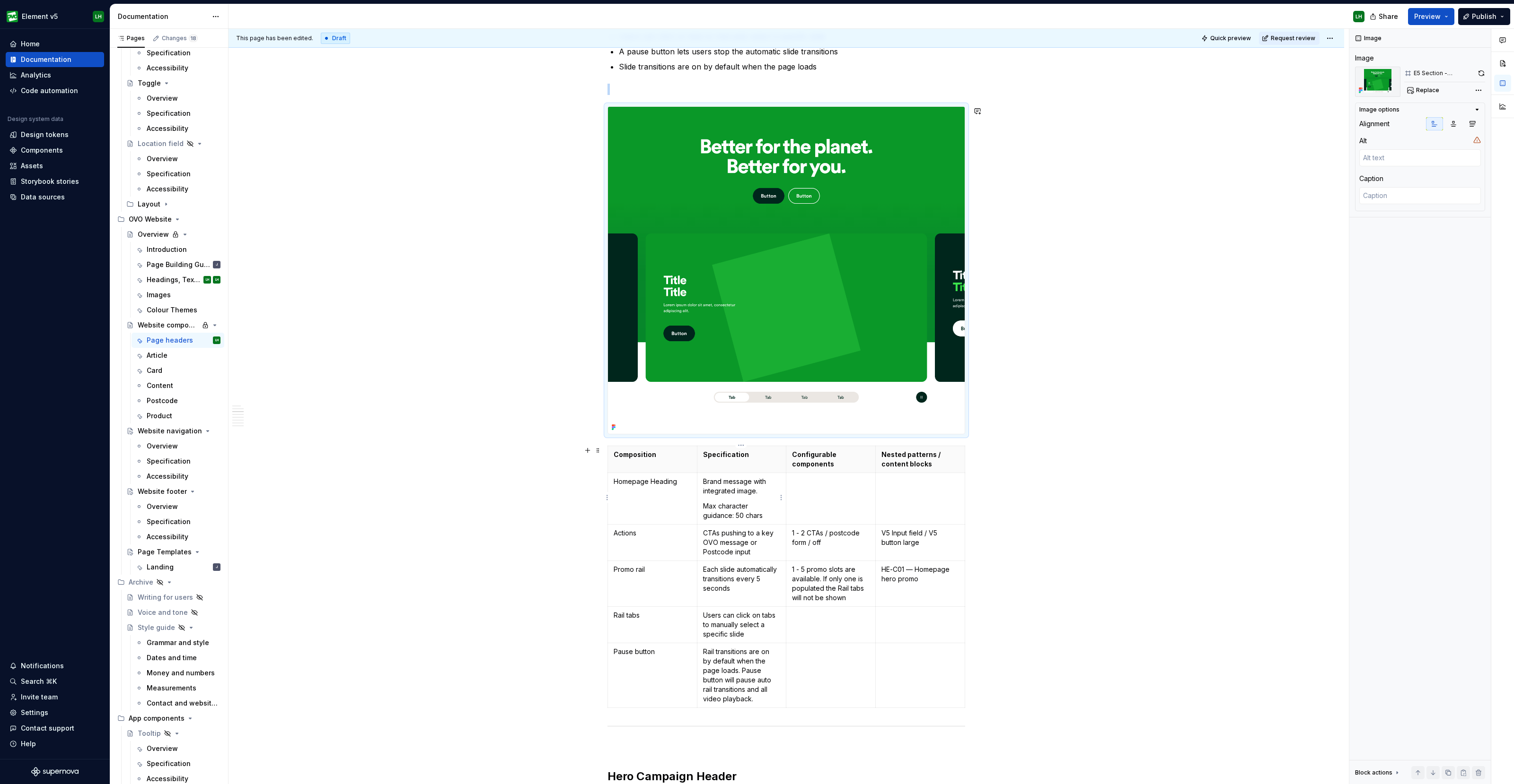
type textarea "*"
click at [741, 592] on p "Each slide automatically transitions every 5 seconds" at bounding box center [741, 579] width 78 height 29
drag, startPoint x: 930, startPoint y: 581, endPoint x: 878, endPoint y: 570, distance: 53.2
click at [878, 570] on td "HE-C01 — Homepage hero promo" at bounding box center [920, 584] width 90 height 46
click at [926, 547] on td "V5 Input field / V5 button large" at bounding box center [920, 543] width 90 height 36
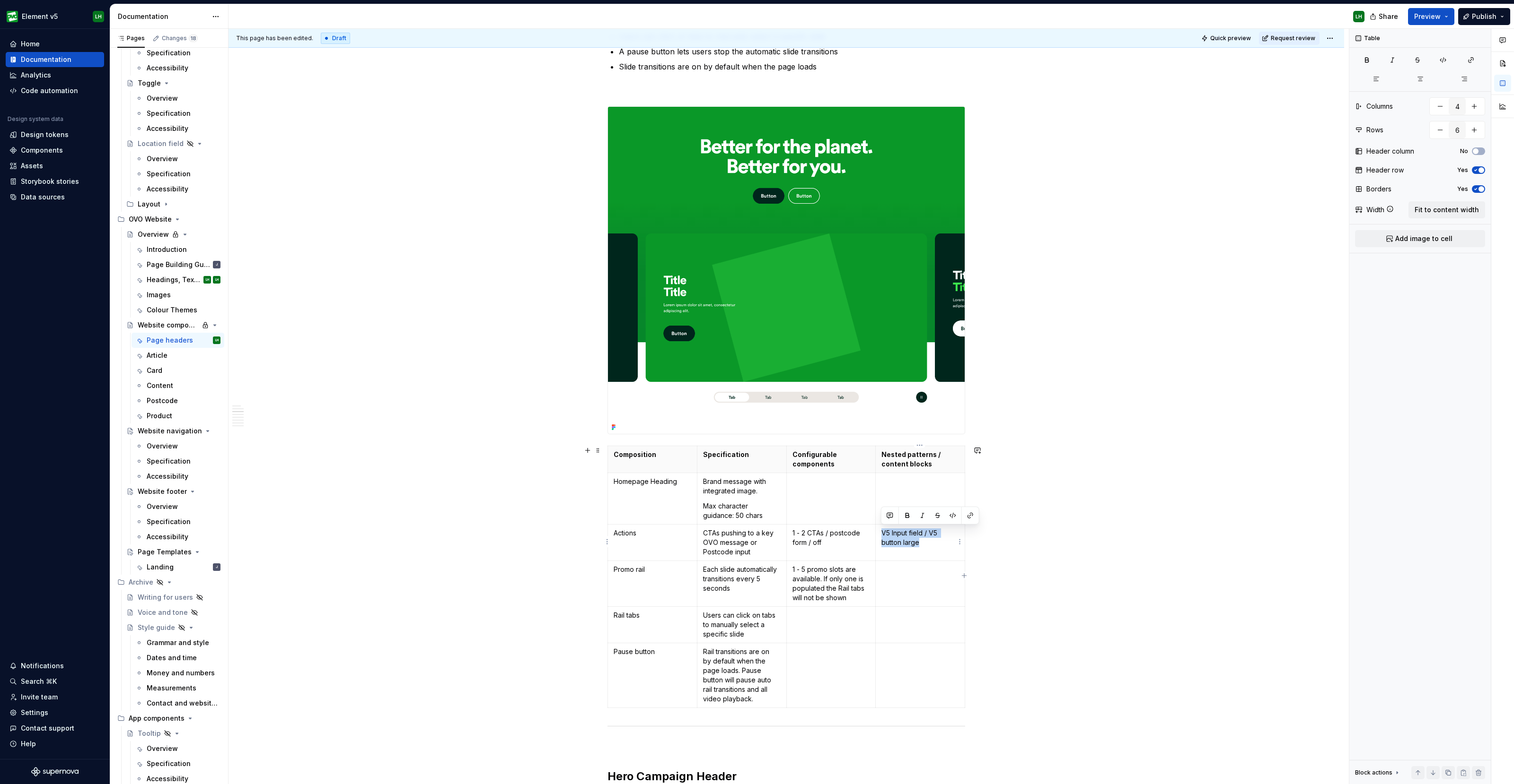
drag, startPoint x: 932, startPoint y: 544, endPoint x: 878, endPoint y: 534, distance: 54.9
click at [878, 534] on td "V5 Input field / V5 button large" at bounding box center [920, 543] width 90 height 36
click at [724, 592] on td "Each slide automatically transitions every 5 seconds" at bounding box center [741, 584] width 90 height 46
click at [724, 597] on td "Each slide automatically transitions every 5 seconds" at bounding box center [741, 584] width 90 height 46
click at [724, 602] on td "Each slide automatically transitions every 5 seconds" at bounding box center [741, 584] width 90 height 46
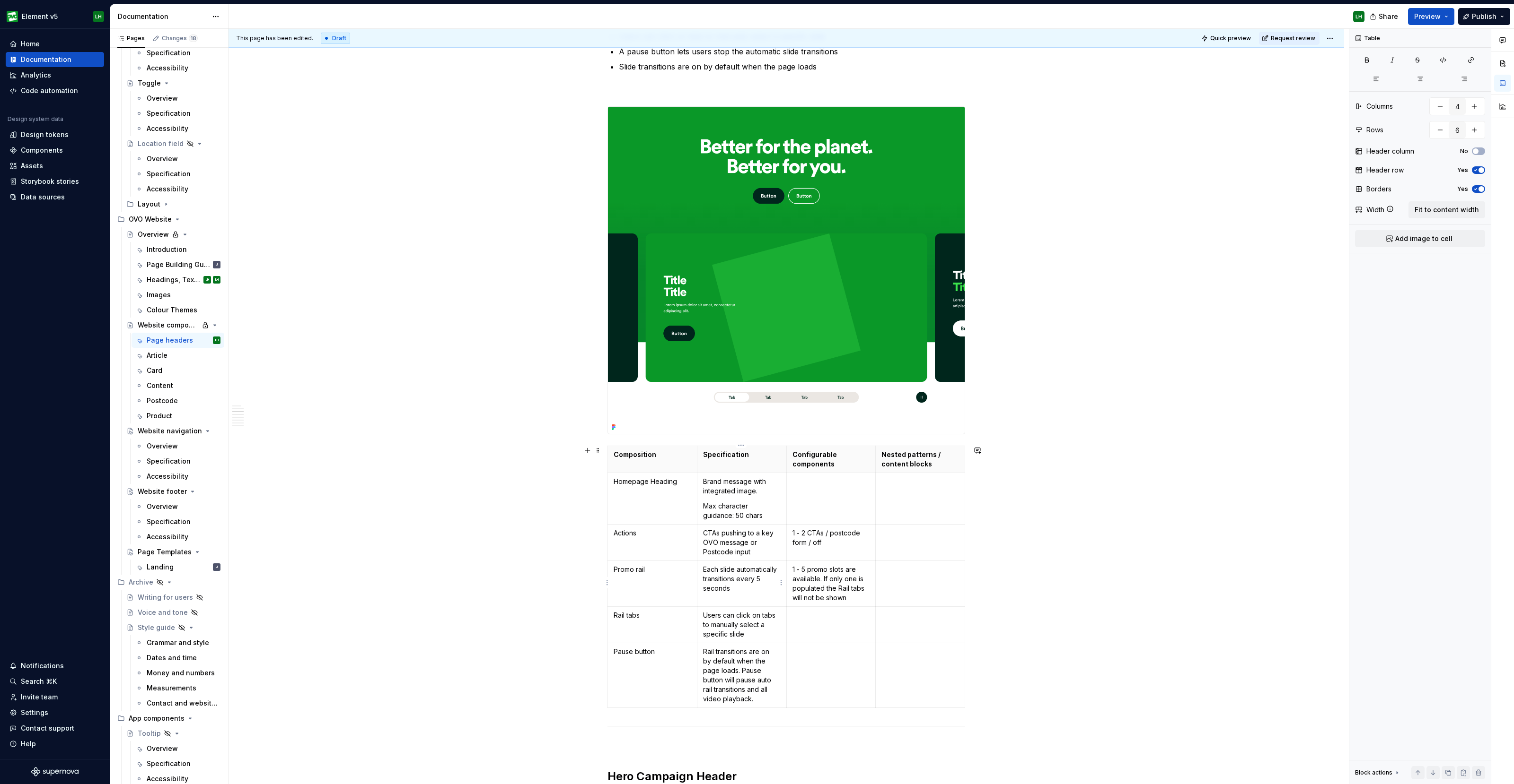
click at [738, 595] on td "Each slide automatically transitions every 5 seconds" at bounding box center [741, 584] width 90 height 46
drag, startPoint x: 742, startPoint y: 597, endPoint x: 703, endPoint y: 597, distance: 39.0
click at [703, 597] on p "Each slide automatically transitions every 5 seconds Promo card image 1136× 600" at bounding box center [741, 588] width 78 height 47
click at [746, 605] on p "Each slide automatically transitions every 5 seconds Promo card image 1136× 600" at bounding box center [741, 588] width 78 height 47
drag, startPoint x: 732, startPoint y: 597, endPoint x: 701, endPoint y: 597, distance: 31.0
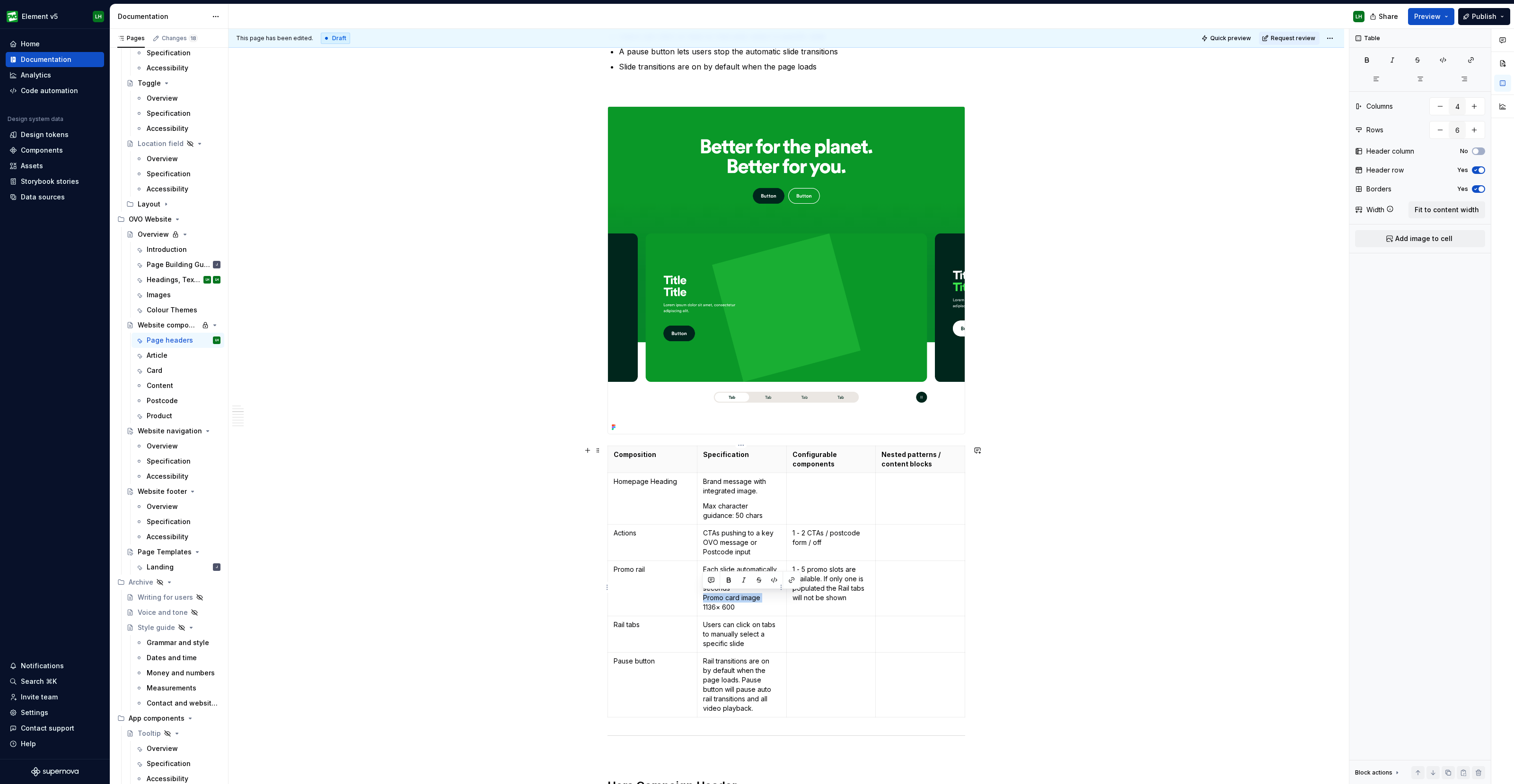
click at [701, 597] on td "Each slide automatically transitions every 5 seconds Promo card image 1136× 600" at bounding box center [741, 589] width 90 height 56
click at [721, 600] on p "Each slide automatically transitions every 5 seconds" at bounding box center [741, 583] width 78 height 38
click at [733, 612] on strong "Rendered size" at bounding box center [726, 614] width 48 height 8
click at [702, 627] on td "Each slide automatically transitions every 5 seconds Rendered image size 1136× …" at bounding box center [741, 599] width 90 height 76
type textarea "*"
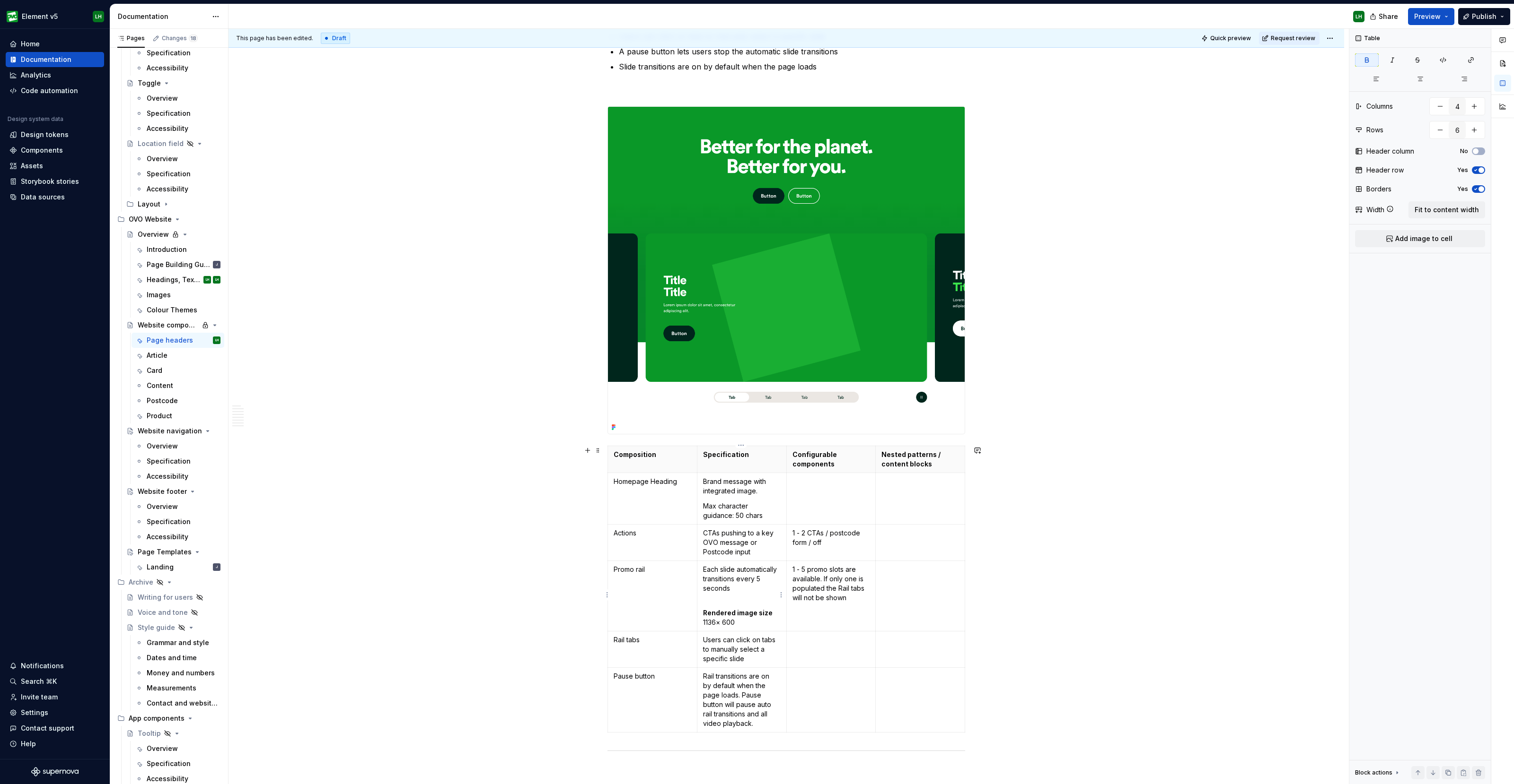
click at [745, 628] on td "Each slide automatically transitions every 5 seconds Rendered image size 1136× …" at bounding box center [741, 596] width 90 height 70
click at [741, 599] on p "Each slide automatically transitions every 5 seconds" at bounding box center [741, 583] width 78 height 38
drag, startPoint x: 773, startPoint y: 612, endPoint x: 701, endPoint y: 612, distance: 72.0
click at [701, 612] on td "Each slide automatically transitions every 5 seconds Rendered image size 1136× …" at bounding box center [741, 596] width 90 height 70
click at [730, 599] on button "button" at bounding box center [729, 596] width 14 height 14
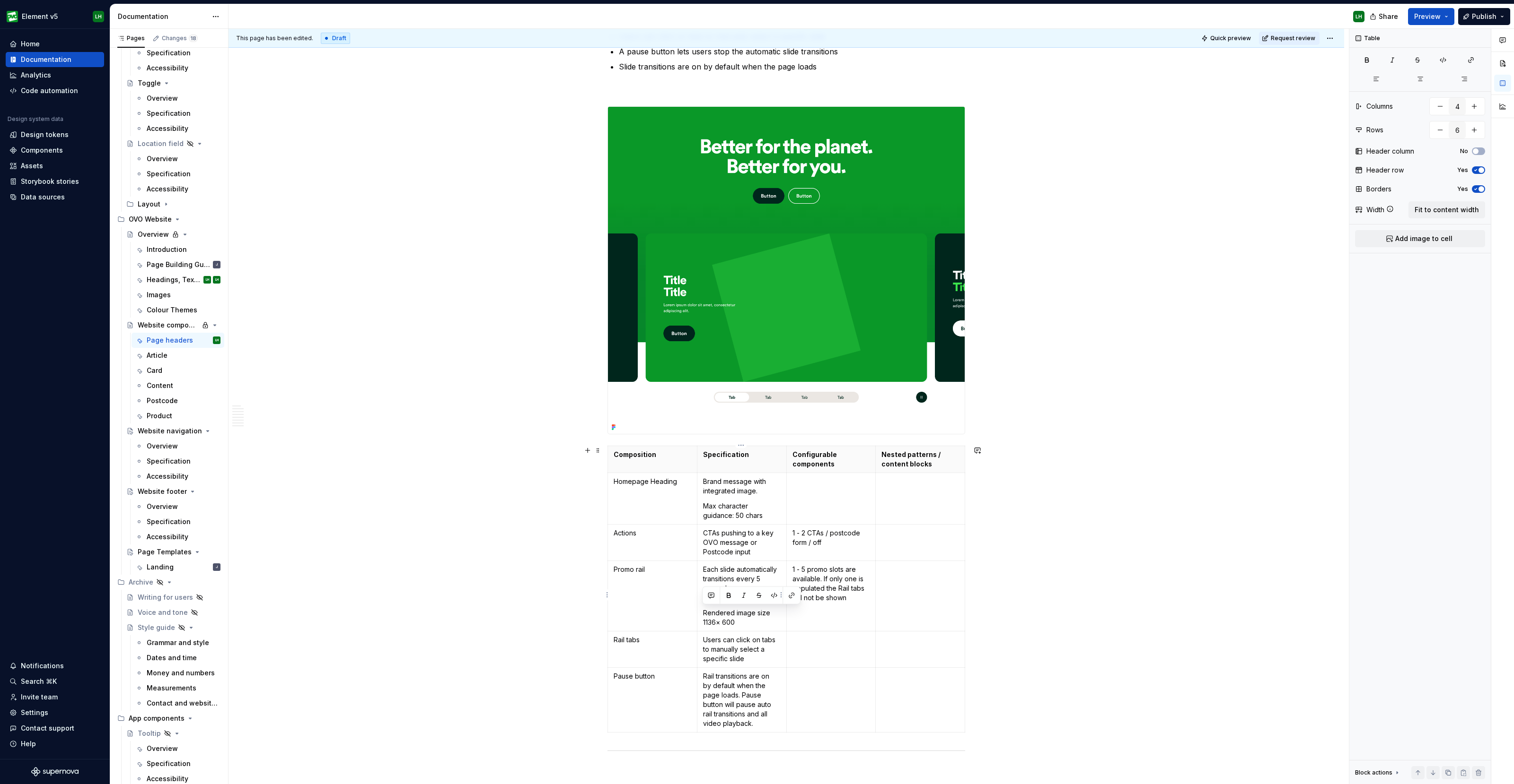
click at [741, 617] on p "Rendered image size 1136× 600" at bounding box center [741, 618] width 78 height 19
click at [735, 603] on td "Each slide automatically transitions every 5 seconds Rendered image size 1136× …" at bounding box center [741, 596] width 90 height 70
click at [733, 598] on p "Each slide automatically transitions every 5 seconds" at bounding box center [741, 583] width 78 height 38
click at [772, 610] on p "Rendered image size 1136× 600" at bounding box center [741, 618] width 78 height 19
click at [725, 606] on td "Each slide automatically transitions every 5 seconds Export image size: Rendere…" at bounding box center [741, 596] width 90 height 70
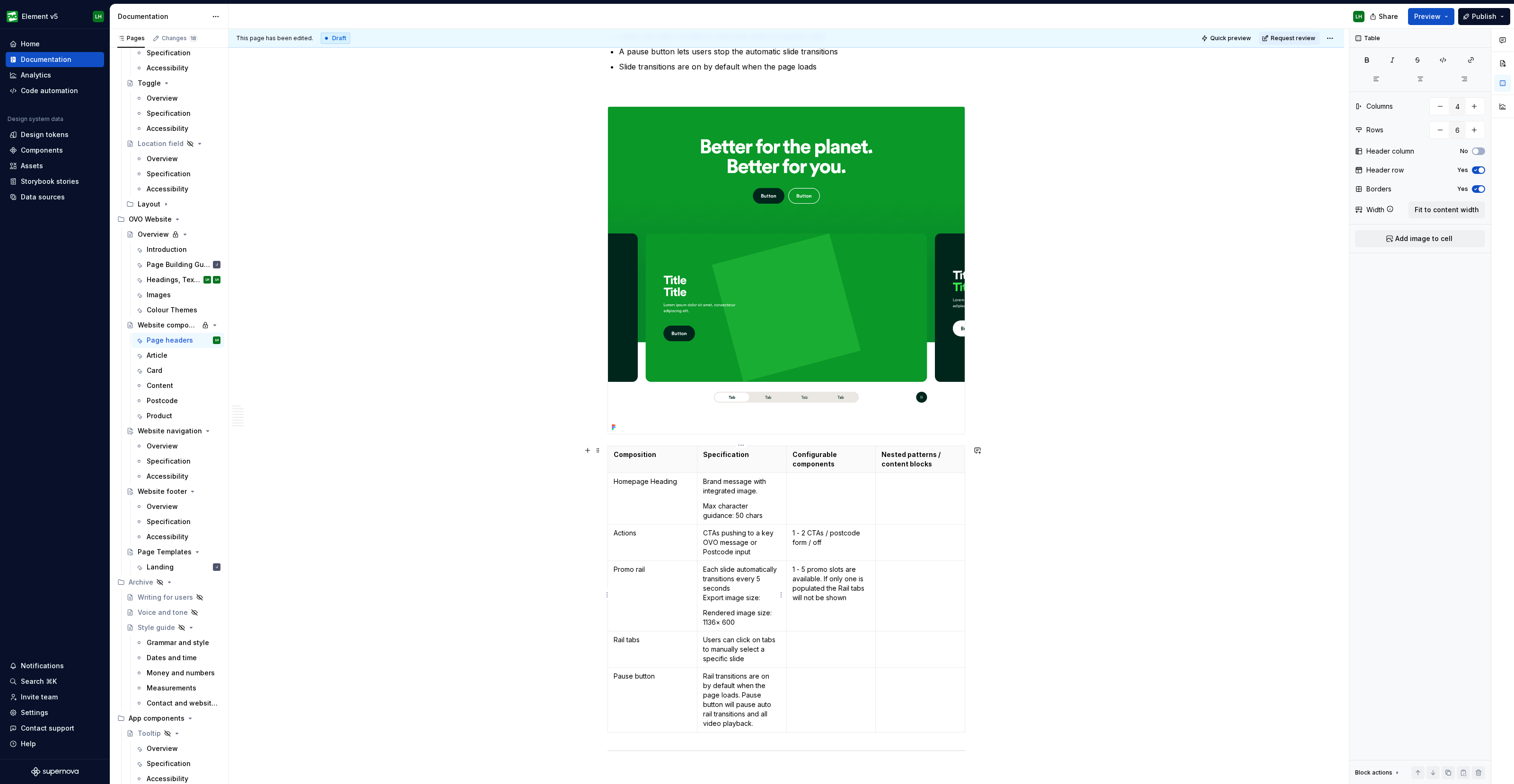
click at [722, 603] on td "Each slide automatically transitions every 5 seconds Export image size: Rendere…" at bounding box center [741, 596] width 90 height 70
click at [765, 593] on p "Each slide automatically transitions every 5 seconds Export image size:" at bounding box center [741, 583] width 78 height 38
click at [754, 590] on p "Each slide automatically transitions every 5 seconds Export image size: 2270 × …" at bounding box center [741, 588] width 78 height 47
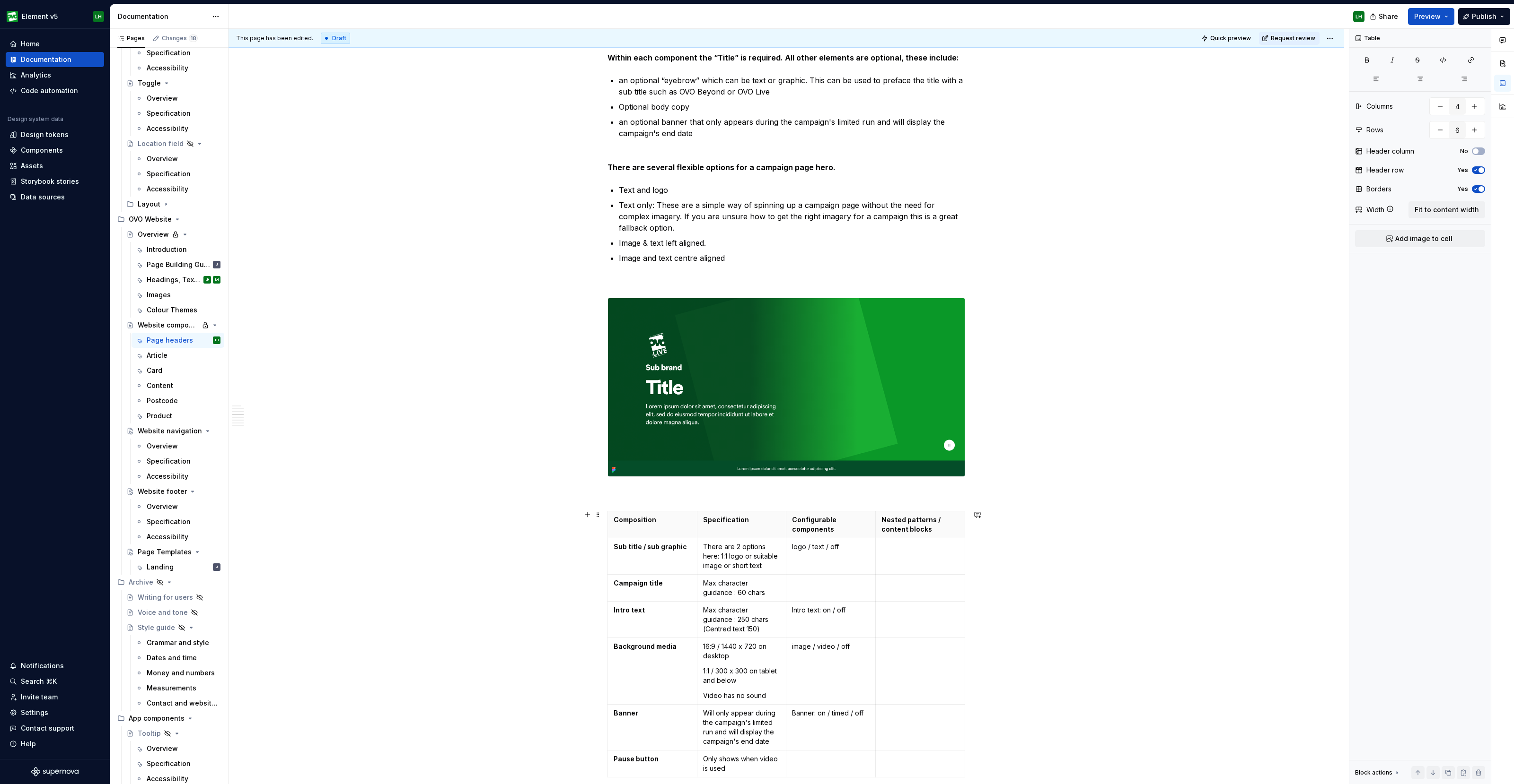
scroll to position [1419, 0]
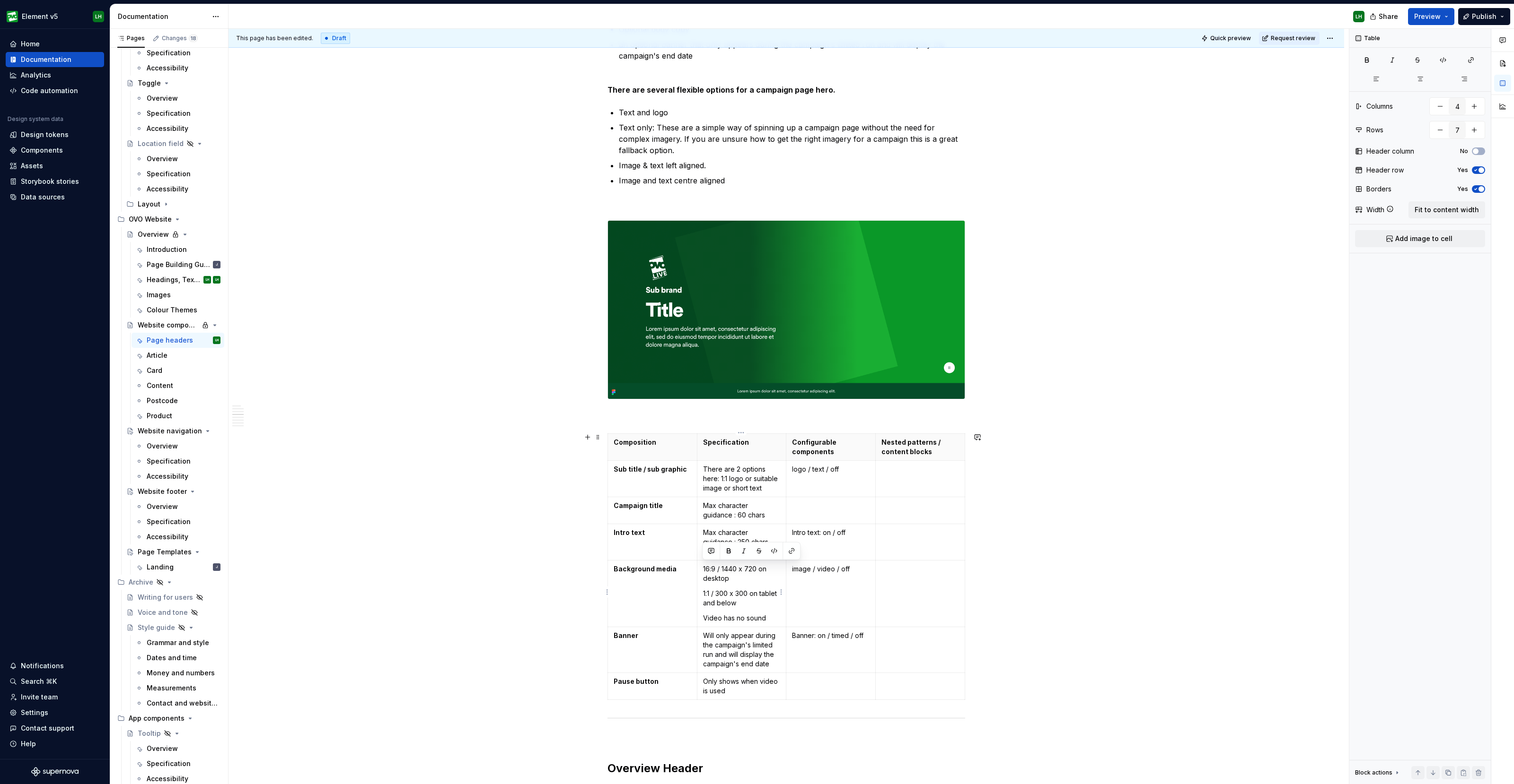
drag, startPoint x: 737, startPoint y: 581, endPoint x: 703, endPoint y: 570, distance: 35.7
click at [703, 570] on p "16:9 / 1440 x 720 on desktop" at bounding box center [741, 574] width 78 height 19
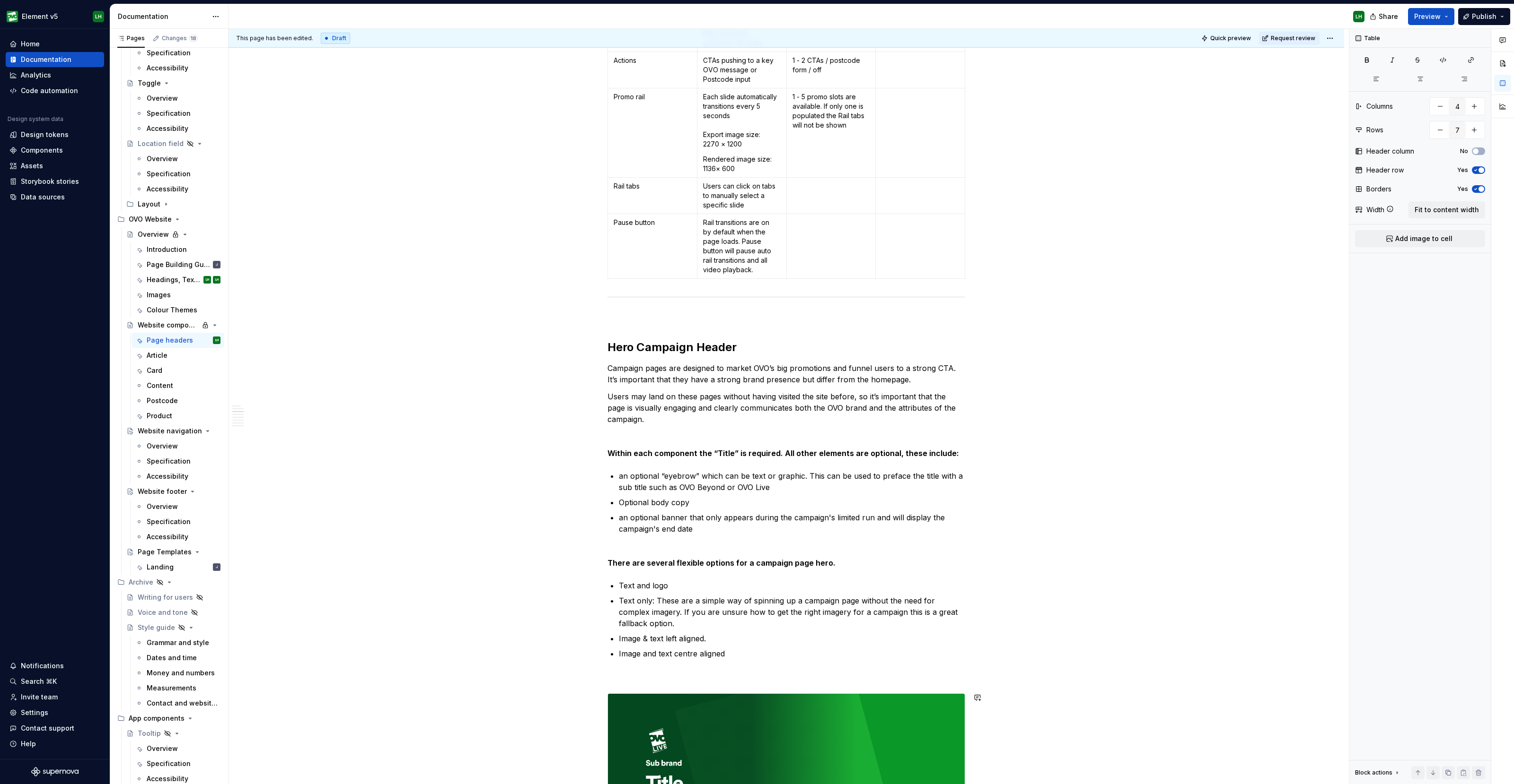
scroll to position [886, 0]
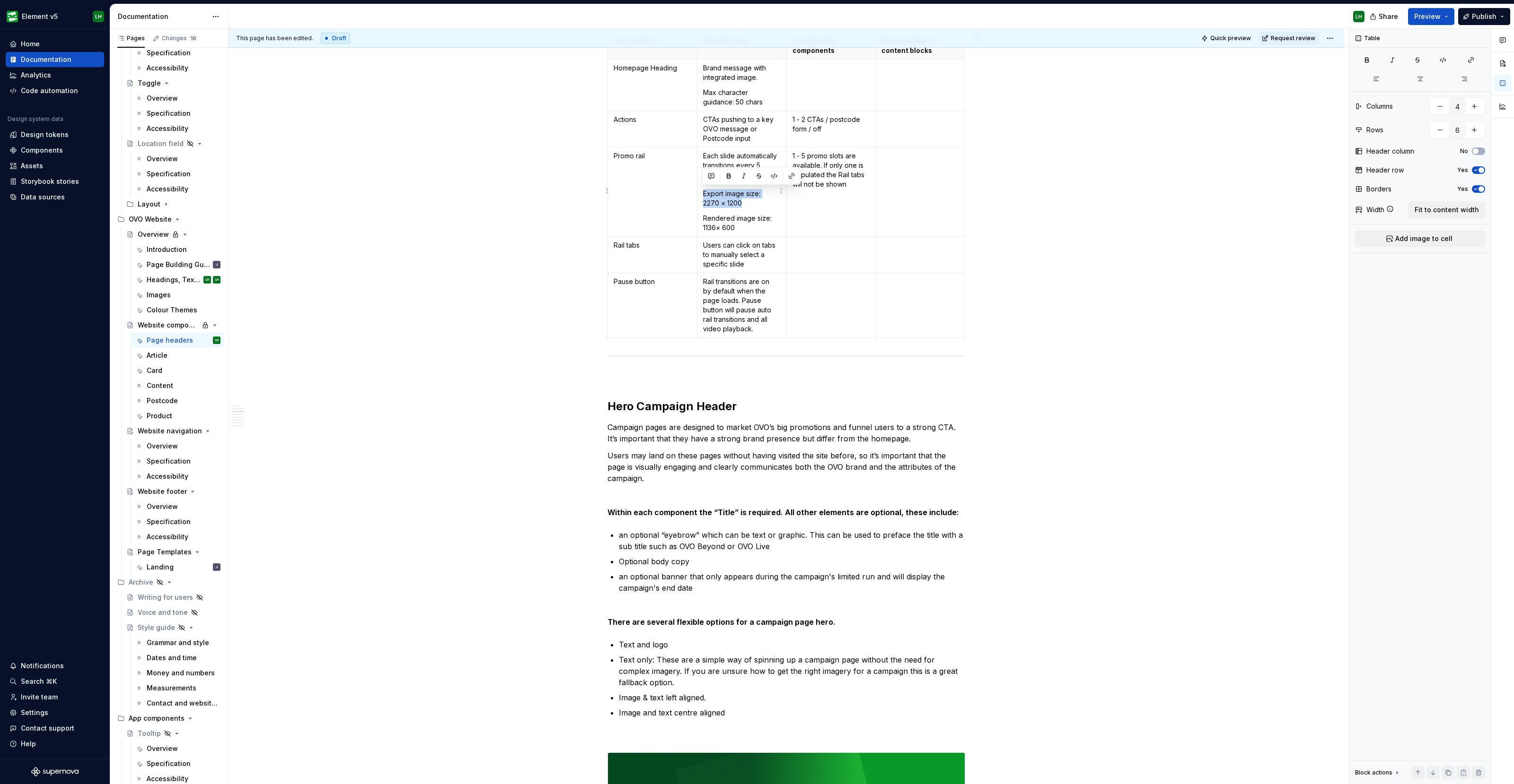
drag, startPoint x: 702, startPoint y: 204, endPoint x: 704, endPoint y: 195, distance: 9.2
click at [704, 195] on p "Each slide automatically transitions every 5 seconds Export image size: 2270 × …" at bounding box center [741, 179] width 78 height 57
copy p "Export image size: 2270 × 1200"
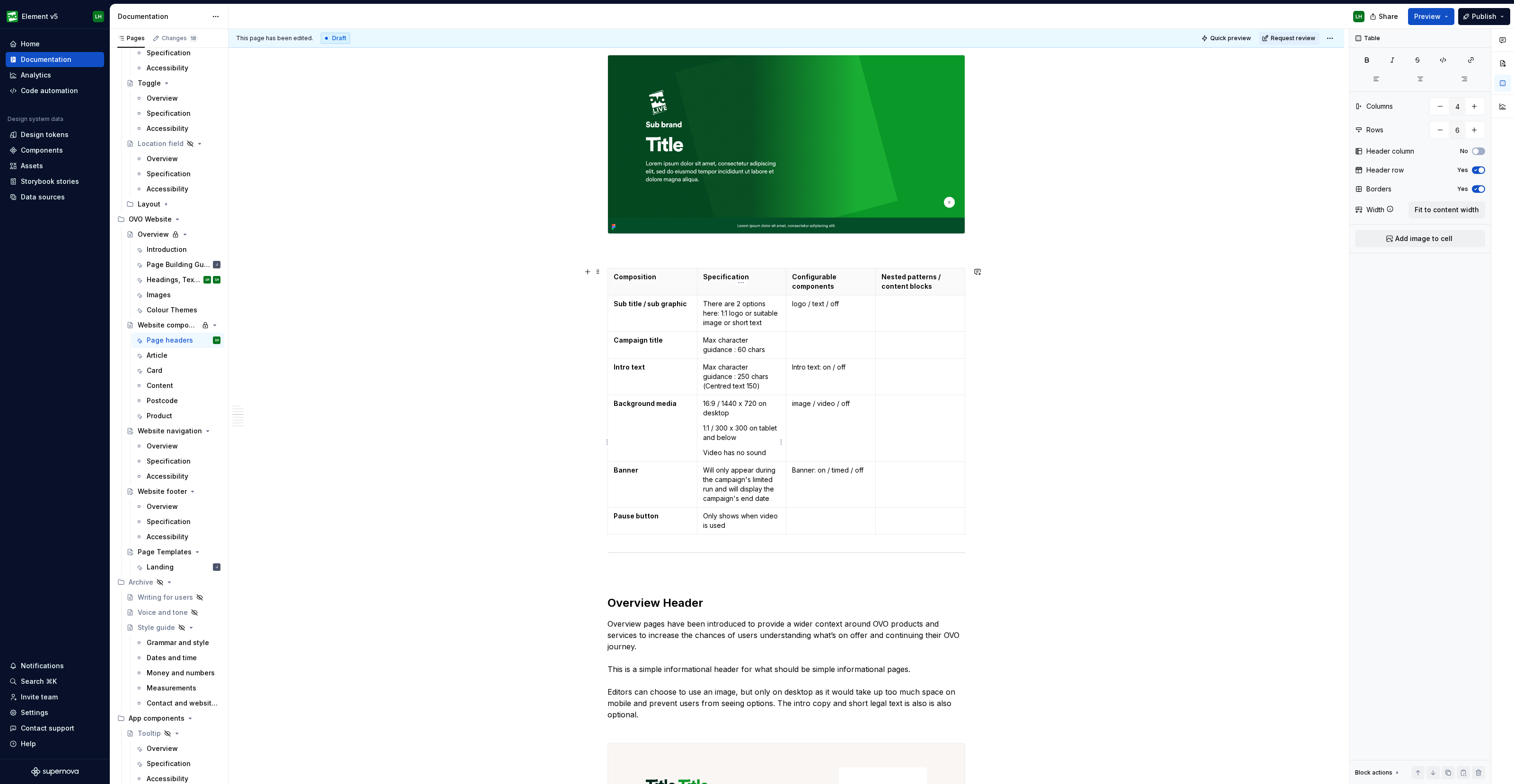
scroll to position [1595, 0]
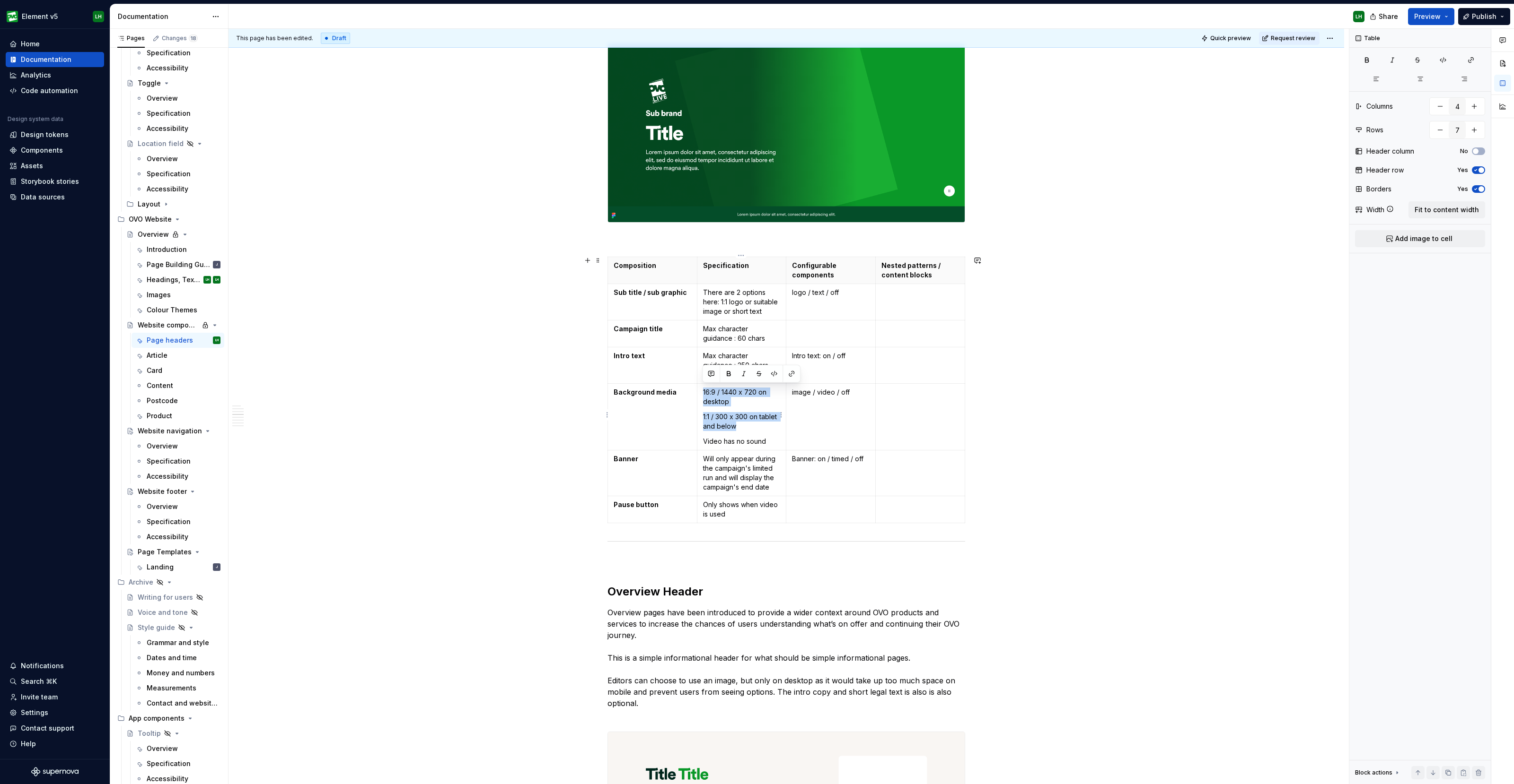
drag, startPoint x: 750, startPoint y: 429, endPoint x: 700, endPoint y: 393, distance: 61.6
click at [700, 393] on td "16:9 / 1440 x 720 on desktop 1:1 / 300 x 300 on tablet and below Video has no s…" at bounding box center [741, 417] width 90 height 67
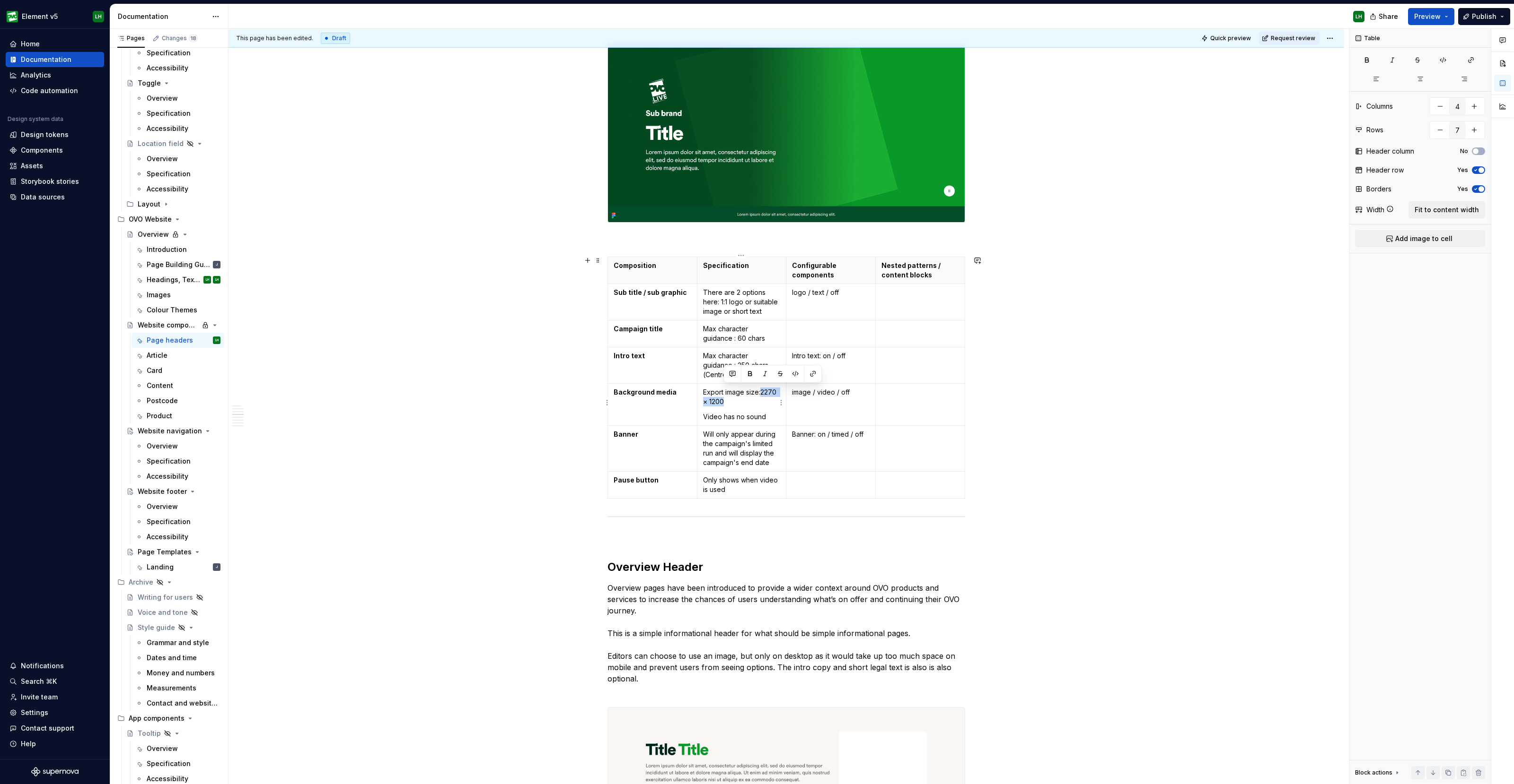
drag, startPoint x: 756, startPoint y: 398, endPoint x: 760, endPoint y: 392, distance: 7.2
click at [760, 392] on p "Export image size:2270 × 1200" at bounding box center [741, 397] width 78 height 19
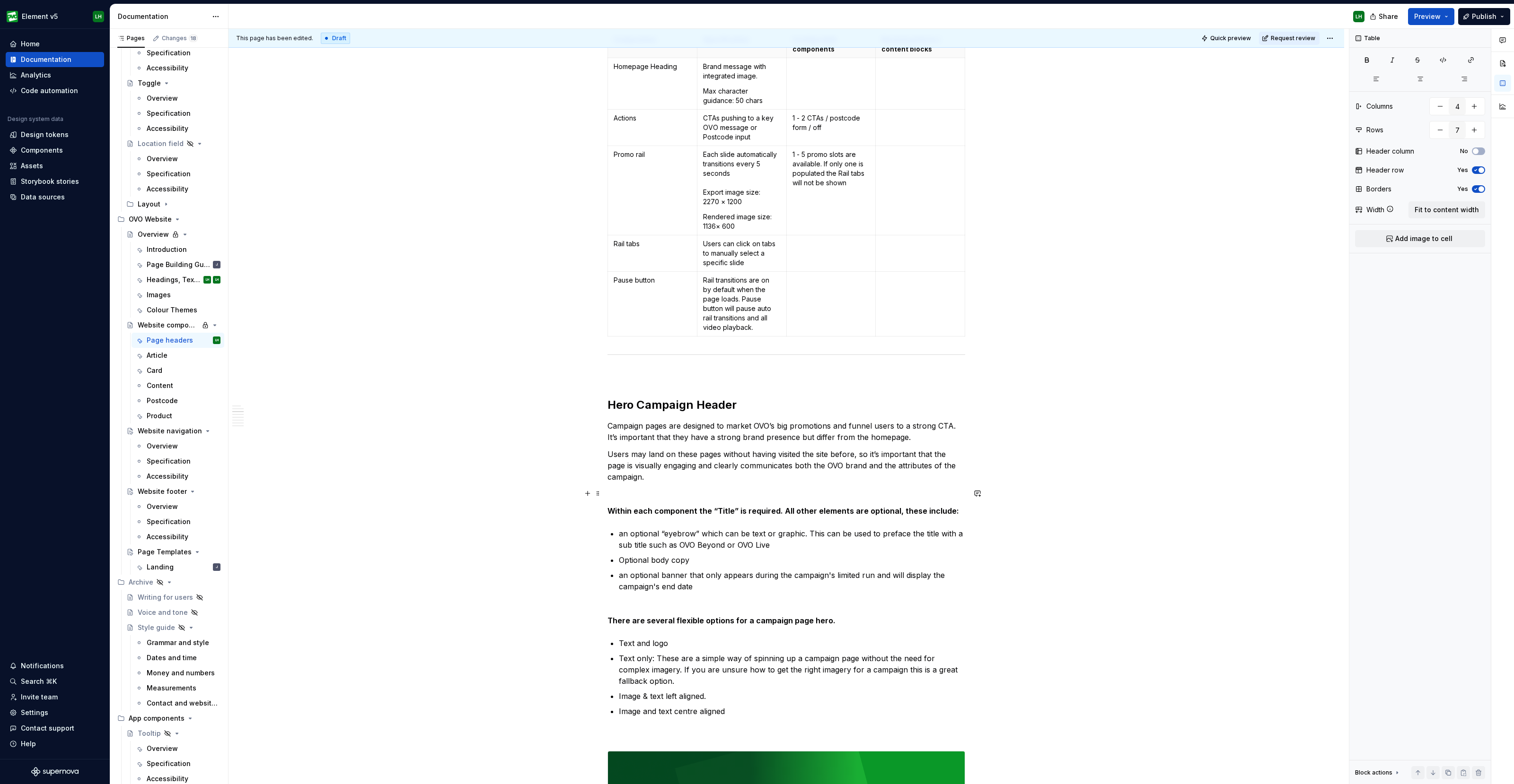
scroll to position [886, 0]
drag, startPoint x: 705, startPoint y: 223, endPoint x: 701, endPoint y: 219, distance: 5.7
click at [701, 219] on td "Each slide automatically transitions every 5 seconds Export image size: 2270 × …" at bounding box center [741, 192] width 90 height 89
copy p "Rendered image size: 1136× 600"
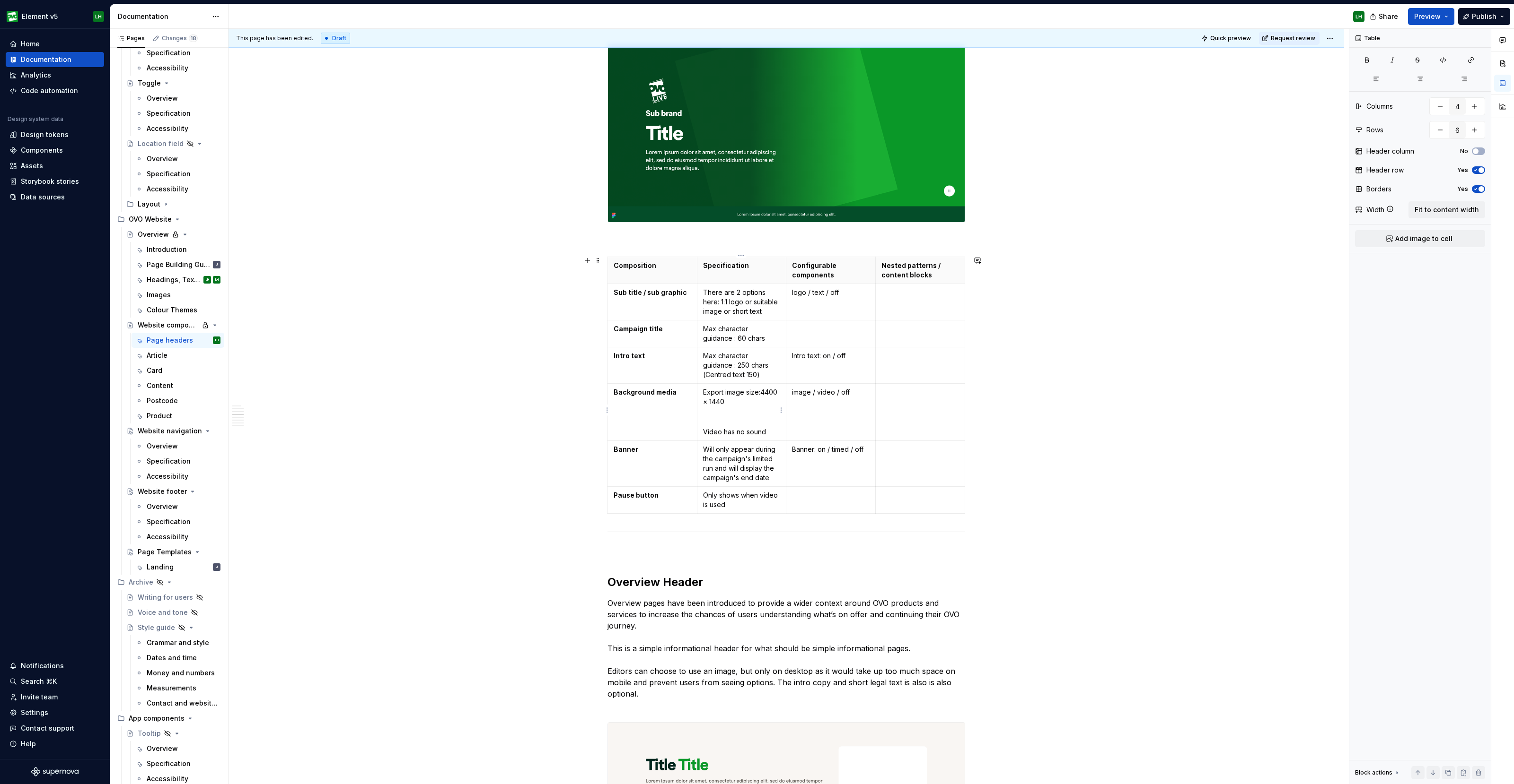
click at [718, 413] on p at bounding box center [741, 417] width 78 height 9
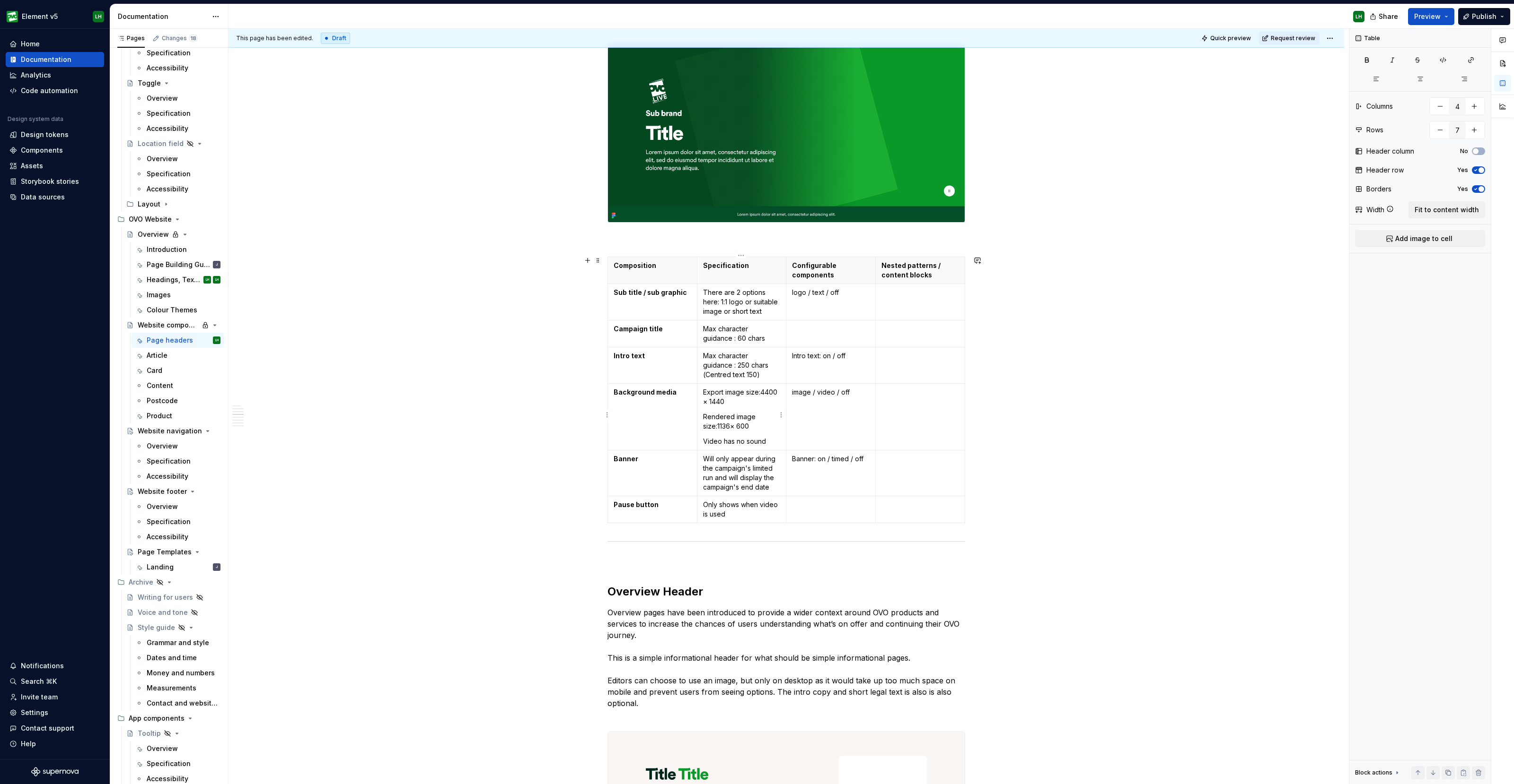
click at [762, 388] on p "Export image size:4400 × 1440" at bounding box center [741, 397] width 78 height 19
click at [761, 391] on p "Export image size:4400 × 1440" at bounding box center [741, 397] width 78 height 19
drag, startPoint x: 752, startPoint y: 425, endPoint x: 718, endPoint y: 425, distance: 34.0
click at [718, 425] on p "Rendered image size:1136× 600" at bounding box center [741, 422] width 78 height 19
drag, startPoint x: 718, startPoint y: 427, endPoint x: 755, endPoint y: 426, distance: 37.0
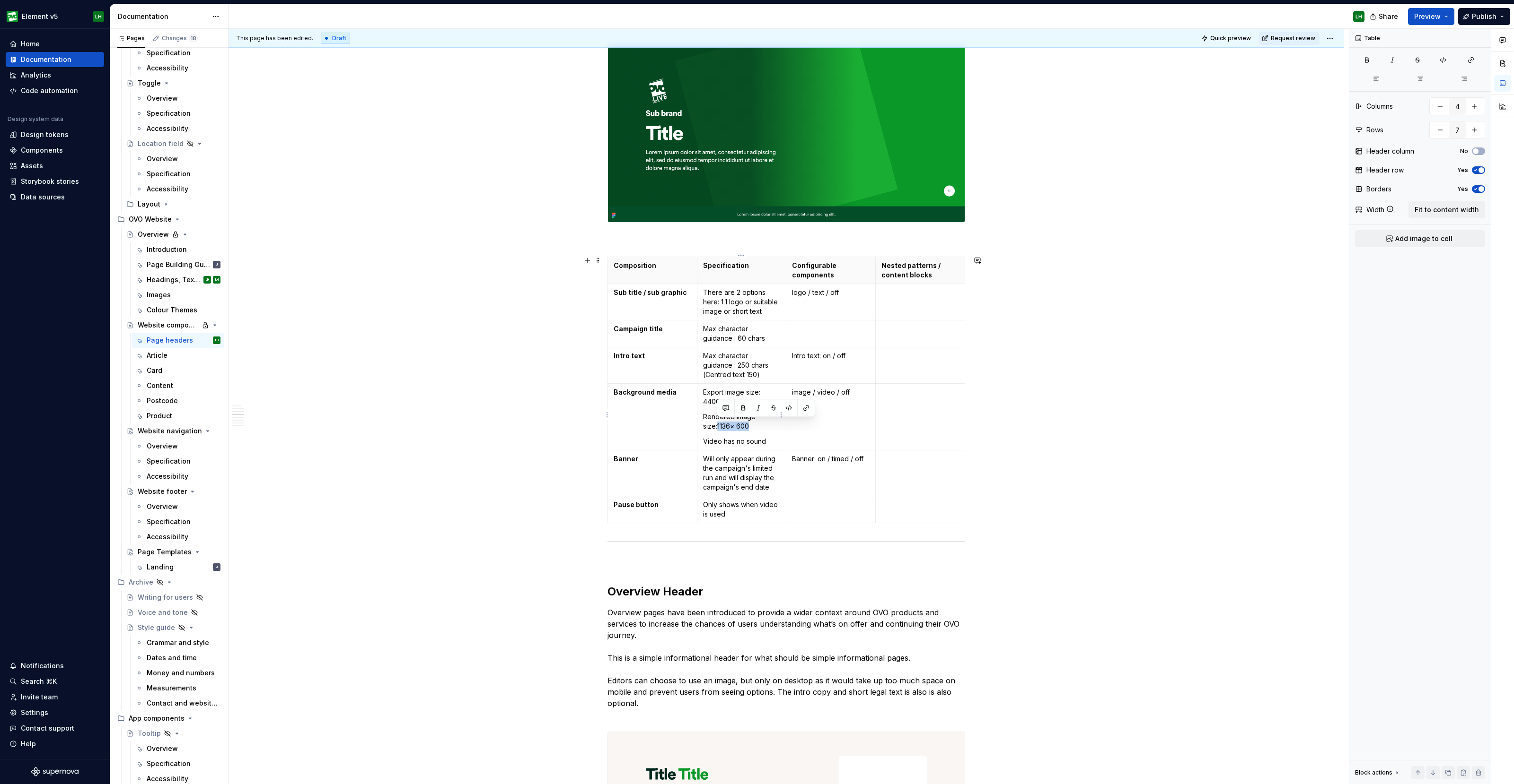
click at [755, 426] on p "Rendered image size:1136× 600" at bounding box center [741, 422] width 78 height 19
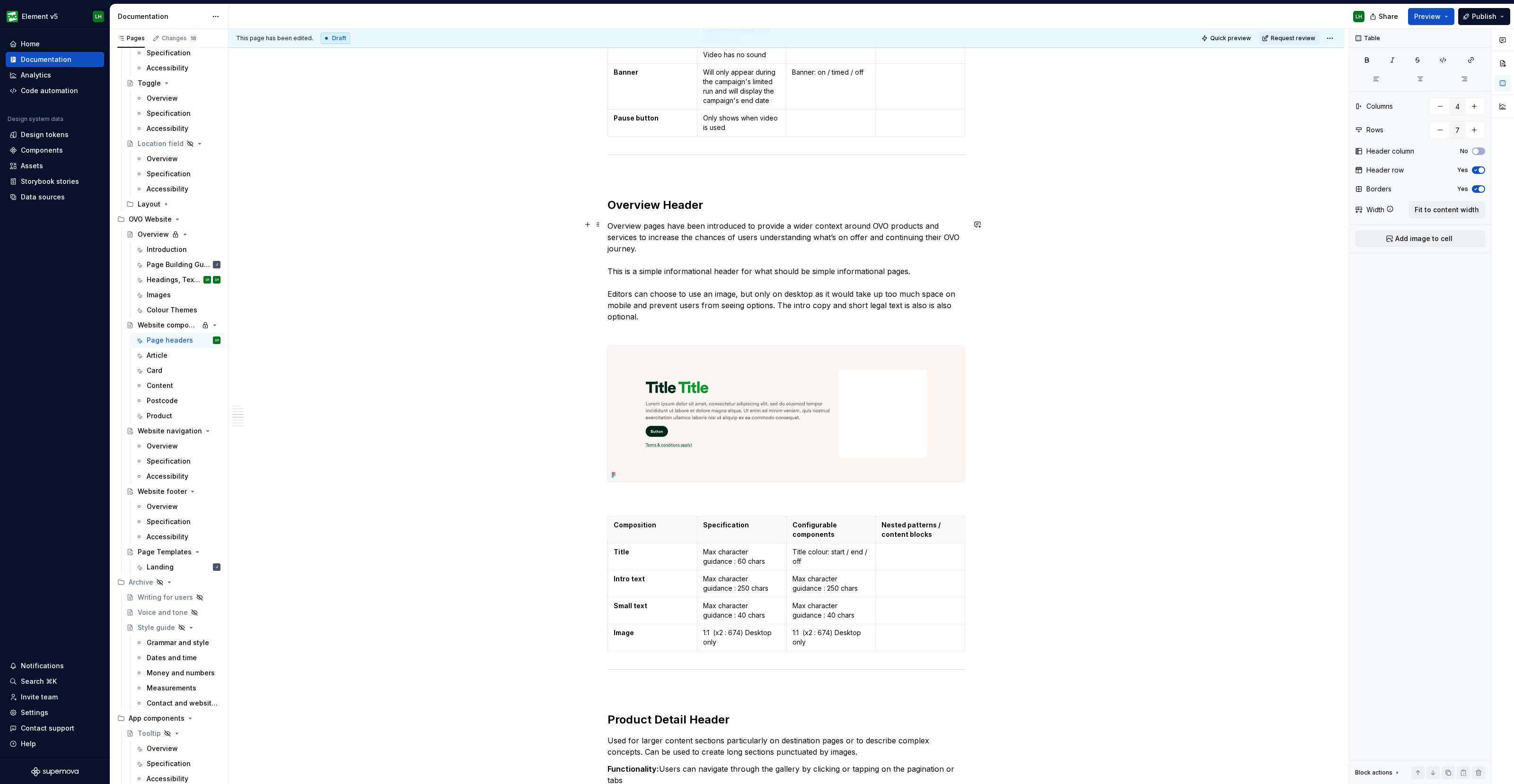
scroll to position [2009, 0]
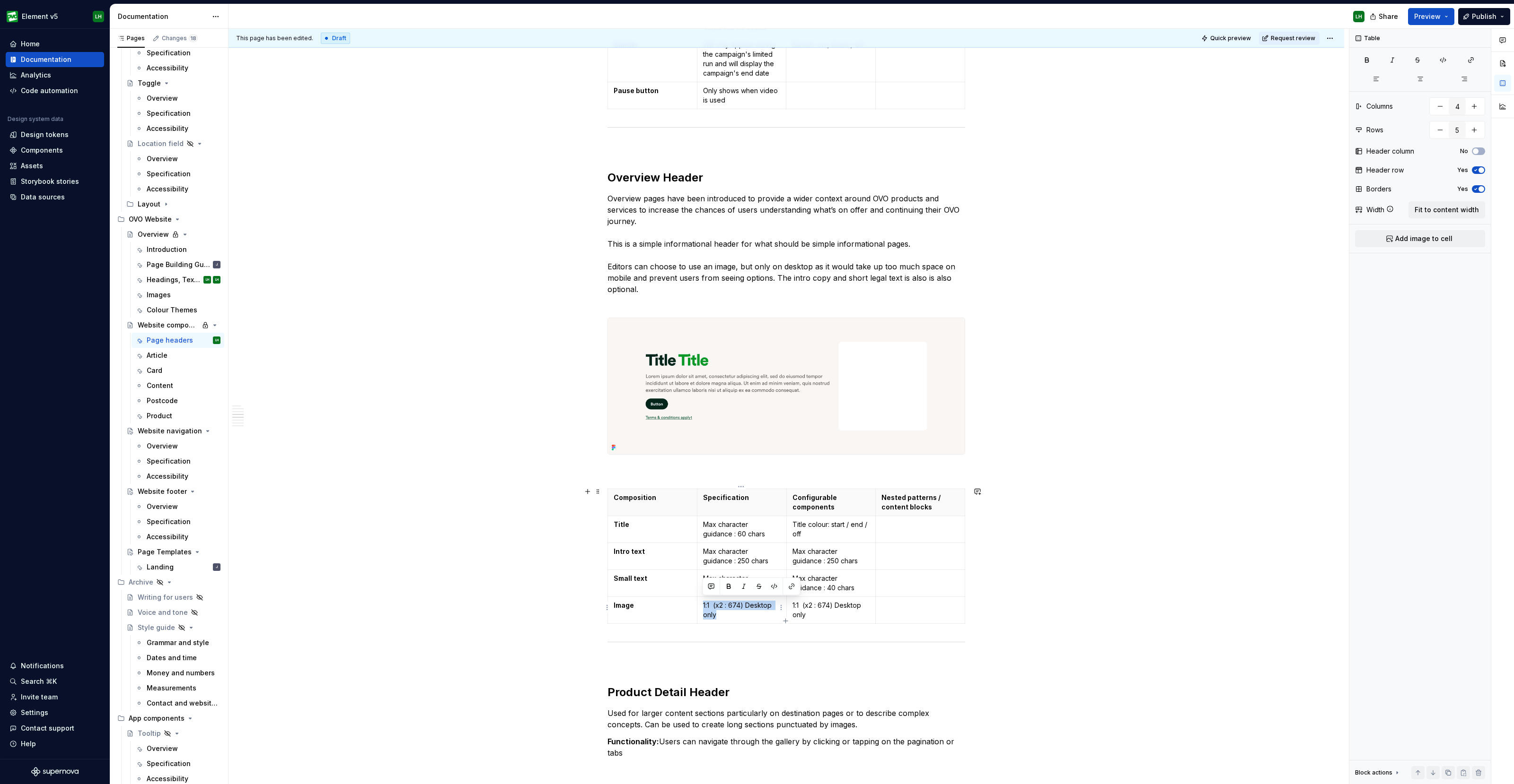
drag, startPoint x: 745, startPoint y: 612, endPoint x: 700, endPoint y: 603, distance: 45.9
click at [700, 603] on td "1:1 (x2 : 674) Desktop only" at bounding box center [741, 610] width 90 height 27
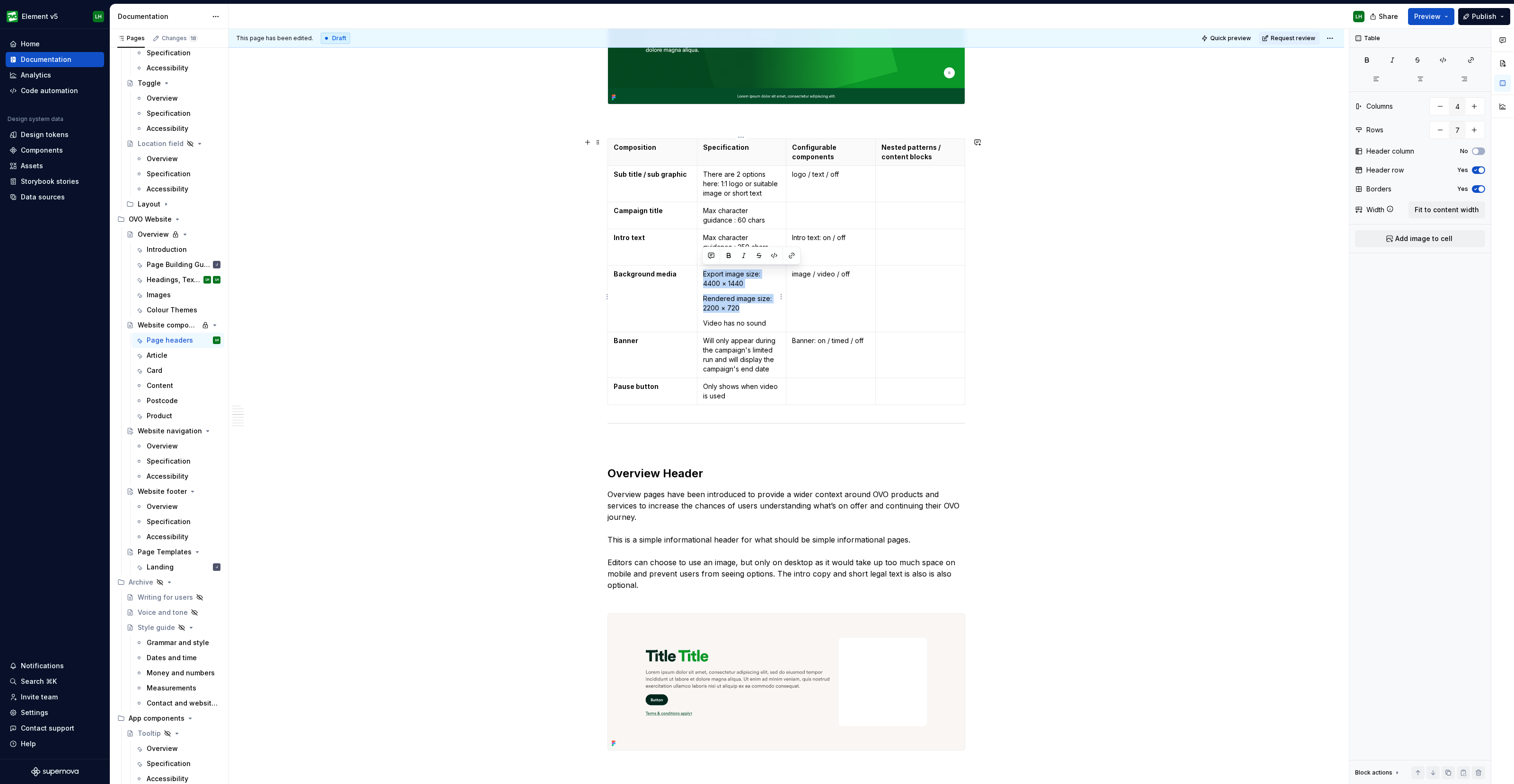
drag, startPoint x: 753, startPoint y: 307, endPoint x: 698, endPoint y: 274, distance: 64.1
click at [698, 274] on td "Export image size: 4400 × 1440 Rendered image size: 2200 × 720 Video has no sou…" at bounding box center [741, 299] width 90 height 67
copy td "Export image size: 4400 × 1440 Rendered image size: 2200 × 720"
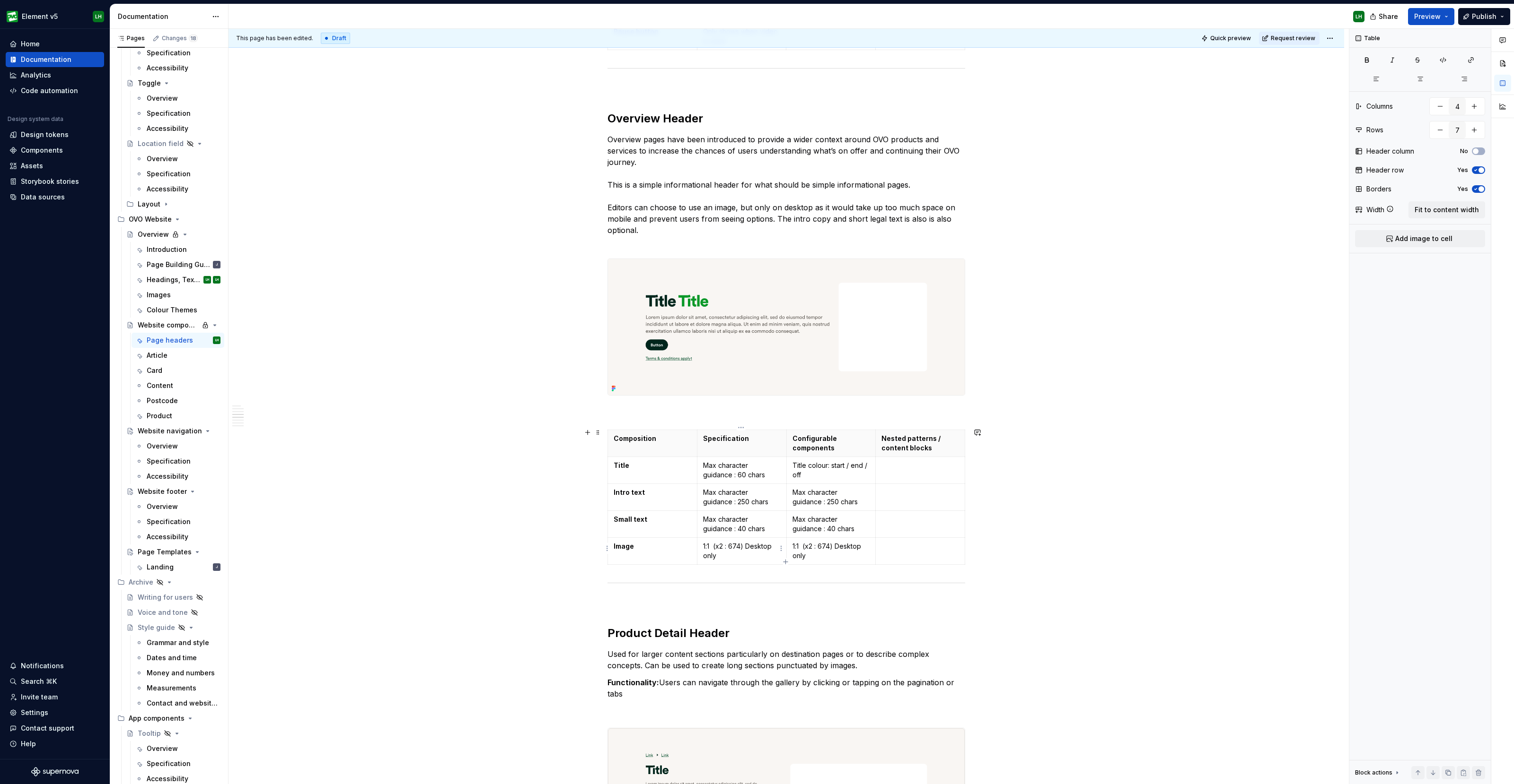
type input "5"
drag, startPoint x: 731, startPoint y: 555, endPoint x: 703, endPoint y: 544, distance: 30.1
click at [703, 544] on p "1:1 (x2 : 674) Desktop only" at bounding box center [741, 551] width 78 height 19
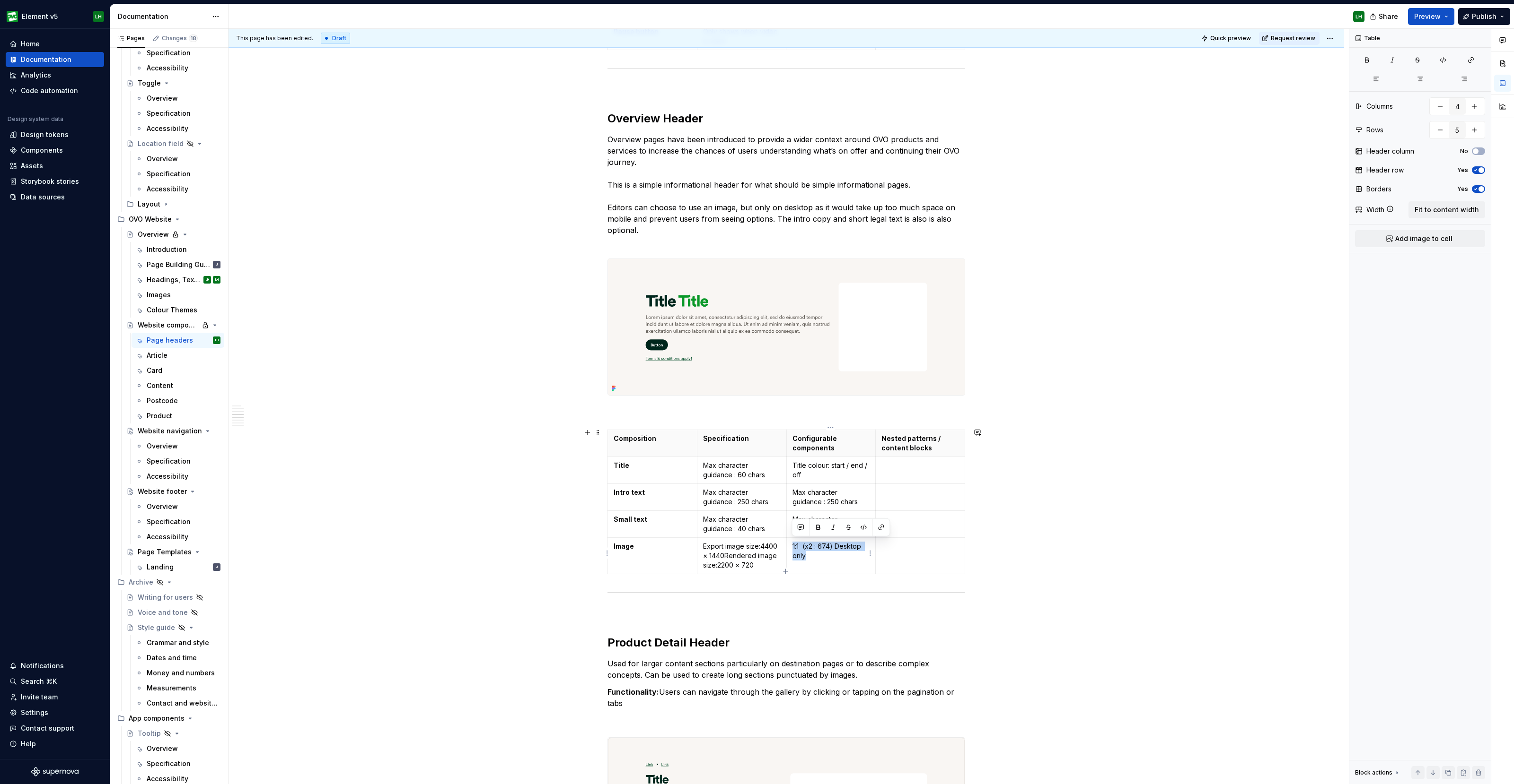
drag, startPoint x: 818, startPoint y: 560, endPoint x: 792, endPoint y: 546, distance: 29.5
click at [792, 546] on td "1:1 (x2 : 674) Desktop only" at bounding box center [831, 555] width 90 height 36
click at [726, 551] on p "Export image size:4400 × 1440Rendered image size:2200 × 720" at bounding box center [741, 556] width 78 height 29
click at [724, 554] on p "Export image size:4400 × 1440Rendered image size:2200 × 720" at bounding box center [741, 556] width 78 height 29
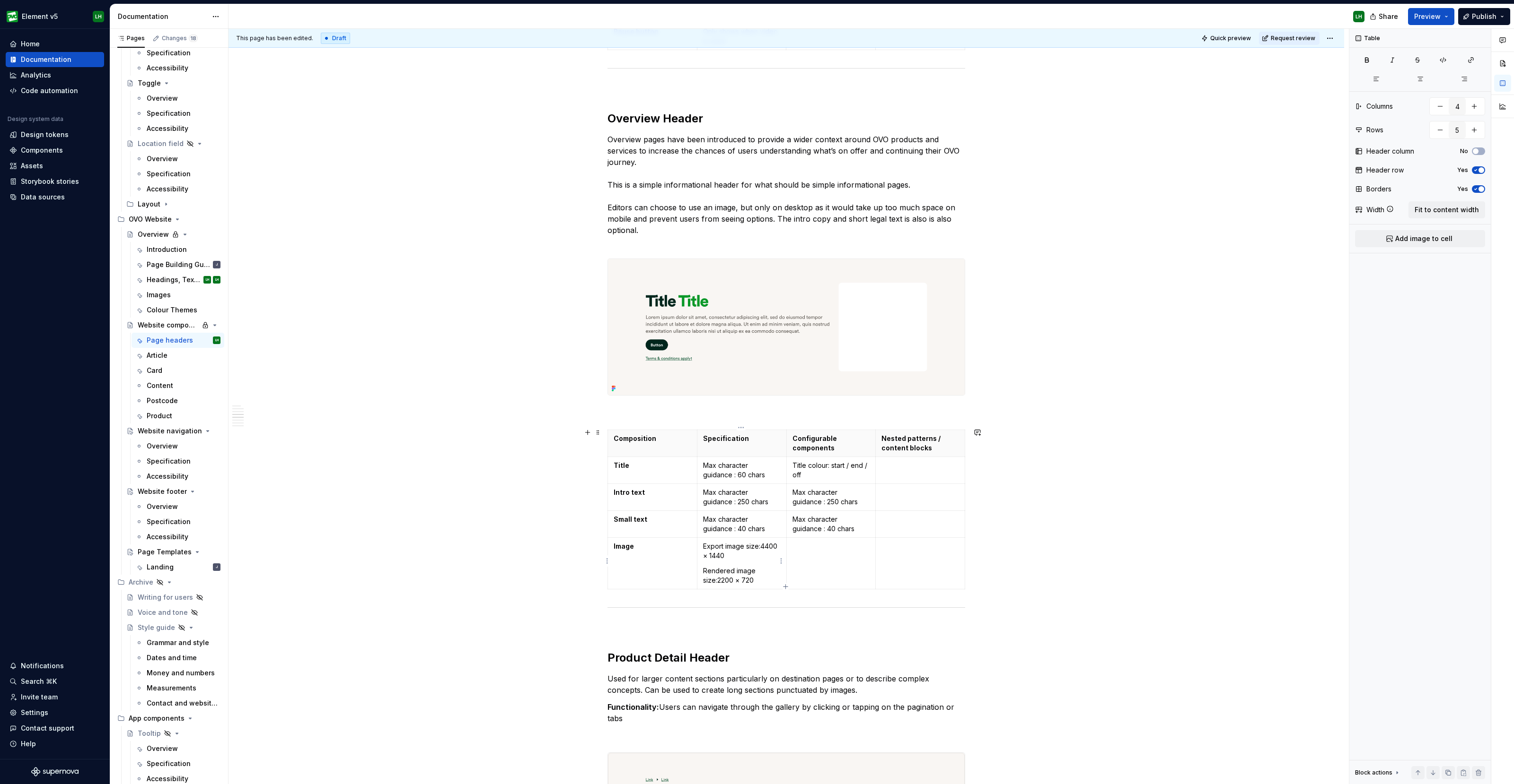
click at [761, 544] on p "Export image size:4400 × 1440" at bounding box center [741, 551] width 78 height 19
click at [717, 576] on p "Rendered image size:2200 × 720" at bounding box center [741, 576] width 78 height 19
drag, startPoint x: 712, startPoint y: 577, endPoint x: 702, endPoint y: 578, distance: 10.0
click at [703, 578] on p "Rendered image size: 2200 × 720" at bounding box center [741, 576] width 78 height 19
type textarea "*"
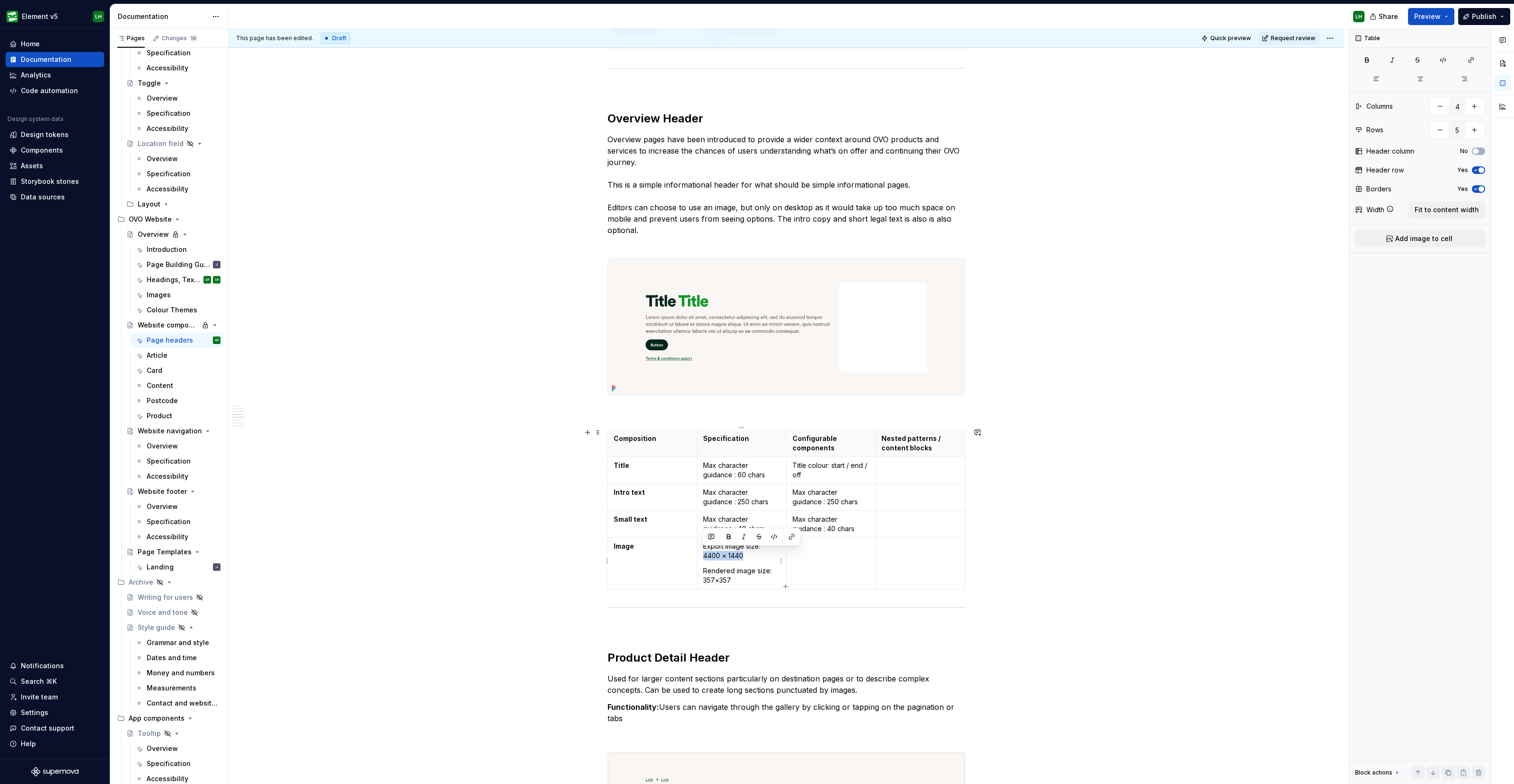
drag, startPoint x: 742, startPoint y: 552, endPoint x: 703, endPoint y: 555, distance: 39.1
click at [703, 555] on p "Export image size: 4400 × 1440" at bounding box center [741, 551] width 78 height 19
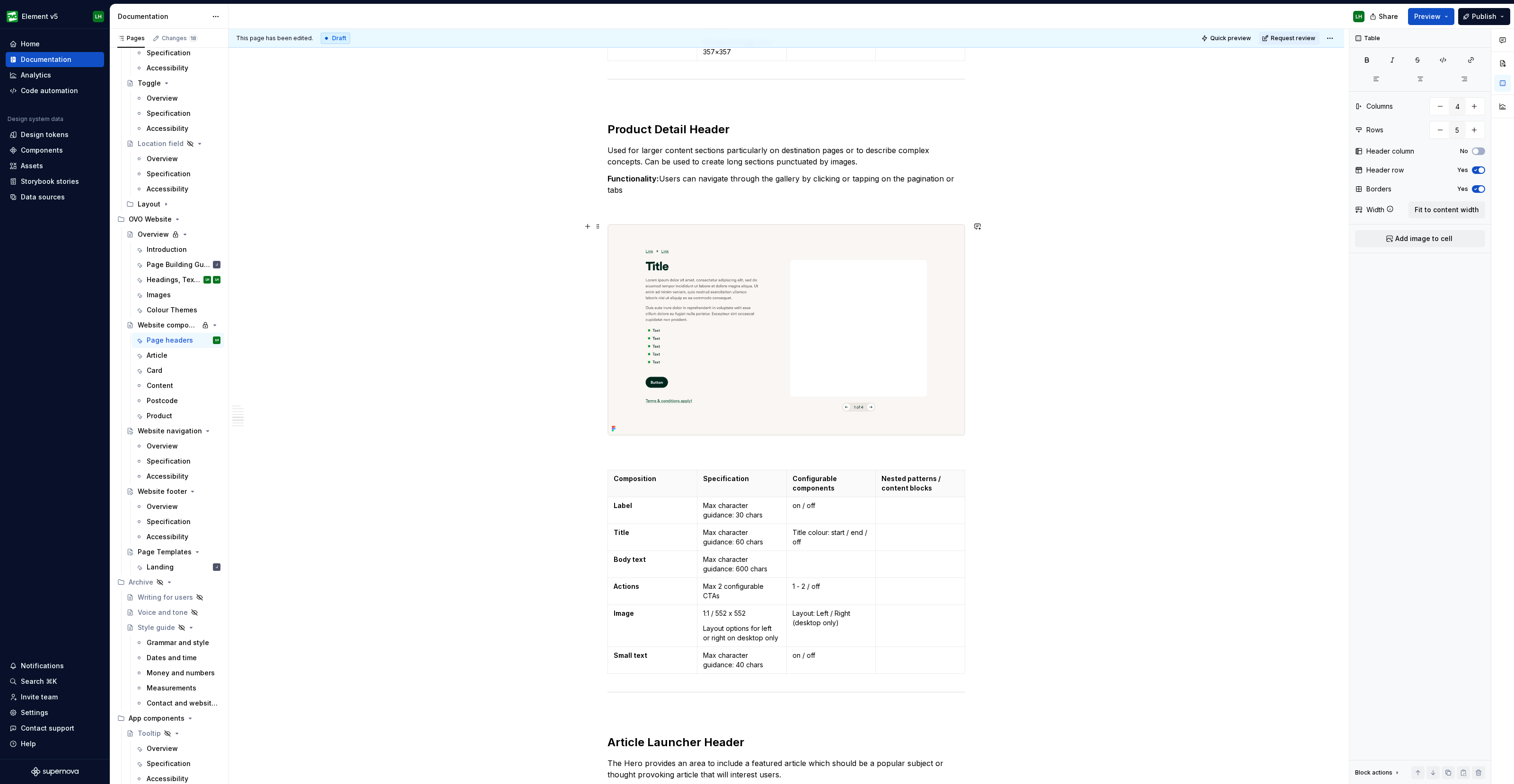
scroll to position [2600, 0]
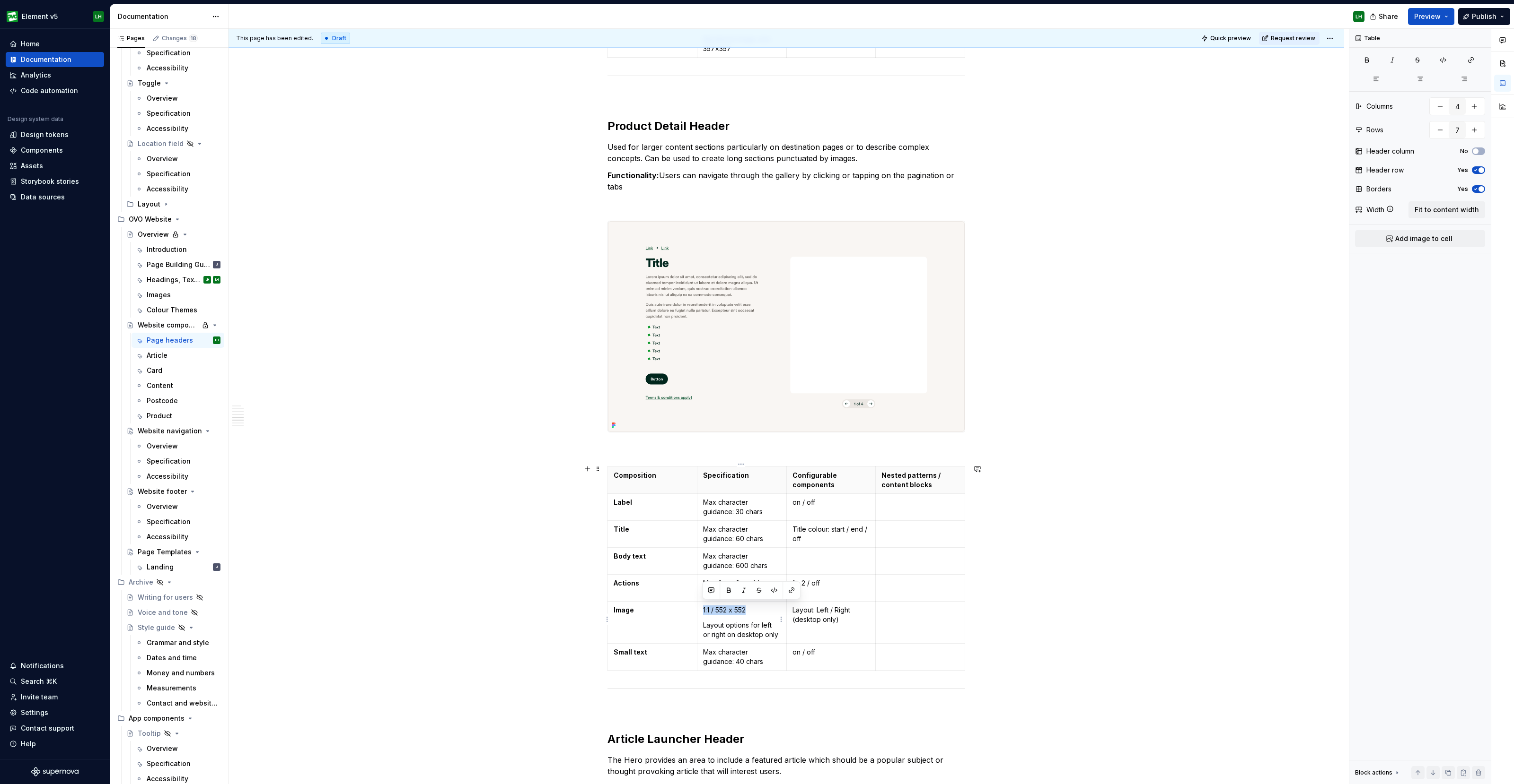
drag, startPoint x: 757, startPoint y: 610, endPoint x: 701, endPoint y: 606, distance: 56.1
click at [701, 606] on td "1:1 / 552 x 552 Layout options for left or right on desktop only" at bounding box center [741, 623] width 90 height 42
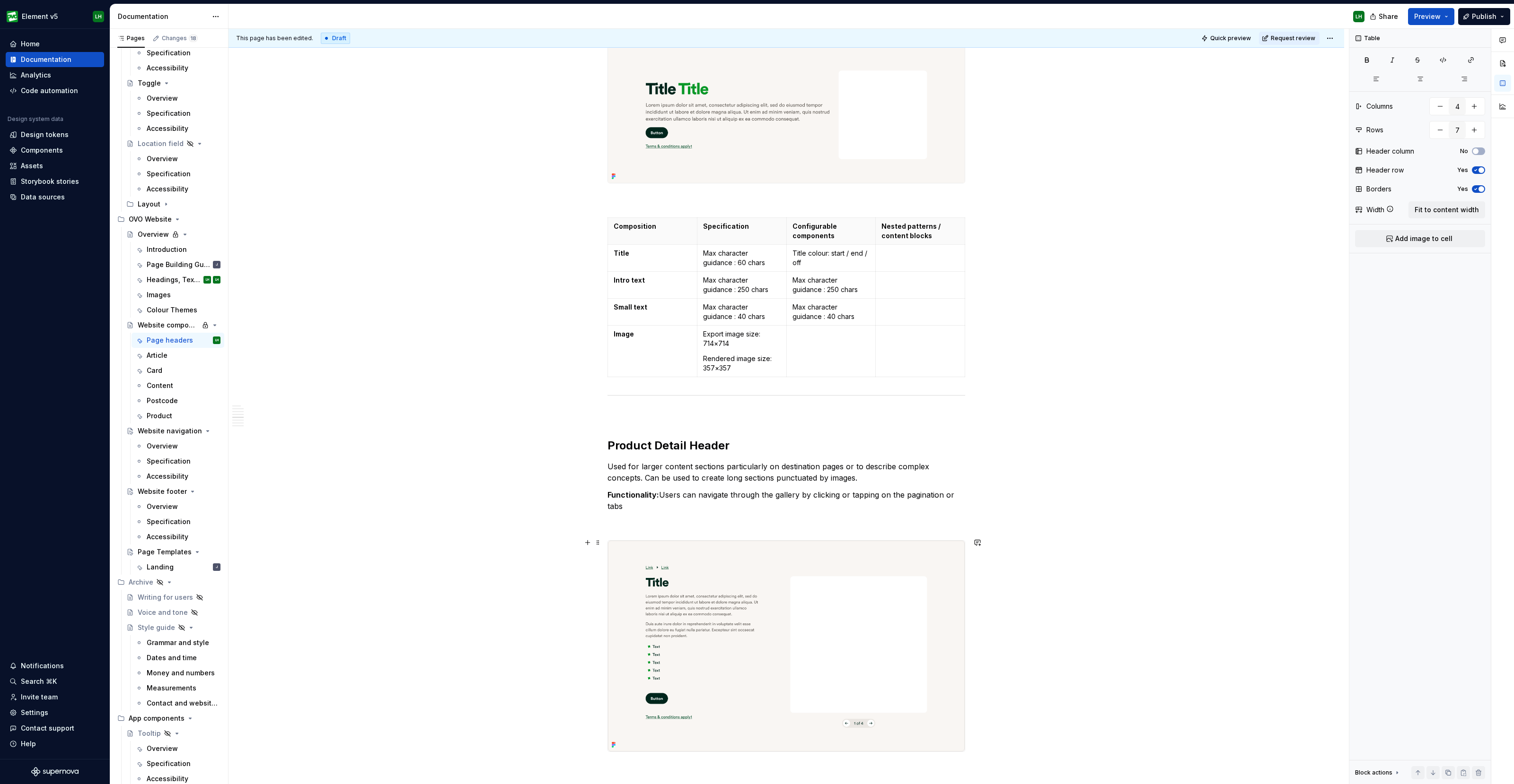
scroll to position [2246, 0]
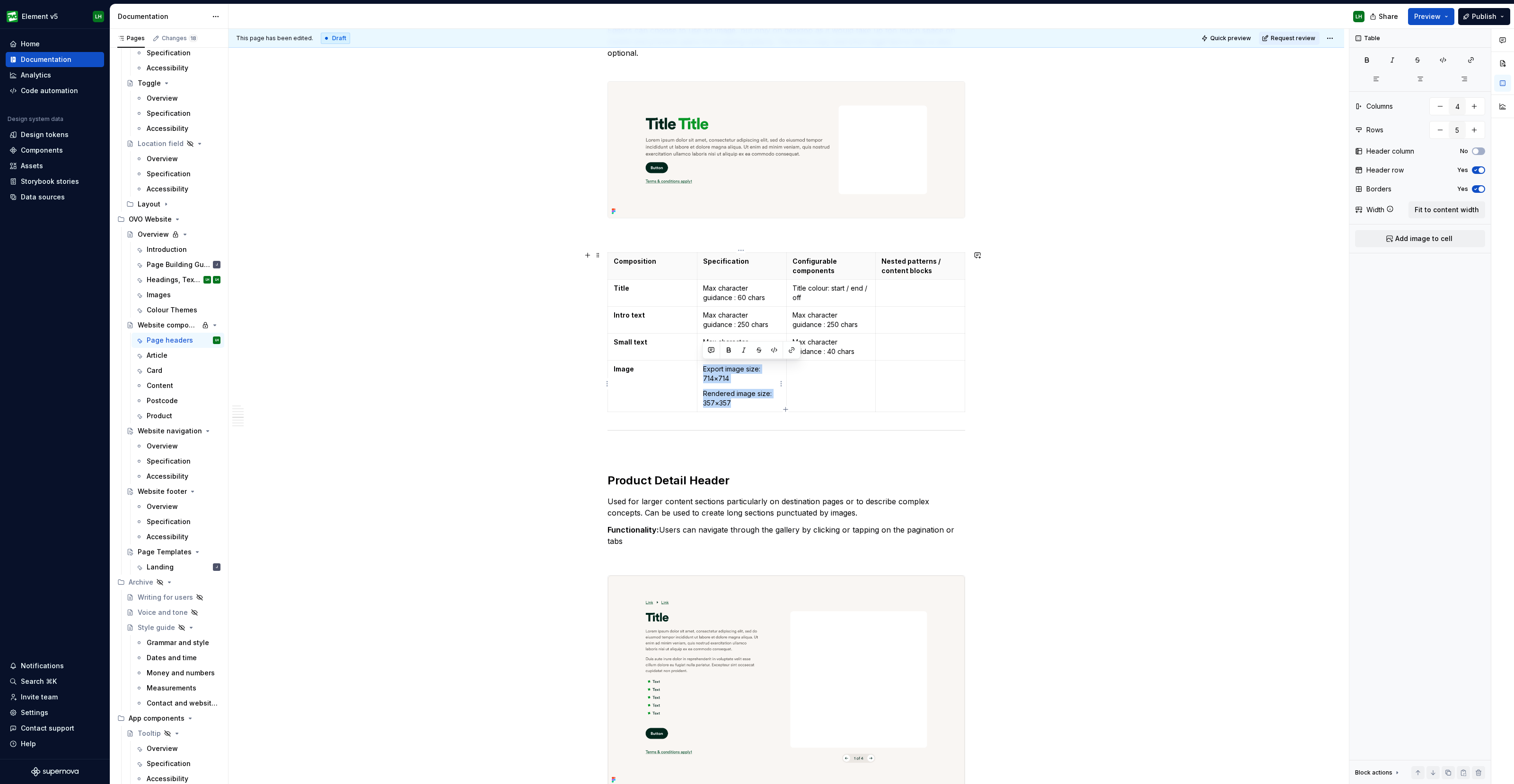
drag, startPoint x: 741, startPoint y: 402, endPoint x: 702, endPoint y: 370, distance: 50.4
click at [702, 370] on td "Export image size: 714×714 Rendered image size: 357×357" at bounding box center [741, 386] width 90 height 51
copy td "Export image size: 714×714 Rendered image size: 357×357"
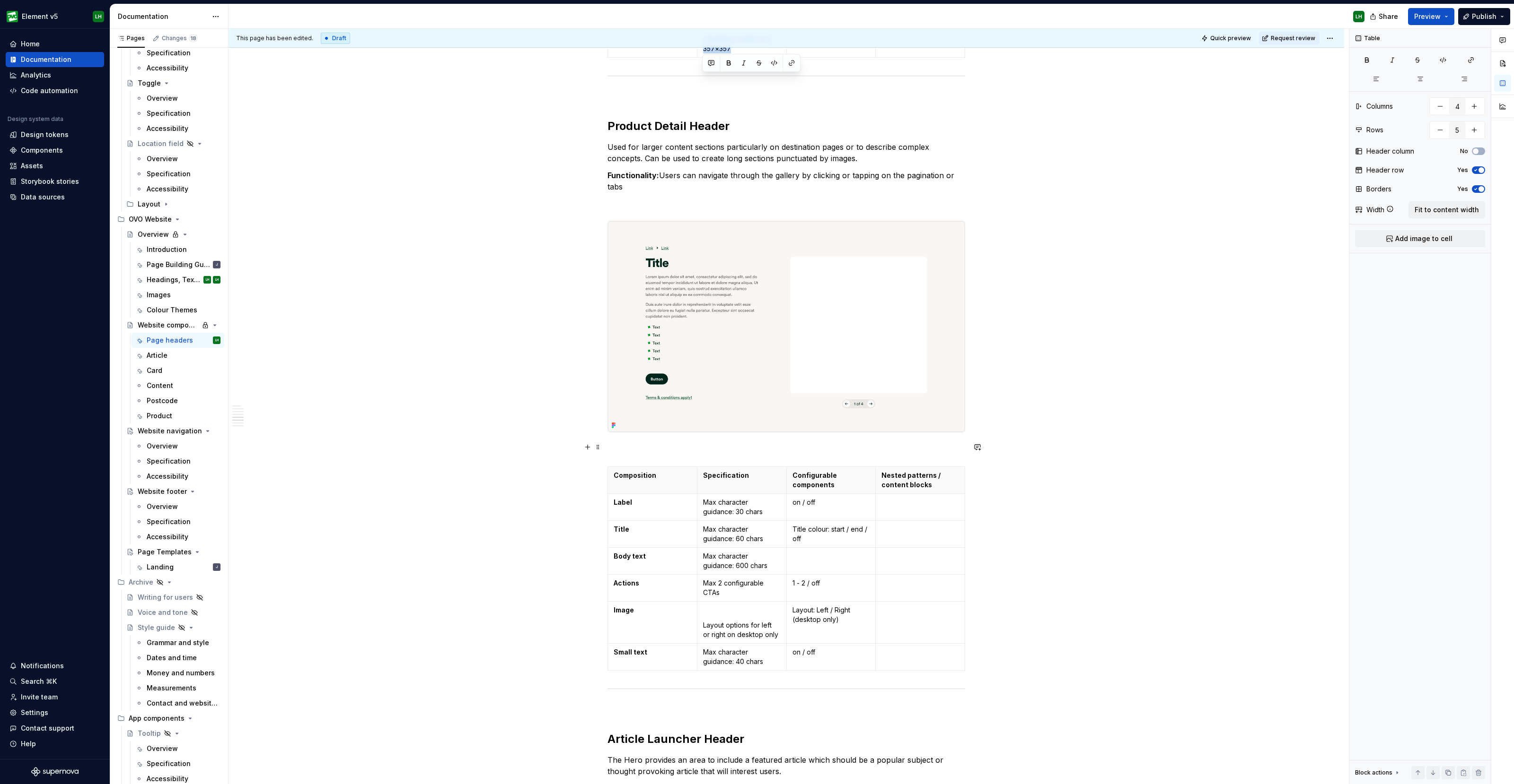
scroll to position [2659, 0]
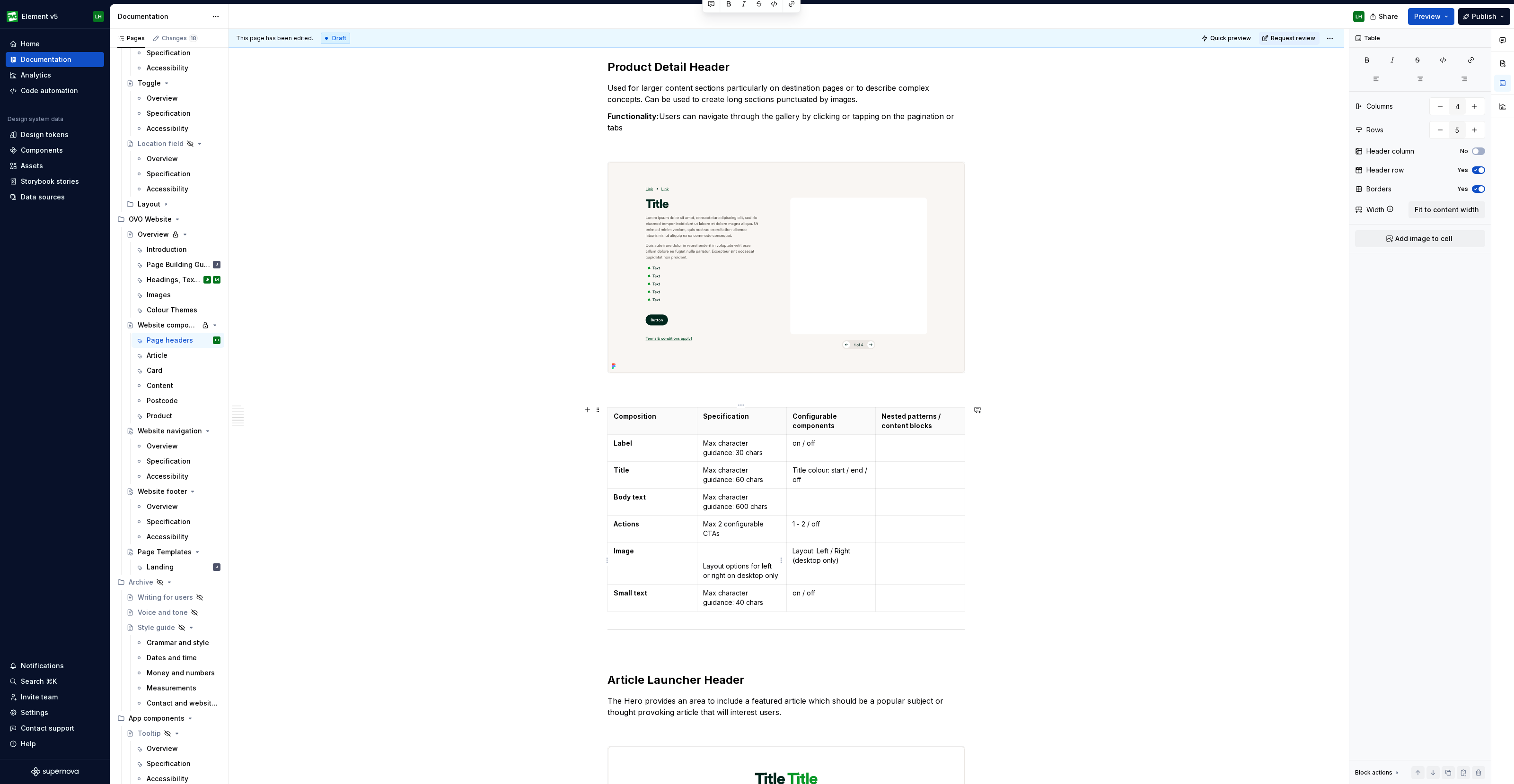
click at [708, 547] on p at bounding box center [741, 551] width 78 height 9
type input "7"
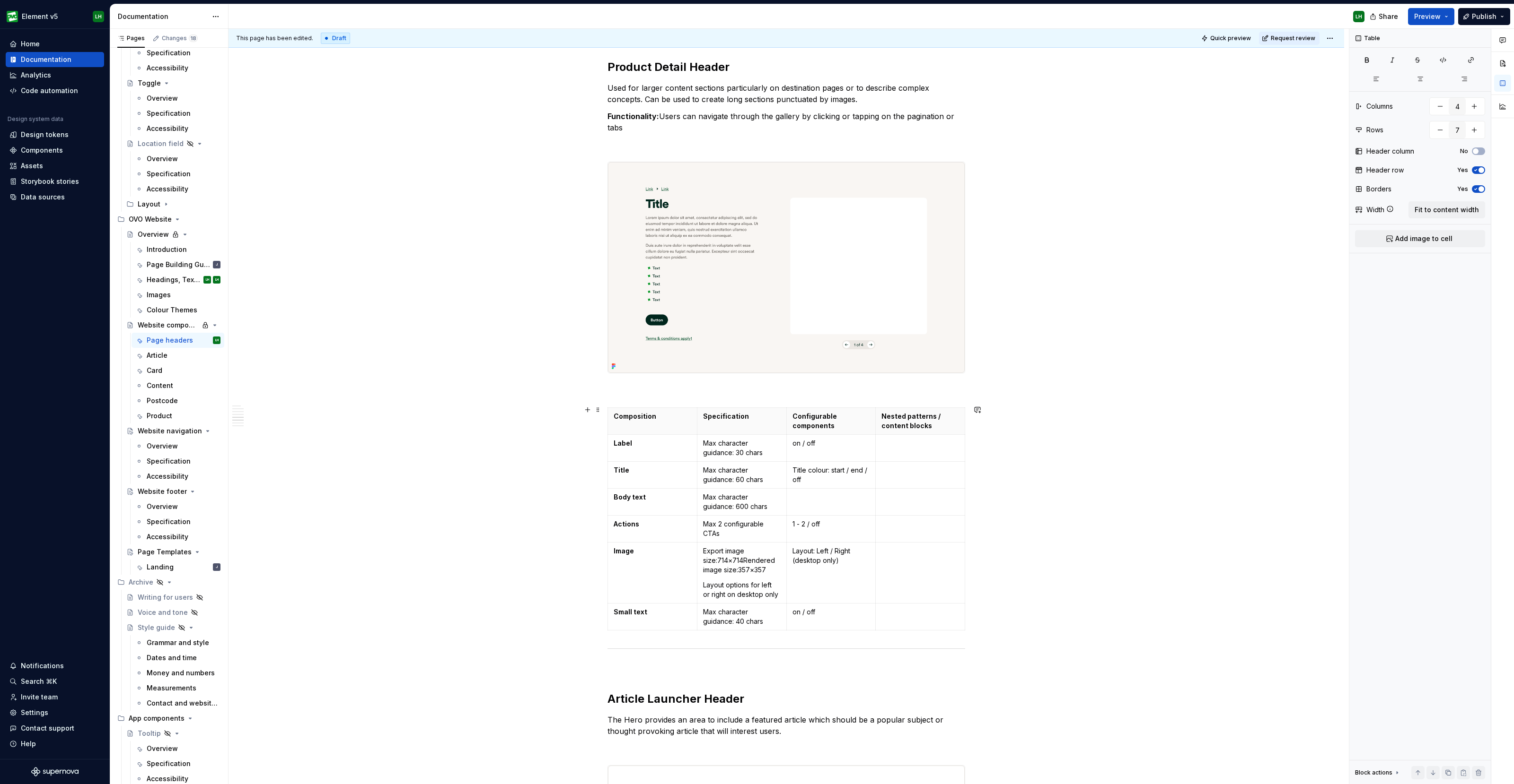
scroll to position [2718, 0]
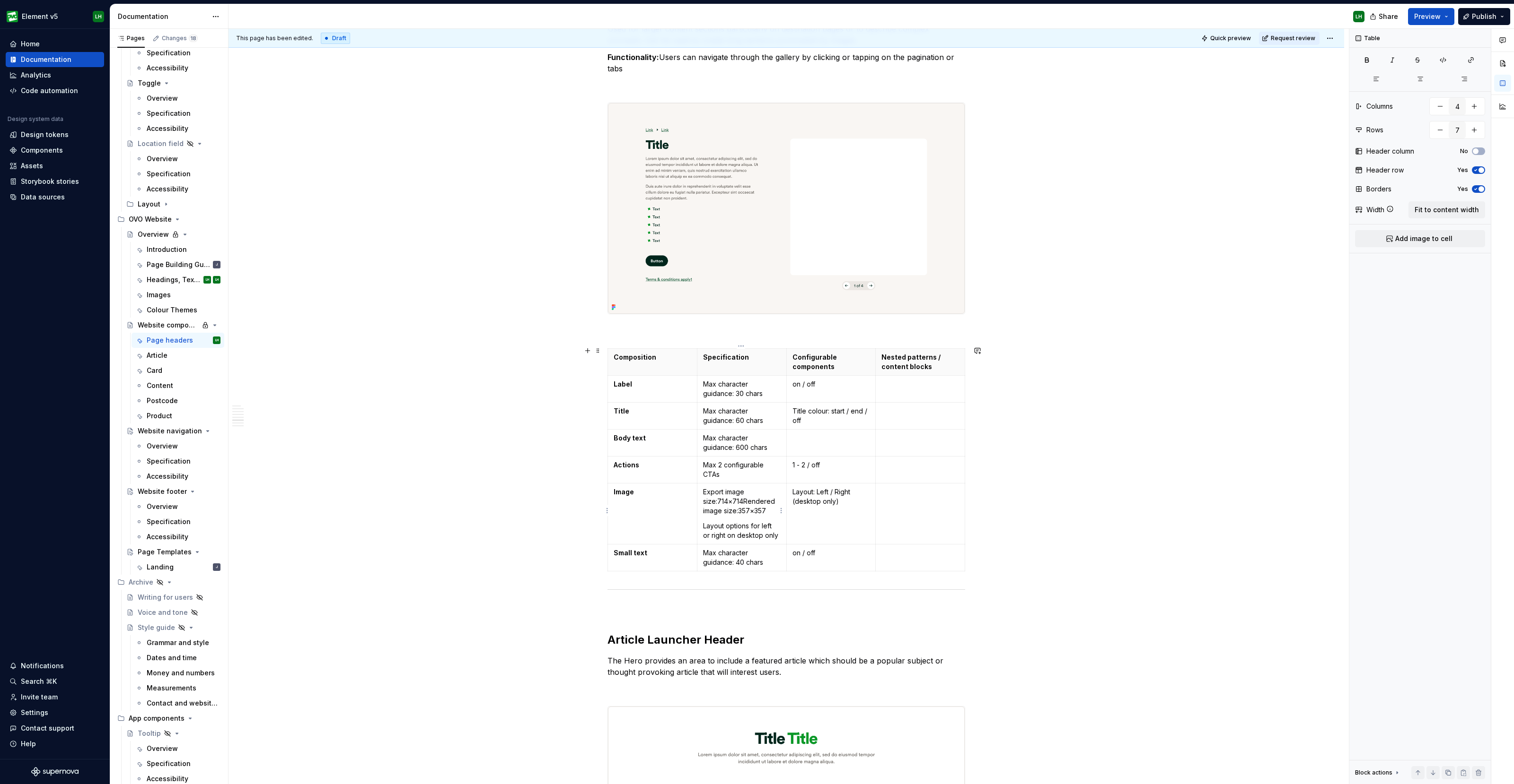
click at [741, 500] on p "Export image size:714×714Rendered image size:357×357" at bounding box center [741, 502] width 78 height 29
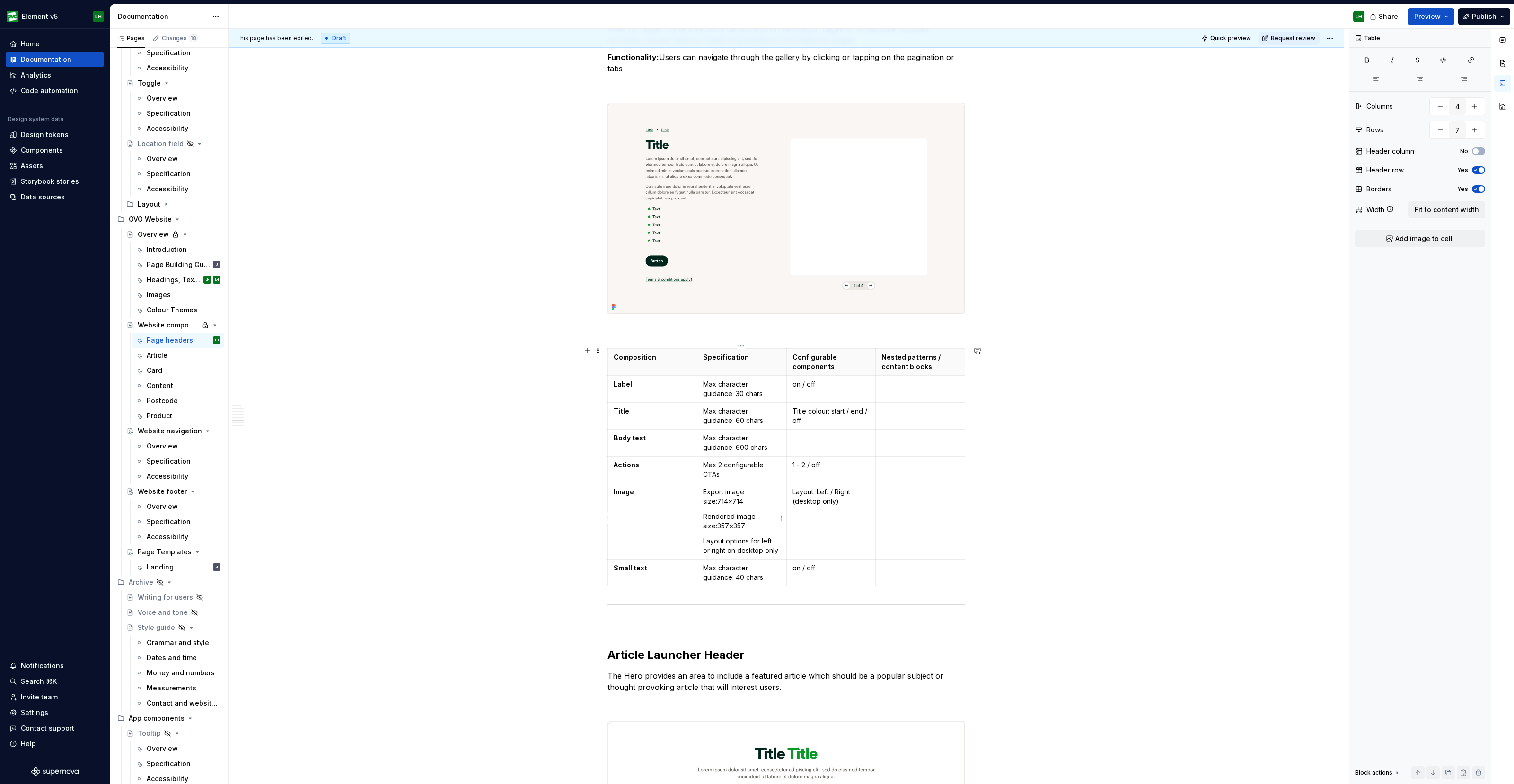
click at [718, 501] on p "Export image size:714×714" at bounding box center [741, 497] width 78 height 19
click at [717, 523] on p "Rendered image size:357×357" at bounding box center [741, 522] width 78 height 19
click at [703, 500] on p "Export image size: 714×714" at bounding box center [741, 497] width 78 height 19
drag, startPoint x: 728, startPoint y: 499, endPoint x: 703, endPoint y: 499, distance: 25.0
click at [703, 499] on p "Export image size: 714×714" at bounding box center [741, 497] width 78 height 19
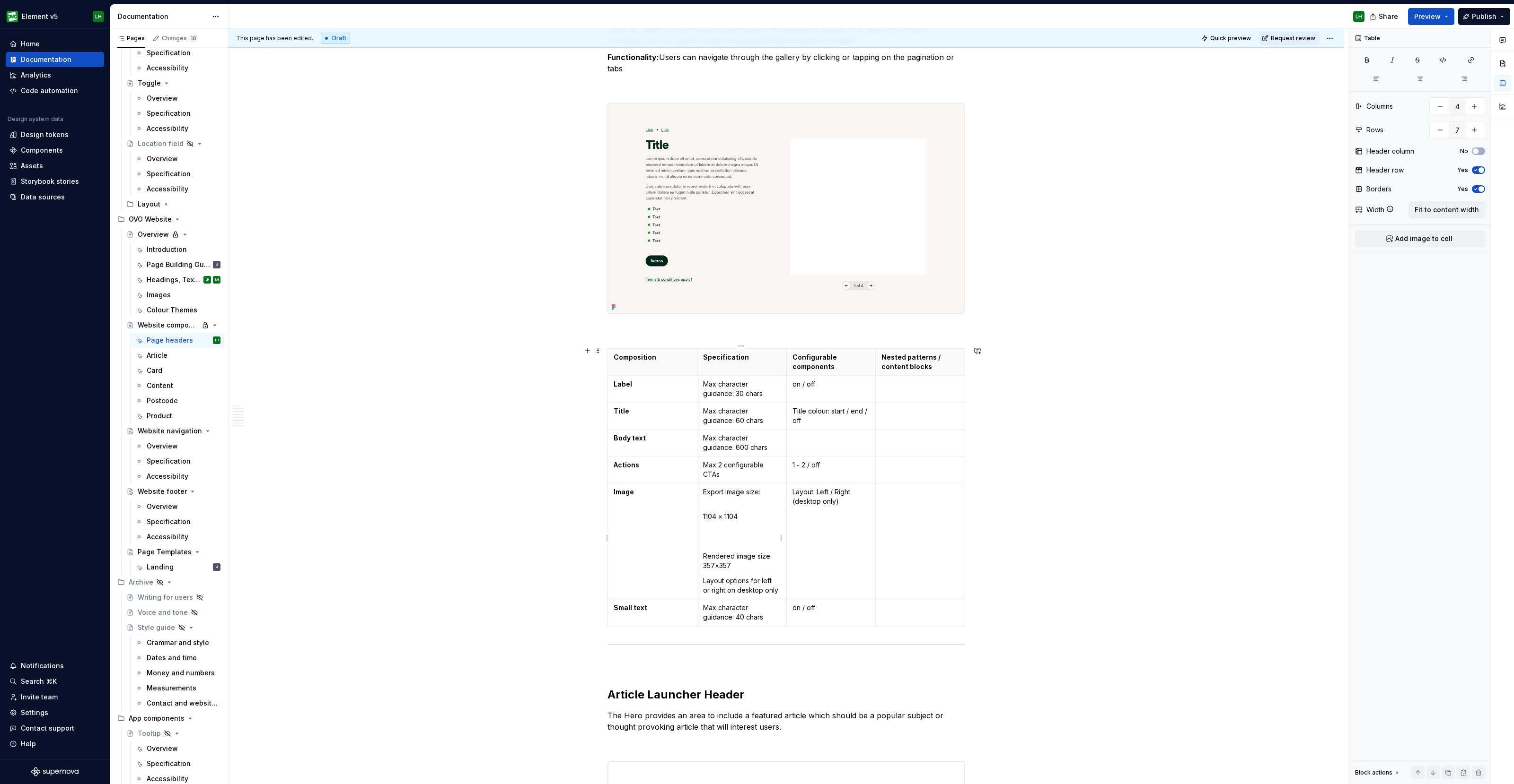
click at [702, 512] on td "Export image size: 1104 × 1104 Rendered image size: 357×357 Layout options for …" at bounding box center [741, 541] width 90 height 116
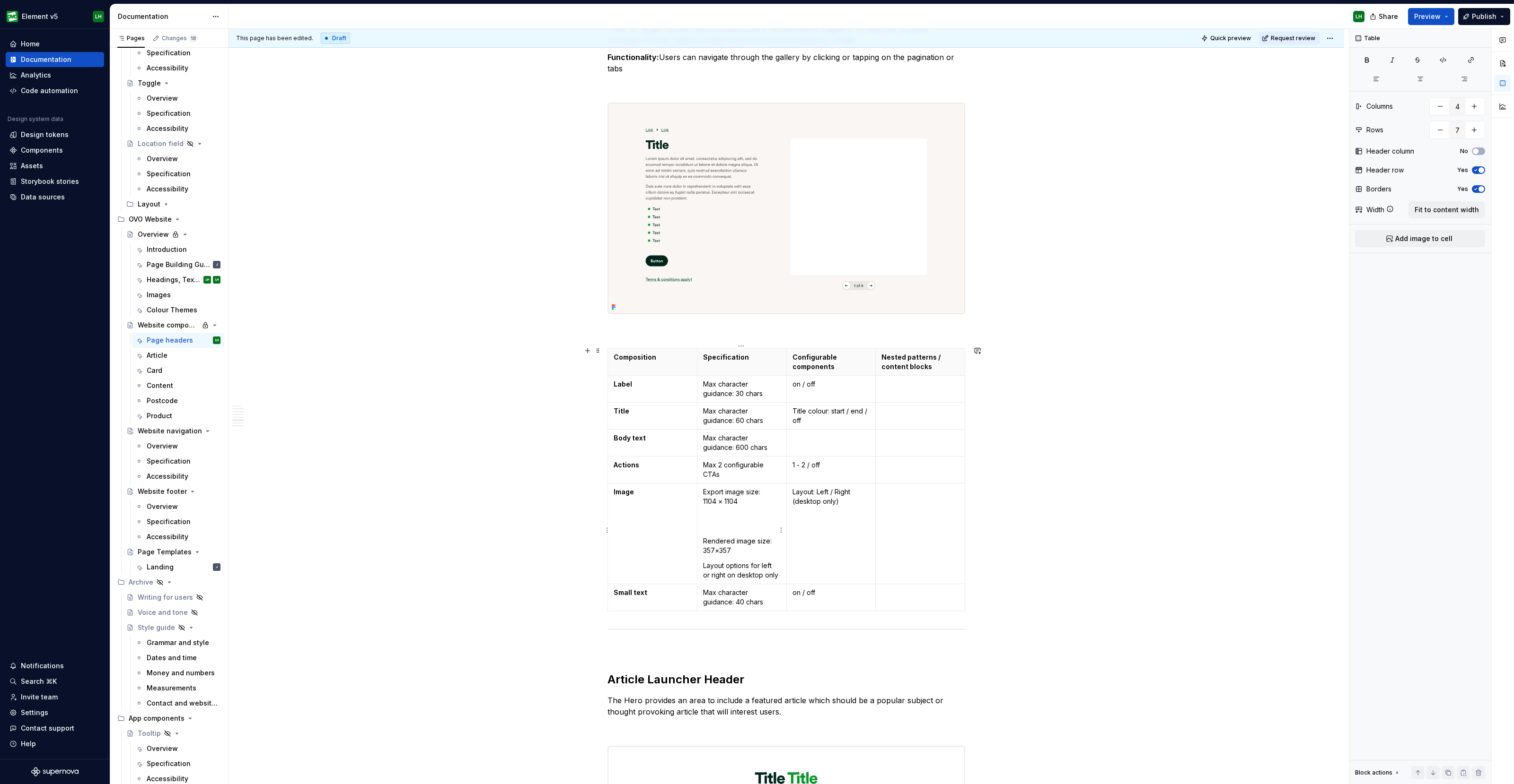
click at [723, 528] on td "Export image size: 1104 × 1104 Rendered image size: 357×357 Layout options for …" at bounding box center [741, 533] width 90 height 100
click at [717, 523] on p at bounding box center [741, 522] width 78 height 19
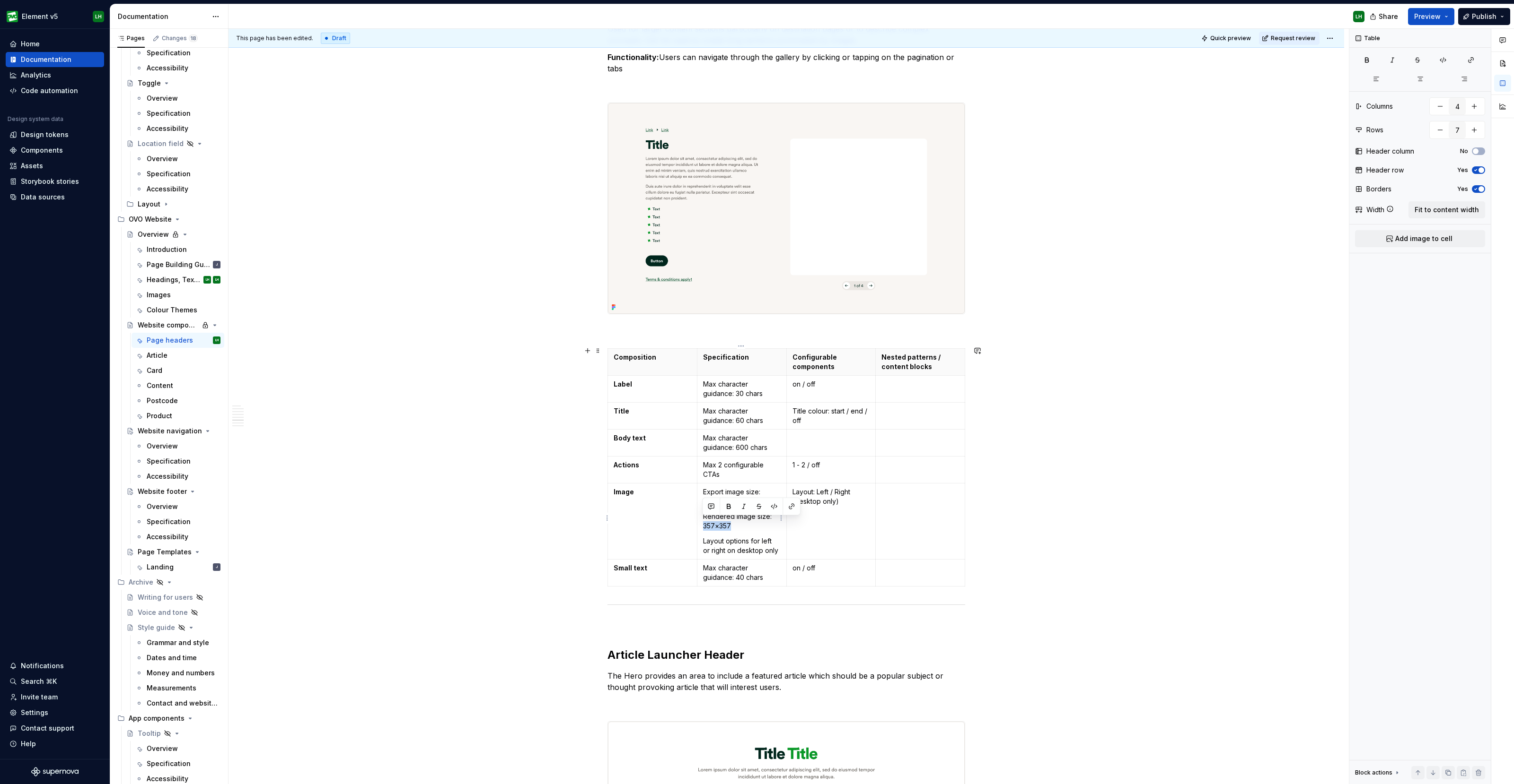
drag, startPoint x: 729, startPoint y: 522, endPoint x: 703, endPoint y: 523, distance: 26.0
click at [703, 523] on p "Rendered image size: 357×357" at bounding box center [741, 522] width 78 height 19
click at [724, 496] on p "Export image size: 1104 × 1104" at bounding box center [741, 497] width 78 height 19
click at [717, 500] on p "Export image size: 1104 ×1104" at bounding box center [741, 497] width 78 height 19
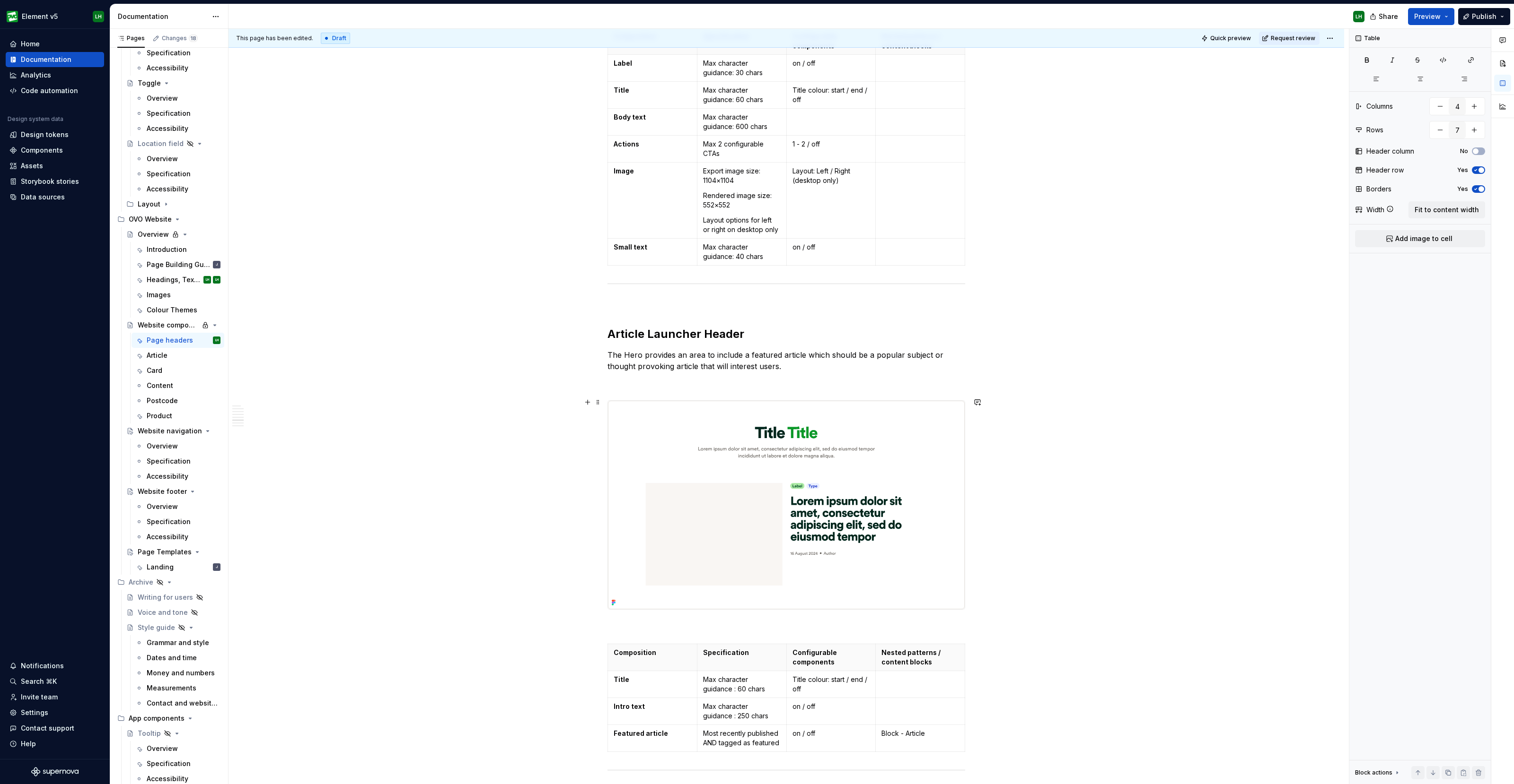
scroll to position [3073, 0]
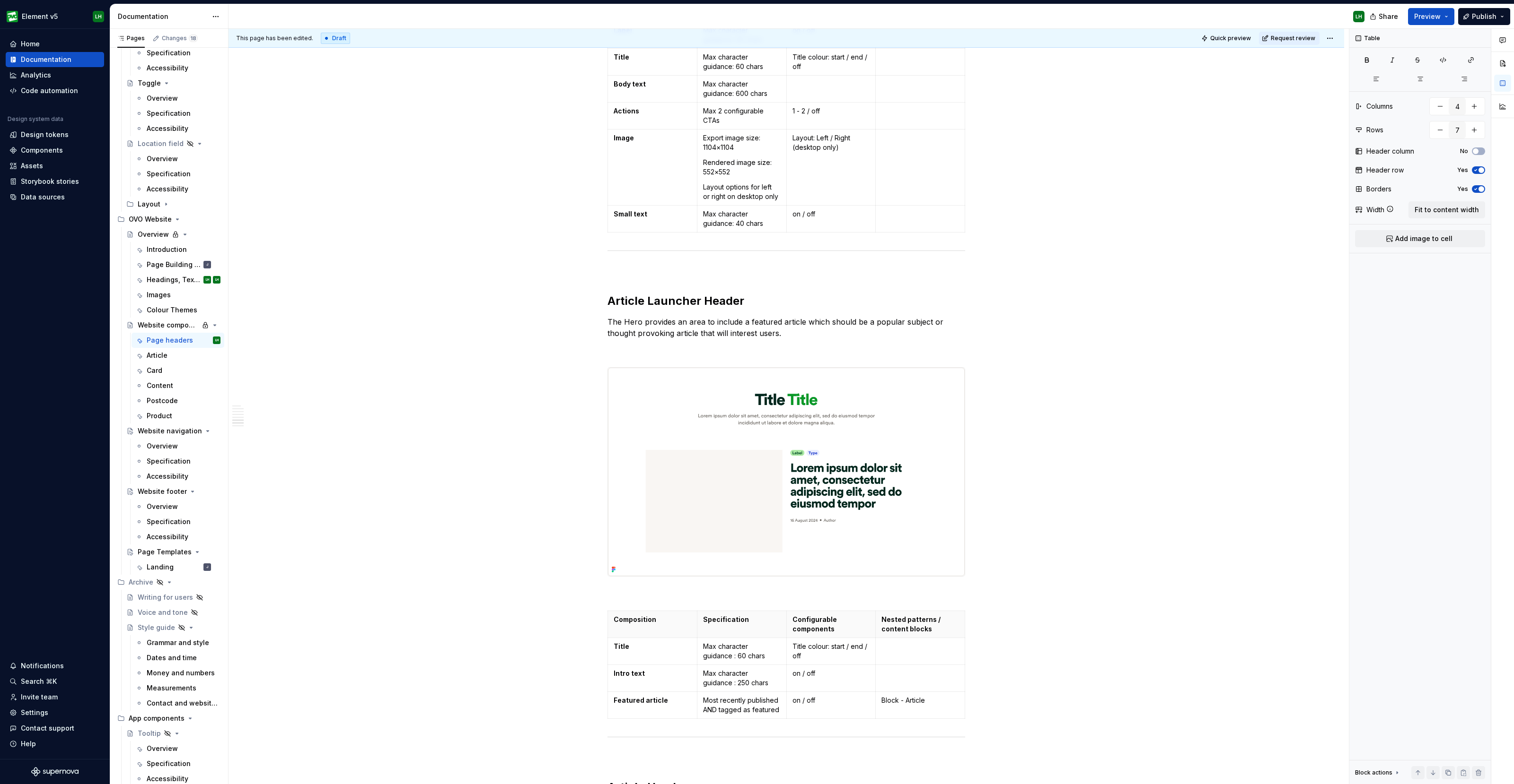
type textarea "*"
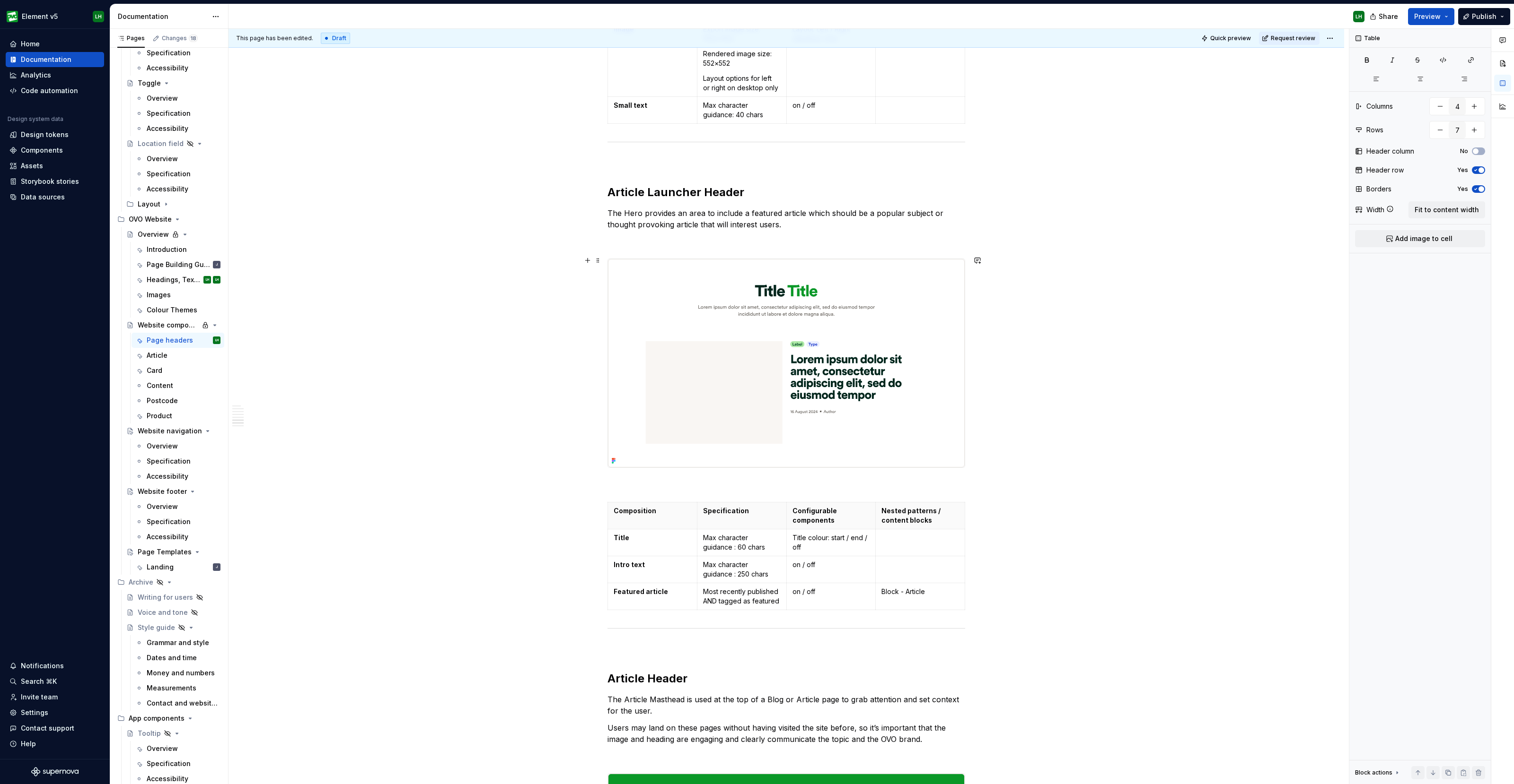
scroll to position [3191, 0]
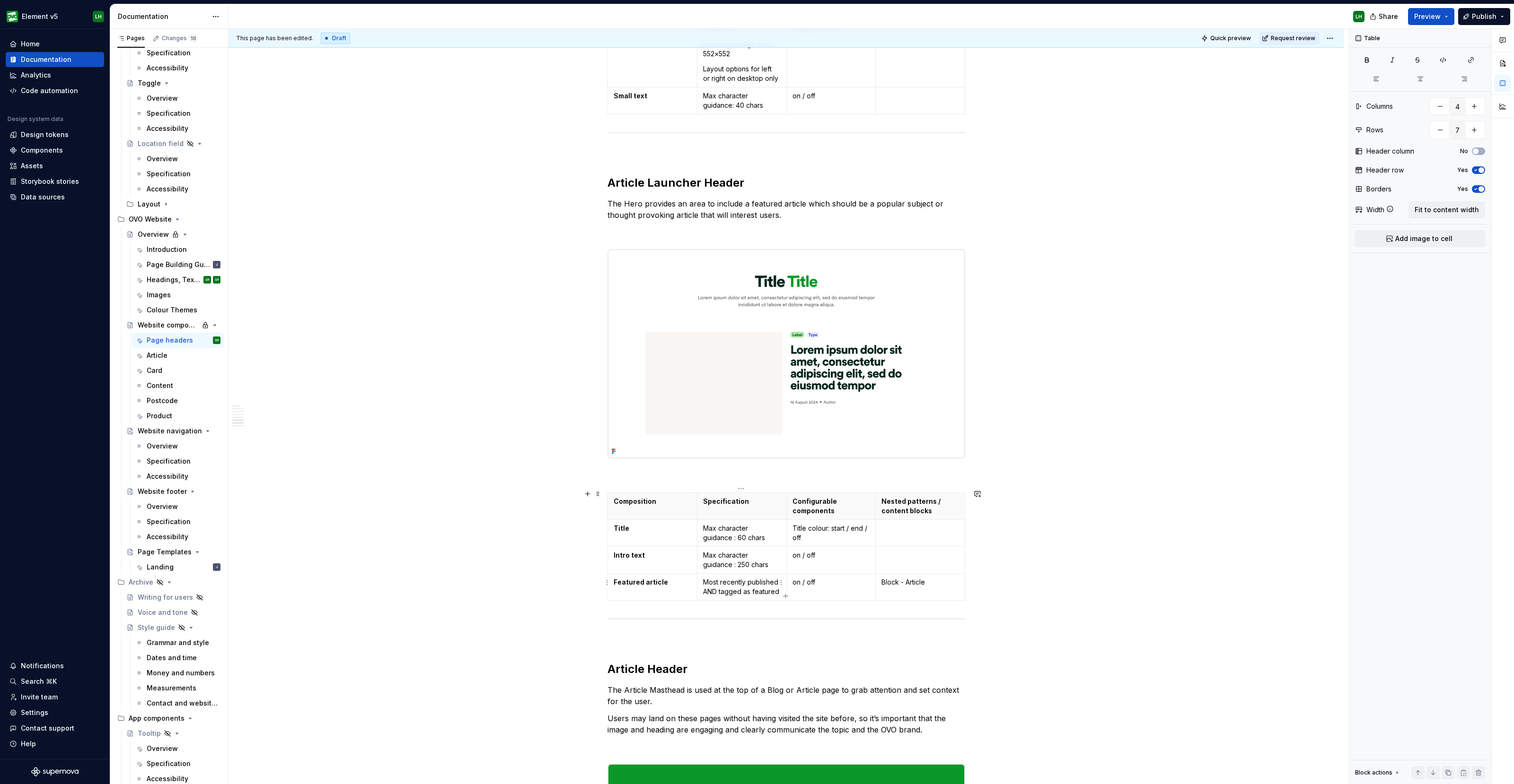
click at [774, 587] on p "Most recently published AND tagged as featured" at bounding box center [741, 587] width 78 height 19
type input "4"
click at [779, 588] on html "Element v5 LH Home Documentation Analytics Code automation Design system data D…" at bounding box center [757, 392] width 1514 height 784
click at [774, 587] on html "Element v5 LH Home Documentation Analytics Code automation Design system data D…" at bounding box center [757, 392] width 1514 height 784
click at [773, 583] on html "Element v5 LH Home Documentation Analytics Code automation Design system data D…" at bounding box center [757, 392] width 1514 height 784
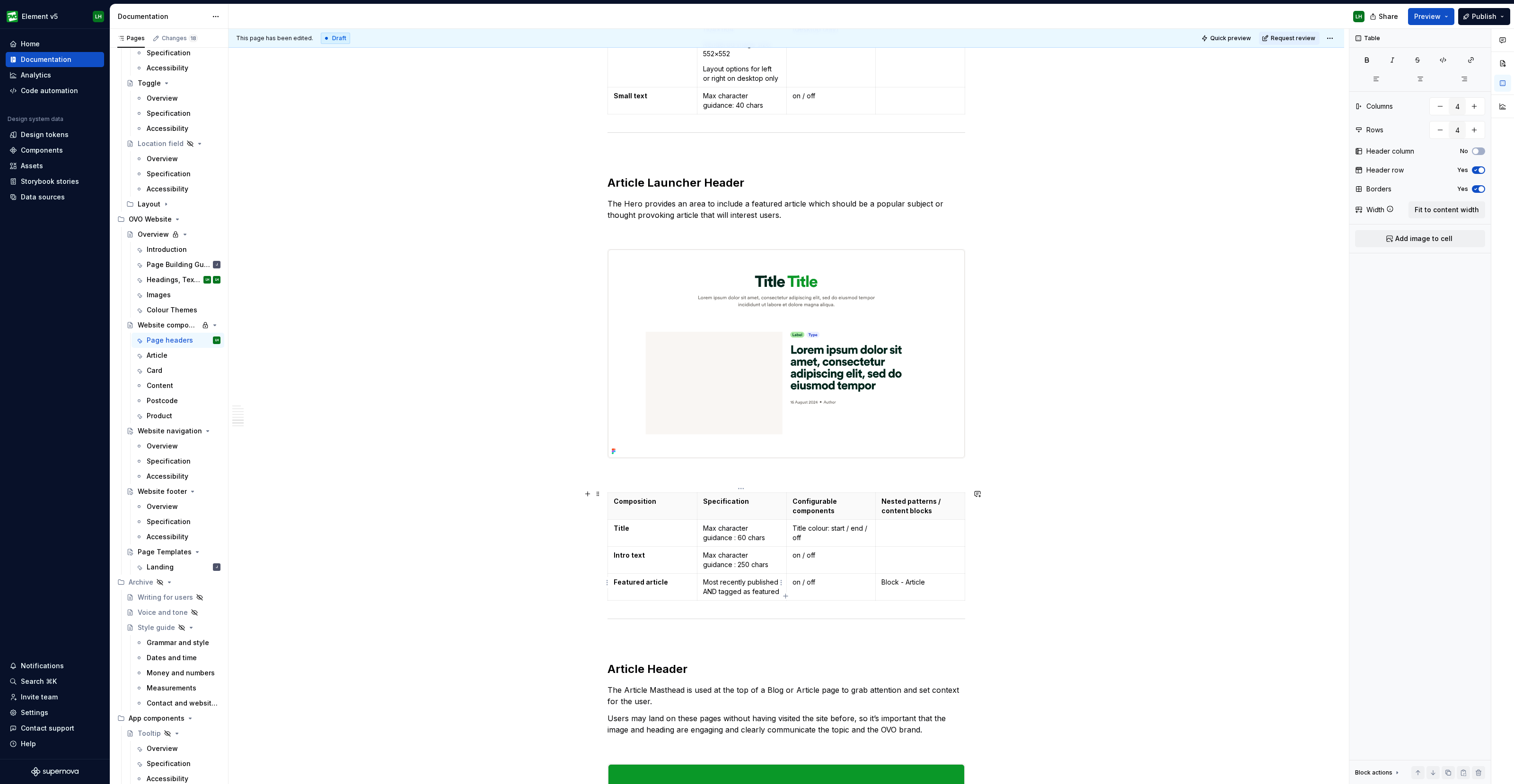
click at [771, 586] on p "Most recently published AND tagged as featured" at bounding box center [741, 587] width 78 height 19
click at [775, 587] on p "Most recently published AND tagged as featured" at bounding box center [741, 587] width 78 height 19
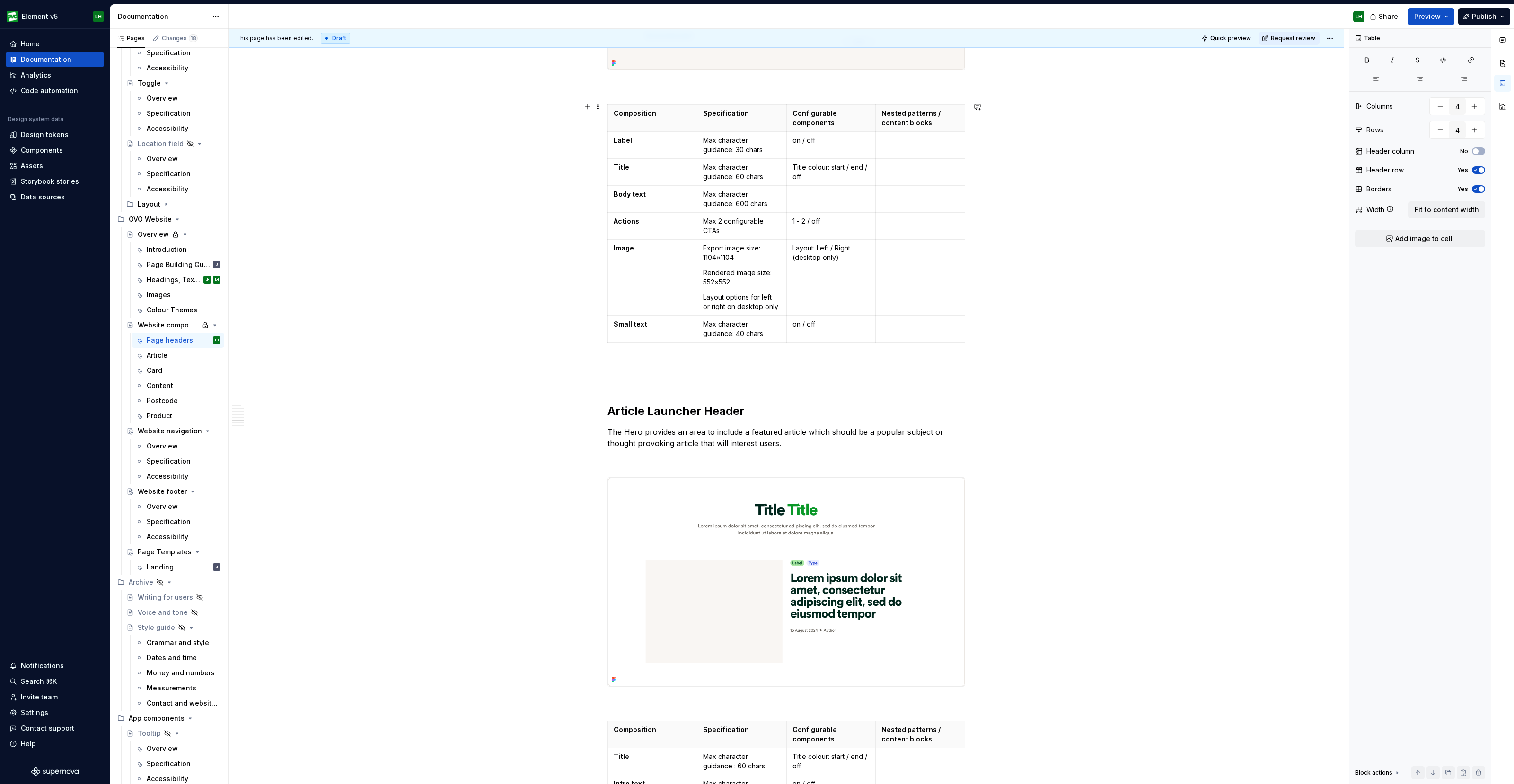
scroll to position [2955, 0]
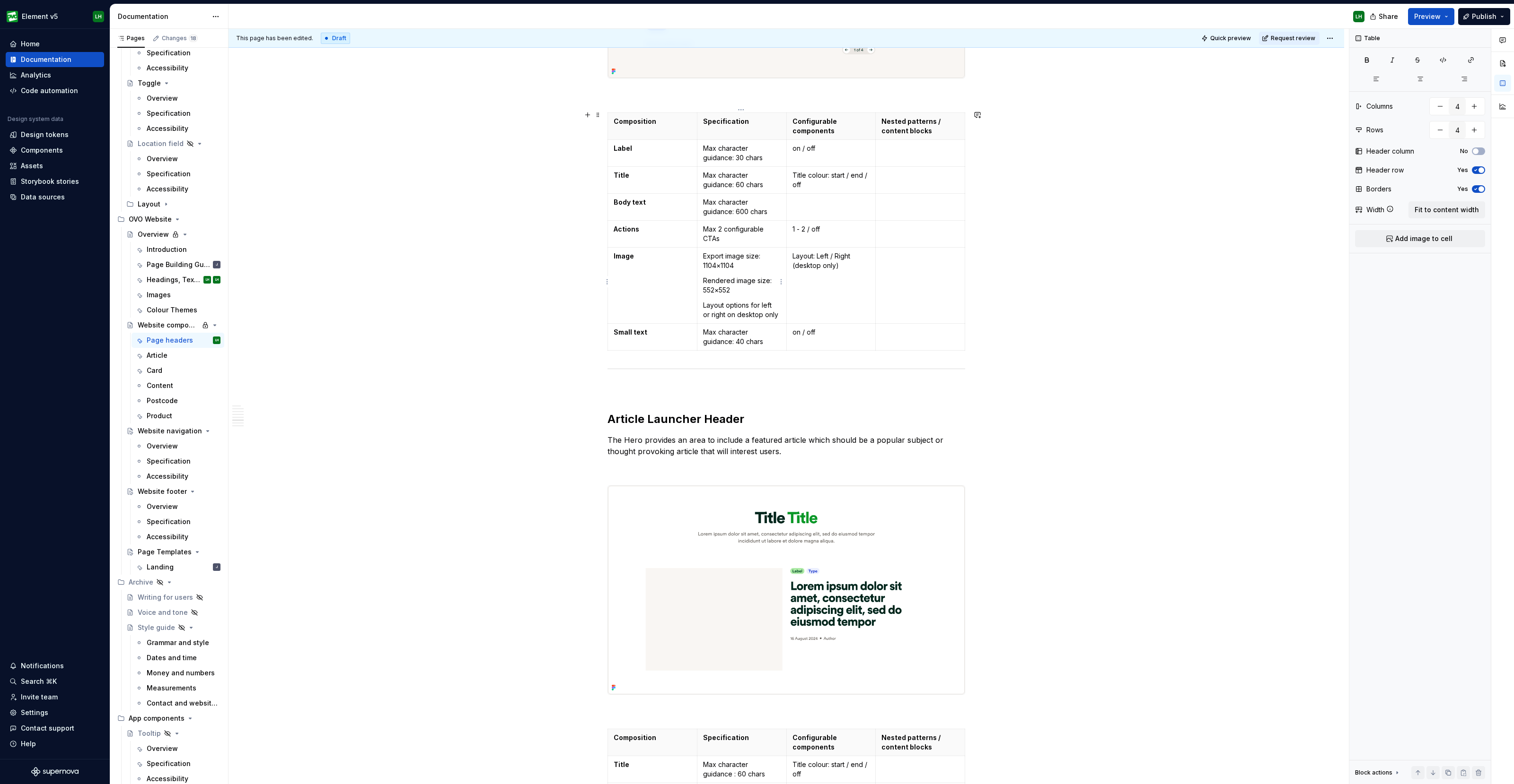
type textarea "*"
type input "7"
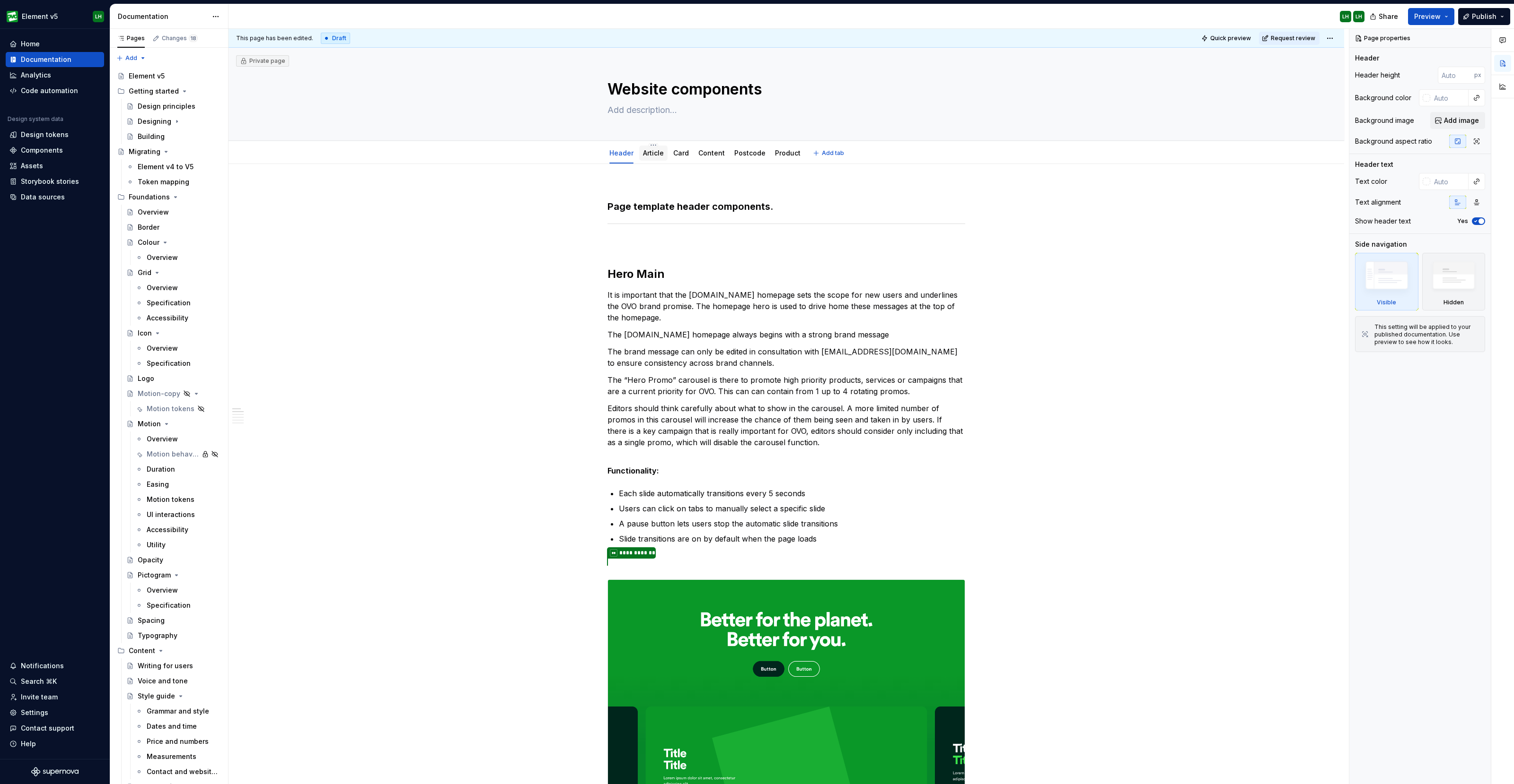
click at [647, 155] on link "Article" at bounding box center [653, 153] width 21 height 8
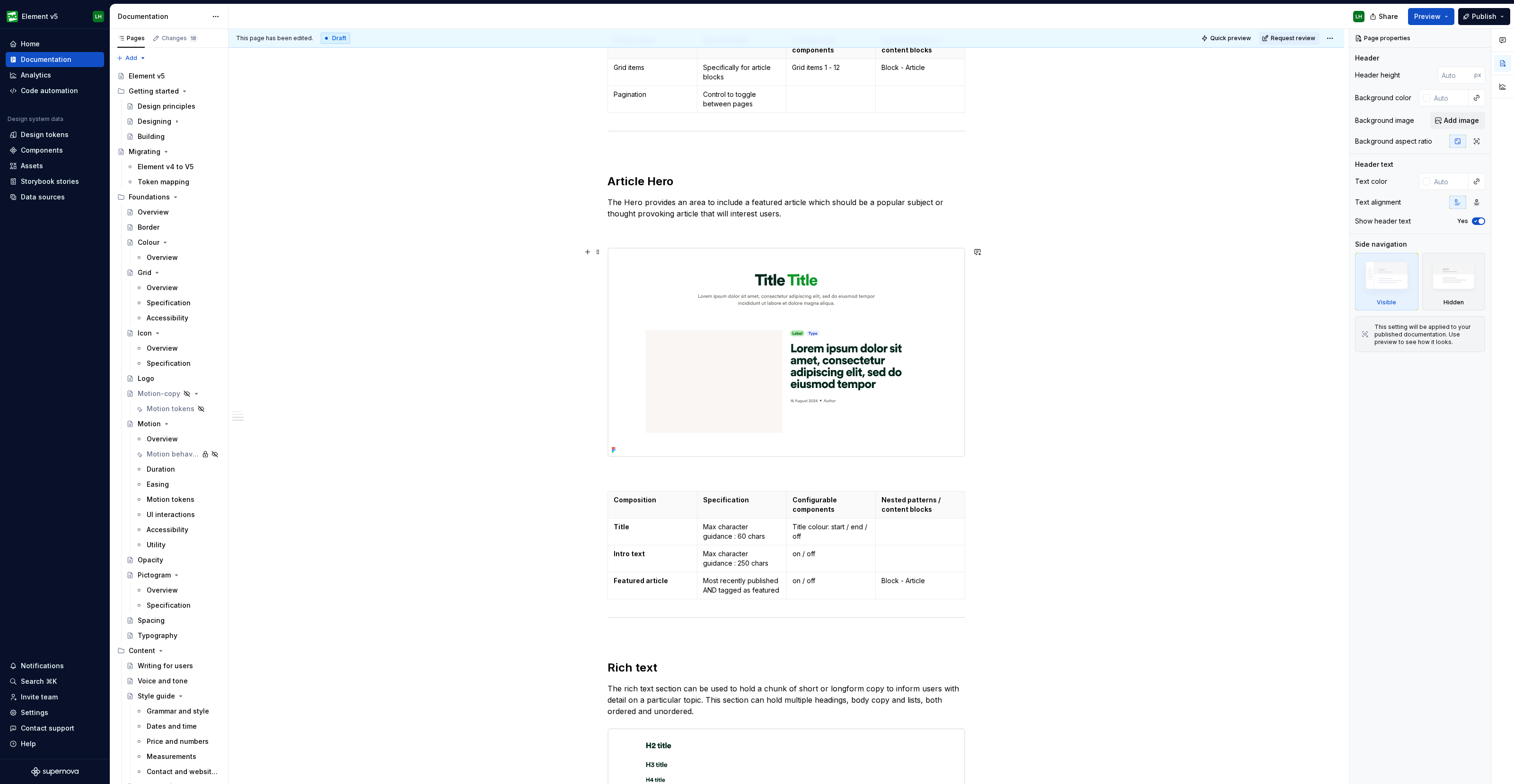
scroll to position [730, 0]
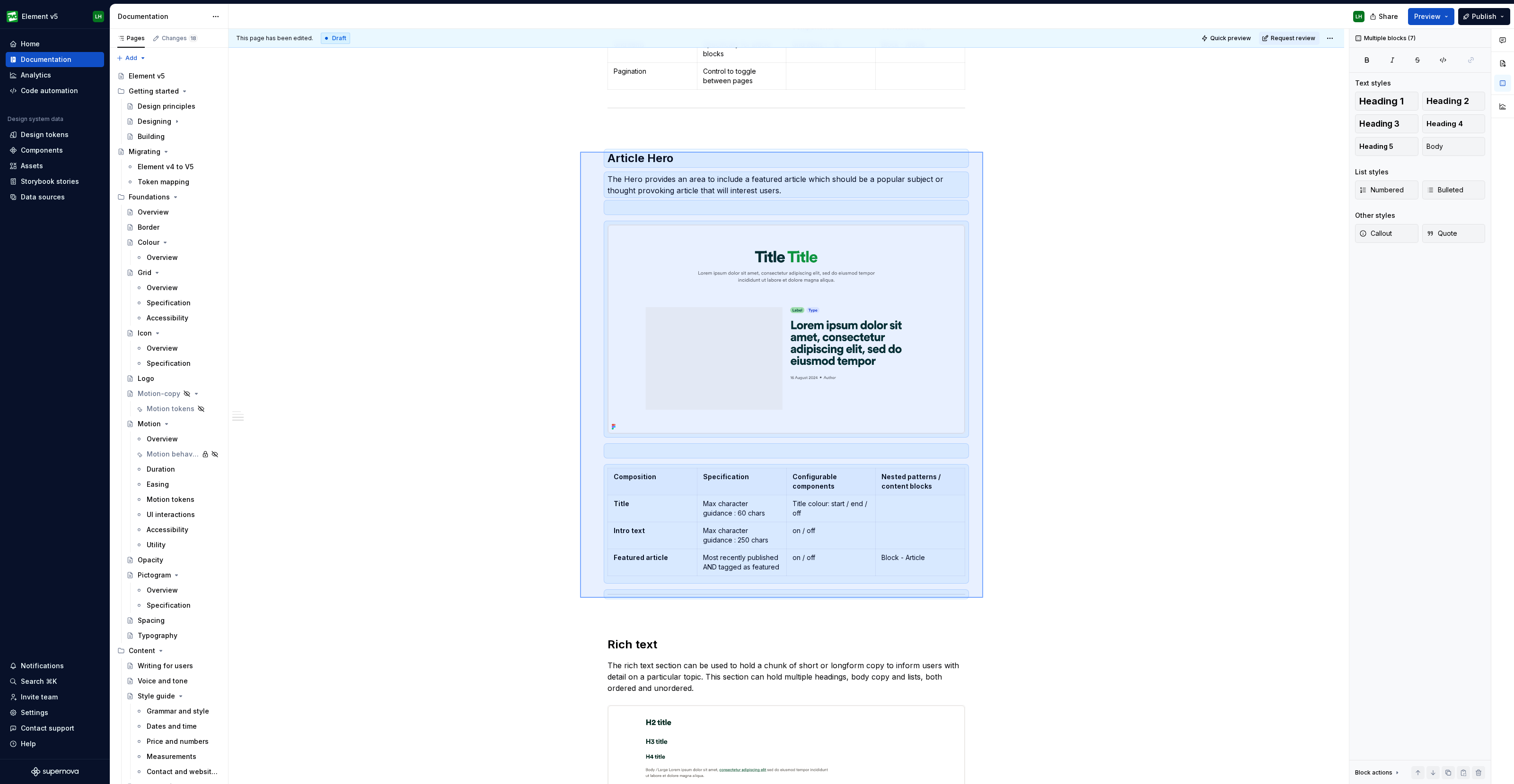
drag, startPoint x: 983, startPoint y: 598, endPoint x: 580, endPoint y: 152, distance: 601.1
click at [580, 152] on div "This page has been edited. Draft Quick preview Request review Private page Webs…" at bounding box center [789, 407] width 1121 height 756
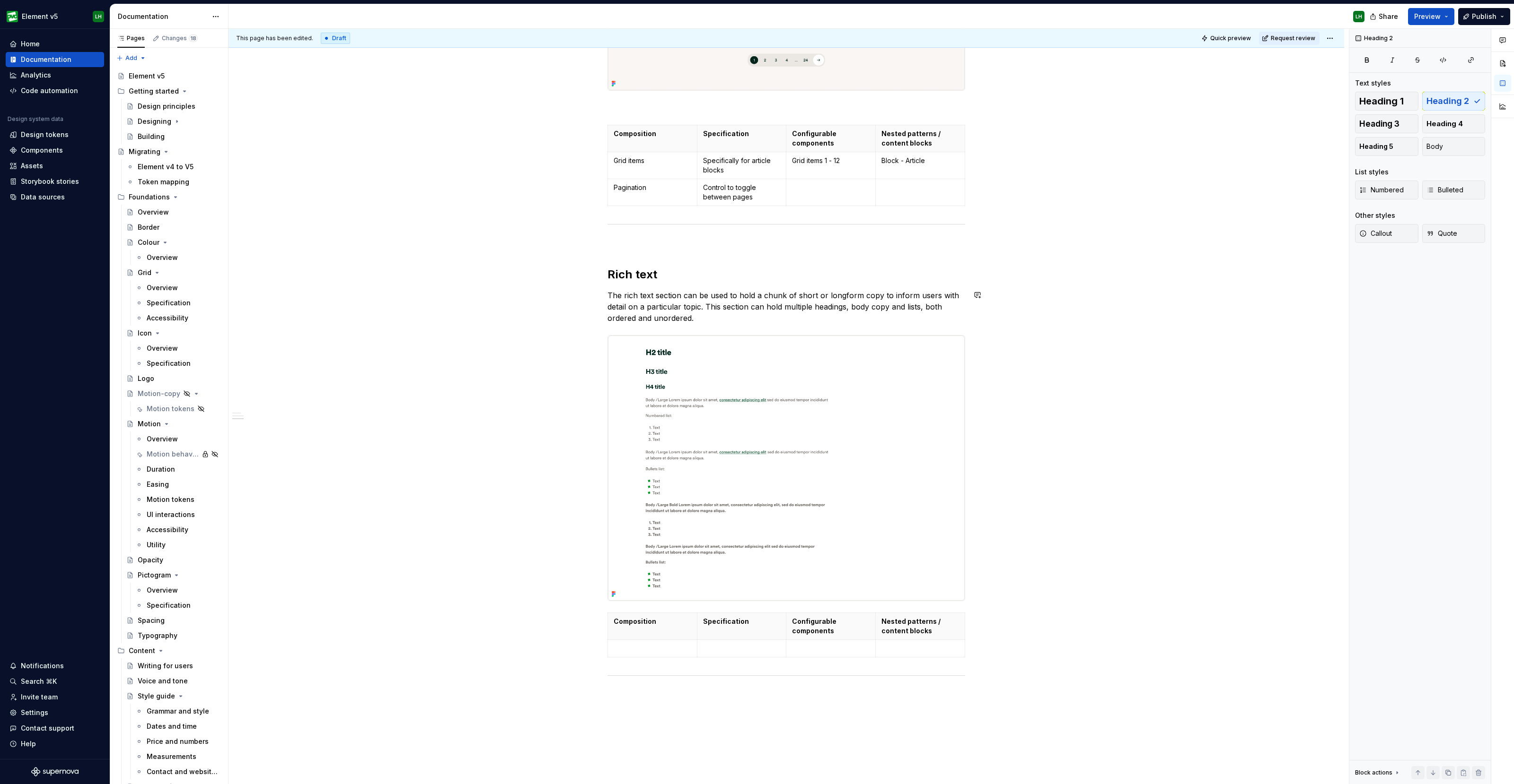
scroll to position [553, 0]
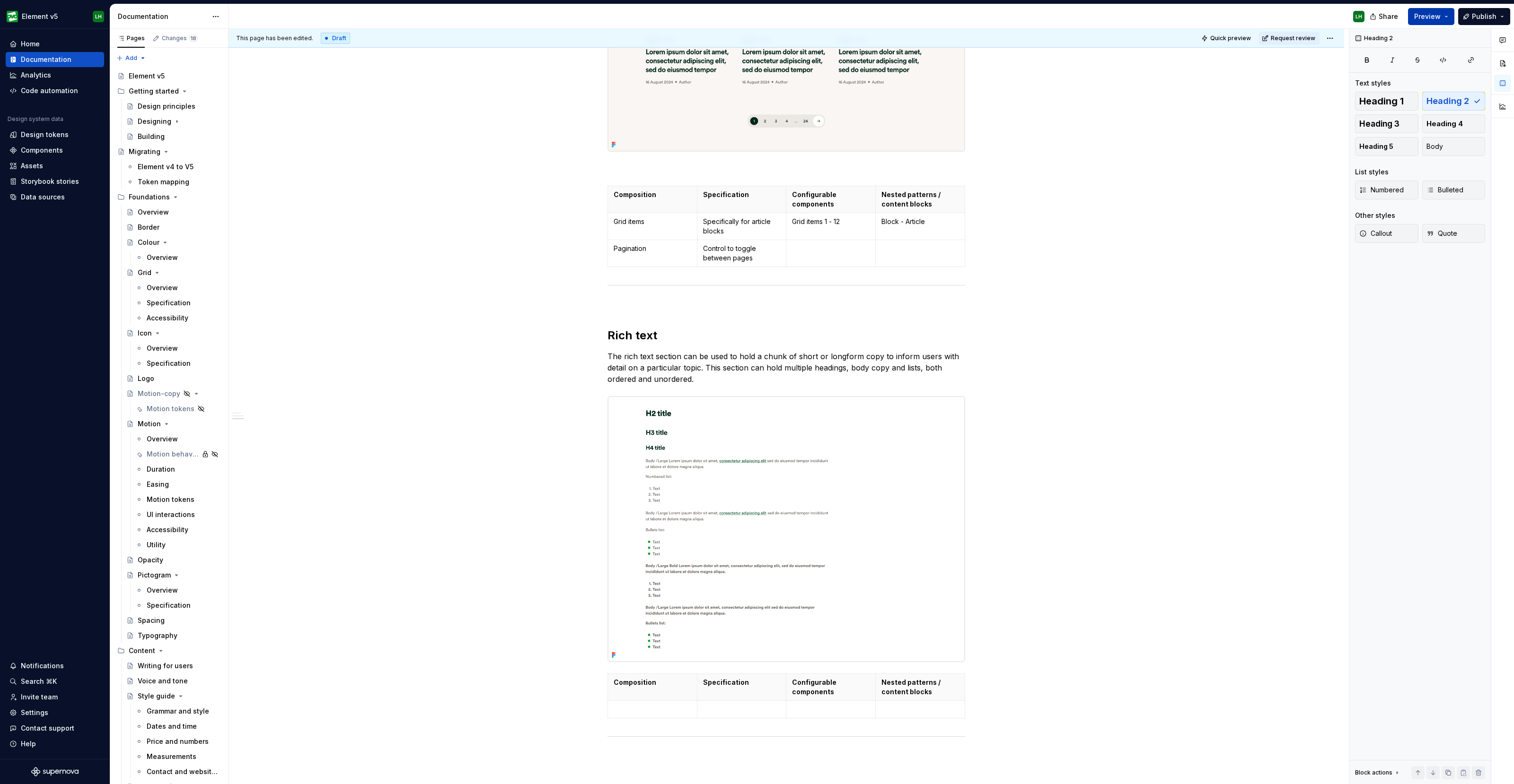
click at [1435, 18] on span "Preview" at bounding box center [1426, 16] width 26 height 9
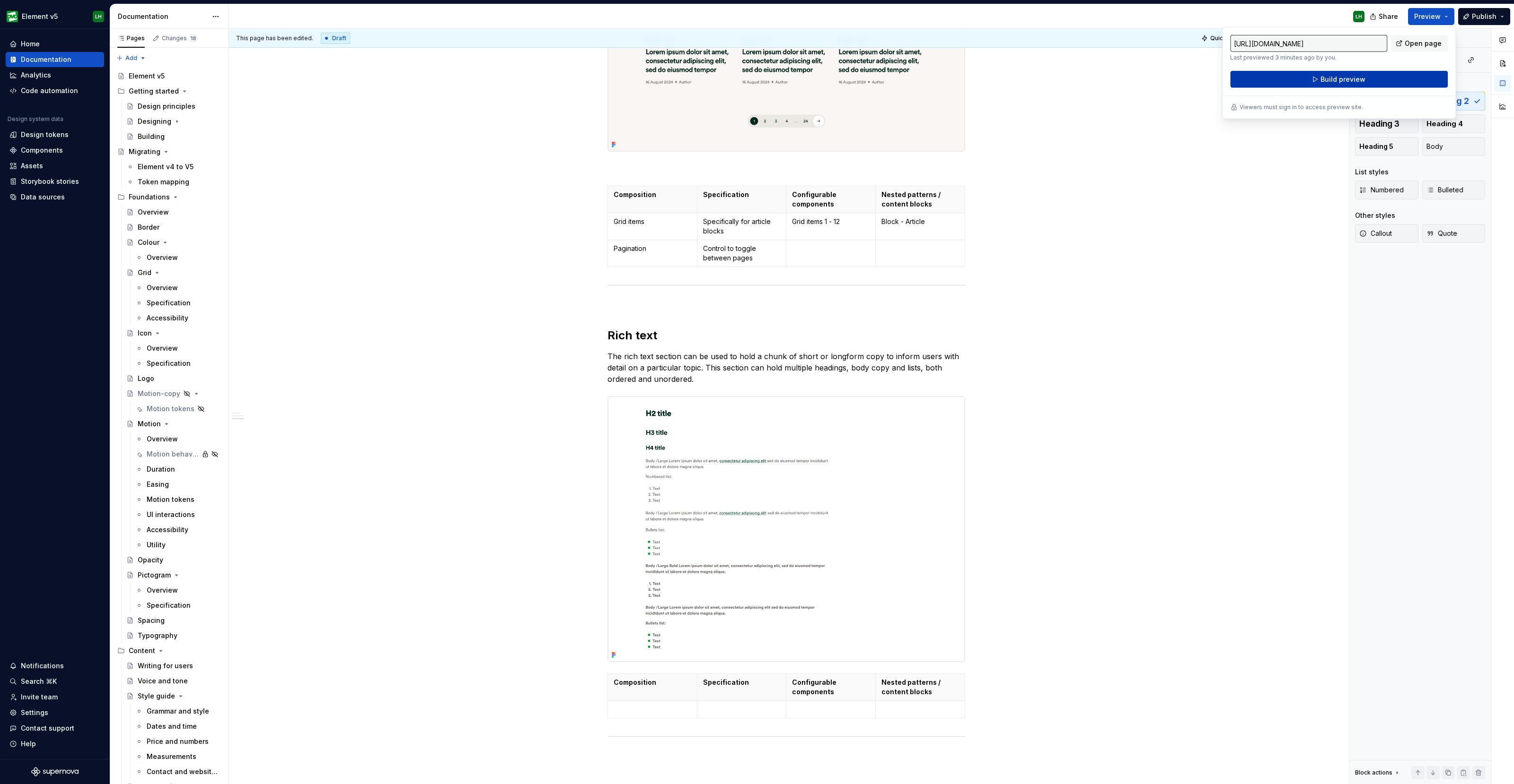
click at [1376, 78] on button "Build preview" at bounding box center [1339, 79] width 218 height 17
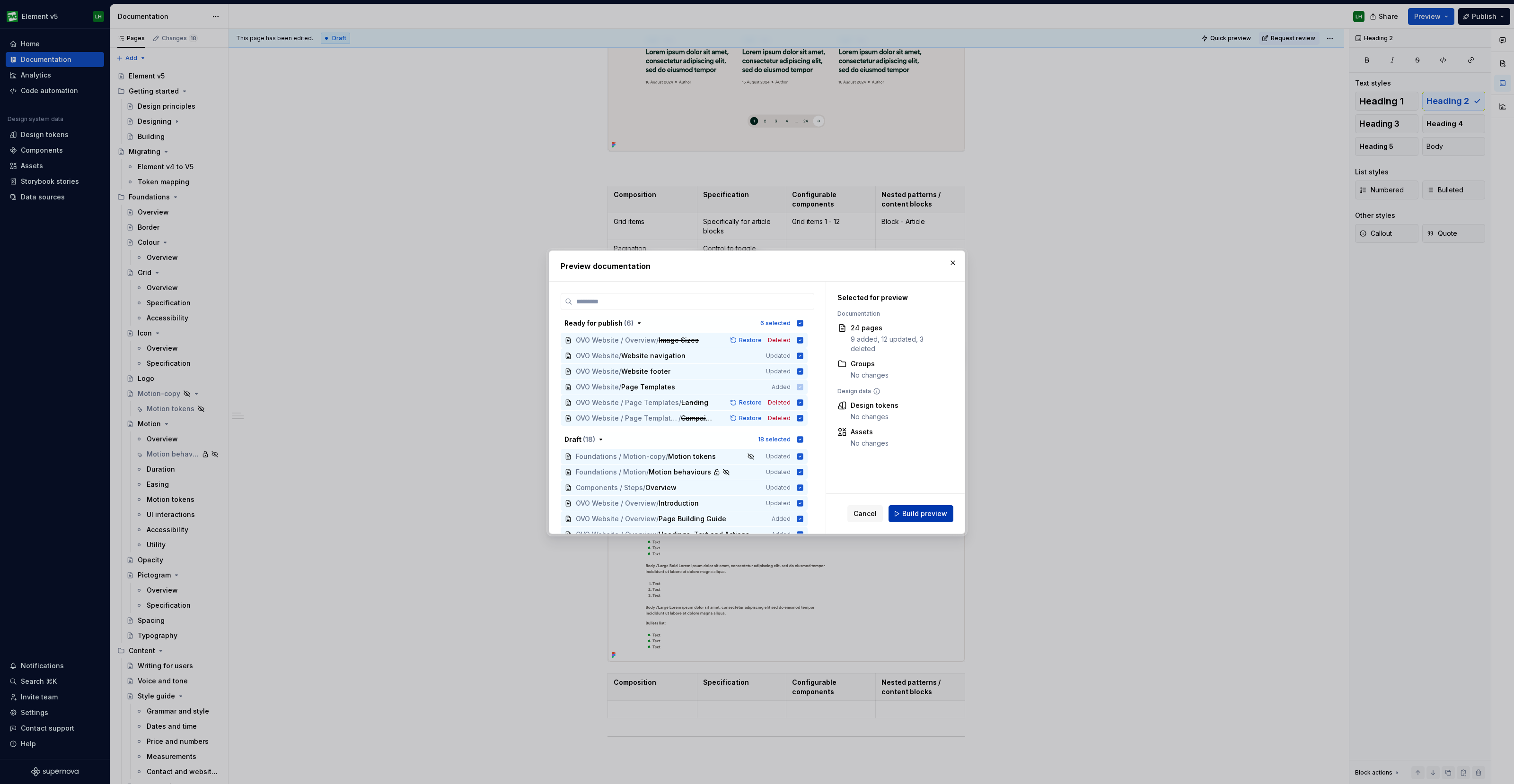
click at [914, 515] on span "Build preview" at bounding box center [924, 513] width 45 height 9
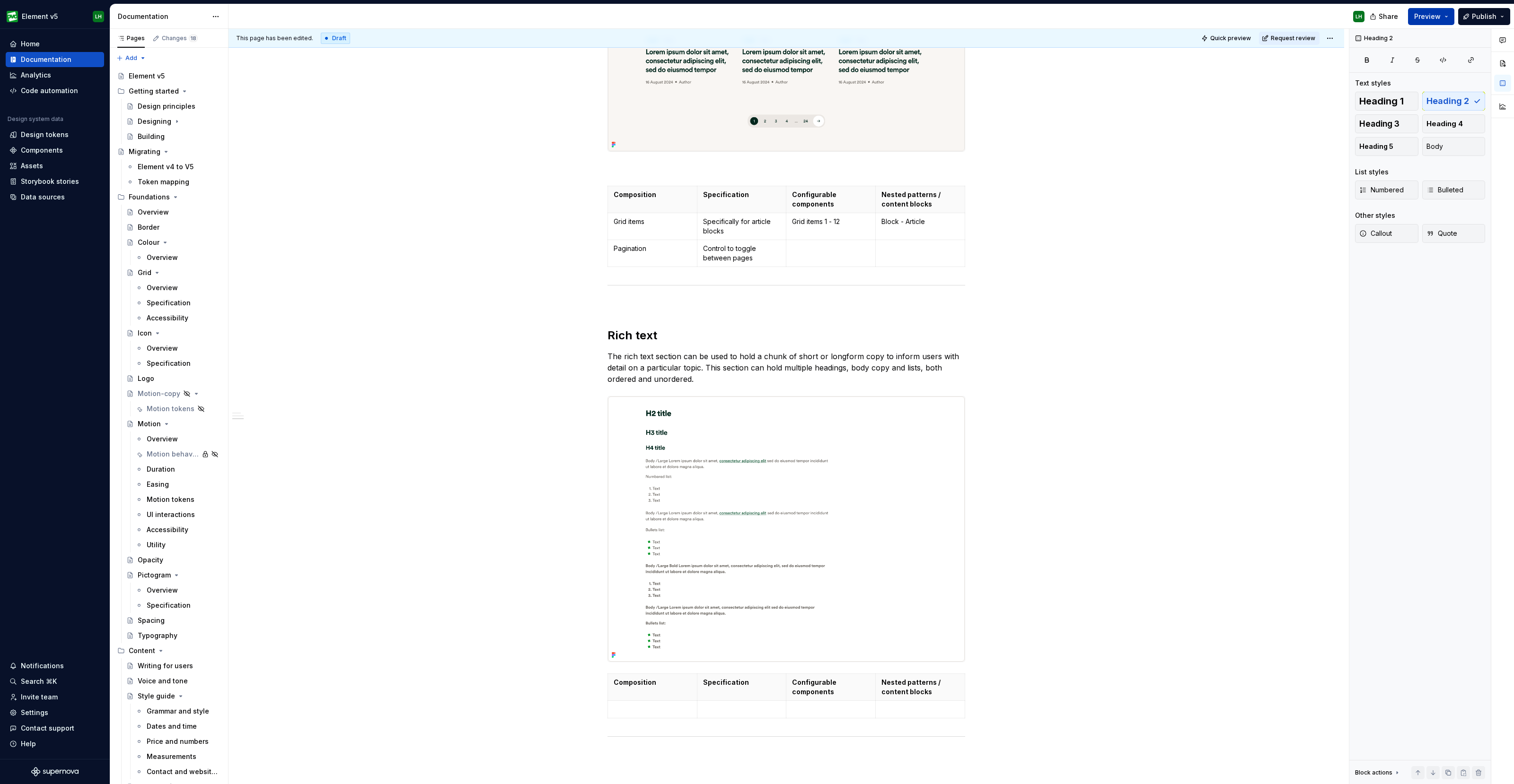
drag, startPoint x: 1433, startPoint y: 14, endPoint x: 1426, endPoint y: 19, distance: 8.6
click at [1433, 14] on span "Preview" at bounding box center [1426, 16] width 26 height 9
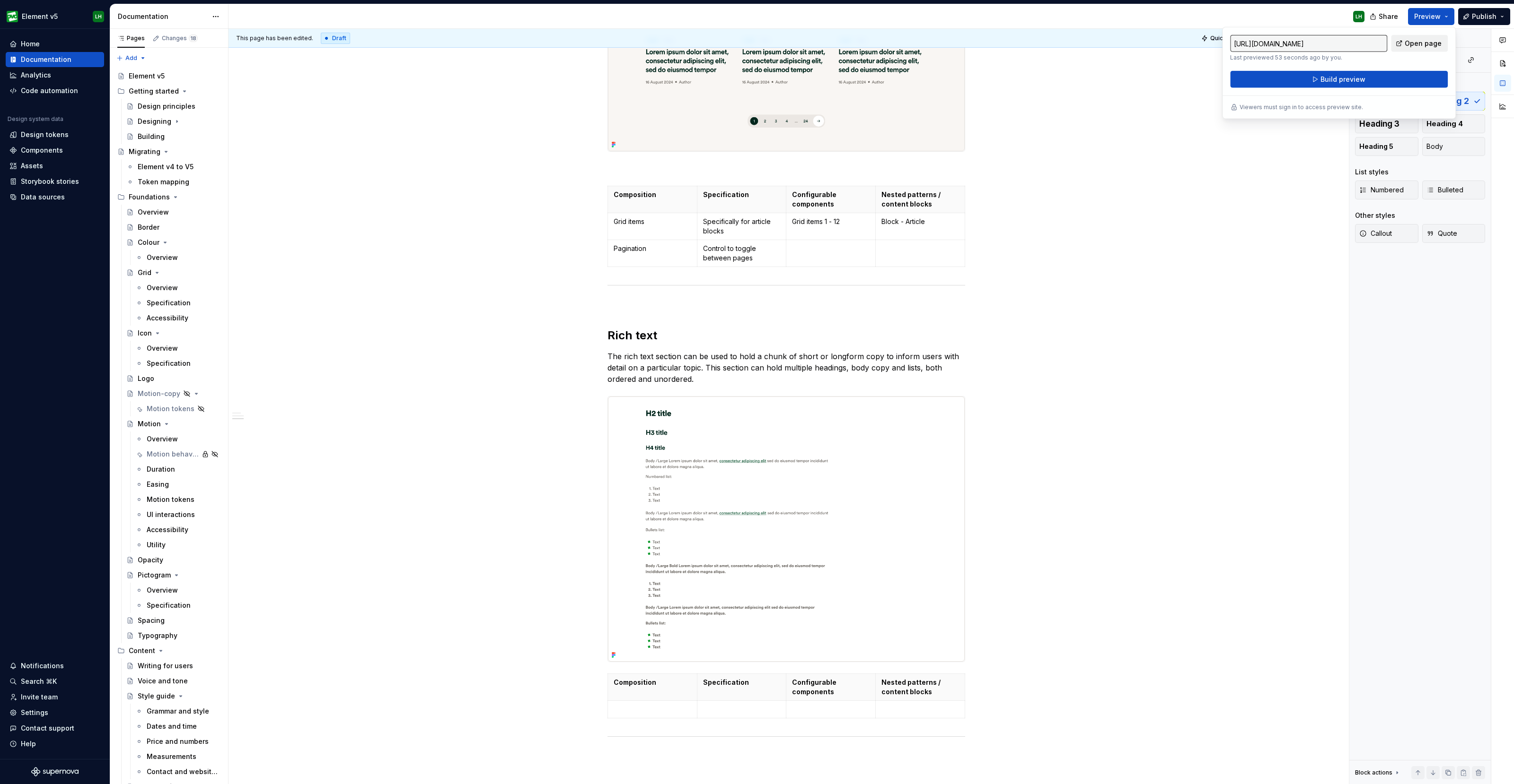
click at [1417, 44] on span "Open page" at bounding box center [1423, 43] width 37 height 9
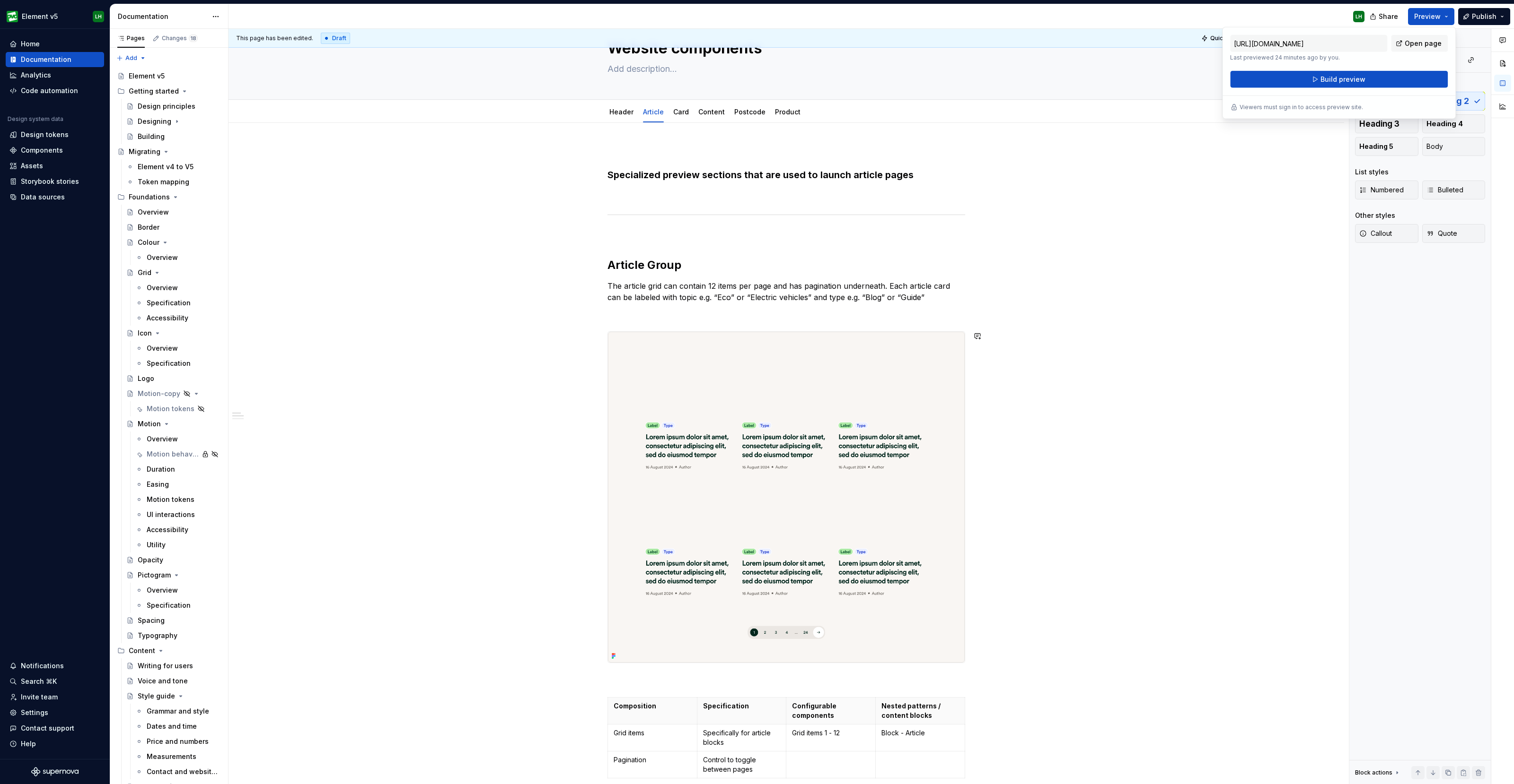
scroll to position [0, 0]
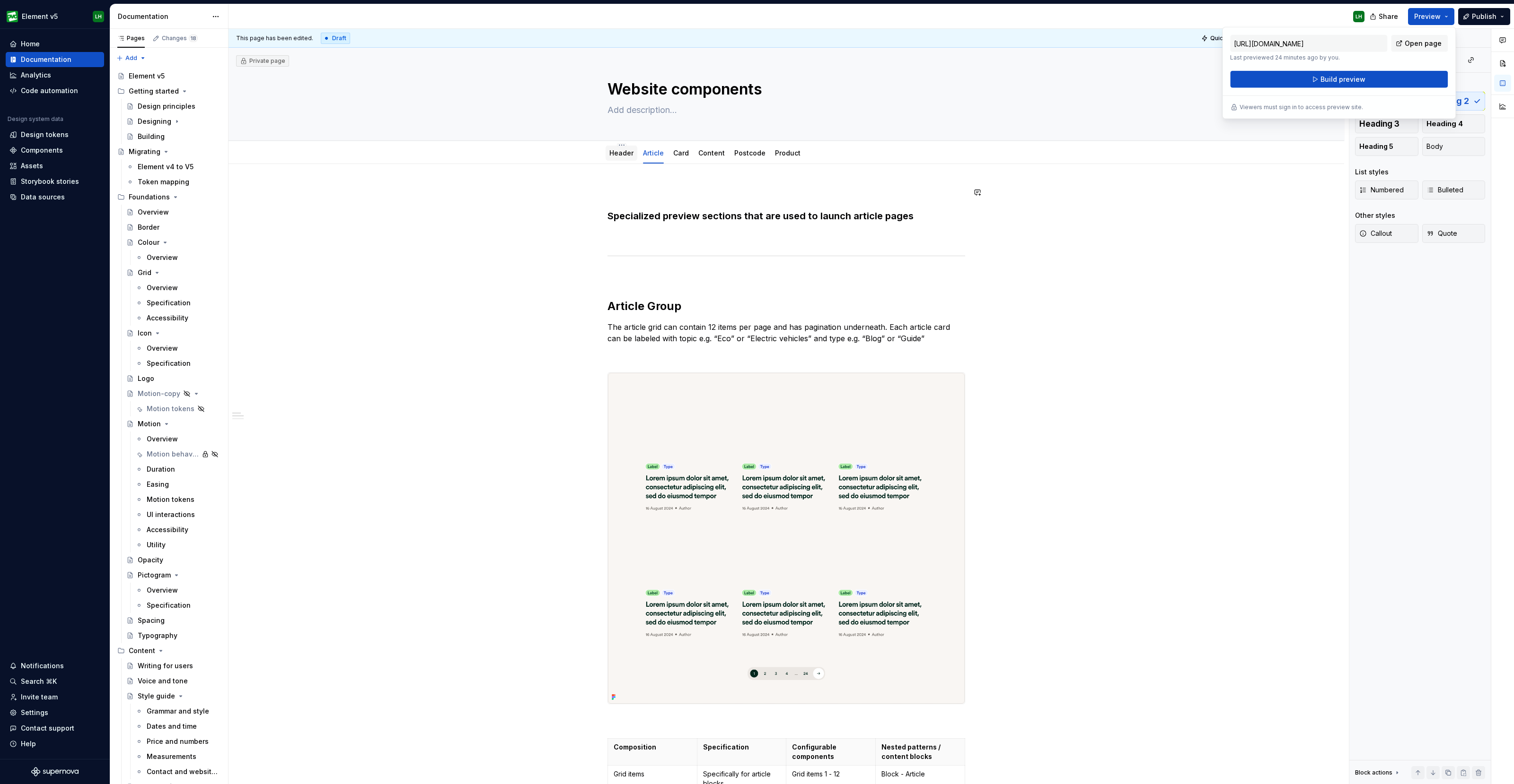
click at [618, 160] on div "Header" at bounding box center [621, 153] width 32 height 17
click at [618, 155] on link "Header" at bounding box center [621, 153] width 24 height 8
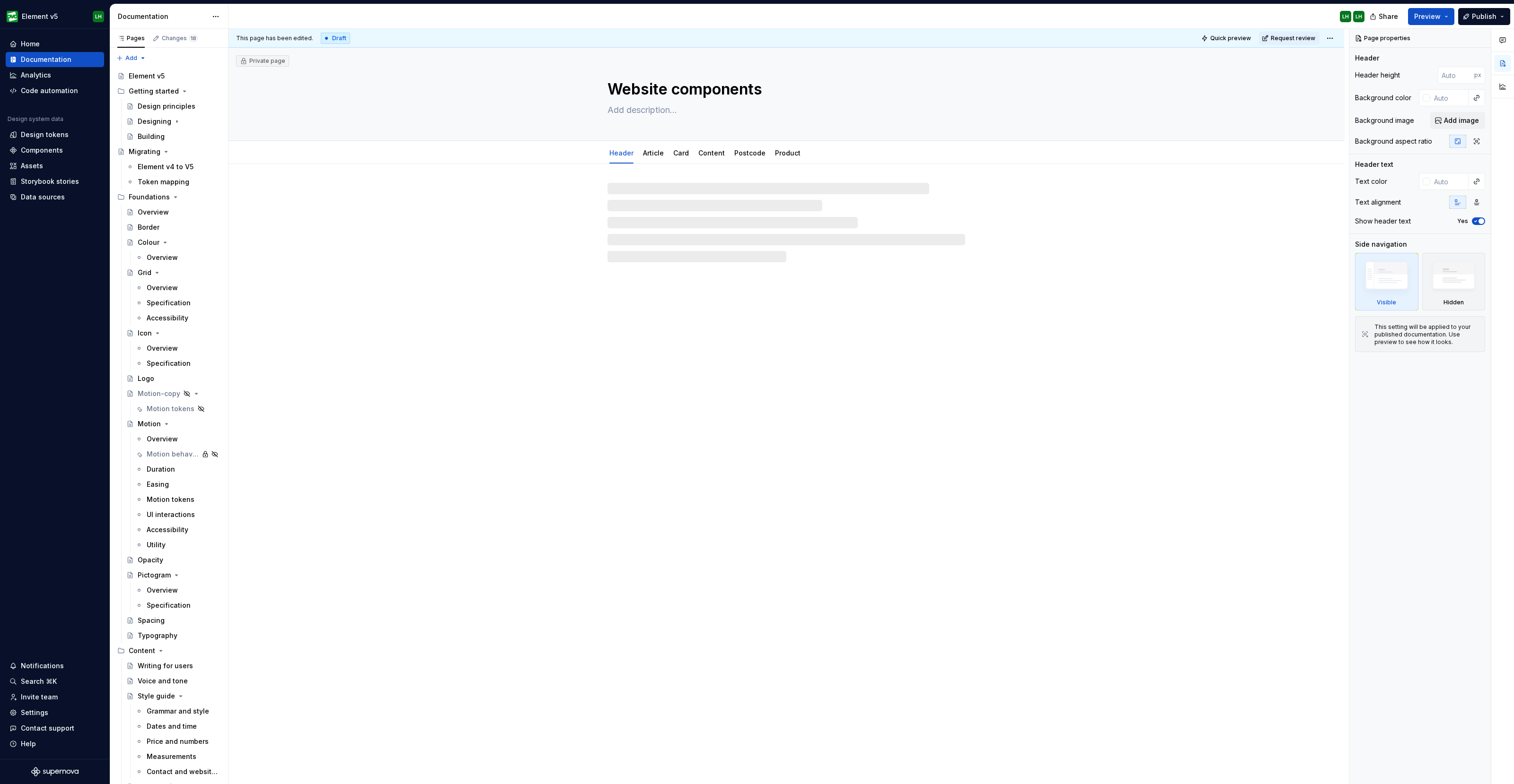
type textarea "*"
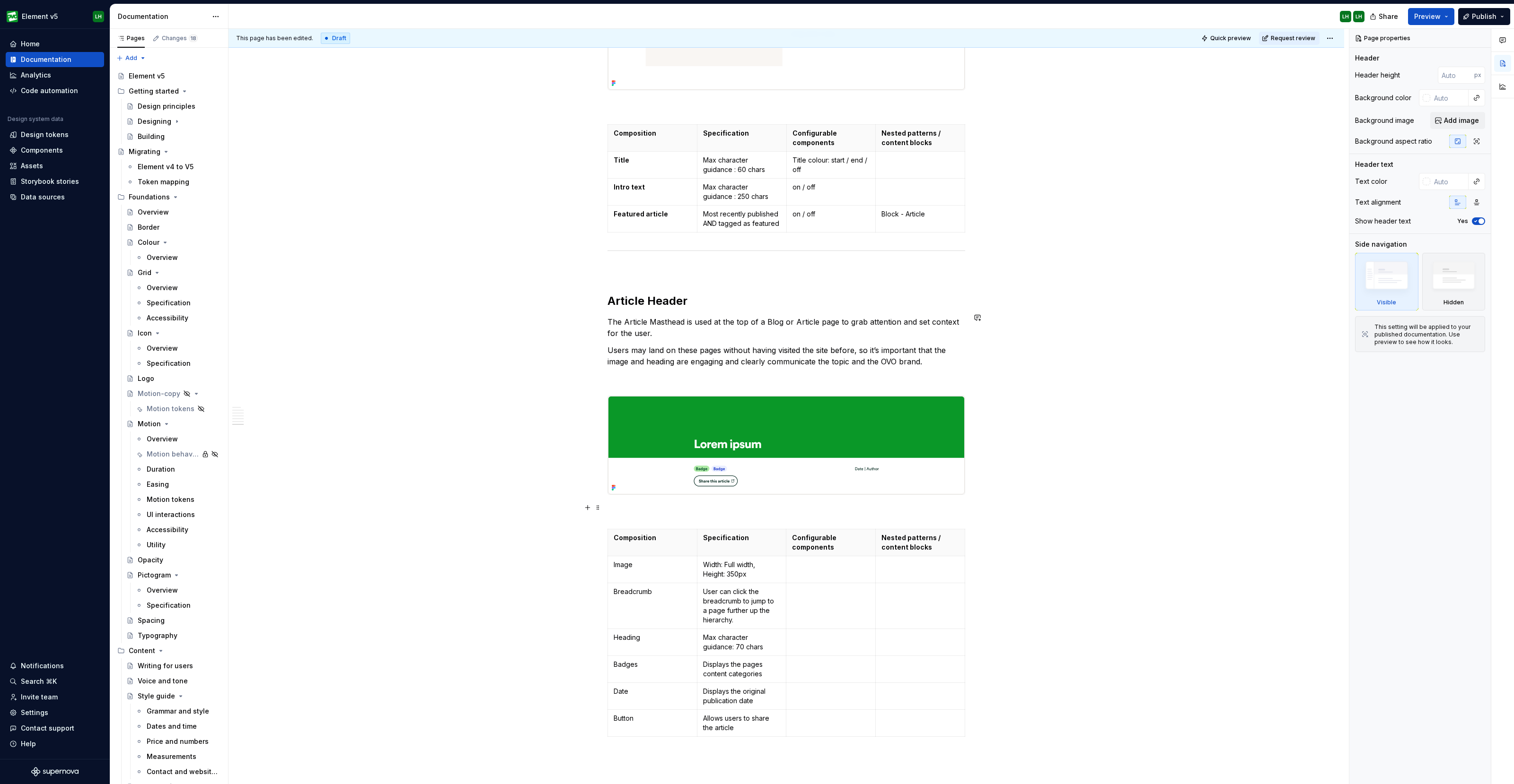
scroll to position [3694, 0]
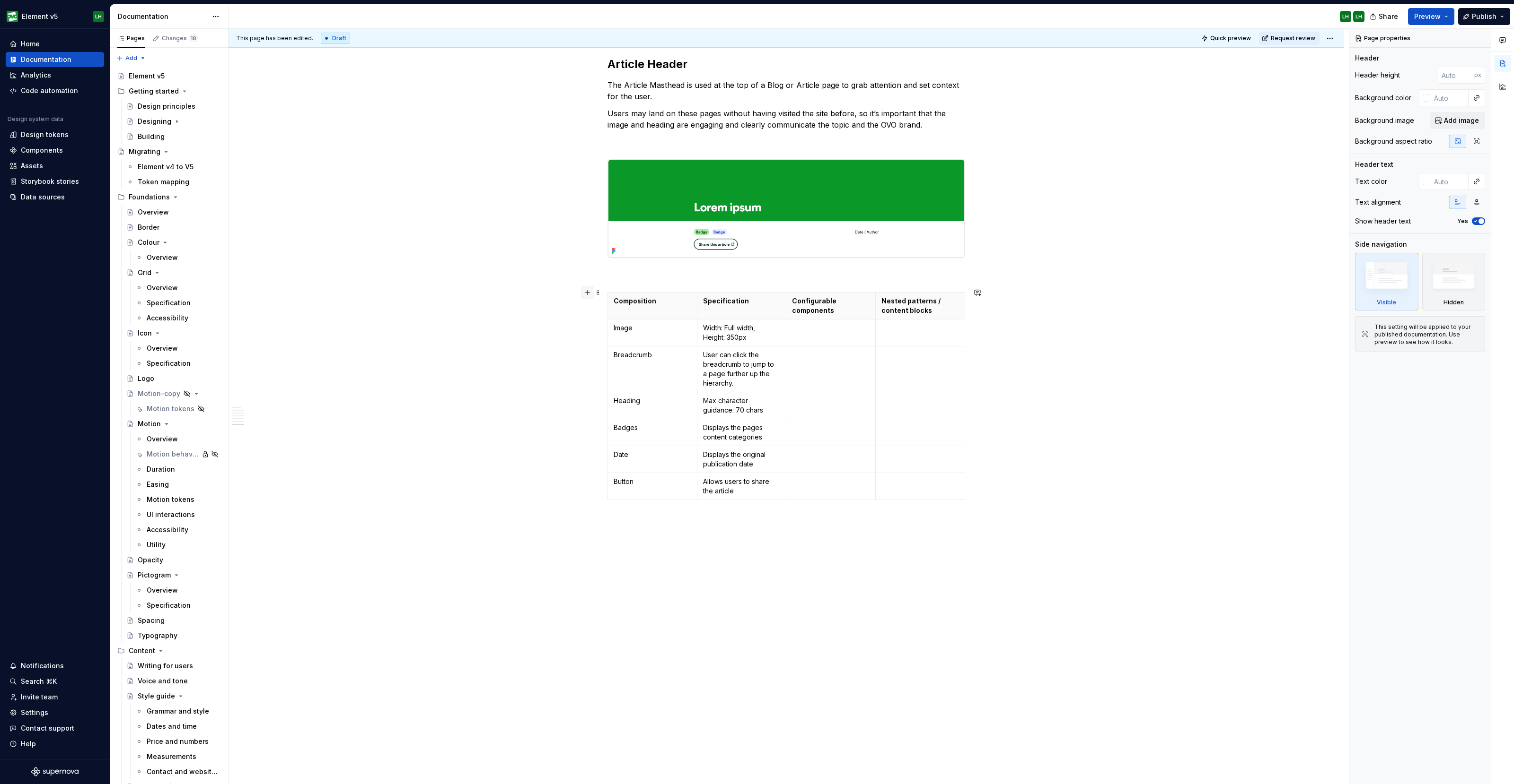
click at [586, 291] on button "button" at bounding box center [588, 293] width 14 height 14
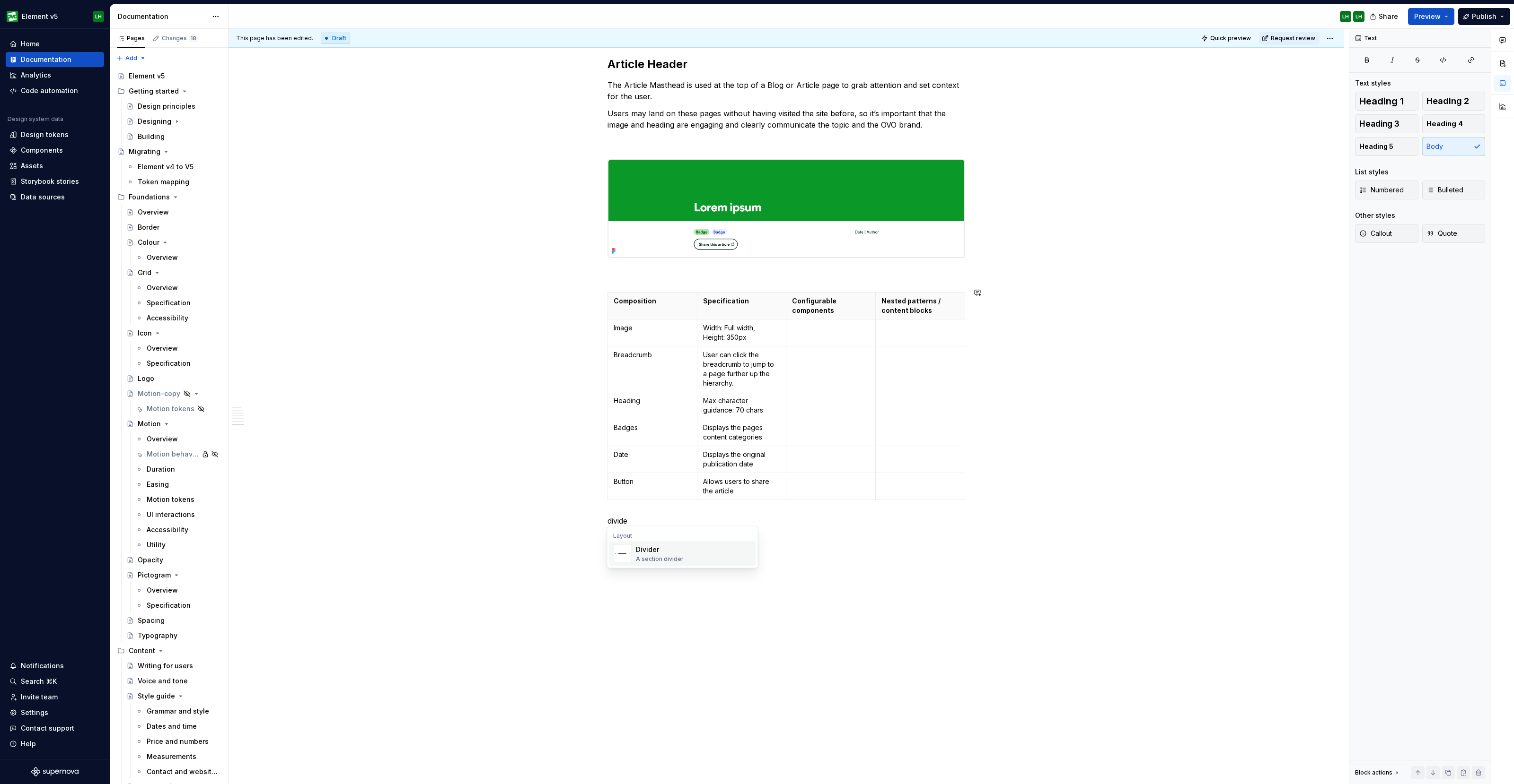
click at [669, 556] on div "A section divider" at bounding box center [659, 559] width 48 height 8
click at [583, 532] on button "button" at bounding box center [588, 534] width 14 height 14
click at [665, 634] on div "Heading 2" at bounding box center [665, 634] width 59 height 9
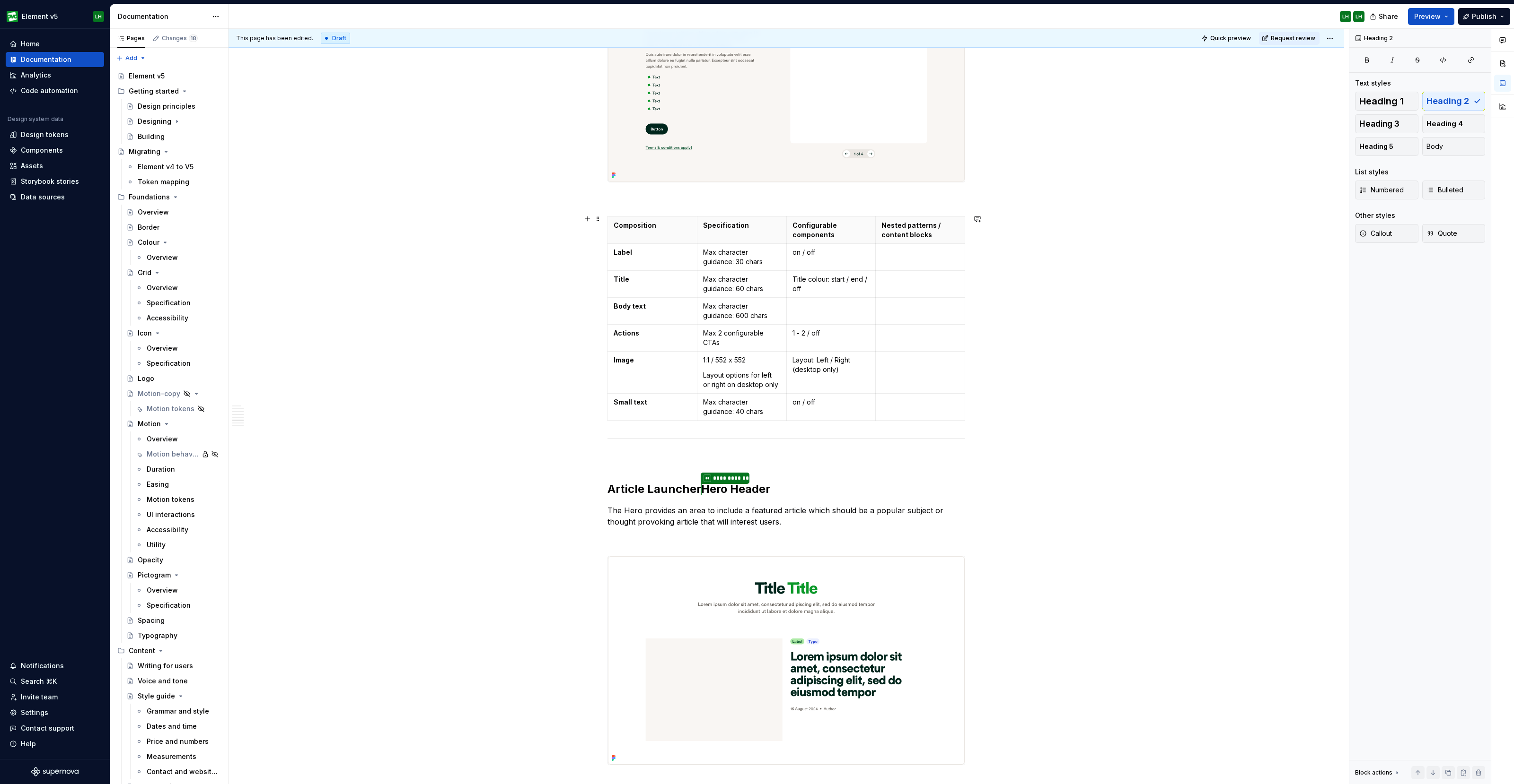
scroll to position [2895, 0]
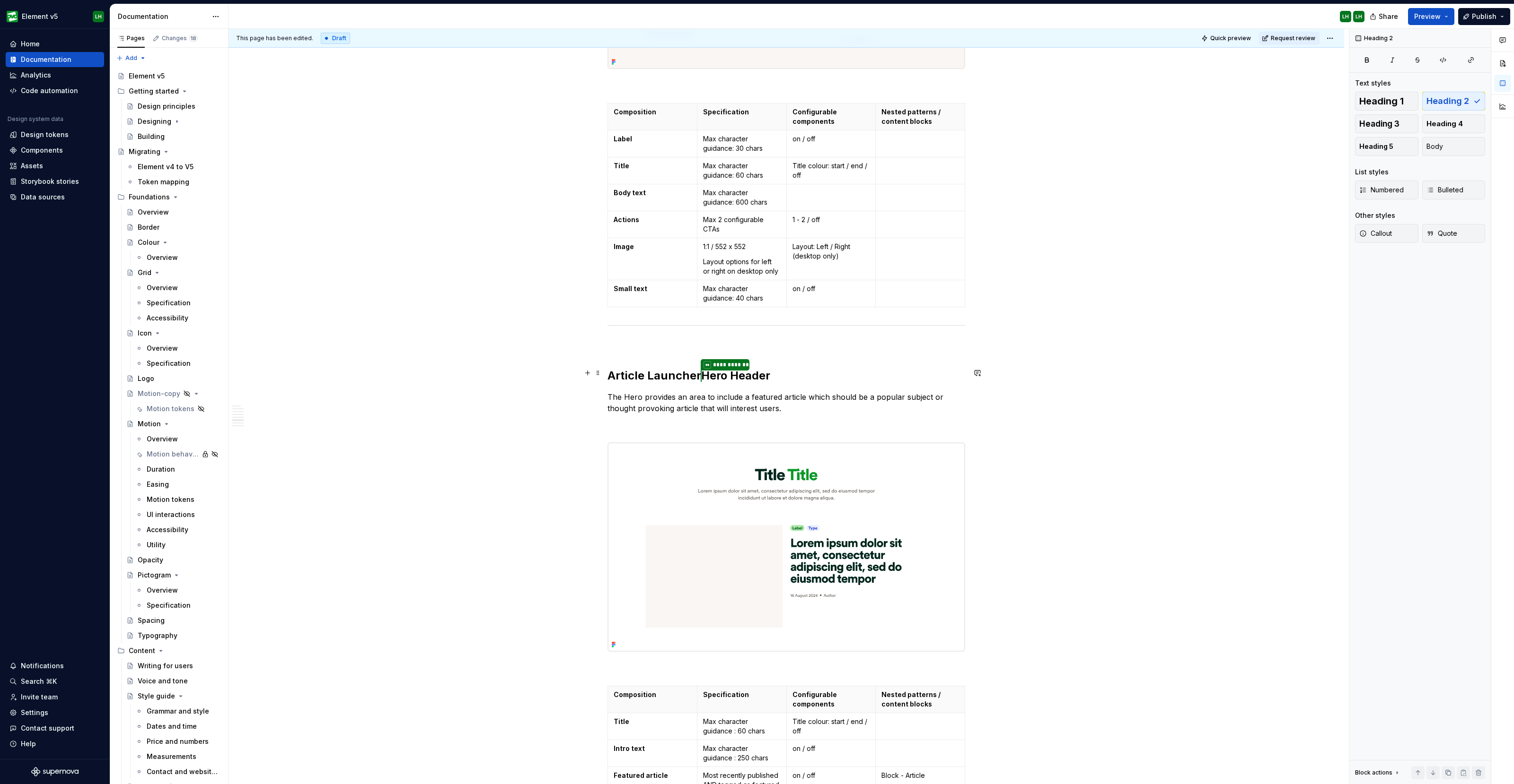
click at [722, 372] on h2 "**********" at bounding box center [786, 376] width 358 height 15
click at [722, 371] on h2 "**********" at bounding box center [786, 376] width 358 height 15
click at [713, 372] on h2 "**********" at bounding box center [786, 376] width 358 height 15
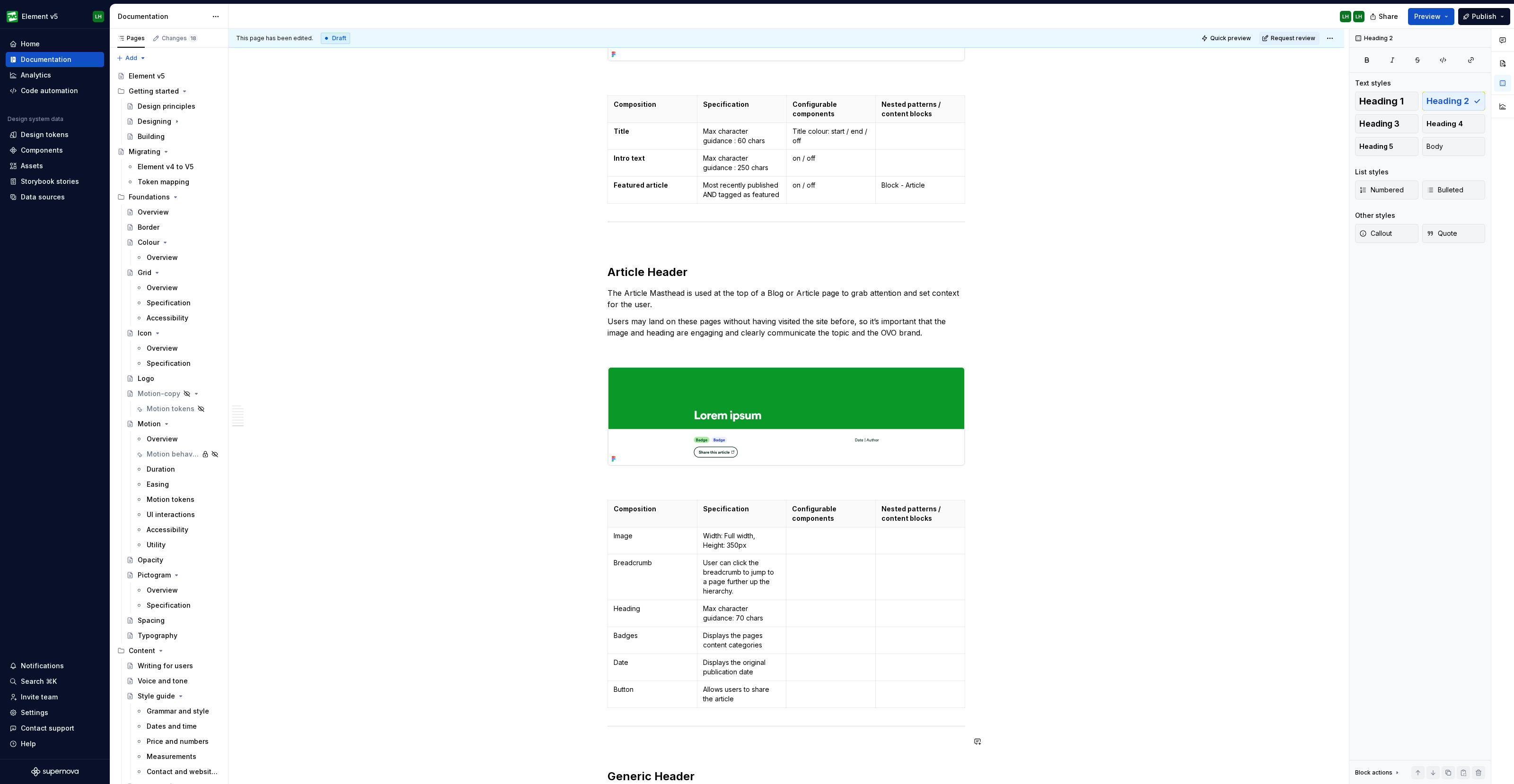
scroll to position [3763, 0]
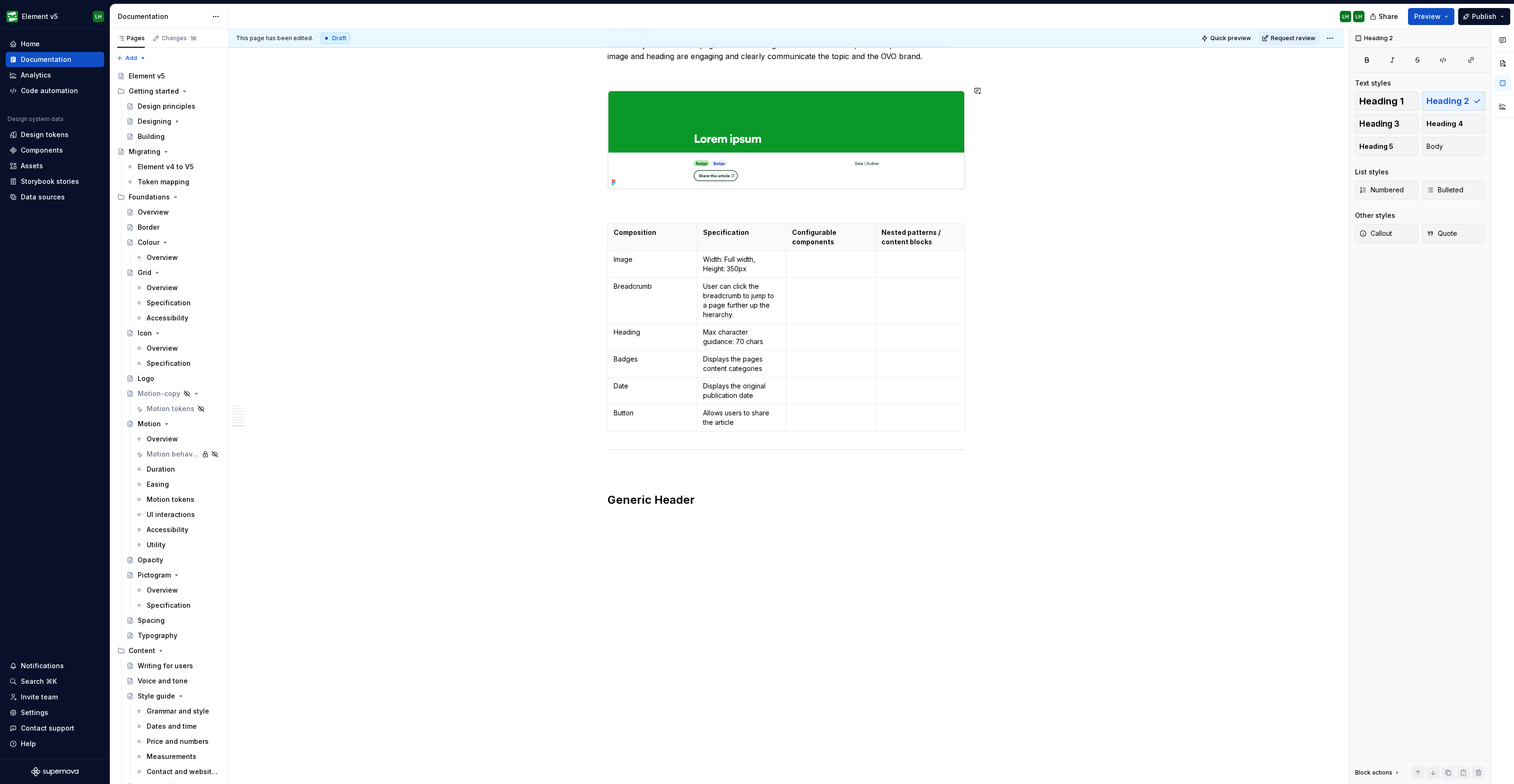
drag, startPoint x: 999, startPoint y: 80, endPoint x: 642, endPoint y: 519, distance: 565.8
click at [642, 519] on p at bounding box center [786, 521] width 358 height 11
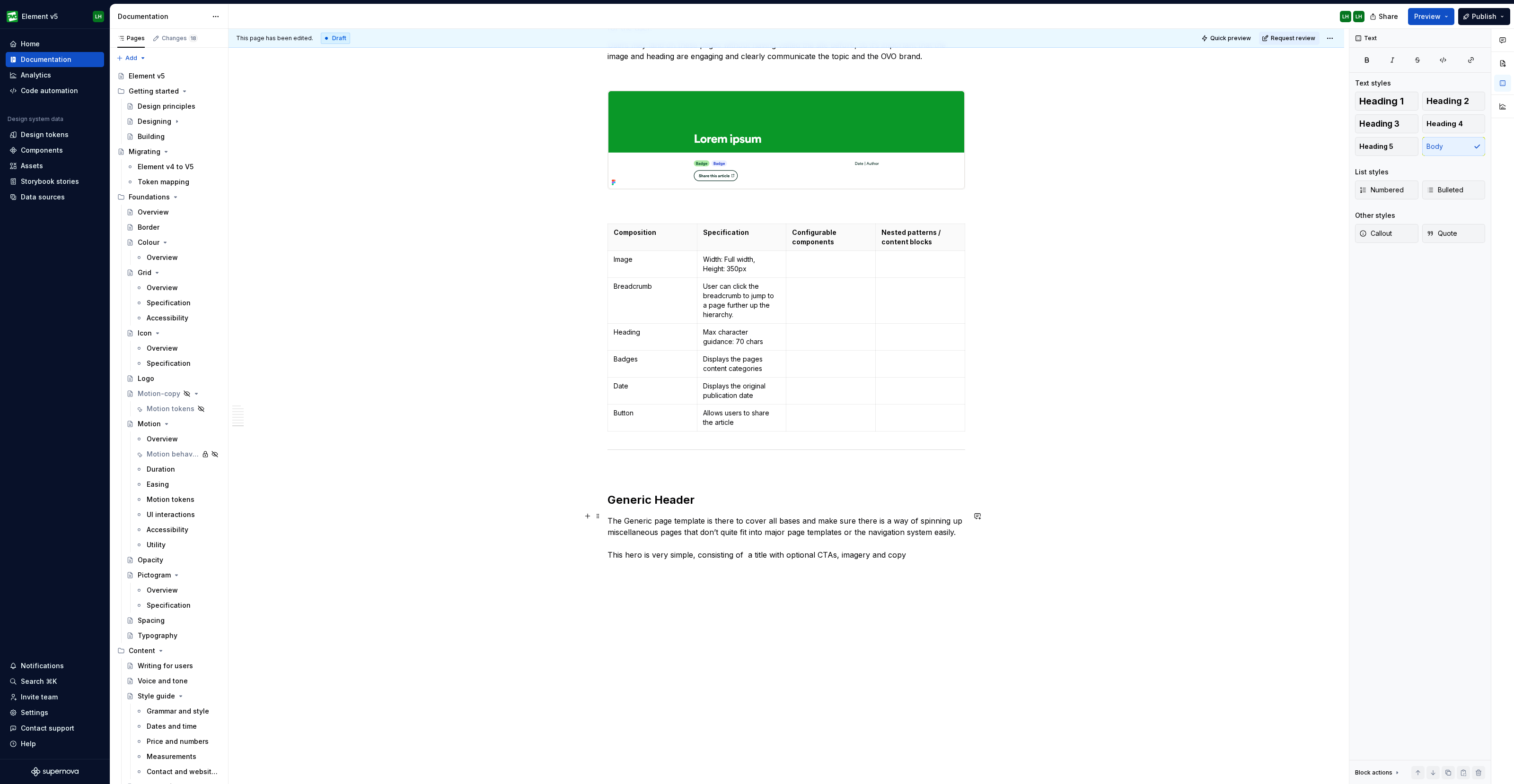
click at [746, 550] on p "The Generic page template is there to cover all bases and make sure there is a …" at bounding box center [786, 538] width 358 height 46
click at [583, 519] on button "button" at bounding box center [588, 516] width 14 height 14
click at [610, 566] on p at bounding box center [786, 571] width 358 height 11
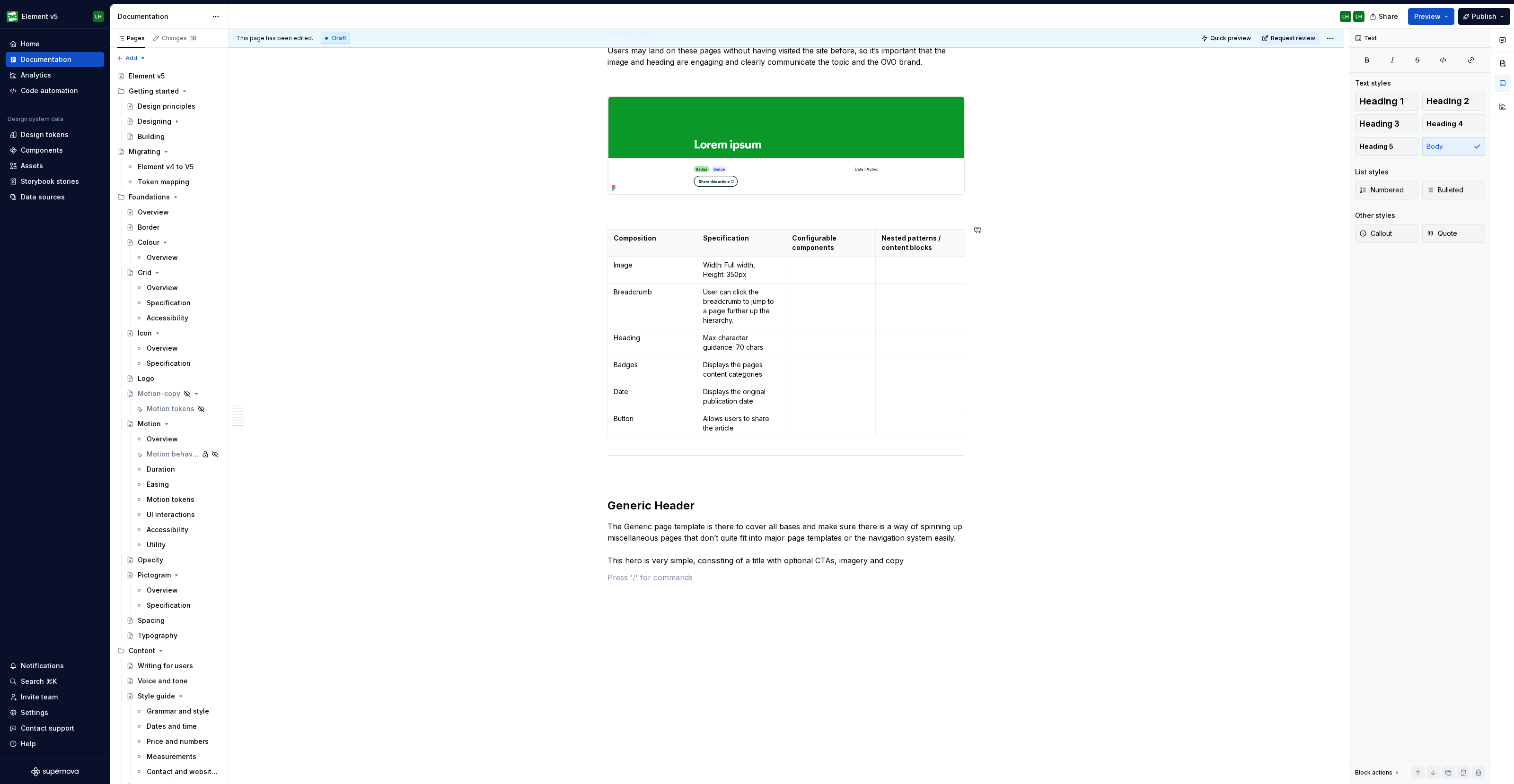
scroll to position [3815, 0]
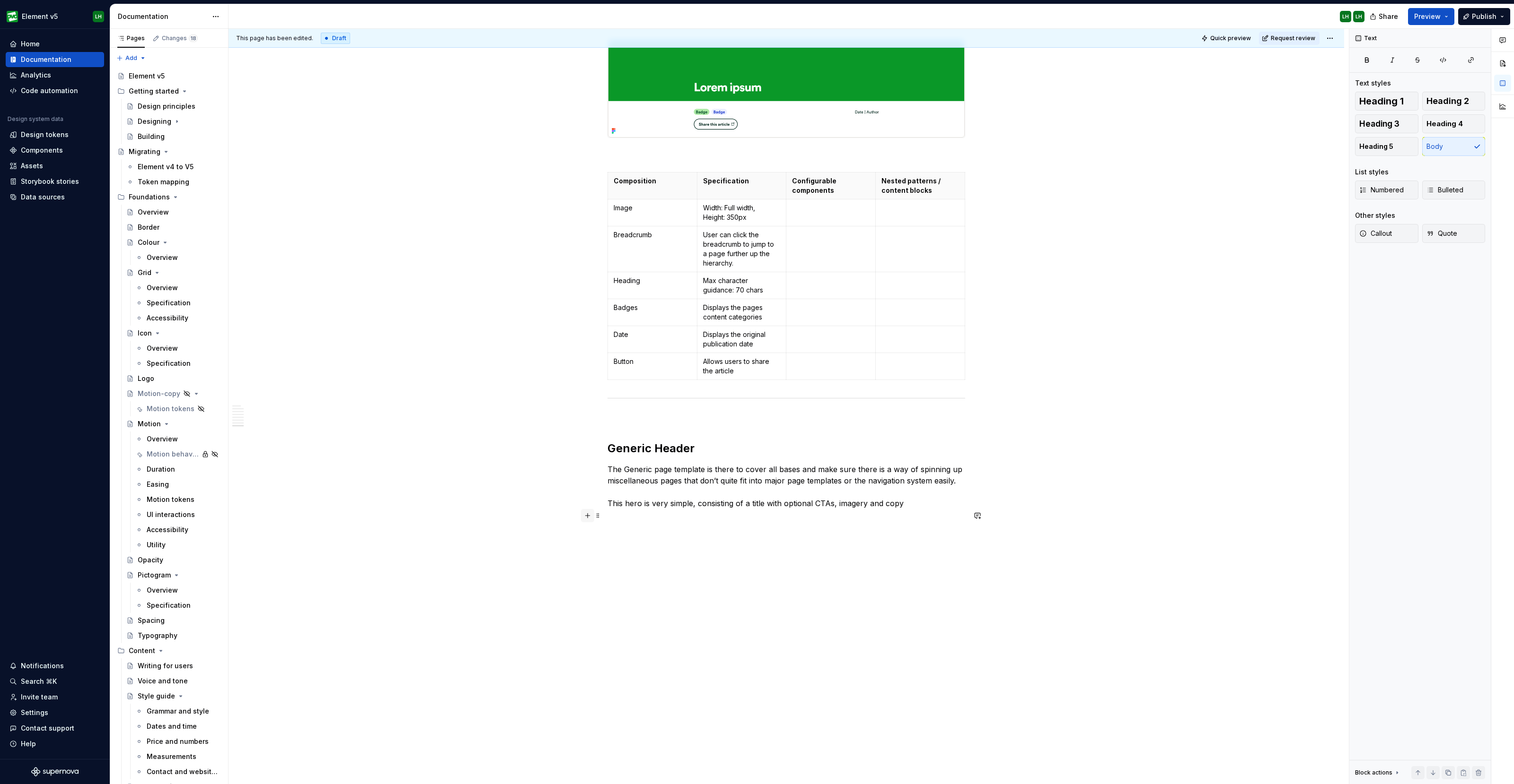
click at [584, 516] on button "button" at bounding box center [588, 516] width 14 height 14
click at [627, 533] on p "image" at bounding box center [786, 537] width 358 height 11
click at [615, 532] on p "image" at bounding box center [786, 537] width 358 height 11
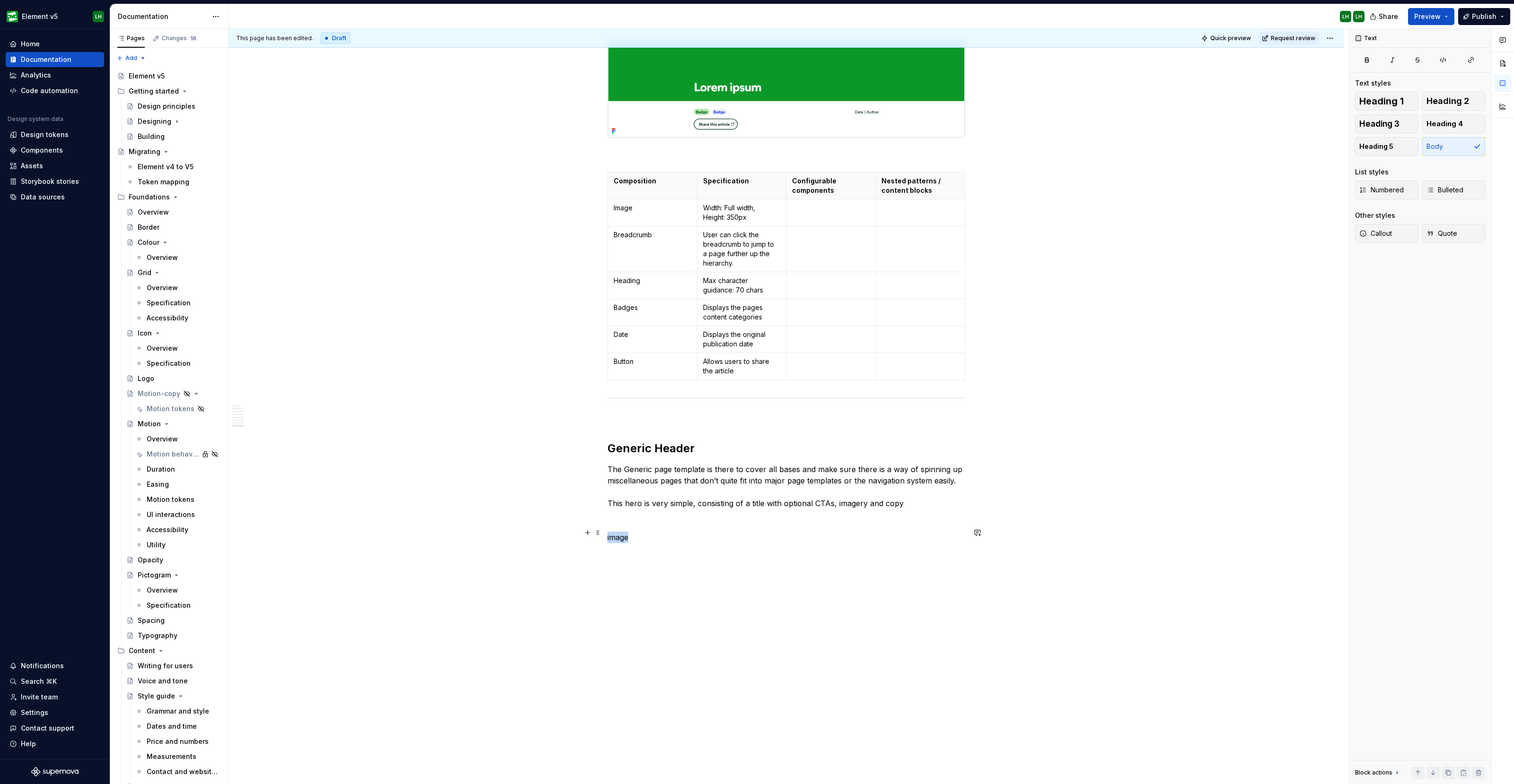
click at [615, 532] on p "image" at bounding box center [786, 537] width 358 height 11
click at [589, 516] on button "button" at bounding box center [588, 516] width 14 height 14
click at [646, 574] on div "Display an image or Figma image" at bounding box center [682, 576] width 93 height 8
click at [786, 562] on span "*********" at bounding box center [790, 565] width 29 height 8
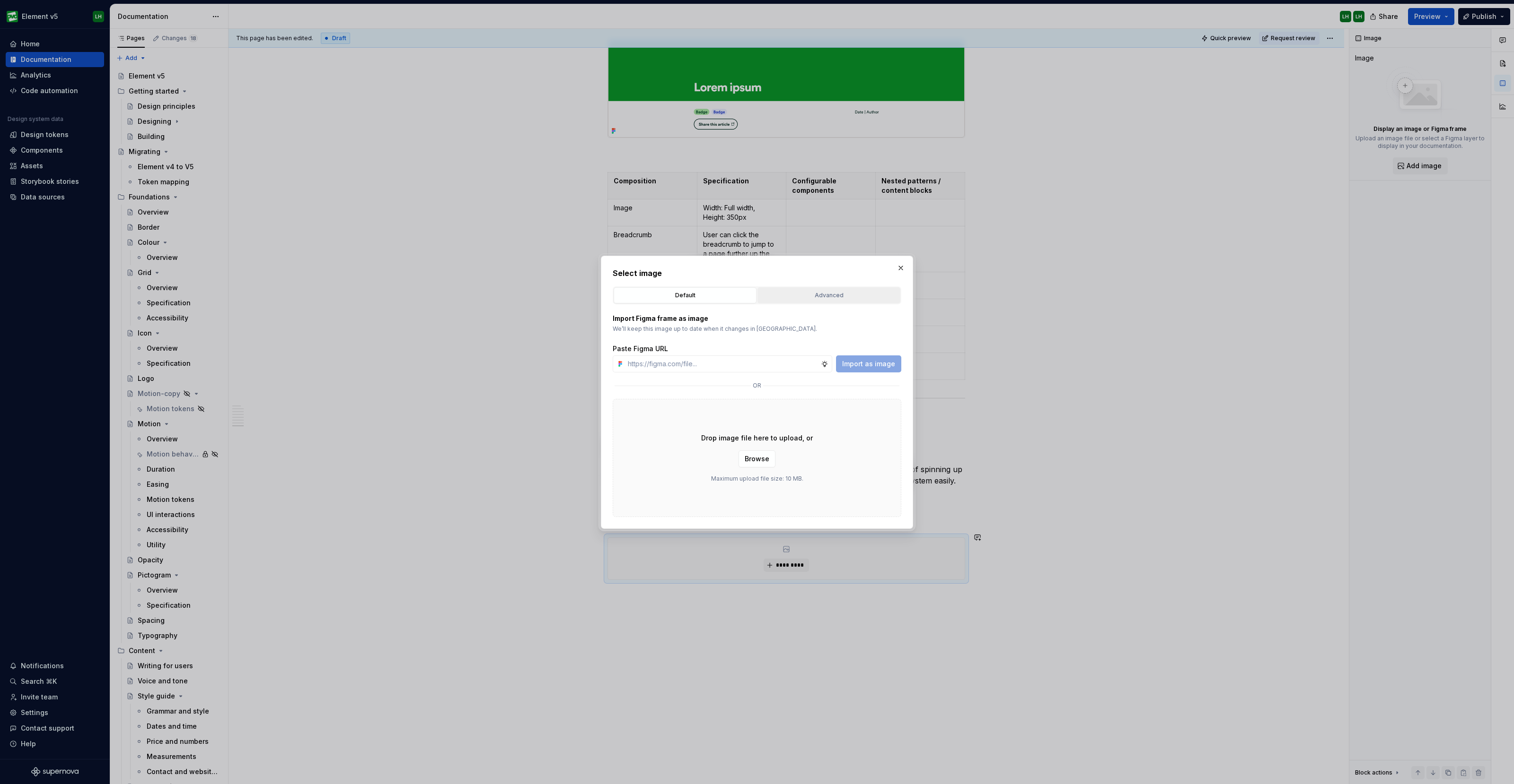
click at [816, 294] on div "Advanced" at bounding box center [828, 295] width 136 height 9
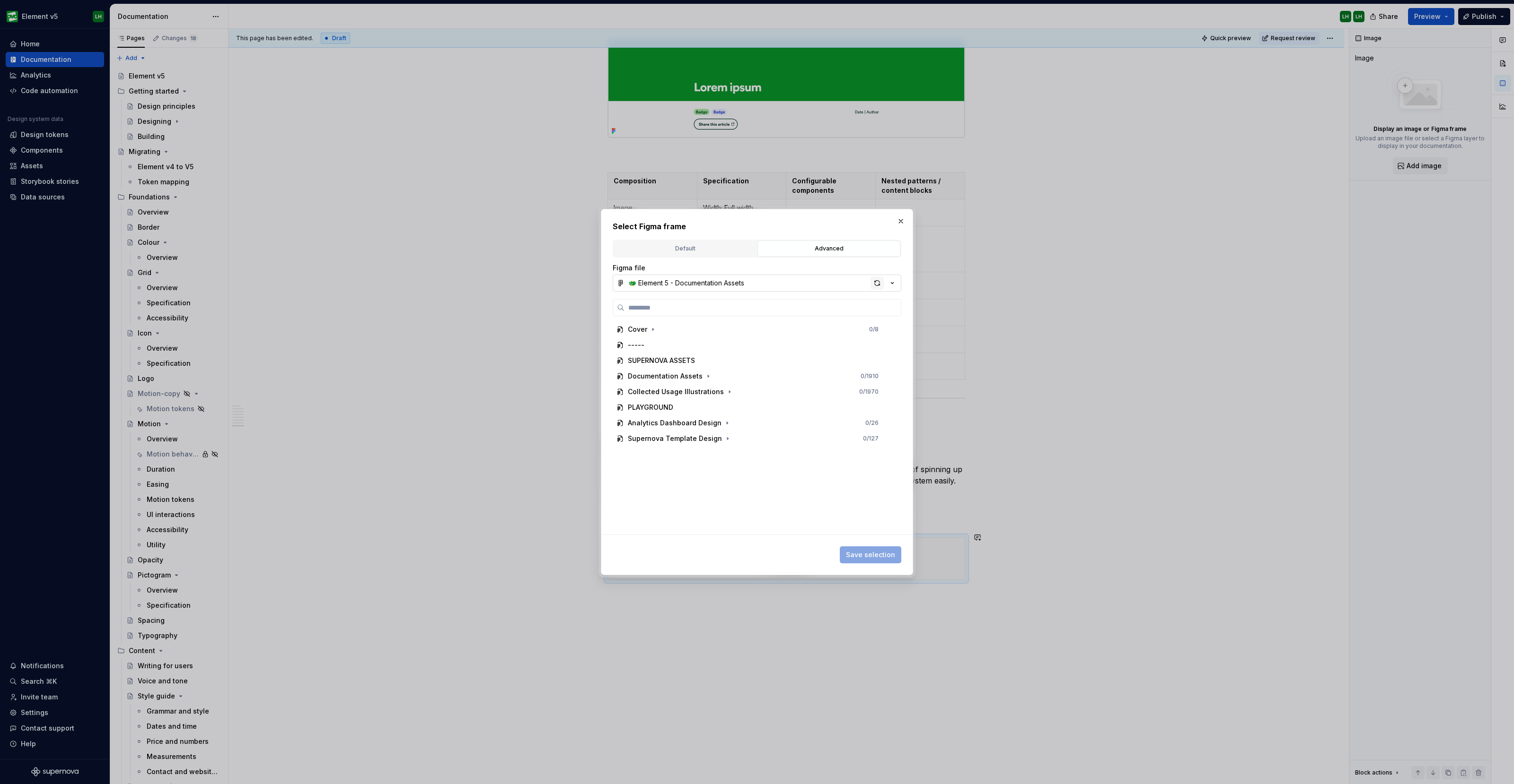
click at [876, 278] on div "button" at bounding box center [877, 284] width 14 height 14
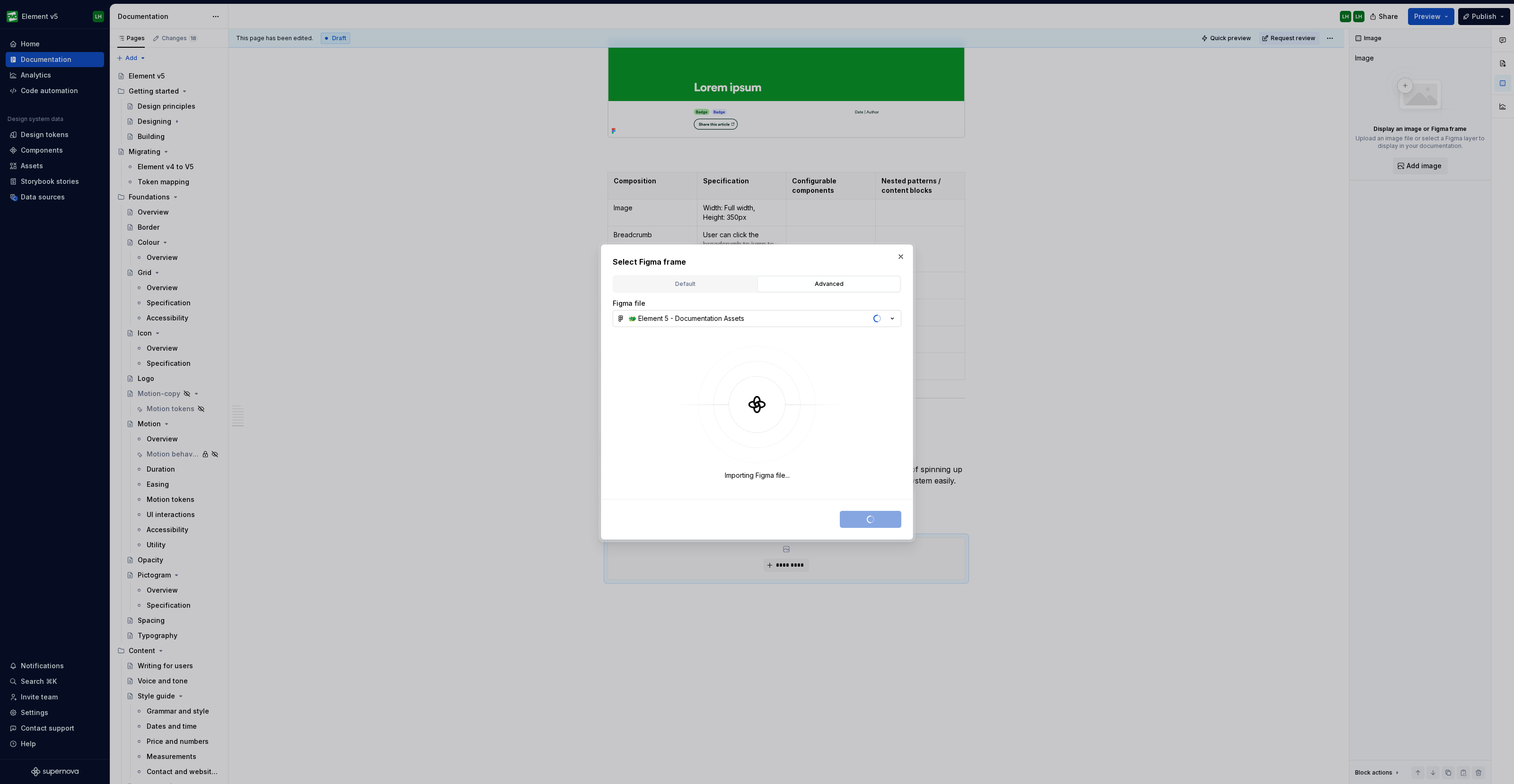
type textarea "*"
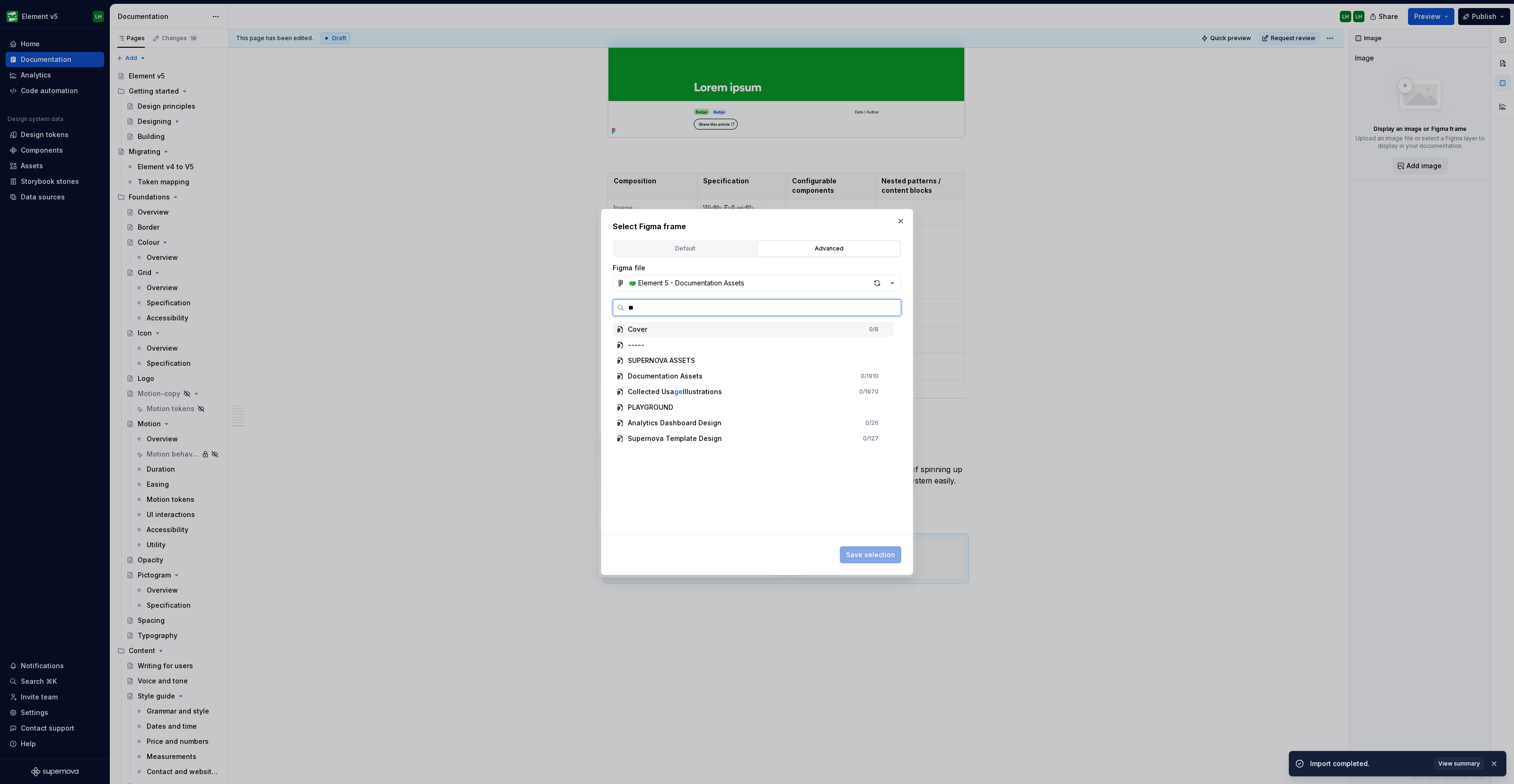
type input "***"
type textarea "*"
type input "****"
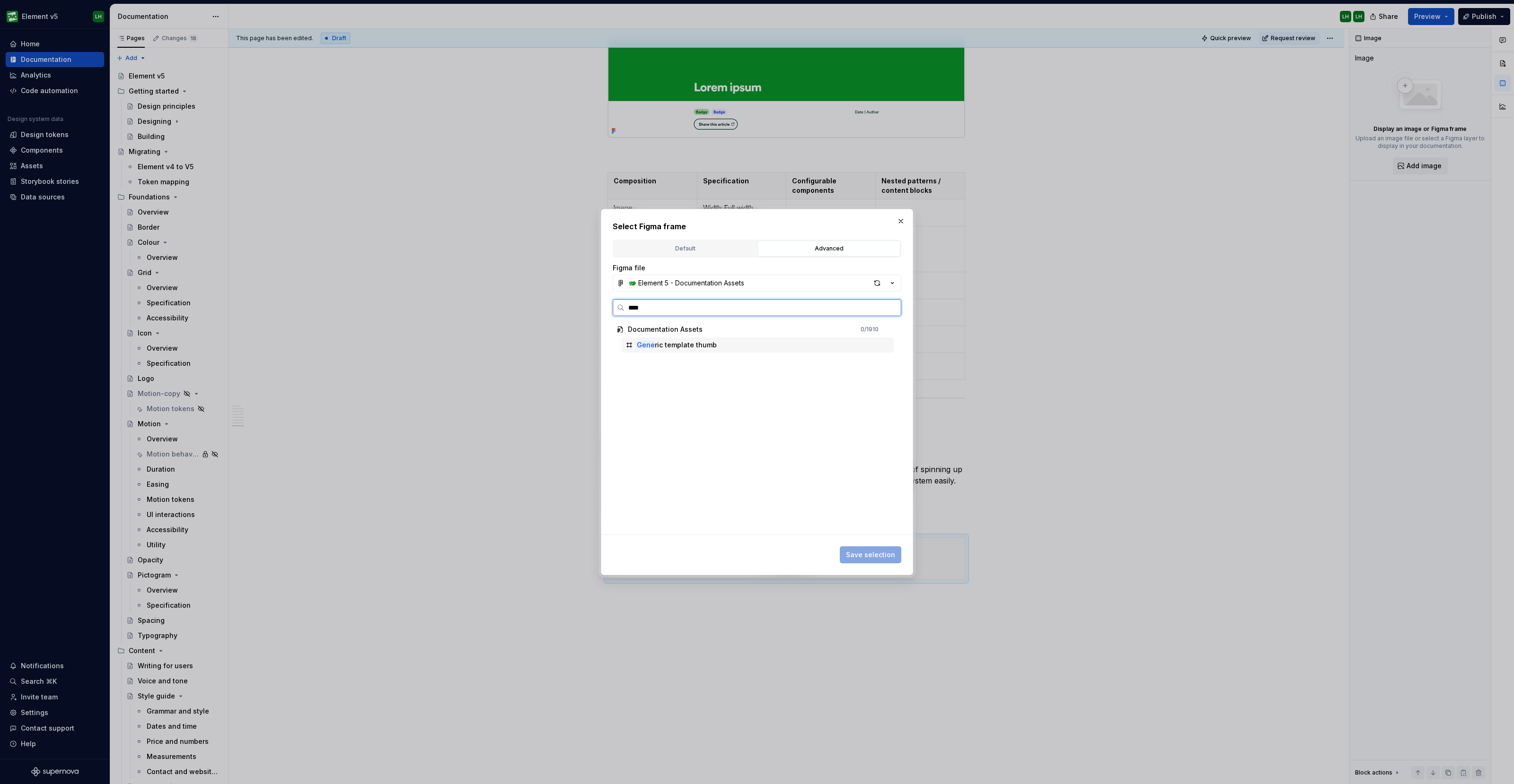
click at [705, 338] on div "Gene ric template thumb" at bounding box center [757, 345] width 272 height 15
drag, startPoint x: 394, startPoint y: 91, endPoint x: 551, endPoint y: 125, distance: 160.6
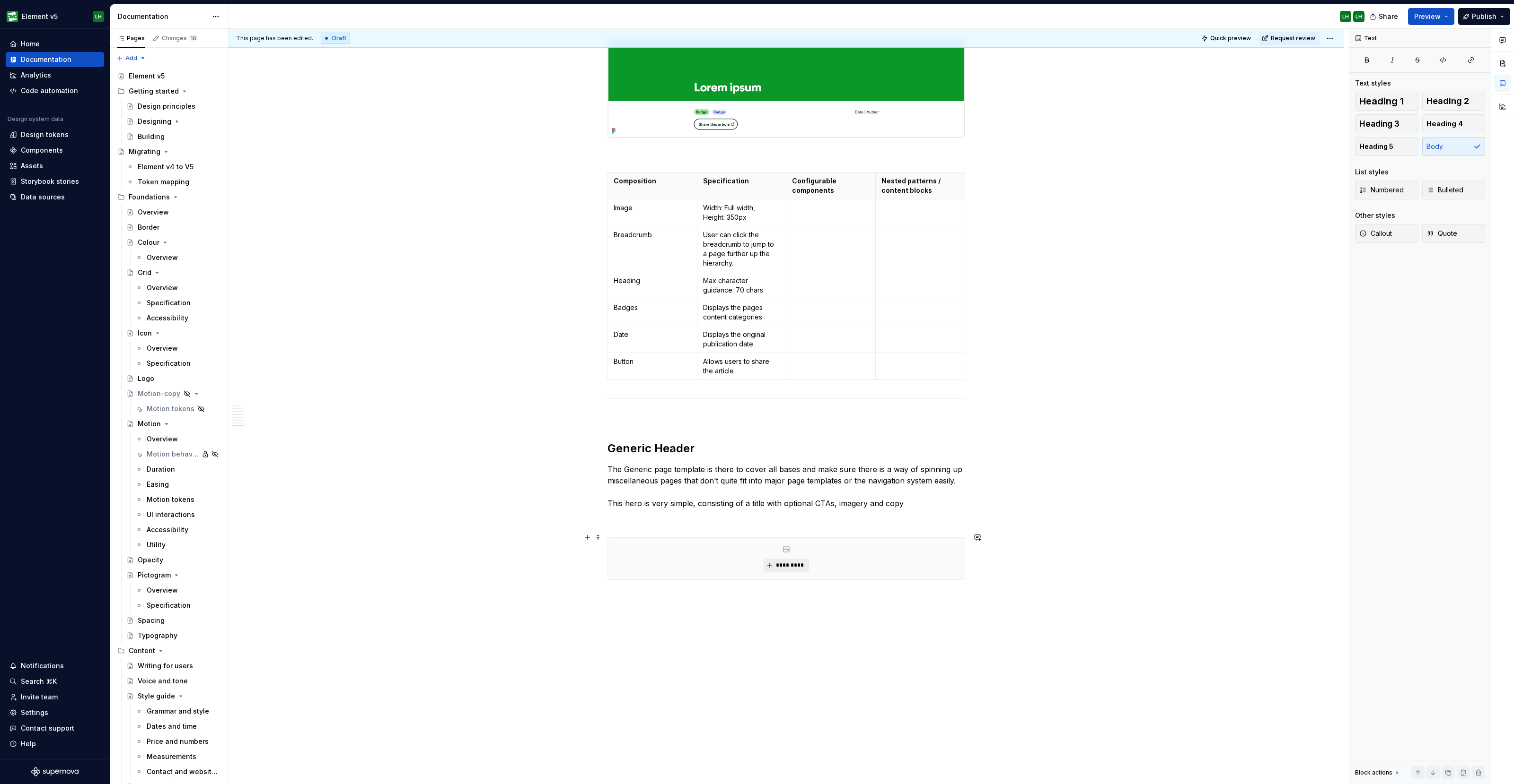
click at [784, 562] on span "*********" at bounding box center [790, 565] width 29 height 8
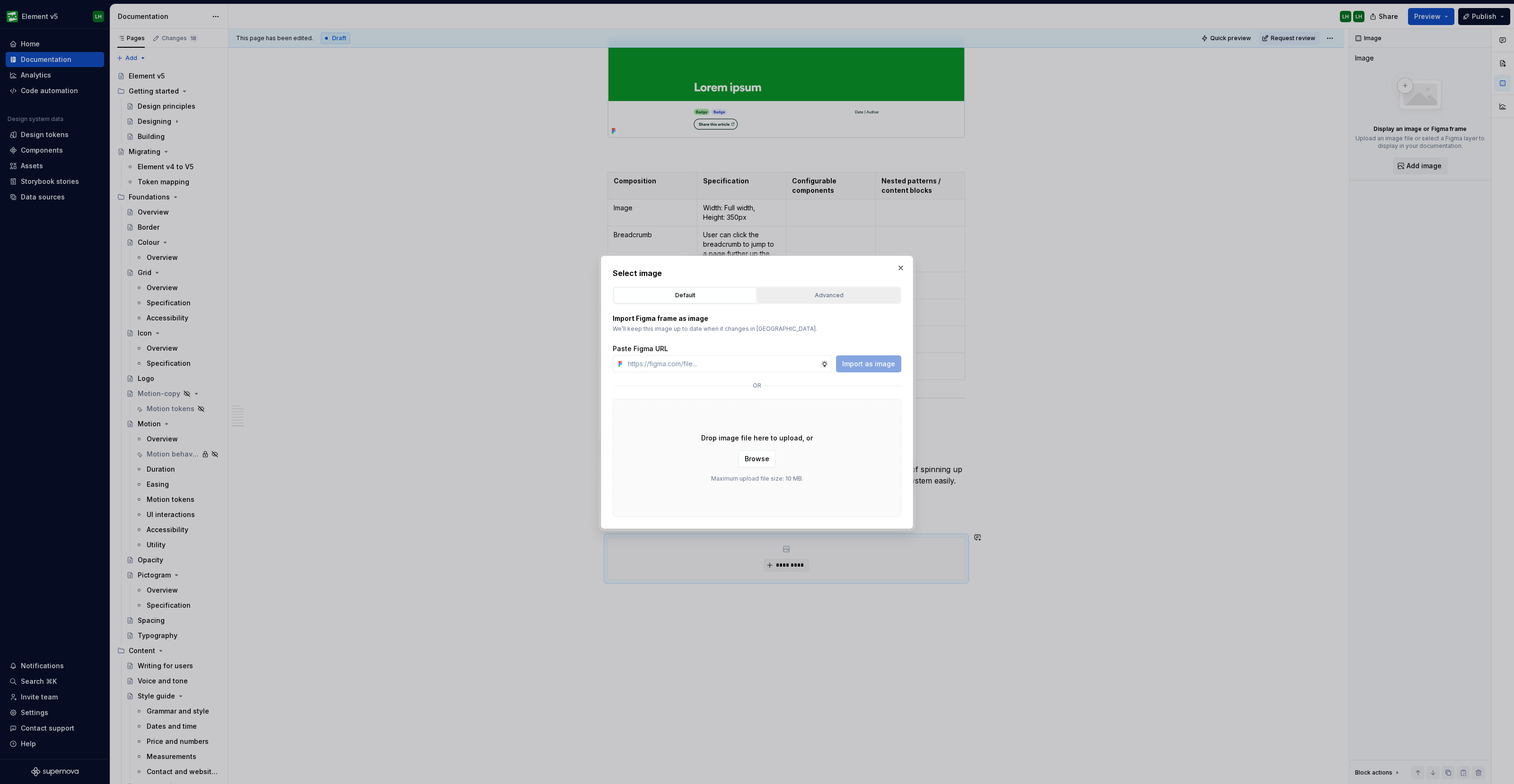
click at [832, 292] on div "Advanced" at bounding box center [828, 295] width 136 height 9
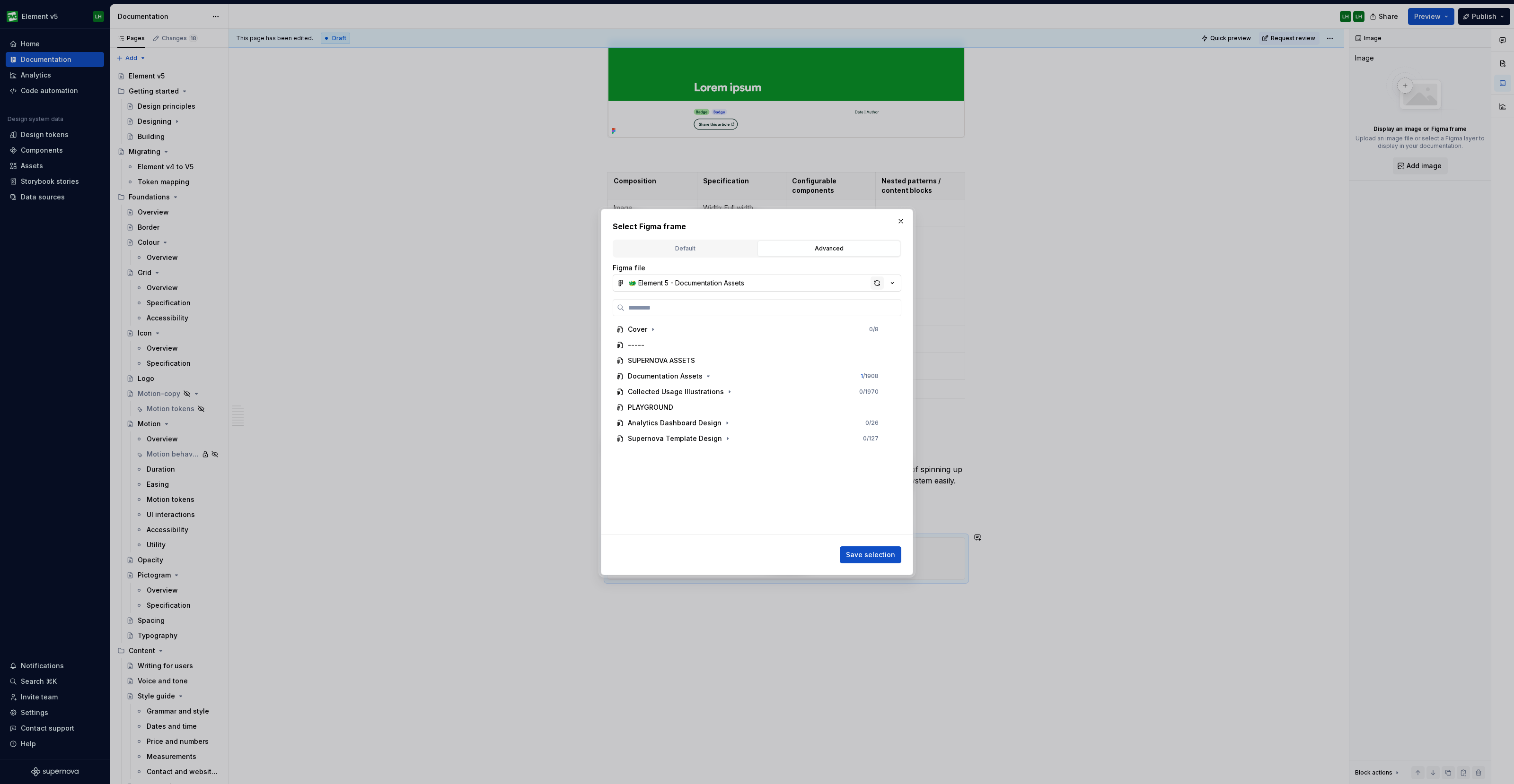
click at [877, 284] on div "button" at bounding box center [877, 284] width 14 height 14
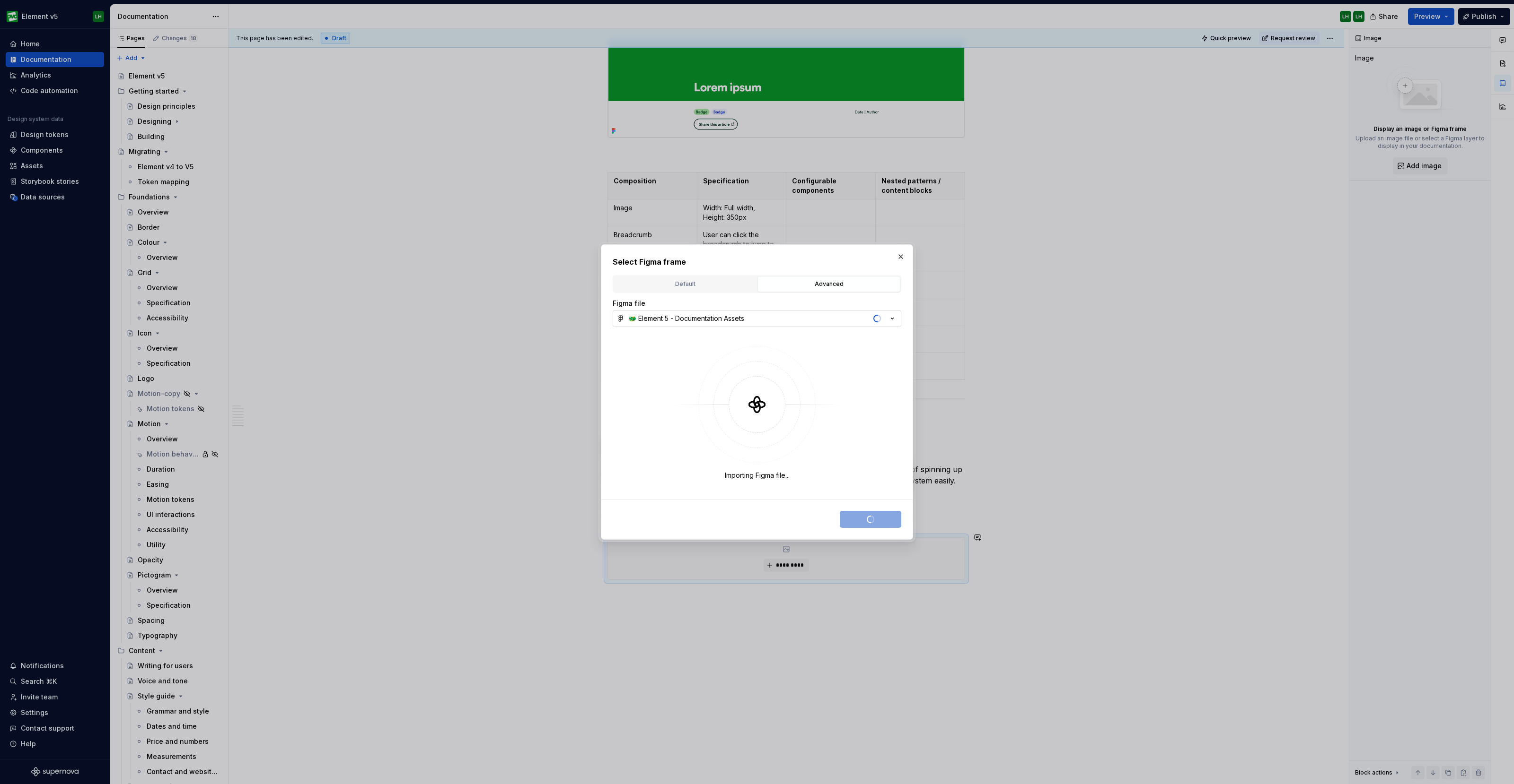
type textarea "*"
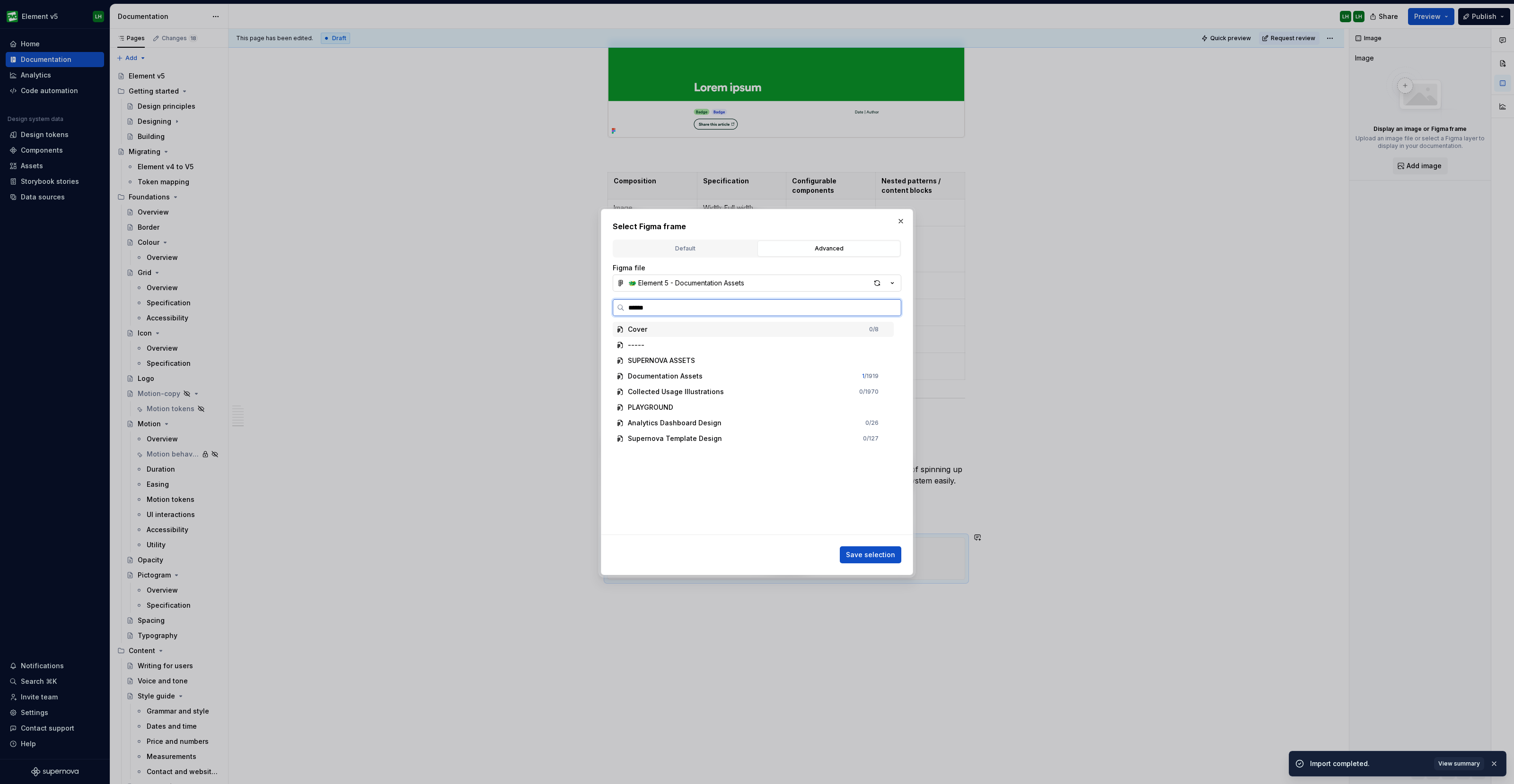
type input "*******"
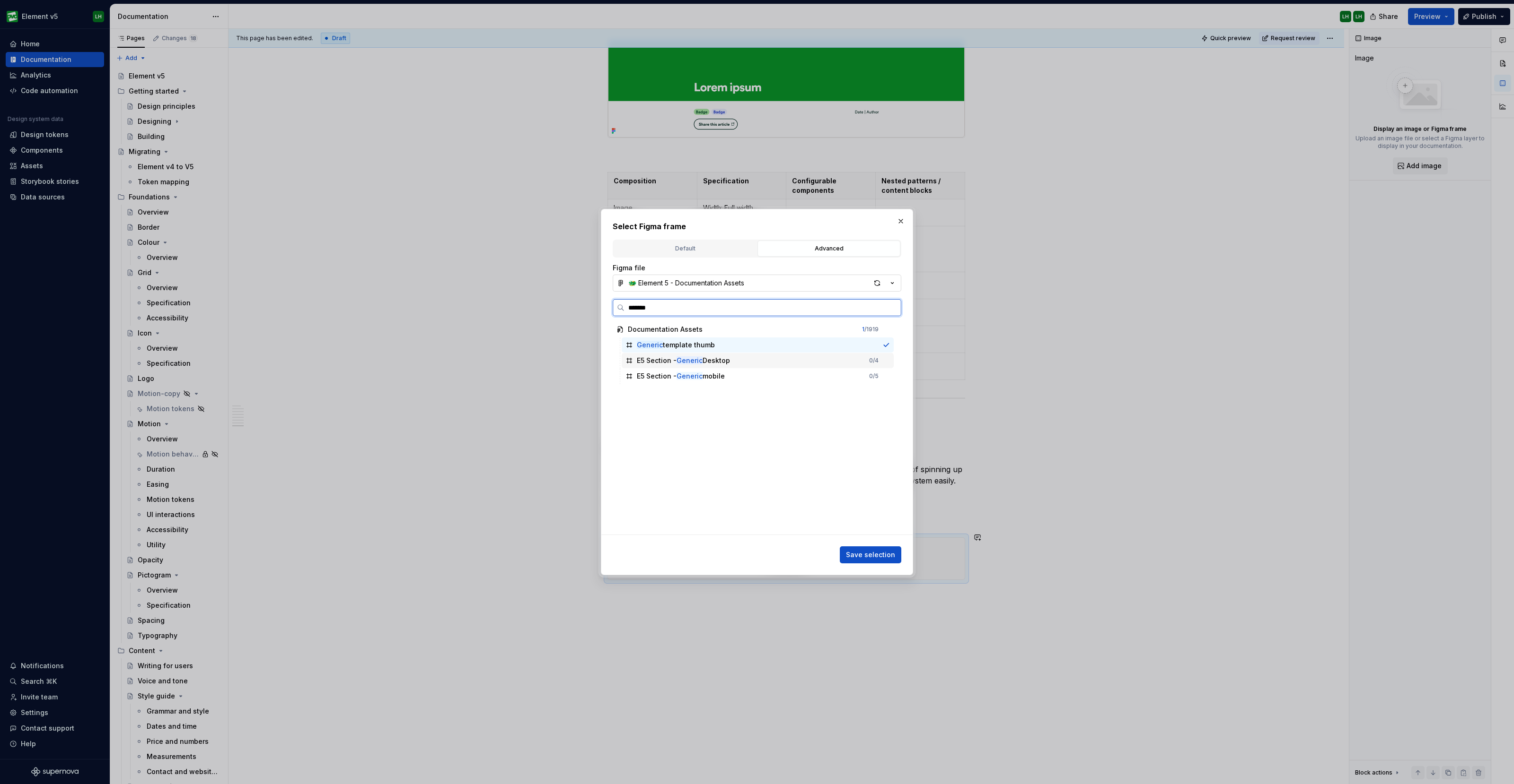
click at [767, 356] on div "E5 Section - Generic Desktop 0 / 4" at bounding box center [757, 360] width 272 height 15
click at [871, 560] on button "Save selection" at bounding box center [870, 555] width 62 height 17
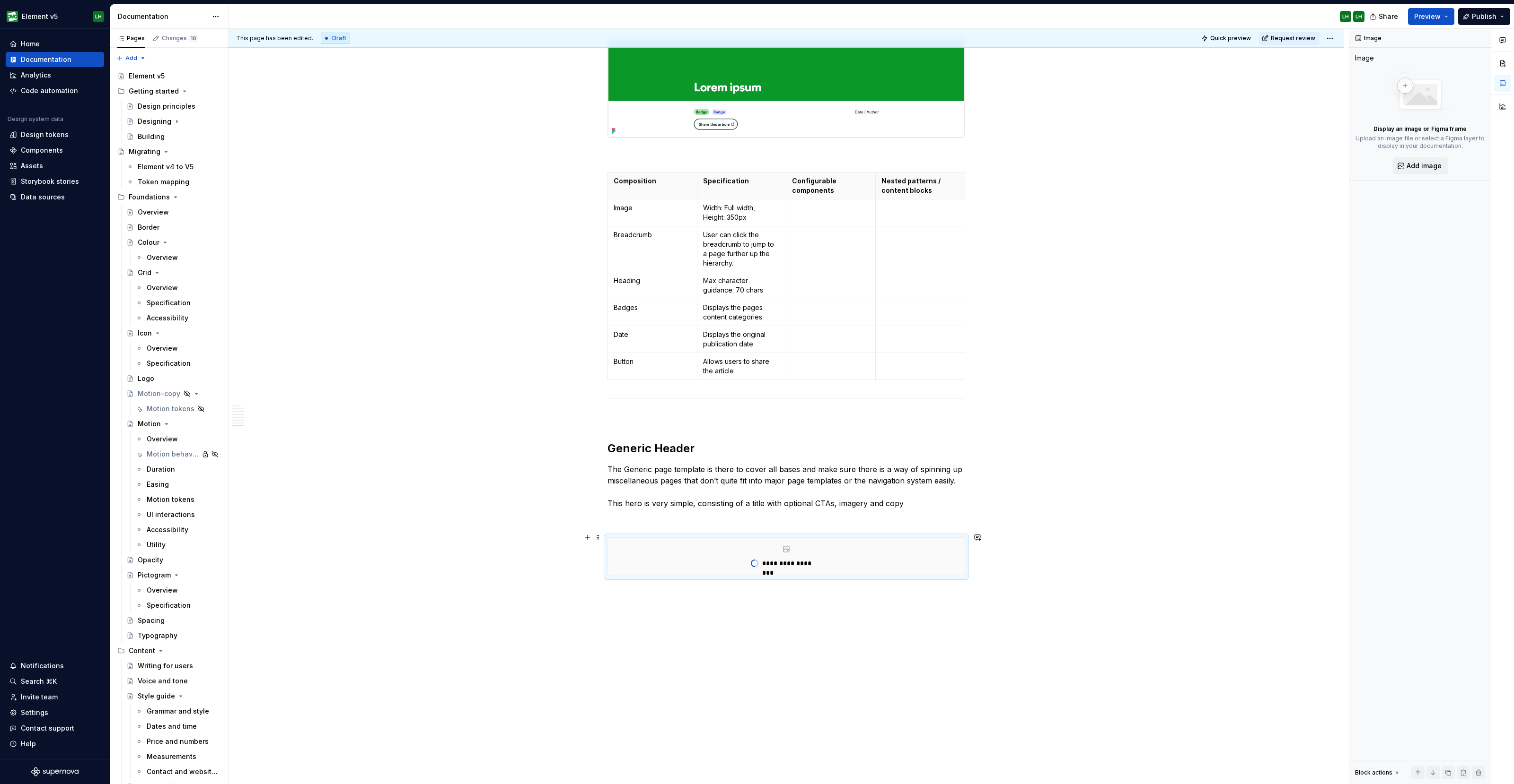
type textarea "*"
click at [587, 536] on button "button" at bounding box center [588, 538] width 14 height 14
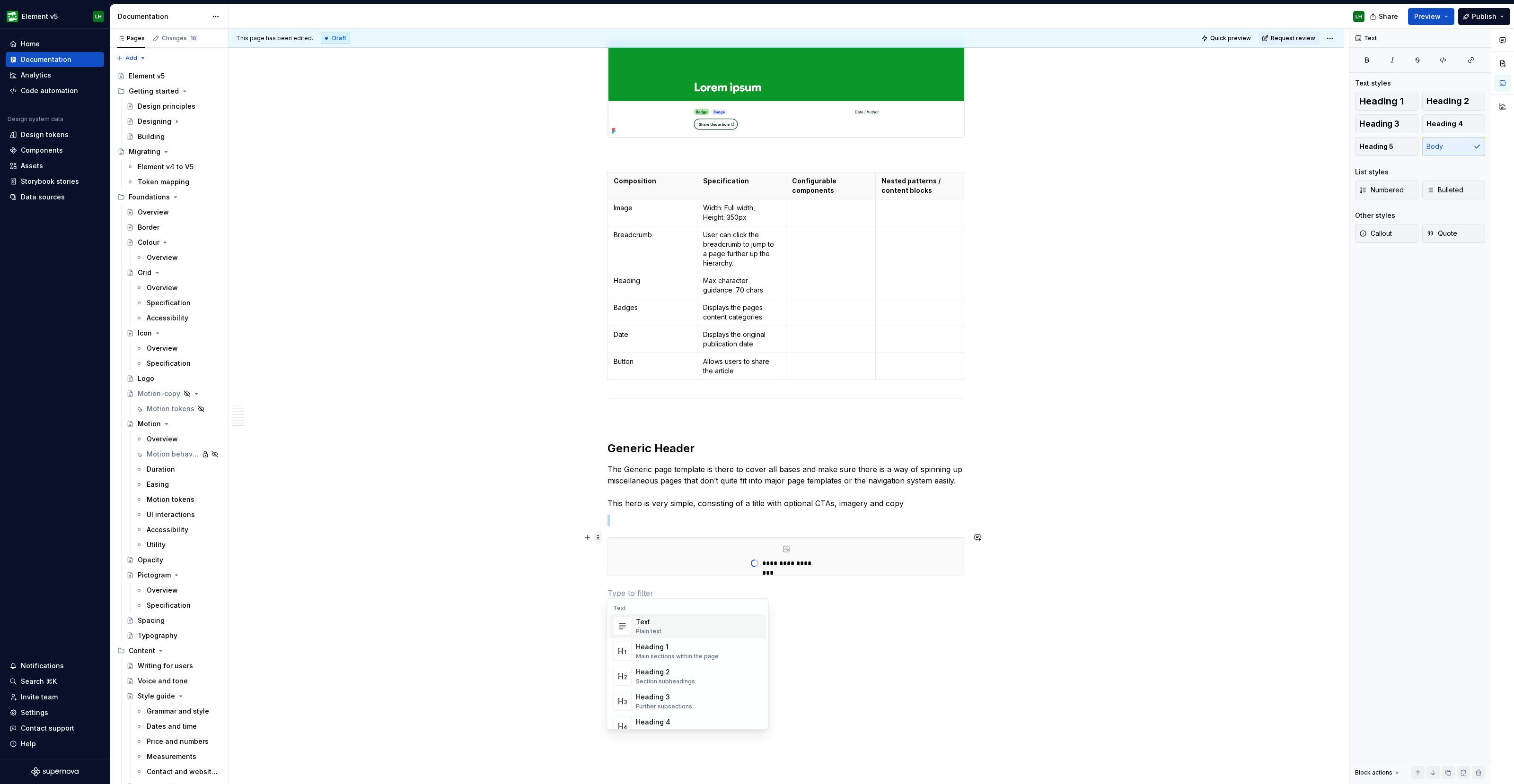
click at [589, 590] on button "button" at bounding box center [588, 589] width 14 height 14
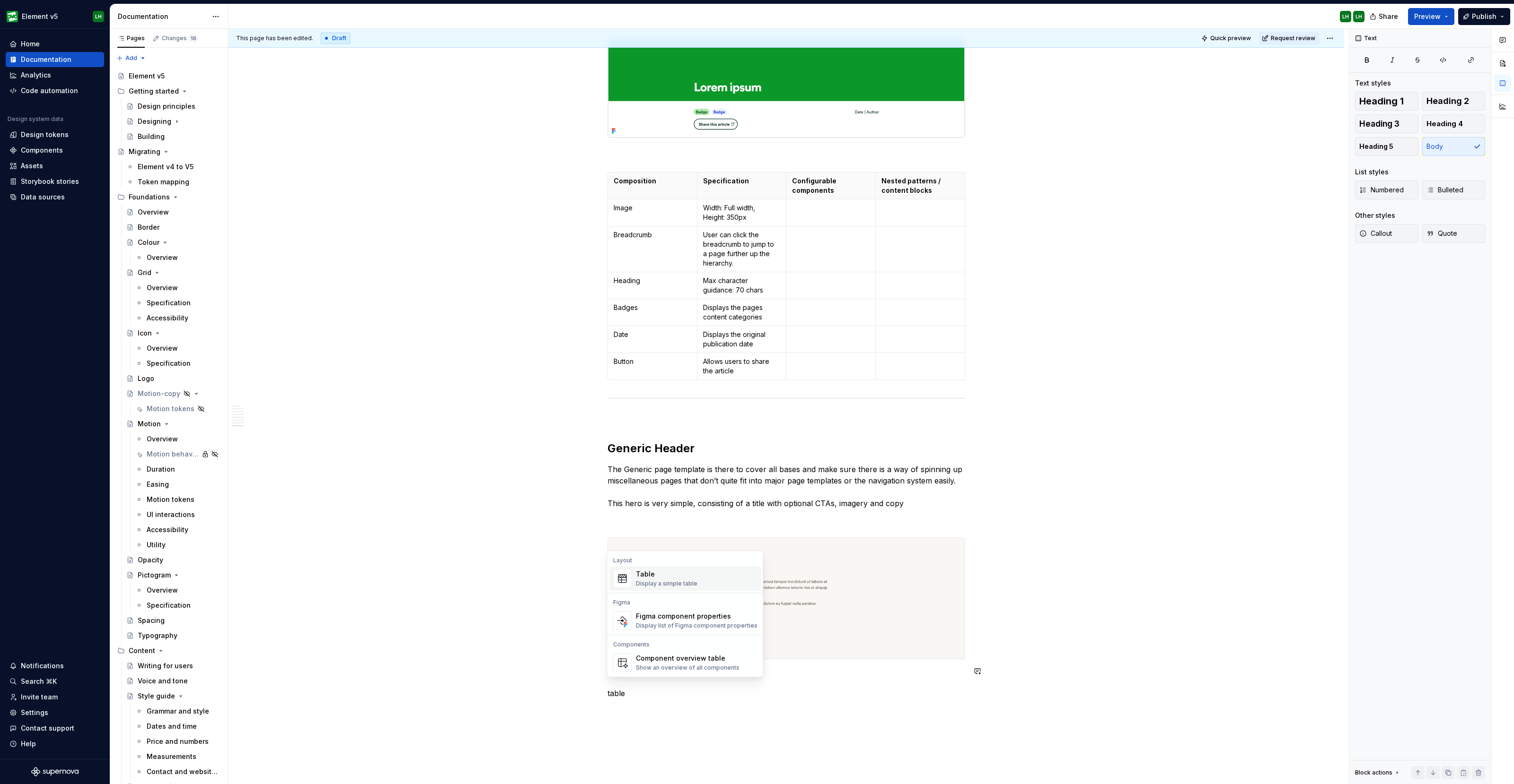
click at [673, 573] on div "Table" at bounding box center [666, 574] width 62 height 9
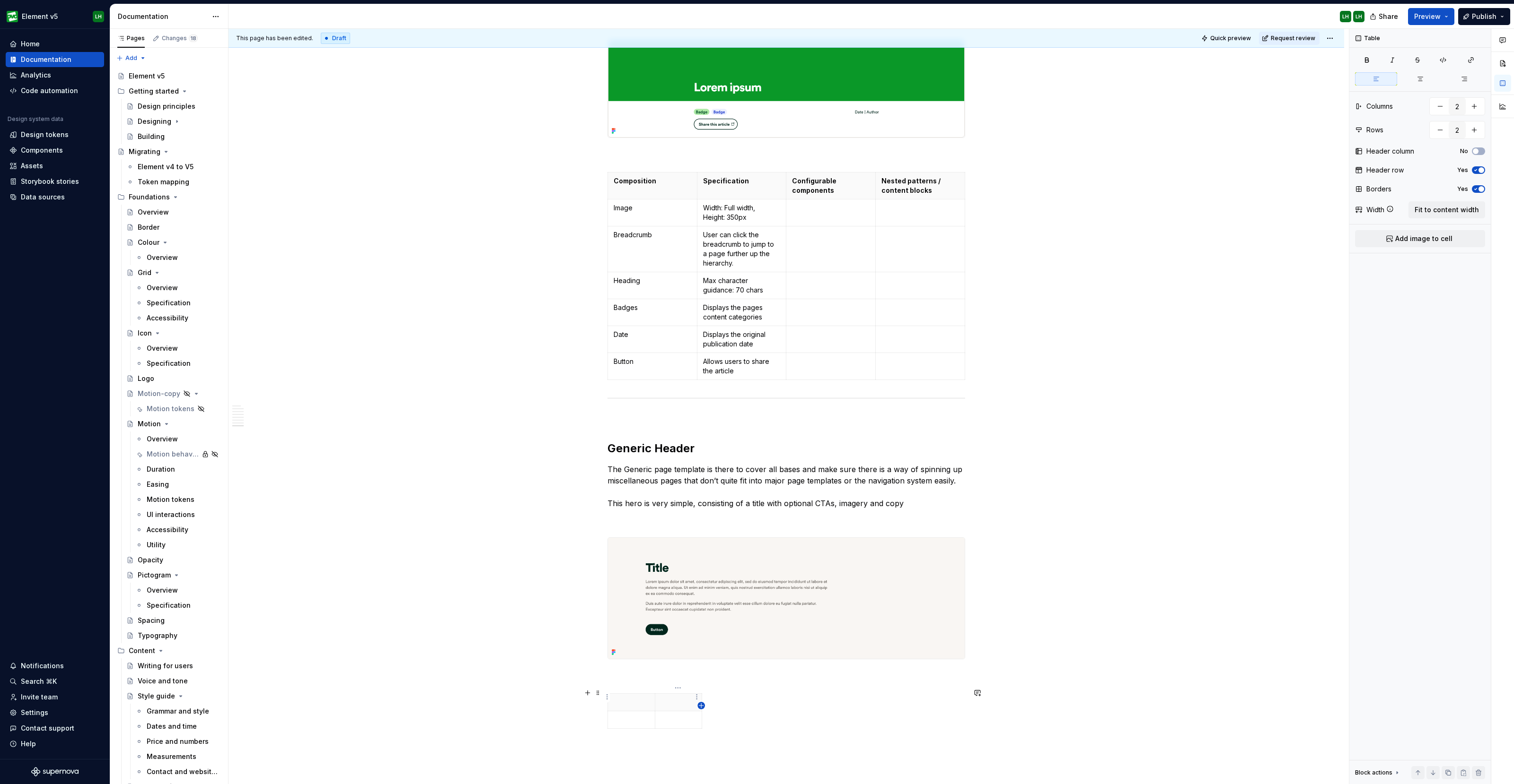
click at [700, 704] on icon "button" at bounding box center [701, 706] width 8 height 8
click at [720, 704] on icon "button" at bounding box center [718, 706] width 8 height 8
type input "4"
click at [1416, 246] on div "Table Columns 4 Rows 2 Header column No Header row Yes Borders Yes Width Fit to…" at bounding box center [1420, 407] width 142 height 756
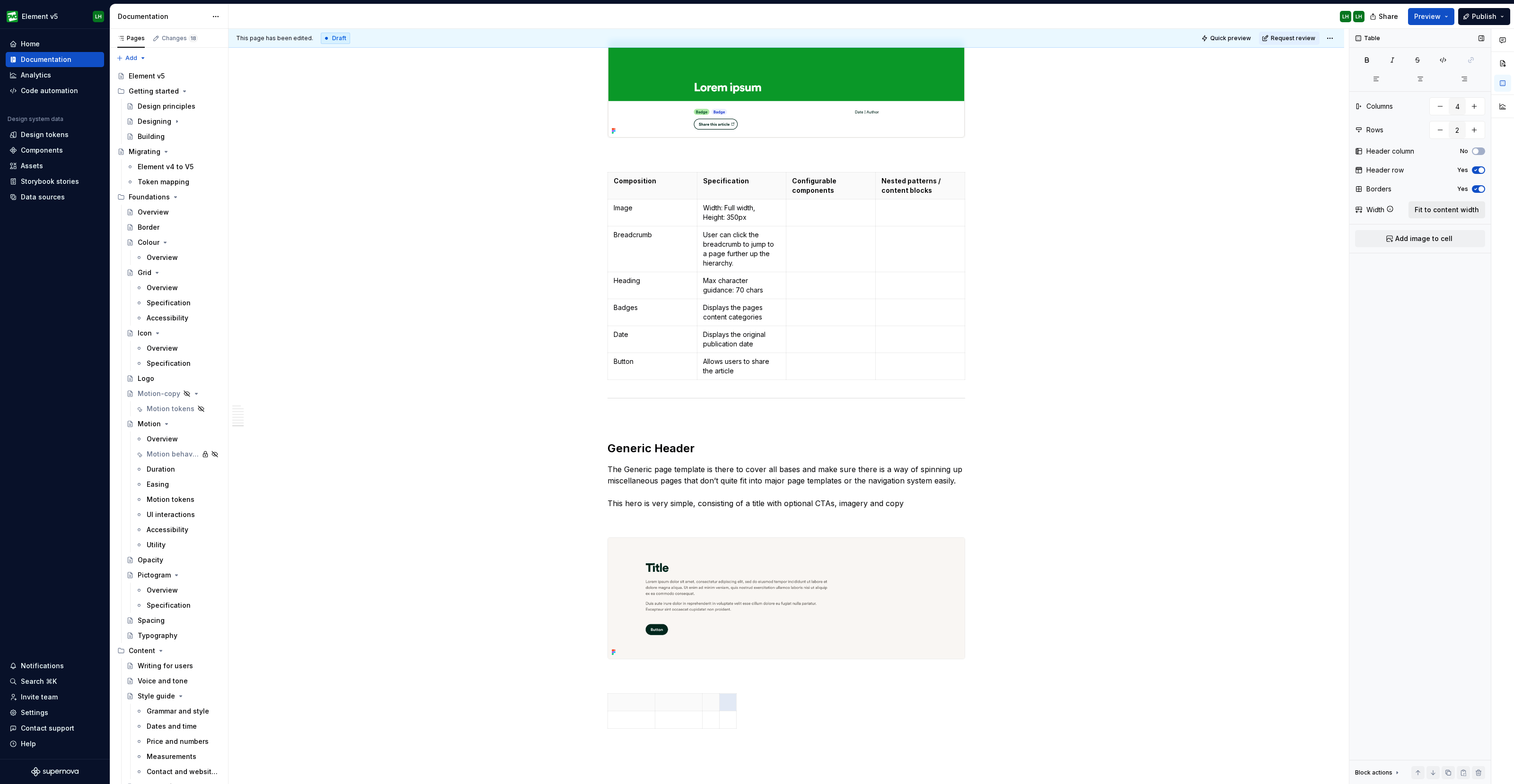
click at [1443, 205] on span "Fit to content width" at bounding box center [1446, 209] width 64 height 9
type textarea "*"
click at [634, 176] on p "Composition" at bounding box center [653, 181] width 78 height 9
type input "7"
click at [634, 176] on p "Composition" at bounding box center [653, 181] width 78 height 9
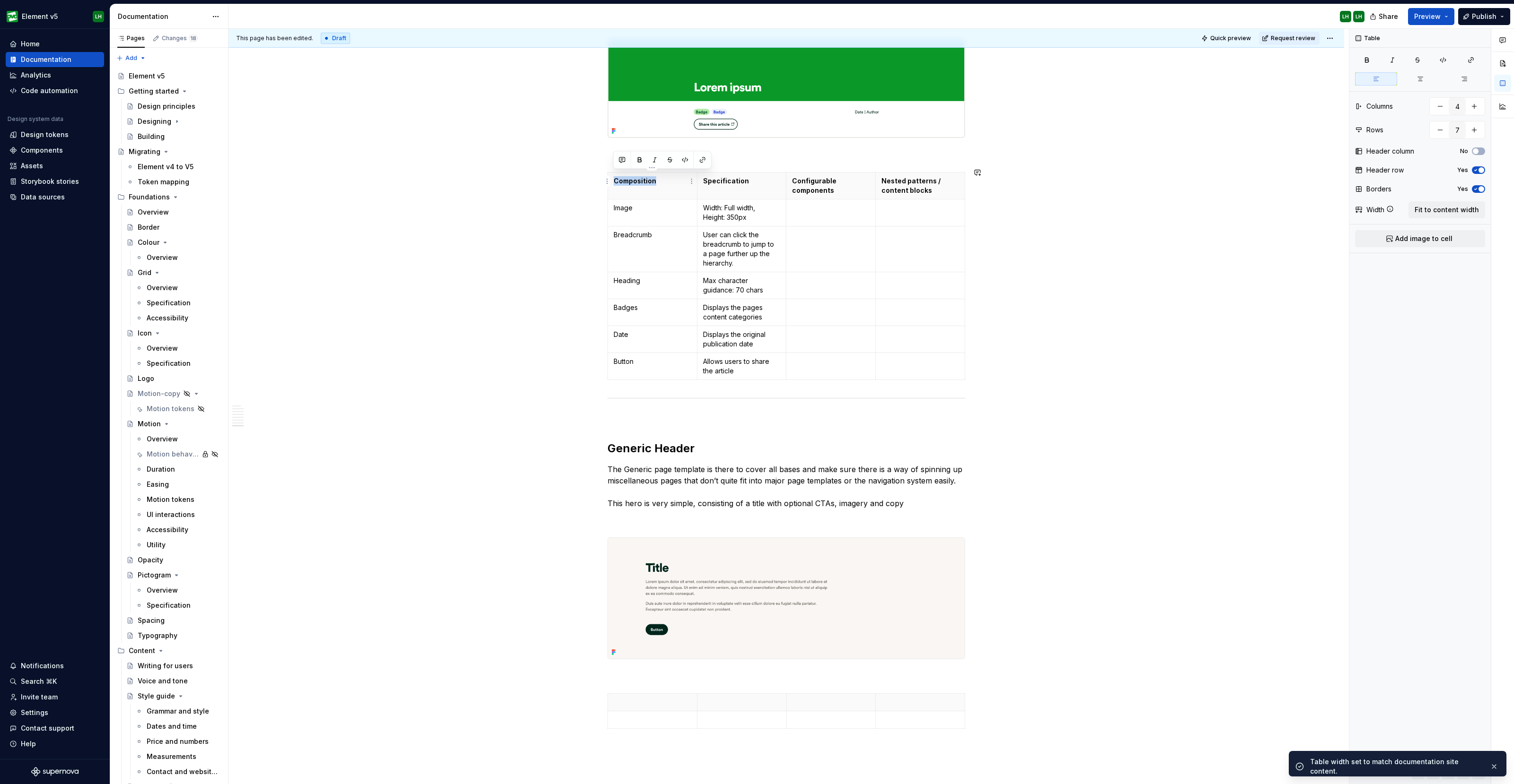
copy p "Composition"
type textarea "*"
click at [645, 698] on p at bounding box center [653, 702] width 78 height 9
type input "2"
type textarea "*"
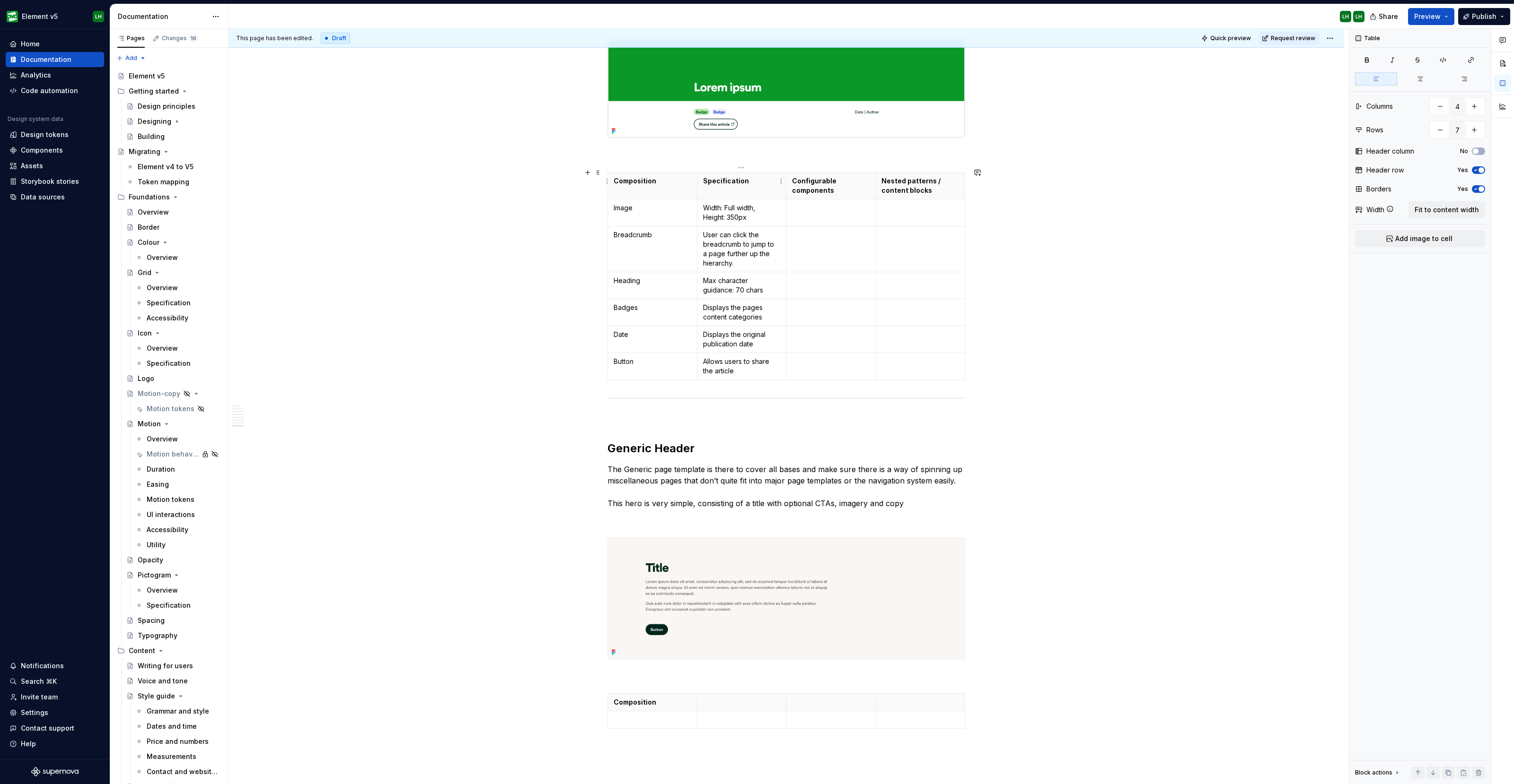
click at [731, 172] on th "Specification" at bounding box center [741, 186] width 90 height 27
copy p "Specification"
click at [724, 702] on th at bounding box center [741, 702] width 90 height 18
click at [816, 178] on p "Configurable components" at bounding box center [831, 186] width 78 height 19
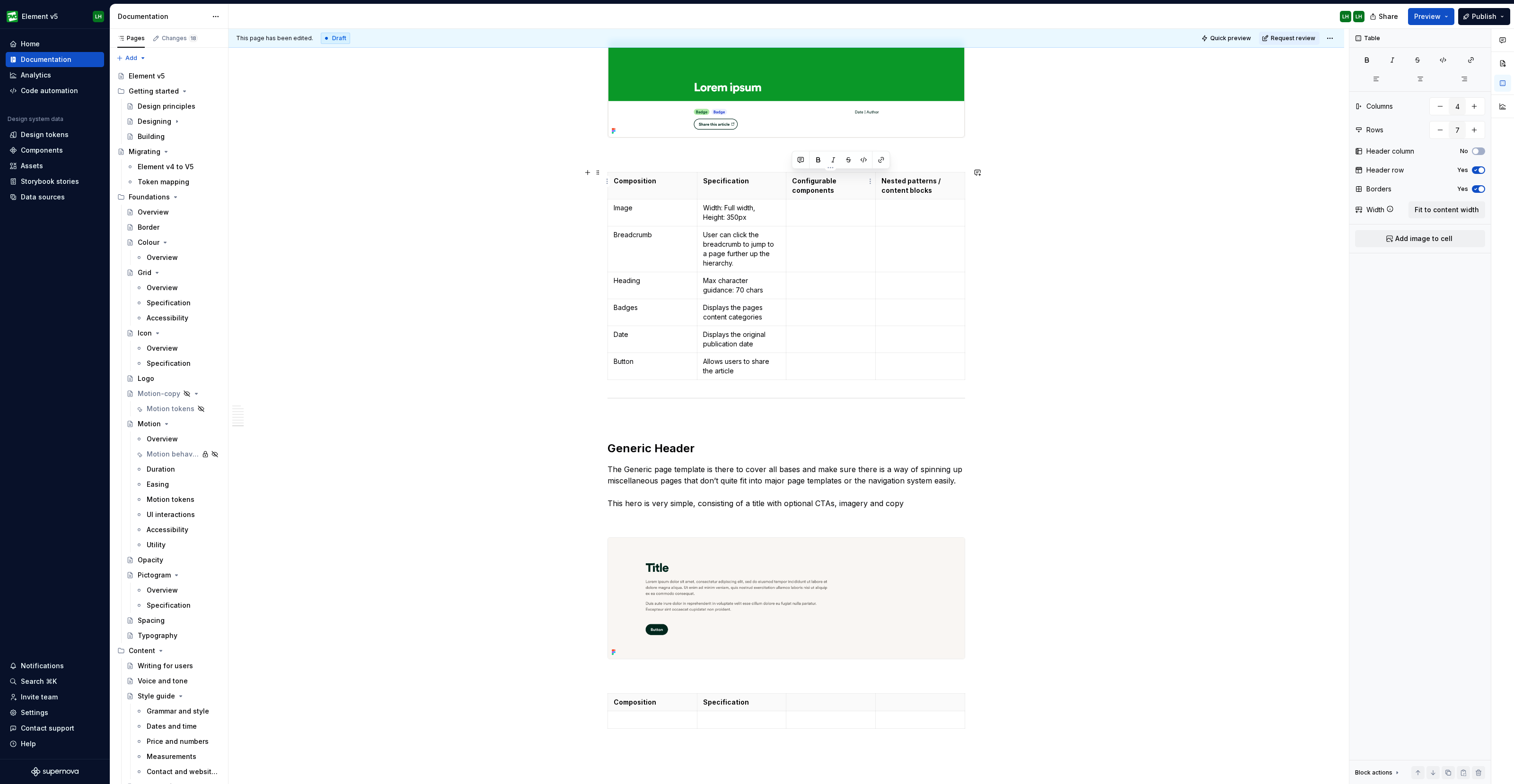
click at [816, 178] on p "Configurable components" at bounding box center [831, 186] width 78 height 19
drag, startPoint x: 833, startPoint y: 187, endPoint x: 795, endPoint y: 180, distance: 38.6
click at [795, 180] on p "Configurable components" at bounding box center [831, 186] width 78 height 19
click at [826, 181] on p "Configurable components" at bounding box center [831, 186] width 78 height 19
drag, startPoint x: 839, startPoint y: 184, endPoint x: 792, endPoint y: 176, distance: 47.7
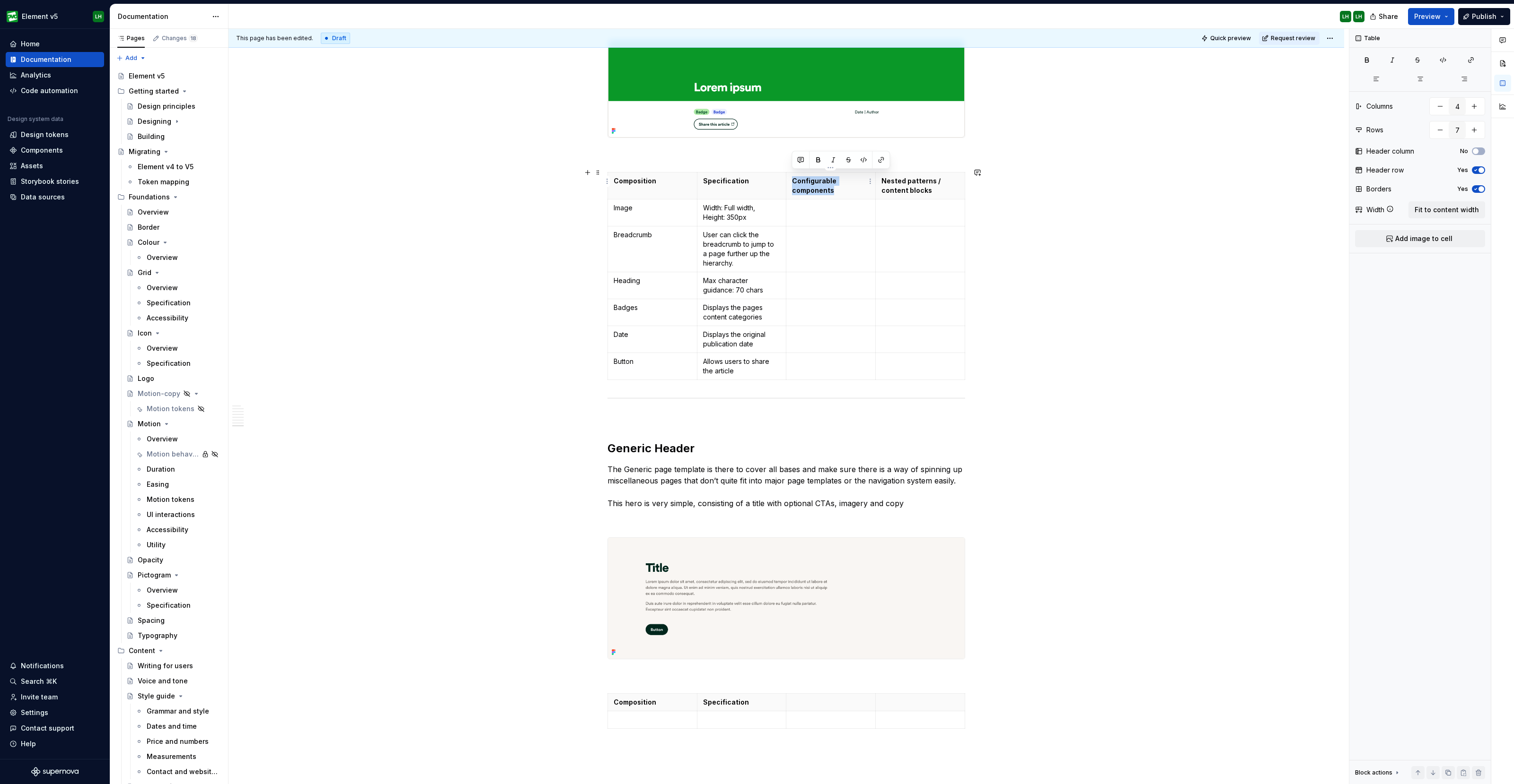
click at [792, 176] on p "Configurable components" at bounding box center [831, 186] width 78 height 19
copy p "Configurable components"
click at [804, 698] on p at bounding box center [831, 702] width 78 height 9
drag, startPoint x: 933, startPoint y: 186, endPoint x: 881, endPoint y: 176, distance: 53.0
click at [882, 176] on p "Nested patterns / content blocks" at bounding box center [920, 186] width 78 height 19
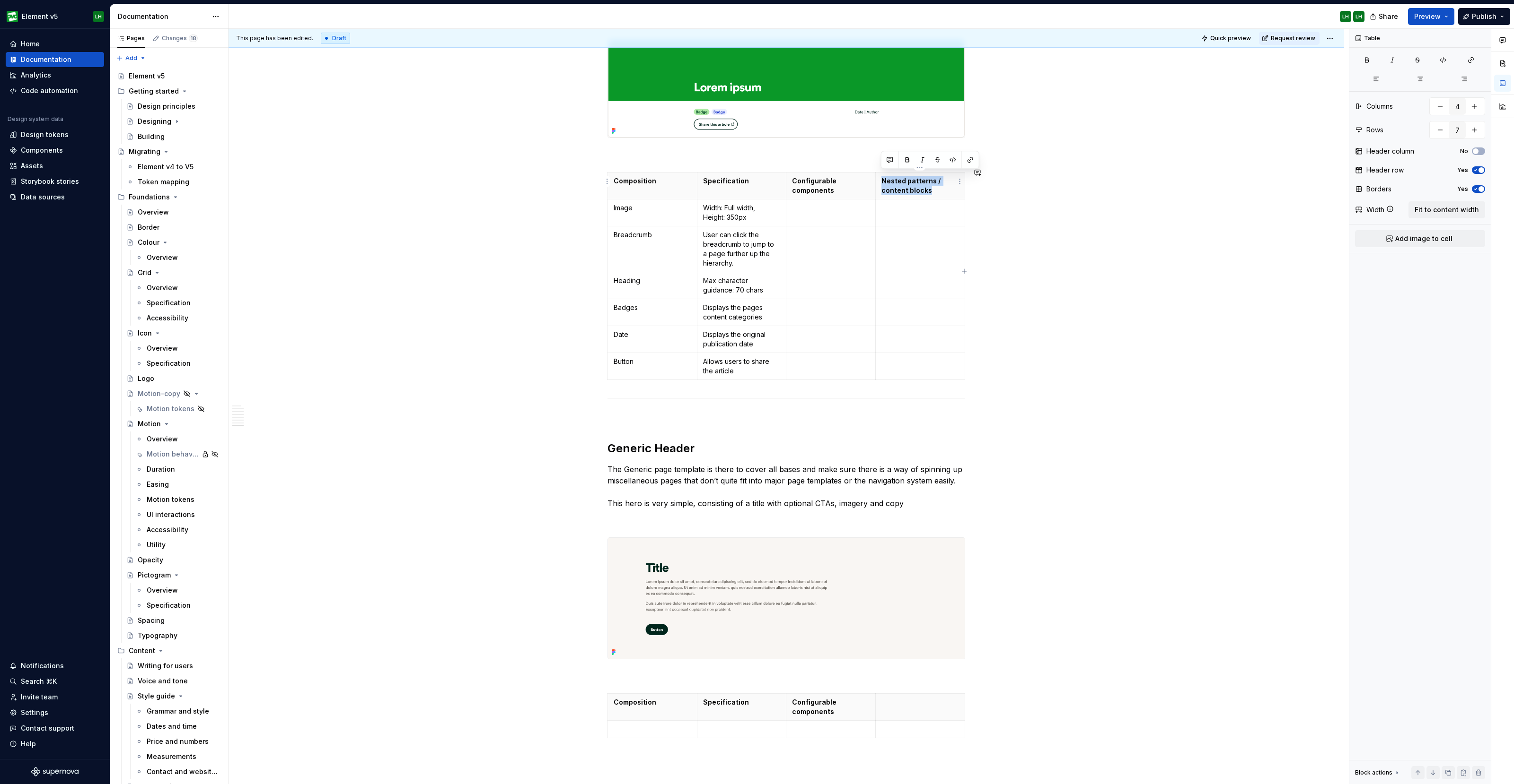
copy p "Nested patterns / content blocks"
type input "2"
click at [887, 698] on p at bounding box center [920, 702] width 78 height 9
type textarea "*"
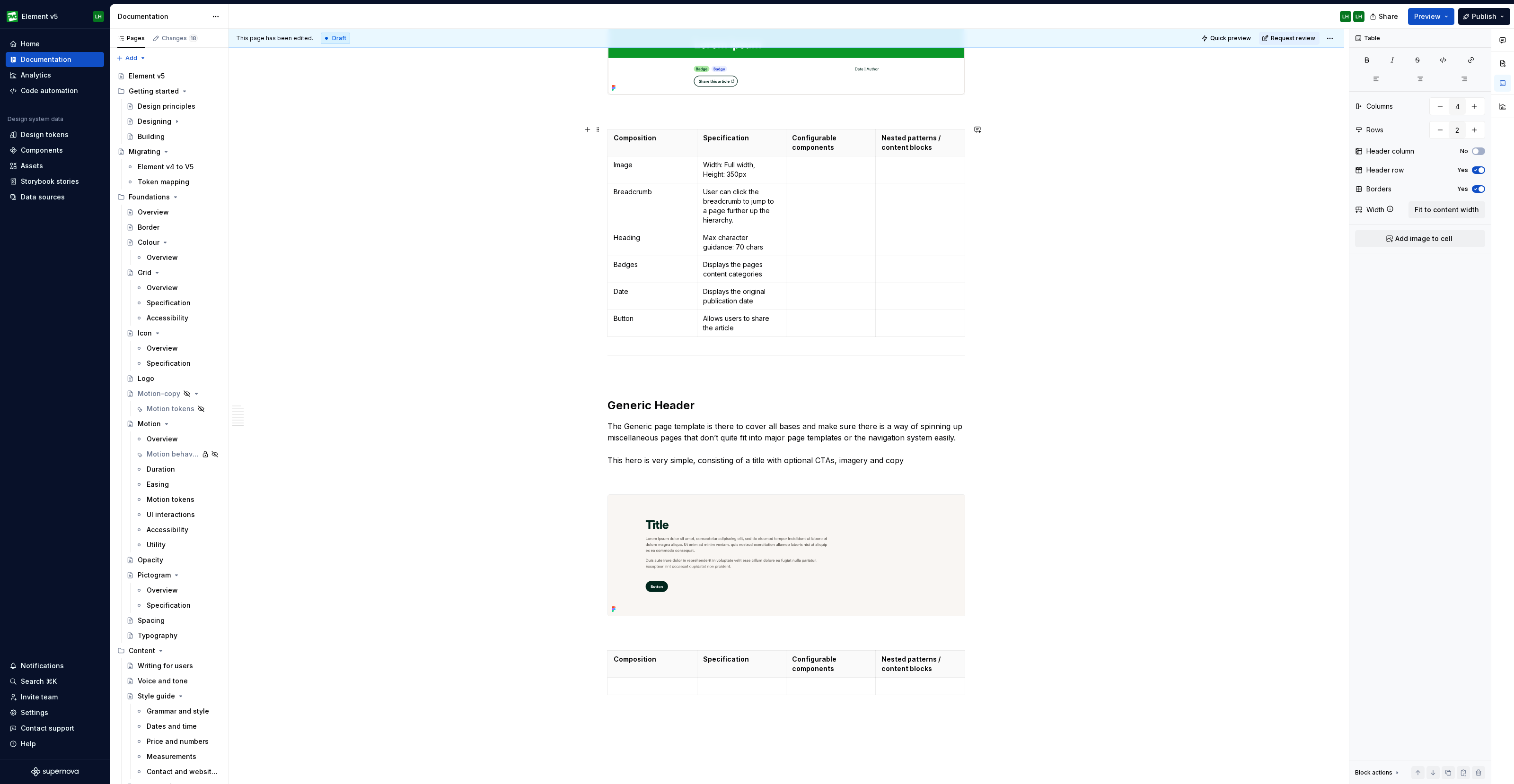
scroll to position [3874, 0]
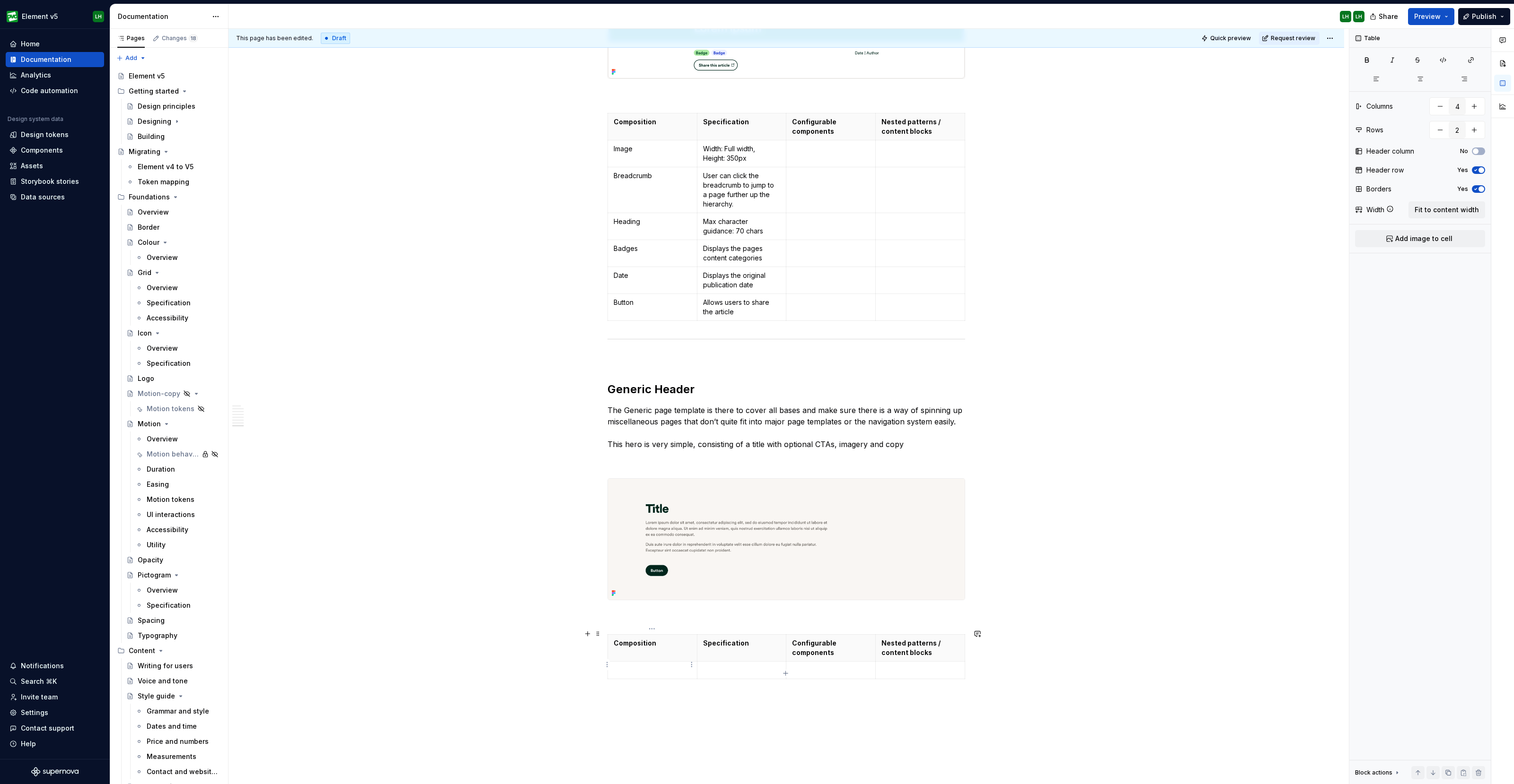
click at [641, 666] on p at bounding box center [653, 670] width 78 height 9
click at [785, 672] on icon "button" at bounding box center [785, 673] width 4 height 4
click at [673, 685] on p at bounding box center [653, 688] width 78 height 9
click at [783, 690] on td at bounding box center [741, 687] width 90 height 18
click at [784, 689] on icon "button" at bounding box center [785, 690] width 8 height 8
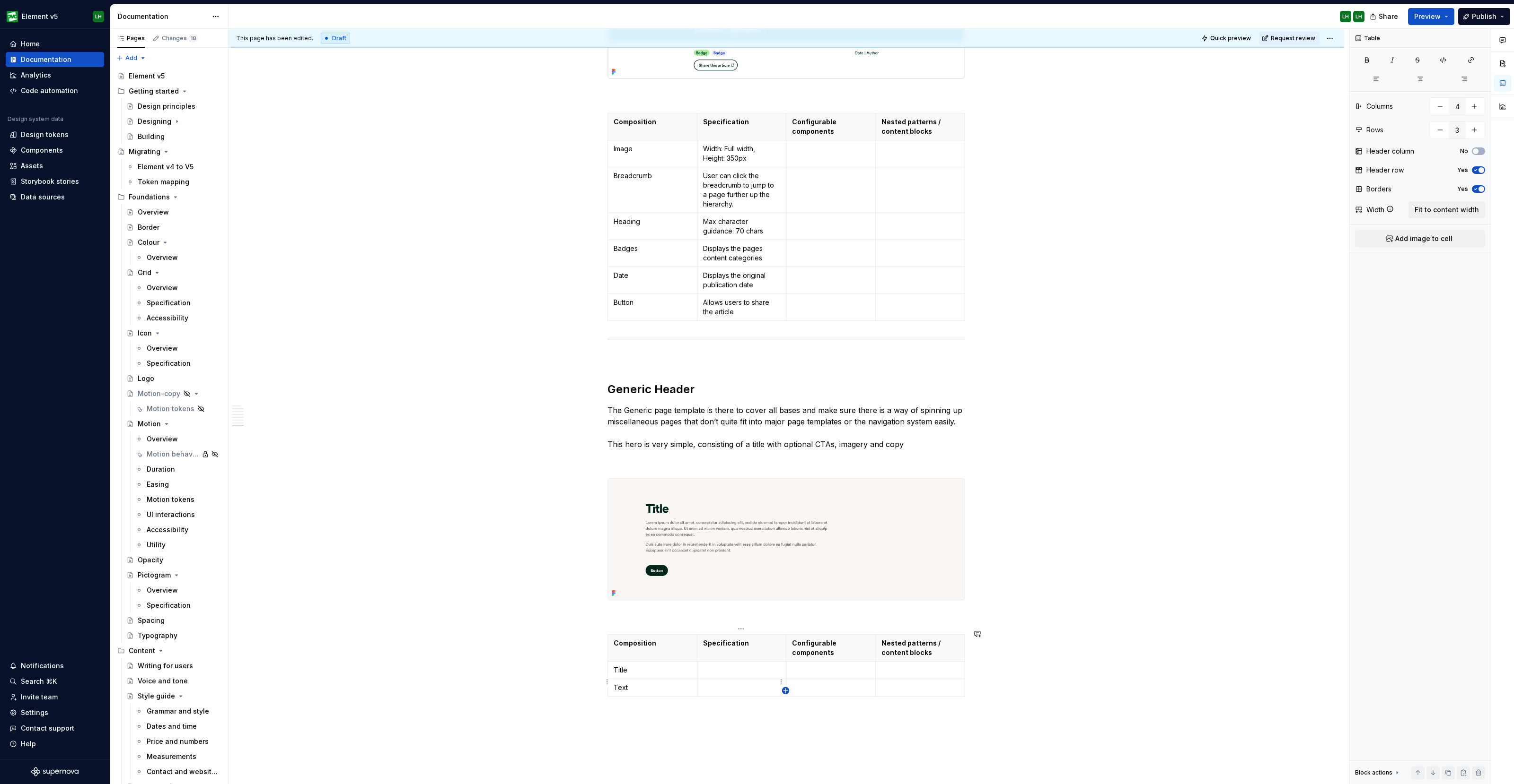
click at [785, 688] on icon "button" at bounding box center [785, 690] width 8 height 8
click at [646, 702] on p at bounding box center [653, 705] width 78 height 9
click at [788, 708] on icon "button" at bounding box center [785, 707] width 4 height 4
type input "5"
click at [631, 718] on p at bounding box center [653, 722] width 78 height 9
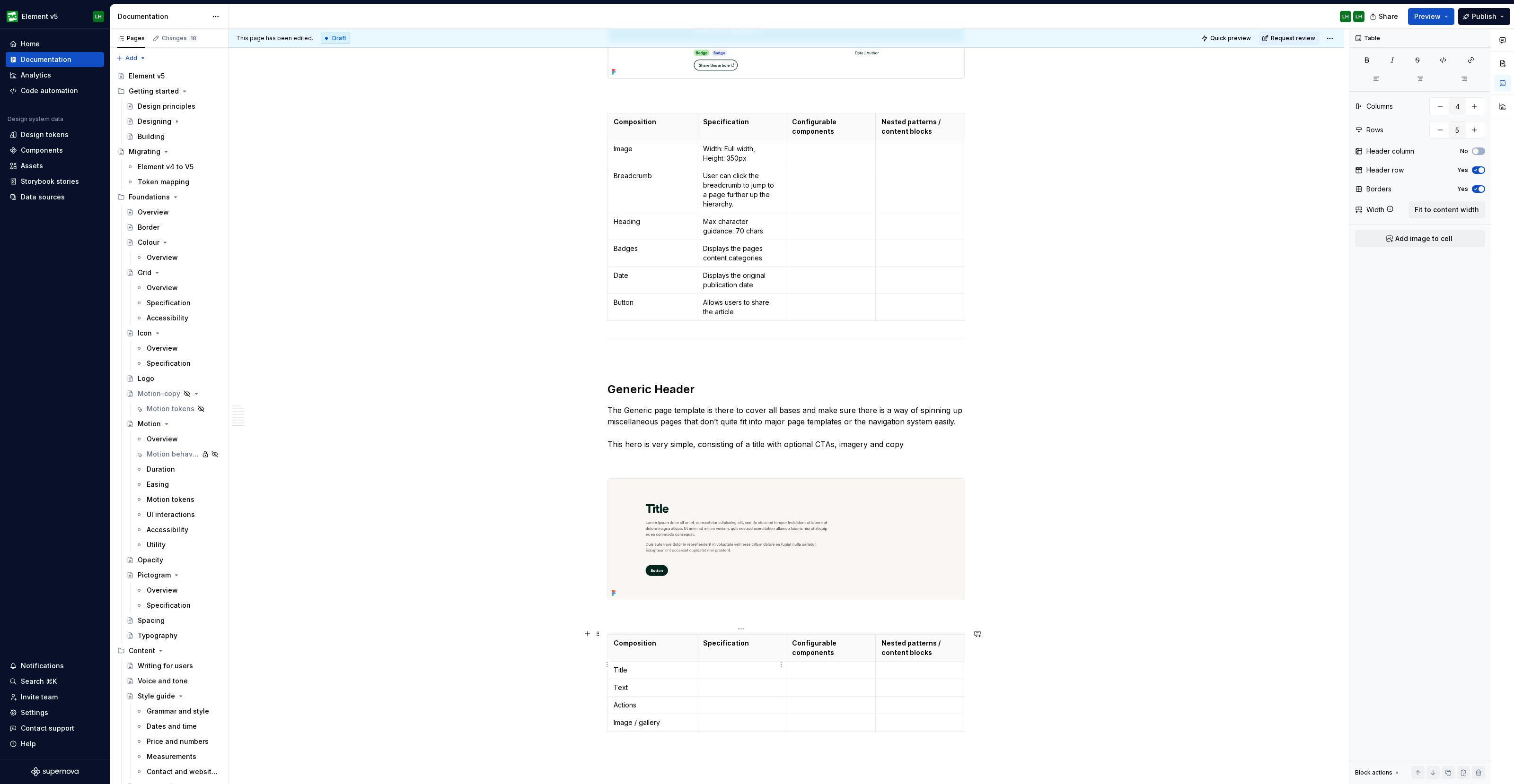
click at [714, 668] on p at bounding box center [741, 670] width 78 height 9
click at [711, 694] on p at bounding box center [741, 697] width 78 height 9
click at [724, 716] on td at bounding box center [741, 724] width 90 height 18
click at [758, 747] on p at bounding box center [741, 751] width 78 height 9
click at [816, 703] on td at bounding box center [831, 702] width 90 height 27
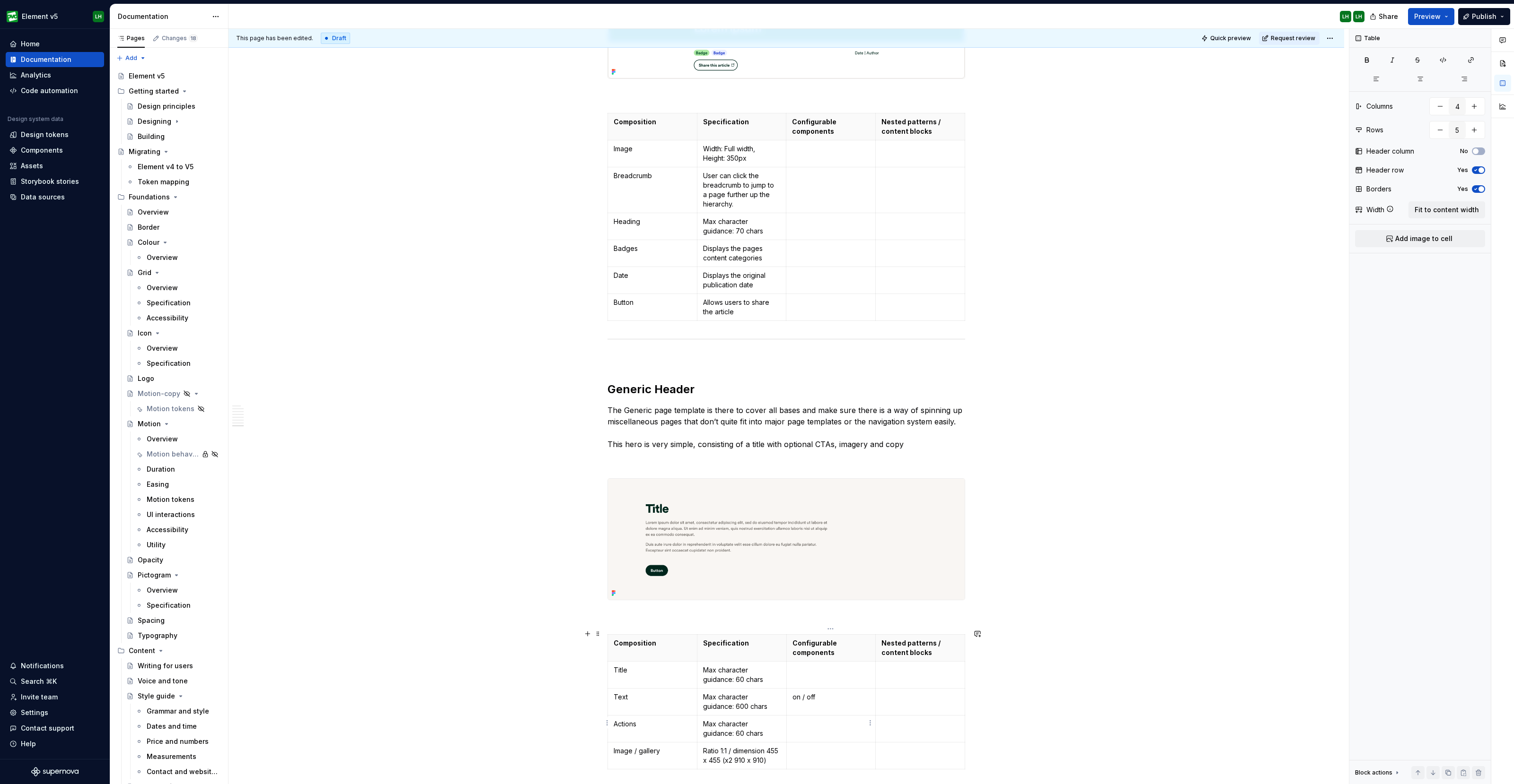
click at [828, 716] on td at bounding box center [831, 729] width 90 height 27
click at [849, 747] on p at bounding box center [831, 751] width 78 height 9
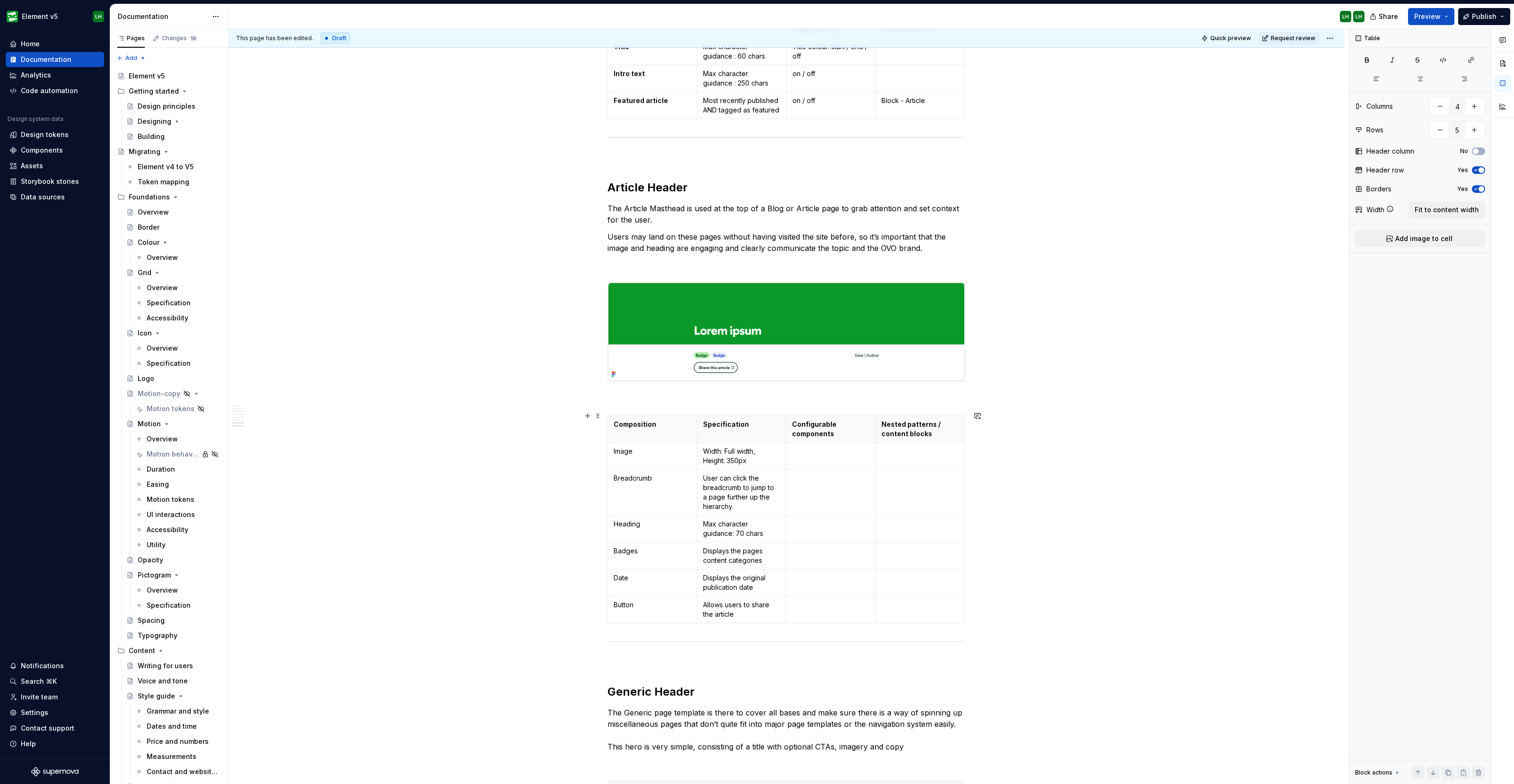
scroll to position [3901, 0]
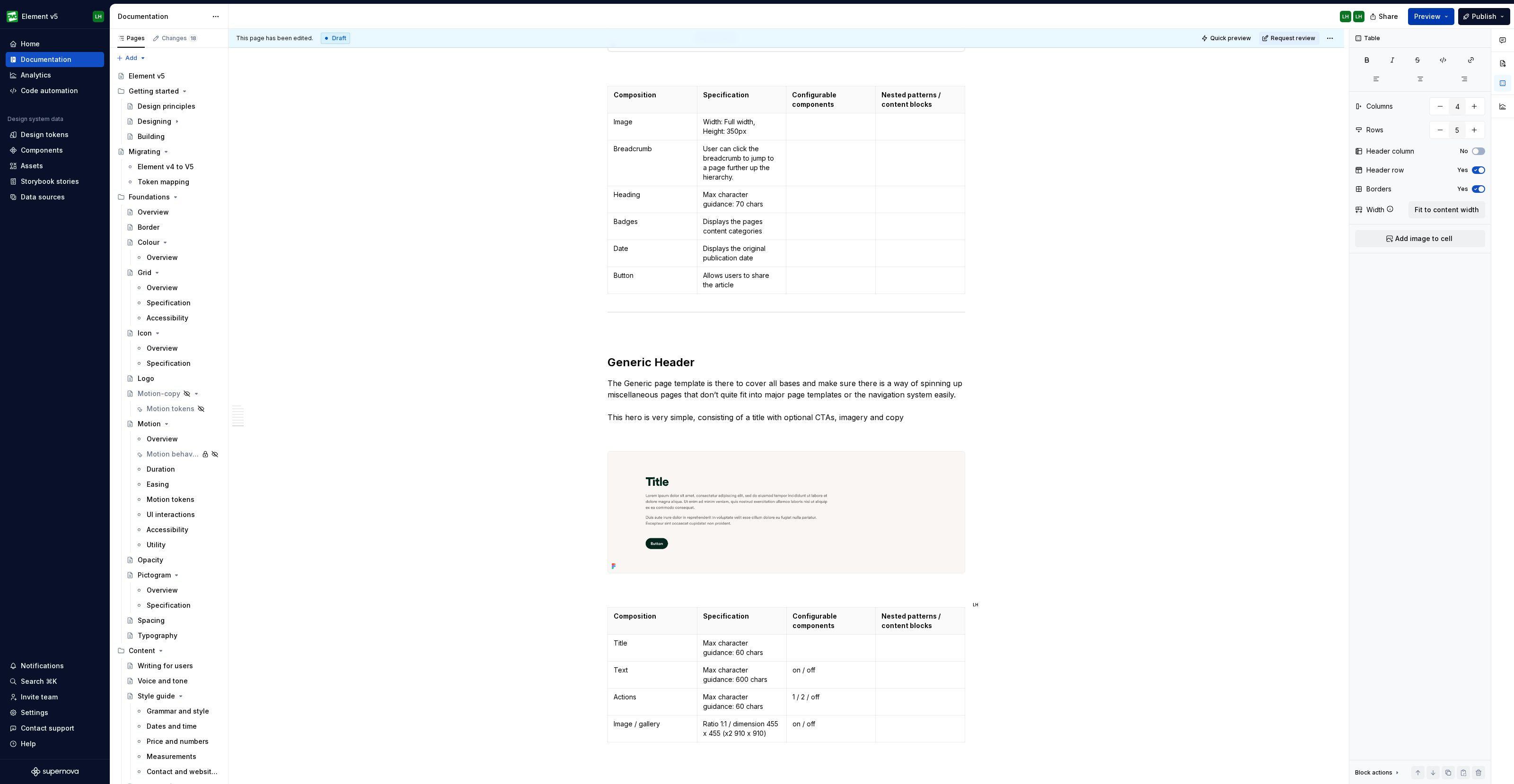
click at [1427, 18] on span "Preview" at bounding box center [1426, 16] width 26 height 9
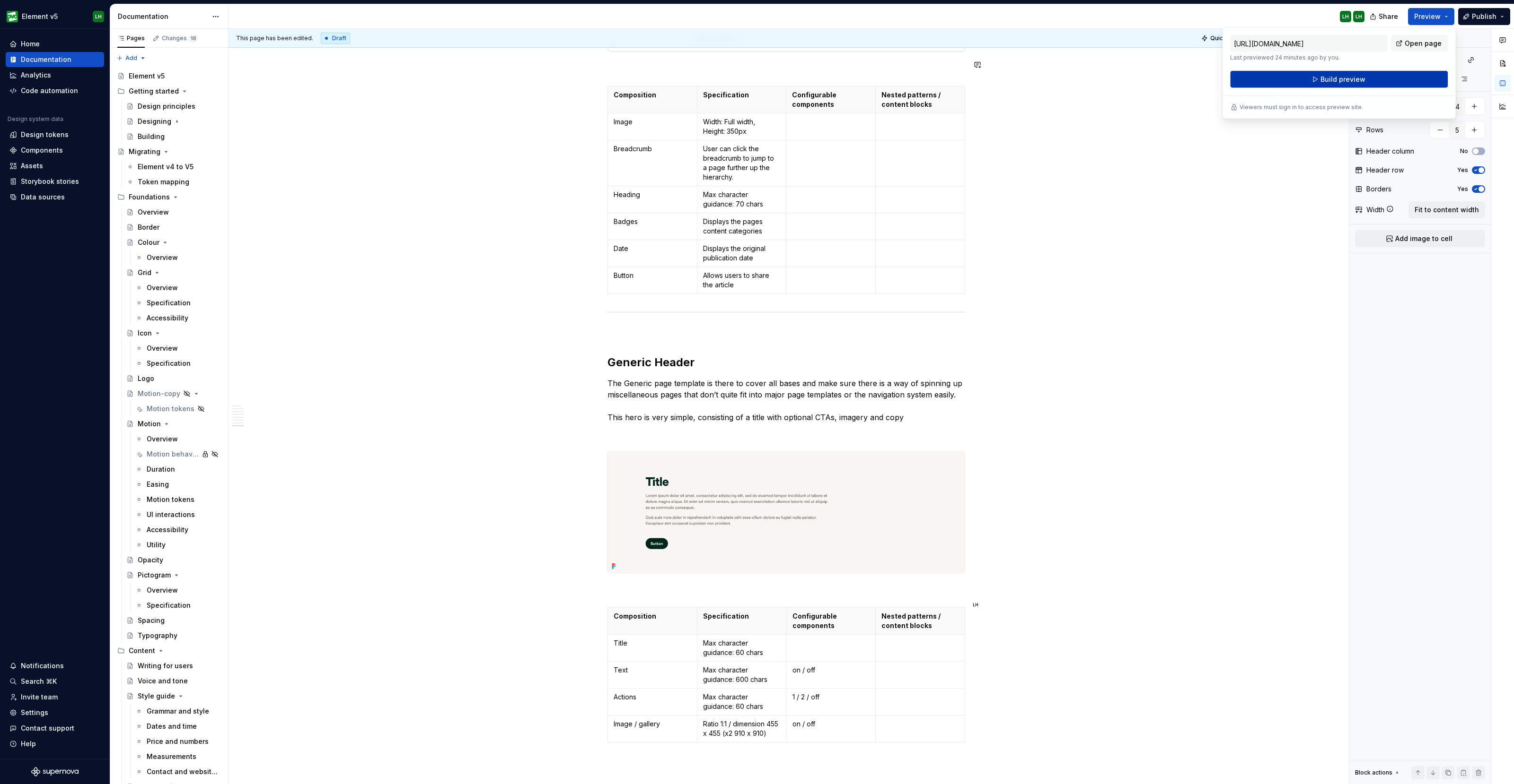
click at [1339, 80] on span "Build preview" at bounding box center [1343, 79] width 45 height 9
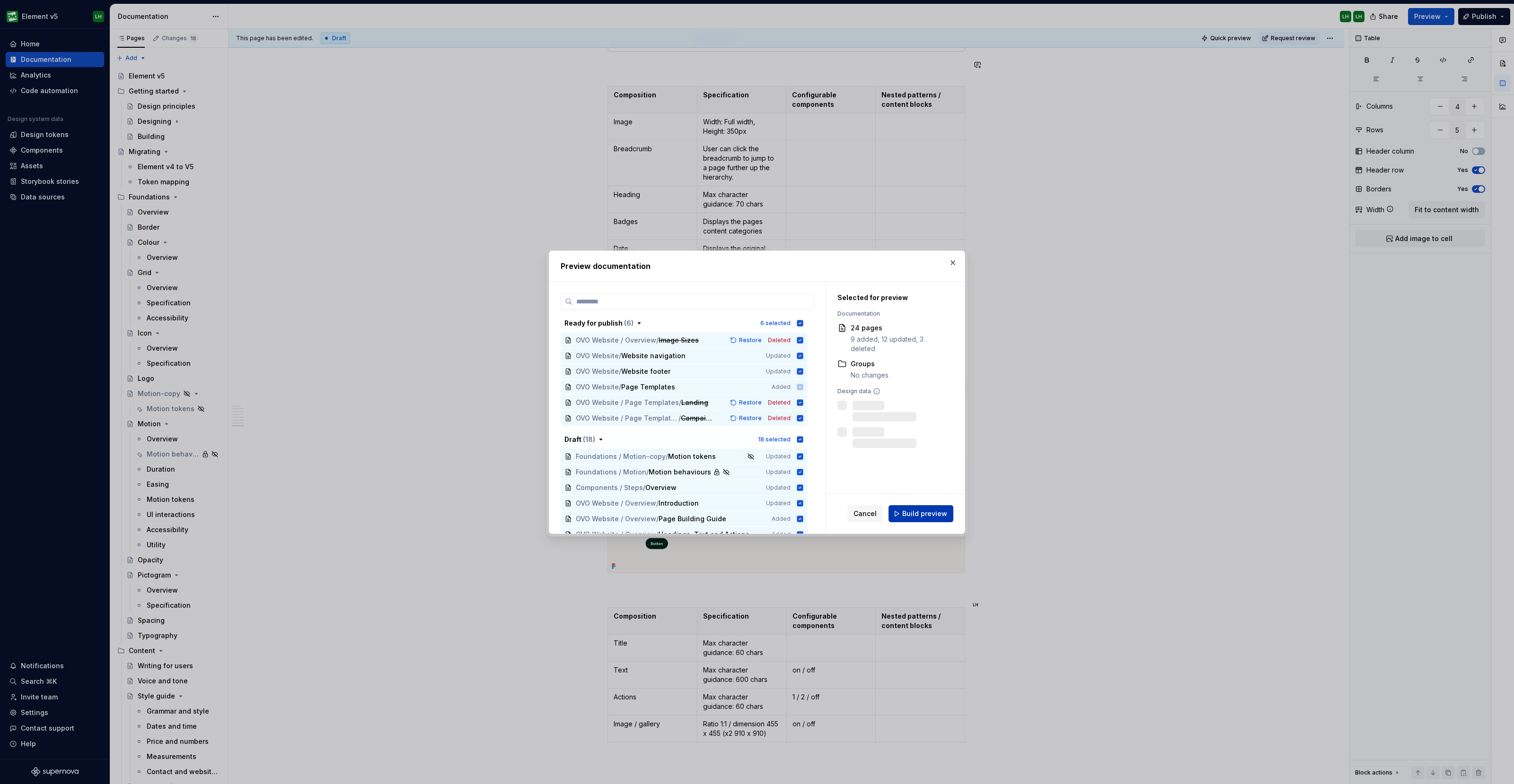
click at [925, 506] on button "Build preview" at bounding box center [920, 514] width 65 height 17
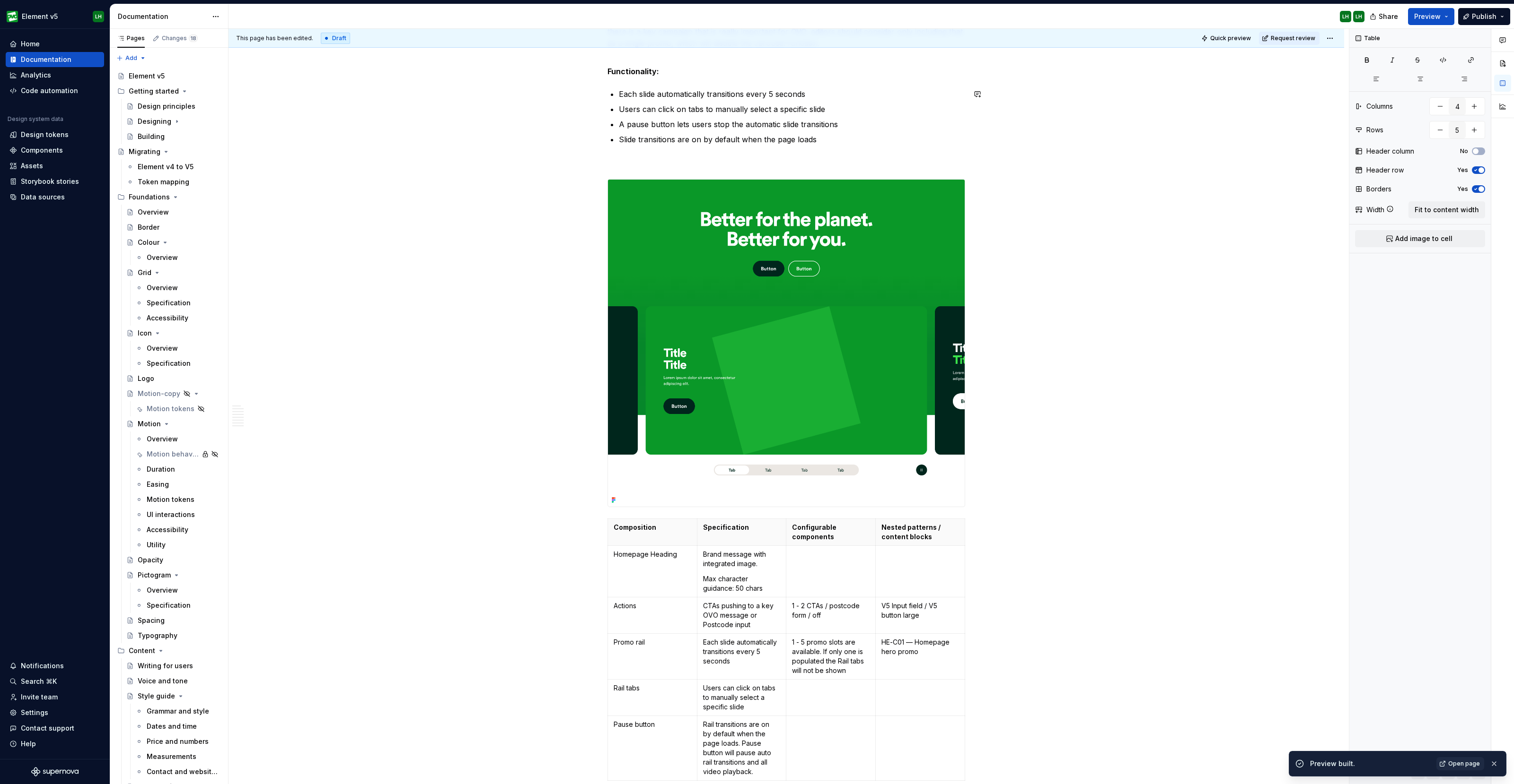
scroll to position [0, 0]
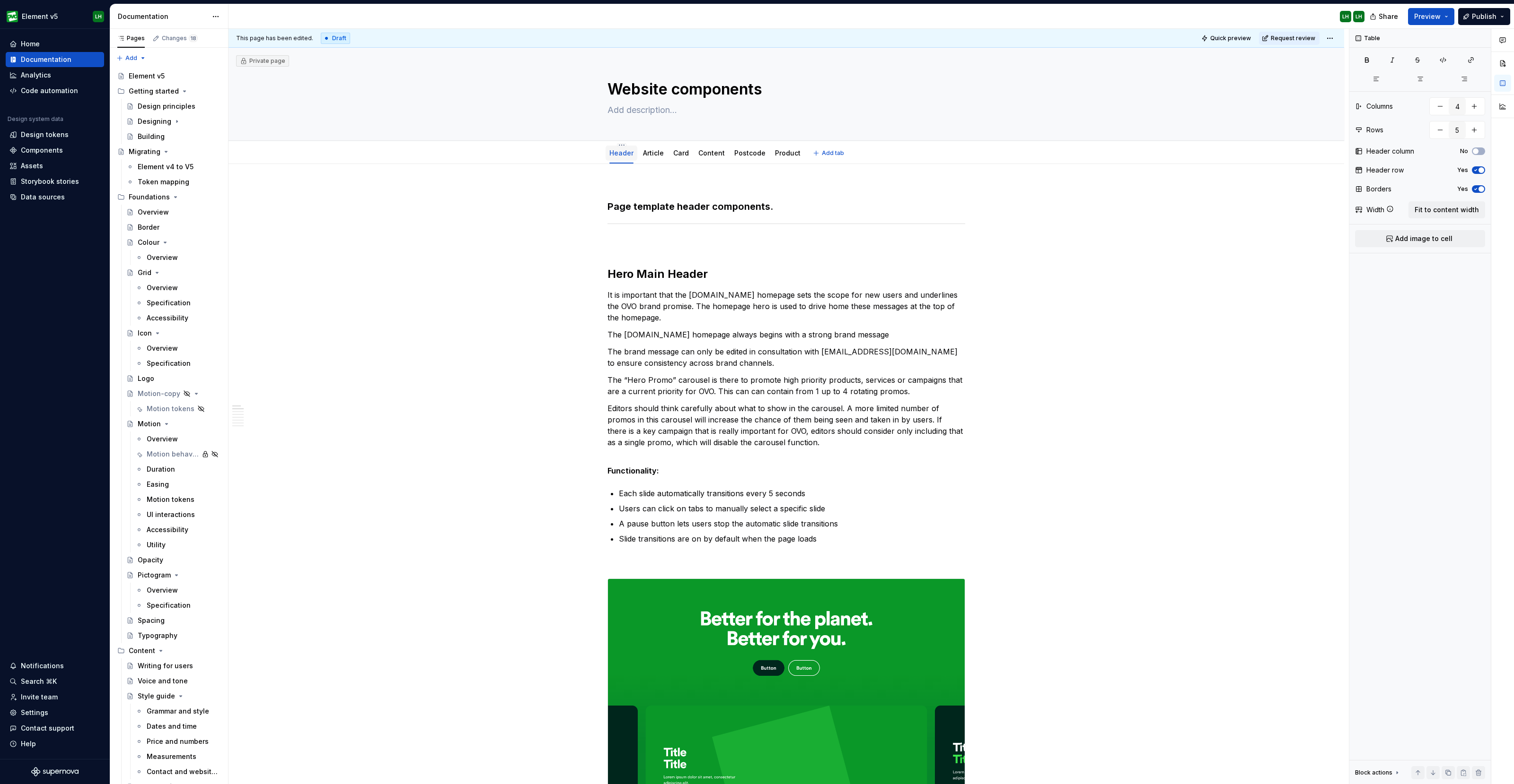
click at [616, 149] on link "Header" at bounding box center [621, 153] width 24 height 8
click at [621, 144] on html "Element v5 LH Home Documentation Analytics Code automation Design system data D…" at bounding box center [757, 392] width 1514 height 784
type textarea "*"
click at [643, 159] on div "Rename tab" at bounding box center [664, 159] width 62 height 9
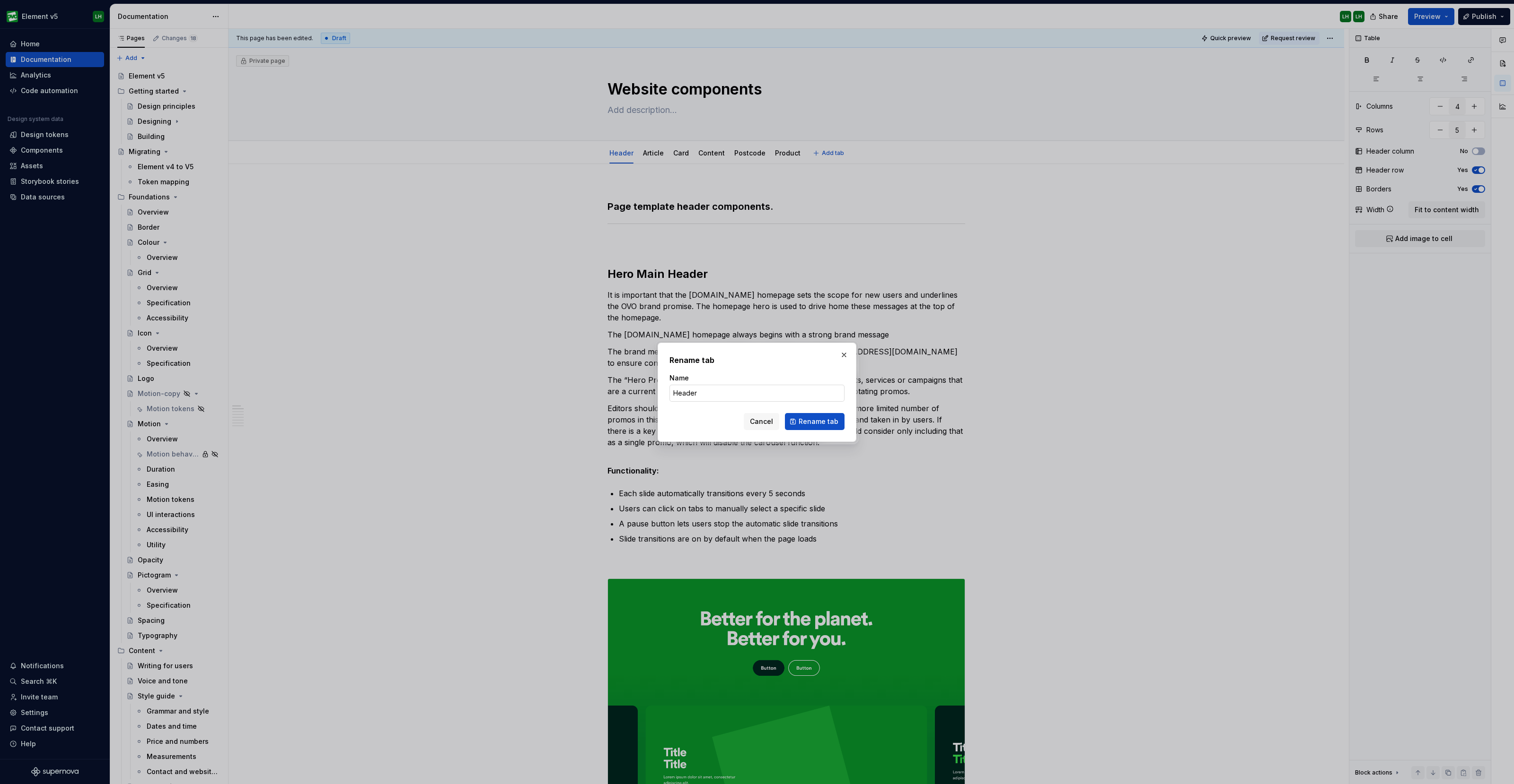
click at [689, 392] on input "Header" at bounding box center [757, 393] width 175 height 17
type input "Page headers"
click button "Rename tab" at bounding box center [814, 422] width 60 height 17
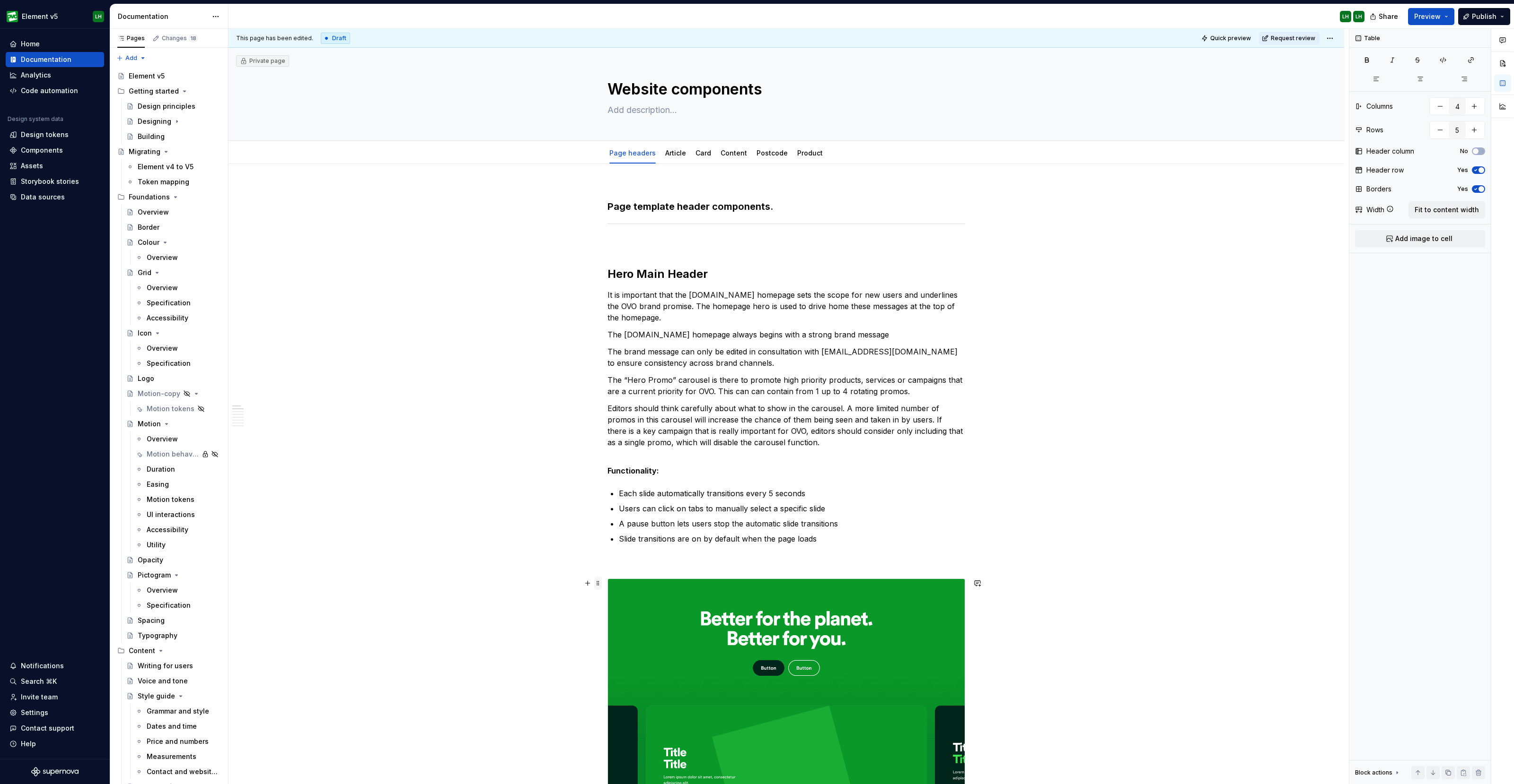
scroll to position [177, 0]
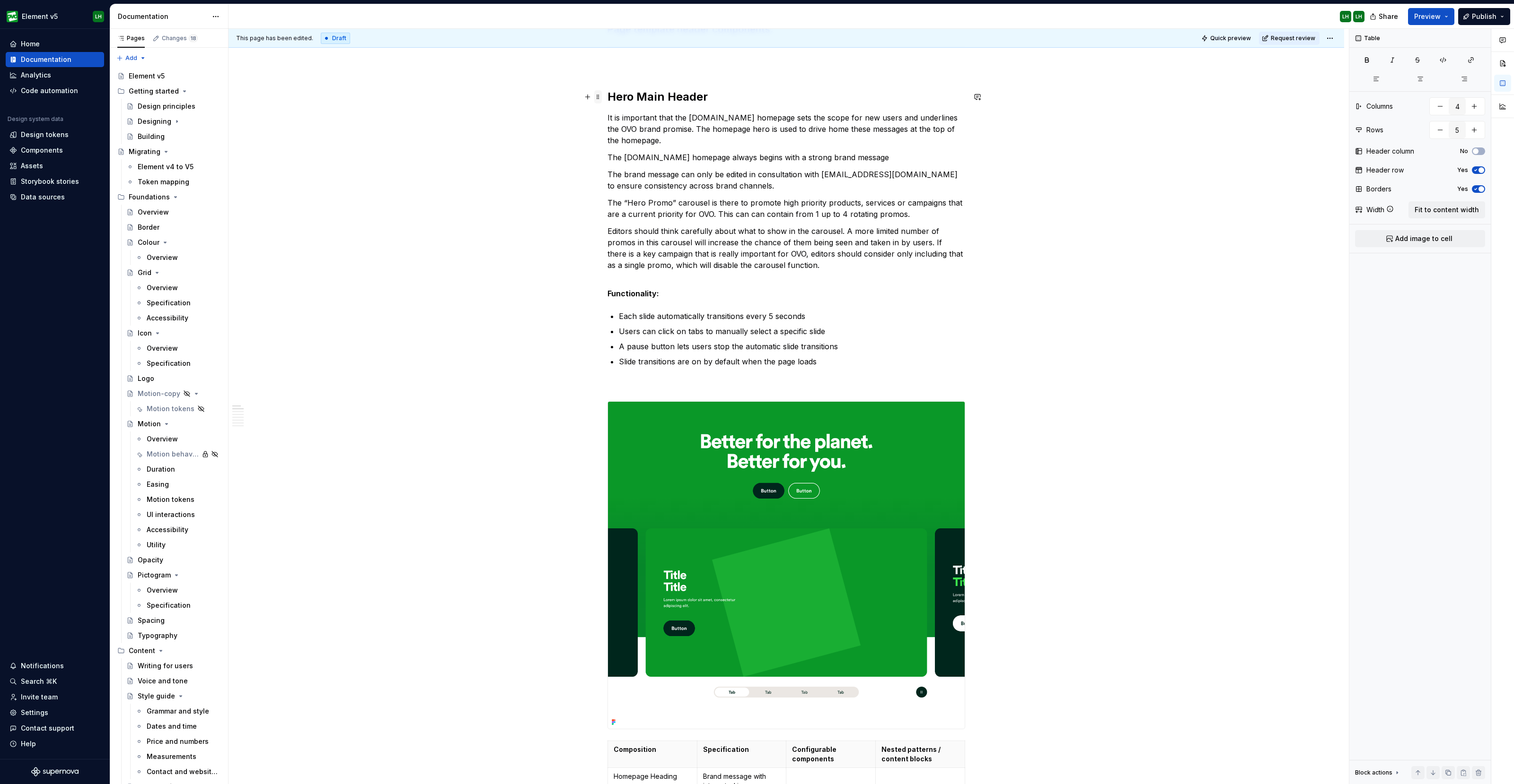
click at [600, 95] on span at bounding box center [598, 97] width 8 height 14
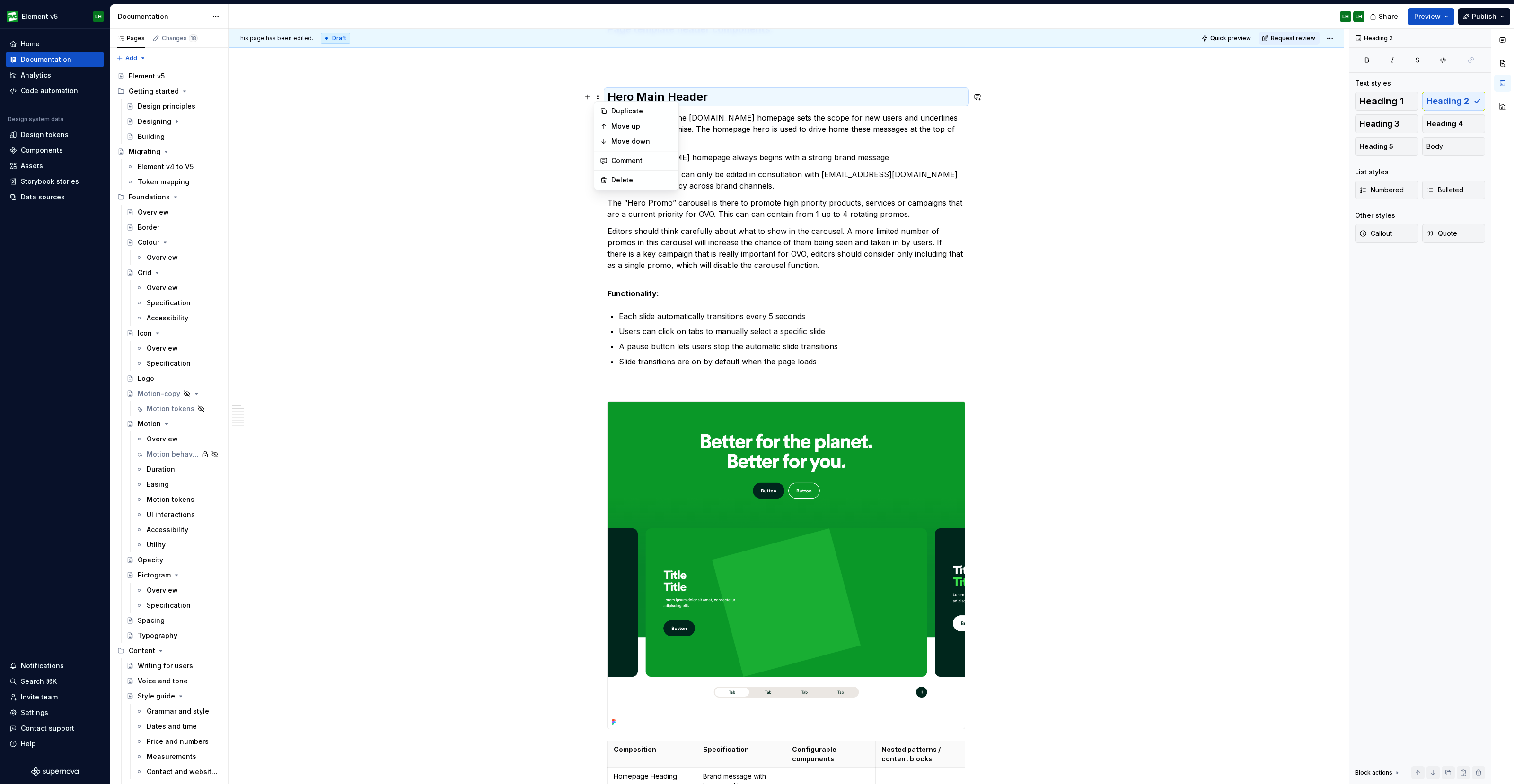
click at [732, 99] on h2 "Hero Main Header" at bounding box center [786, 97] width 358 height 15
click at [714, 97] on h2 "Hero Main Header" at bounding box center [786, 97] width 358 height 15
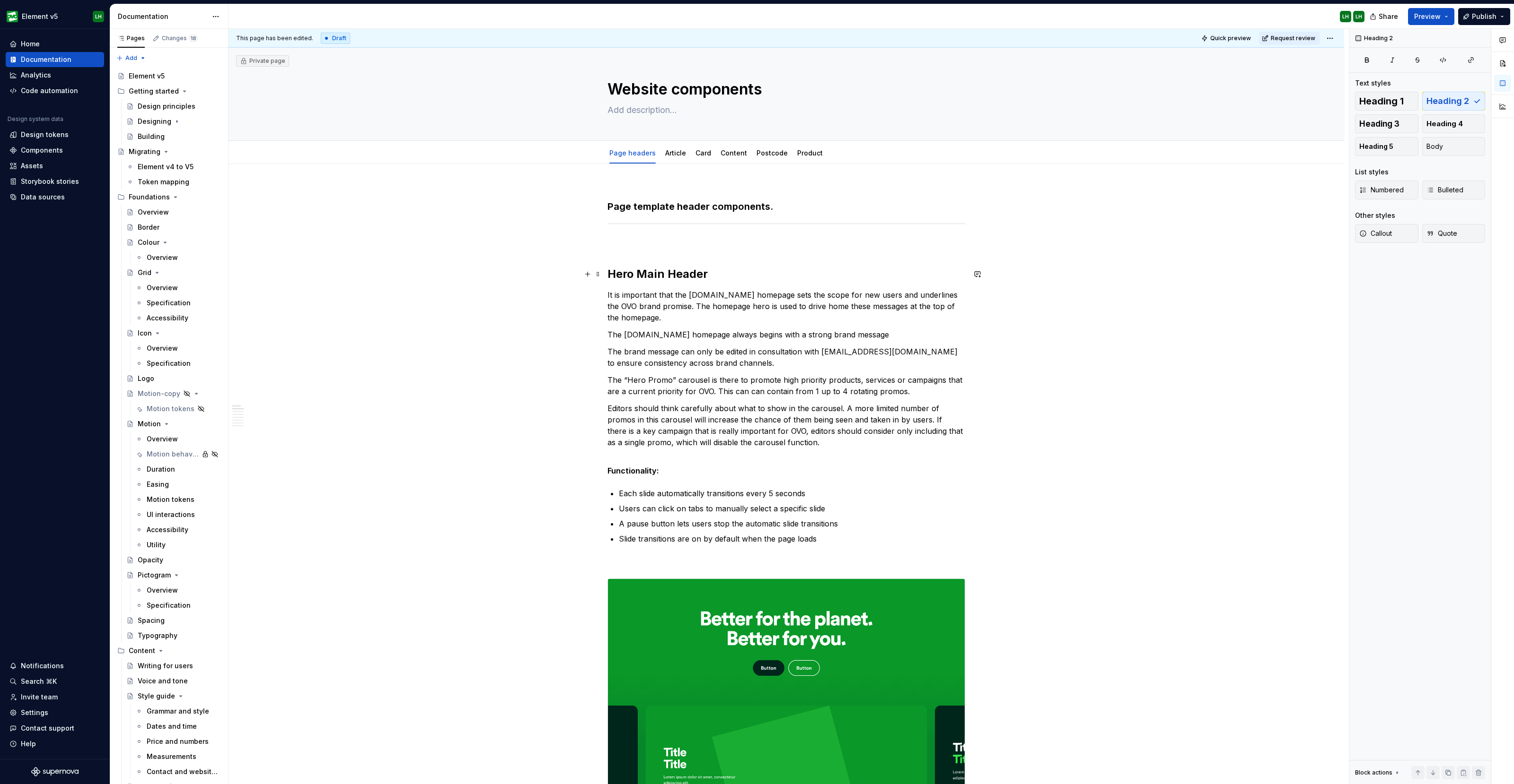
click at [670, 268] on h2 "Hero Main Header" at bounding box center [786, 274] width 358 height 15
click at [758, 289] on p "It is important that the [DOMAIN_NAME] homepage sets the scope for new users an…" at bounding box center [786, 306] width 358 height 34
click at [597, 274] on span at bounding box center [598, 274] width 8 height 14
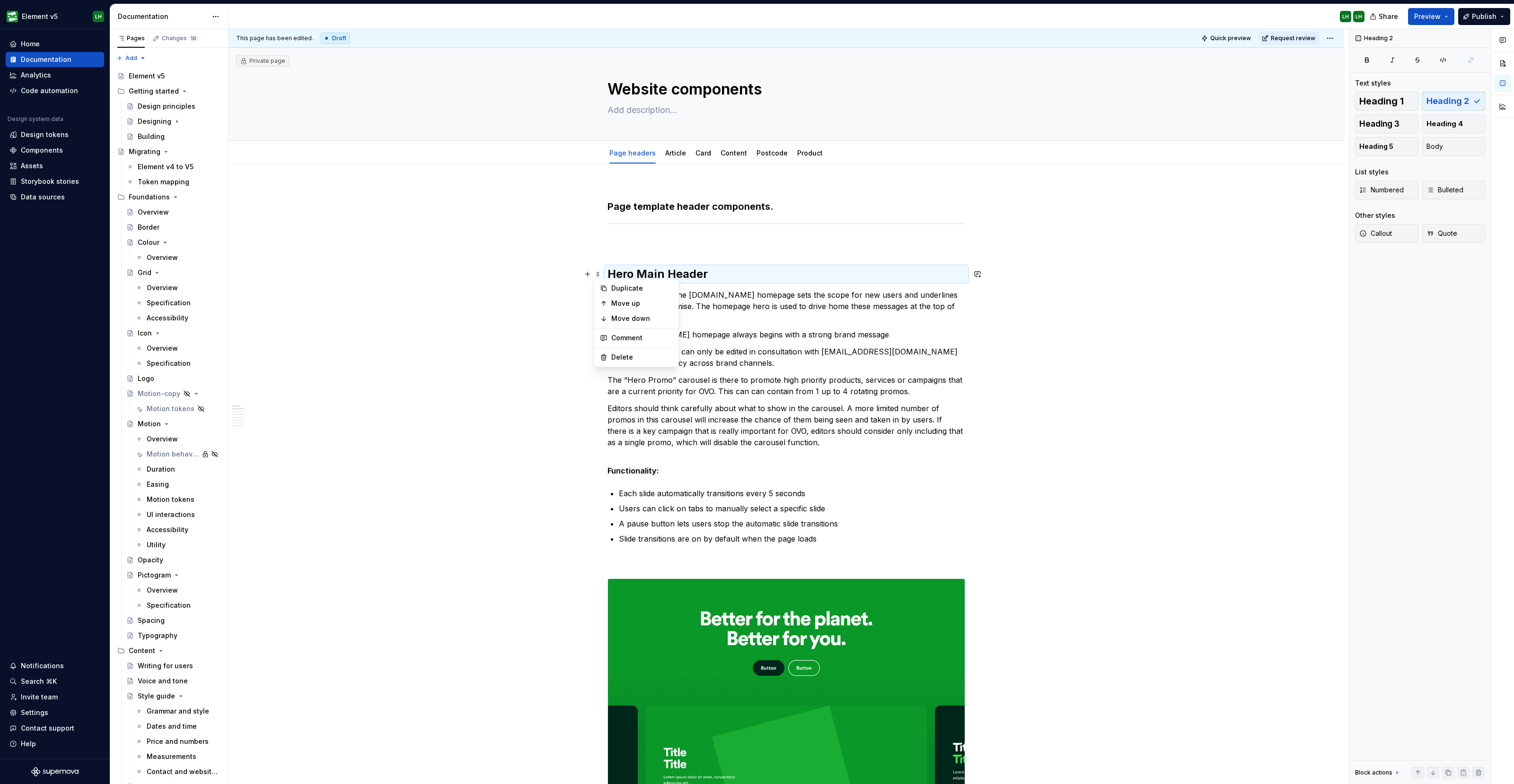
type textarea "*"
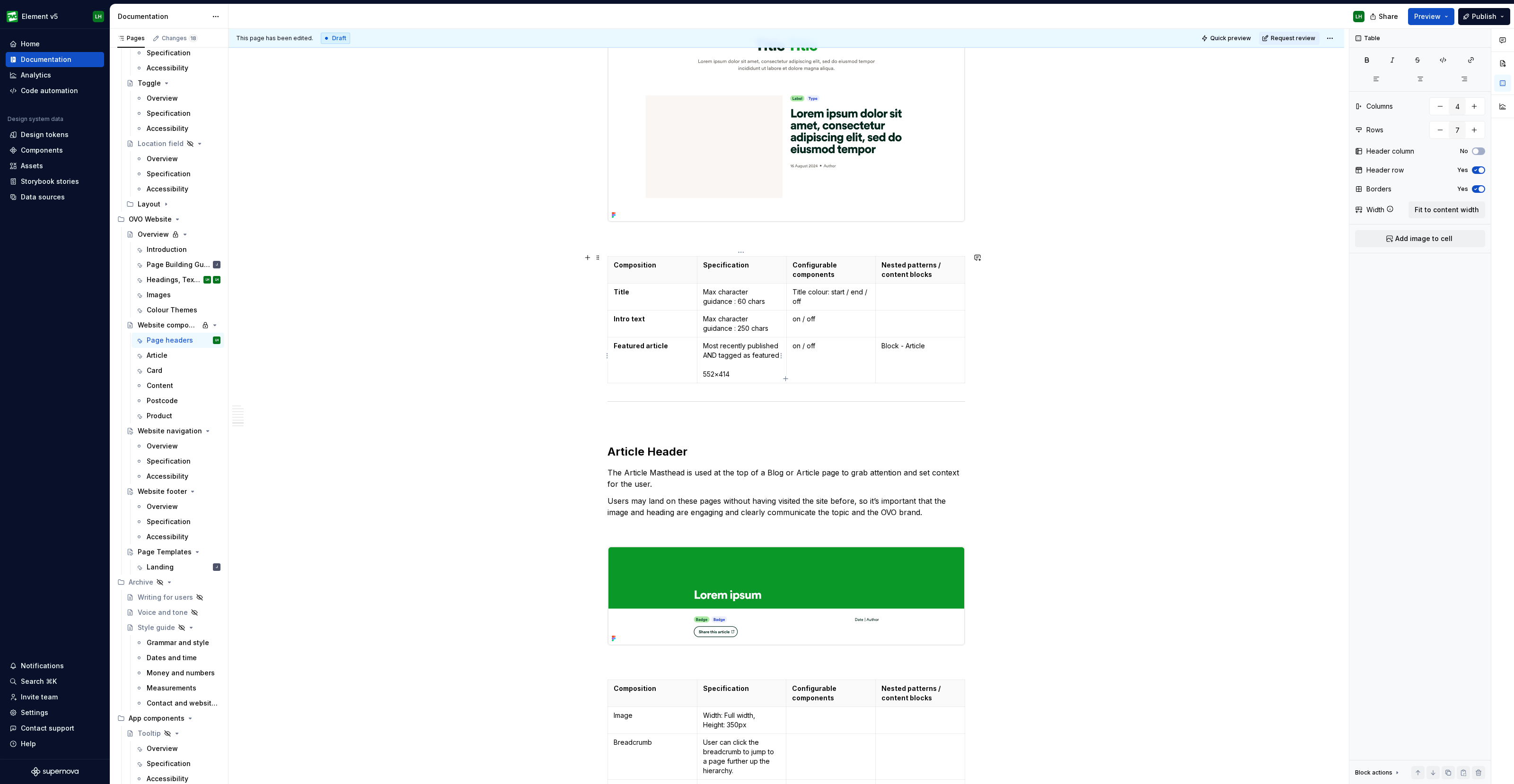
click at [722, 356] on p "Most recently published AND tagged as featured 552×414" at bounding box center [741, 360] width 78 height 38
click at [776, 348] on p "Most recently published AND tagged as featured Rendered image size: 552×414" at bounding box center [741, 360] width 78 height 38
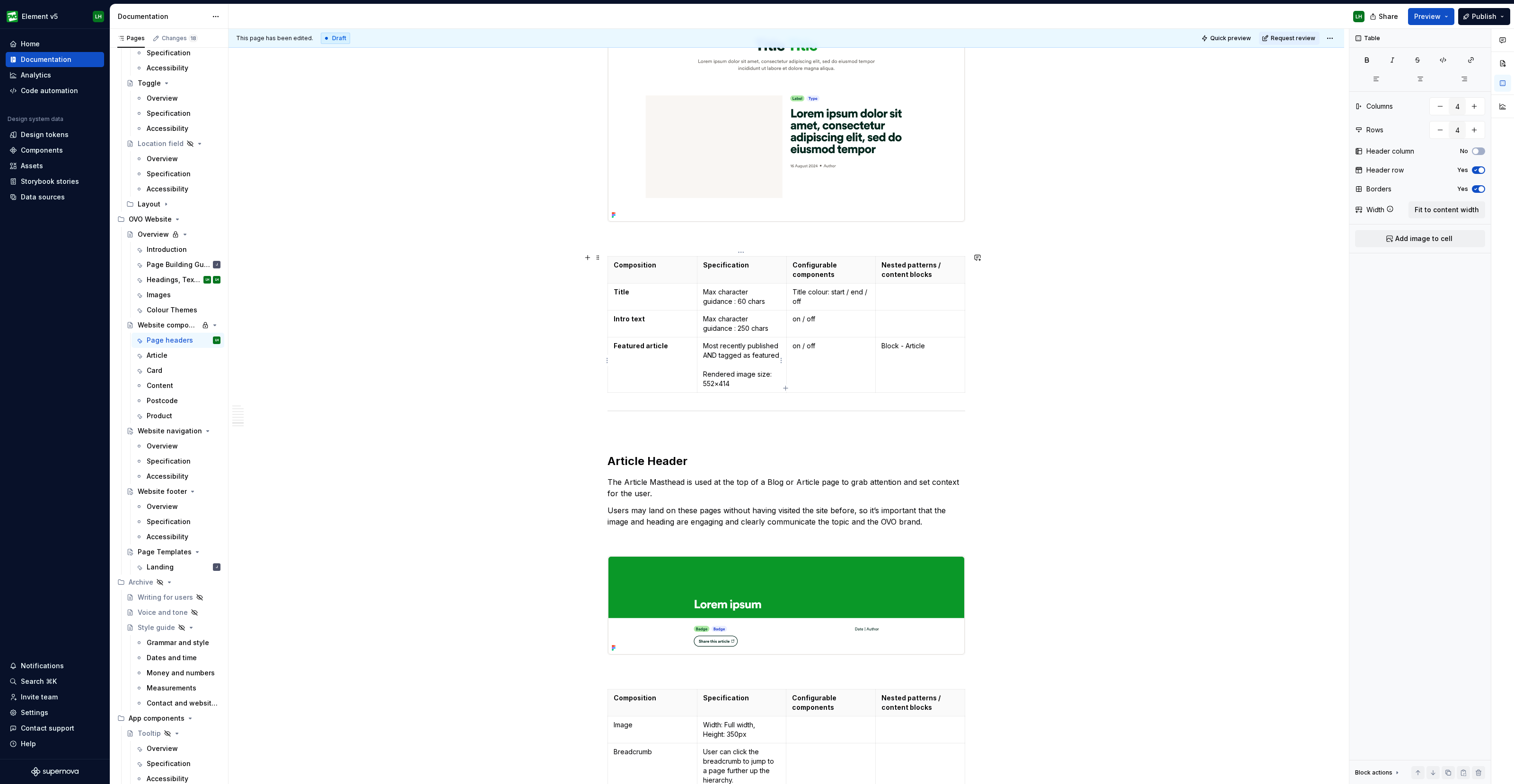
click at [743, 376] on p "Most recently published AND tagged as featured Rendered image size: 552×414" at bounding box center [741, 365] width 78 height 47
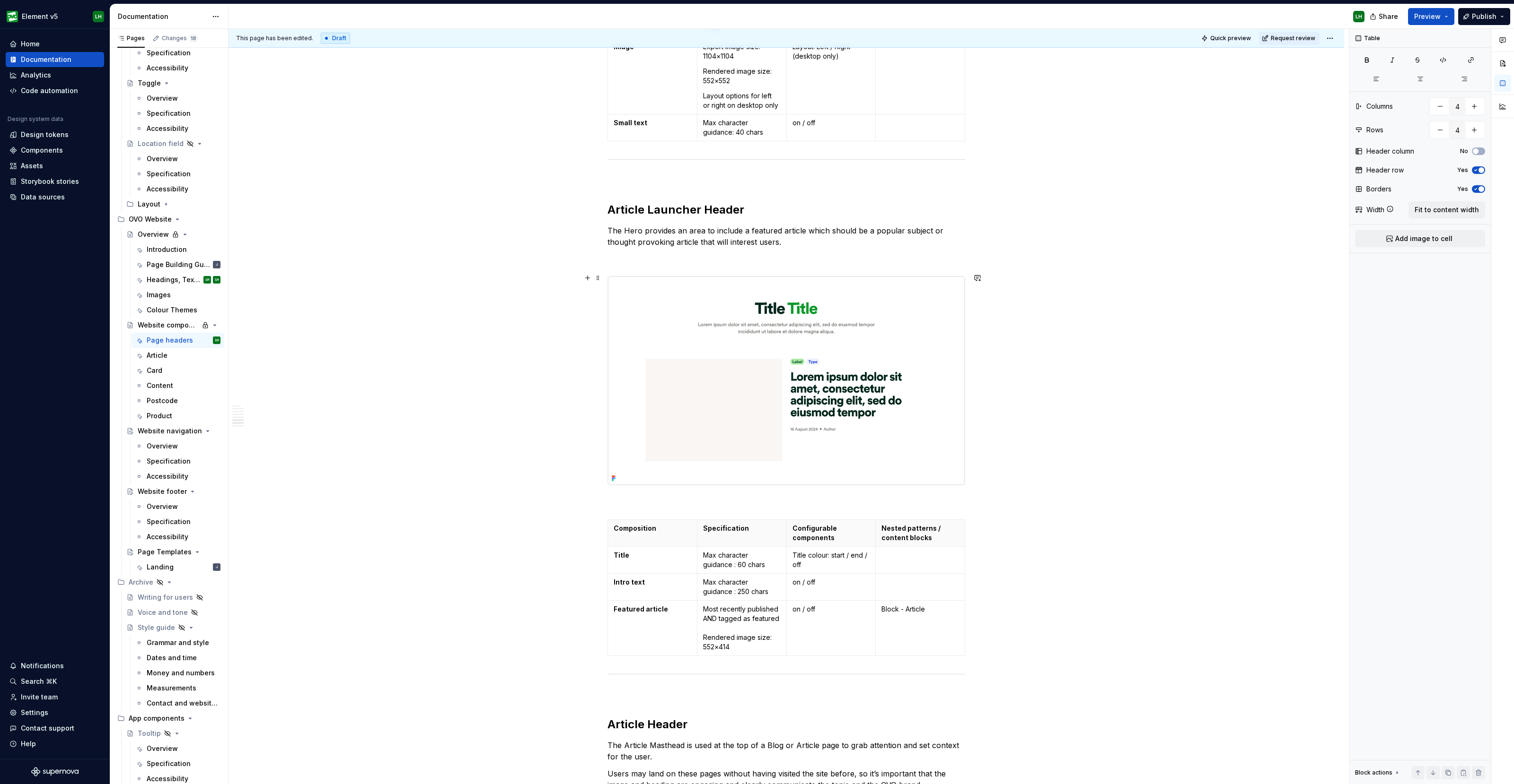
scroll to position [3132, 0]
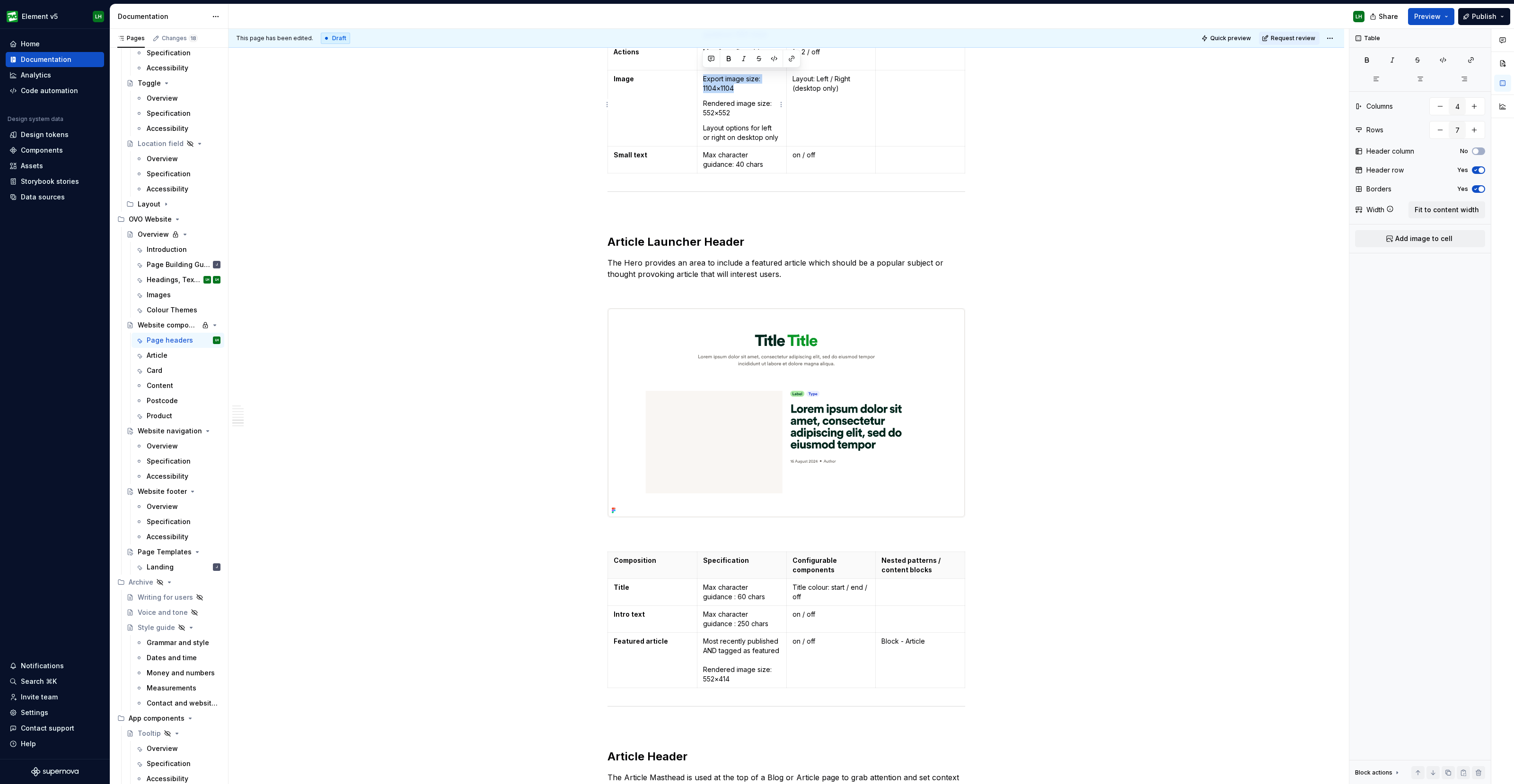
drag, startPoint x: 743, startPoint y: 84, endPoint x: 700, endPoint y: 77, distance: 43.6
click at [700, 77] on td "Export image size: 1104×1104 Rendered image size: 552×552 Layout options for le…" at bounding box center [741, 108] width 90 height 76
copy p "Export image size: 1104×1104"
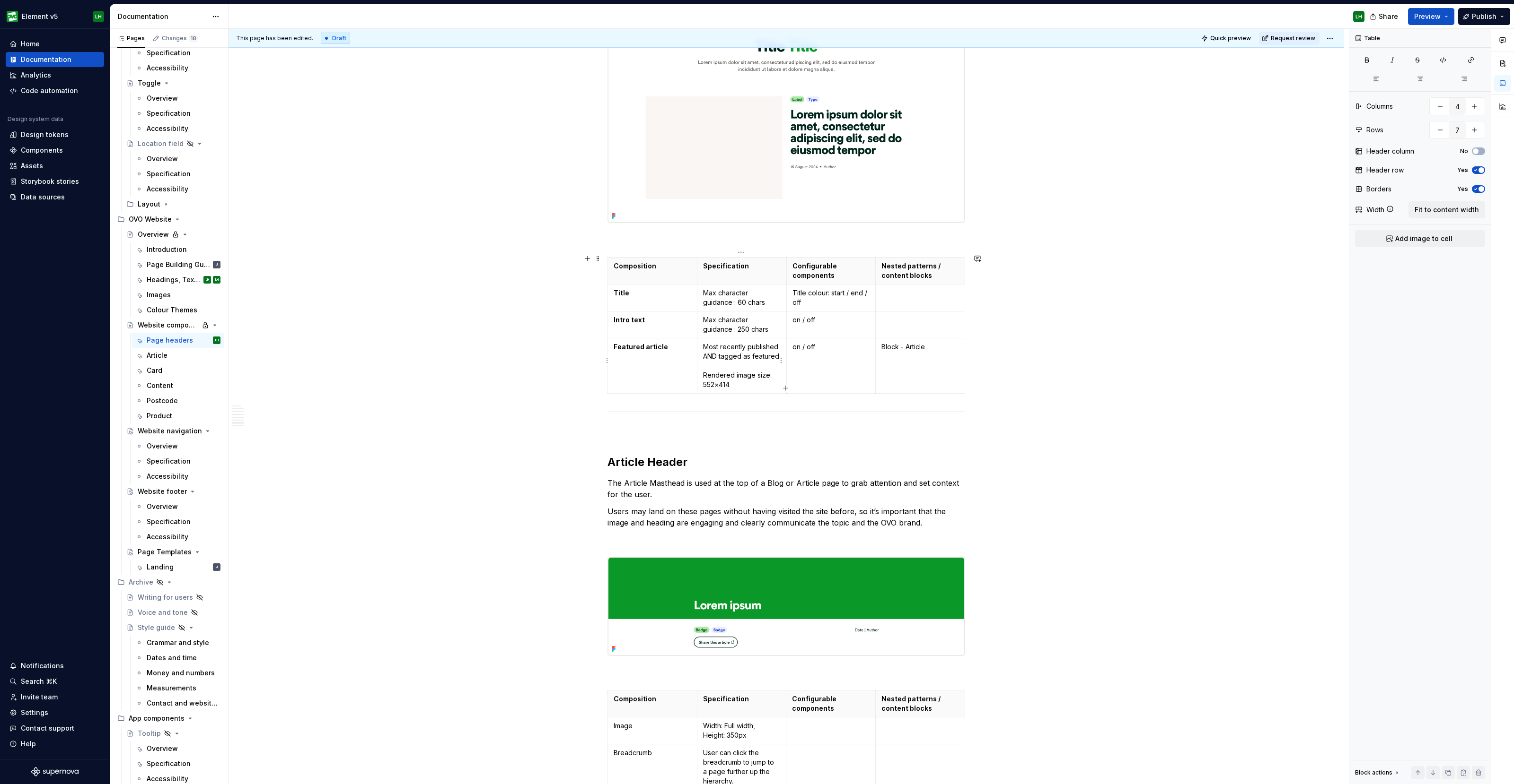
scroll to position [3427, 0]
click at [714, 363] on p "Most recently published AND tagged as featured Rendered image size: 552×414" at bounding box center [741, 365] width 78 height 47
type input "4"
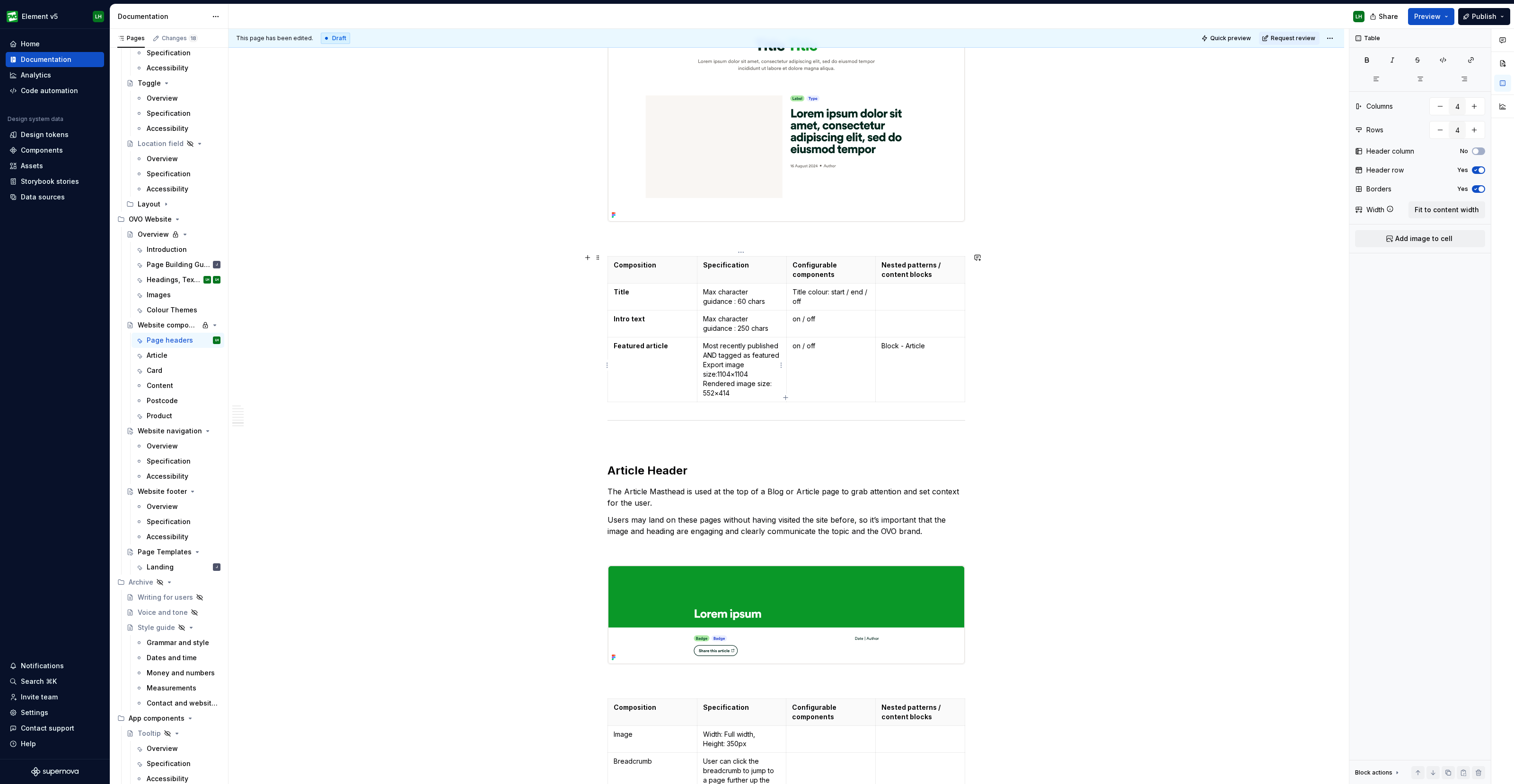
click at [776, 351] on p "Most recently published AND tagged as featured Export image size:1104×1104 Rend…" at bounding box center [741, 369] width 78 height 57
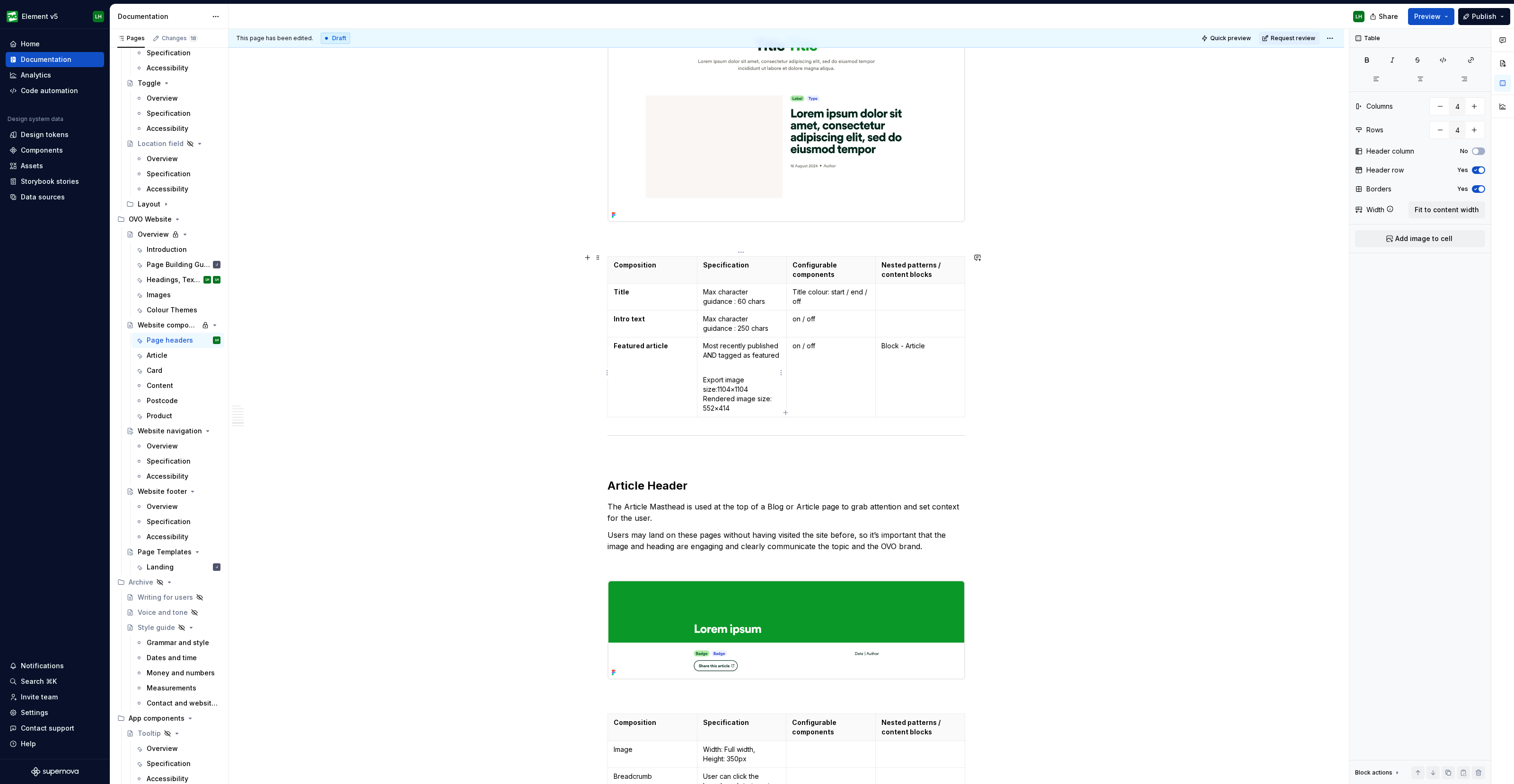
click at [752, 382] on p "Export image size:1104×1104 Rendered image size: 552×414" at bounding box center [741, 390] width 78 height 47
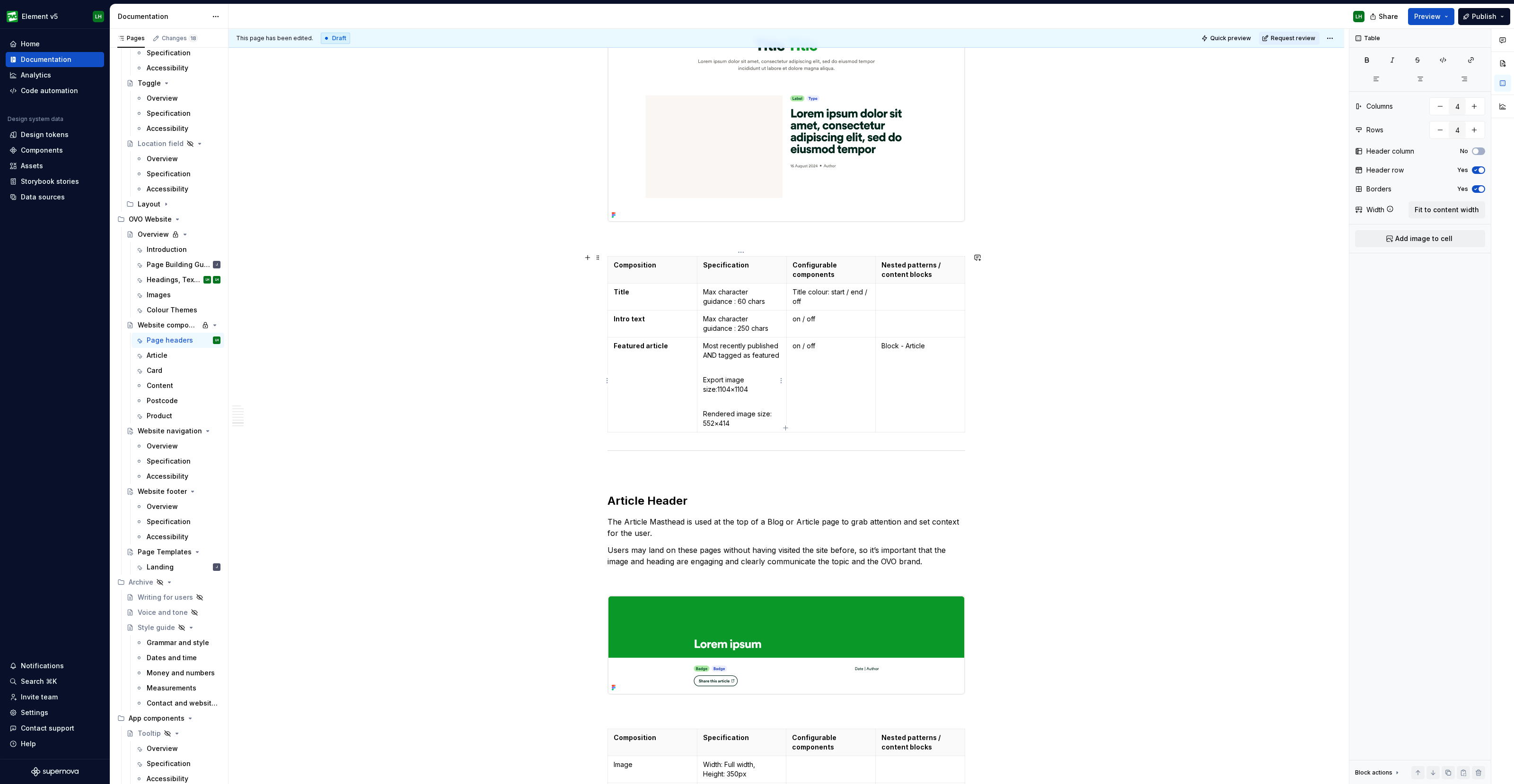
click at [717, 386] on p "Export image size:1104×1104" at bounding box center [741, 381] width 78 height 29
click at [736, 400] on p "Rendered image size: 552×414" at bounding box center [741, 414] width 78 height 29
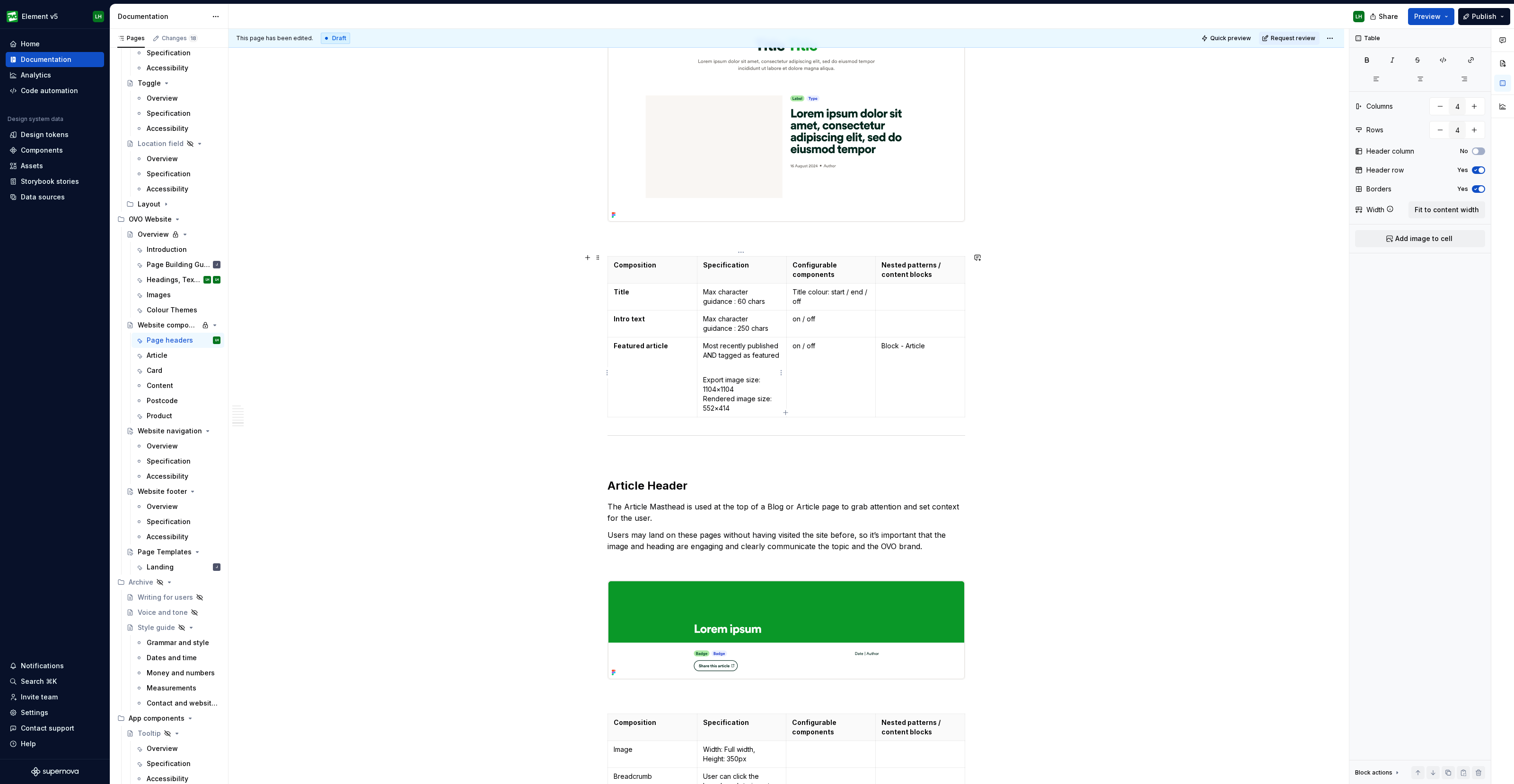
click at [702, 393] on td "Most recently published AND tagged as featured Export image size: 1104×1104 Ren…" at bounding box center [741, 376] width 90 height 80
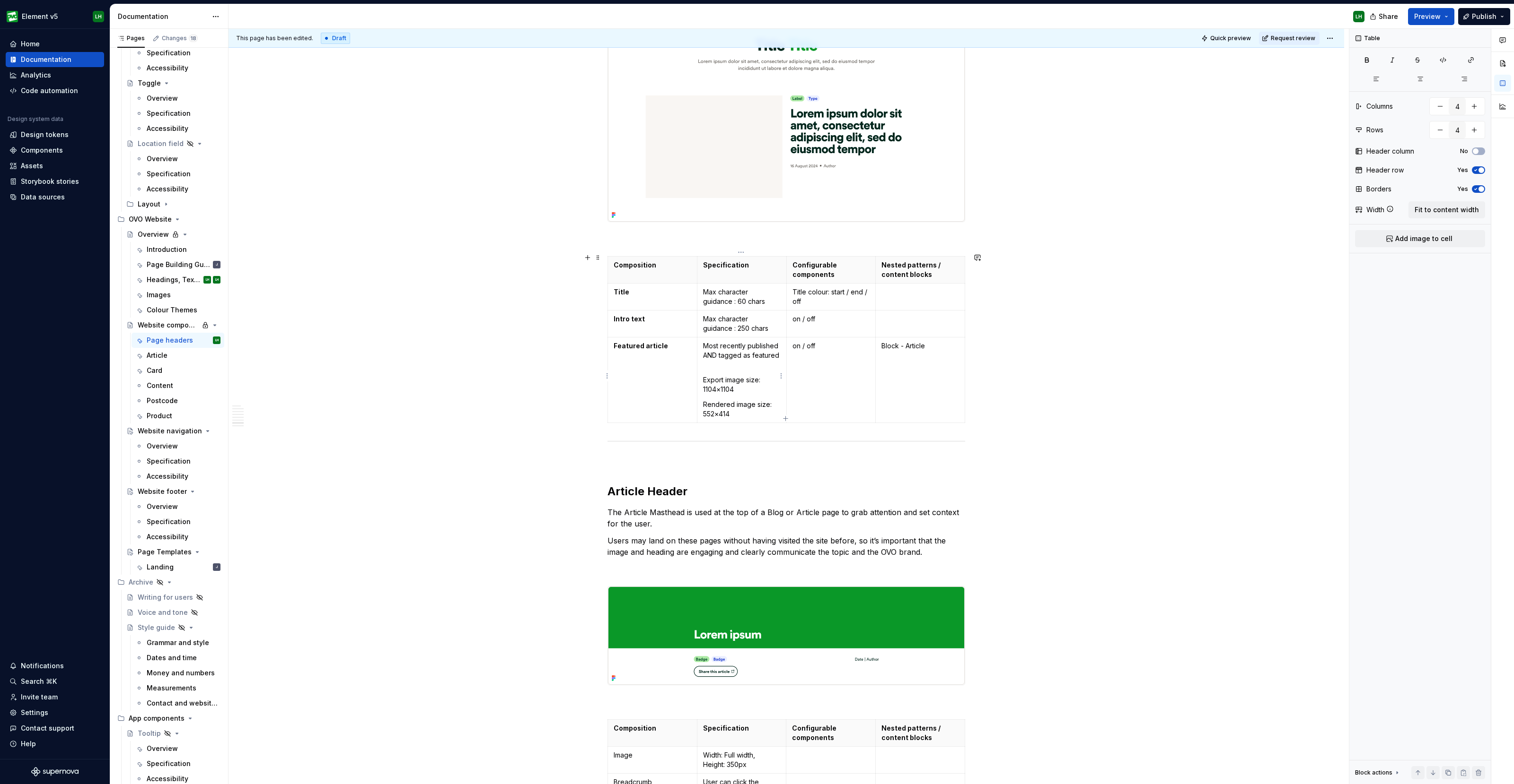
click at [708, 366] on p "Export image size: 1104×1104" at bounding box center [741, 381] width 78 height 29
click at [703, 376] on p "Export image size: 1104×1104" at bounding box center [741, 381] width 78 height 29
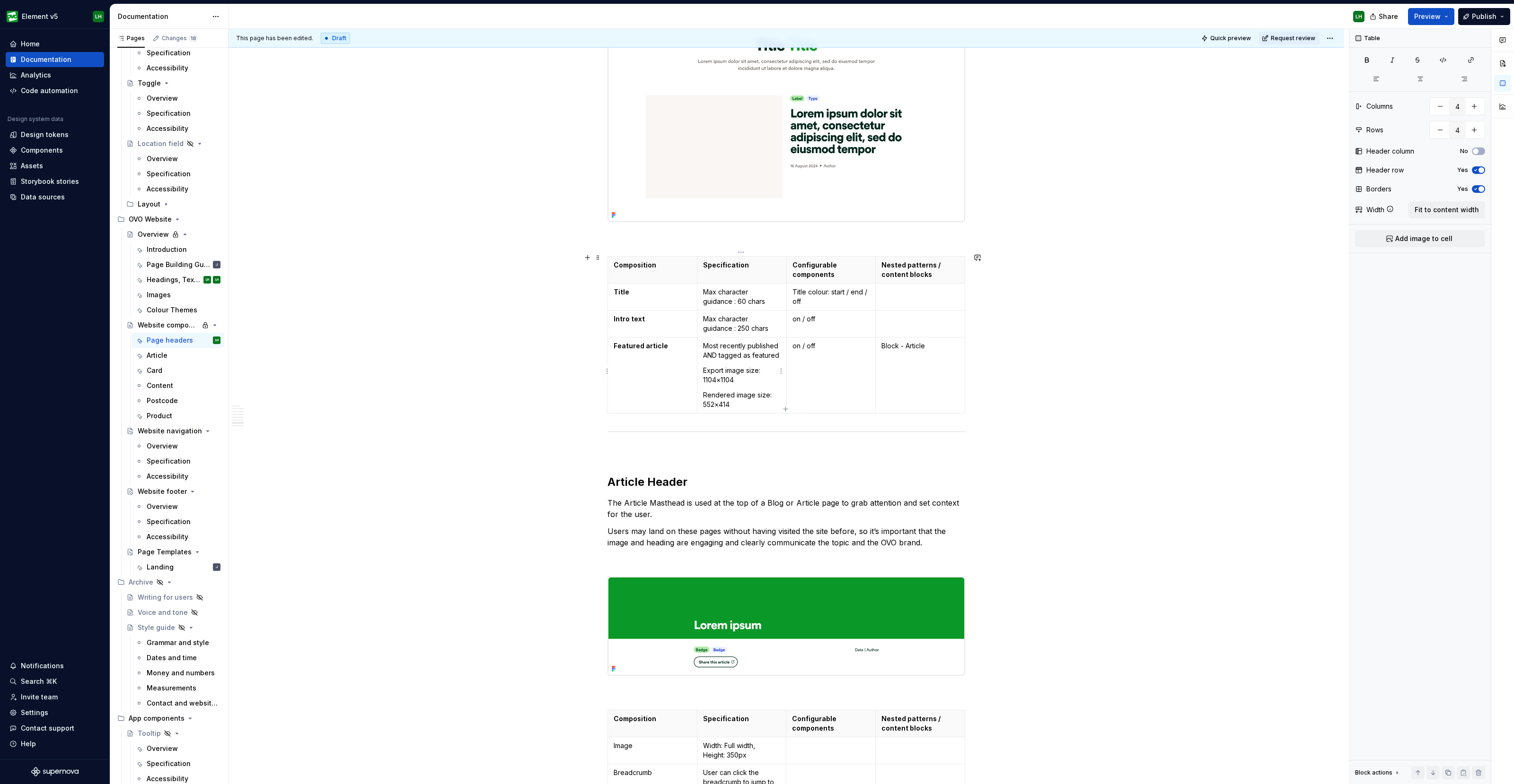
click at [731, 380] on p "Export image size: 1104×1104" at bounding box center [741, 376] width 78 height 19
click at [739, 379] on p "Export image size: 1104×1104" at bounding box center [741, 376] width 78 height 19
type textarea "*"
drag, startPoint x: 721, startPoint y: 377, endPoint x: 735, endPoint y: 378, distance: 14.0
click at [735, 378] on p "Export image size: 1104×1104" at bounding box center [741, 376] width 78 height 19
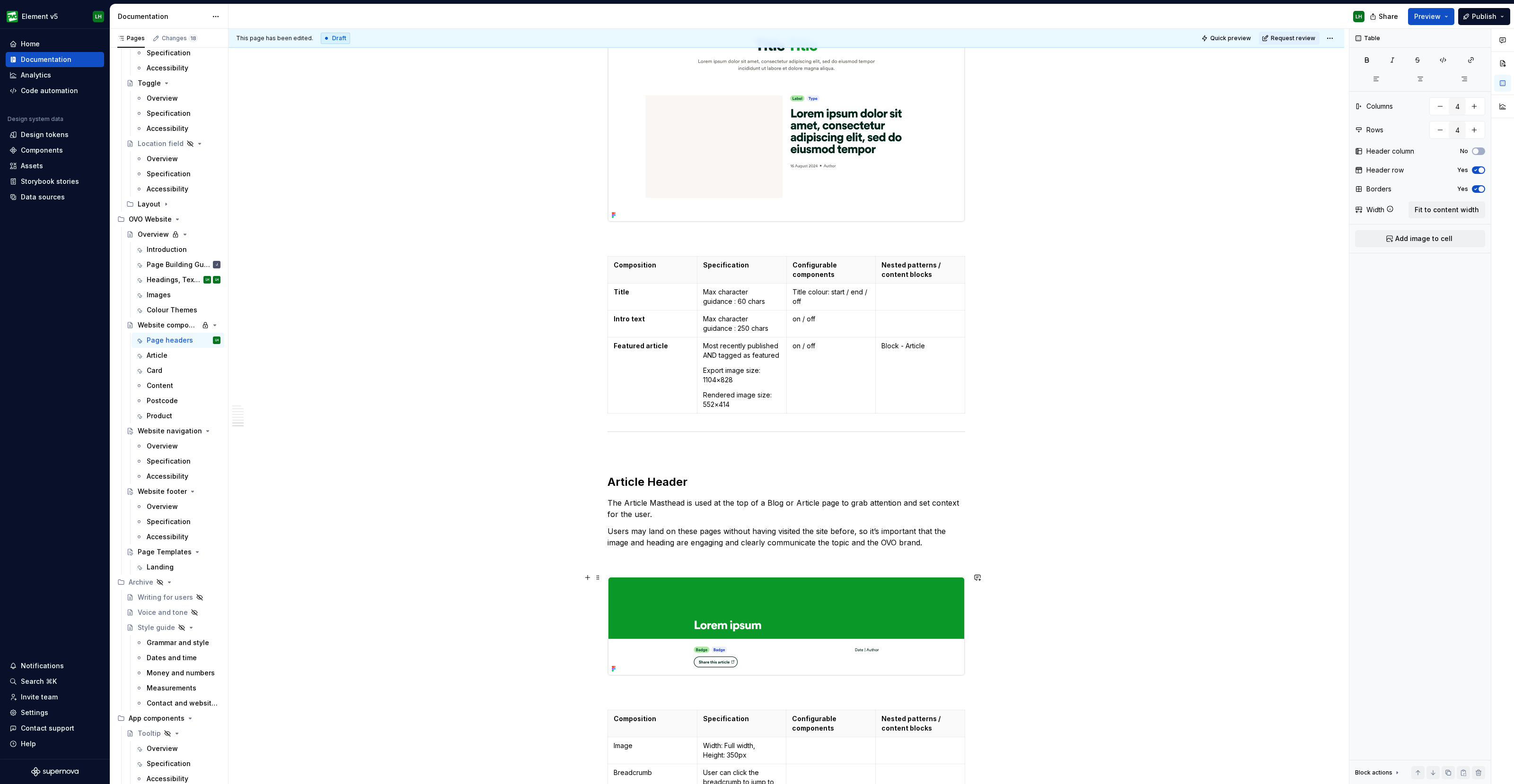
scroll to position [3841, 0]
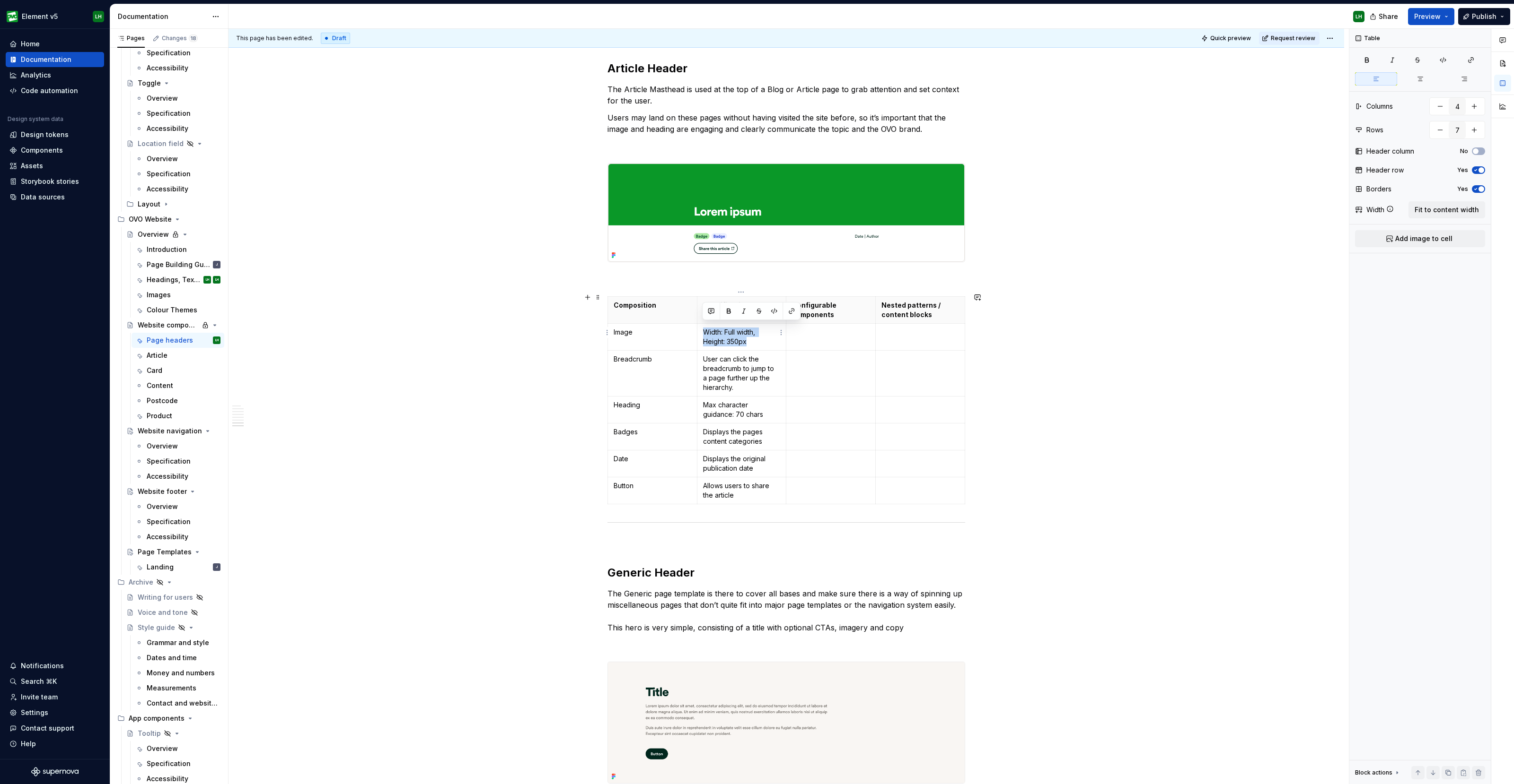
click at [703, 329] on p "Width: Full width, Height: 350px" at bounding box center [741, 337] width 78 height 19
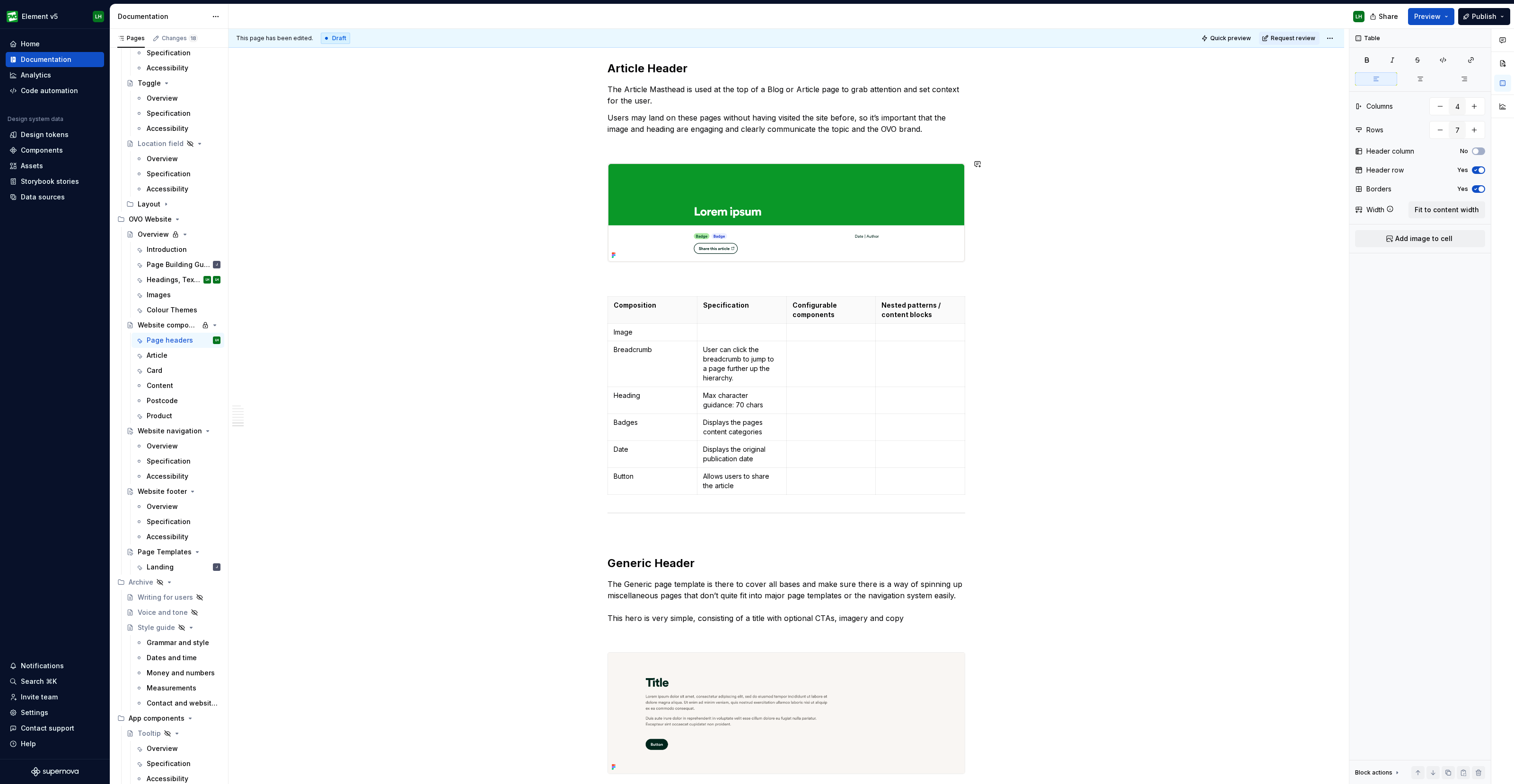
scroll to position [3427, 0]
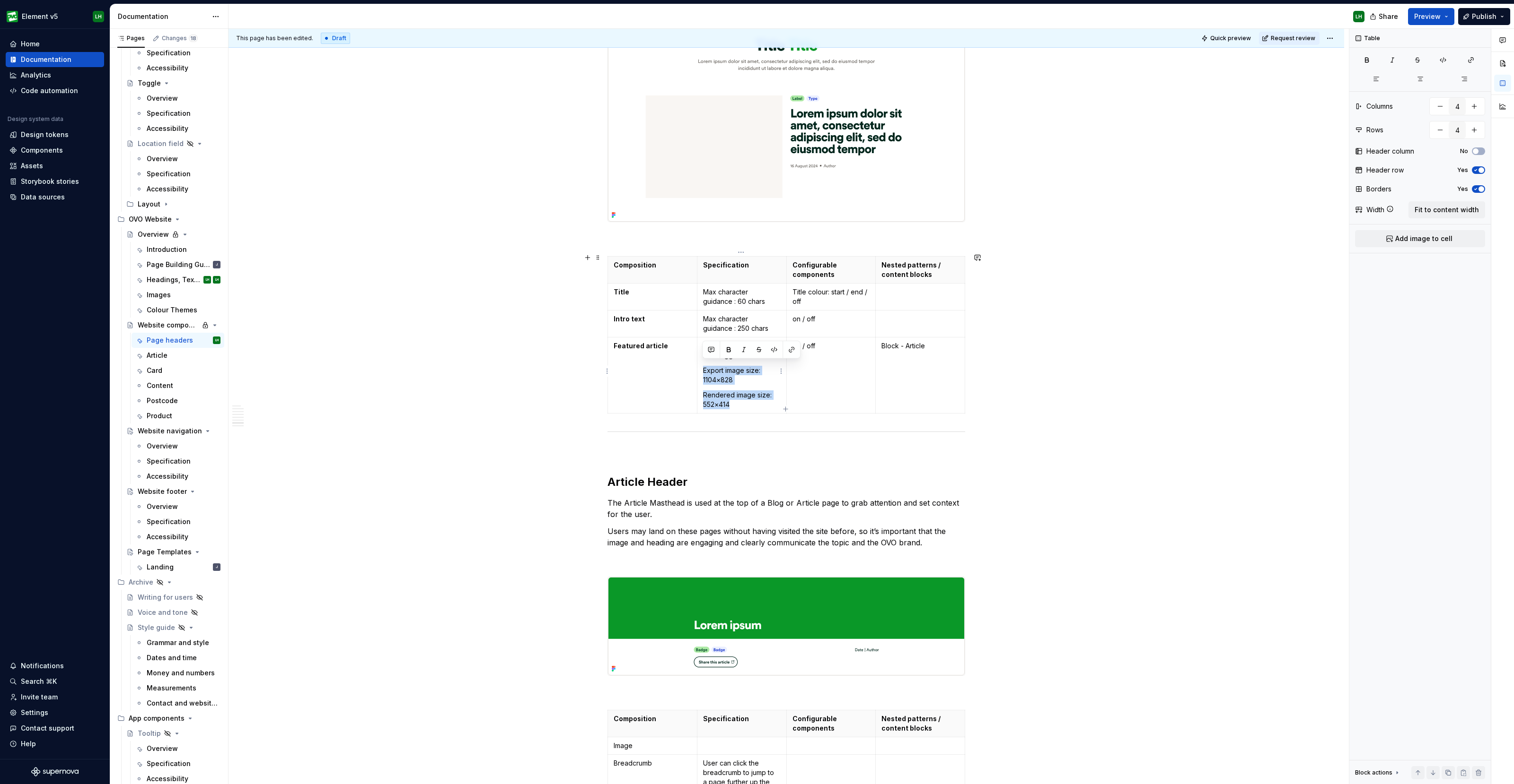
drag, startPoint x: 743, startPoint y: 396, endPoint x: 702, endPoint y: 365, distance: 51.4
click at [702, 365] on td "Most recently published AND tagged as featured Export image size: 1104×828 Rend…" at bounding box center [741, 375] width 90 height 76
copy td "Export image size: 1104×828 Rendered image size: 552×414"
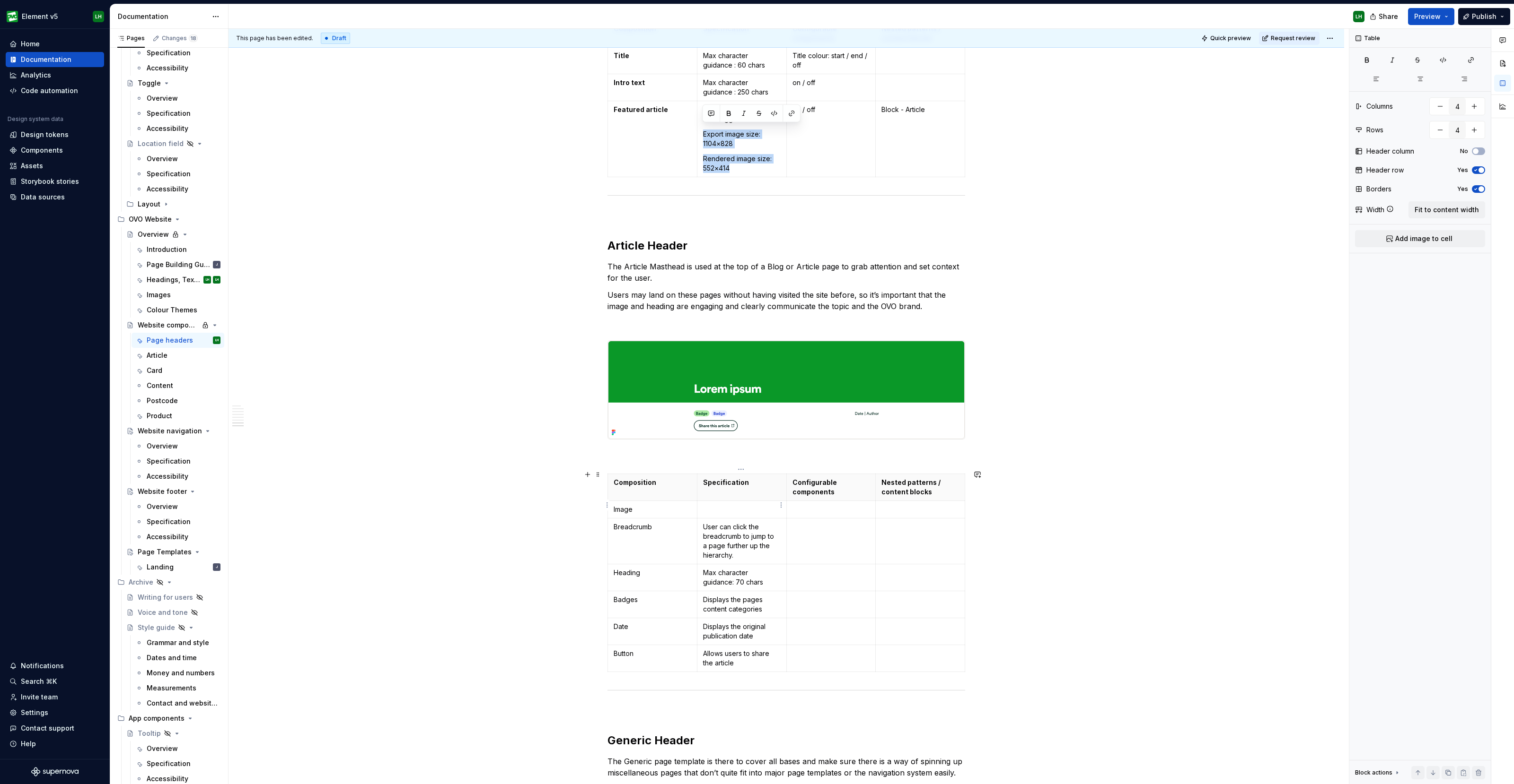
click at [721, 506] on p at bounding box center [741, 509] width 78 height 9
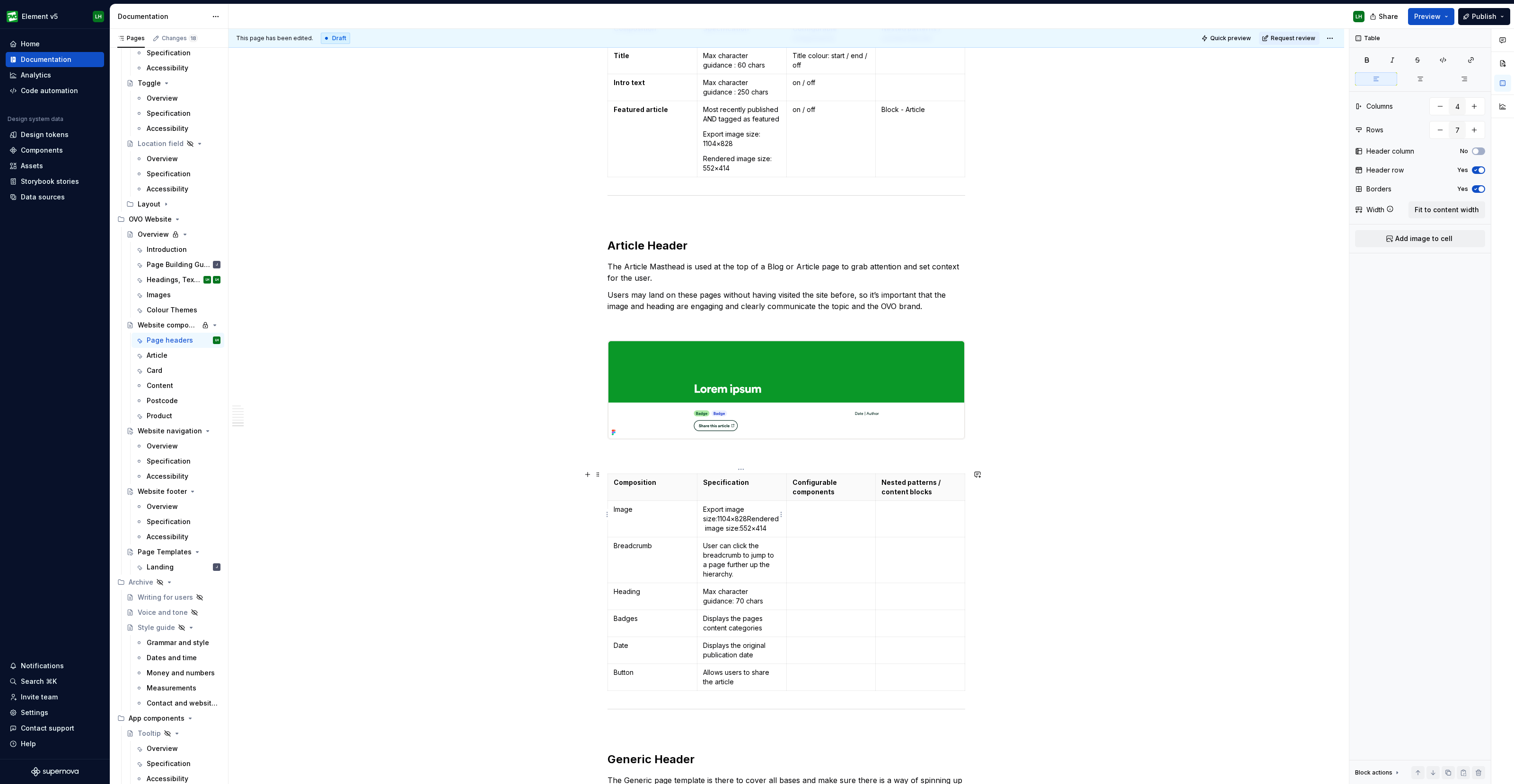
click at [717, 515] on p "Export image size:1104×828Rendered image size:552×414" at bounding box center [741, 519] width 78 height 29
click at [733, 515] on p "Export image size: 1104×828Rendered image size:552×414" at bounding box center [741, 519] width 78 height 29
click at [717, 535] on p "Rendered image size:552×414" at bounding box center [741, 538] width 78 height 19
drag, startPoint x: 711, startPoint y: 513, endPoint x: 769, endPoint y: 528, distance: 59.9
click at [701, 512] on td "Export image size: 1104×828 Rendered image size: 552×414" at bounding box center [741, 527] width 90 height 51
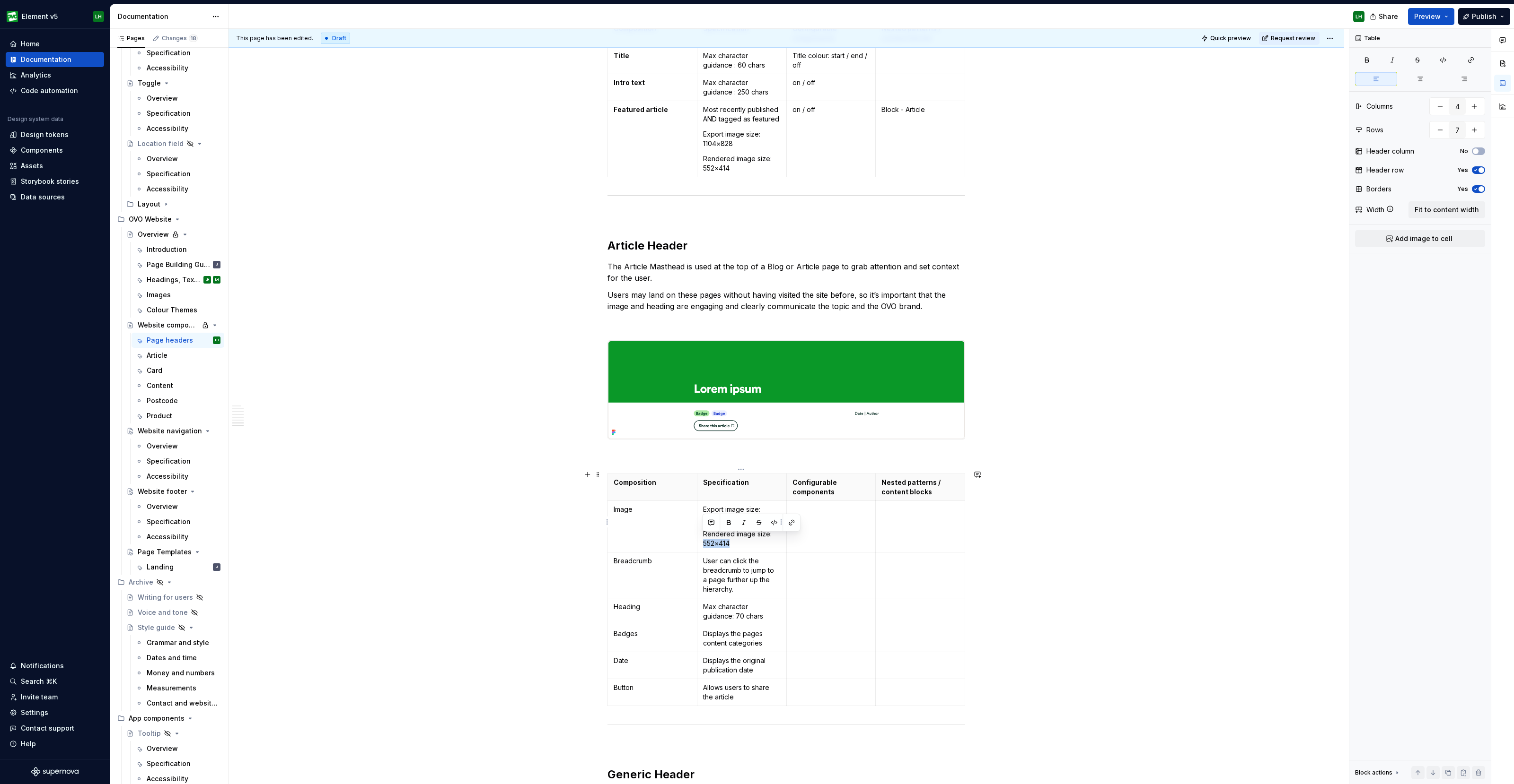
drag, startPoint x: 740, startPoint y: 541, endPoint x: 702, endPoint y: 542, distance: 38.0
click at [703, 542] on p "Rendered image size: 552×414" at bounding box center [741, 538] width 78 height 19
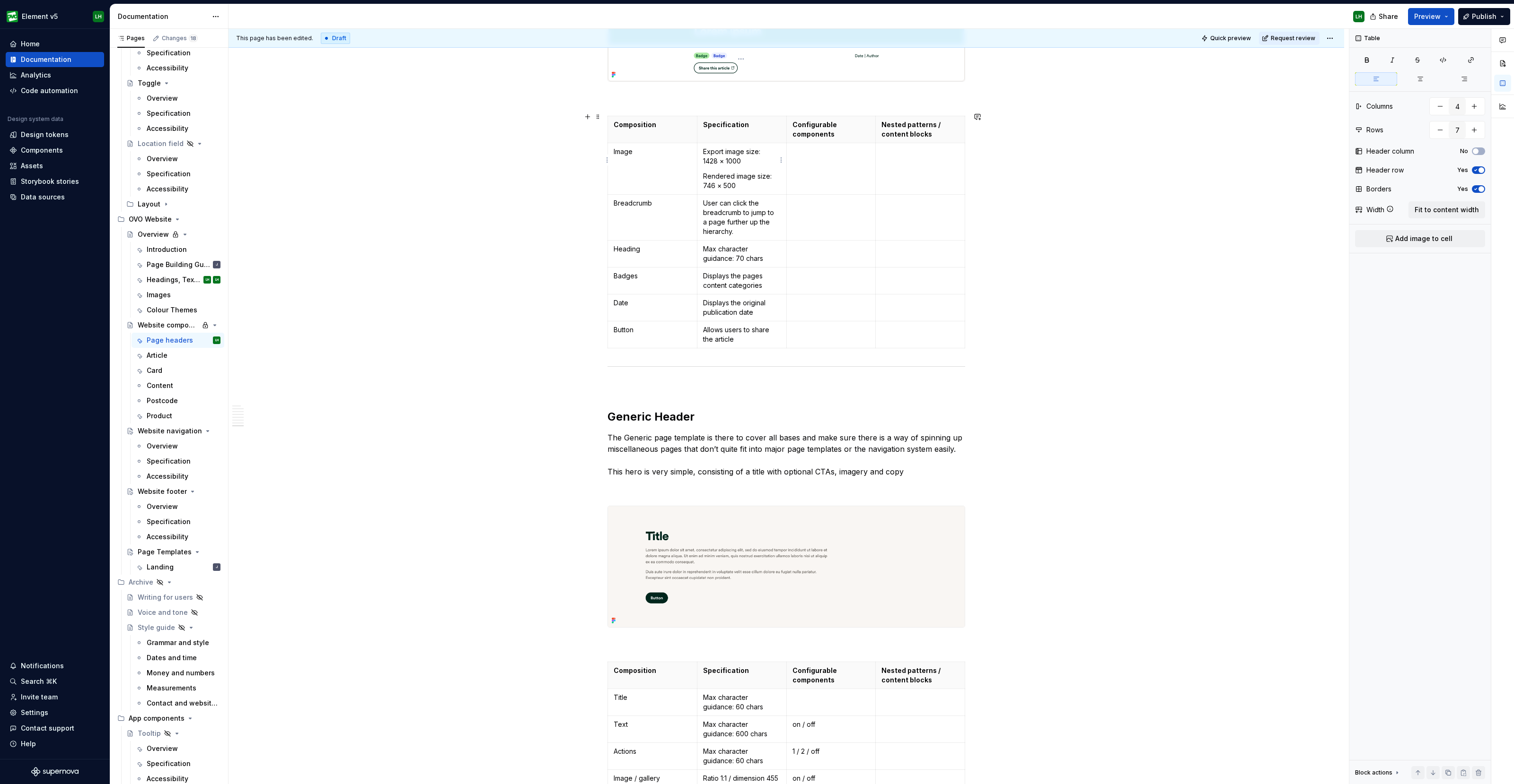
scroll to position [4019, 0]
drag, startPoint x: 750, startPoint y: 184, endPoint x: 697, endPoint y: 154, distance: 60.9
click at [697, 154] on td "Export image size: 1428 × 1000 Rendered image size: 746 × 500" at bounding box center [741, 171] width 90 height 51
copy td "Export image size: 1428 × 1000 Rendered image size: 746 × 500"
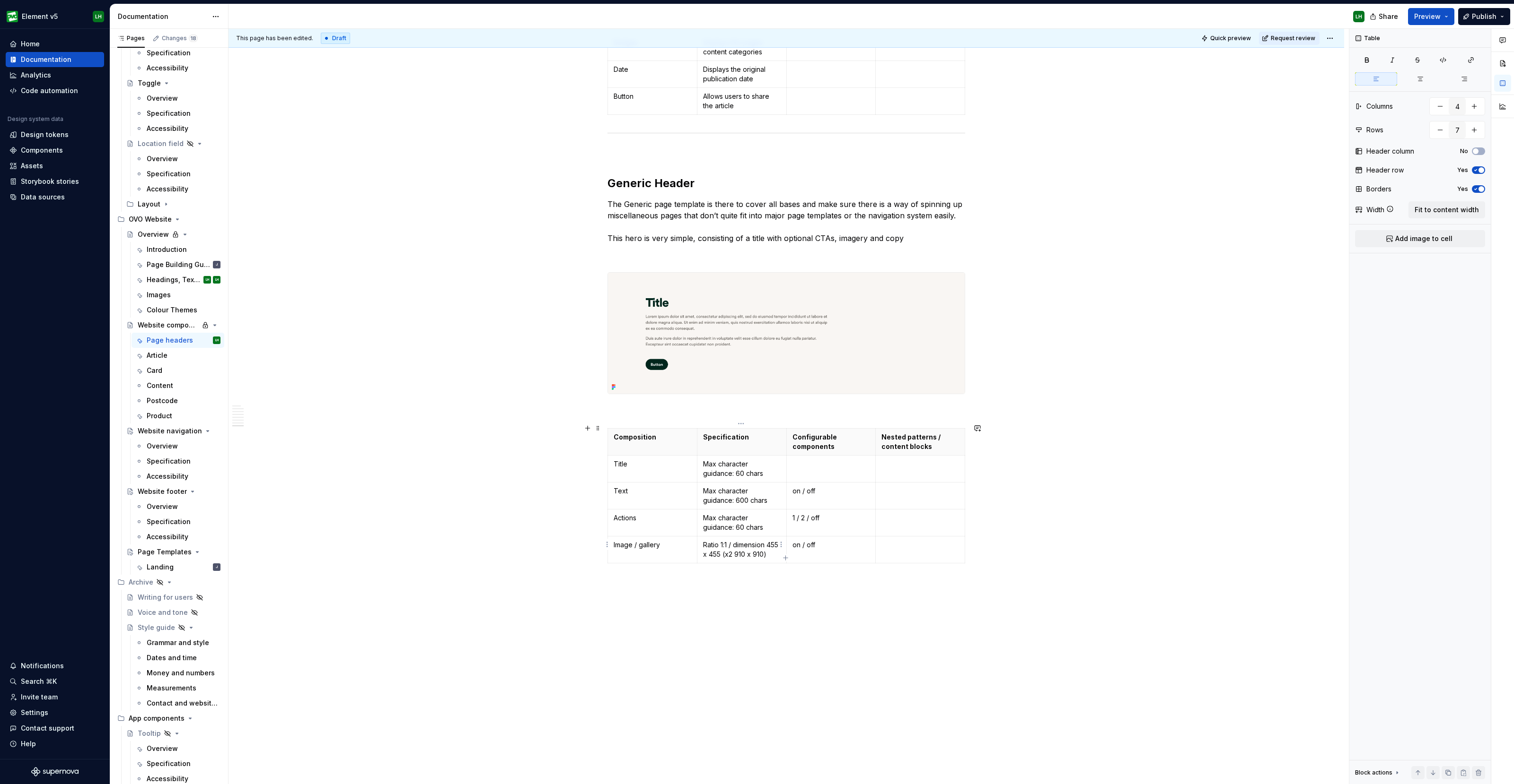
click at [766, 549] on p "Ratio 1:1 / dimension 455 x 455 (x2 910 x 910)" at bounding box center [741, 549] width 78 height 19
type input "5"
click at [764, 549] on p "Ratio 1:1 / dimension 455 x 455 (x2 910 x 910)" at bounding box center [741, 549] width 78 height 19
click at [728, 548] on p "Ratio 1:1 / dimension 455 x 455 (x2 910 x 910)" at bounding box center [741, 549] width 78 height 19
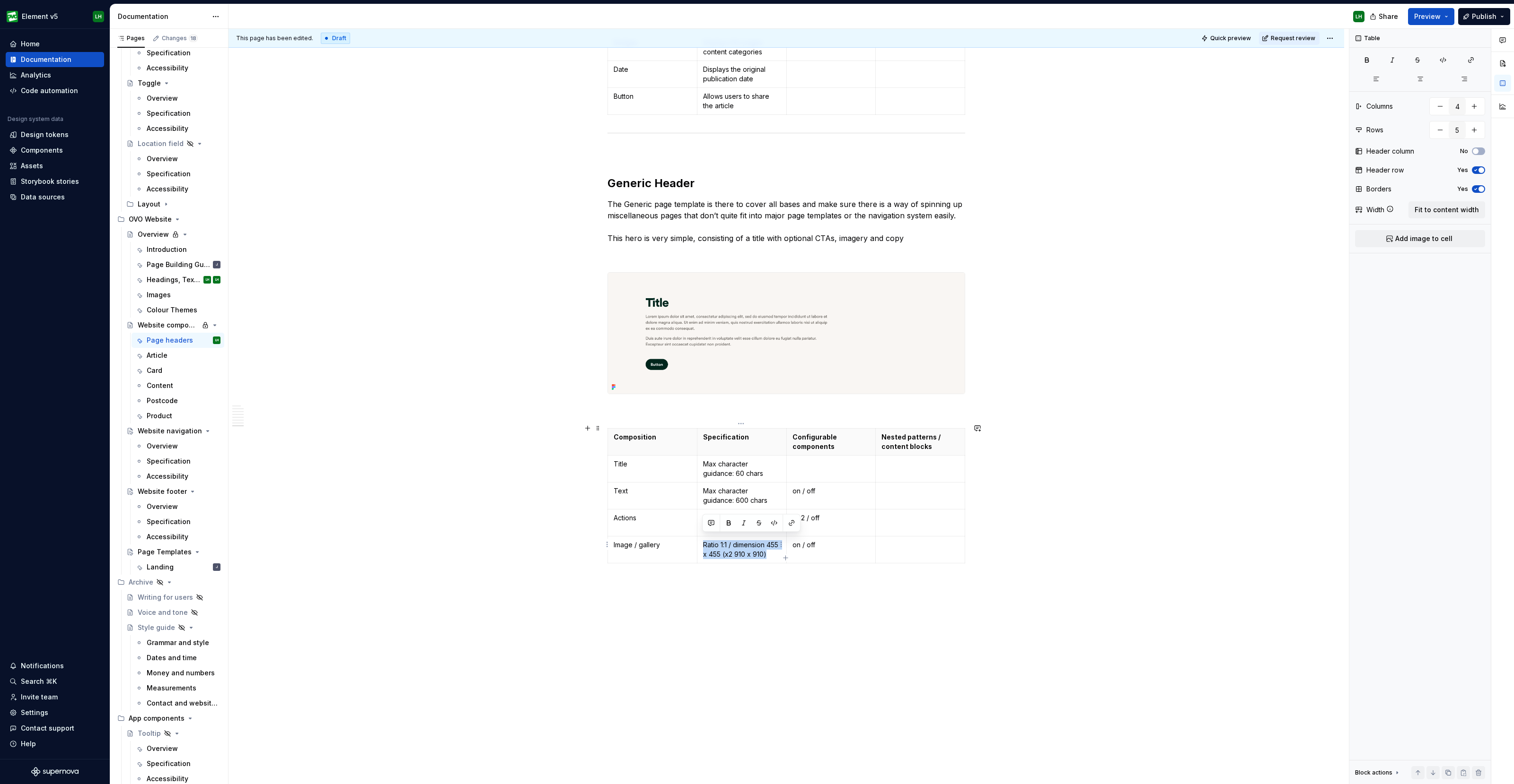
drag, startPoint x: 703, startPoint y: 541, endPoint x: 779, endPoint y: 552, distance: 76.8
click at [779, 552] on p "Ratio 1:1 / dimension 455 x 455 (x2 910 x 910)" at bounding box center [741, 549] width 78 height 19
click at [759, 540] on p "Export image size:1428 × 1000Rendered image size:746 × 500" at bounding box center [741, 554] width 78 height 29
click at [742, 549] on p "Export image size: 1428 × 1000Rendered image size:746 × 500" at bounding box center [741, 554] width 78 height 29
click at [716, 573] on p "Rendered image size:746 × 500" at bounding box center [741, 574] width 78 height 19
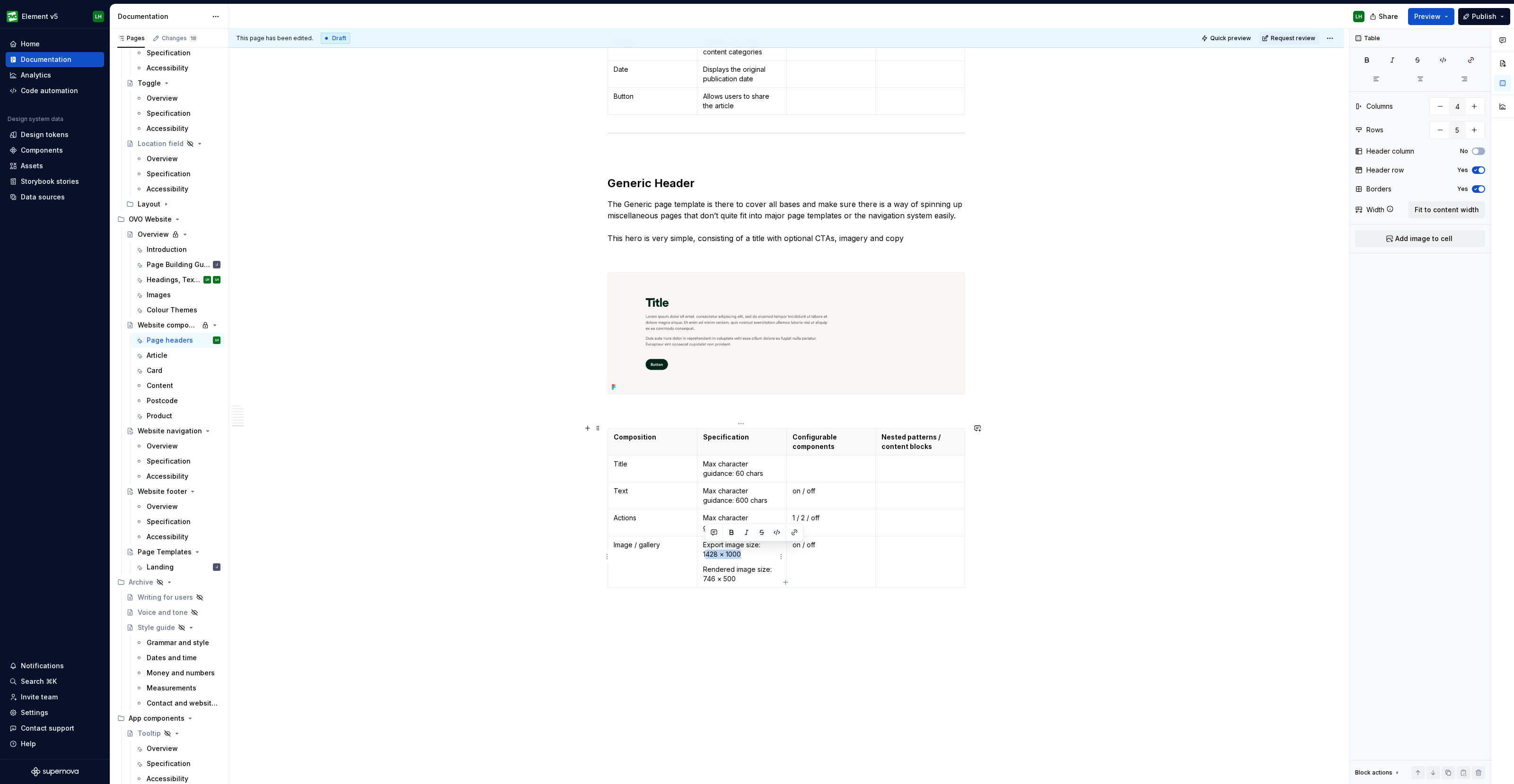
drag, startPoint x: 745, startPoint y: 550, endPoint x: 703, endPoint y: 552, distance: 42.0
click at [703, 552] on p "Export image size: 1428 × 1000" at bounding box center [741, 549] width 78 height 19
click at [733, 575] on p "Rendered image size: 746 × 500" at bounding box center [741, 574] width 78 height 19
drag, startPoint x: 740, startPoint y: 573, endPoint x: 703, endPoint y: 575, distance: 37.1
click at [703, 575] on p "Rendered image size: 746 × 500" at bounding box center [741, 574] width 78 height 19
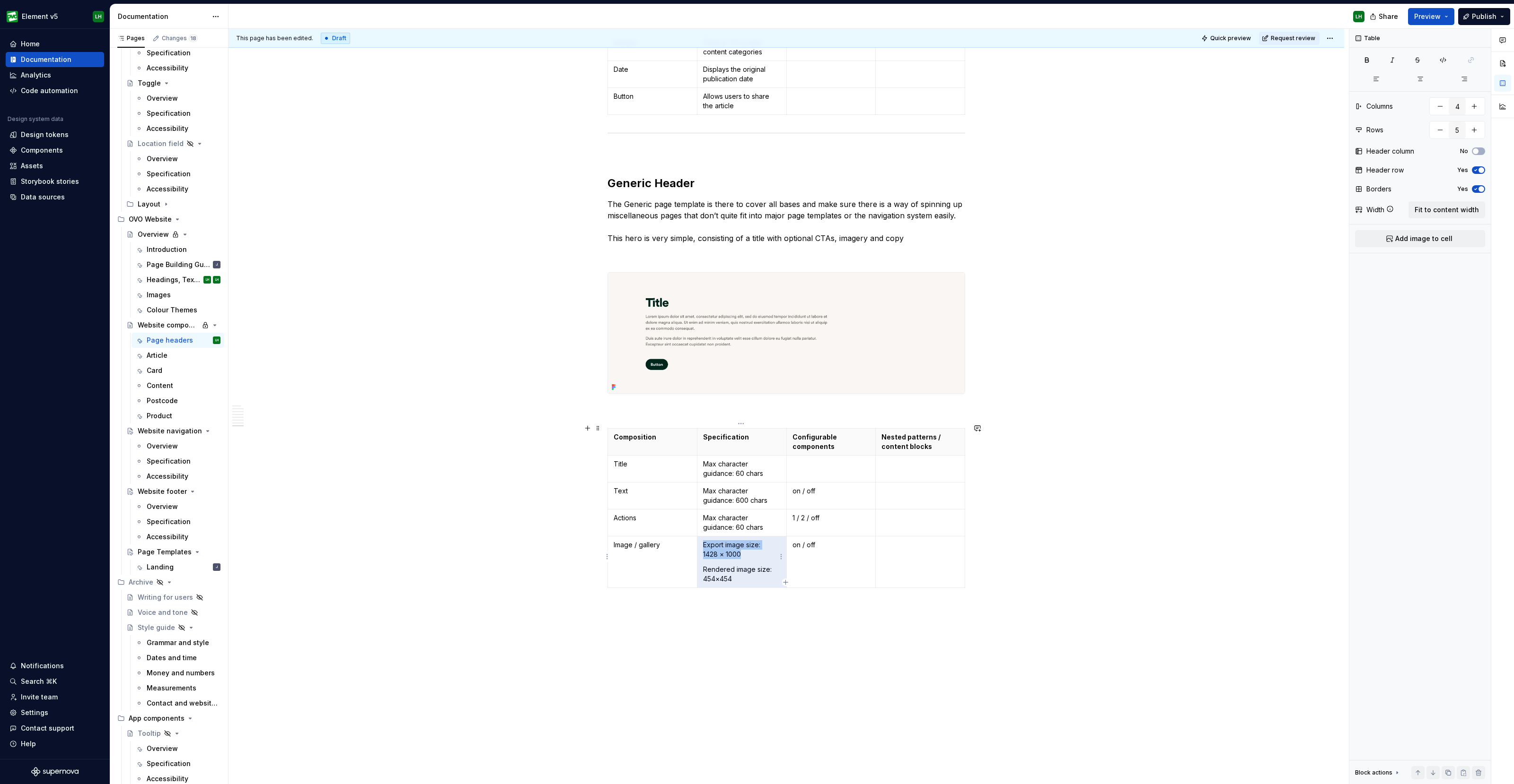
drag, startPoint x: 691, startPoint y: 547, endPoint x: 703, endPoint y: 547, distance: 12.0
click at [703, 547] on p "Export image size: 1428 × 1000" at bounding box center [741, 549] width 78 height 19
click at [722, 551] on p "Export image size: 1428 × 1000" at bounding box center [741, 549] width 78 height 19
drag, startPoint x: 741, startPoint y: 549, endPoint x: 704, endPoint y: 551, distance: 37.1
click at [704, 551] on p "Export image size: 1428 × 1000" at bounding box center [741, 549] width 78 height 19
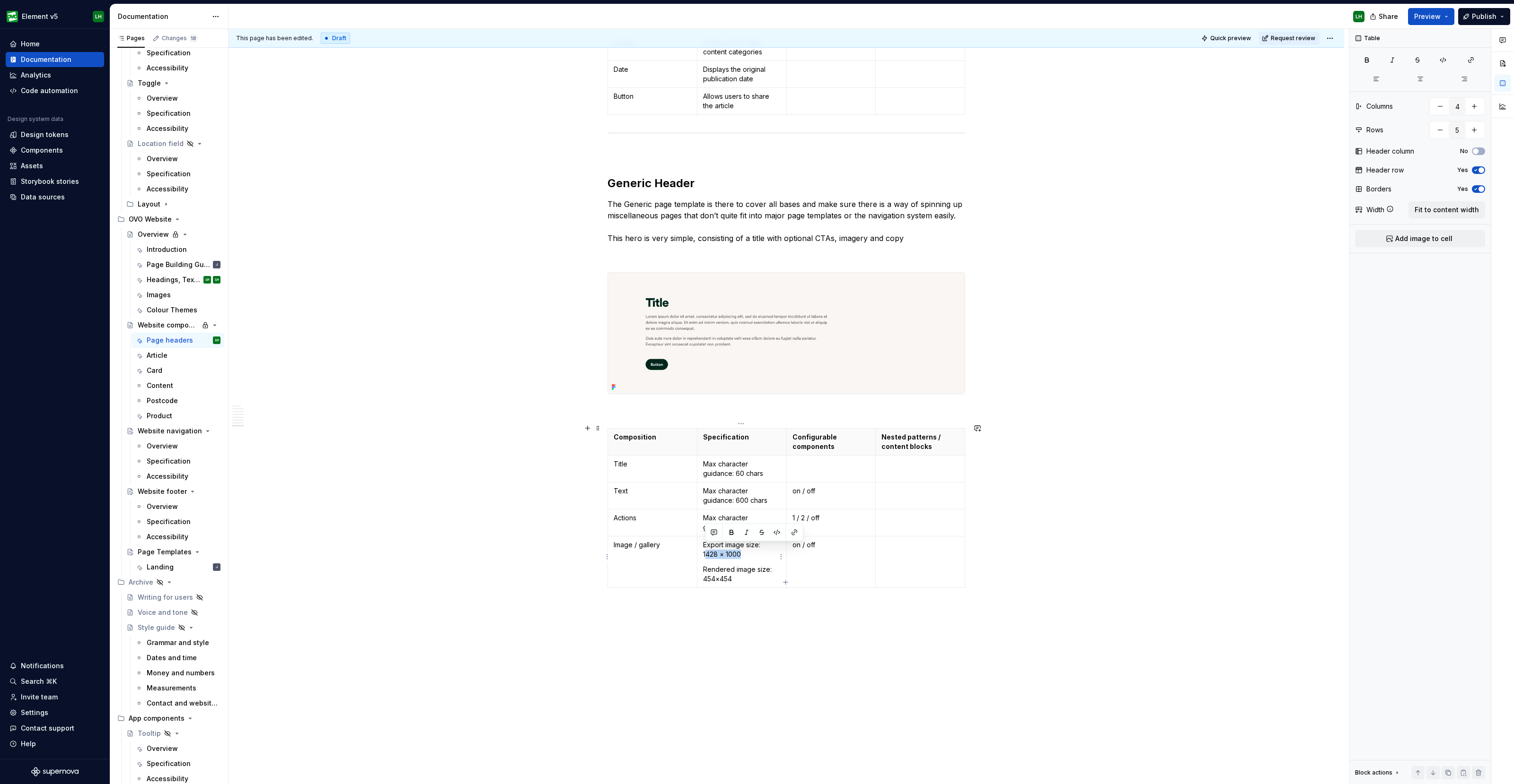
click at [733, 566] on p "Rendered image size: 454×454" at bounding box center [741, 574] width 78 height 19
drag, startPoint x: 741, startPoint y: 552, endPoint x: 701, endPoint y: 552, distance: 40.0
click at [701, 552] on td "Export image size: 1428 × 1000 Rendered image size: 454×454" at bounding box center [741, 561] width 90 height 51
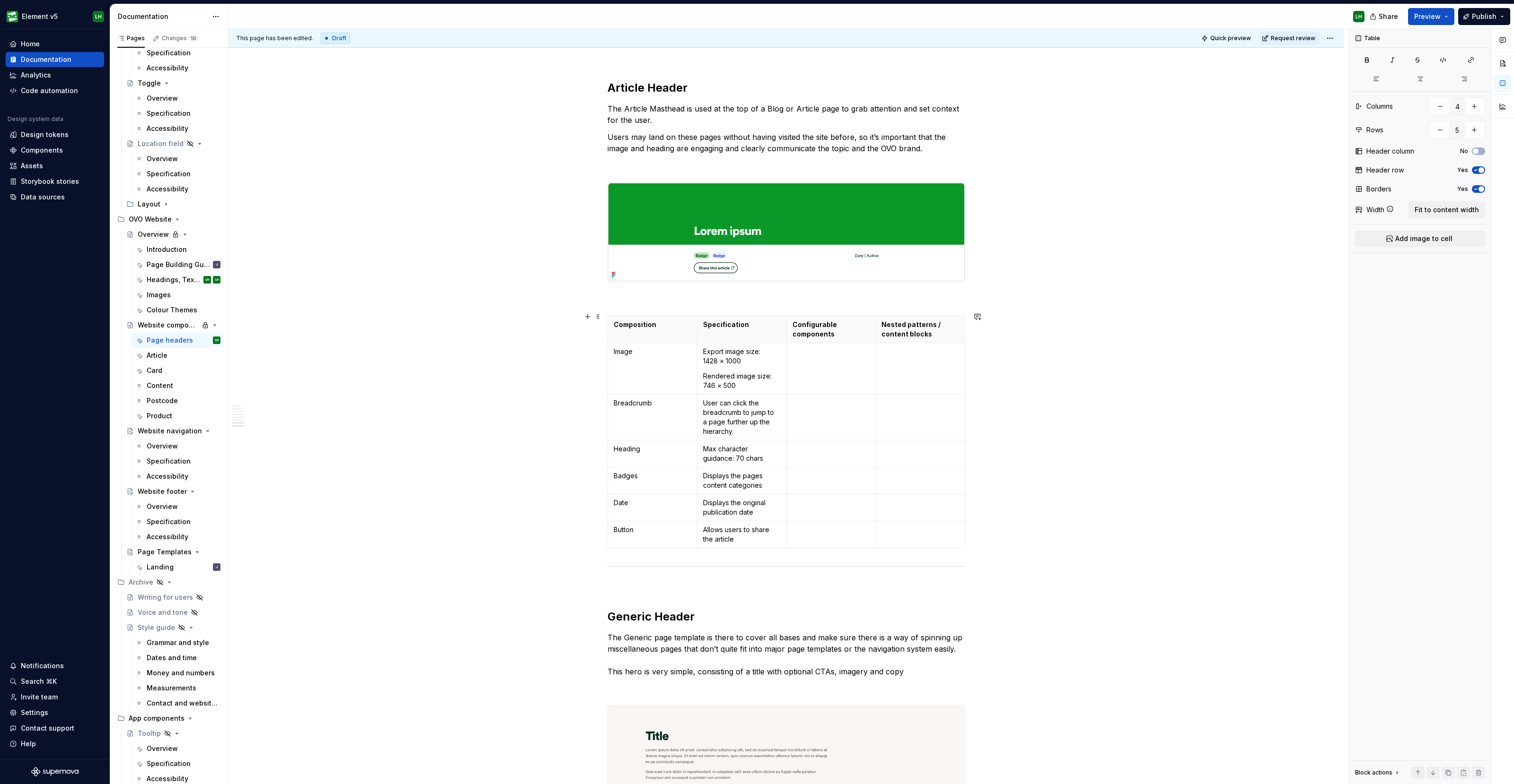
scroll to position [3782, 0]
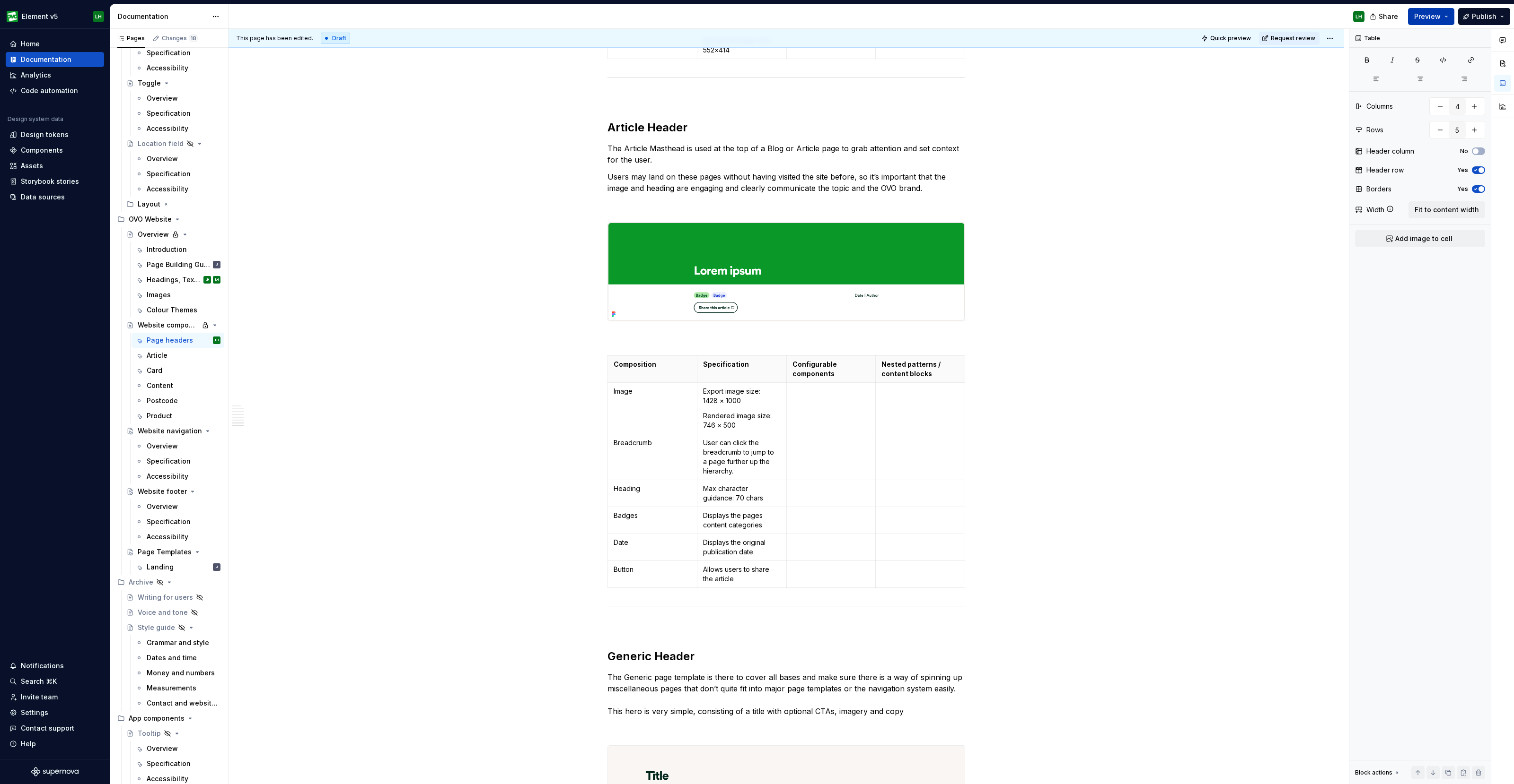
click at [1424, 18] on span "Preview" at bounding box center [1426, 16] width 26 height 9
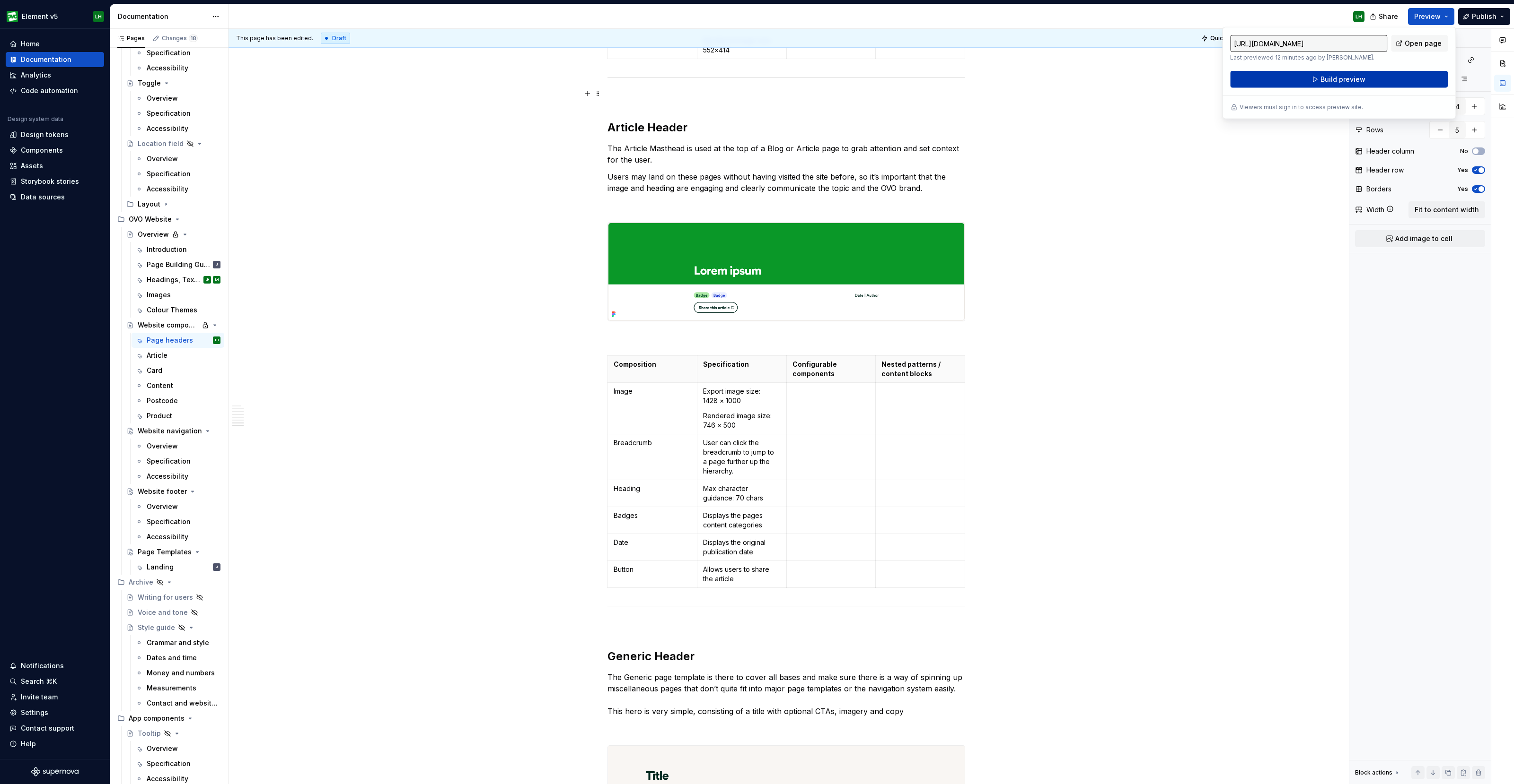
click at [1305, 83] on button "Build preview" at bounding box center [1339, 79] width 218 height 17
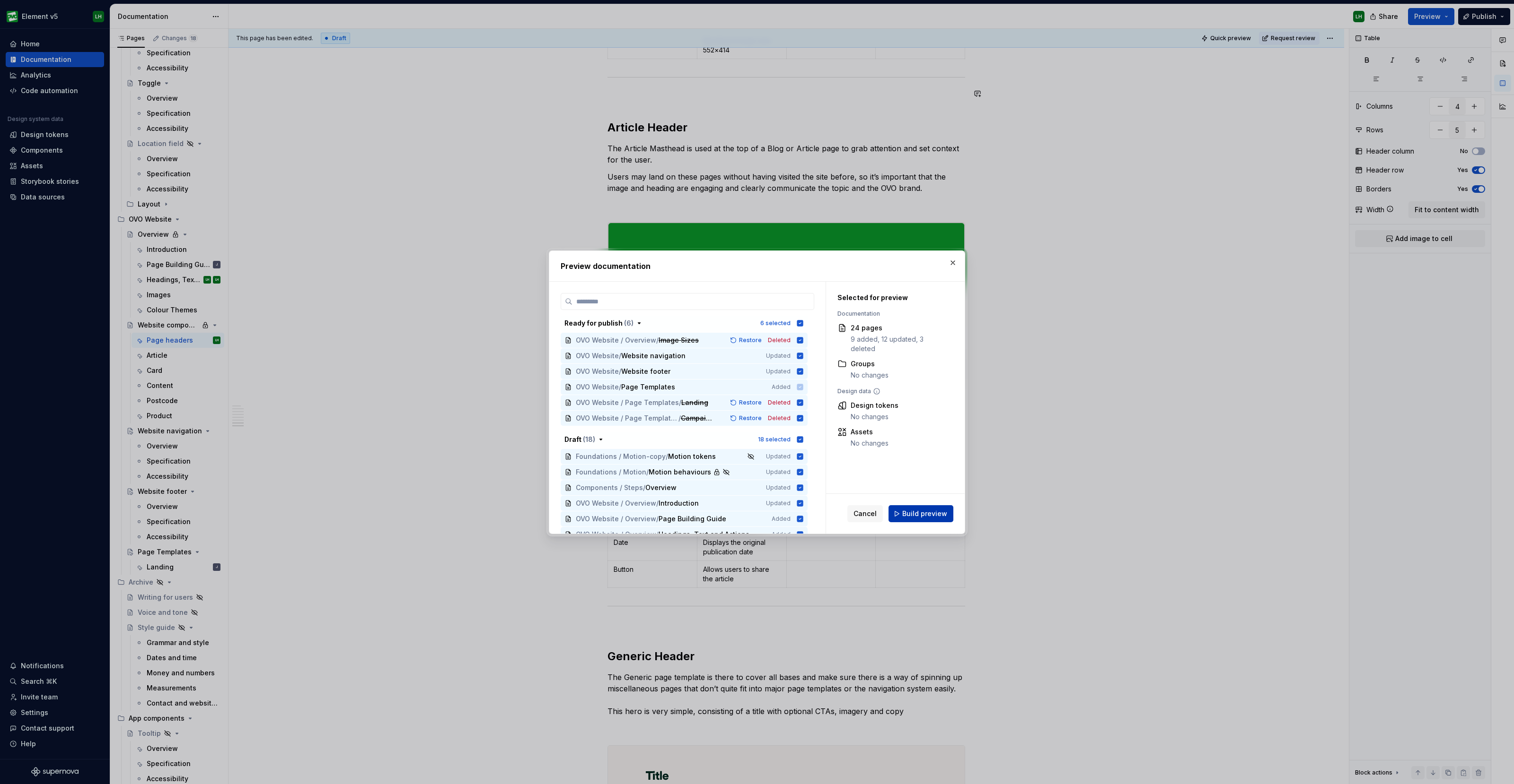
click at [930, 517] on span "Build preview" at bounding box center [924, 513] width 45 height 9
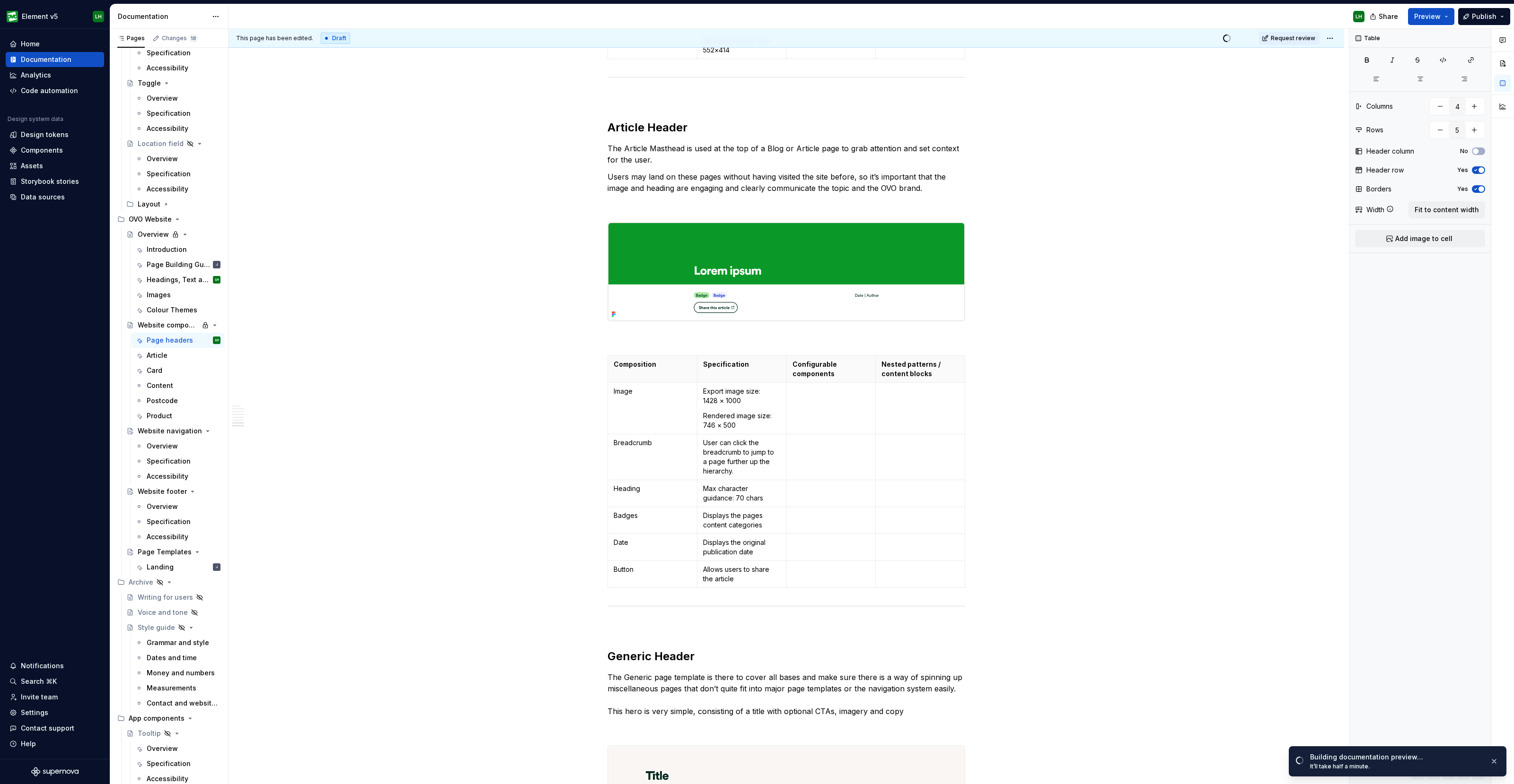
scroll to position [2895, 0]
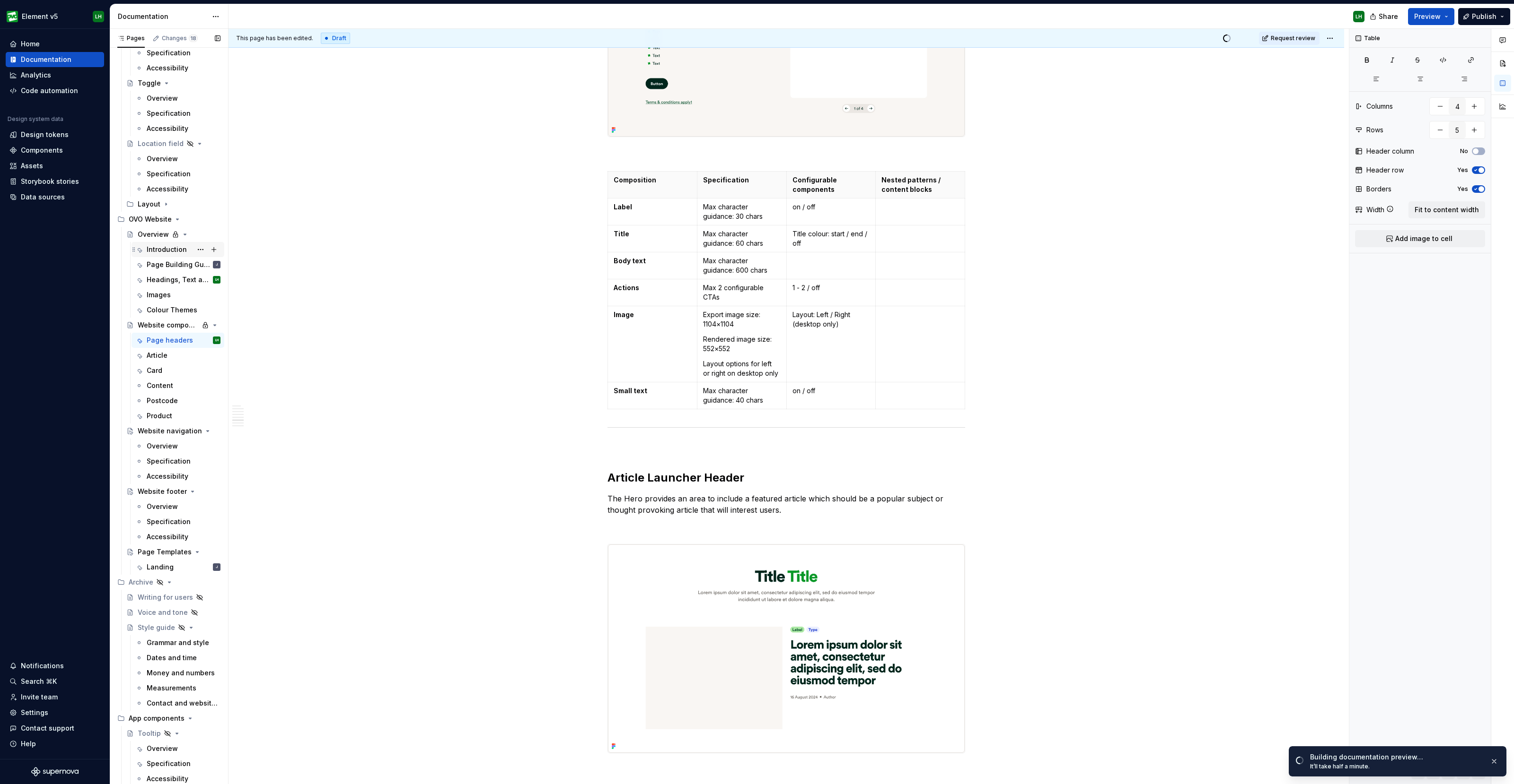
click at [167, 246] on div "Introduction" at bounding box center [167, 249] width 41 height 9
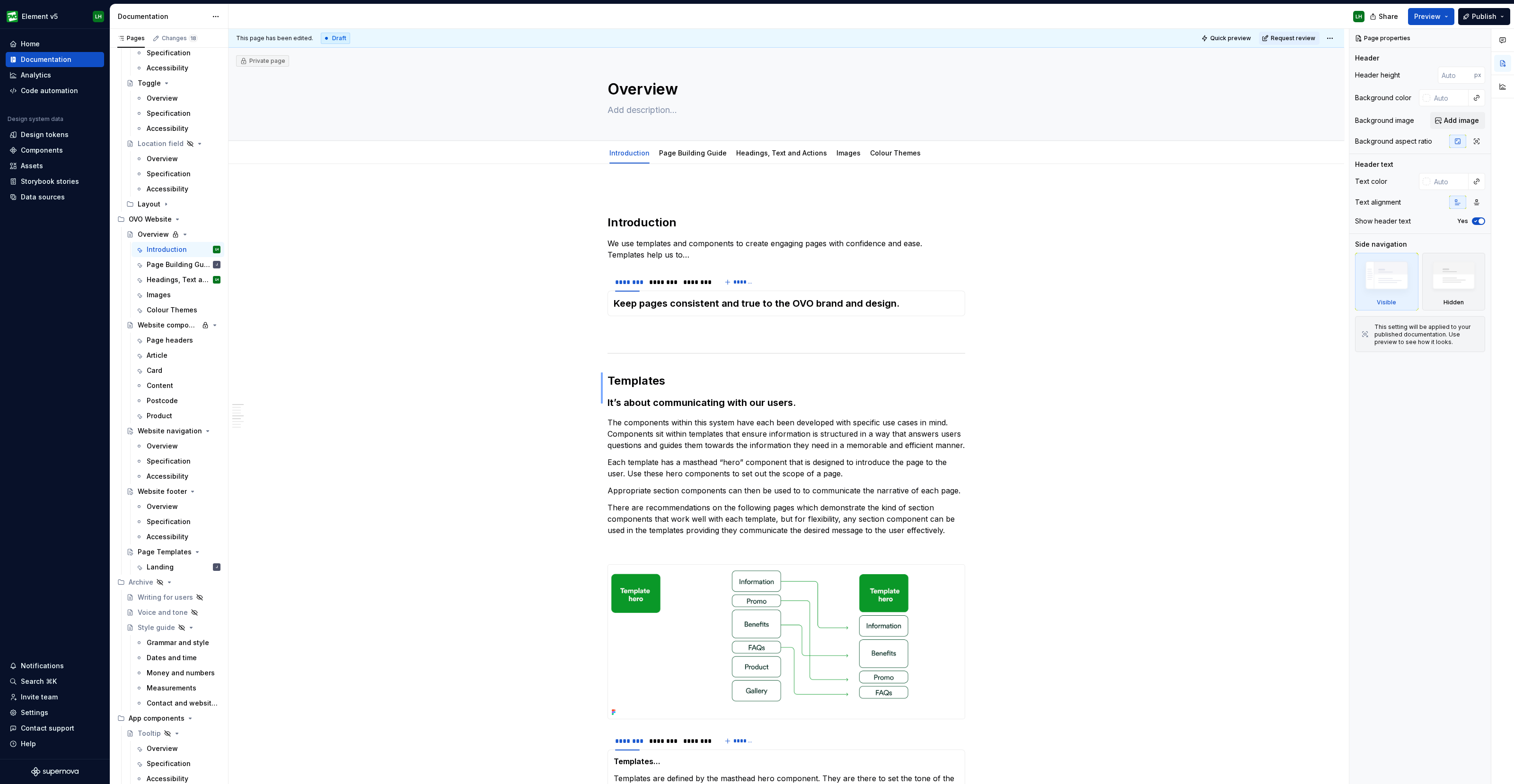
drag, startPoint x: 602, startPoint y: 403, endPoint x: 600, endPoint y: 372, distance: 31.1
click at [600, 372] on div "This page has been edited. Draft Quick preview Request review Private page Over…" at bounding box center [789, 407] width 1121 height 756
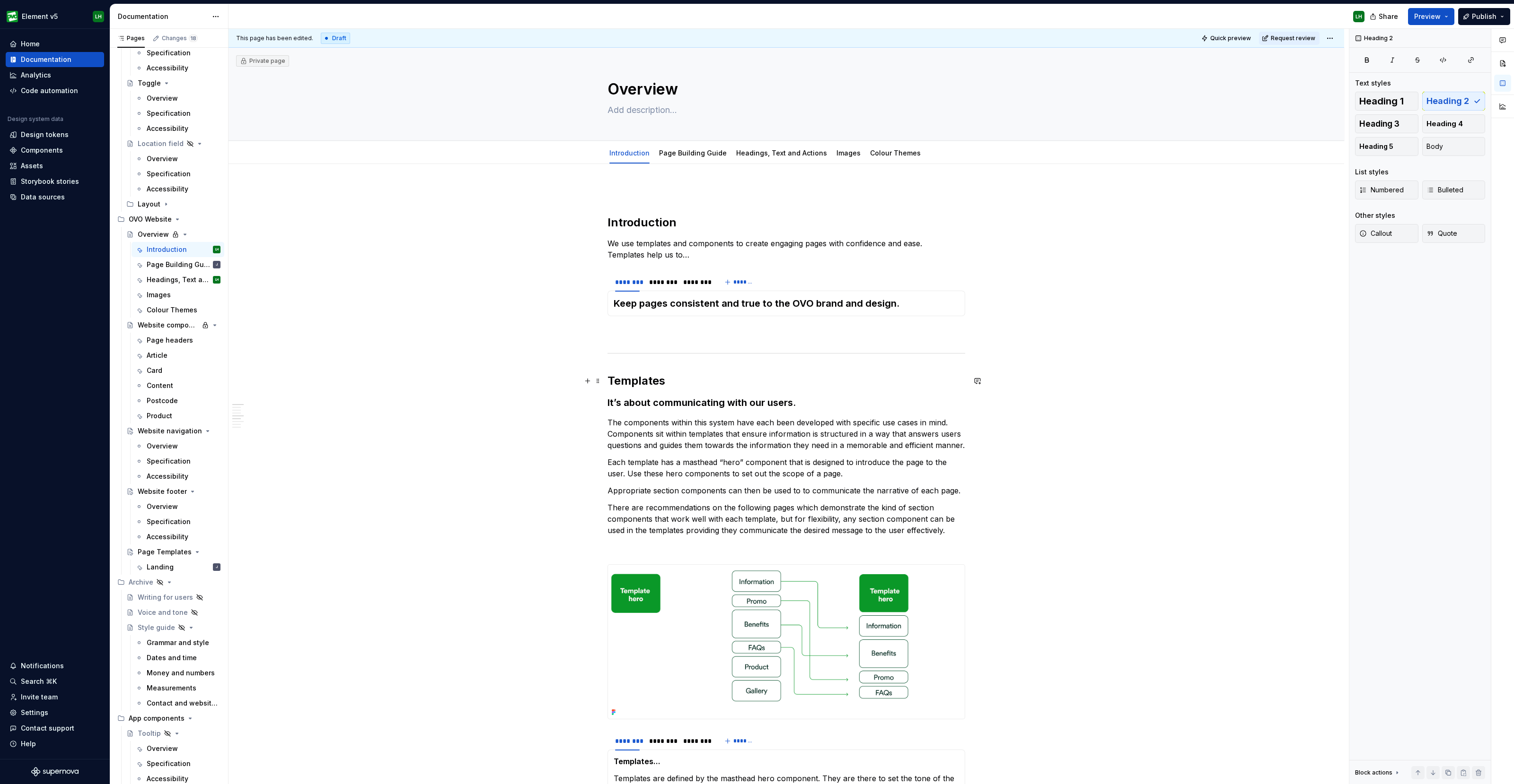
click at [620, 378] on h2 "Templates" at bounding box center [786, 381] width 358 height 15
drag, startPoint x: 675, startPoint y: 381, endPoint x: 605, endPoint y: 341, distance: 80.6
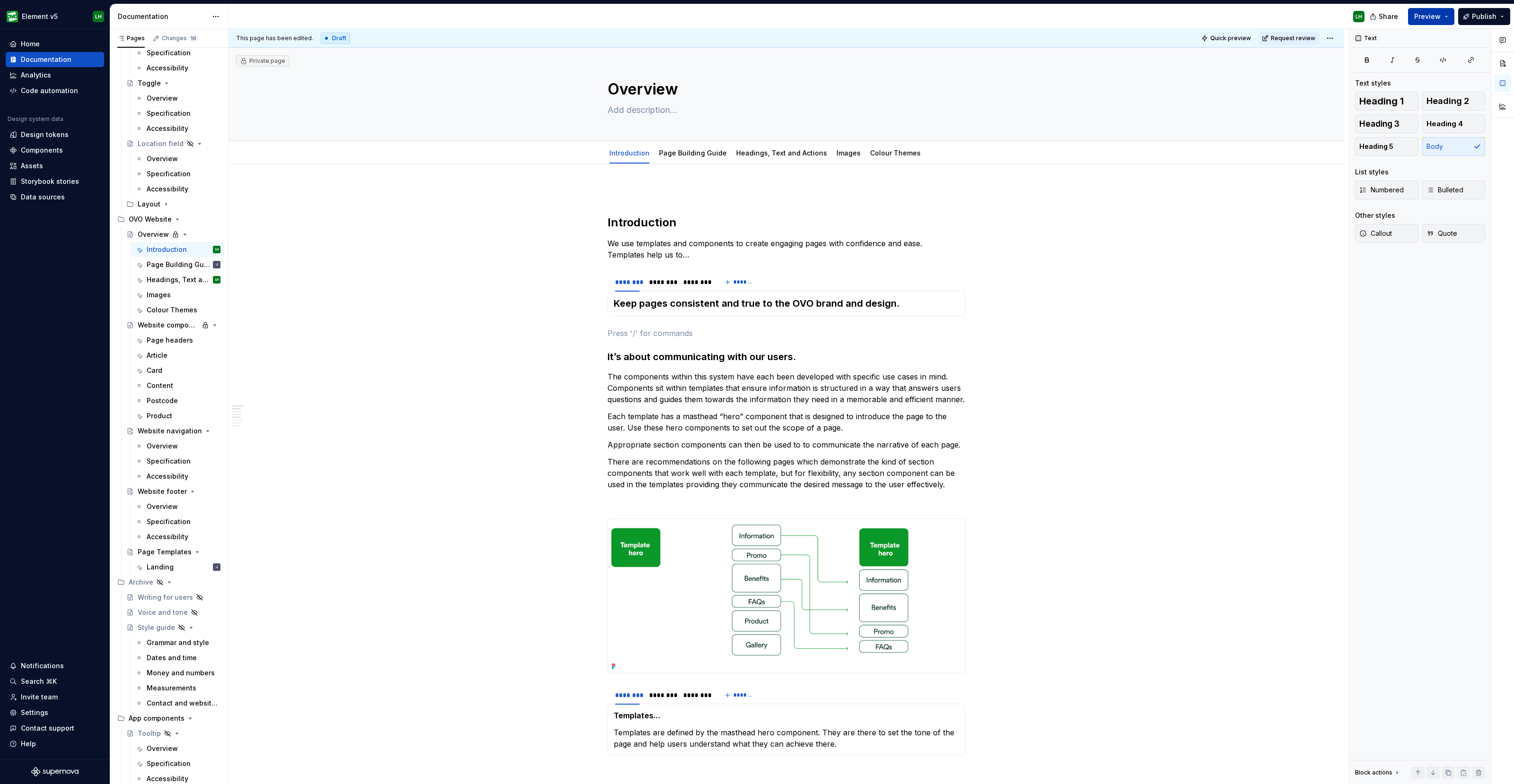
click at [1433, 13] on span "Preview" at bounding box center [1426, 16] width 26 height 9
click at [1305, 81] on button "Build preview" at bounding box center [1339, 79] width 218 height 17
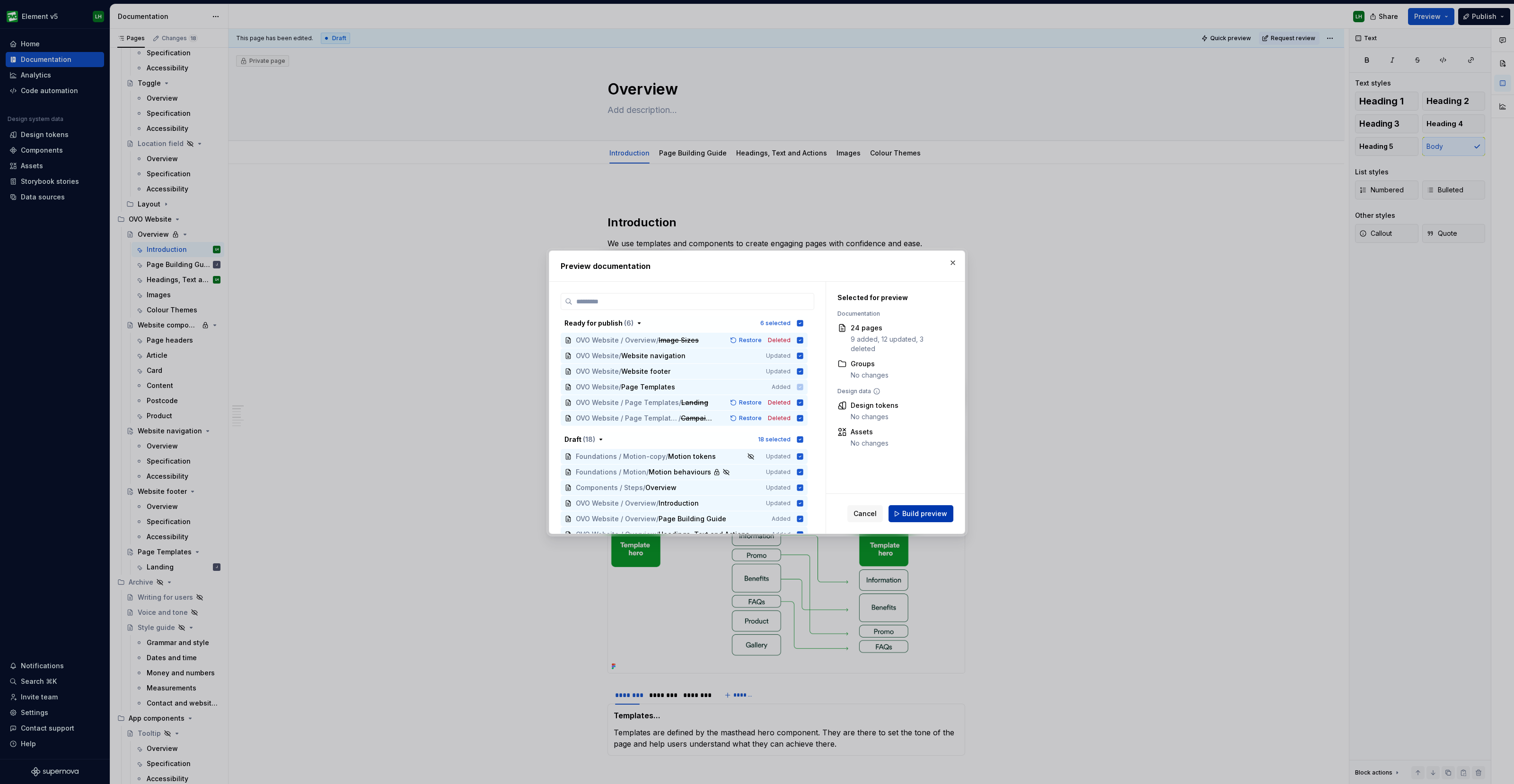
click at [905, 509] on span "Build preview" at bounding box center [924, 513] width 45 height 9
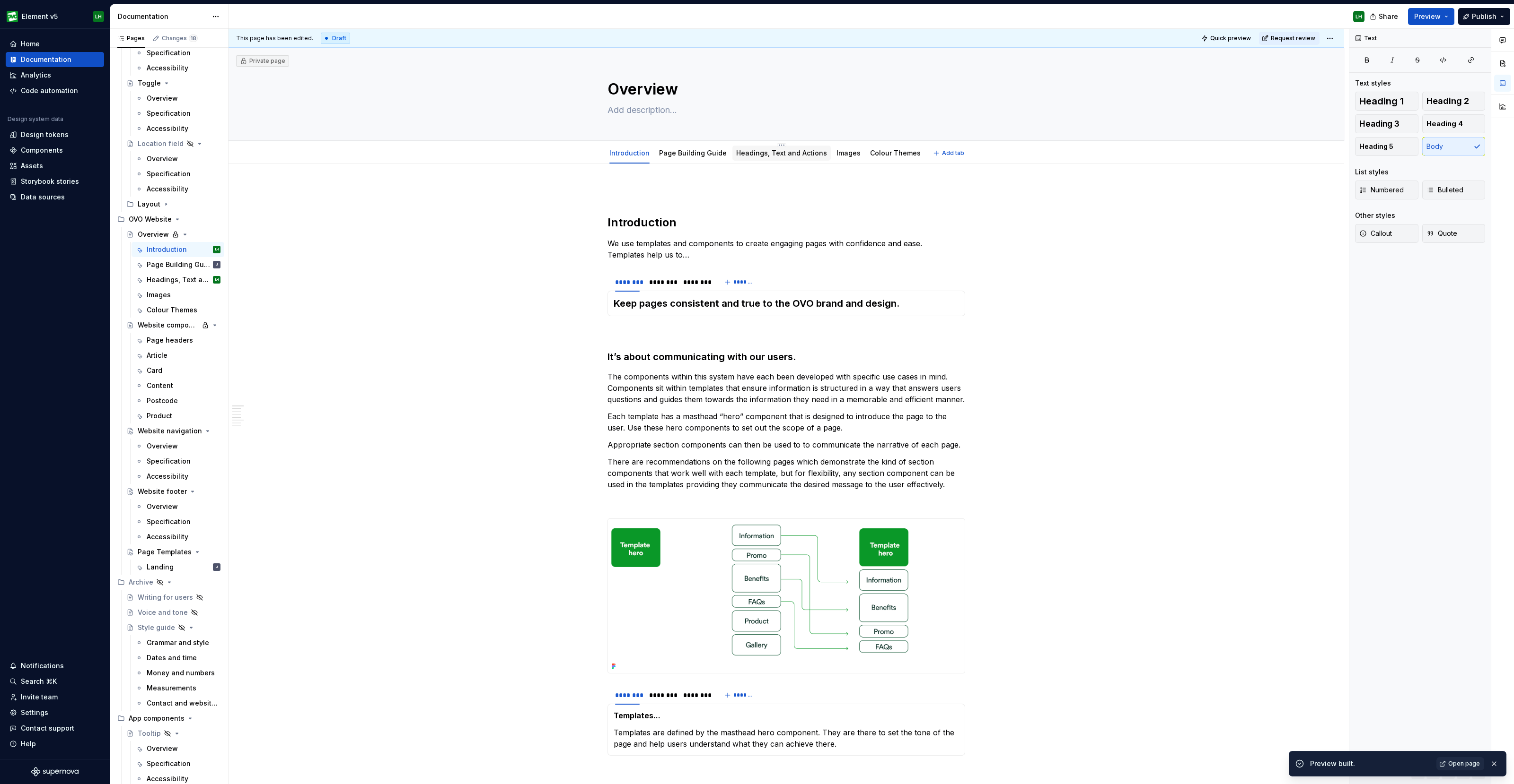
click at [771, 149] on link "Headings, Text and Actions" at bounding box center [782, 153] width 91 height 8
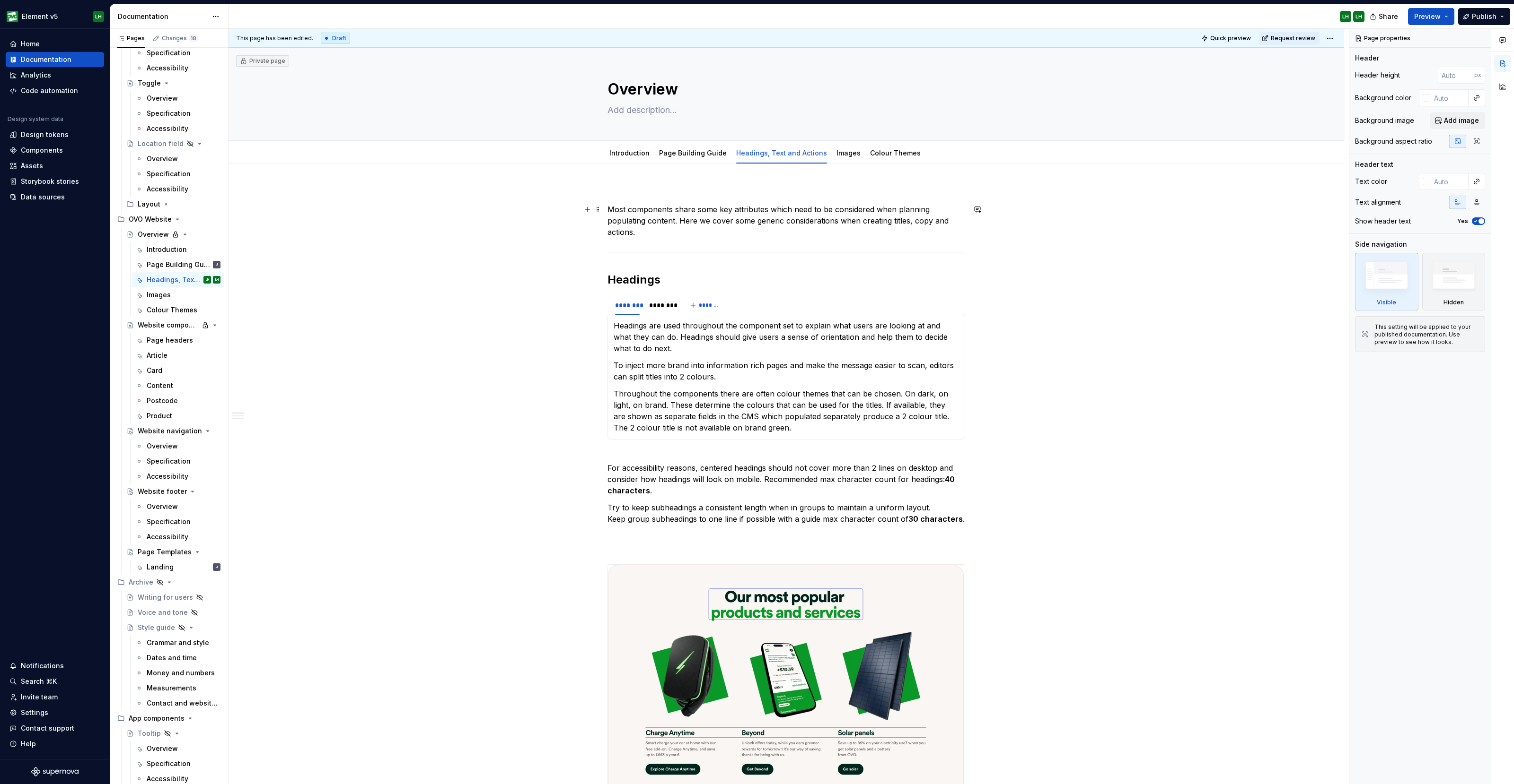
click at [665, 233] on p "Most components share some key attributes which need to be considered when plan…" at bounding box center [786, 220] width 358 height 34
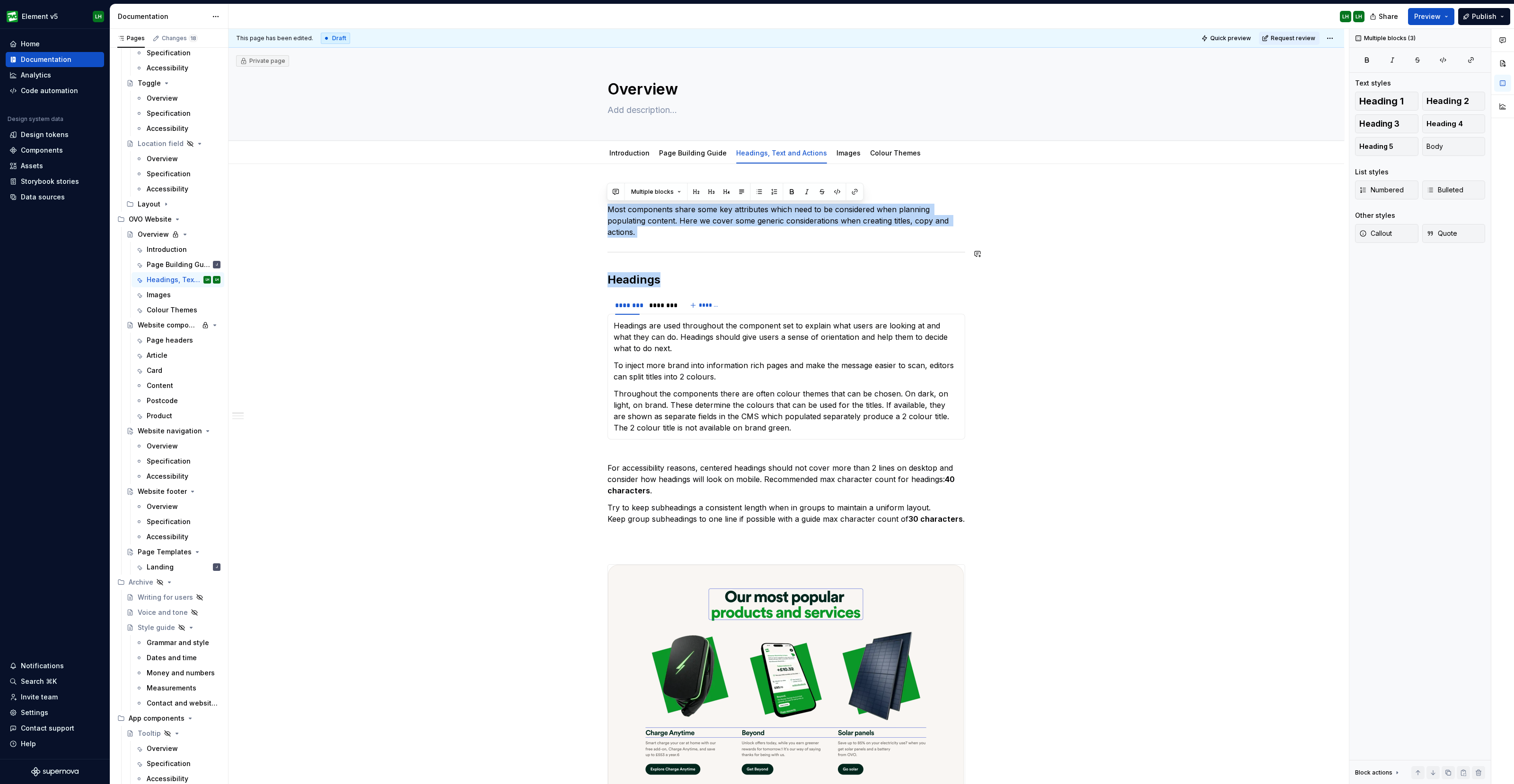
drag, startPoint x: 607, startPoint y: 207, endPoint x: 1012, endPoint y: 261, distance: 408.6
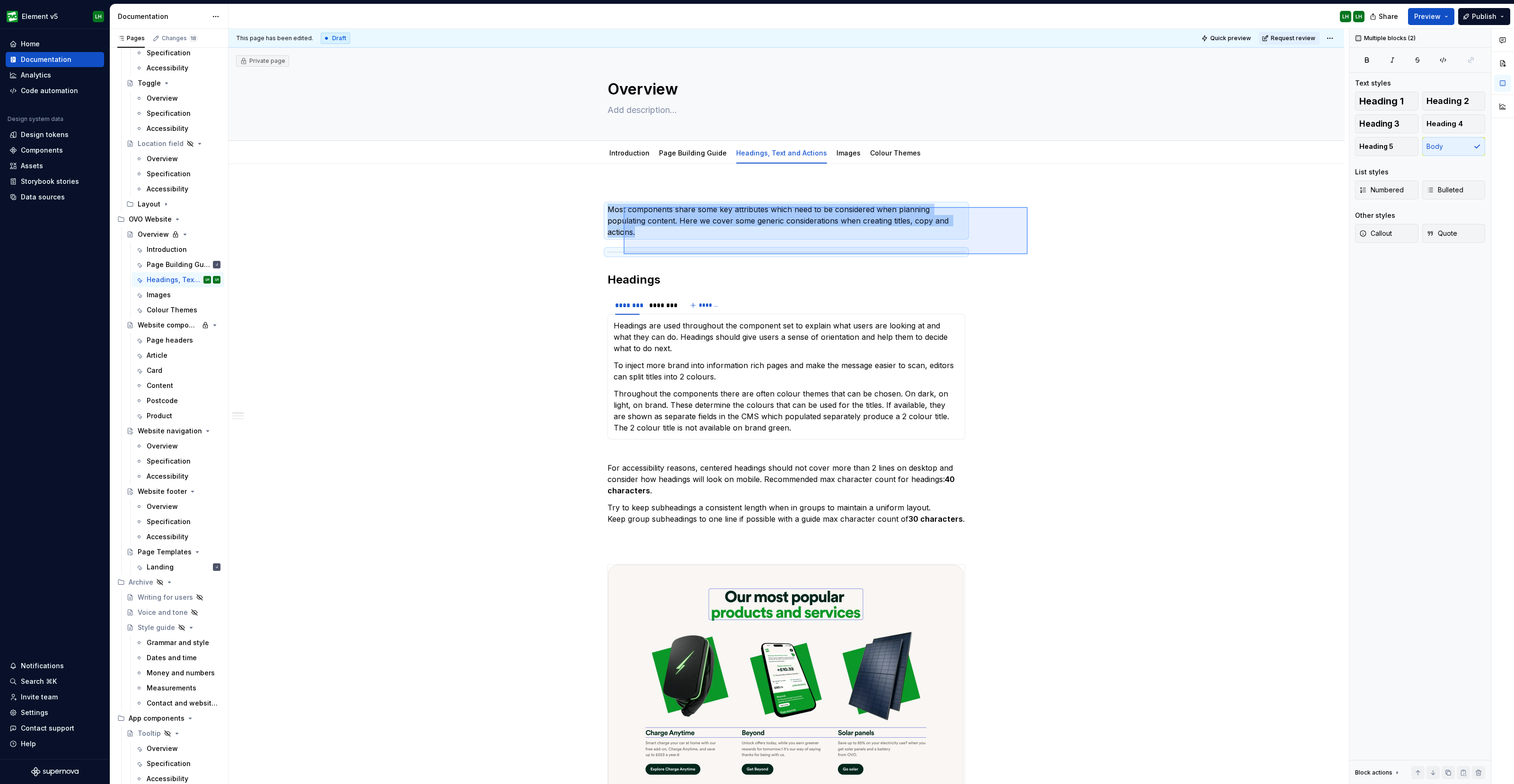
drag, startPoint x: 1028, startPoint y: 254, endPoint x: 623, endPoint y: 207, distance: 407.7
click at [623, 207] on div "This page has been edited. Draft Quick preview Request review Private page Over…" at bounding box center [789, 407] width 1121 height 756
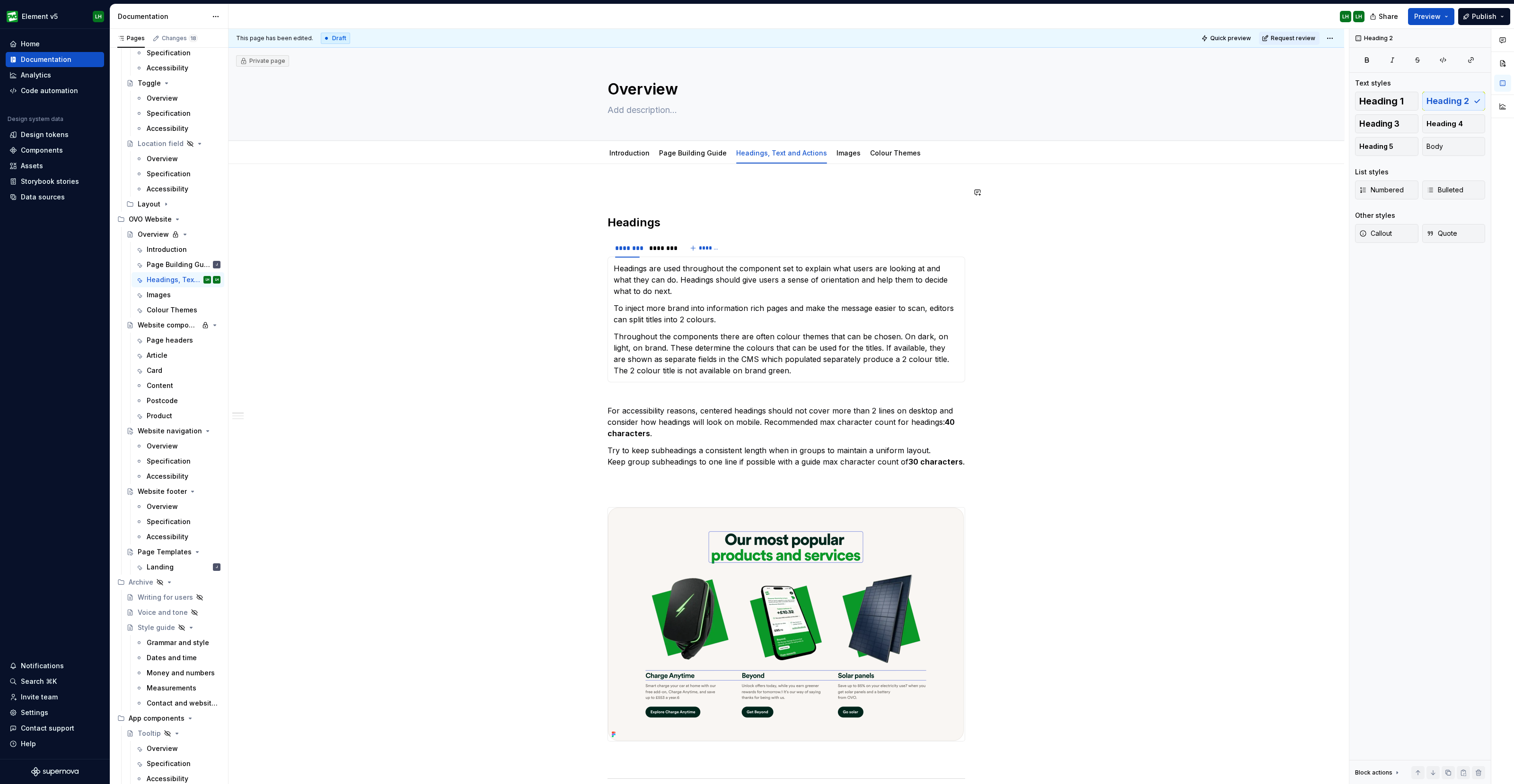
click at [836, 148] on div "Images" at bounding box center [848, 153] width 24 height 11
click at [836, 156] on link "Images" at bounding box center [848, 153] width 24 height 8
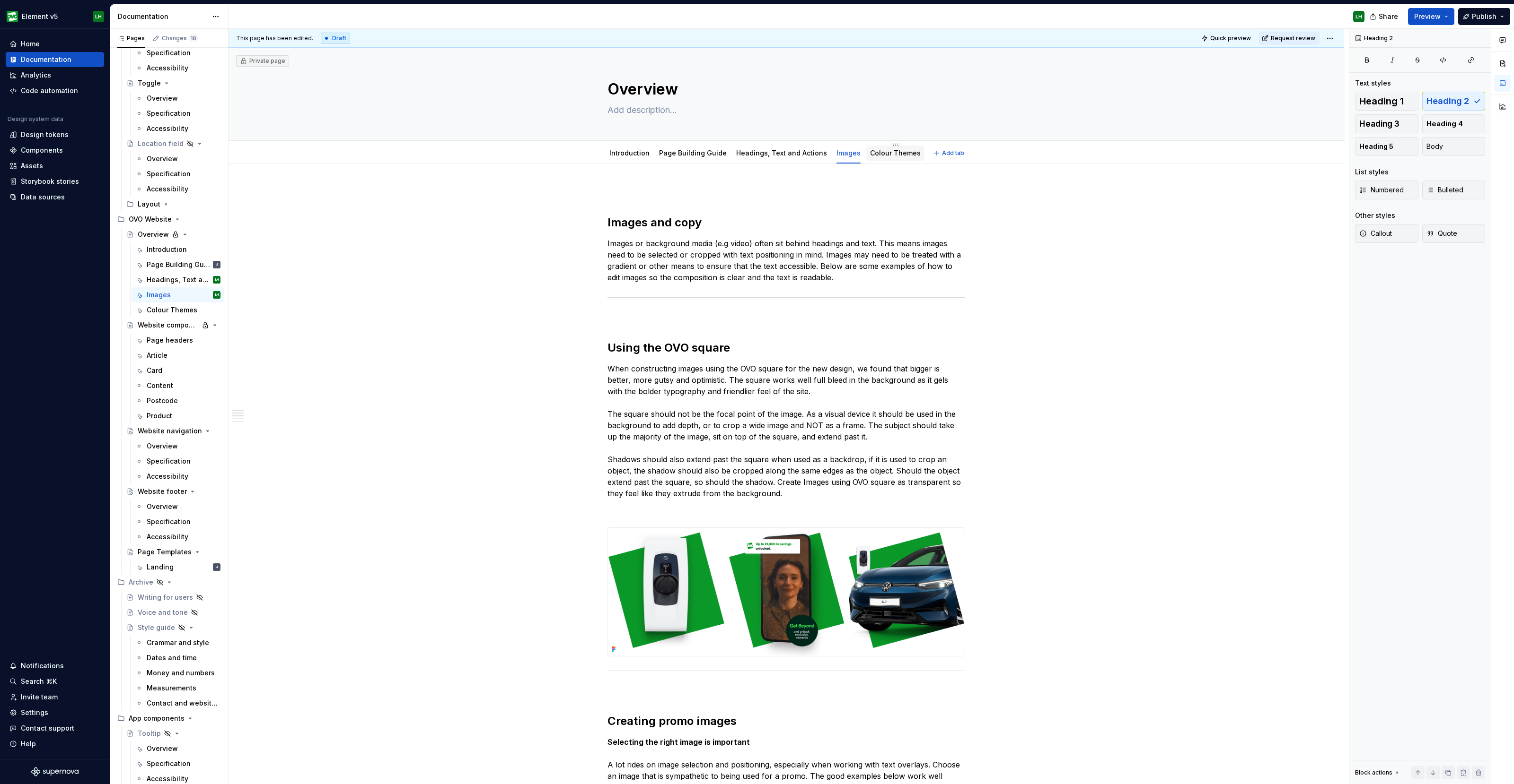
click at [870, 154] on link "Colour Themes" at bounding box center [895, 153] width 51 height 8
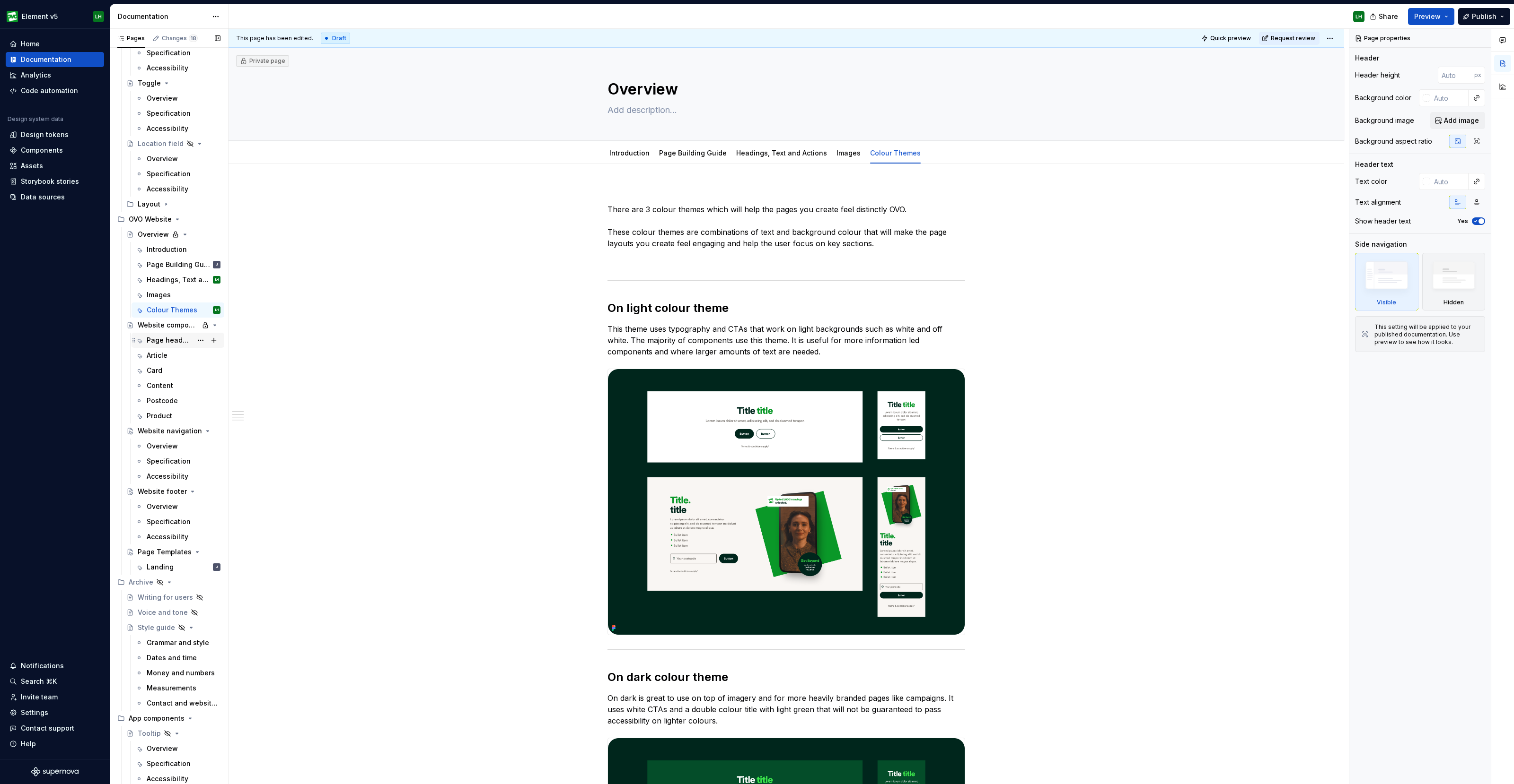
click at [160, 341] on div "Page headers" at bounding box center [170, 340] width 46 height 9
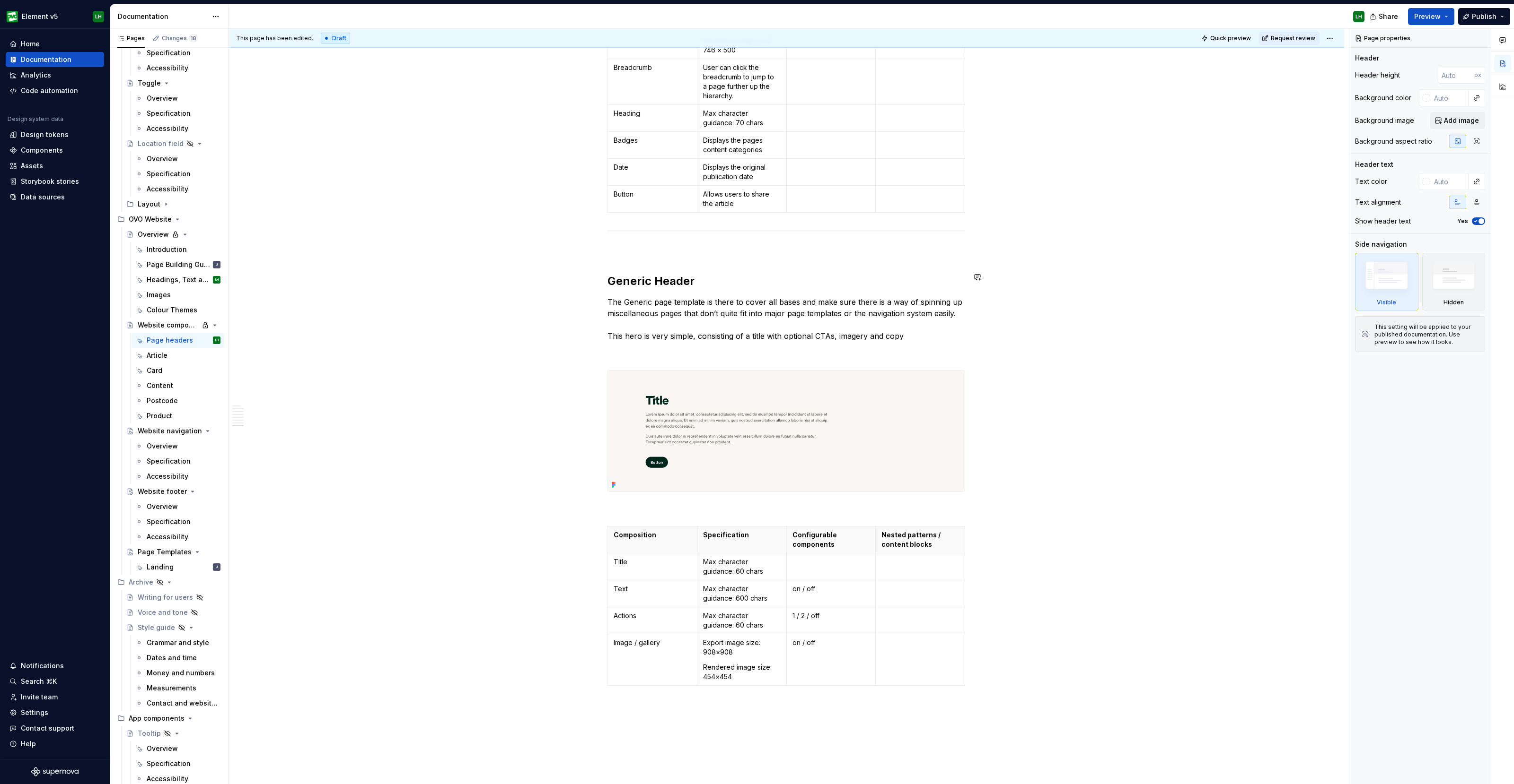
scroll to position [4343, 0]
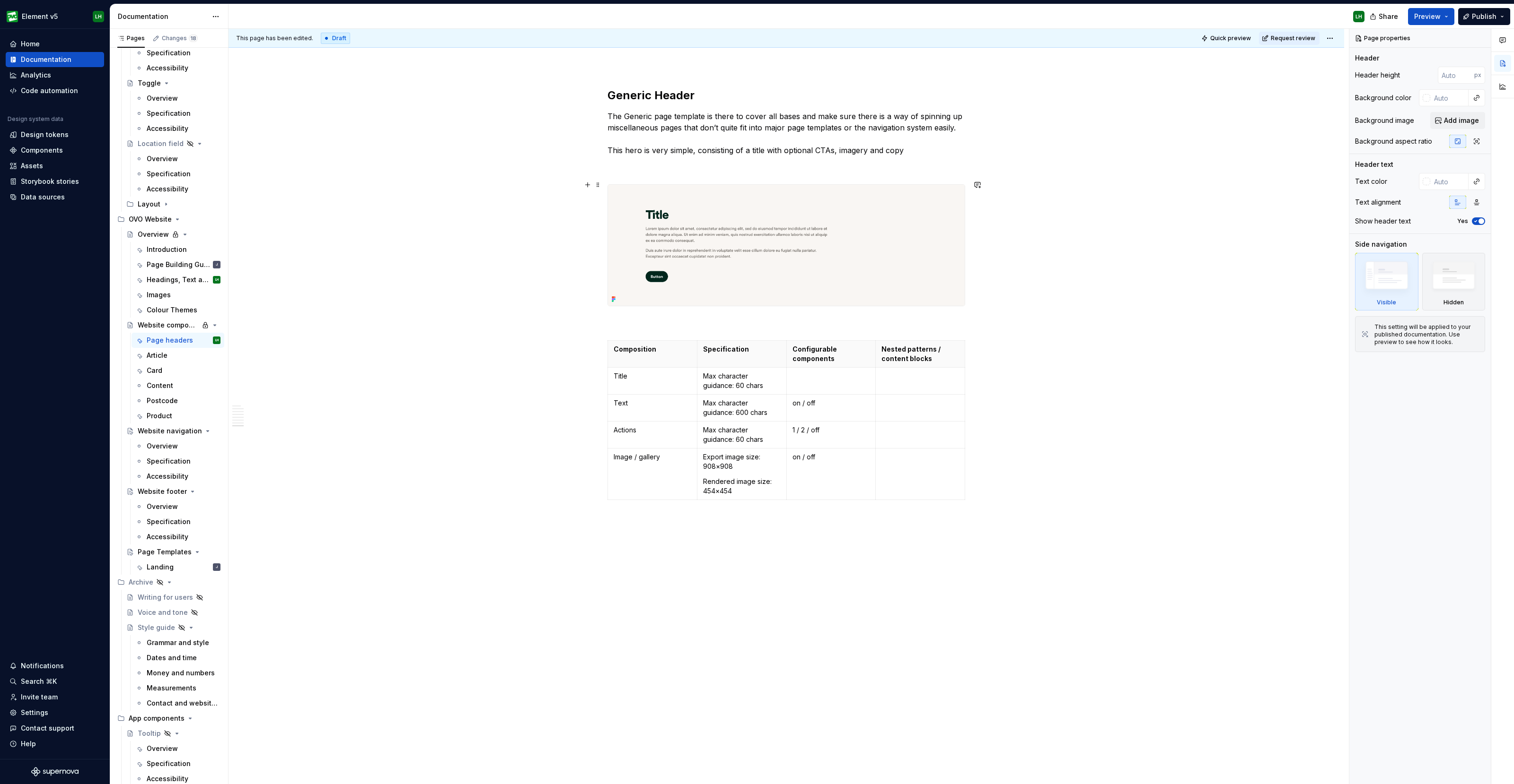
click at [729, 196] on img at bounding box center [786, 245] width 356 height 121
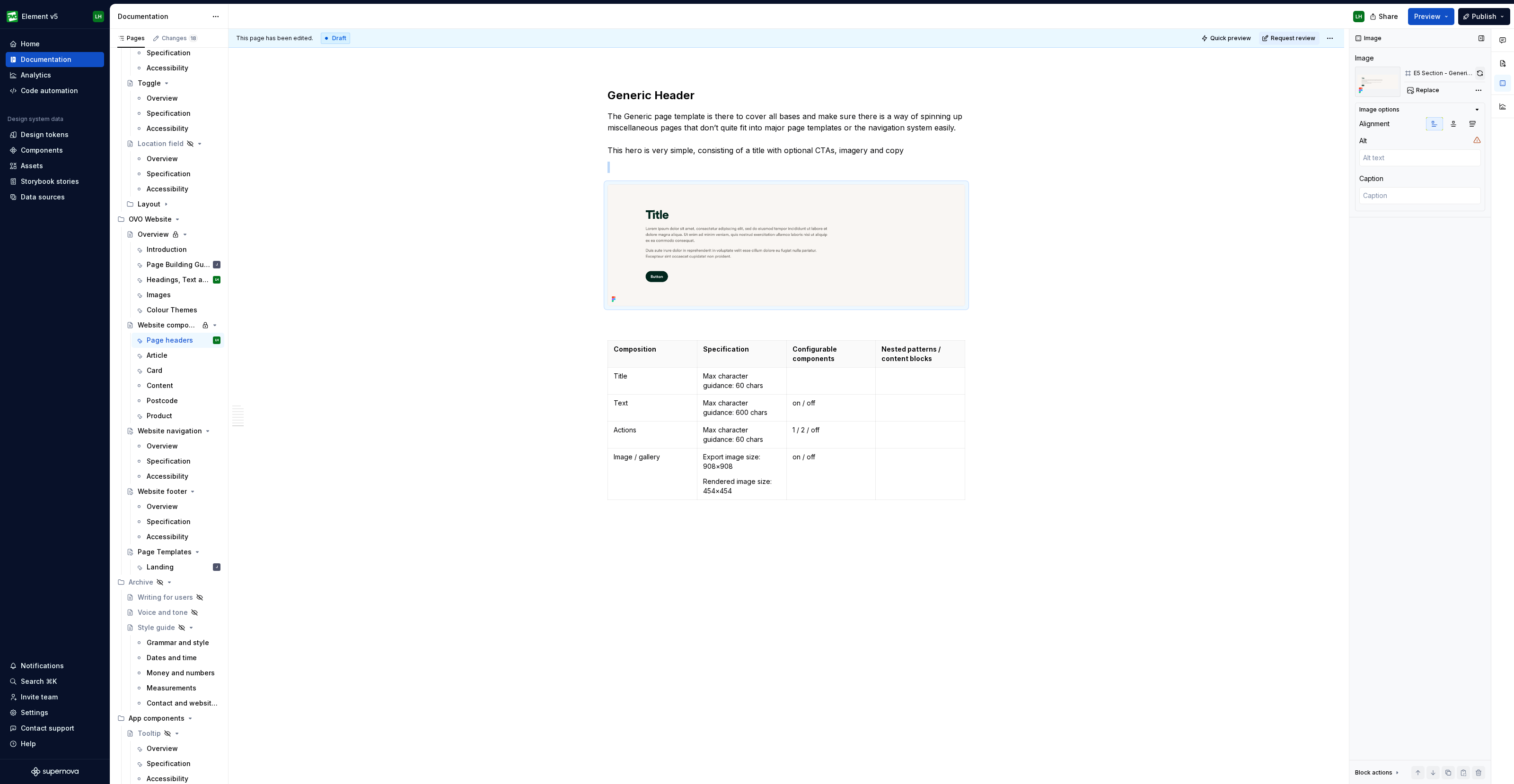
click at [1479, 73] on button "button" at bounding box center [1480, 73] width 10 height 14
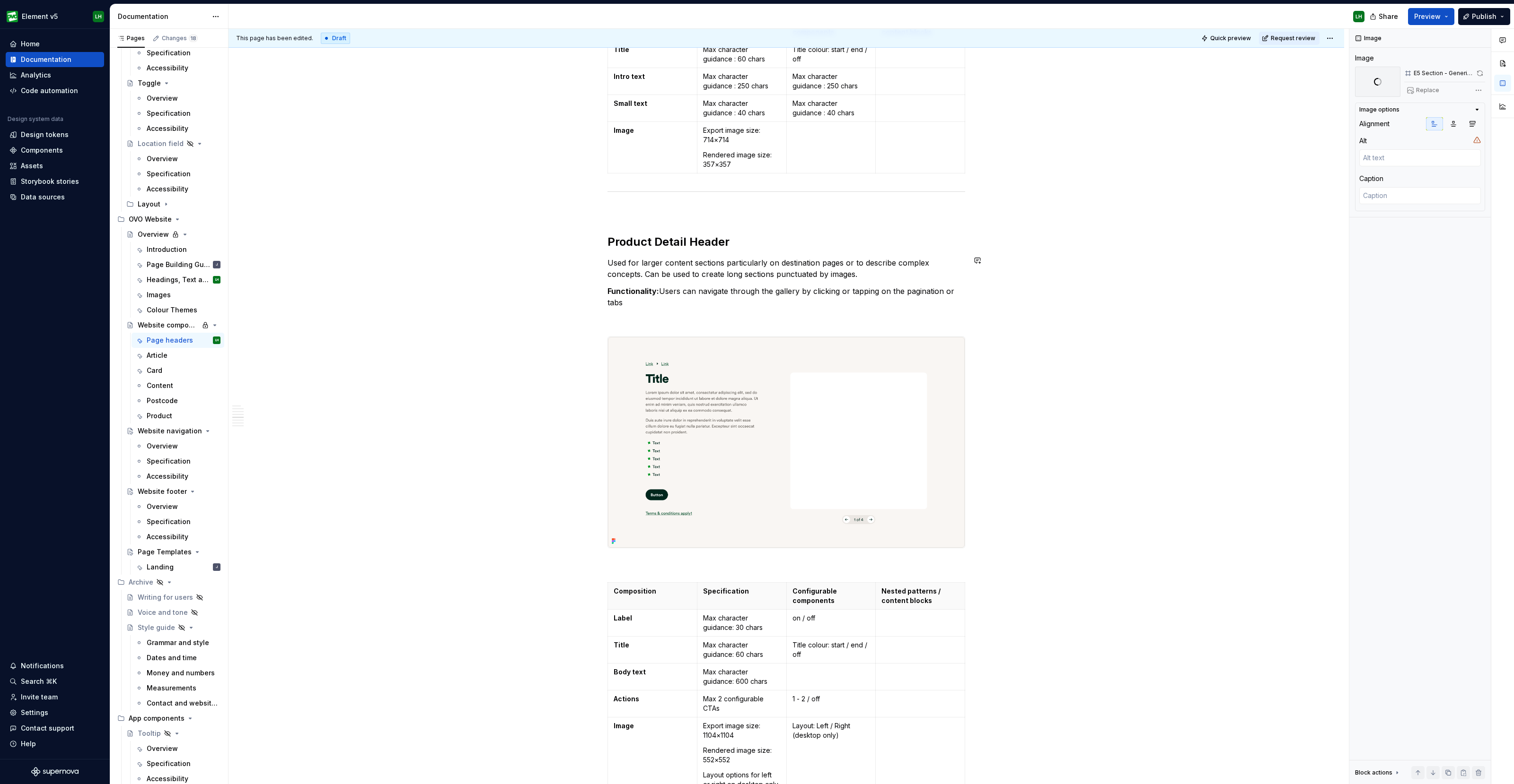
scroll to position [2333, 0]
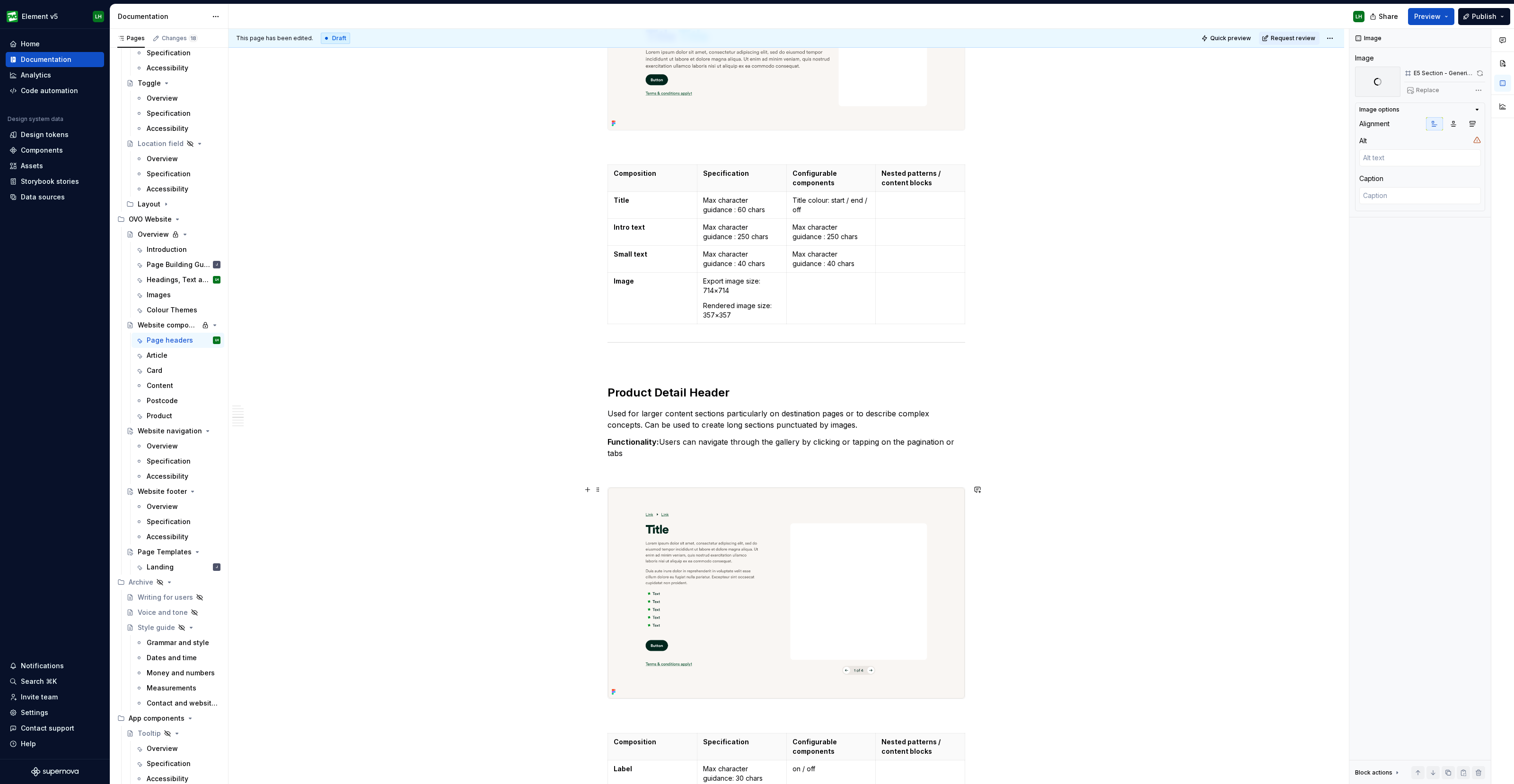
click at [788, 511] on img at bounding box center [786, 593] width 356 height 211
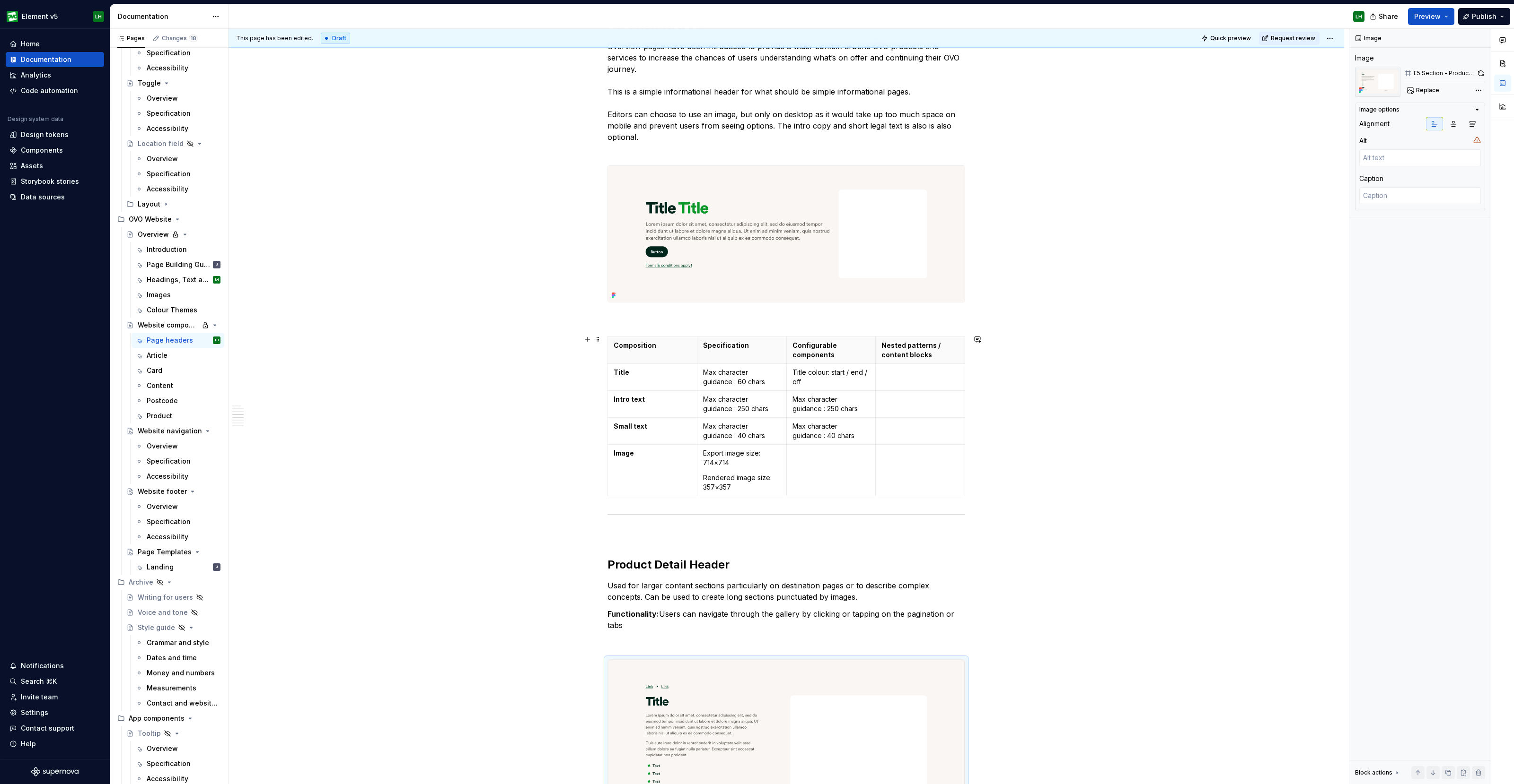
scroll to position [2038, 0]
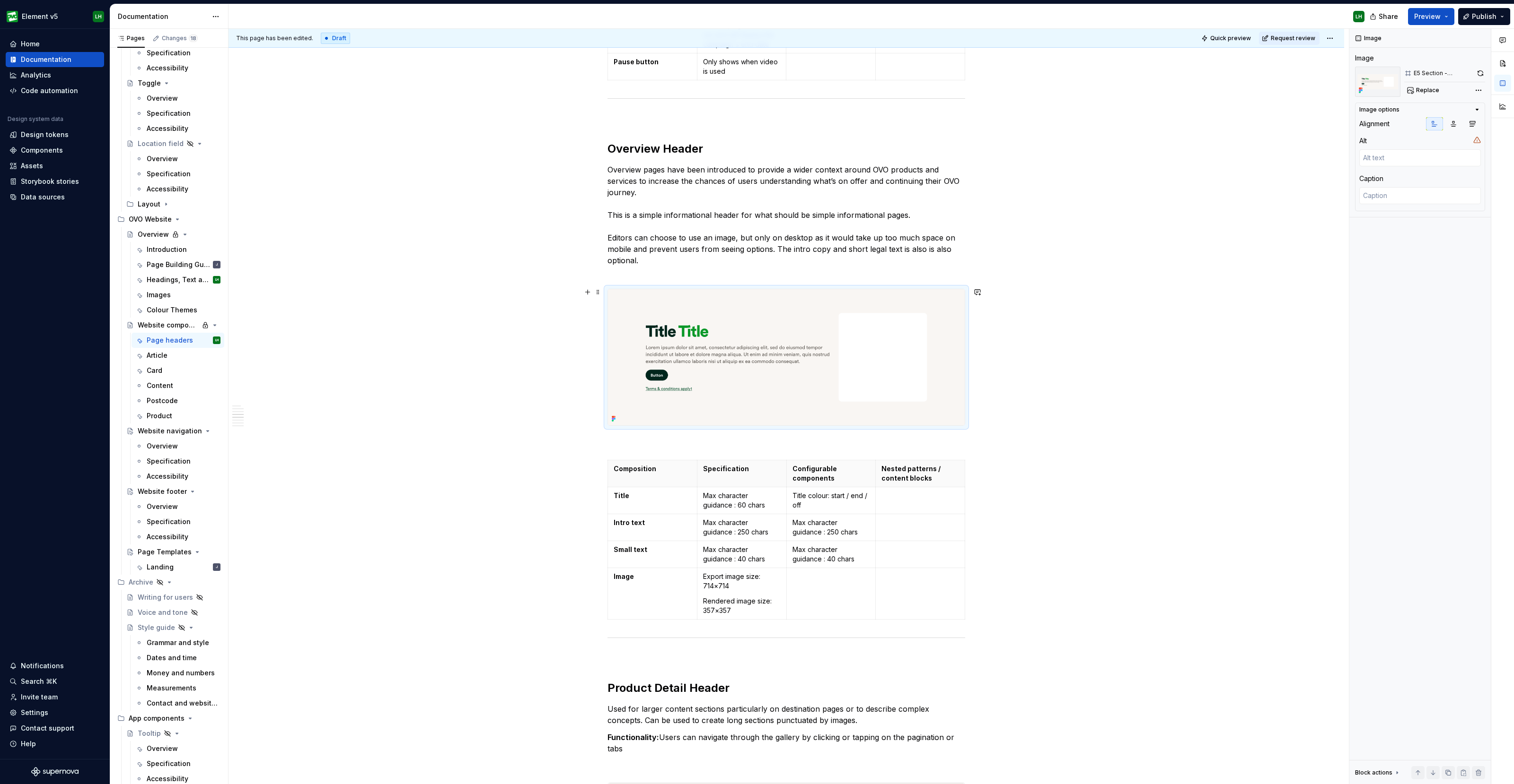
click at [808, 403] on img at bounding box center [786, 357] width 356 height 136
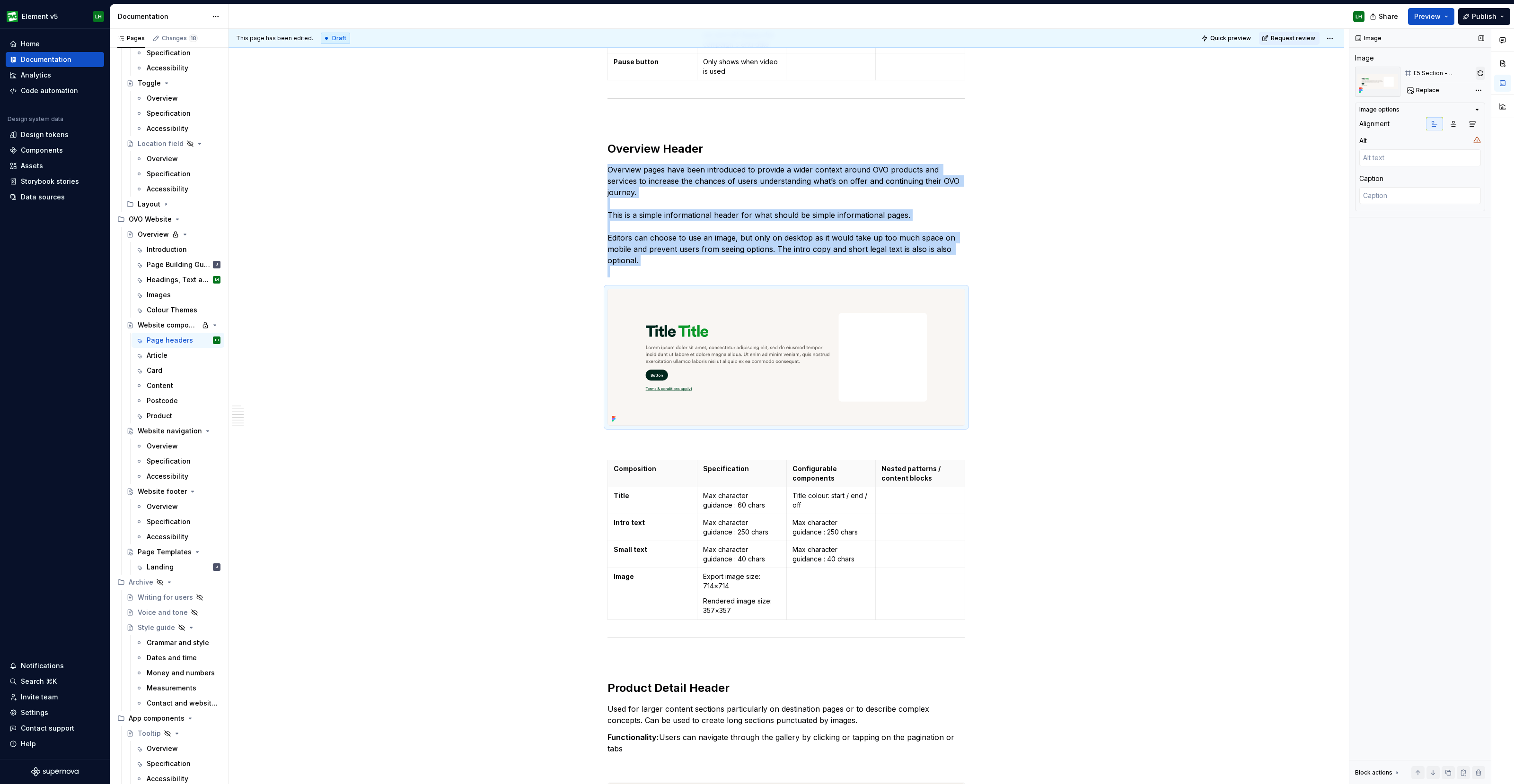
click at [1480, 76] on button "button" at bounding box center [1479, 73] width 9 height 14
click at [1435, 10] on button "Preview" at bounding box center [1430, 17] width 46 height 17
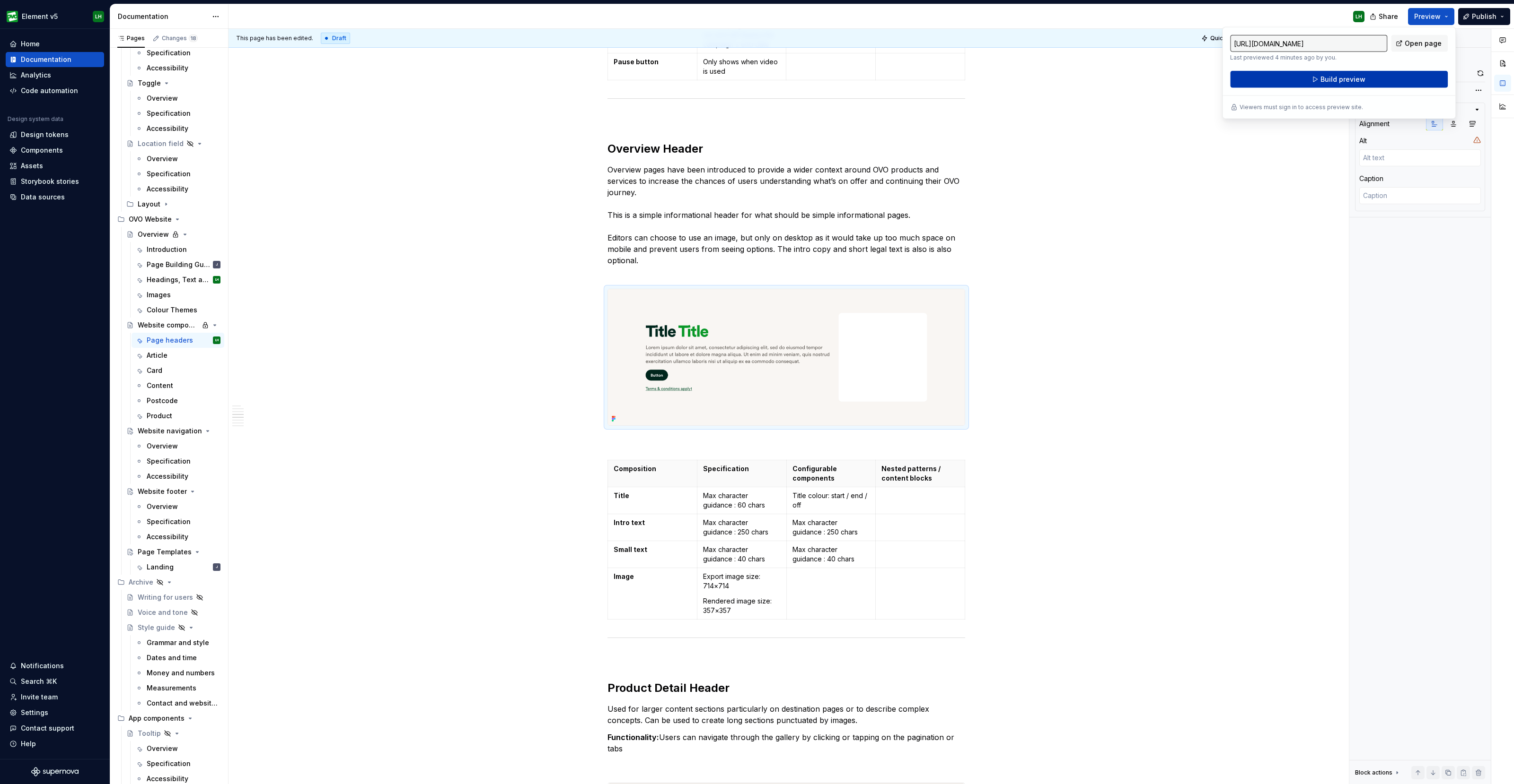
click at [1362, 82] on span "Build preview" at bounding box center [1343, 79] width 45 height 9
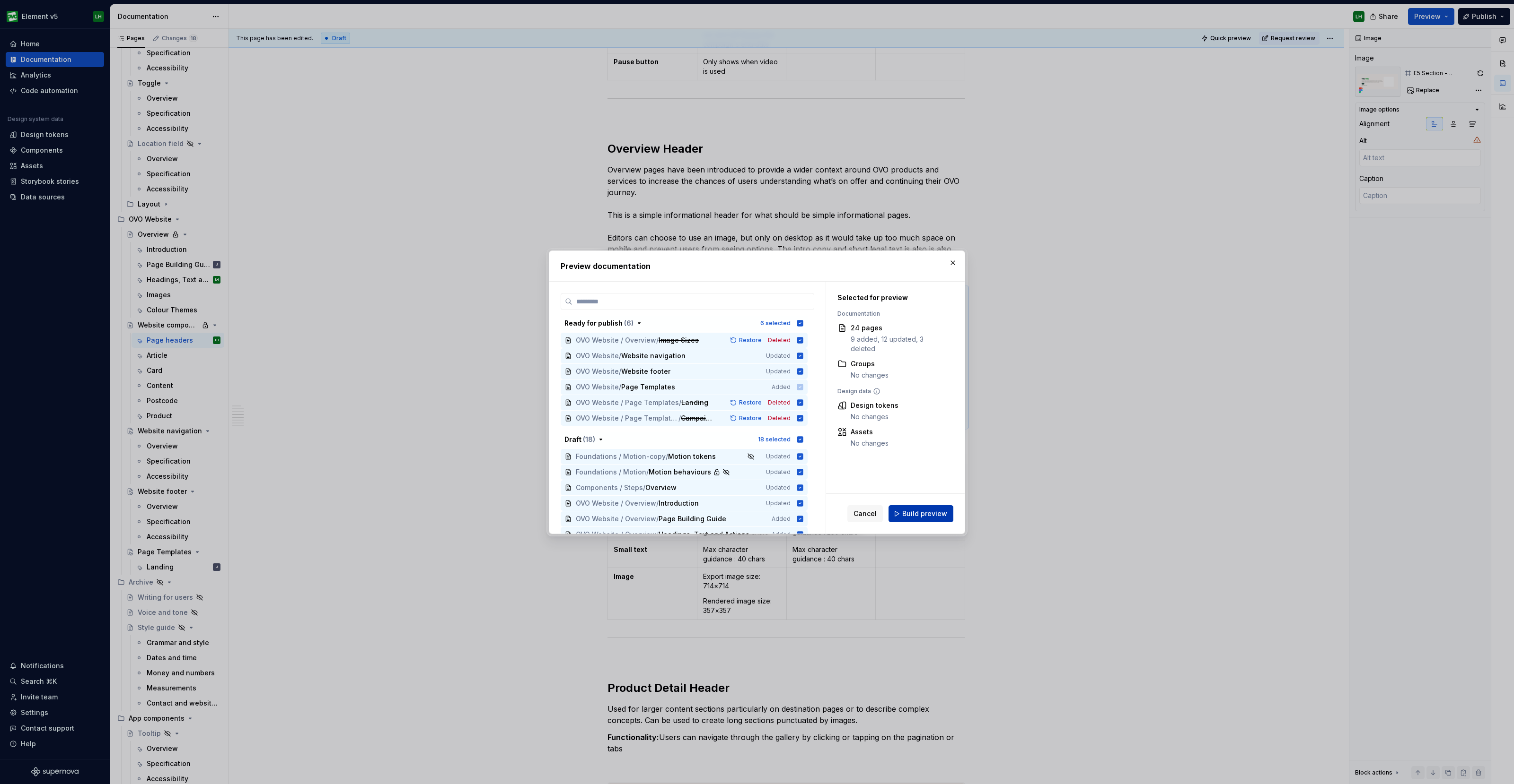
click at [930, 510] on span "Build preview" at bounding box center [924, 513] width 45 height 9
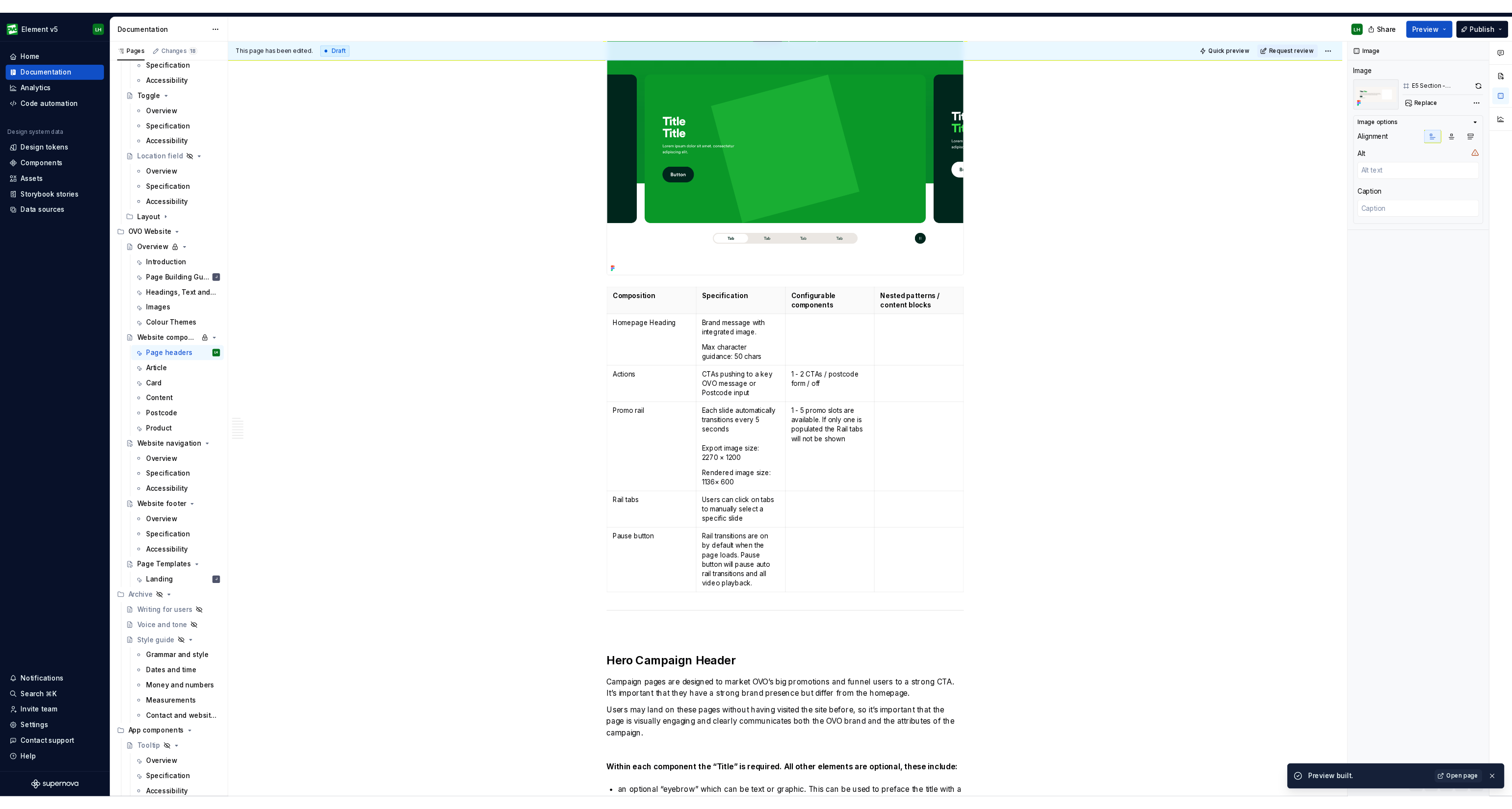
scroll to position [0, 0]
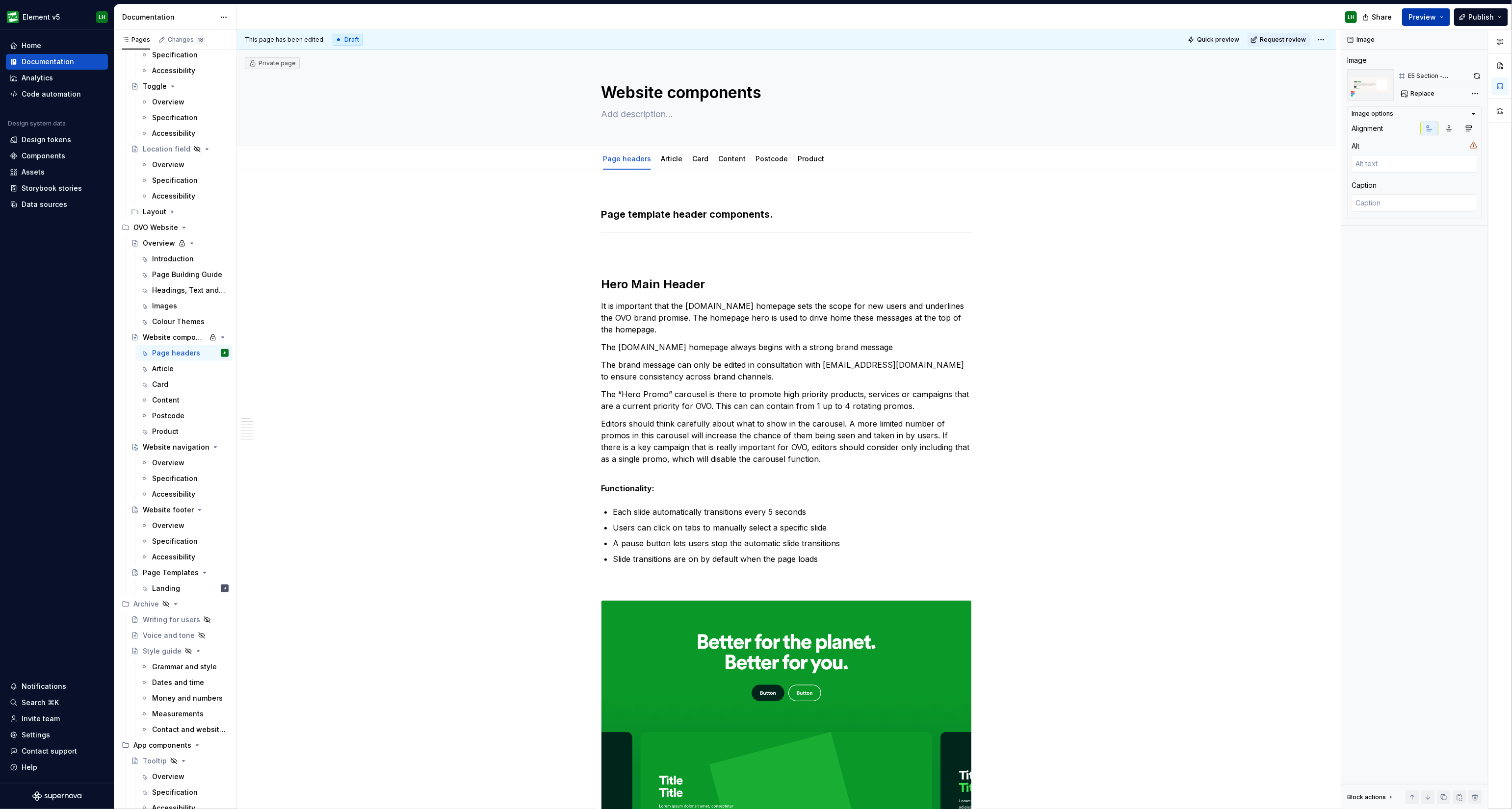
click at [1432, 18] on span "Preview" at bounding box center [1421, 17] width 27 height 10
click at [1350, 86] on span "Build preview" at bounding box center [1333, 82] width 46 height 10
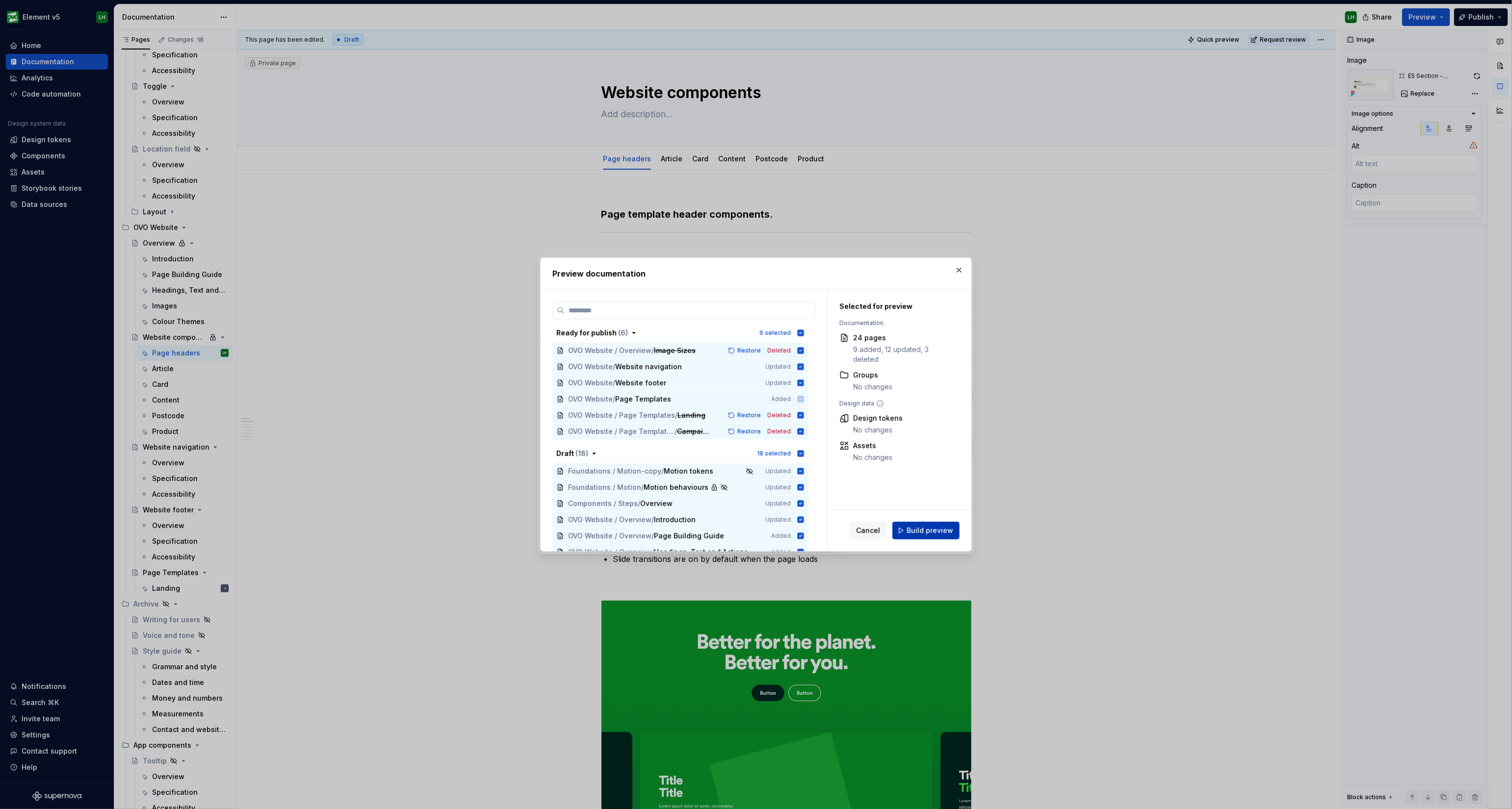
click at [932, 529] on span "Build preview" at bounding box center [929, 531] width 46 height 10
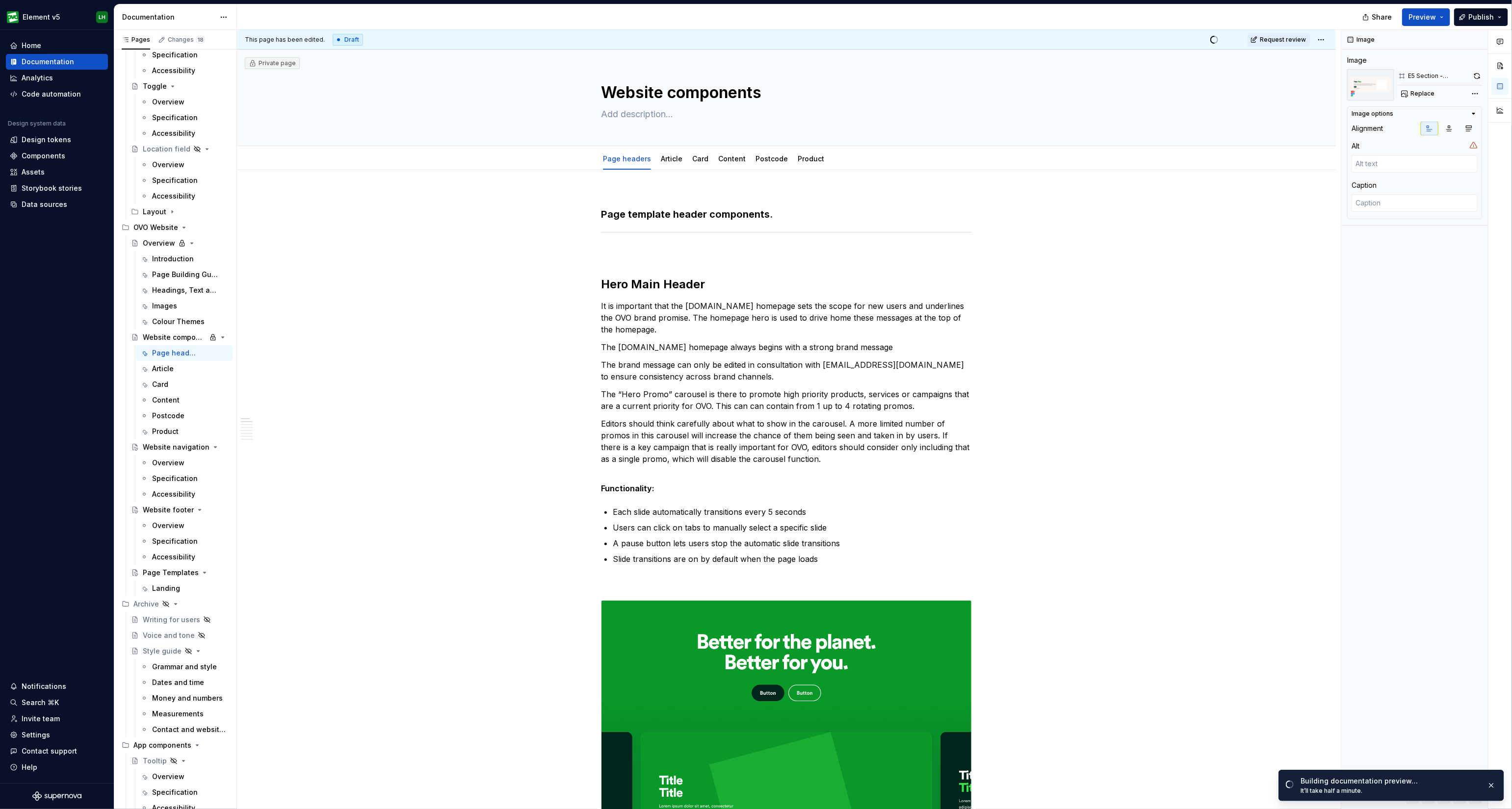
type textarea "*"
